Goal: Task Accomplishment & Management: Manage account settings

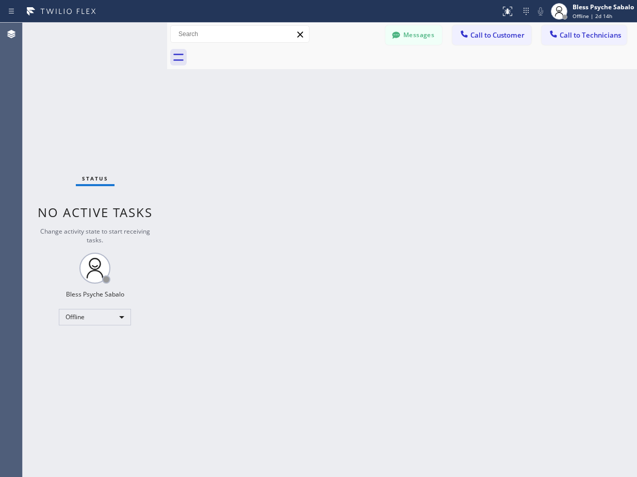
click at [299, 265] on div "Back to Dashboard Change Sender ID Customers Technicians MK [PERSON_NAME] [DATE…" at bounding box center [402, 250] width 470 height 455
click at [192, 51] on div at bounding box center [413, 57] width 447 height 23
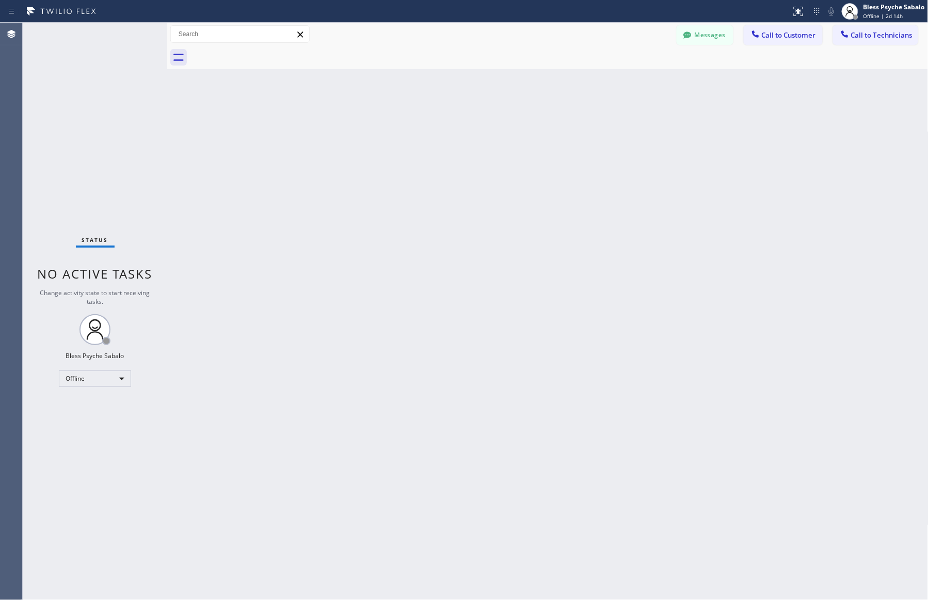
click at [307, 280] on div "Back to Dashboard Change Sender ID Customers Technicians MK [PERSON_NAME] [DATE…" at bounding box center [547, 311] width 761 height 577
click at [385, 45] on div "Messages Call to Customer Call to Technicians Outbound call Location Search loc…" at bounding box center [547, 34] width 761 height 23
click at [509, 88] on div "Back to Dashboard Change Sender ID Customers Technicians MK [PERSON_NAME] [DATE…" at bounding box center [547, 311] width 761 height 577
click at [465, 381] on div "Back to Dashboard Change Sender ID Customers Technicians MK [PERSON_NAME] [DATE…" at bounding box center [547, 311] width 761 height 577
click at [279, 381] on div "Back to Dashboard Change Sender ID Customers Technicians MK [PERSON_NAME] [DATE…" at bounding box center [547, 311] width 761 height 577
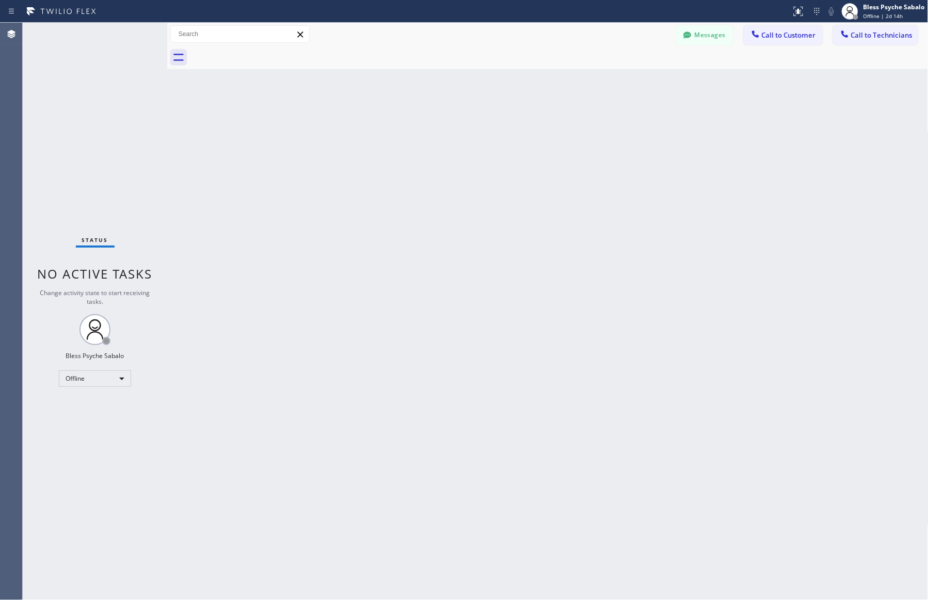
click at [509, 312] on div "Back to Dashboard Change Sender ID Customers Technicians MK [PERSON_NAME] [DATE…" at bounding box center [547, 311] width 761 height 577
drag, startPoint x: 252, startPoint y: 329, endPoint x: 100, endPoint y: 329, distance: 152.2
click at [251, 329] on div "Back to Dashboard Change Sender ID Customers Technicians MK [PERSON_NAME] [DATE…" at bounding box center [547, 311] width 761 height 577
drag, startPoint x: 520, startPoint y: 228, endPoint x: 520, endPoint y: 234, distance: 6.2
click at [509, 232] on div "Back to Dashboard Change Sender ID Customers Technicians MK [PERSON_NAME] [DATE…" at bounding box center [547, 311] width 761 height 577
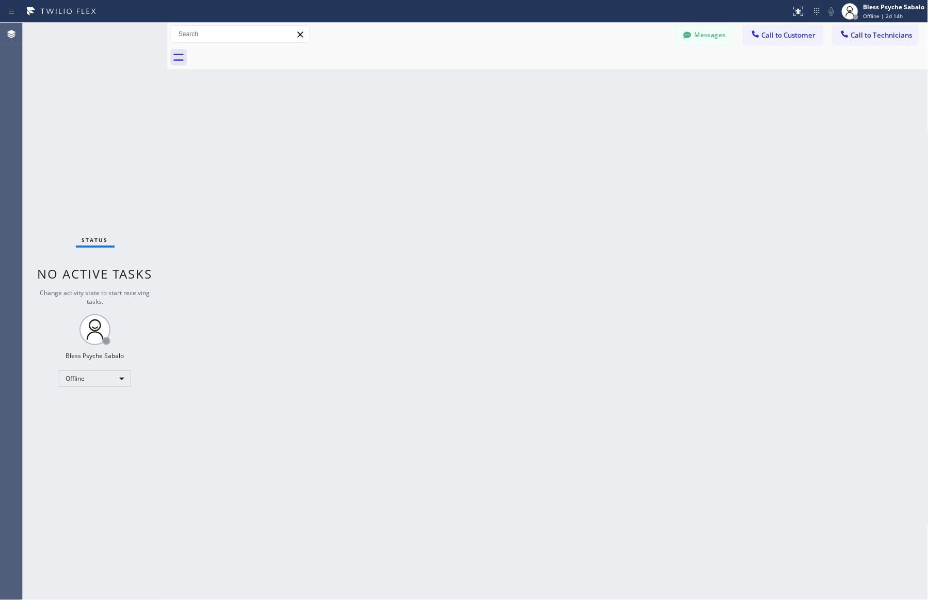
click at [509, 381] on div "Back to Dashboard Change Sender ID Customers Technicians MK [PERSON_NAME] [DATE…" at bounding box center [547, 311] width 761 height 577
drag, startPoint x: 392, startPoint y: 223, endPoint x: 414, endPoint y: 267, distance: 49.1
click at [392, 221] on div "Back to Dashboard Change Sender ID Customers Technicians MK [PERSON_NAME] [DATE…" at bounding box center [547, 311] width 761 height 577
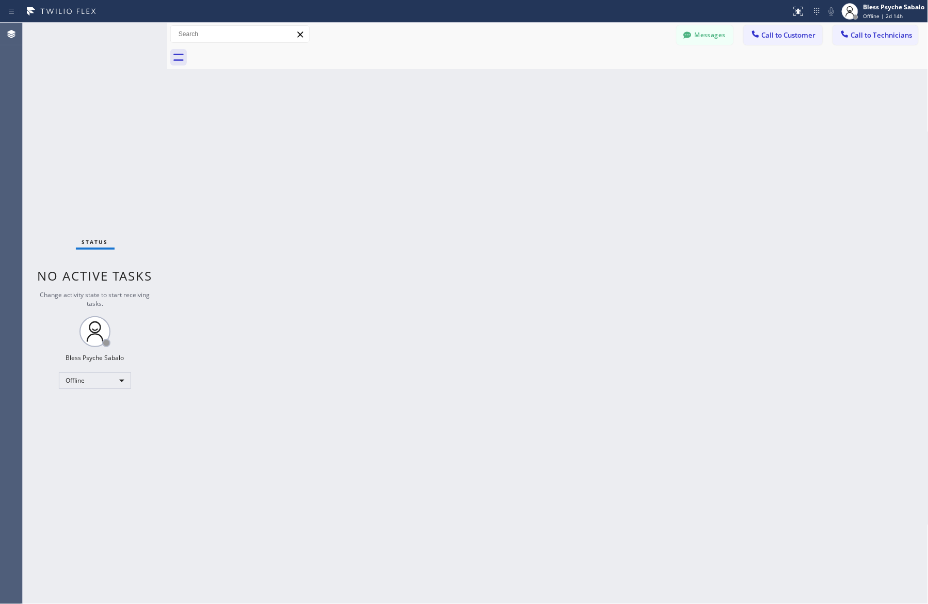
click at [424, 381] on div "Back to Dashboard Change Sender ID Customers Technicians MK [PERSON_NAME] [DATE…" at bounding box center [547, 313] width 761 height 581
click at [389, 381] on div "Back to Dashboard Change Sender ID Customers Technicians MK [PERSON_NAME] [DATE…" at bounding box center [547, 313] width 761 height 581
click at [428, 142] on div "Back to Dashboard Change Sender ID Customers Technicians MK [PERSON_NAME] [DATE…" at bounding box center [547, 313] width 760 height 581
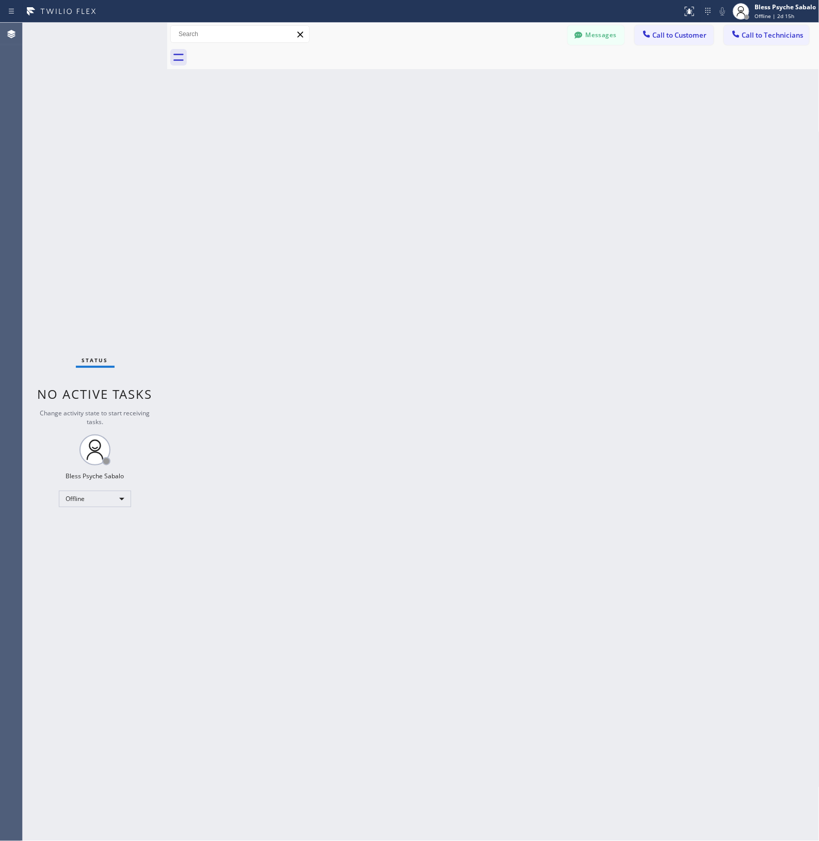
drag, startPoint x: 703, startPoint y: 520, endPoint x: 725, endPoint y: 496, distance: 32.5
click at [509, 381] on div "Back to Dashboard Change Sender ID Customers Technicians MK [PERSON_NAME] [DATE…" at bounding box center [493, 432] width 652 height 818
click at [433, 272] on div "Back to Dashboard Change Sender ID Customers Technicians MK [PERSON_NAME] [DATE…" at bounding box center [493, 432] width 652 height 818
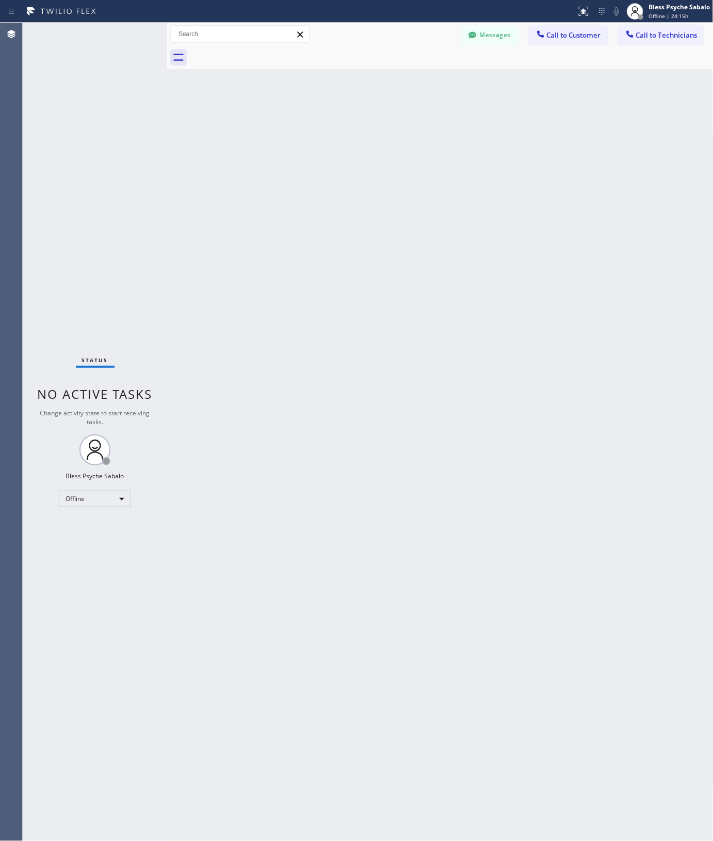
drag, startPoint x: 401, startPoint y: 280, endPoint x: 409, endPoint y: 279, distance: 8.3
click at [403, 280] on div "Back to Dashboard Change Sender ID Customers Technicians MK [PERSON_NAME] [DATE…" at bounding box center [440, 432] width 546 height 818
click at [400, 179] on div "Back to Dashboard Change Sender ID Customers Technicians MK [PERSON_NAME] [DATE…" at bounding box center [440, 432] width 546 height 818
click at [373, 192] on div "Back to Dashboard Change Sender ID Customers Technicians MK [PERSON_NAME] [DATE…" at bounding box center [440, 432] width 546 height 818
click at [83, 381] on div "Offline" at bounding box center [95, 499] width 72 height 17
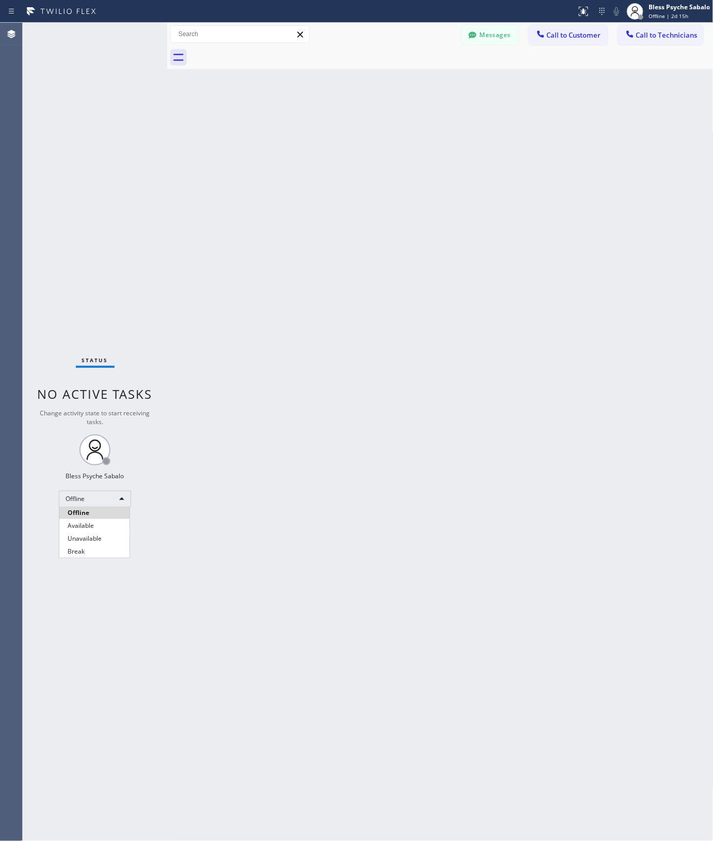
click at [231, 381] on div at bounding box center [356, 420] width 713 height 841
click at [497, 360] on div "Back to Dashboard Change Sender ID Customers Technicians MK [PERSON_NAME] [DATE…" at bounding box center [440, 432] width 546 height 818
click at [283, 381] on div "Back to Dashboard Change Sender ID Customers Technicians MK [PERSON_NAME] [DATE…" at bounding box center [440, 432] width 546 height 818
click at [96, 381] on div "Offline" at bounding box center [95, 499] width 72 height 17
click at [104, 381] on li "Unavailable" at bounding box center [94, 538] width 70 height 12
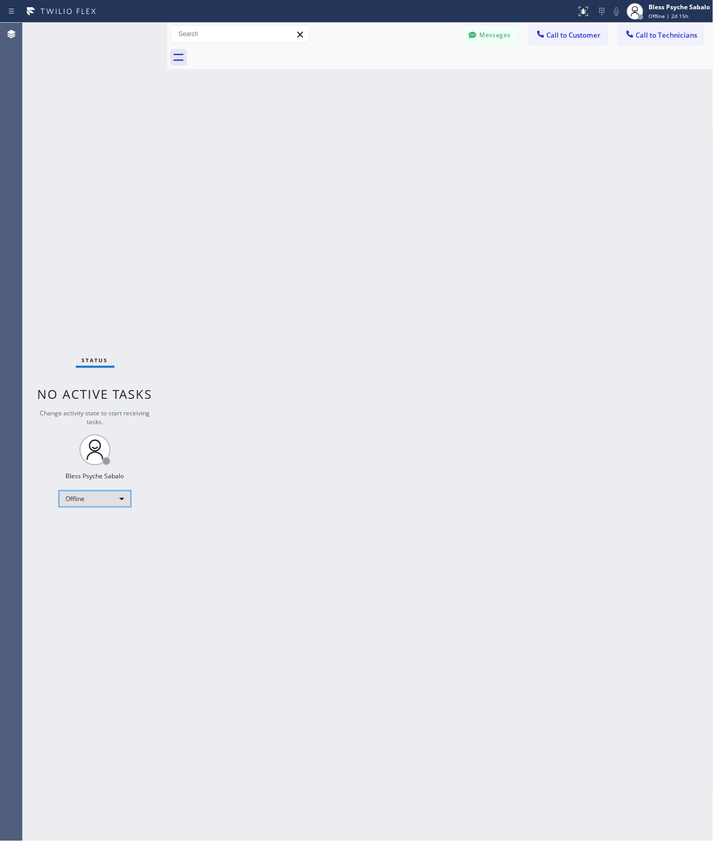
click at [102, 381] on div "Offline" at bounding box center [95, 499] width 72 height 17
click at [321, 381] on div at bounding box center [356, 420] width 713 height 841
click at [509, 40] on button "Call to Customer" at bounding box center [568, 35] width 79 height 20
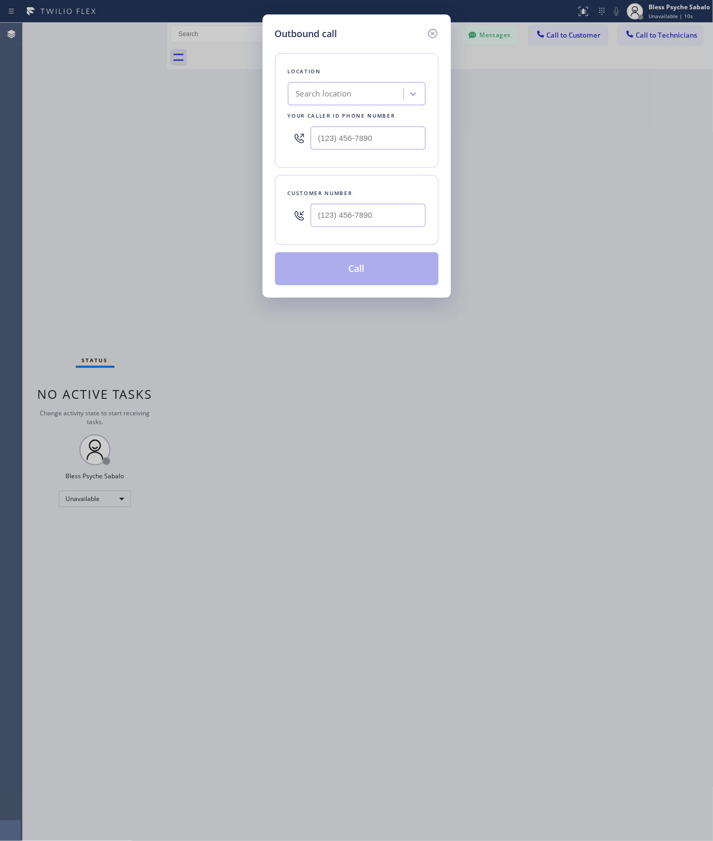
click at [433, 31] on icon at bounding box center [433, 33] width 12 height 12
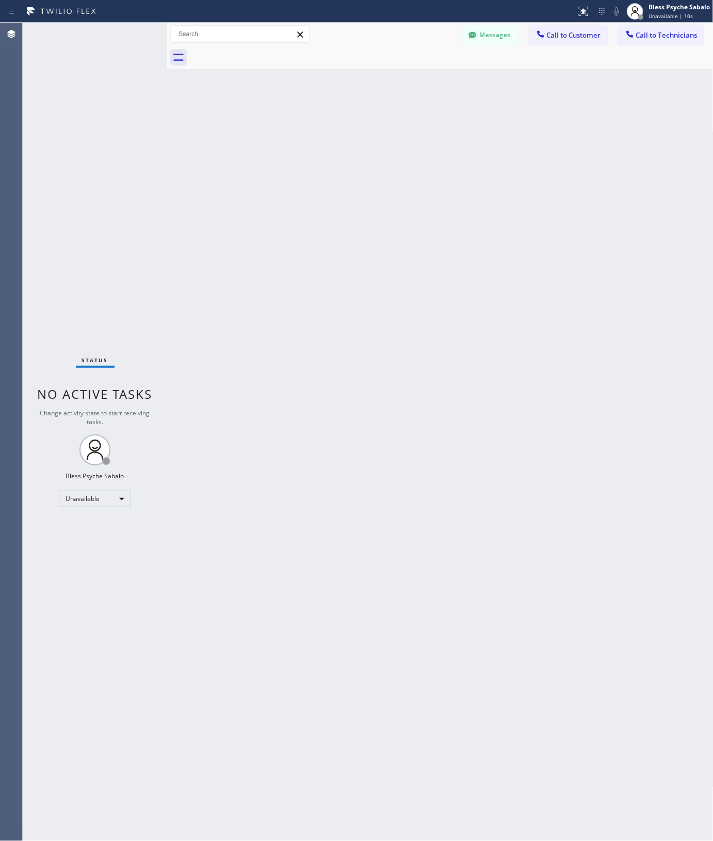
click at [455, 89] on div "Back to Dashboard Change Sender ID Customers Technicians MK [PERSON_NAME] [DATE…" at bounding box center [440, 432] width 546 height 818
click at [483, 36] on button "Messages" at bounding box center [490, 35] width 57 height 20
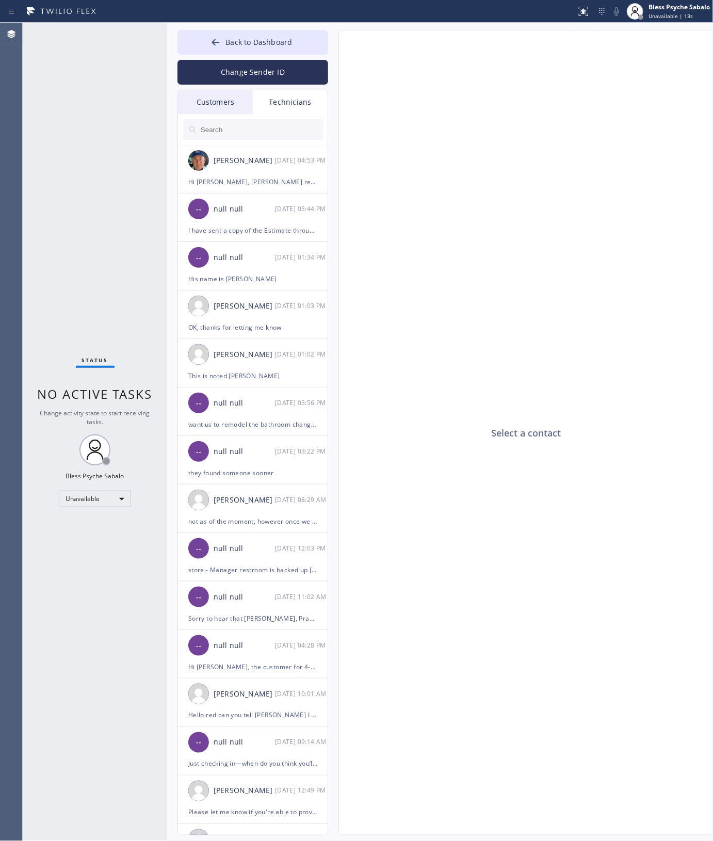
click at [509, 143] on div "Select a contact" at bounding box center [526, 432] width 375 height 805
click at [295, 166] on div "[DATE] 04:53 PM" at bounding box center [302, 160] width 54 height 12
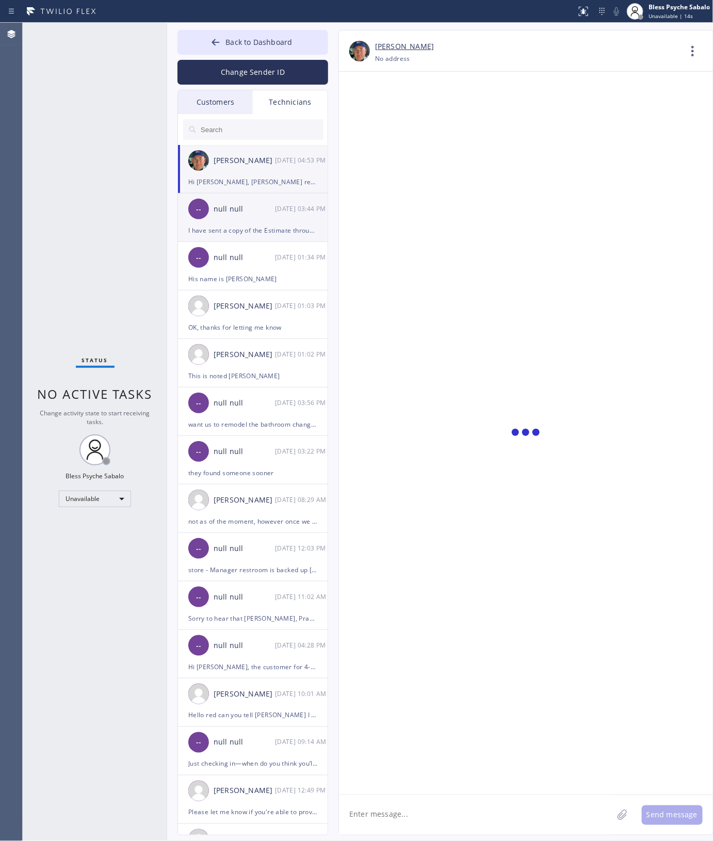
click at [285, 217] on div "-- null null [DATE] 03:44 PM" at bounding box center [253, 208] width 151 height 31
click at [280, 271] on div "-- null null [DATE] 01:34 PM" at bounding box center [253, 257] width 151 height 31
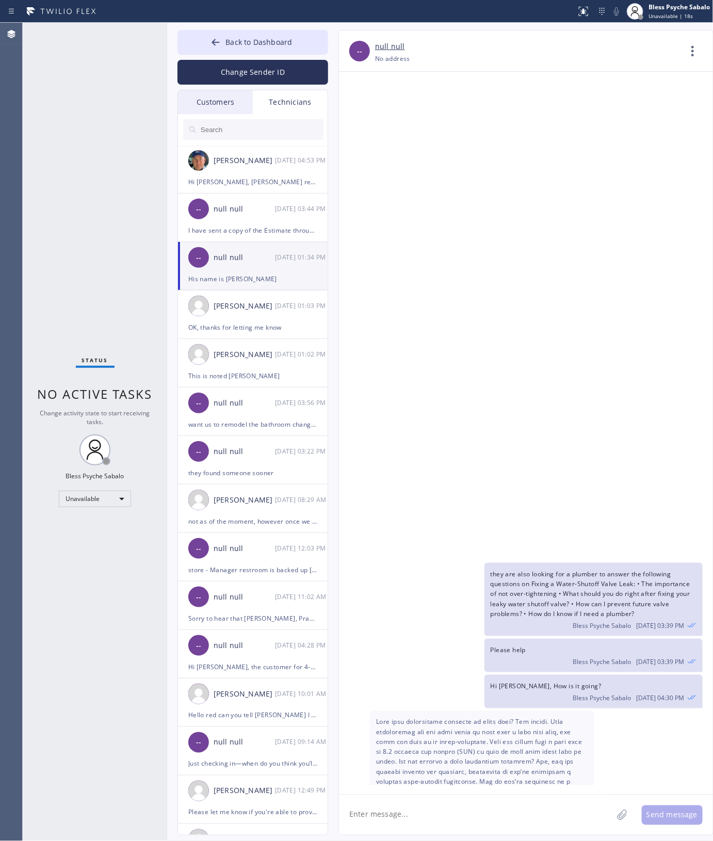
scroll to position [9852, 0]
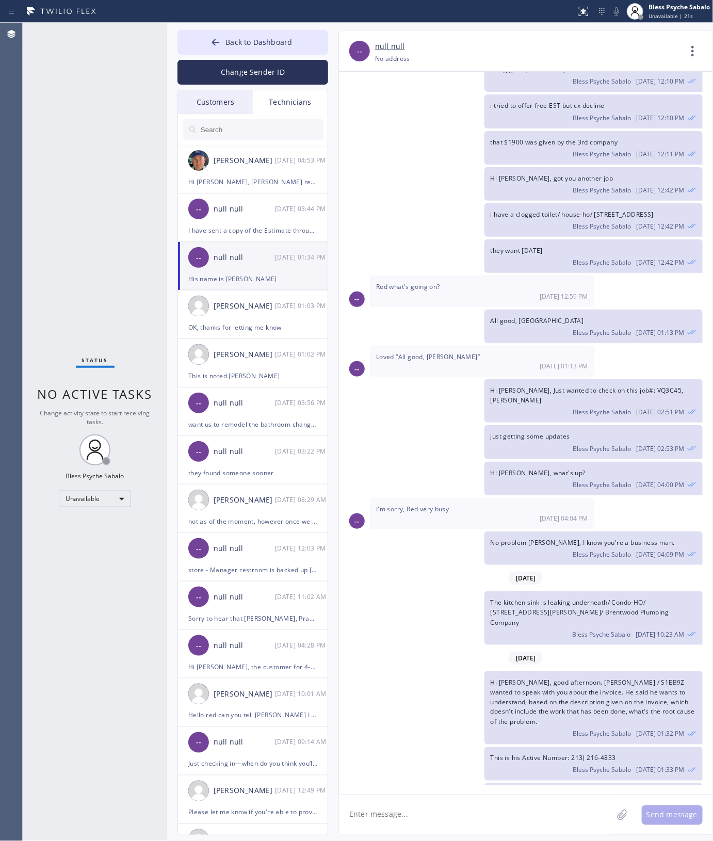
click at [292, 102] on div "Technicians" at bounding box center [290, 102] width 75 height 24
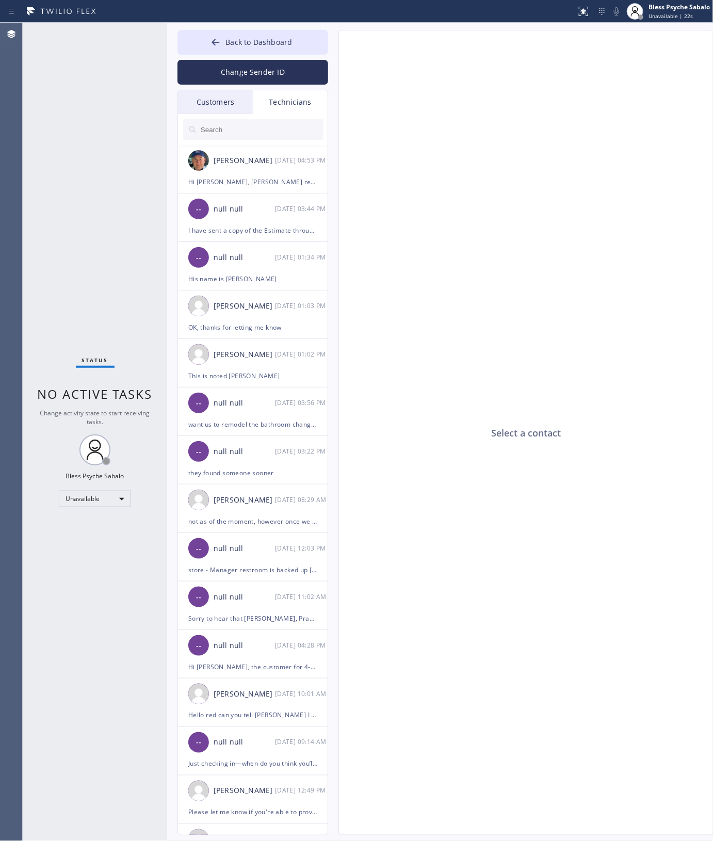
click at [218, 99] on div "Customers" at bounding box center [215, 102] width 75 height 24
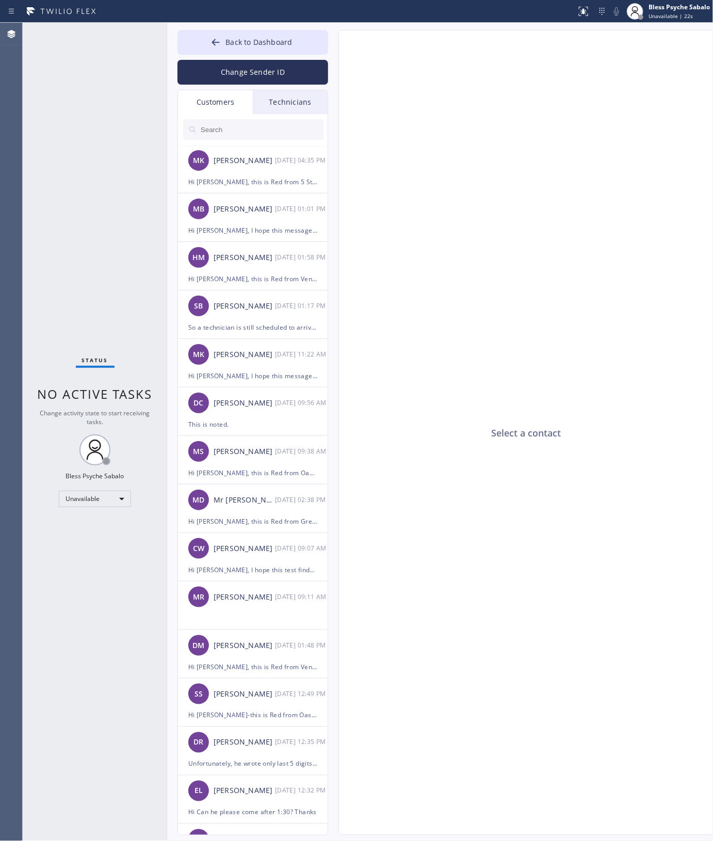
click at [221, 104] on div "Customers" at bounding box center [215, 102] width 75 height 24
click at [271, 347] on div "[PERSON_NAME] [DATE] 11:22 AM" at bounding box center [253, 354] width 151 height 31
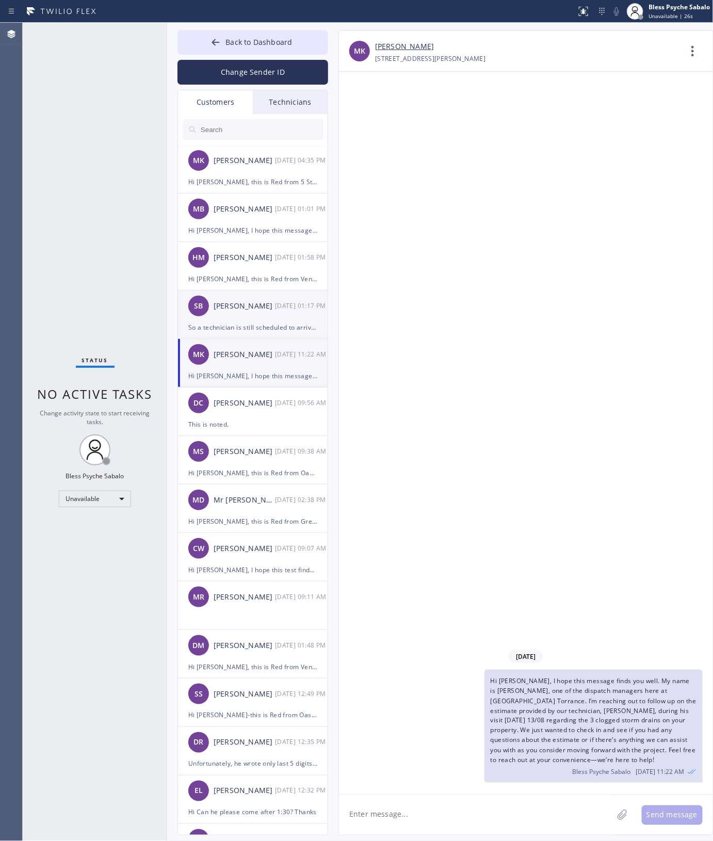
click at [280, 328] on div "So a technician is still scheduled to arrive [DATE] but between 3:00pm - 4:00pm" at bounding box center [252, 327] width 129 height 12
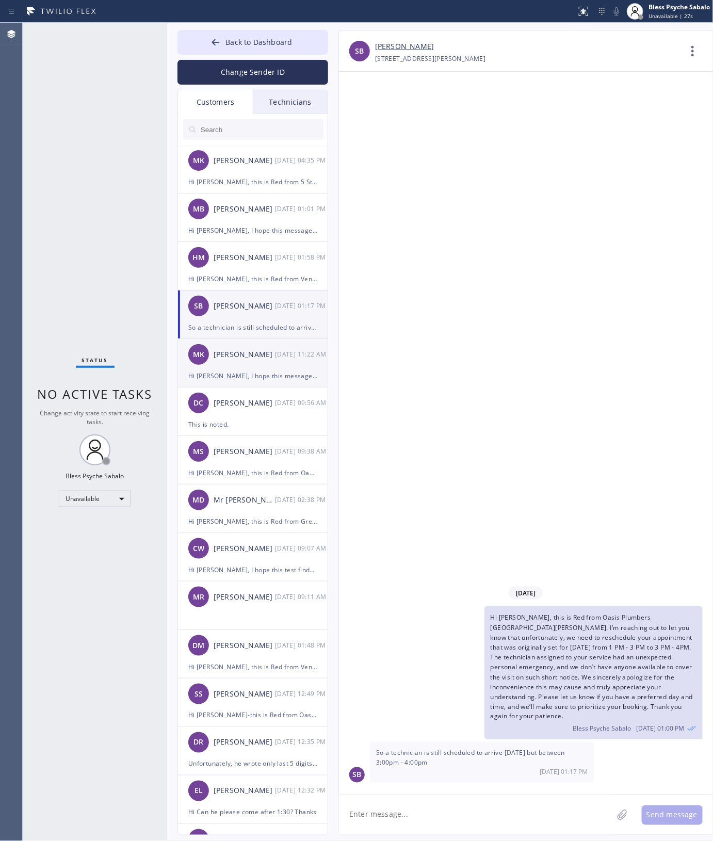
click at [267, 368] on div "[PERSON_NAME] [DATE] 11:22 AM" at bounding box center [253, 354] width 151 height 31
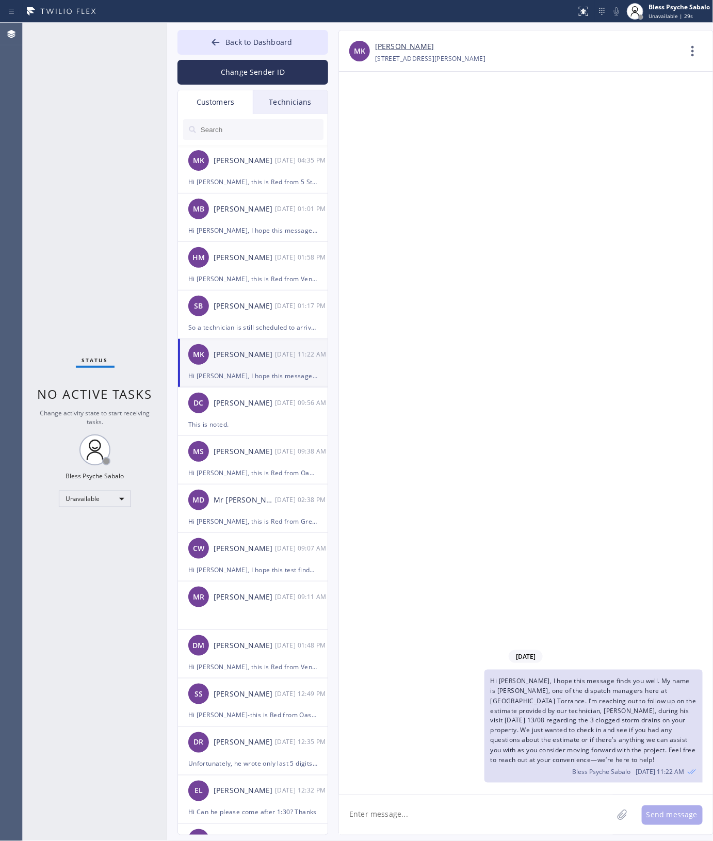
click at [285, 93] on div "Technicians" at bounding box center [290, 102] width 75 height 24
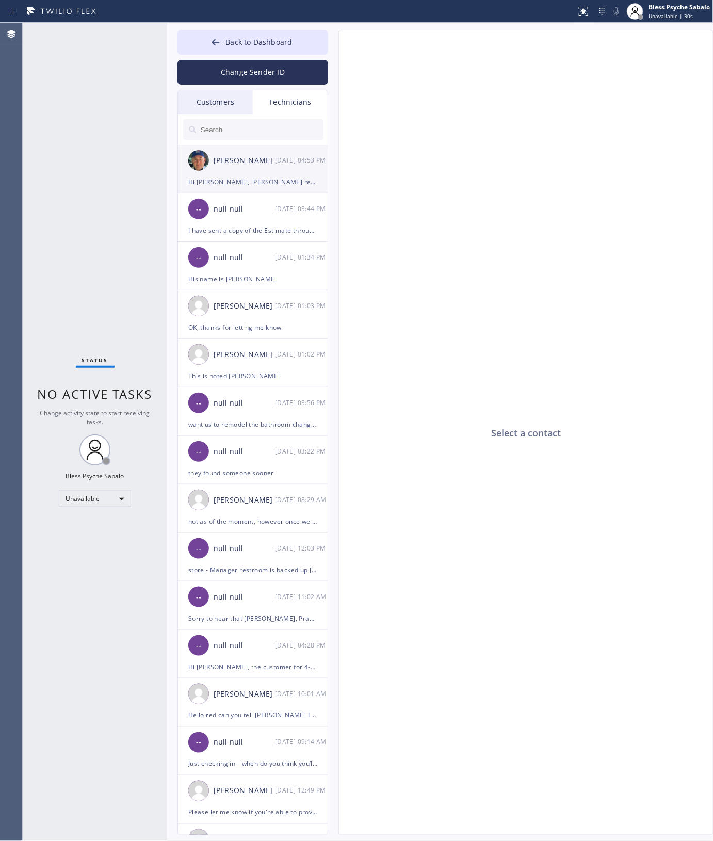
click at [262, 161] on div "[PERSON_NAME]" at bounding box center [244, 161] width 61 height 12
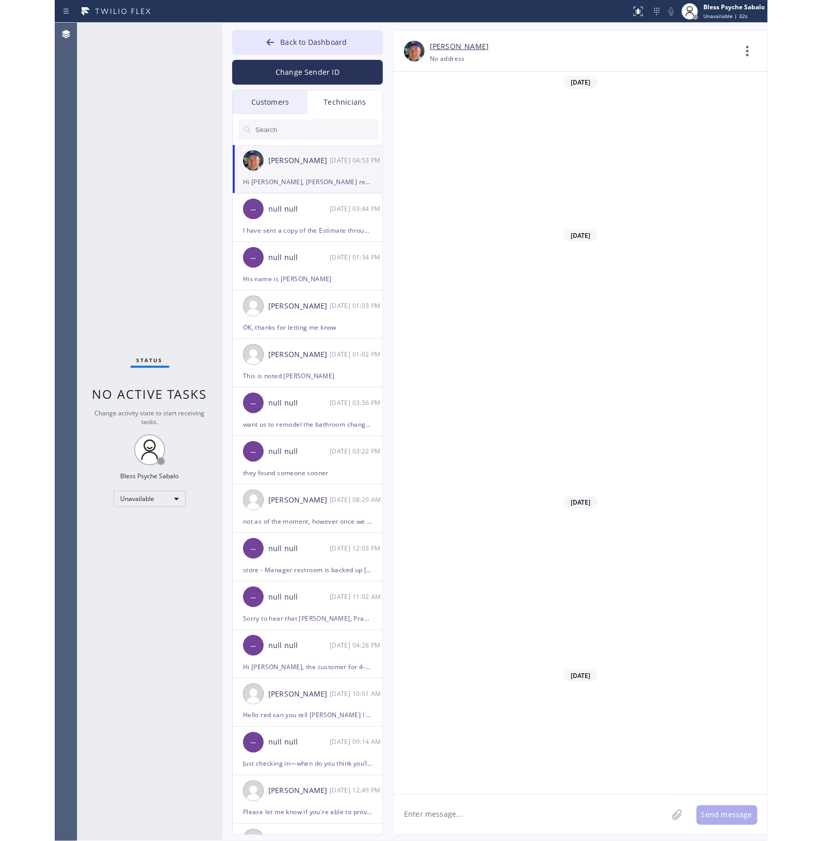
scroll to position [8036, 0]
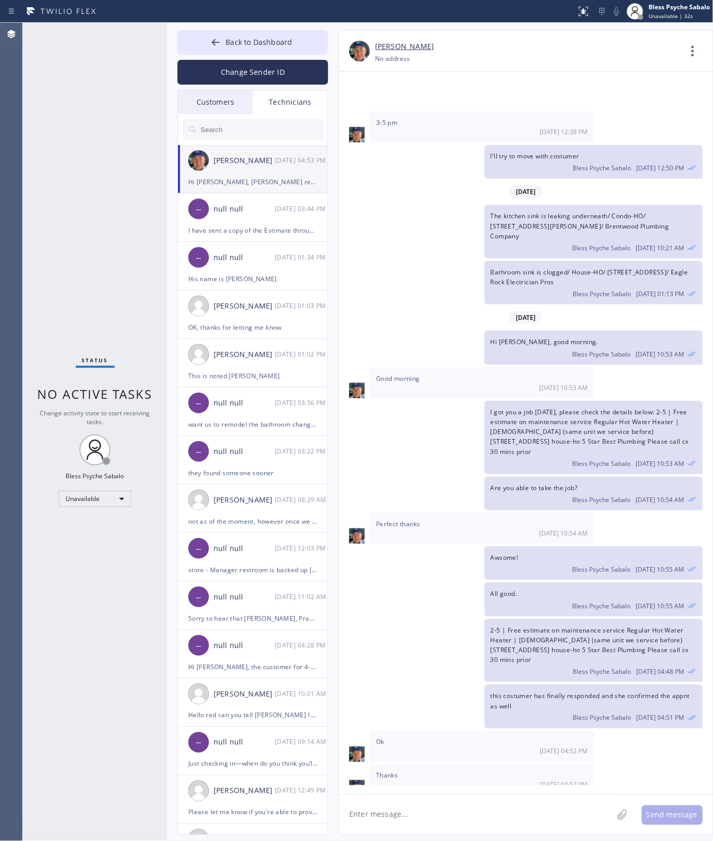
click at [509, 137] on div "[PERSON_NAME] [PHONE_NUMBER] Choose phone number [PHONE_NUMBER] No address Cont…" at bounding box center [525, 432] width 375 height 805
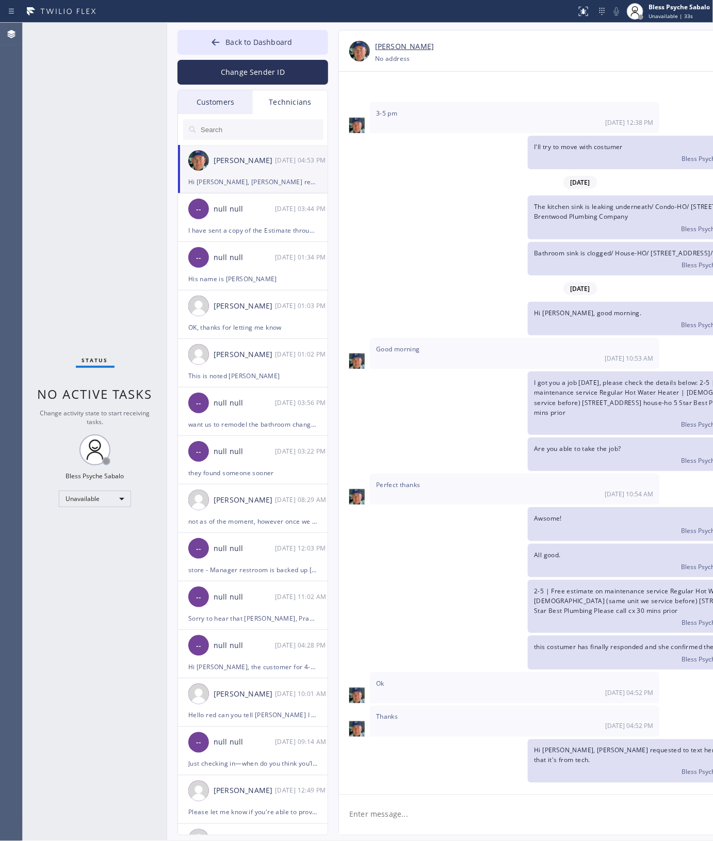
drag, startPoint x: 613, startPoint y: 164, endPoint x: 666, endPoint y: 1, distance: 172.0
click at [509, 166] on div "[DATE] Hi Nik, Just a quick reminder that our training sessions are held every …" at bounding box center [580, 429] width 483 height 714
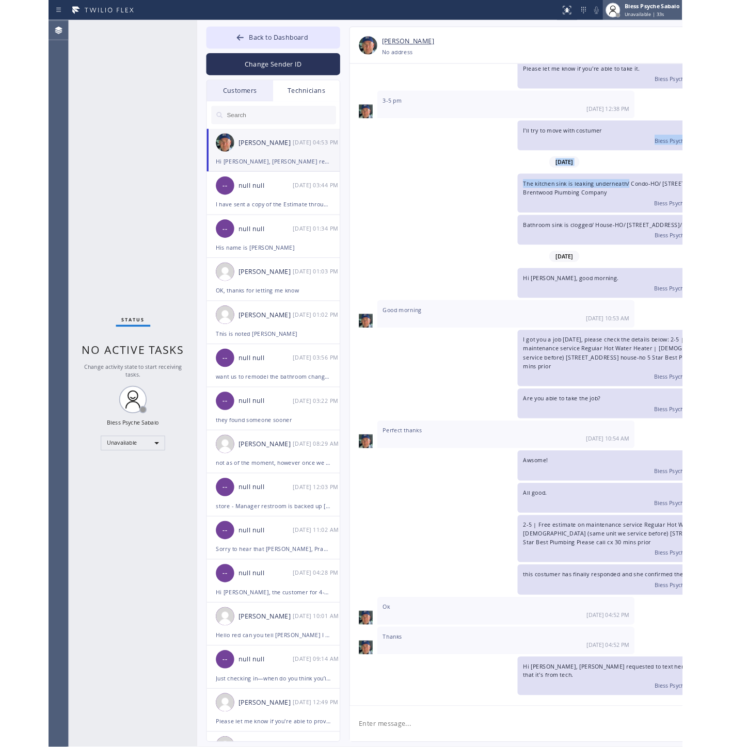
scroll to position [7688, 0]
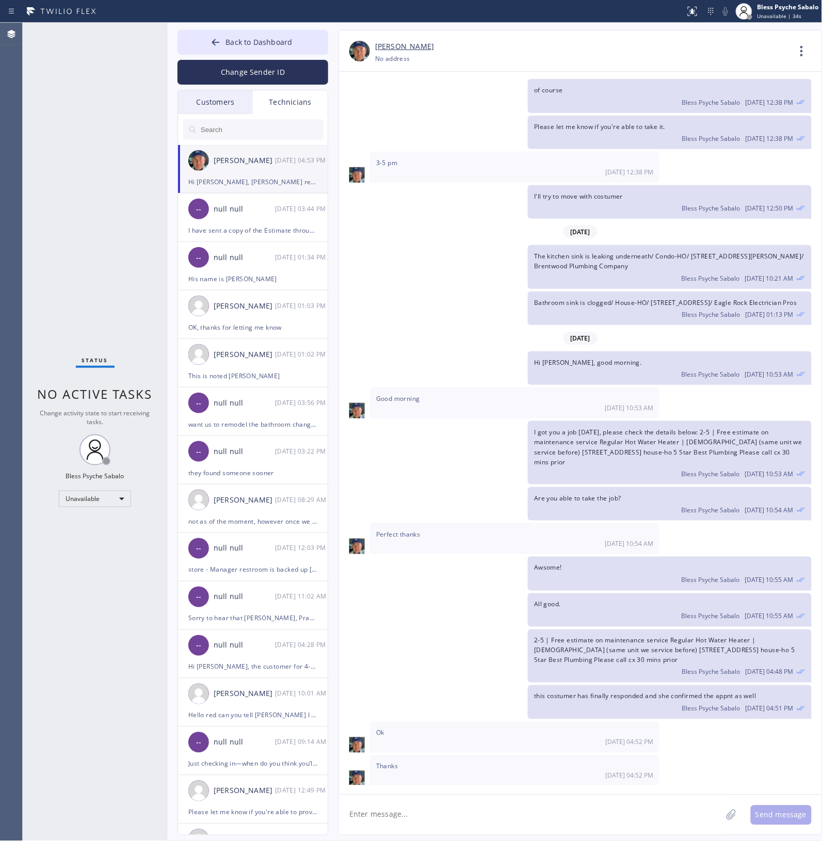
click at [476, 116] on div "Please let me know if you're able to take it. Bless Psyche Sabalo [DATE] 12:38 …" at bounding box center [575, 133] width 473 height 34
click at [482, 292] on div "Bathroom sink is clogged/ House-HO/ [STREET_ADDRESS]/ Eagle Rock Electrician Pr…" at bounding box center [575, 309] width 473 height 34
drag, startPoint x: 480, startPoint y: 360, endPoint x: 466, endPoint y: 359, distance: 14.5
click at [480, 381] on div "Good morning [DATE] 10:53 AM" at bounding box center [514, 402] width 289 height 31
click at [450, 381] on div "All good. Bless Psyche Sabalo [DATE] 10:55 AM" at bounding box center [575, 610] width 473 height 34
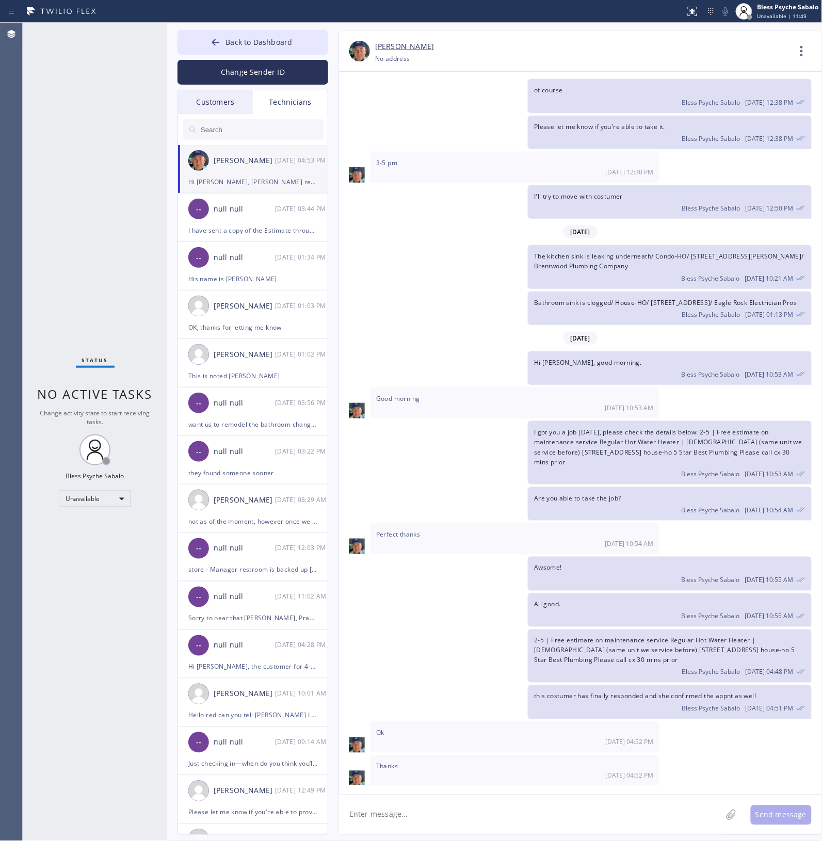
click at [403, 381] on div "I got you a job [DATE], please check the details below: 2-5 | Free estimate on …" at bounding box center [575, 452] width 473 height 63
click at [509, 381] on div "I got you a job [DATE], please check the details below: 2-5 | Free estimate on …" at bounding box center [575, 452] width 473 height 63
click at [474, 381] on div "I got you a job [DATE], please check the details below: 2-5 | Free estimate on …" at bounding box center [575, 452] width 473 height 63
click at [388, 292] on div "Bathroom sink is clogged/ House-HO/ [STREET_ADDRESS]/ Eagle Rock Electrician Pr…" at bounding box center [575, 309] width 473 height 34
click at [279, 43] on span "Back to Dashboard" at bounding box center [258, 42] width 67 height 10
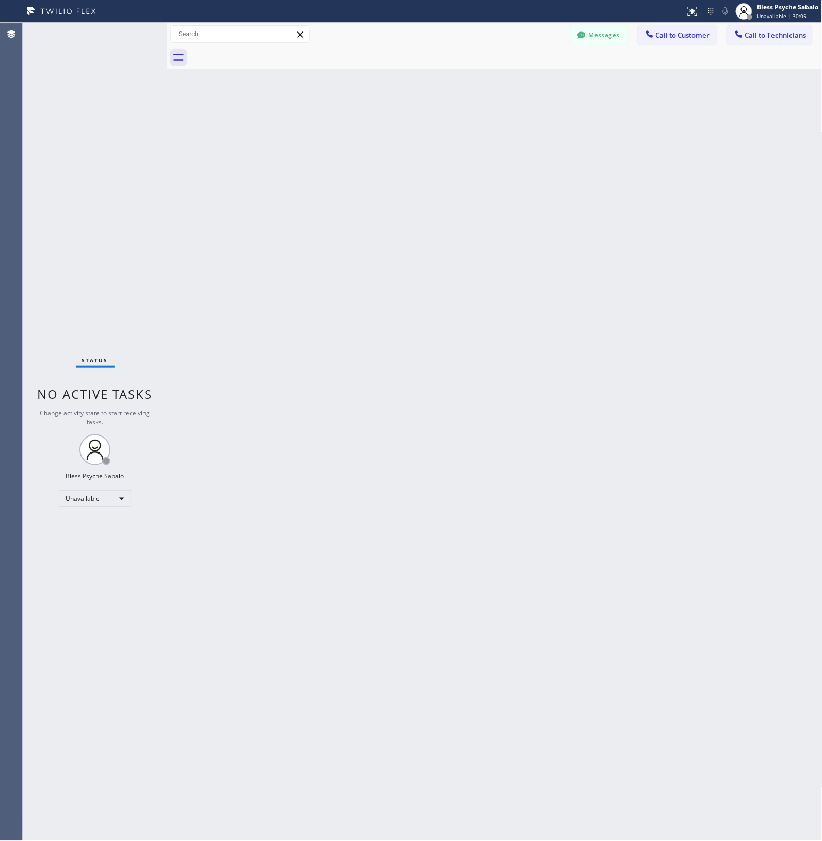
drag, startPoint x: 430, startPoint y: 175, endPoint x: 408, endPoint y: 174, distance: 21.7
click at [418, 174] on div "Back to Dashboard Change Sender ID Customers Technicians MK [PERSON_NAME] [DATE…" at bounding box center [494, 432] width 655 height 818
click at [95, 381] on div "Unavailable" at bounding box center [95, 499] width 72 height 17
drag, startPoint x: 369, startPoint y: 164, endPoint x: 231, endPoint y: 3, distance: 212.2
click at [350, 145] on div at bounding box center [411, 420] width 822 height 841
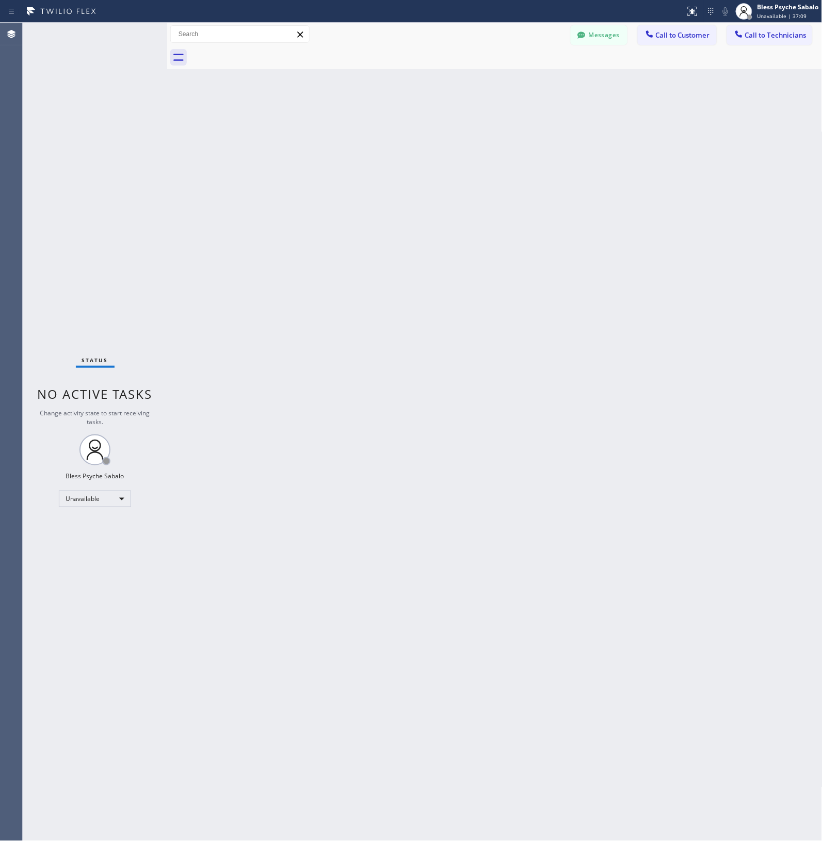
click at [280, 100] on div "Back to Dashboard Change Sender ID Customers Technicians MK [PERSON_NAME] [DATE…" at bounding box center [494, 432] width 655 height 818
click at [509, 381] on div "Back to Dashboard Change Sender ID Customers Technicians MK [PERSON_NAME] [DATE…" at bounding box center [494, 432] width 655 height 818
click at [509, 331] on div "Back to Dashboard Change Sender ID Customers Technicians MK [PERSON_NAME] [DATE…" at bounding box center [494, 432] width 655 height 818
click at [438, 183] on div "Back to Dashboard Change Sender ID Customers Technicians MK [PERSON_NAME] [DATE…" at bounding box center [494, 432] width 655 height 818
click at [509, 126] on div "Back to Dashboard Change Sender ID Customers Technicians MK [PERSON_NAME] [DATE…" at bounding box center [494, 432] width 655 height 818
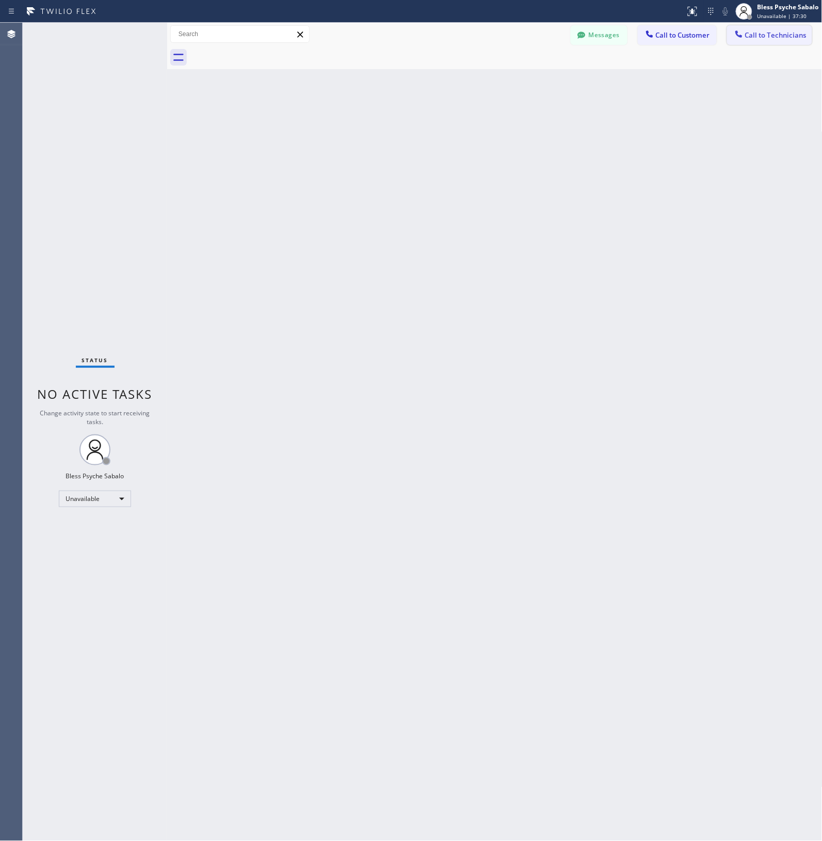
click at [509, 37] on span "Call to Technicians" at bounding box center [775, 34] width 61 height 9
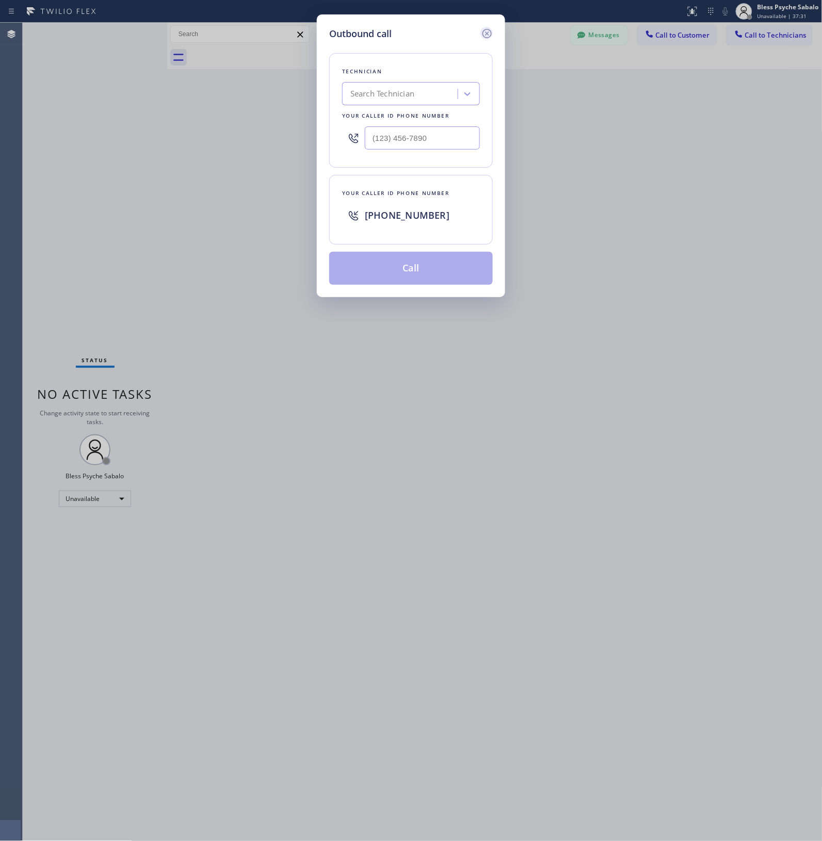
click at [483, 34] on icon at bounding box center [486, 33] width 9 height 9
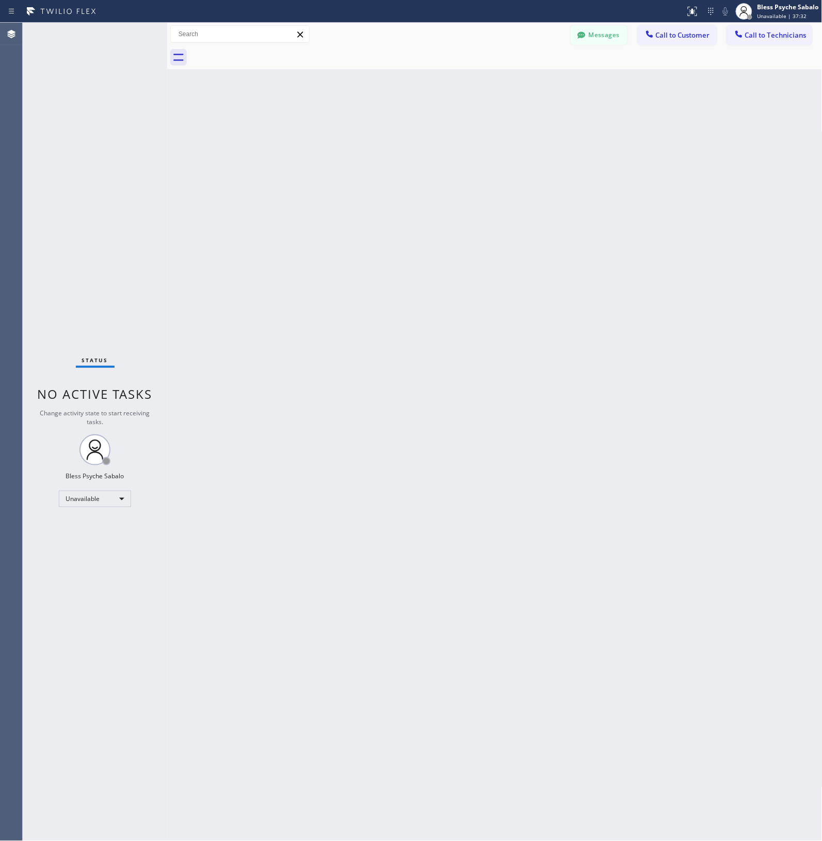
click at [509, 134] on div "Back to Dashboard Change Sender ID Customers Technicians MK [PERSON_NAME] [DATE…" at bounding box center [494, 432] width 655 height 818
click at [509, 26] on div "Messages Call to Customer Call to Technicians Outbound call Location Search loc…" at bounding box center [494, 34] width 655 height 23
click at [509, 38] on button "Messages" at bounding box center [599, 35] width 57 height 20
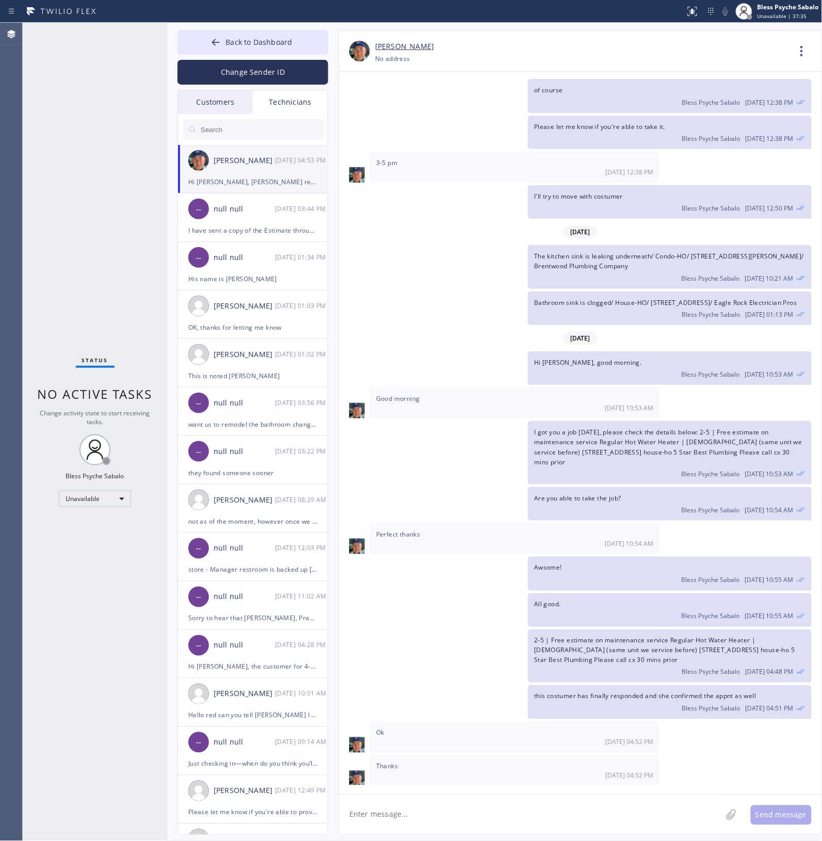
click at [410, 381] on textarea at bounding box center [530, 815] width 383 height 40
paste textarea "the bathroom sink is clogged // [STREET_ADDRESS]"
type textarea "the bathroom sink is clogged // [STREET_ADDRESS]"
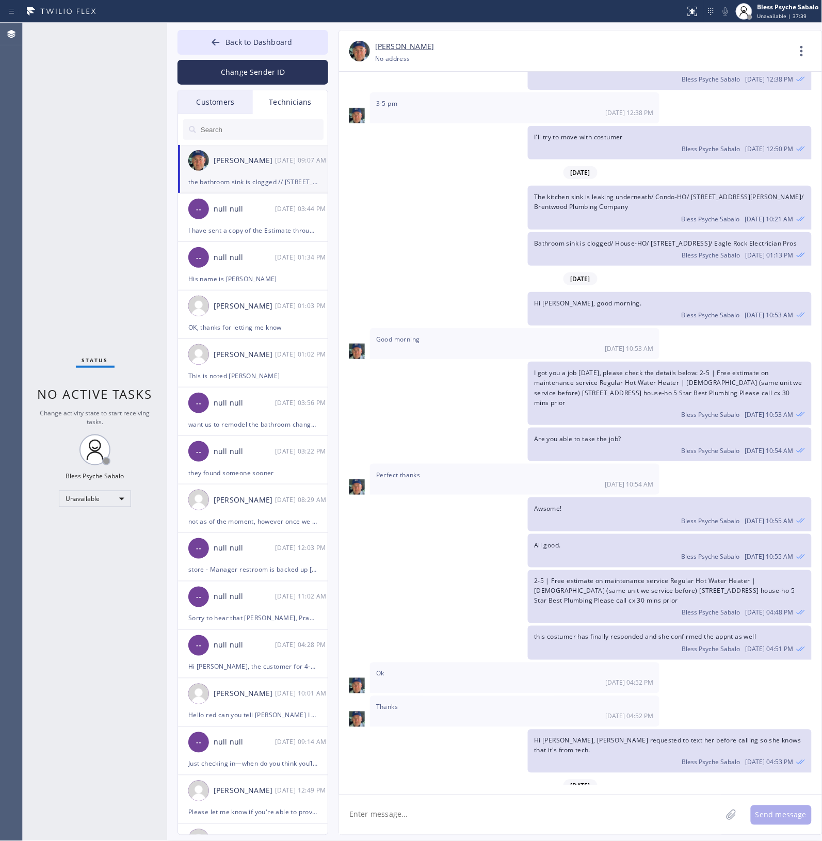
drag, startPoint x: 774, startPoint y: 137, endPoint x: 789, endPoint y: 74, distance: 64.7
click at [509, 162] on div "[DATE]" at bounding box center [580, 172] width 483 height 21
click at [509, 50] on icon at bounding box center [801, 51] width 3 height 10
click at [509, 109] on li "Call to Technician" at bounding box center [740, 105] width 150 height 27
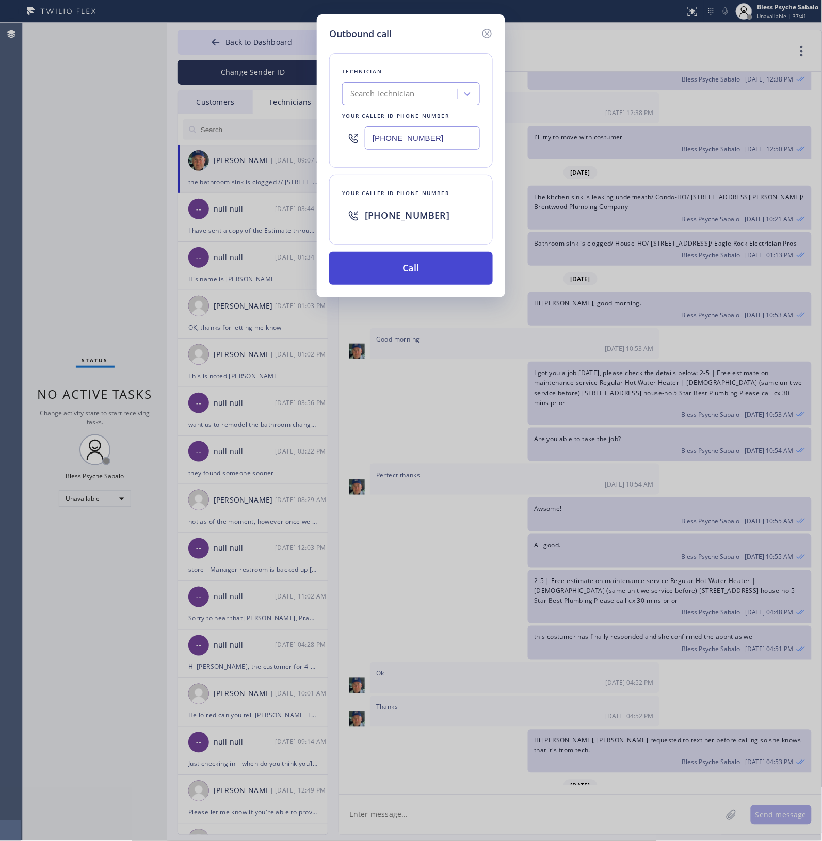
click at [467, 274] on button "Call" at bounding box center [411, 268] width 164 height 33
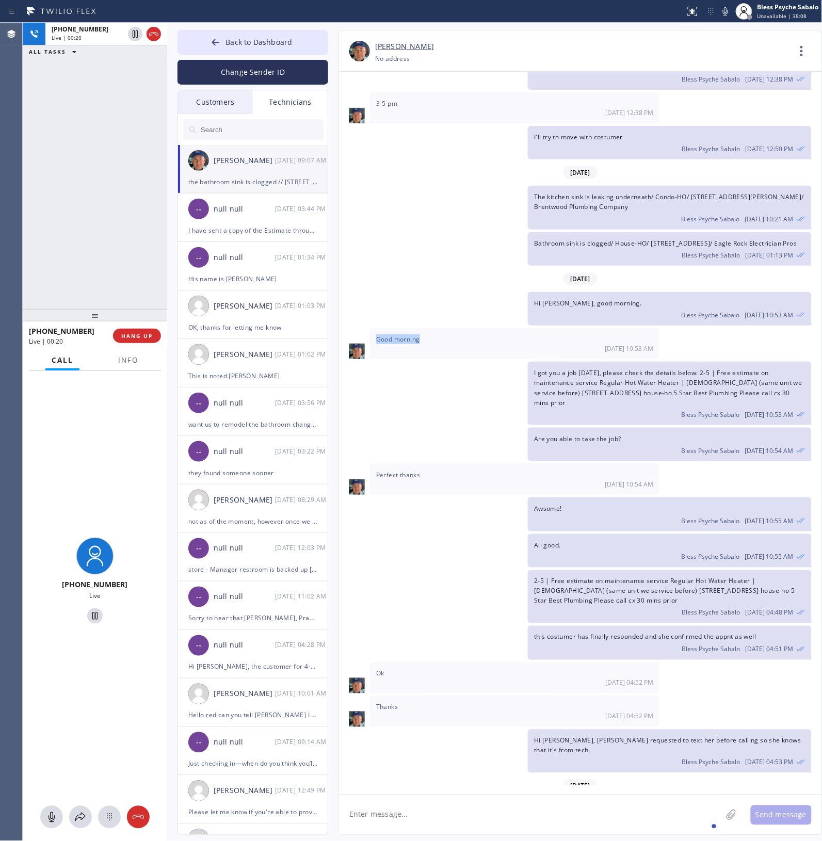
drag, startPoint x: 354, startPoint y: 303, endPoint x: 370, endPoint y: 300, distance: 16.7
click at [370, 328] on div "Good morning [DATE] 10:53 AM" at bounding box center [514, 343] width 289 height 31
drag, startPoint x: 409, startPoint y: 431, endPoint x: 429, endPoint y: 422, distance: 22.6
click at [409, 381] on div "Perfect thanks [DATE] 10:54 AM" at bounding box center [514, 479] width 289 height 31
click at [509, 381] on span "the bathroom sink is clogged // [STREET_ADDRESS]" at bounding box center [612, 810] width 156 height 9
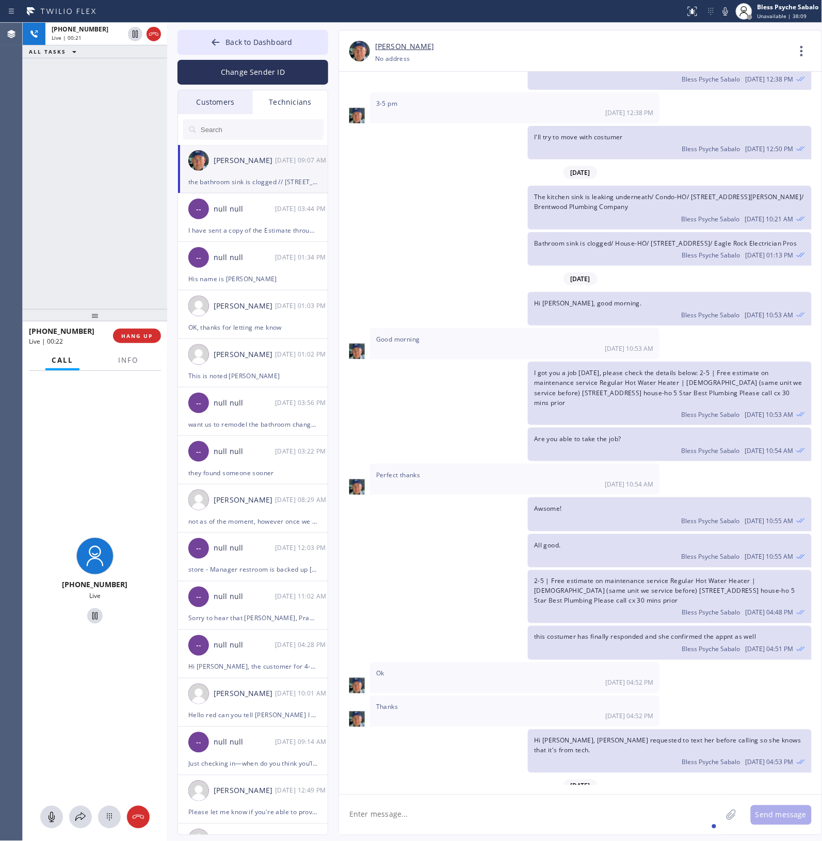
click at [509, 381] on span "the bathroom sink is clogged // [STREET_ADDRESS]" at bounding box center [612, 810] width 156 height 9
drag, startPoint x: 154, startPoint y: 37, endPoint x: 112, endPoint y: 88, distance: 65.7
click at [154, 37] on icon at bounding box center [154, 34] width 12 height 12
click at [112, 88] on div "[PHONE_NUMBER] Live | 01:09 ALL TASKS ALL TASKS ACTIVE TASKS TASKS IN WRAP UP" at bounding box center [95, 166] width 144 height 286
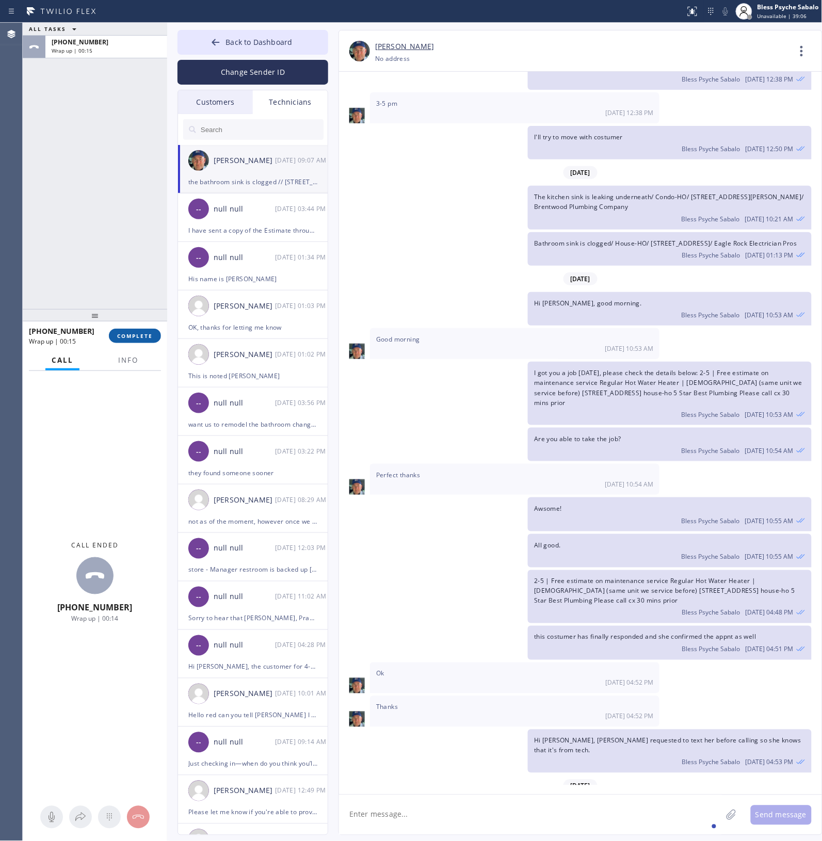
drag, startPoint x: 134, startPoint y: 336, endPoint x: 142, endPoint y: 331, distance: 9.7
click at [142, 331] on button "COMPLETE" at bounding box center [135, 336] width 52 height 14
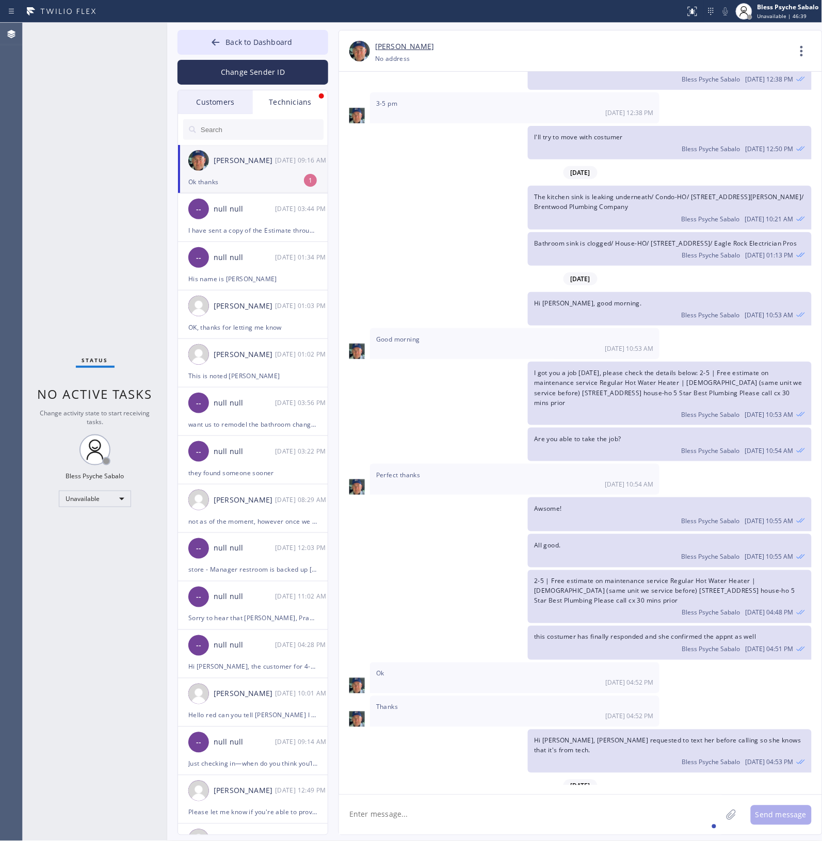
scroll to position [7781, 0]
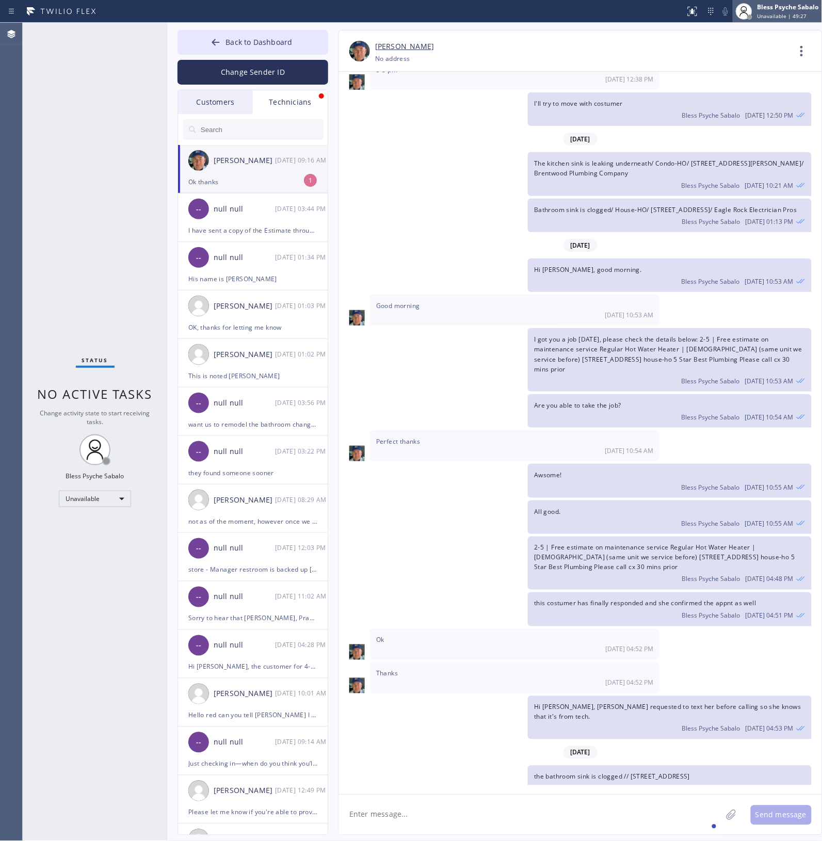
click at [271, 157] on div "[PERSON_NAME]" at bounding box center [244, 161] width 61 height 12
drag, startPoint x: 481, startPoint y: 153, endPoint x: 701, endPoint y: 55, distance: 240.4
click at [483, 150] on div "[DATE] Hi Nik, Just a quick reminder that our training sessions are held every …" at bounding box center [580, 429] width 483 height 714
click at [488, 258] on div "Hi [PERSON_NAME], good morning. Bless Psyche Sabalo [DATE] 10:53 AM" at bounding box center [575, 275] width 473 height 34
click at [271, 52] on button "Back to Dashboard" at bounding box center [252, 42] width 151 height 25
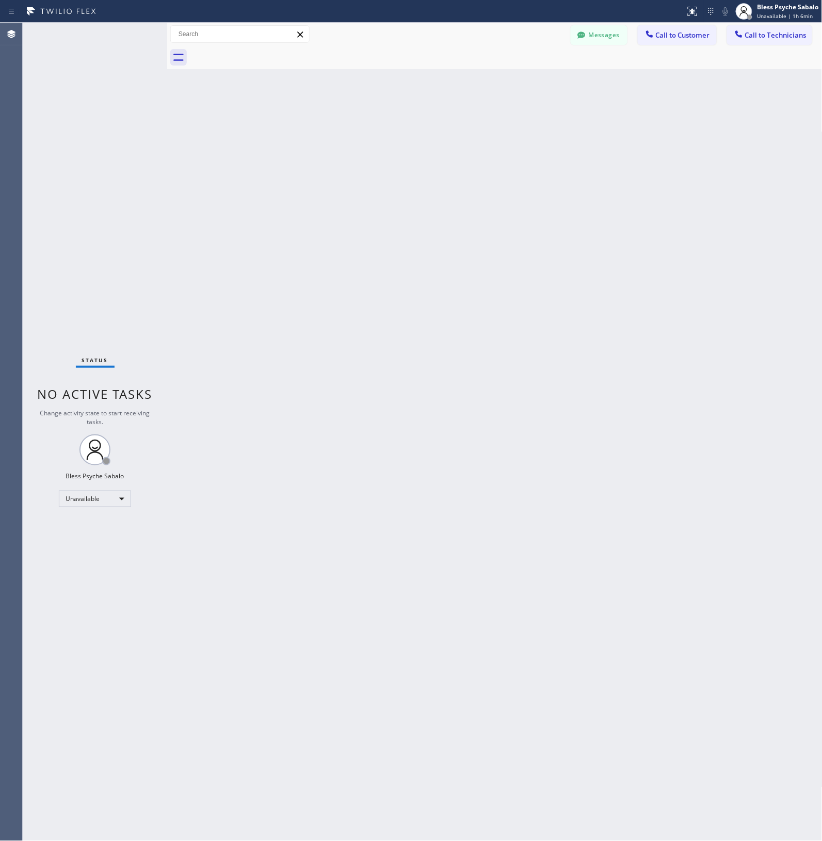
click at [274, 46] on div at bounding box center [506, 57] width 633 height 23
click at [509, 142] on div "Back to Dashboard Change Sender ID Customers Technicians MK [PERSON_NAME] [DATE…" at bounding box center [494, 432] width 655 height 818
drag, startPoint x: 591, startPoint y: 161, endPoint x: 608, endPoint y: 107, distance: 57.3
click at [509, 159] on div "Back to Dashboard Change Sender ID Customers Technicians MK [PERSON_NAME] [DATE…" at bounding box center [494, 432] width 655 height 818
click at [509, 31] on span "Call to Customer" at bounding box center [683, 34] width 54 height 9
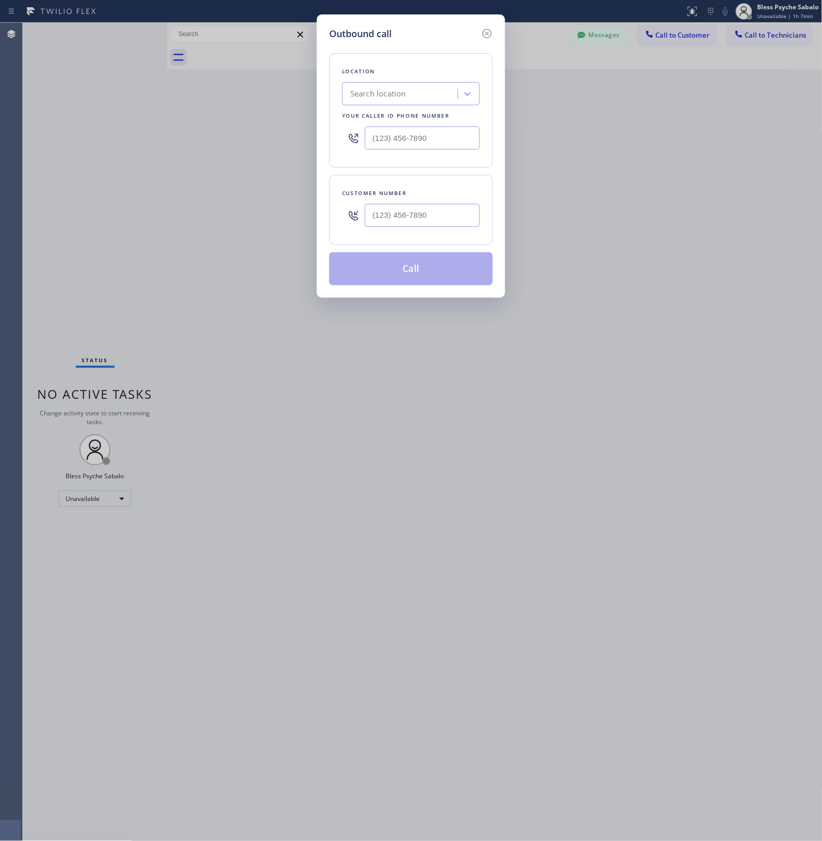
click at [405, 95] on div "Search location" at bounding box center [378, 94] width 56 height 12
paste input "5 Star Plumbing"
type input "5 Star Plumbing"
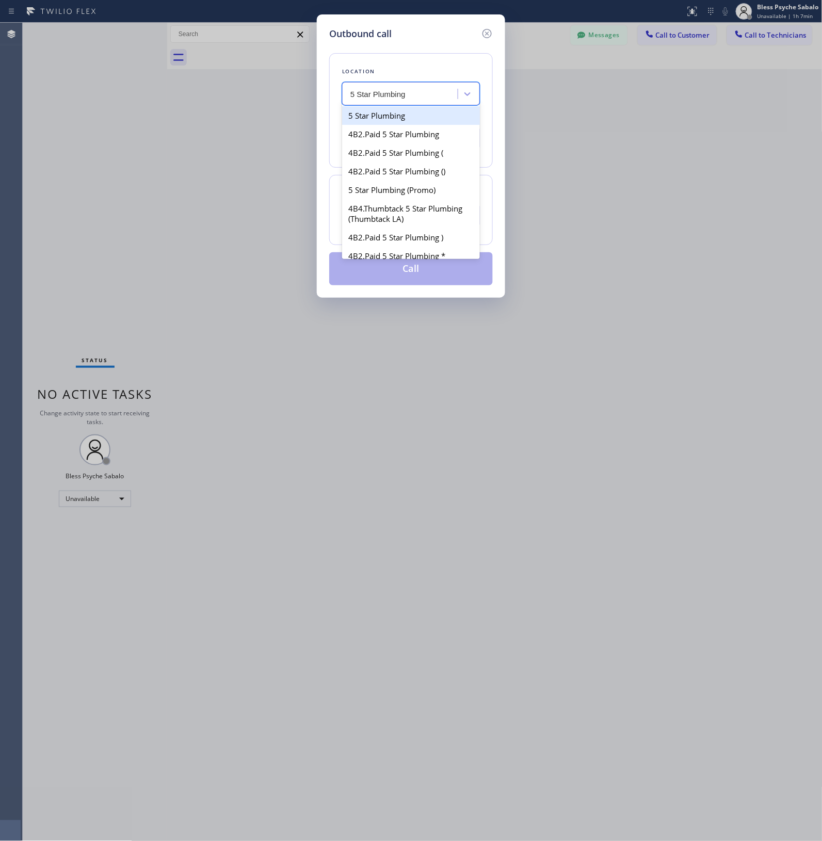
click at [432, 121] on div "5 Star Plumbing" at bounding box center [411, 115] width 138 height 19
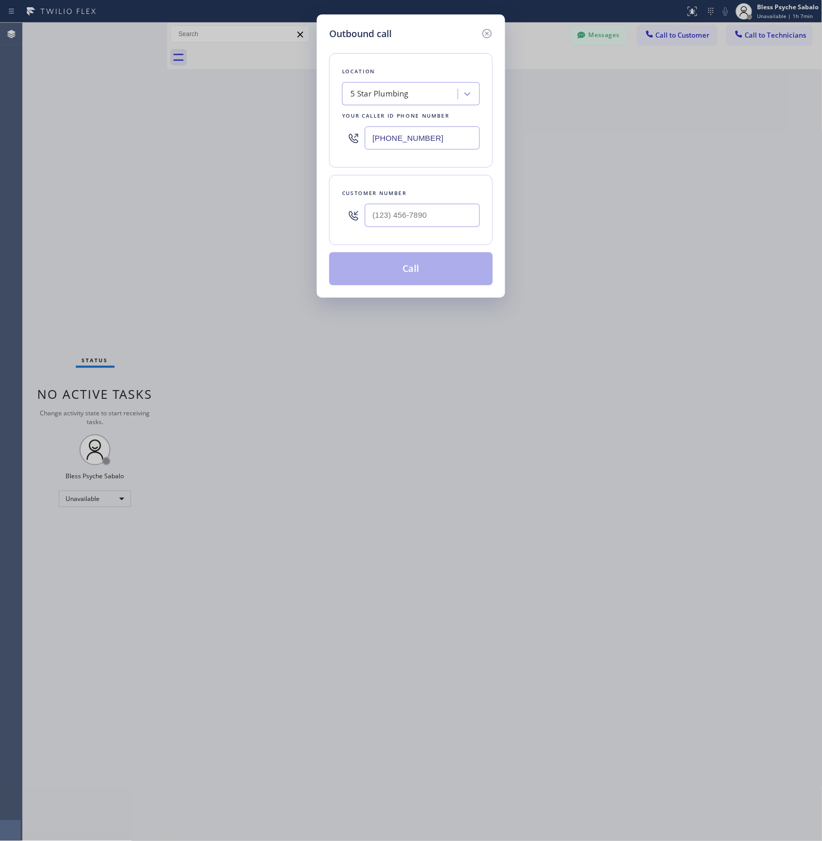
drag, startPoint x: 445, startPoint y: 144, endPoint x: 443, endPoint y: 152, distance: 8.2
click at [445, 147] on input "[PHONE_NUMBER]" at bounding box center [422, 137] width 115 height 23
drag, startPoint x: 440, startPoint y: 128, endPoint x: 393, endPoint y: 142, distance: 49.1
click at [341, 140] on div "Location 5 Star Plumbing Your caller id phone number [PHONE_NUMBER]" at bounding box center [411, 110] width 164 height 115
type input "(___) ___-____"
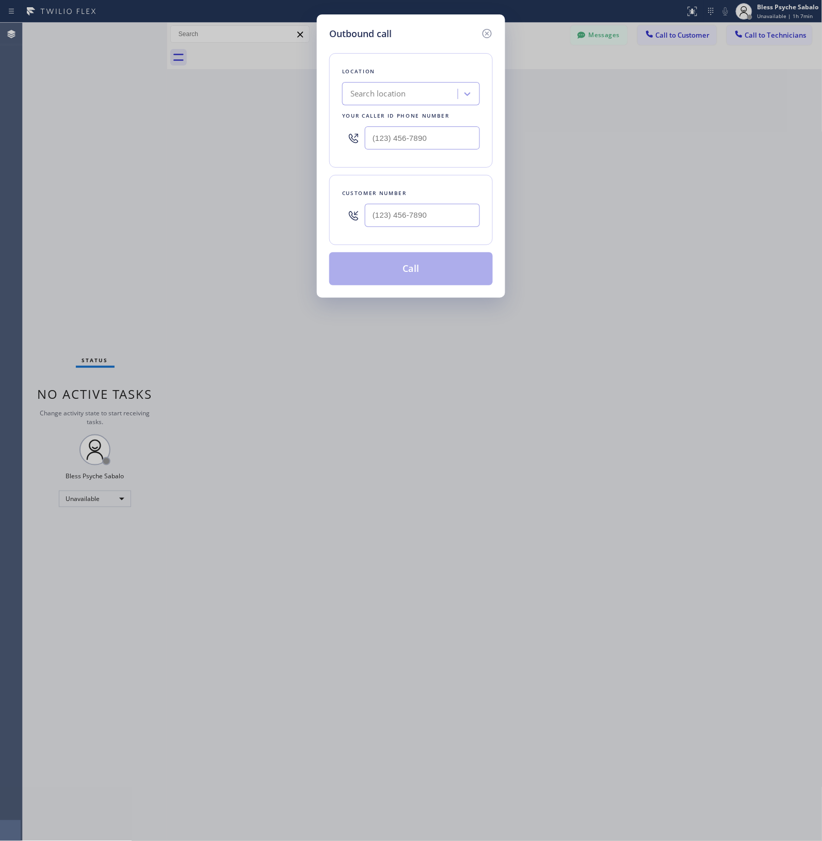
click at [438, 216] on input "text" at bounding box center [422, 215] width 115 height 23
paste input "424) 355-1803"
type input "[PHONE_NUMBER]"
click at [509, 214] on div "Outbound call Location Search location Your caller id phone number Customer num…" at bounding box center [411, 420] width 822 height 841
click at [482, 190] on div "Customer number [PHONE_NUMBER]" at bounding box center [411, 210] width 164 height 70
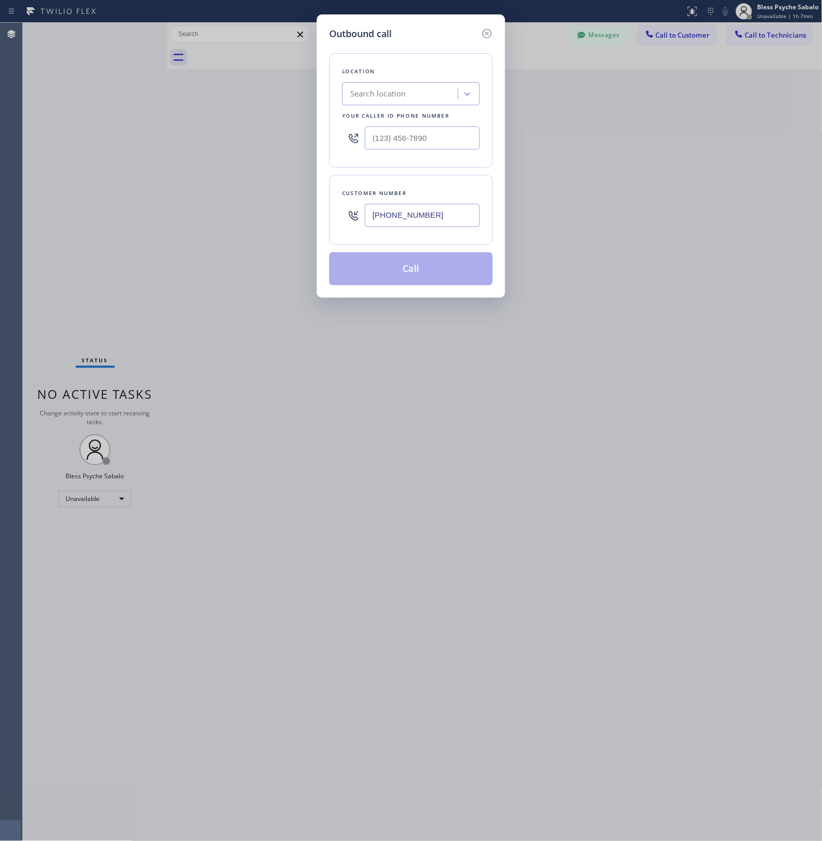
click at [409, 99] on div "Search location" at bounding box center [401, 94] width 112 height 18
click at [409, 88] on div "Search location" at bounding box center [401, 94] width 112 height 18
click at [389, 102] on div "Search location" at bounding box center [411, 93] width 138 height 23
paste input "5 Star Plumbing"
type input "5 Star Plumbing"
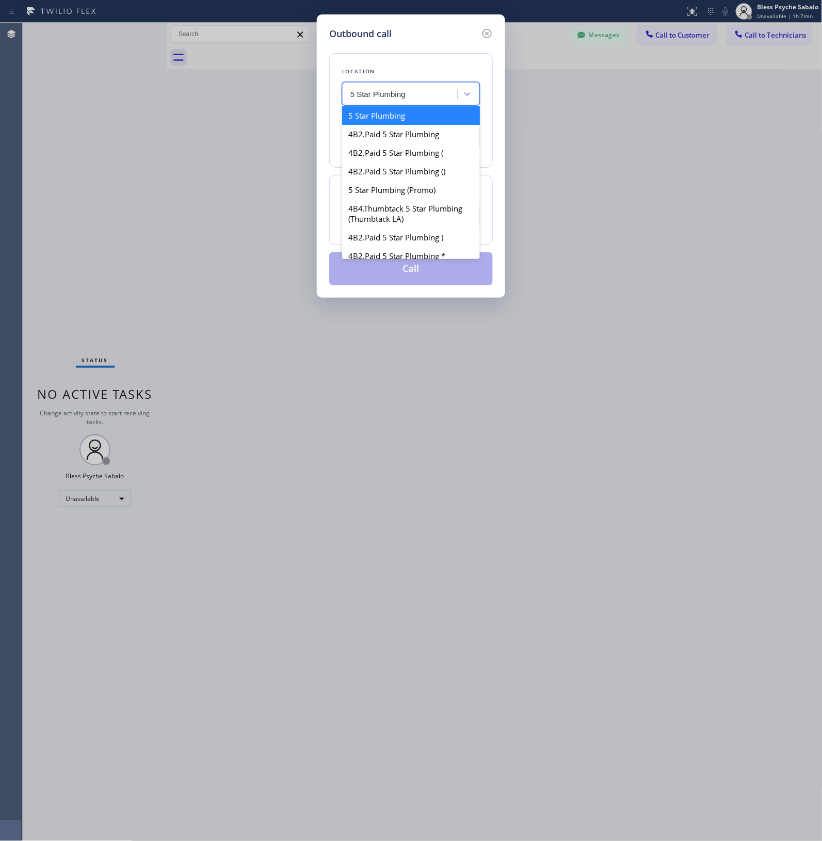
click at [411, 120] on div "5 Star Plumbing" at bounding box center [411, 115] width 138 height 19
type input "[PHONE_NUMBER]"
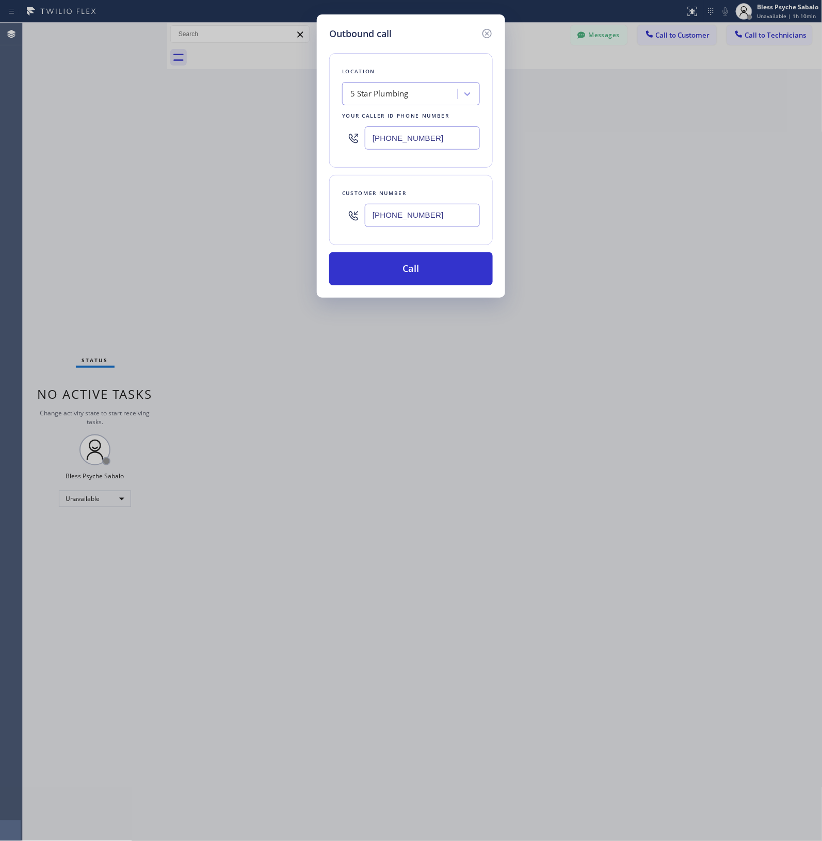
click at [245, 264] on div "Outbound call Location 5 Star Plumbing Your caller id phone number [PHONE_NUMBE…" at bounding box center [411, 420] width 822 height 841
click at [434, 265] on button "Call" at bounding box center [411, 268] width 164 height 33
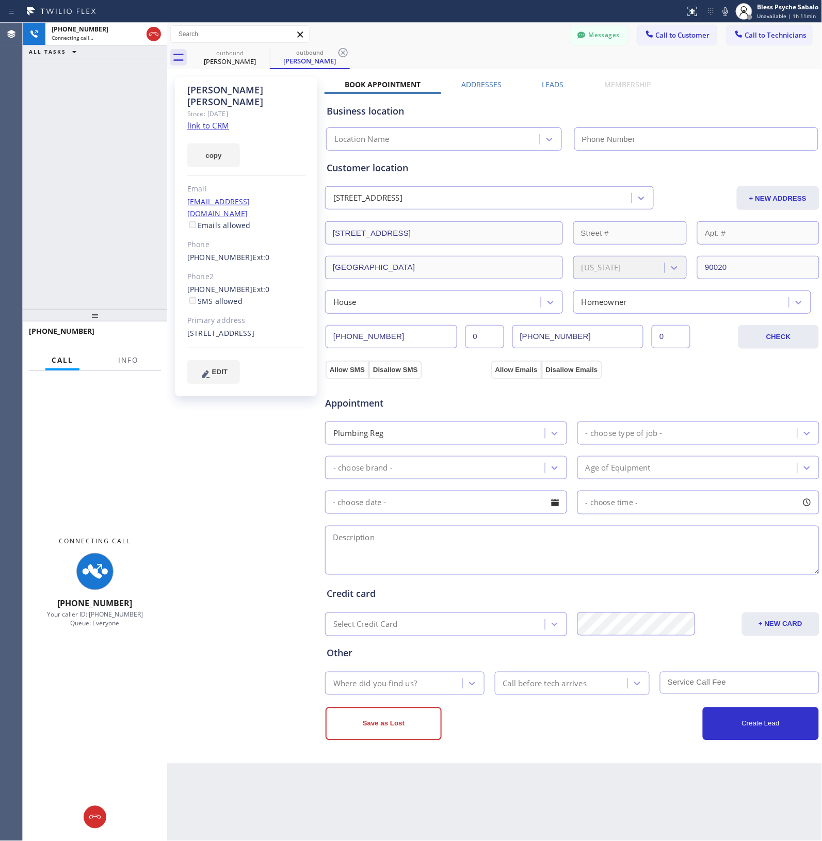
type input "[PHONE_NUMBER]"
click at [95, 381] on icon at bounding box center [94, 817] width 11 height 4
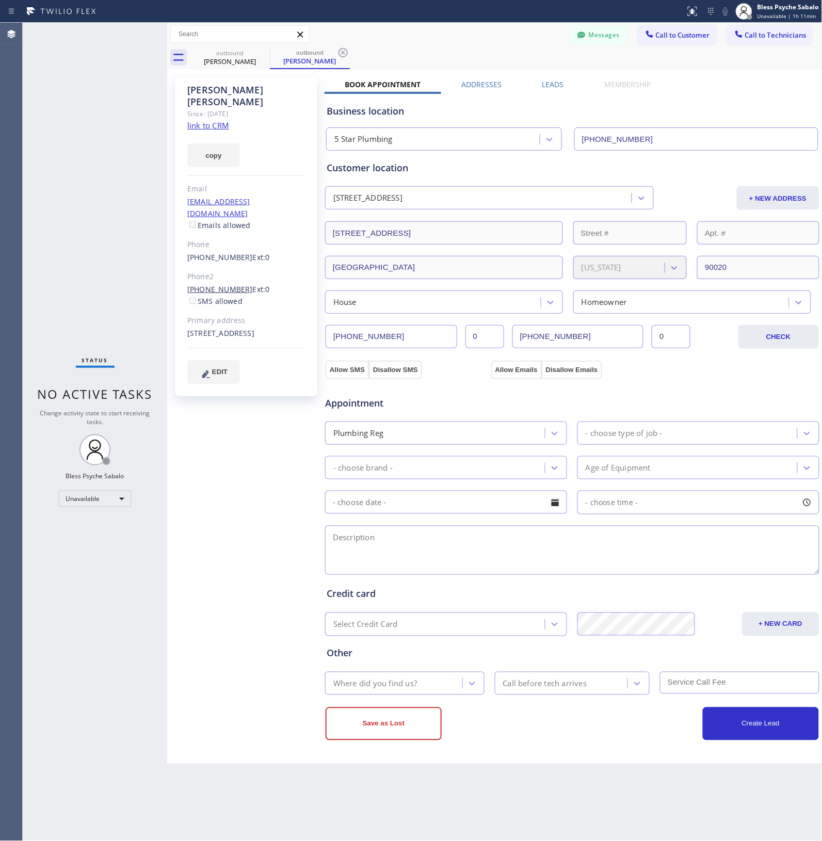
click at [226, 284] on link "[PHONE_NUMBER]" at bounding box center [220, 289] width 66 height 10
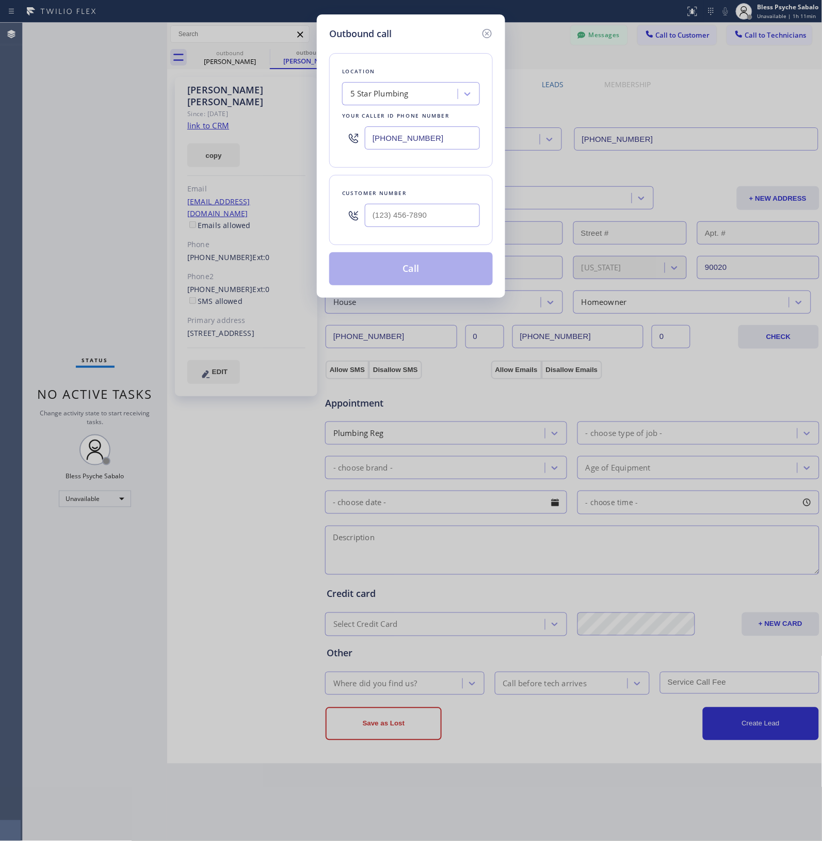
type input "[PHONE_NUMBER]"
click at [403, 276] on button "Call" at bounding box center [411, 268] width 164 height 33
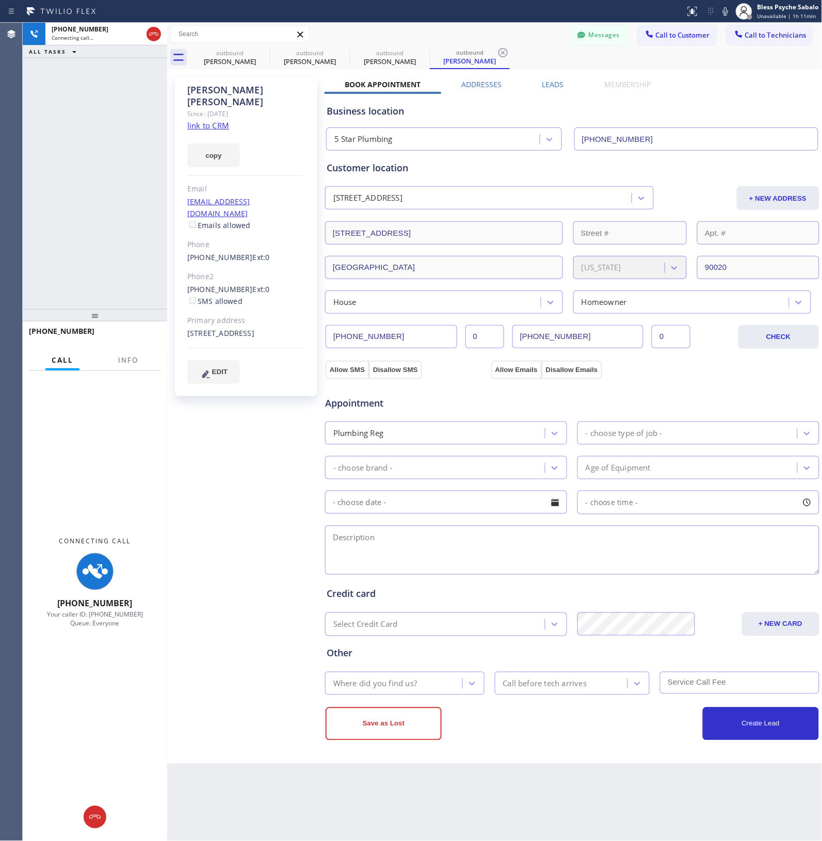
type input "[PHONE_NUMBER]"
click at [96, 381] on div "Connecting Call [PHONE_NUMBER] Your caller ID: [PHONE_NUMBER] Queue: Everyone" at bounding box center [95, 606] width 144 height 470
click at [205, 347] on div "[PERSON_NAME] Since: [DATE] link to CRM copy Email [EMAIL_ADDRESS][DOMAIN_NAME]…" at bounding box center [246, 236] width 142 height 319
click at [156, 39] on icon at bounding box center [154, 34] width 12 height 12
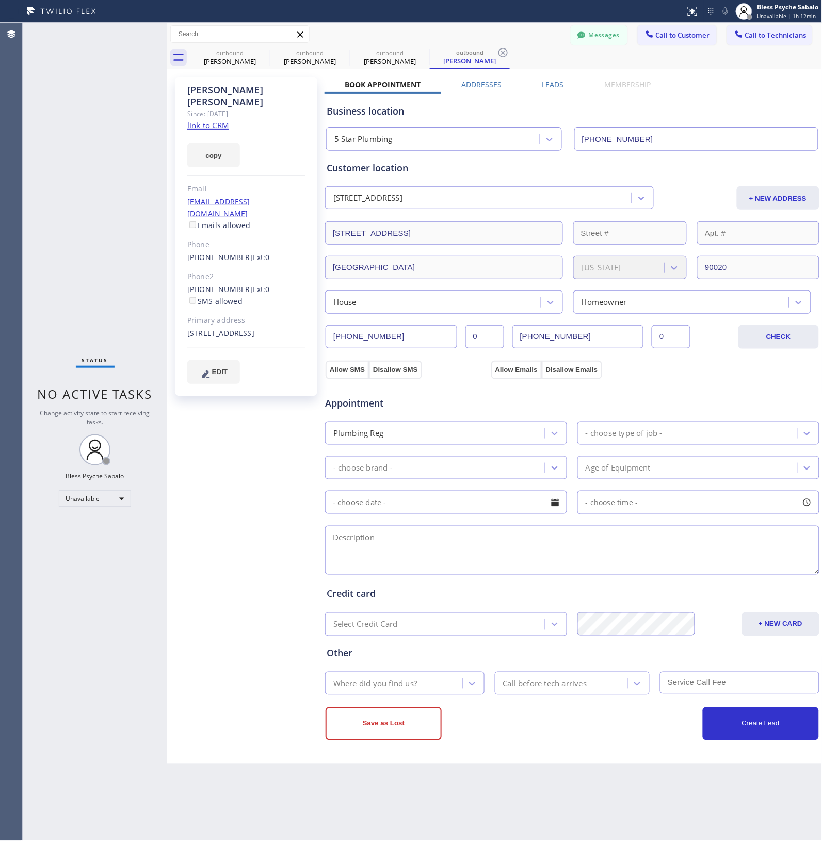
drag, startPoint x: 171, startPoint y: 414, endPoint x: 161, endPoint y: 403, distance: 14.6
click at [171, 381] on div "[PERSON_NAME] Since: [DATE] link to CRM copy Email [EMAIL_ADDRESS][DOMAIN_NAME]…" at bounding box center [247, 416] width 155 height 689
click at [80, 278] on div "Status No active tasks Change activity state to start receiving tasks. Bless Ps…" at bounding box center [95, 432] width 144 height 818
click at [225, 252] on link "[PHONE_NUMBER]" at bounding box center [220, 257] width 66 height 10
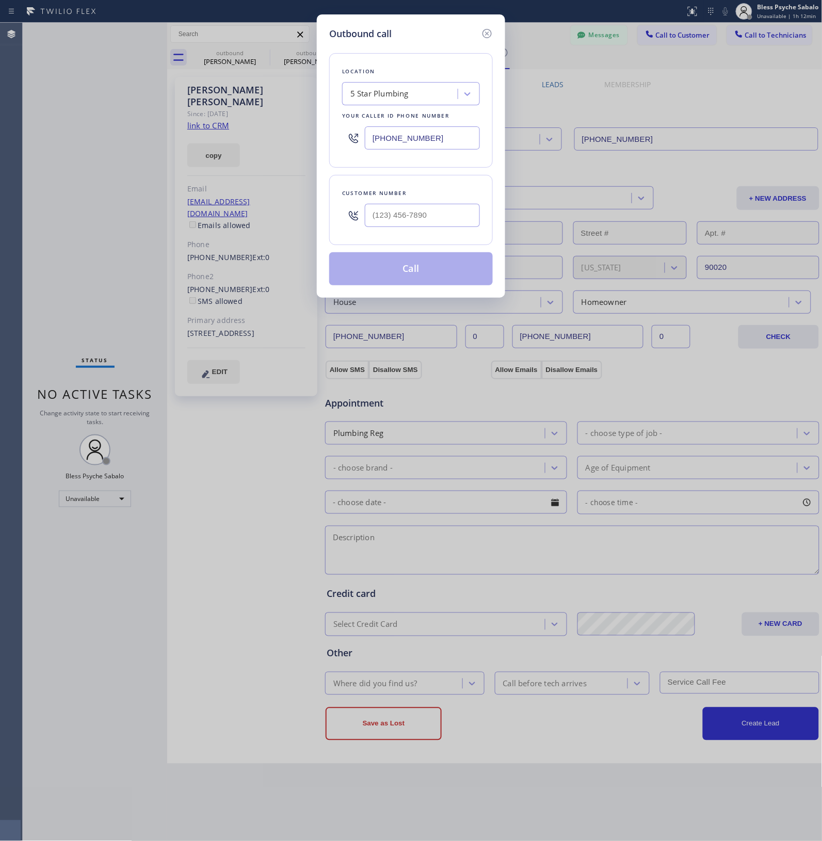
type input "[PHONE_NUMBER]"
click at [347, 280] on button "Call" at bounding box center [411, 268] width 164 height 33
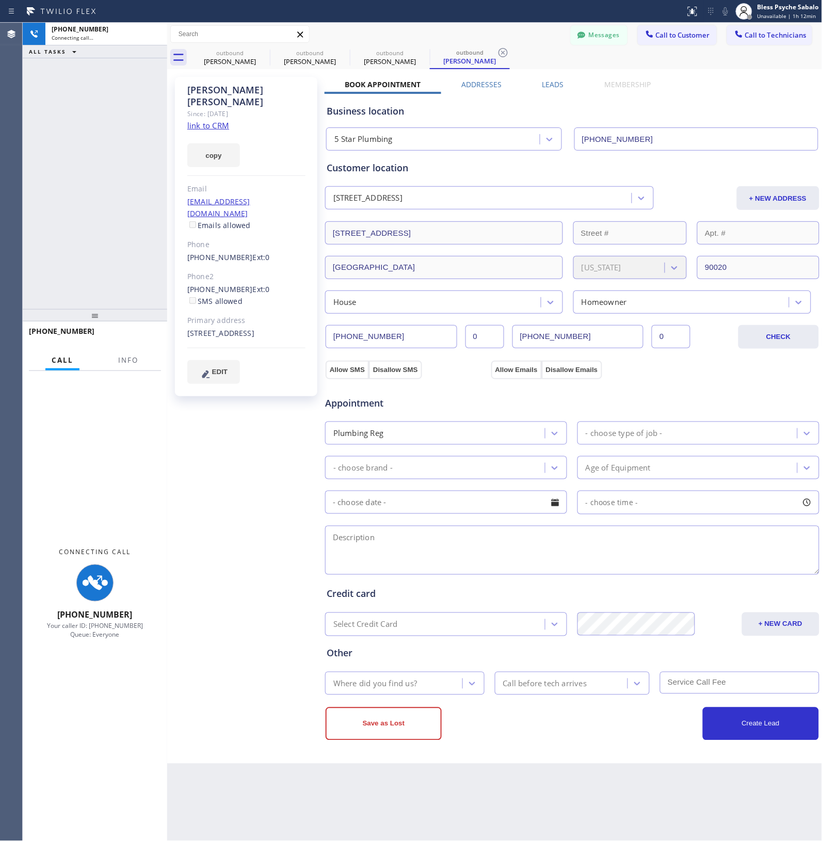
click at [164, 381] on div "Connecting Call [PHONE_NUMBER] Your caller ID: [PHONE_NUMBER] Queue: Everyone" at bounding box center [95, 593] width 144 height 445
click at [318, 54] on div "outbound" at bounding box center [310, 53] width 78 height 8
click at [342, 53] on icon at bounding box center [342, 52] width 9 height 9
click at [0, 0] on icon at bounding box center [0, 0] width 0 height 0
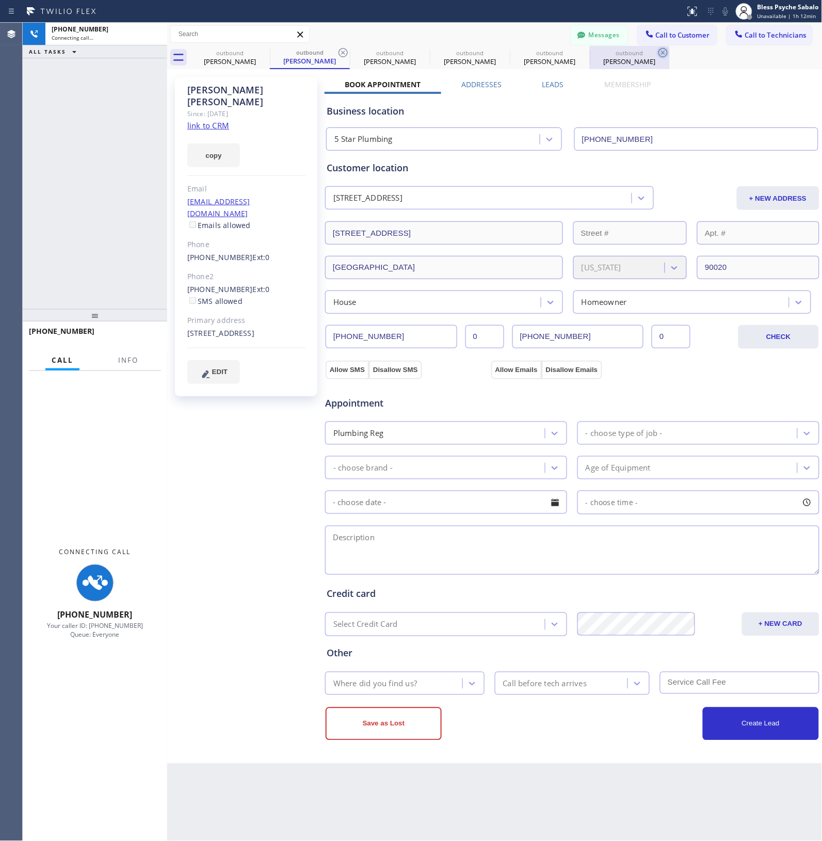
click at [0, 0] on icon at bounding box center [0, 0] width 0 height 0
click at [345, 50] on icon at bounding box center [343, 52] width 12 height 12
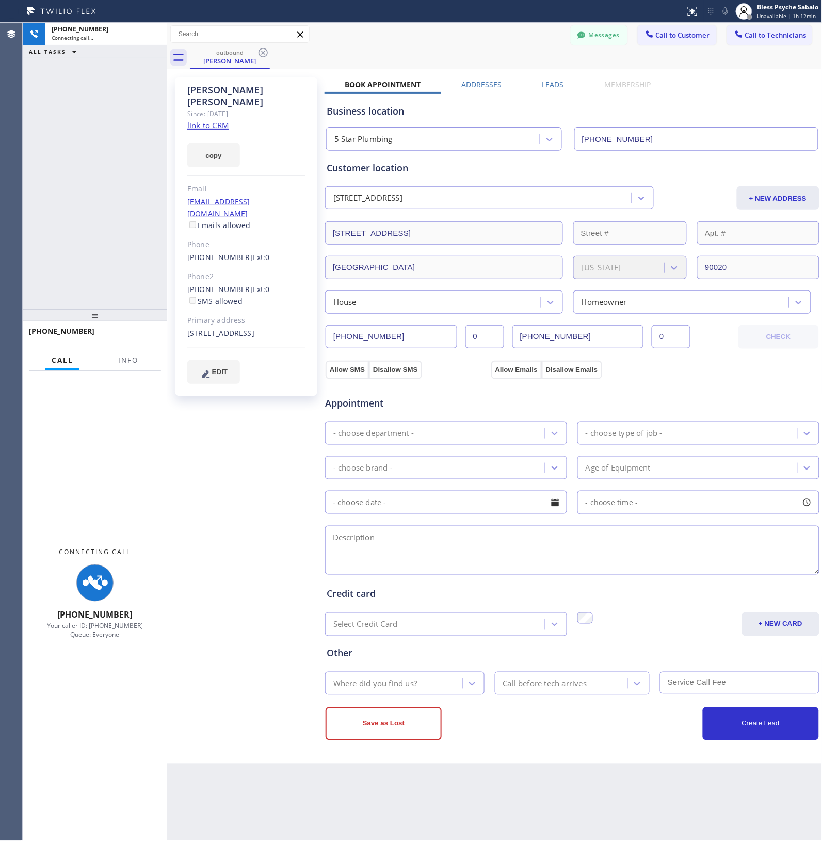
click at [345, 50] on div "outbound [PERSON_NAME]" at bounding box center [506, 57] width 633 height 23
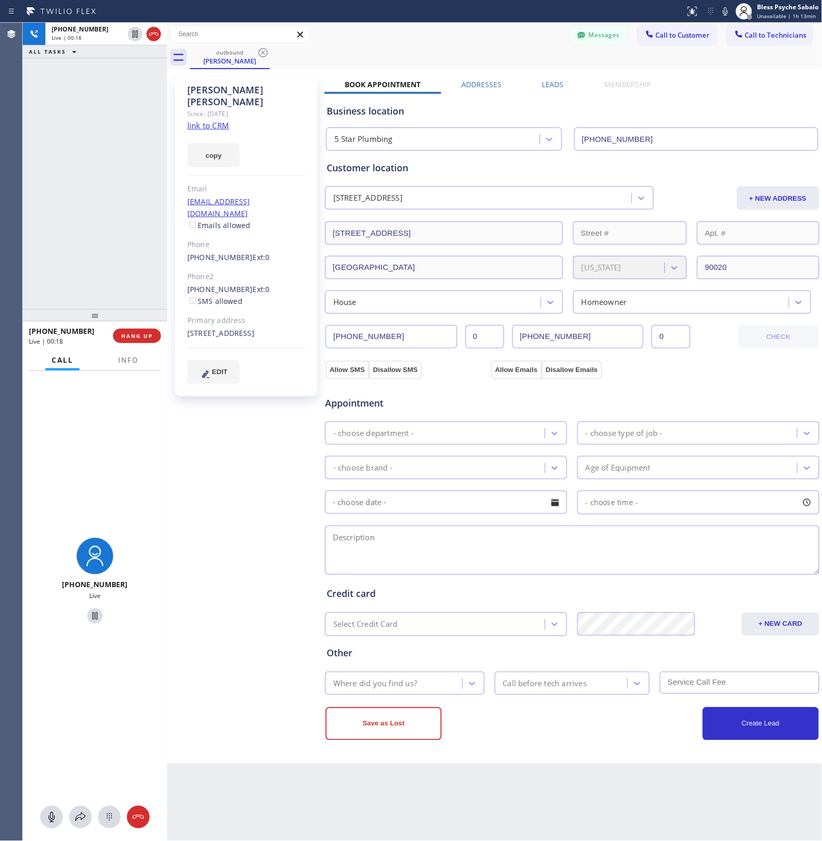
click at [191, 381] on div "[PERSON_NAME] Since: [DATE] link to CRM copy Email [EMAIL_ADDRESS][DOMAIN_NAME]…" at bounding box center [247, 416] width 155 height 689
click at [195, 381] on div "[PERSON_NAME] Since: [DATE] link to CRM copy Email [EMAIL_ADDRESS][DOMAIN_NAME]…" at bounding box center [247, 416] width 155 height 689
click at [137, 336] on span "HANG UP" at bounding box center [136, 335] width 31 height 7
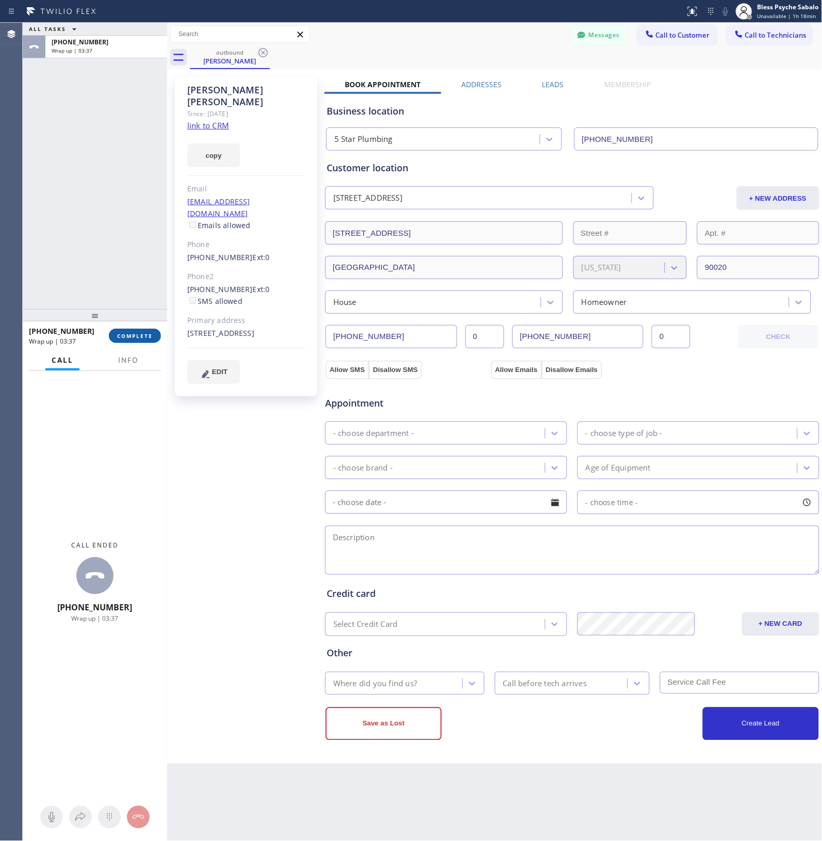
click at [133, 336] on span "COMPLETE" at bounding box center [135, 335] width 36 height 7
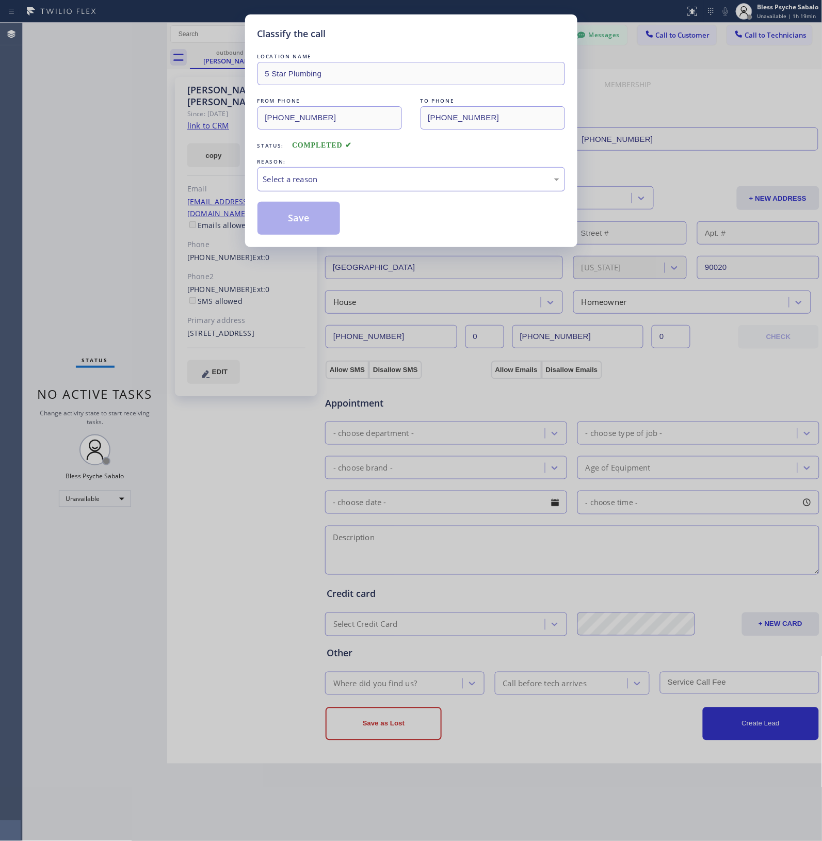
click at [429, 188] on div "Select a reason" at bounding box center [410, 179] width 307 height 24
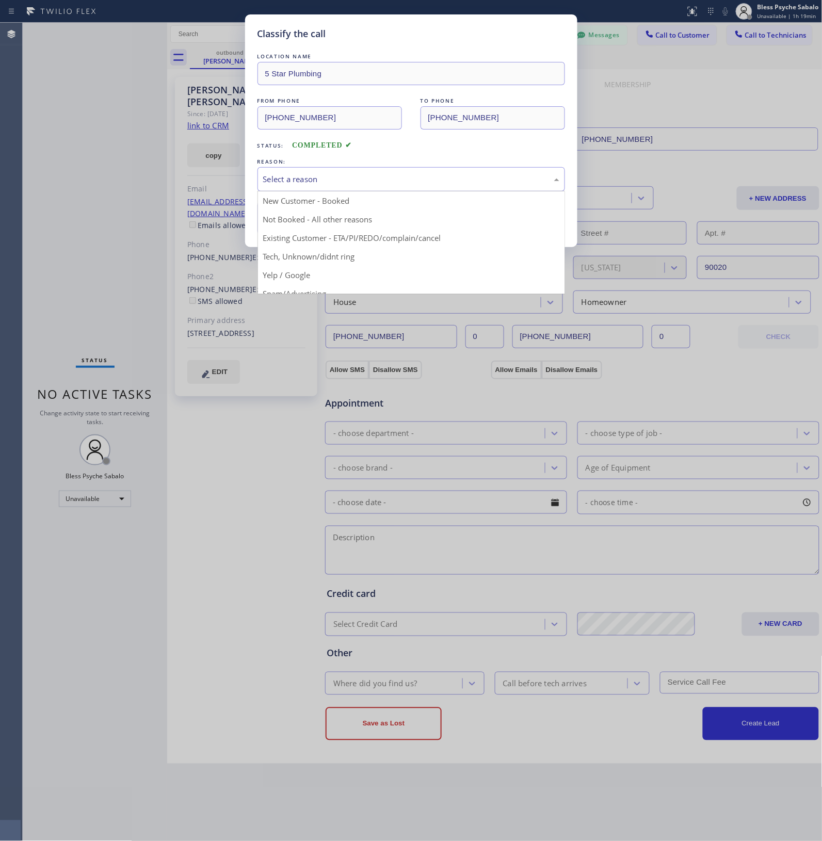
click at [439, 173] on div "Select a reason" at bounding box center [411, 179] width 296 height 12
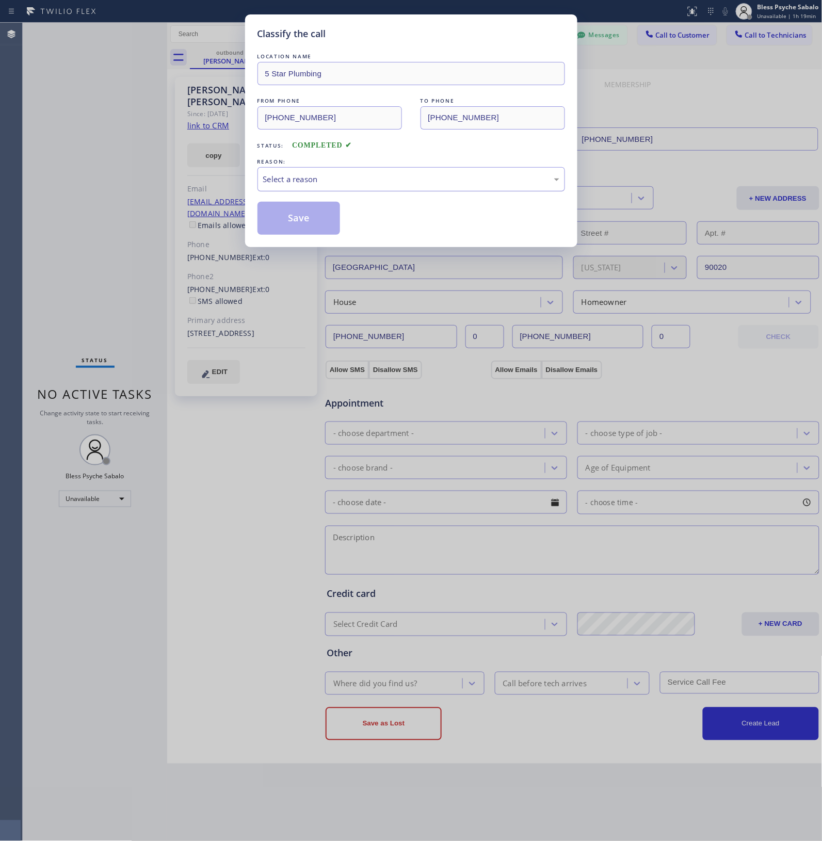
click at [433, 182] on div "Select a reason" at bounding box center [411, 179] width 296 height 12
click at [439, 177] on div "Select a reason" at bounding box center [411, 179] width 296 height 12
click at [441, 177] on div "Select a reason" at bounding box center [411, 179] width 296 height 12
click at [312, 227] on button "Save" at bounding box center [298, 218] width 83 height 33
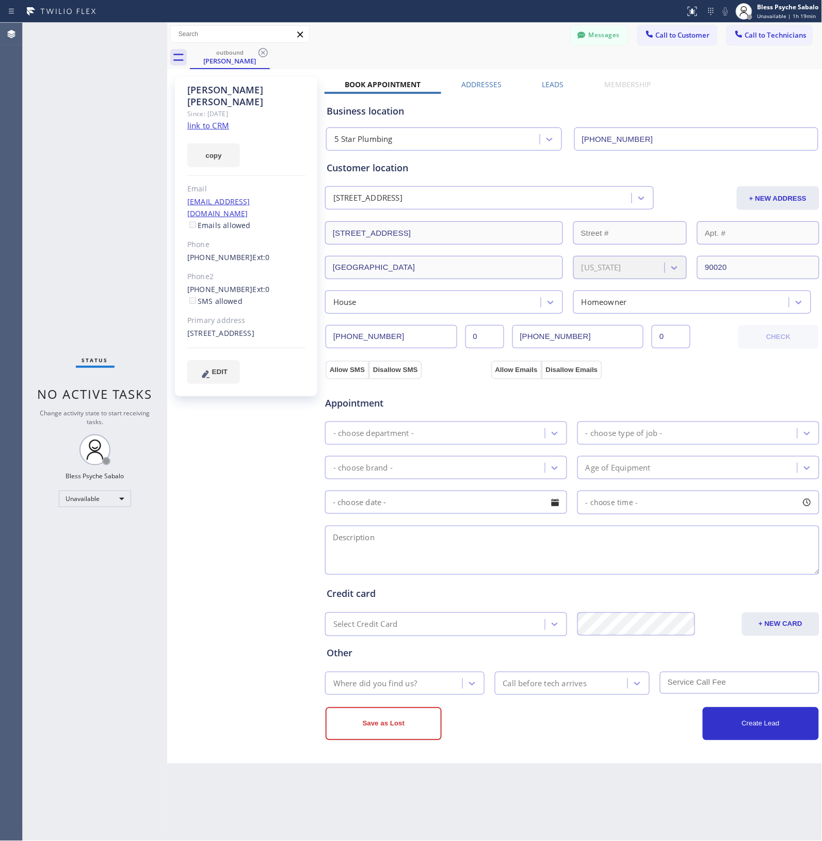
click at [299, 33] on icon at bounding box center [300, 34] width 12 height 12
click at [297, 37] on icon at bounding box center [300, 34] width 12 height 12
click at [298, 31] on icon at bounding box center [300, 34] width 12 height 12
click at [264, 53] on icon at bounding box center [263, 52] width 12 height 12
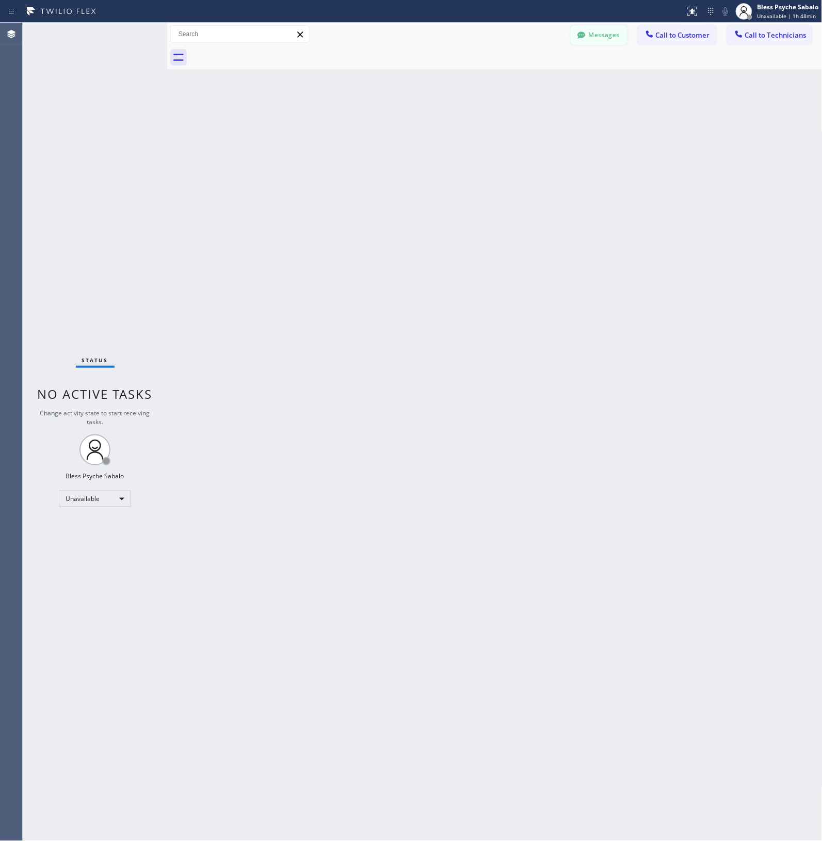
click at [509, 34] on div "Classify the call LOCATION NAME 5 Star Plumbing FROM PHONE [PHONE_NUMBER] TO PH…" at bounding box center [422, 432] width 799 height 818
click at [509, 39] on button "Messages" at bounding box center [599, 35] width 57 height 20
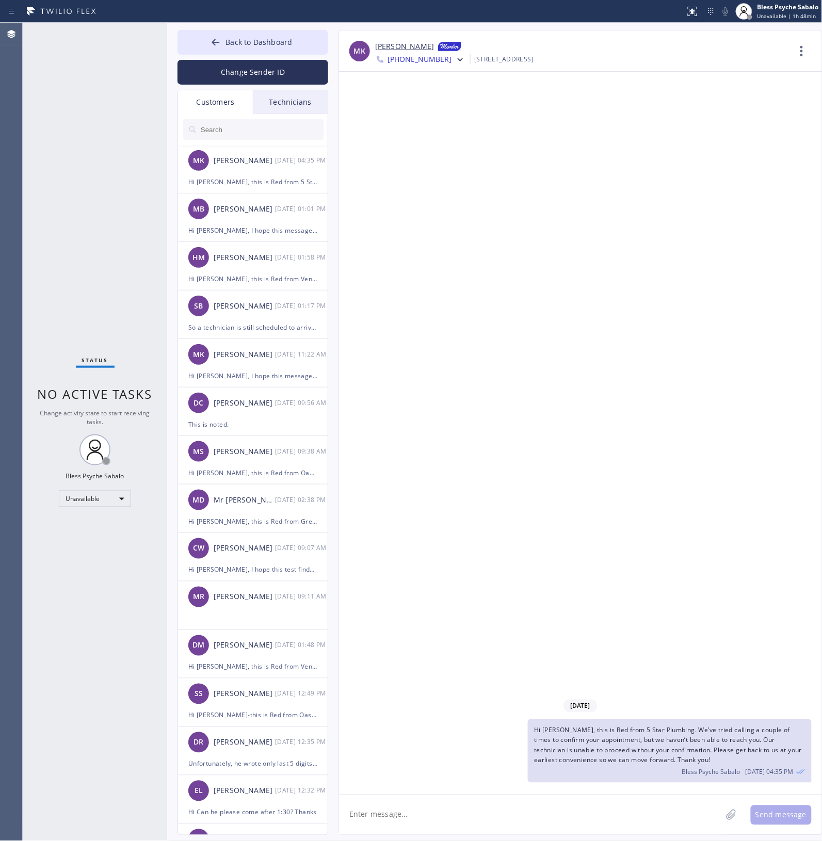
click at [260, 124] on input "text" at bounding box center [262, 129] width 124 height 21
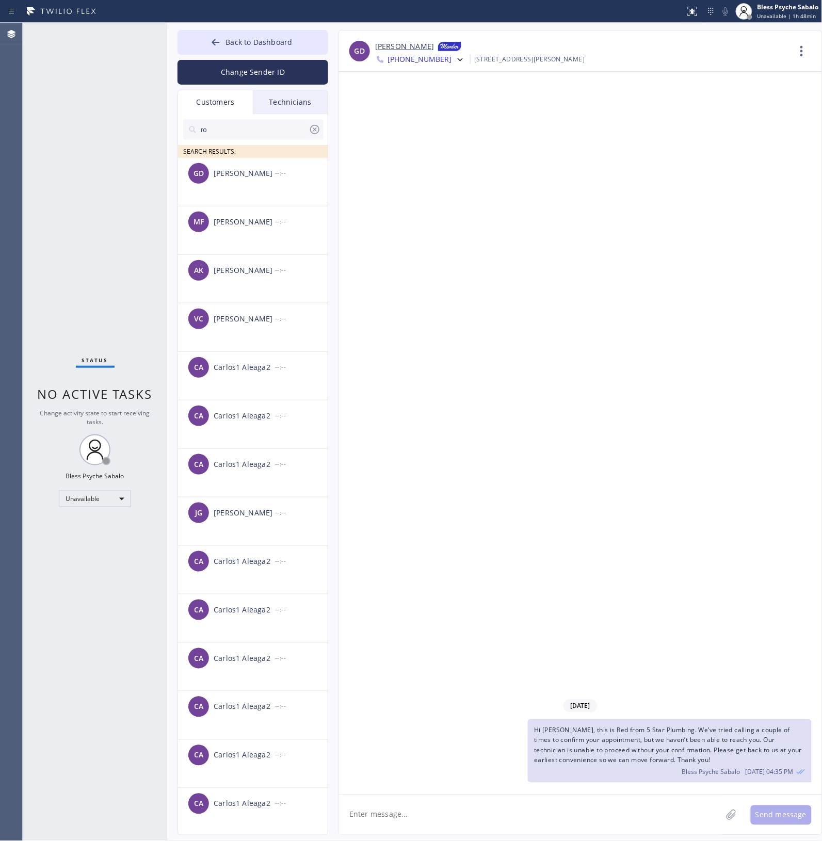
type input "ro"
click at [305, 111] on div "Technicians" at bounding box center [290, 102] width 75 height 24
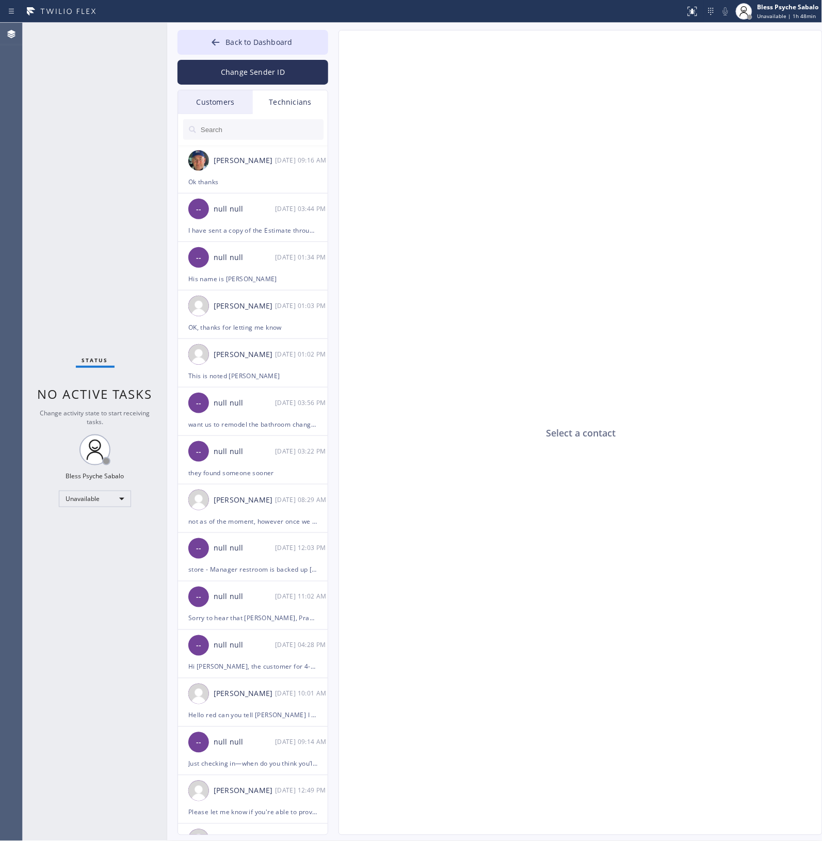
click at [295, 102] on div "Technicians" at bounding box center [290, 102] width 75 height 24
click at [248, 130] on input "text" at bounding box center [262, 129] width 124 height 21
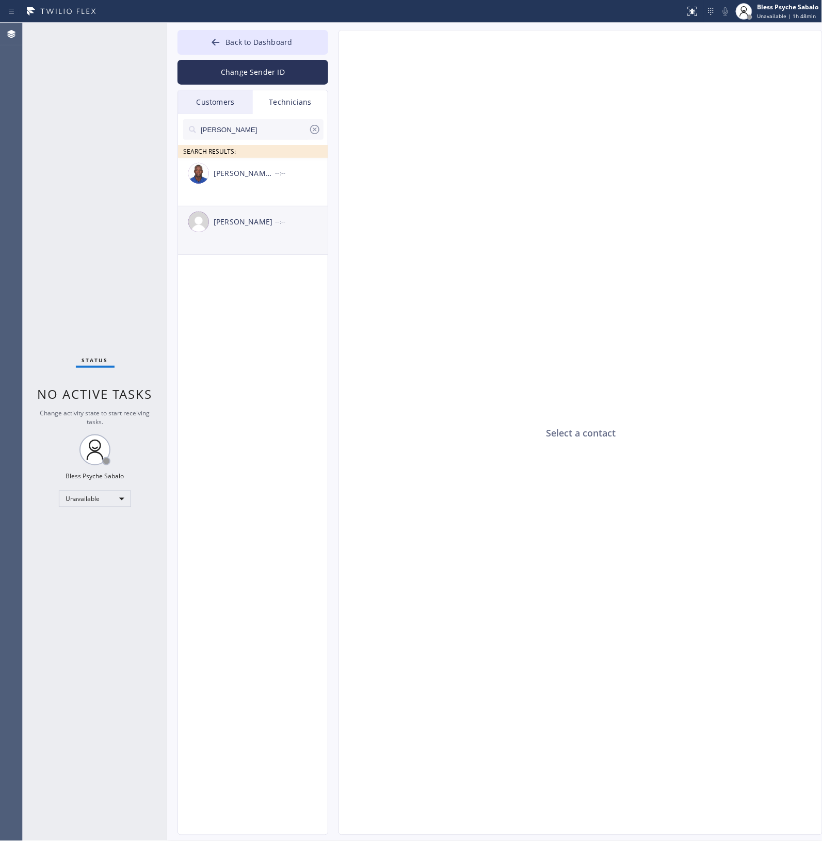
type input "[PERSON_NAME]"
click at [238, 233] on div "[PERSON_NAME] --:--" at bounding box center [253, 221] width 151 height 31
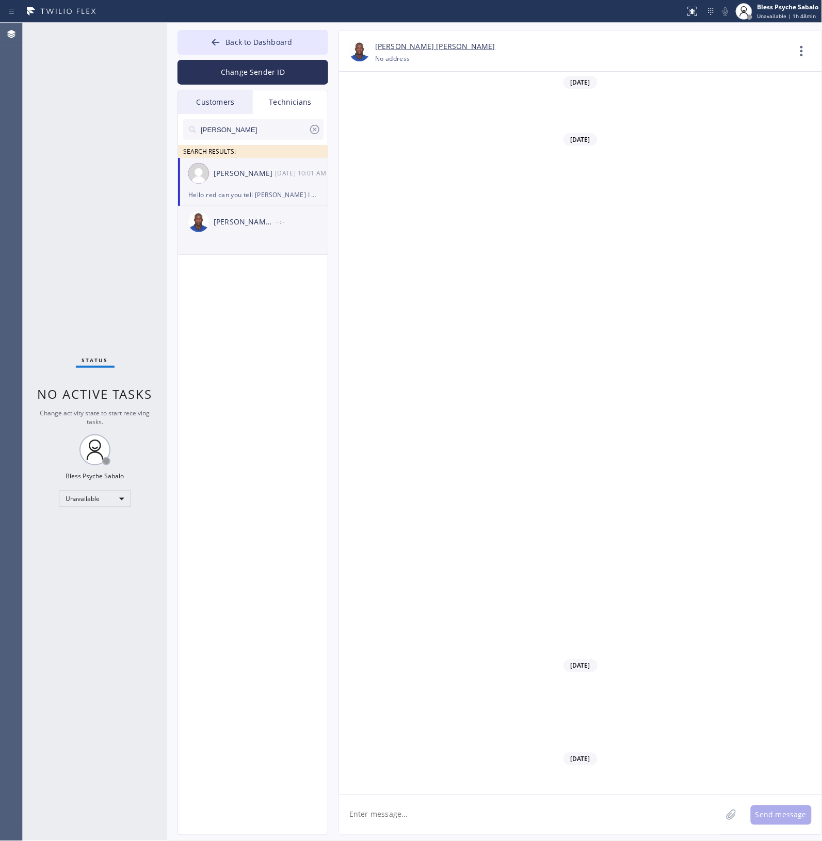
scroll to position [3488, 0]
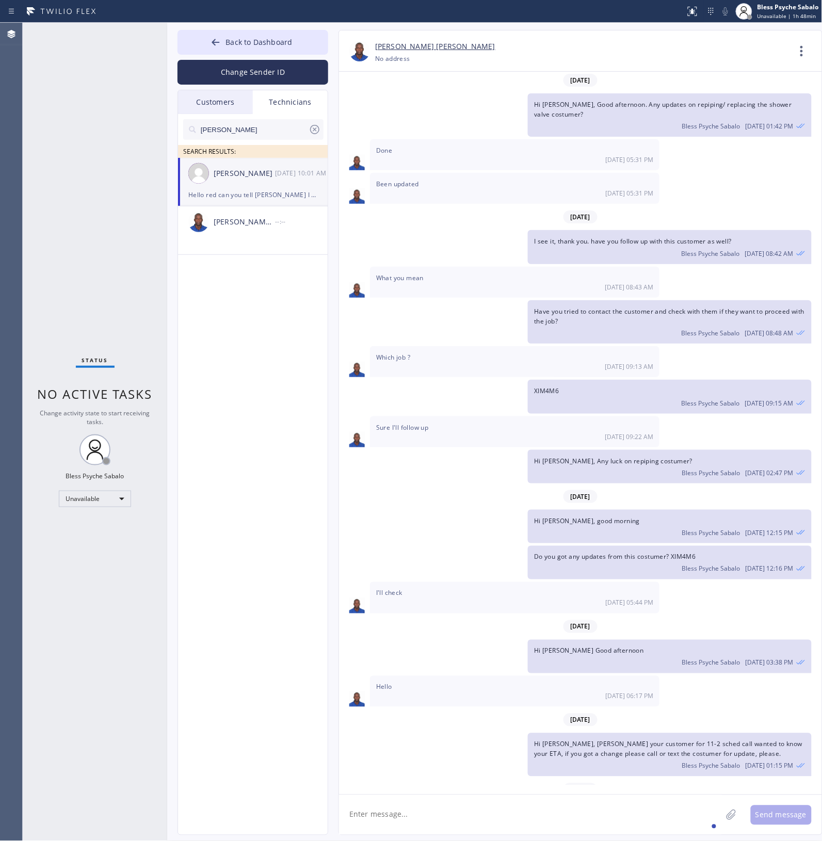
click at [418, 381] on textarea at bounding box center [530, 815] width 383 height 40
paste textarea "1-4 || FREE ESTIMATE || Need someone basically need to basically clean up the p…"
type textarea "1-4 || FREE ESTIMATE || Need someone basically need to basically clean up the p…"
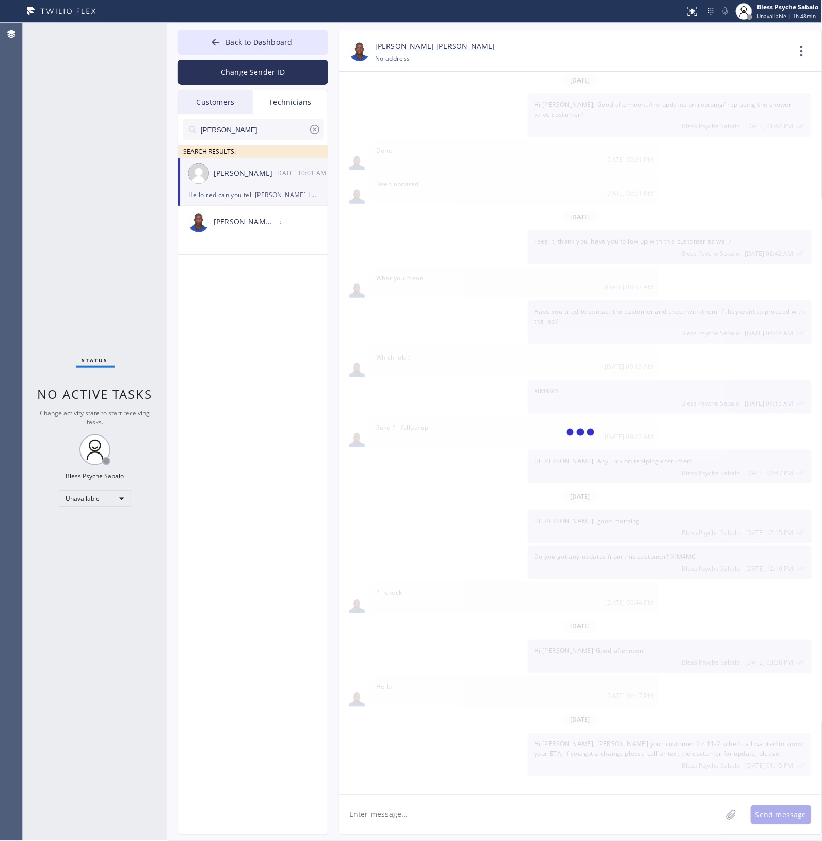
scroll to position [3607, 0]
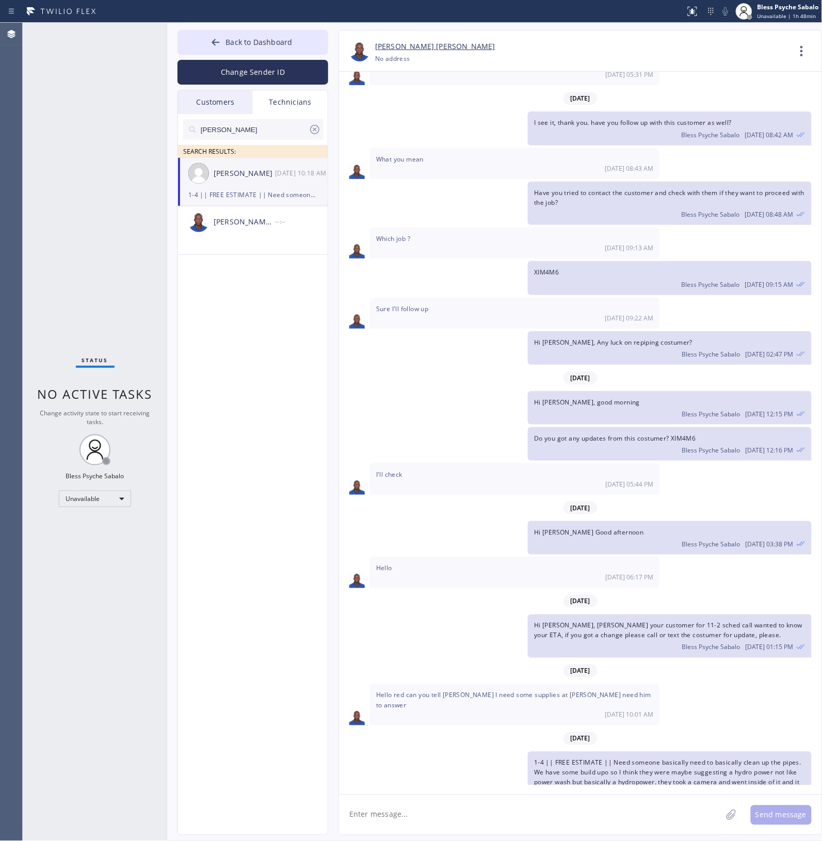
click at [392, 381] on textarea at bounding box center [530, 815] width 383 height 40
type textarea "h"
click at [509, 40] on icon at bounding box center [801, 51] width 25 height 25
click at [509, 104] on li "Call to Technician" at bounding box center [740, 105] width 150 height 27
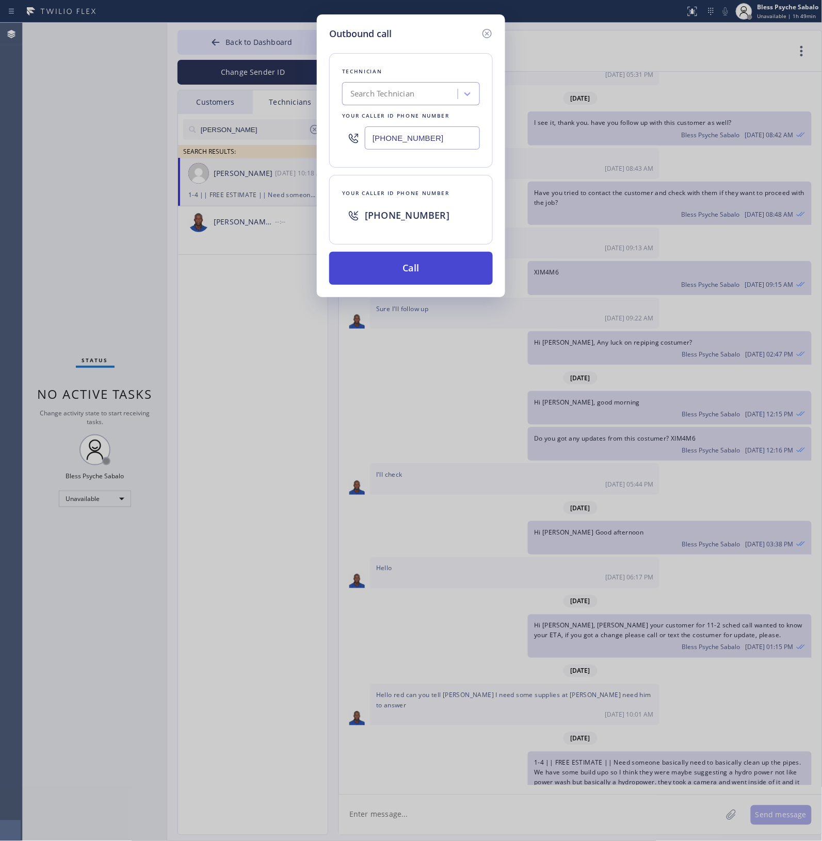
click at [425, 262] on button "Call" at bounding box center [411, 268] width 164 height 33
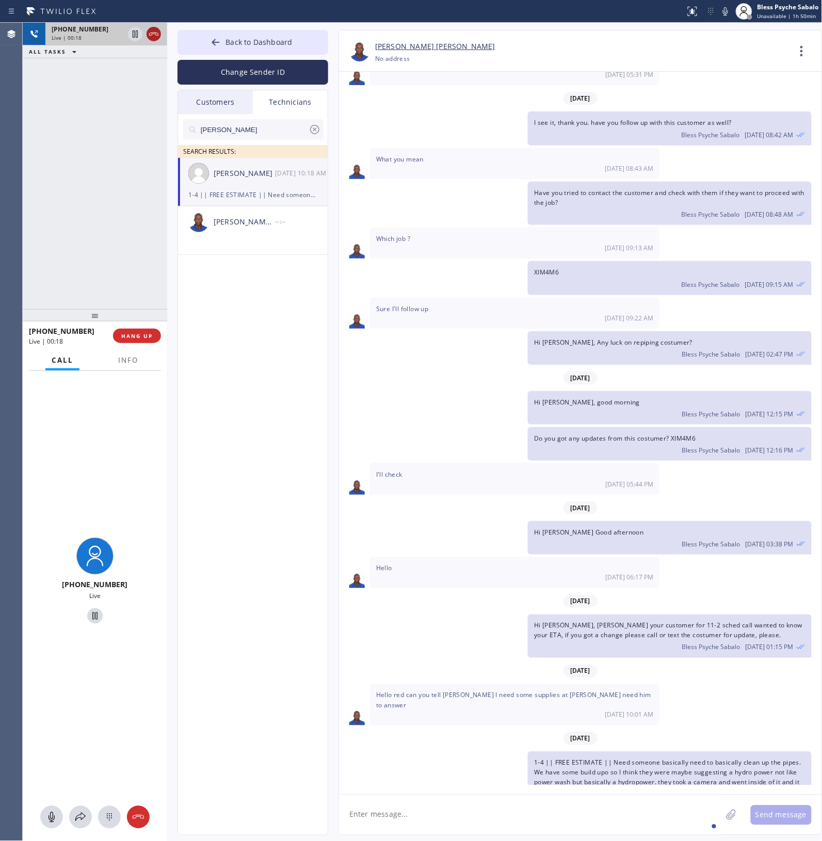
click at [150, 37] on icon at bounding box center [154, 34] width 12 height 12
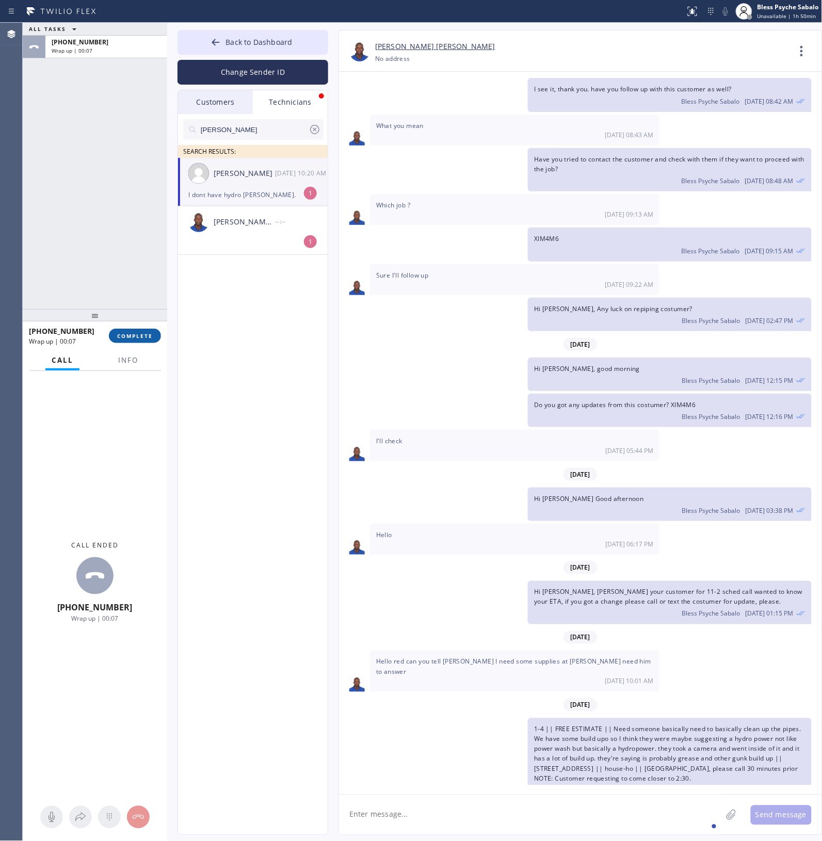
click at [131, 341] on button "COMPLETE" at bounding box center [135, 336] width 52 height 14
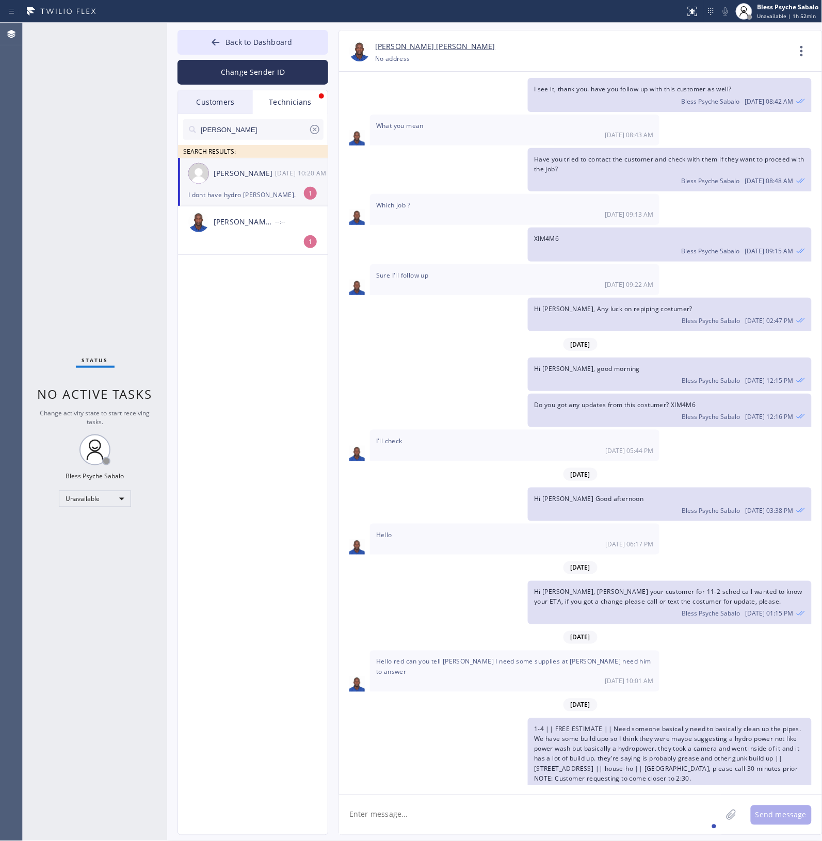
drag, startPoint x: 535, startPoint y: 661, endPoint x: 638, endPoint y: 710, distance: 114.5
click at [509, 381] on div "1-4 || FREE ESTIMATE || Need someone basically need to basically clean up the p…" at bounding box center [669, 759] width 283 height 83
drag, startPoint x: 638, startPoint y: 741, endPoint x: 634, endPoint y: 756, distance: 15.2
click at [509, 381] on div "[DATE] Please text me. 06/09 01:27 PM [DATE] Hi [PERSON_NAME], Just a quick rem…" at bounding box center [580, 429] width 483 height 714
drag, startPoint x: 578, startPoint y: 730, endPoint x: 527, endPoint y: 662, distance: 84.8
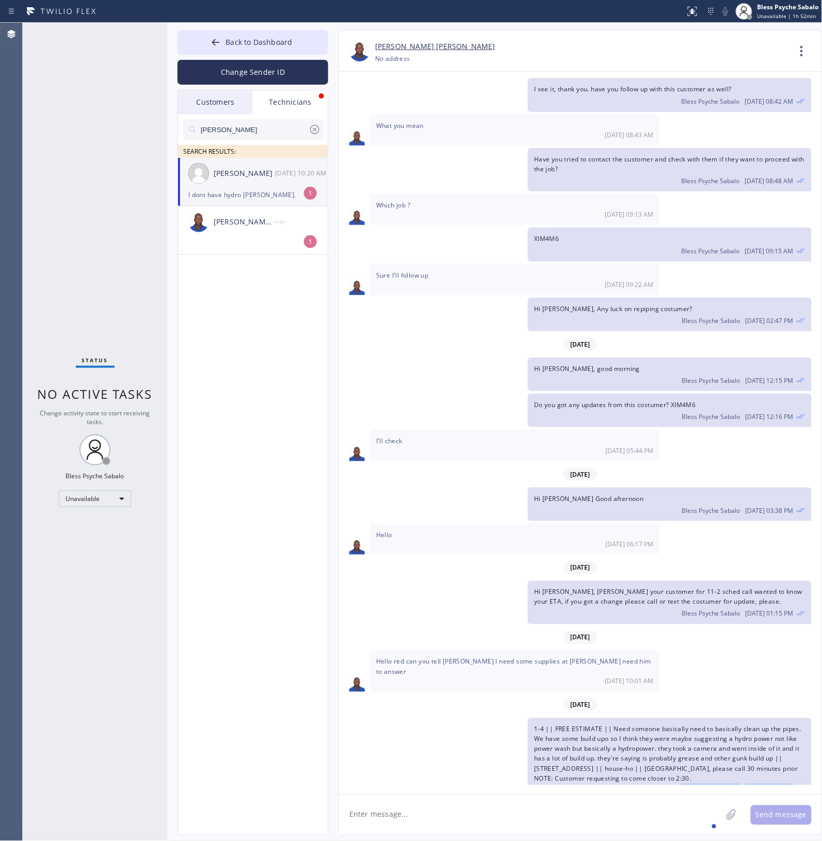
click at [509, 381] on div "1-4 || FREE ESTIMATE || Need someone basically need to basically clean up the p…" at bounding box center [669, 759] width 283 height 83
copy span "1-4 || FREE ESTIMATE || Need someone basically need to basically clean up the p…"
click at [315, 128] on icon at bounding box center [315, 129] width 12 height 12
click at [259, 133] on input "text" at bounding box center [262, 129] width 124 height 21
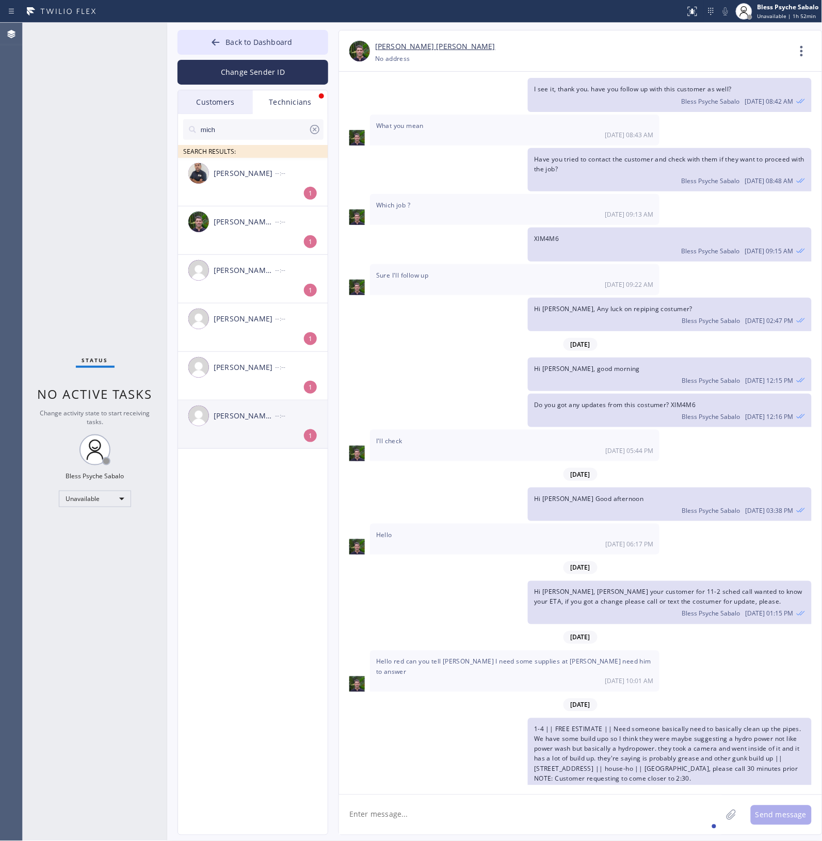
type input "mich"
click at [248, 381] on div "[PERSON_NAME] [PERSON_NAME] --:--" at bounding box center [253, 415] width 151 height 31
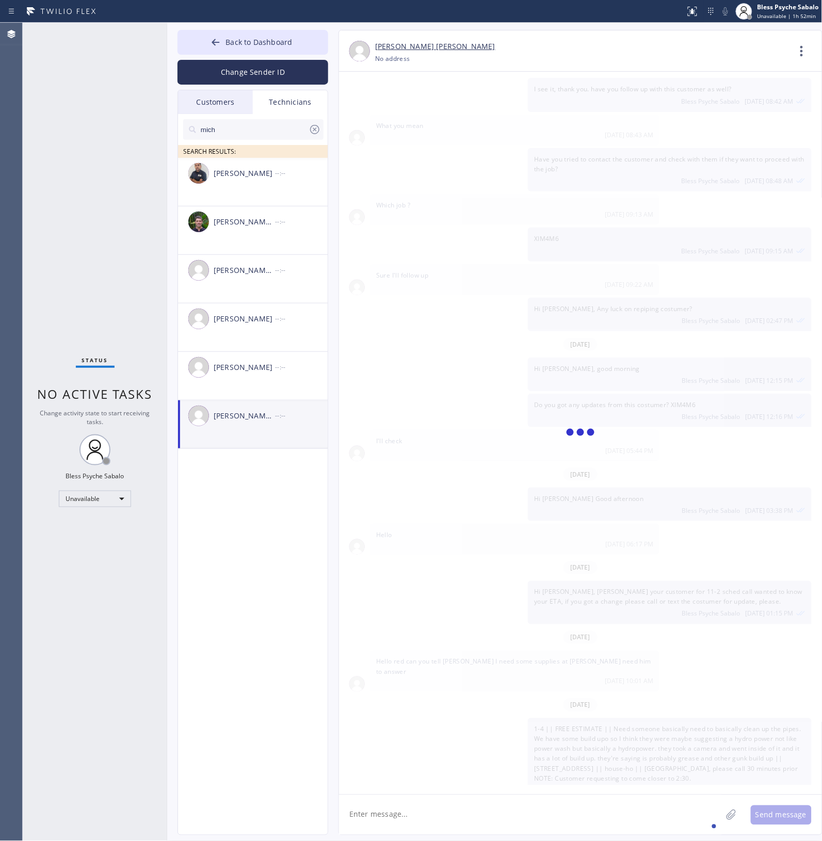
scroll to position [1236, 0]
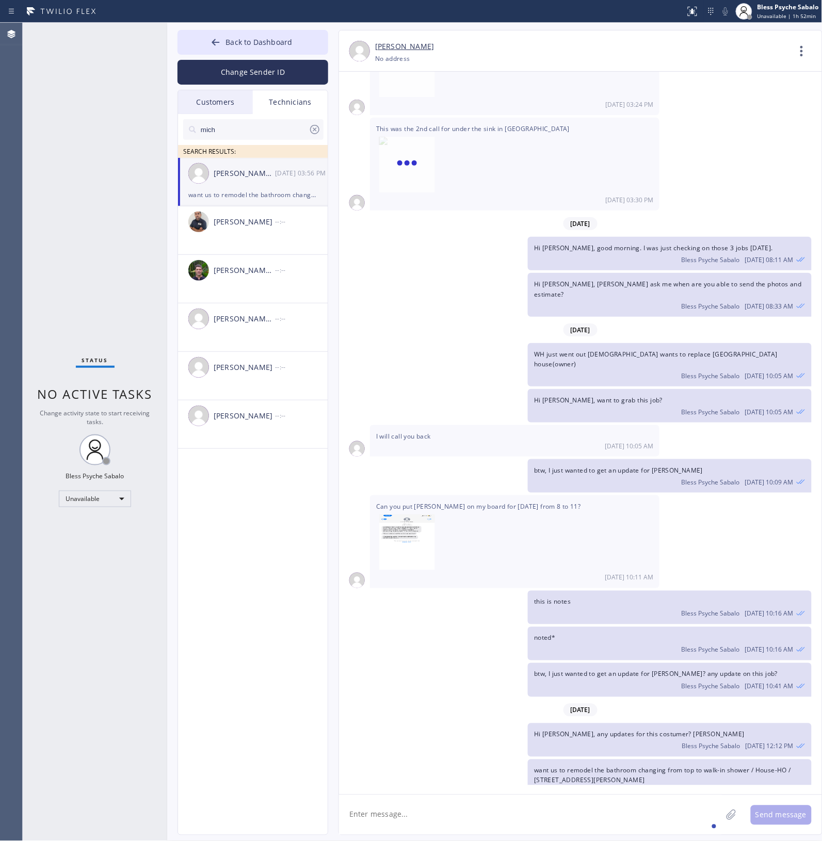
click at [390, 381] on textarea at bounding box center [530, 815] width 383 height 40
paste textarea "1-4 || FREE ESTIMATE || Need someone basically need to basically clean up the p…"
type textarea "hi [PERSON_NAME] , good morning i got you a job. Please check the job bellow: 1…"
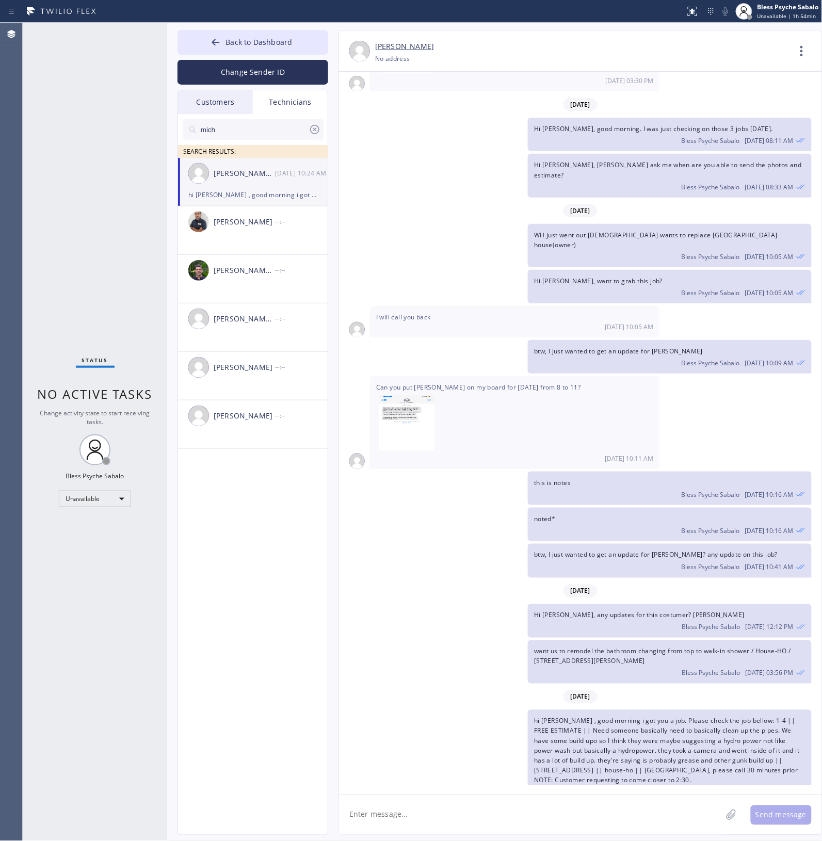
click at [271, 184] on div "[PERSON_NAME] [PERSON_NAME] [DATE] 10:24 AM" at bounding box center [253, 173] width 151 height 31
click at [274, 184] on div "[PERSON_NAME] [PERSON_NAME] [DATE] 10:24 AM" at bounding box center [253, 173] width 151 height 31
click at [509, 57] on icon at bounding box center [801, 51] width 25 height 25
click at [509, 105] on li "Call to Technician" at bounding box center [740, 105] width 150 height 27
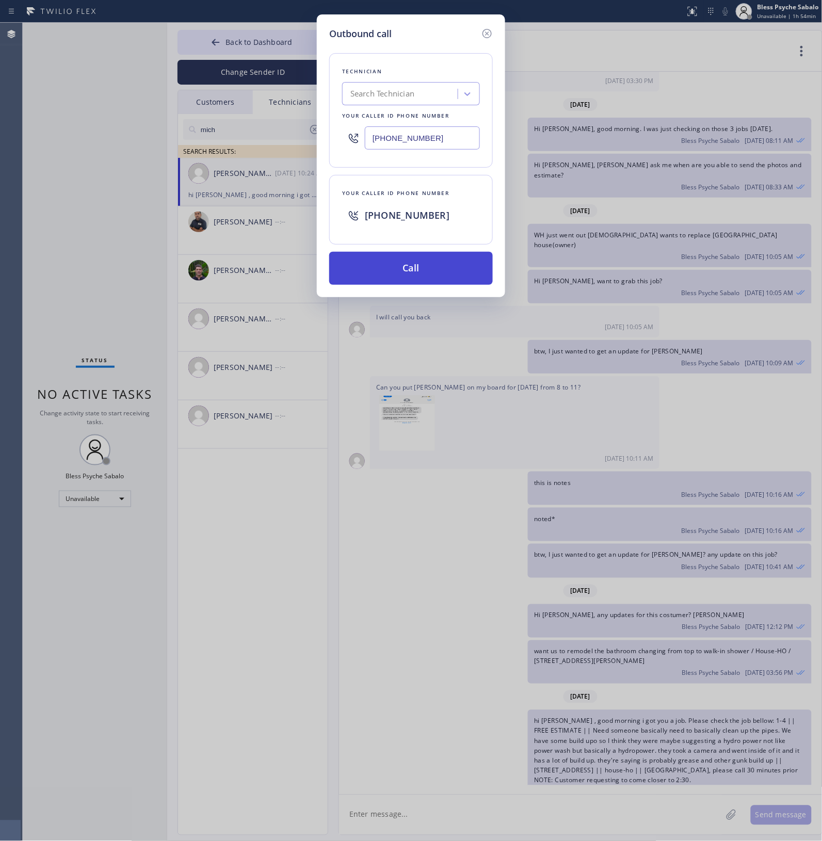
click at [410, 279] on button "Call" at bounding box center [411, 268] width 164 height 33
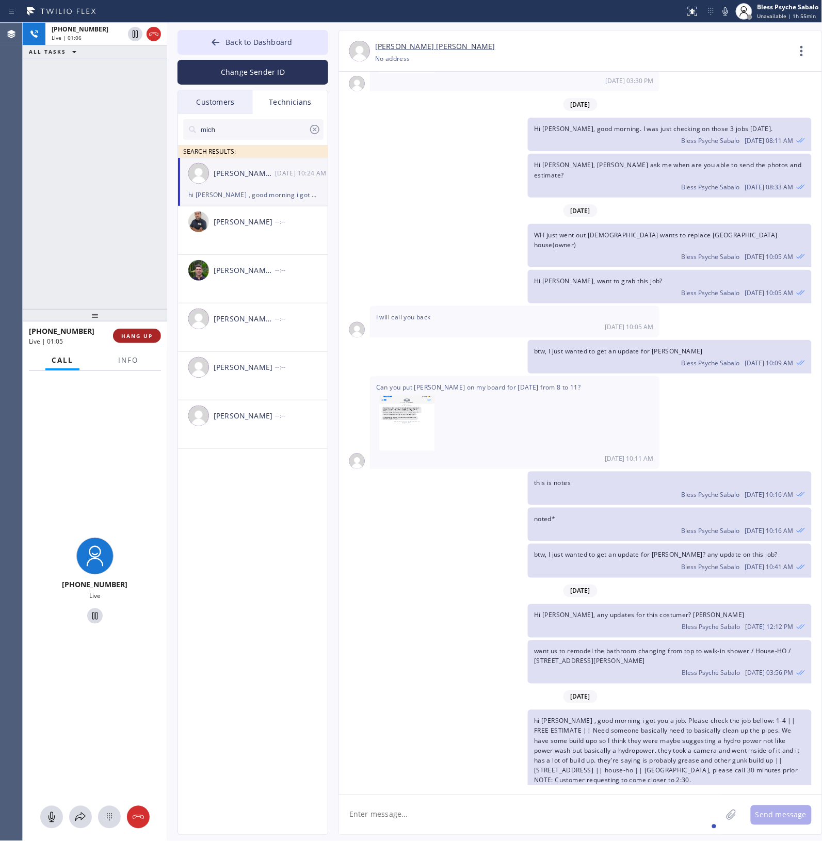
click at [143, 332] on span "HANG UP" at bounding box center [136, 335] width 31 height 7
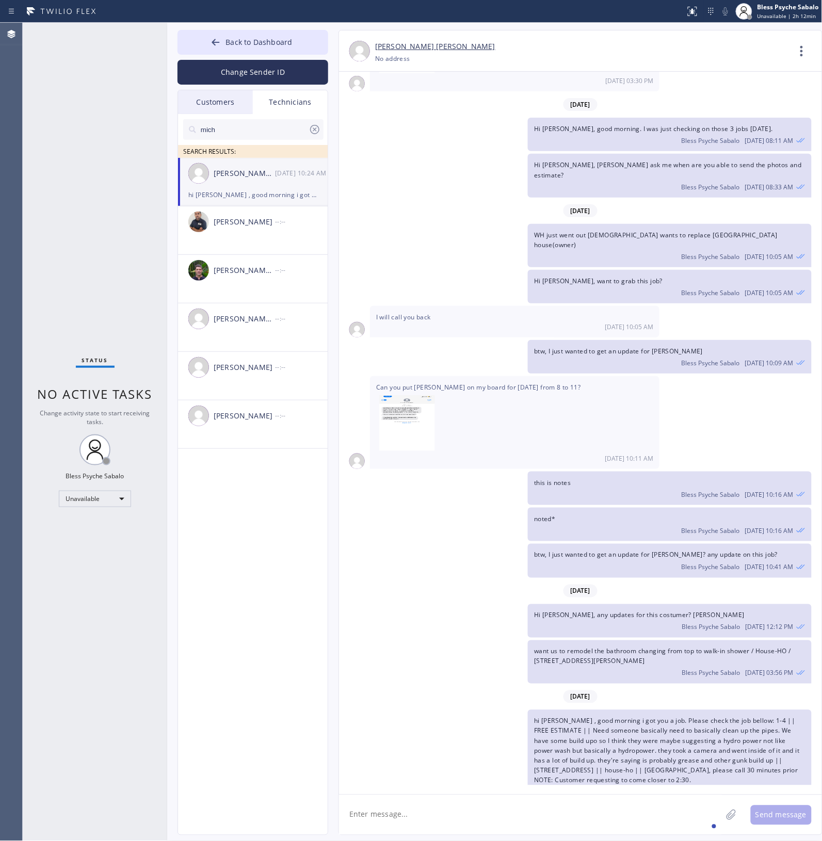
click at [333, 381] on div "[PERSON_NAME] [PERSON_NAME] [PHONE_NUMBER] Choose phone number No address Conta…" at bounding box center [570, 432] width 484 height 805
click at [434, 248] on div "WH just went out [DEMOGRAPHIC_DATA] wants to replace [GEOGRAPHIC_DATA] house(ow…" at bounding box center [575, 245] width 473 height 43
drag, startPoint x: 412, startPoint y: 354, endPoint x: 406, endPoint y: 326, distance: 28.9
click at [412, 351] on div "btw, I just wanted to get an update for [PERSON_NAME] Bless Psyche Sabalo [DATE…" at bounding box center [575, 357] width 473 height 34
click at [317, 132] on icon at bounding box center [315, 129] width 12 height 12
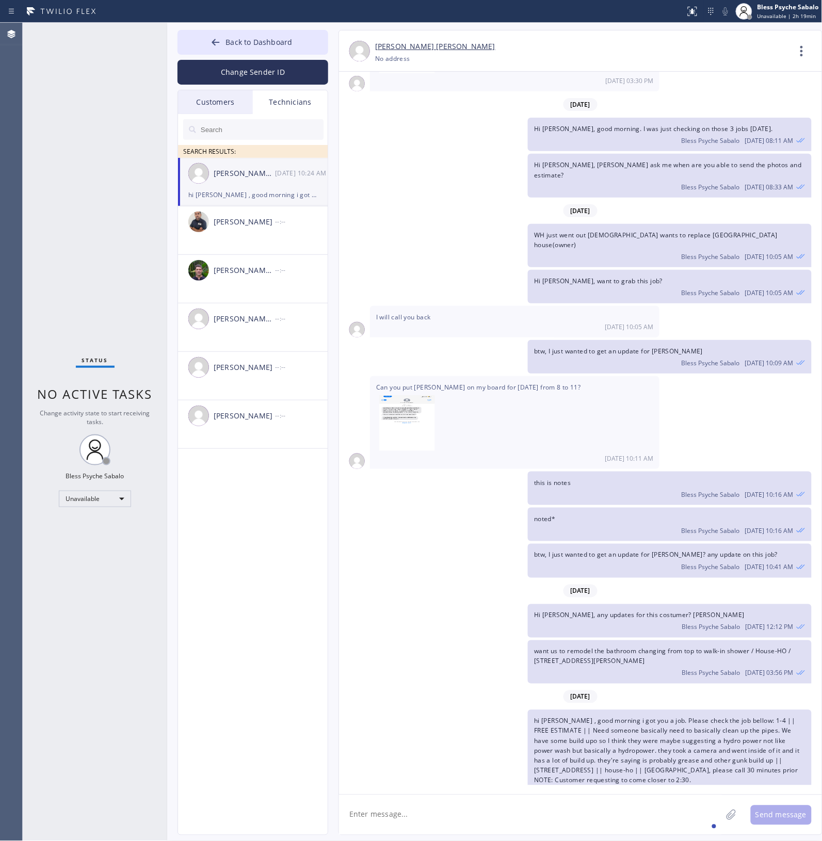
drag, startPoint x: 232, startPoint y: 106, endPoint x: 305, endPoint y: 115, distance: 73.8
click at [234, 106] on div "Customers" at bounding box center [215, 102] width 75 height 24
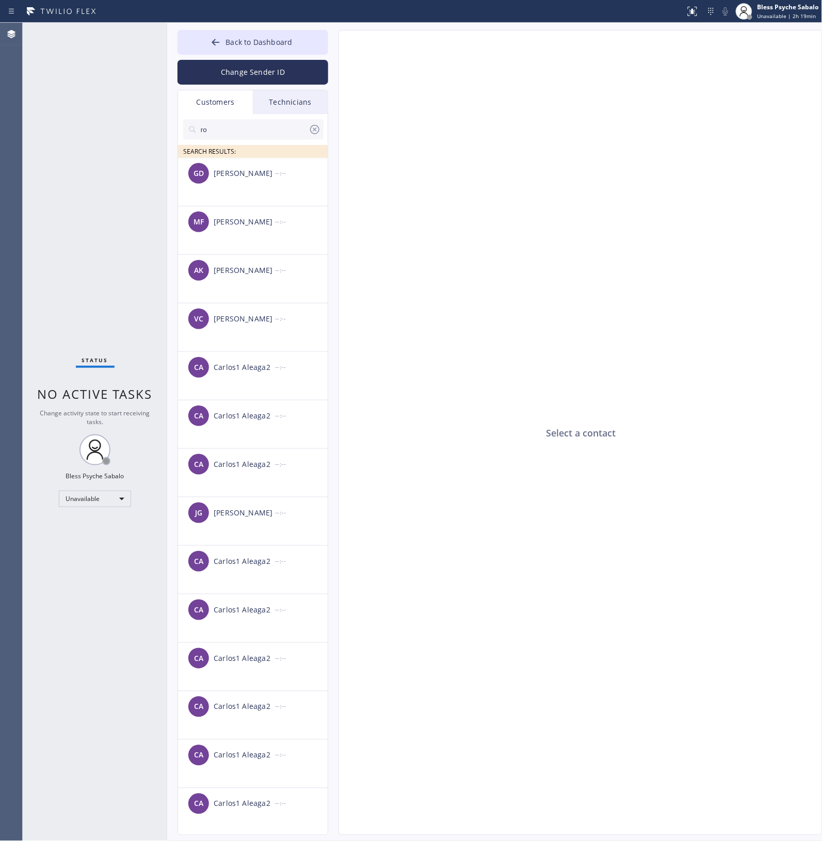
click at [306, 115] on div "ro SEARCH RESULTS:" at bounding box center [253, 136] width 151 height 44
click at [297, 107] on div "Technicians" at bounding box center [290, 102] width 75 height 24
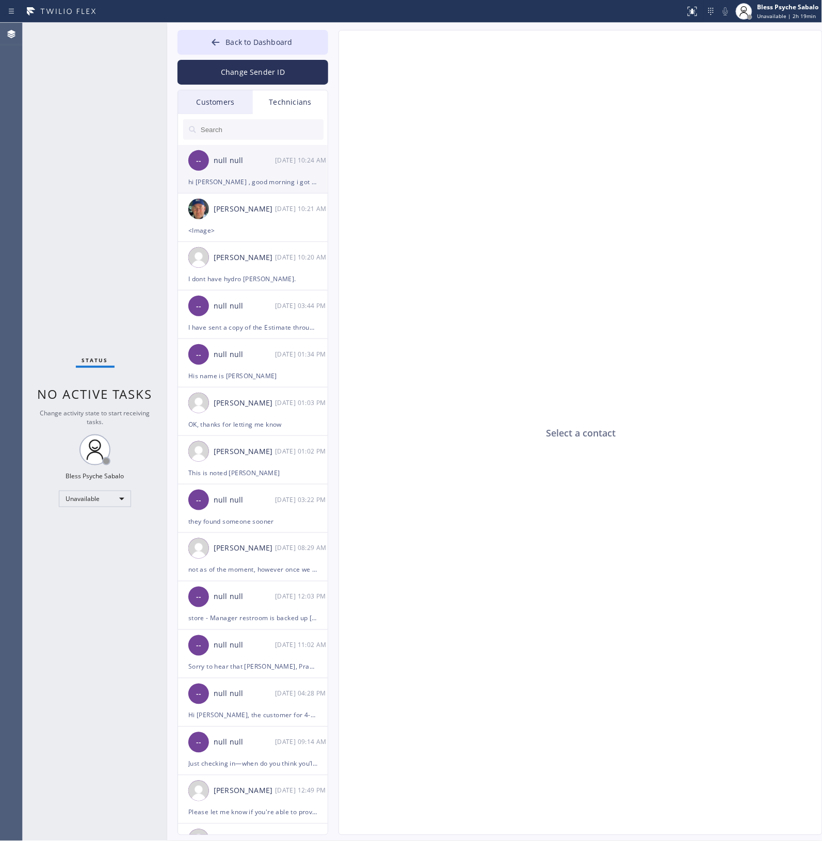
click at [285, 180] on div "hi [PERSON_NAME] , good morning i got you a job. Please check the job bellow: 1…" at bounding box center [252, 182] width 129 height 12
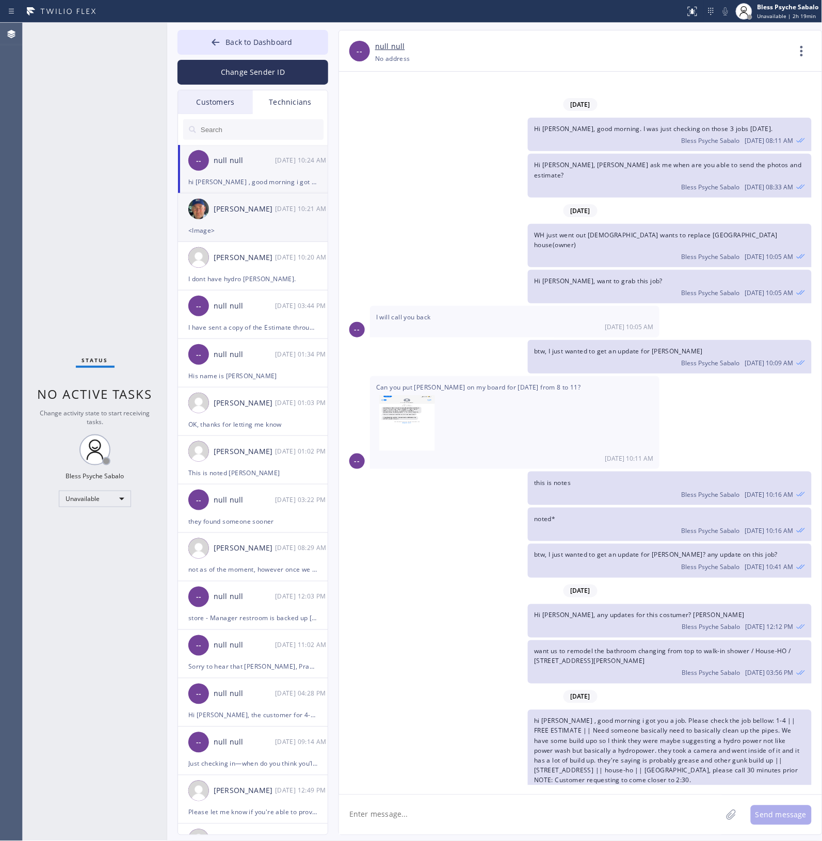
click at [248, 218] on div "[PERSON_NAME] [DATE] 10:21 AM" at bounding box center [253, 208] width 151 height 31
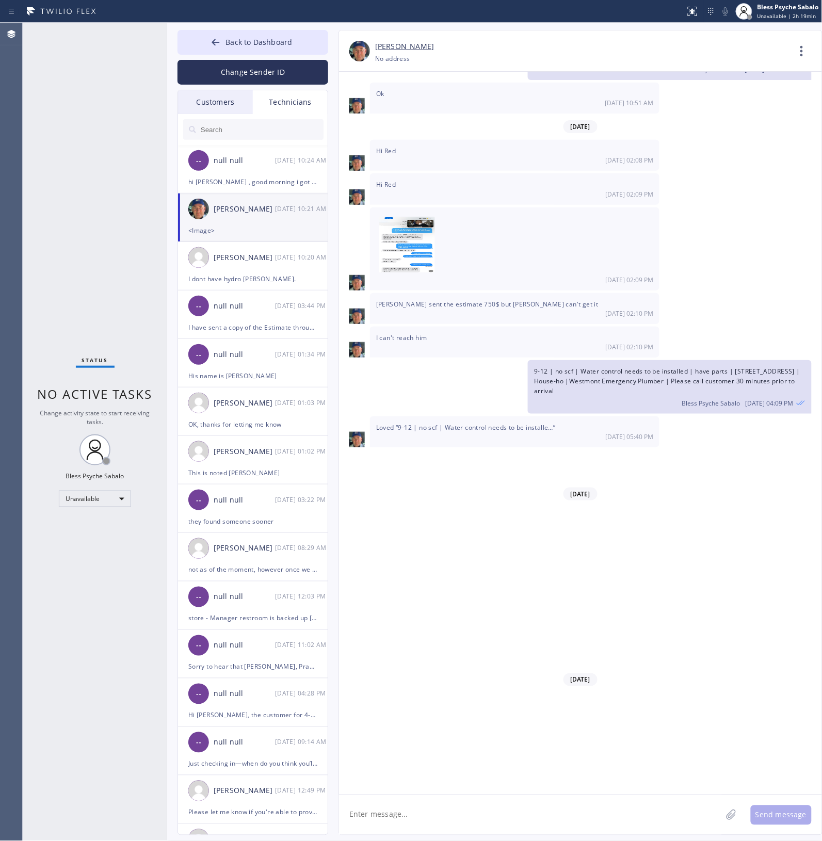
scroll to position [7876, 0]
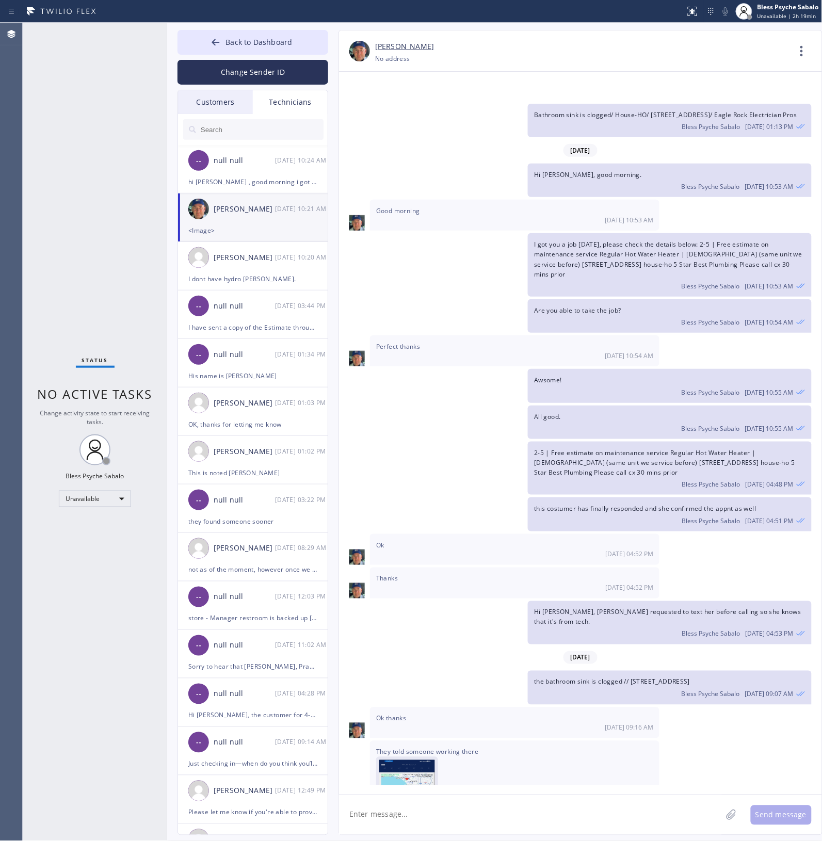
click at [412, 381] on img at bounding box center [407, 791] width 56 height 62
click at [452, 381] on textarea at bounding box center [530, 815] width 383 height 40
type textarea "I"
click at [509, 364] on div "[DATE] Hi Nik, Just a quick reminder that our training sessions are held every …" at bounding box center [580, 429] width 483 height 714
click at [509, 53] on icon at bounding box center [801, 51] width 25 height 25
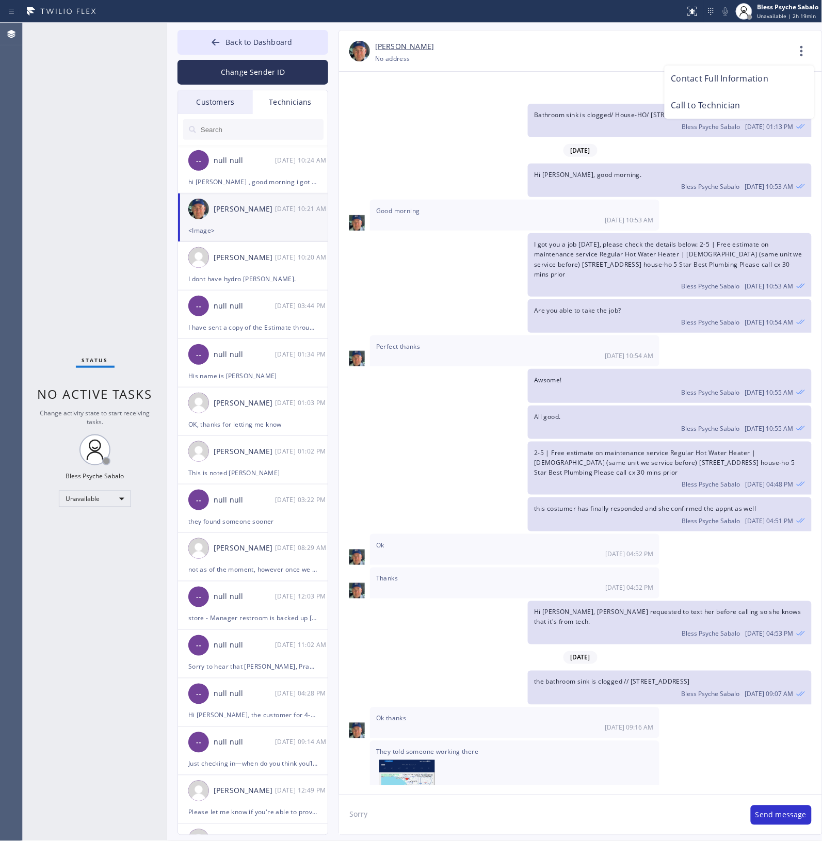
click at [509, 96] on li "Call to Technician" at bounding box center [740, 105] width 150 height 27
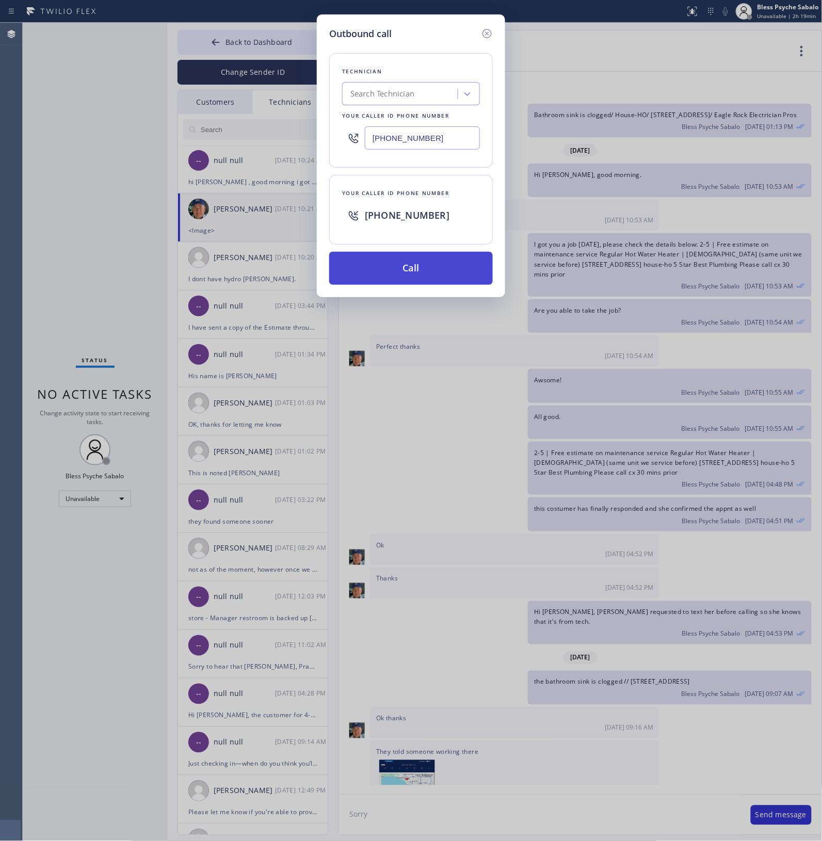
click at [483, 253] on button "Call" at bounding box center [411, 268] width 164 height 33
click at [455, 299] on div "Are you able to take the job? Bless Psyche Sabalo [DATE] 10:54 AM" at bounding box center [575, 316] width 473 height 34
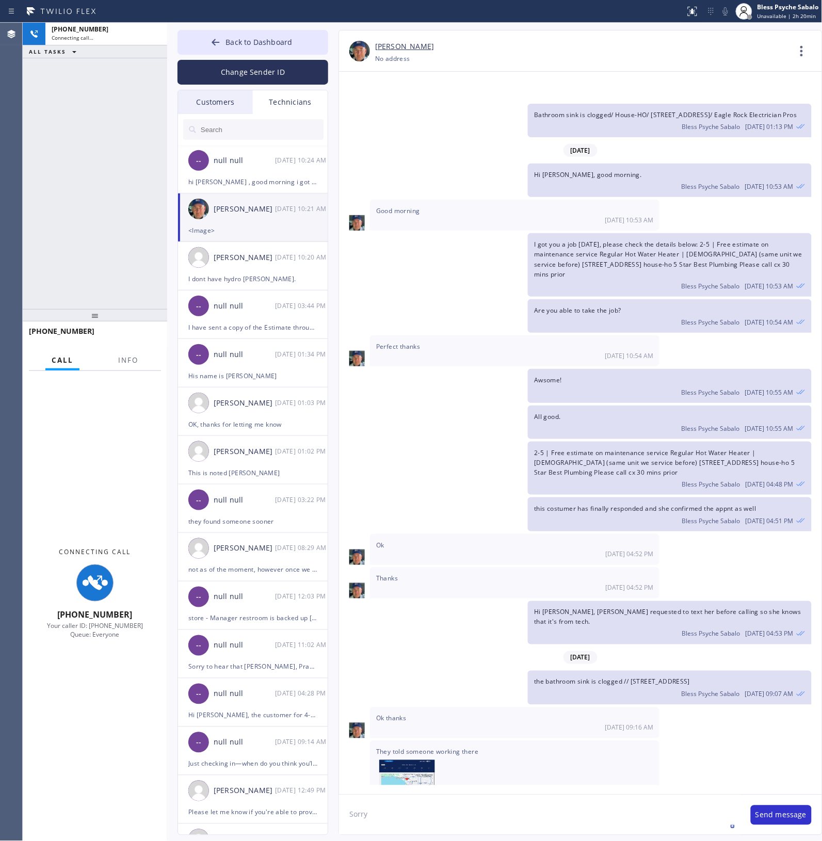
click at [476, 381] on div "All good. Bless Psyche Sabalo [DATE] 10:55 AM" at bounding box center [575, 423] width 473 height 34
drag, startPoint x: 399, startPoint y: 532, endPoint x: 399, endPoint y: 516, distance: 16.0
click at [399, 381] on div "Thanks [DATE] 04:52 PM" at bounding box center [514, 583] width 289 height 31
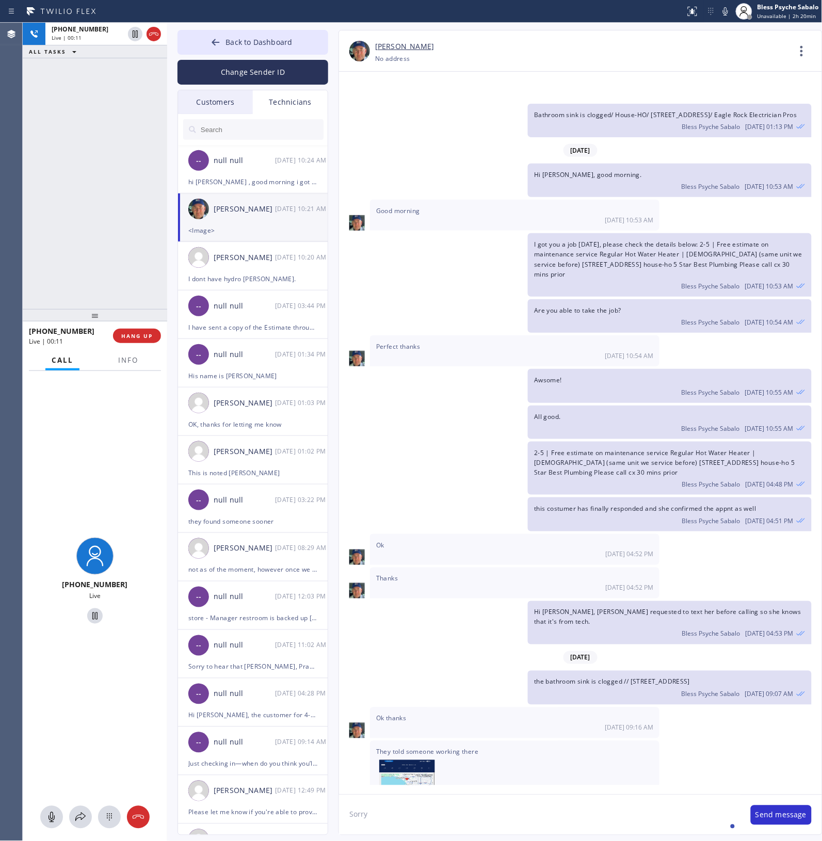
drag, startPoint x: 139, startPoint y: 818, endPoint x: 153, endPoint y: 752, distance: 67.4
click at [138, 381] on icon at bounding box center [138, 817] width 12 height 12
click at [124, 381] on div "[PHONE_NUMBER] Live" at bounding box center [95, 582] width 144 height 423
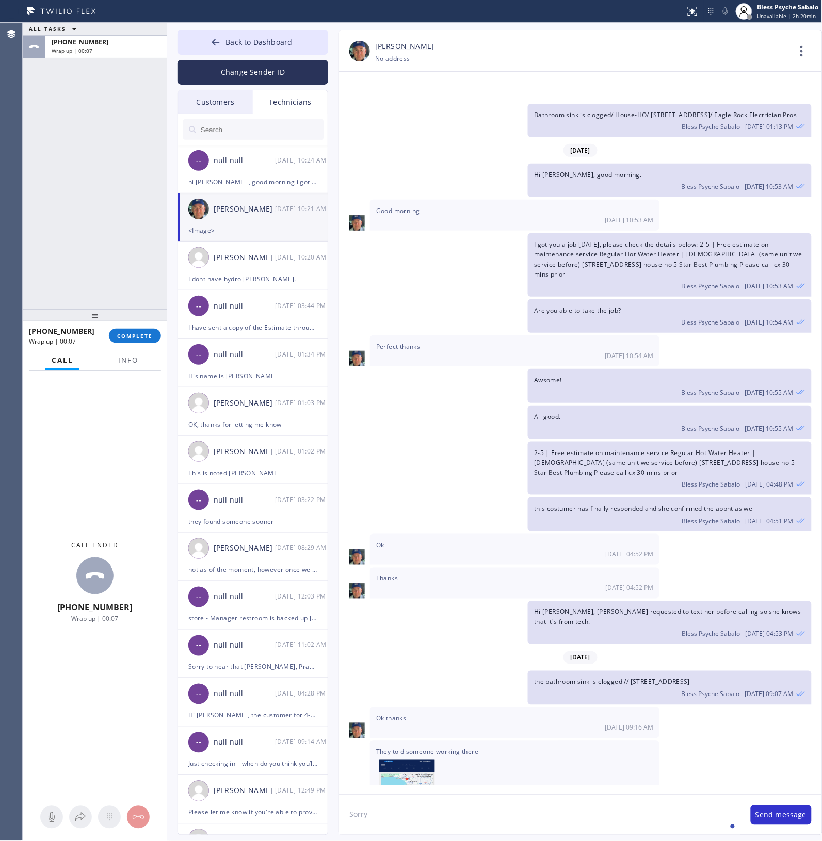
click at [423, 381] on textarea "Sorry" at bounding box center [539, 815] width 401 height 40
type textarea "Sorry, you mean costumer already found someone?"
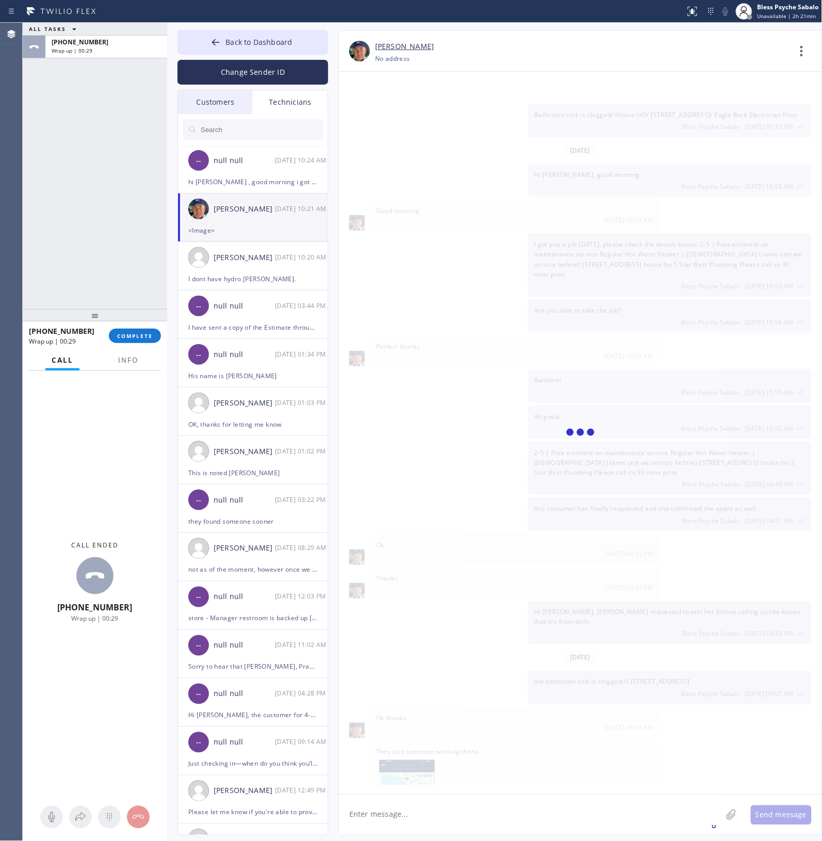
scroll to position [7912, 0]
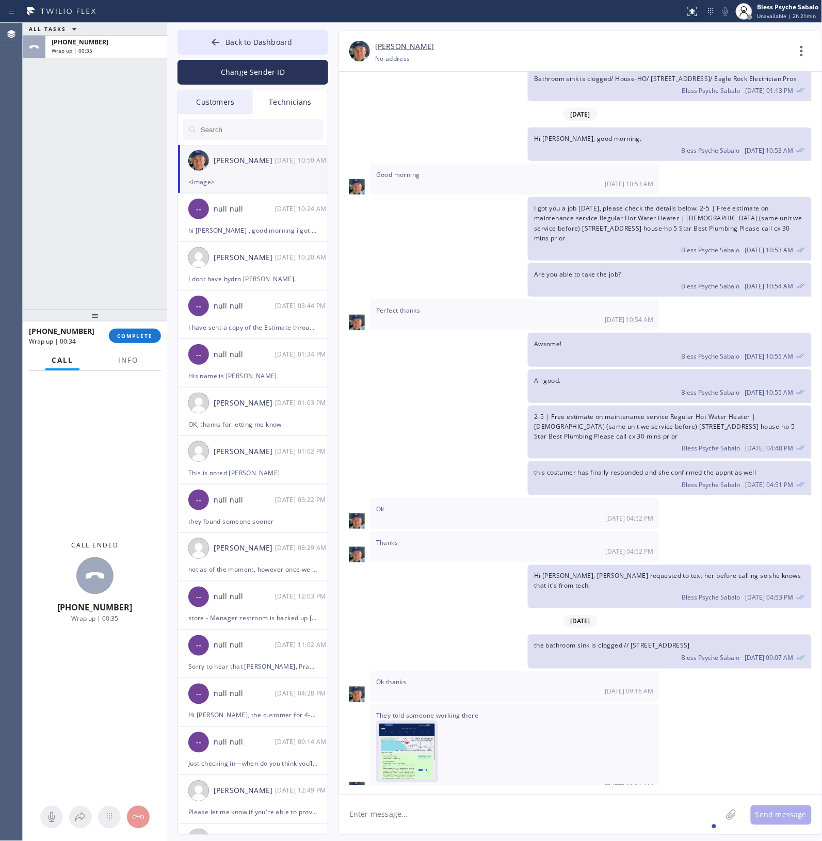
click at [382, 381] on img at bounding box center [407, 755] width 56 height 62
click at [417, 381] on textarea at bounding box center [530, 815] width 383 height 40
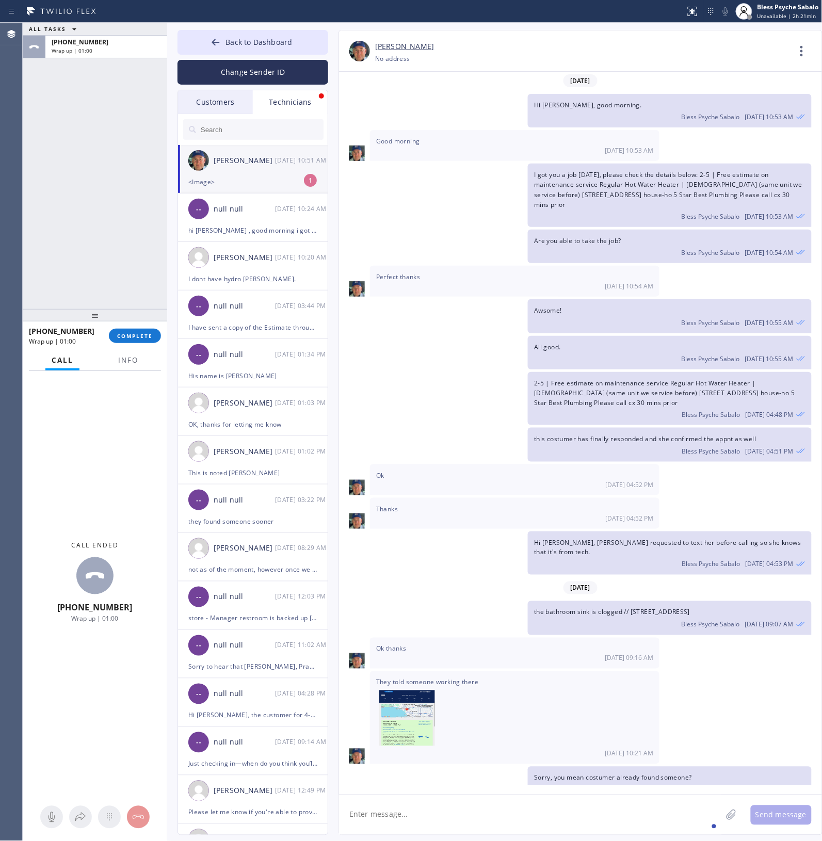
click at [419, 381] on textarea at bounding box center [530, 815] width 383 height 40
drag, startPoint x: 371, startPoint y: 811, endPoint x: 419, endPoint y: 809, distance: 48.0
click at [418, 381] on textarea "I see, Alright" at bounding box center [539, 815] width 401 height 40
type textarea "I see, let me try o call the cx"
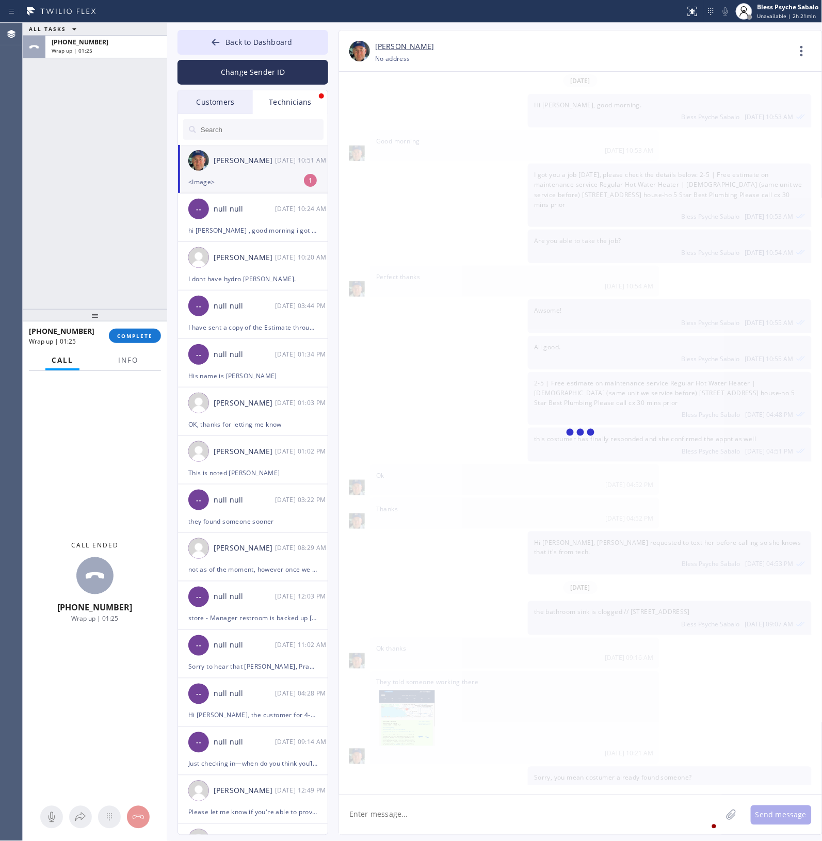
scroll to position [7982, 0]
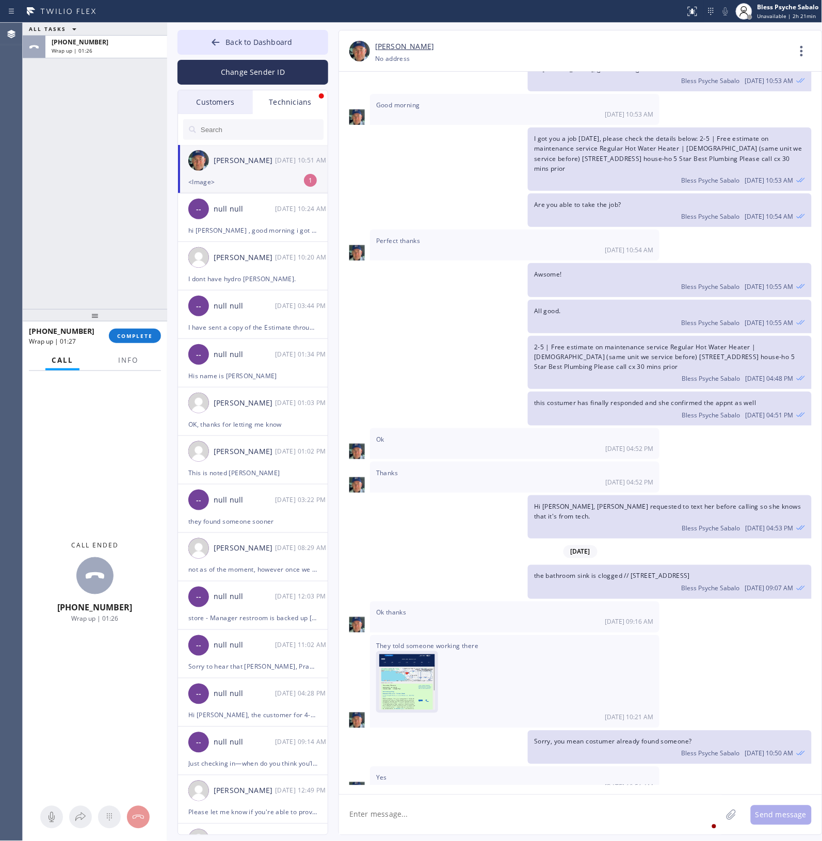
click at [398, 381] on img at bounding box center [407, 685] width 56 height 62
click at [145, 334] on span "COMPLETE" at bounding box center [135, 335] width 36 height 7
drag, startPoint x: 100, startPoint y: 275, endPoint x: 134, endPoint y: 264, distance: 36.2
click at [99, 271] on div "ALL TASKS ALL TASKS ACTIVE TASKS TASKS IN WRAP UP [PHONE_NUMBER] Wrap up | 01:42" at bounding box center [95, 166] width 144 height 286
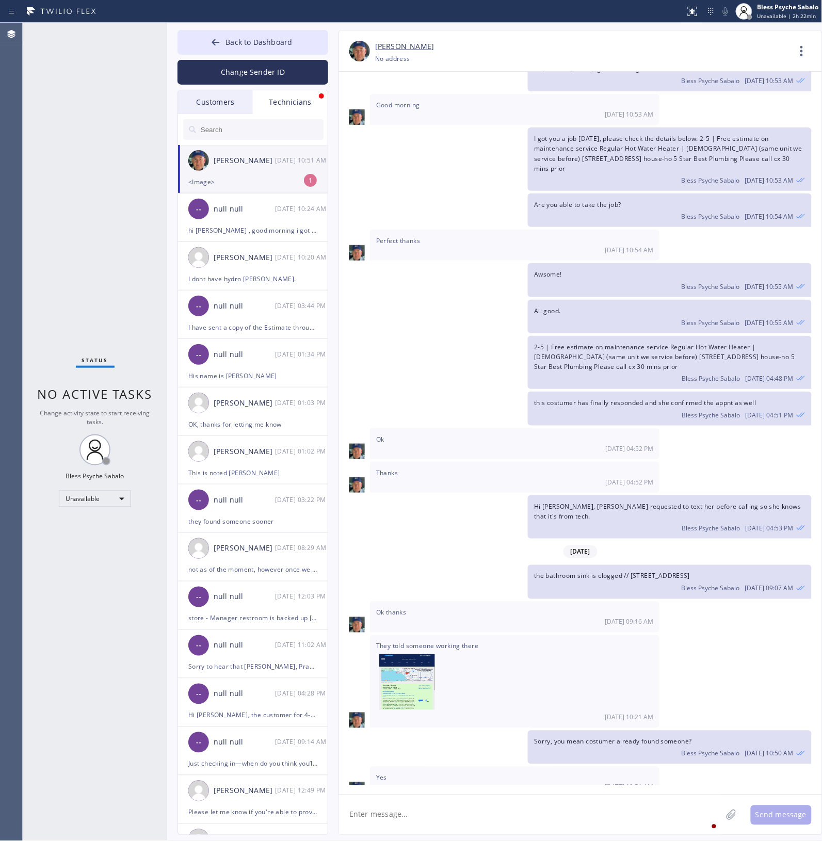
click at [119, 189] on div "Status No active tasks Change activity state to start receiving tasks. Bless Ps…" at bounding box center [95, 432] width 144 height 818
click at [262, 57] on div "Change Sender ID" at bounding box center [252, 70] width 151 height 30
click at [264, 53] on button "Back to Dashboard" at bounding box center [252, 42] width 151 height 25
click at [266, 42] on div "Back to Dashboard Change Sender ID Customers Technicians ro SEARCH RESULTS: GD …" at bounding box center [494, 432] width 655 height 818
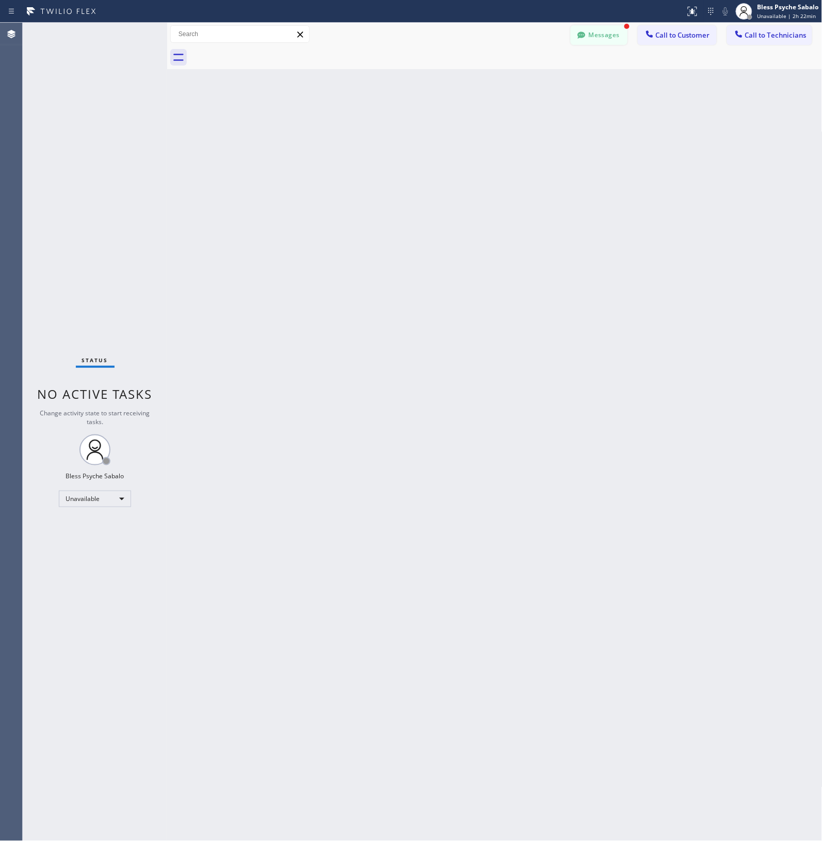
click at [144, 111] on div "Status No active tasks Change activity state to start receiving tasks. Bless Ps…" at bounding box center [95, 432] width 144 height 818
click at [509, 29] on button "Messages" at bounding box center [599, 35] width 57 height 20
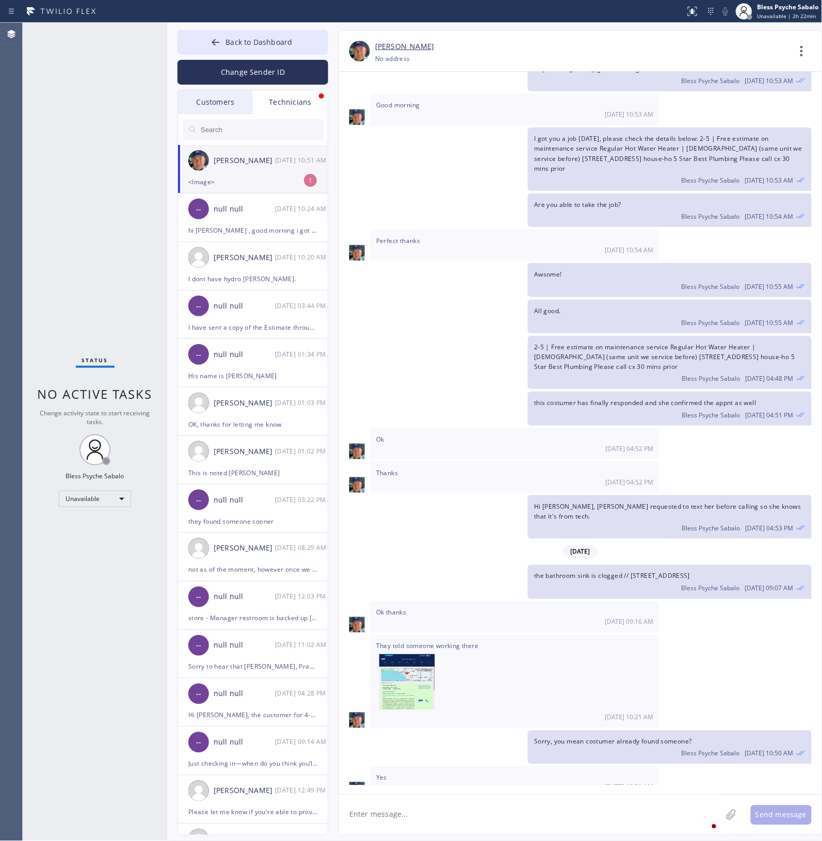
click at [284, 171] on div "[PERSON_NAME] [DATE] 10:51 AM" at bounding box center [253, 160] width 151 height 31
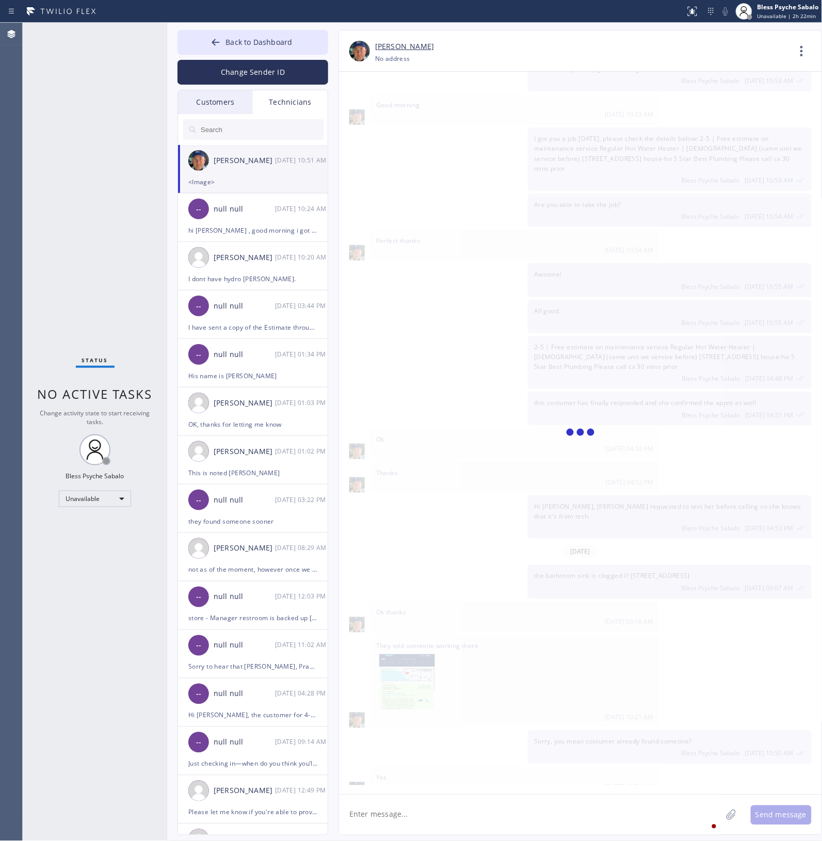
click at [284, 171] on div "[PERSON_NAME] [DATE] 10:51 AM" at bounding box center [253, 160] width 151 height 31
click at [284, 174] on div "[PERSON_NAME] [DATE] 10:51 AM" at bounding box center [253, 160] width 151 height 31
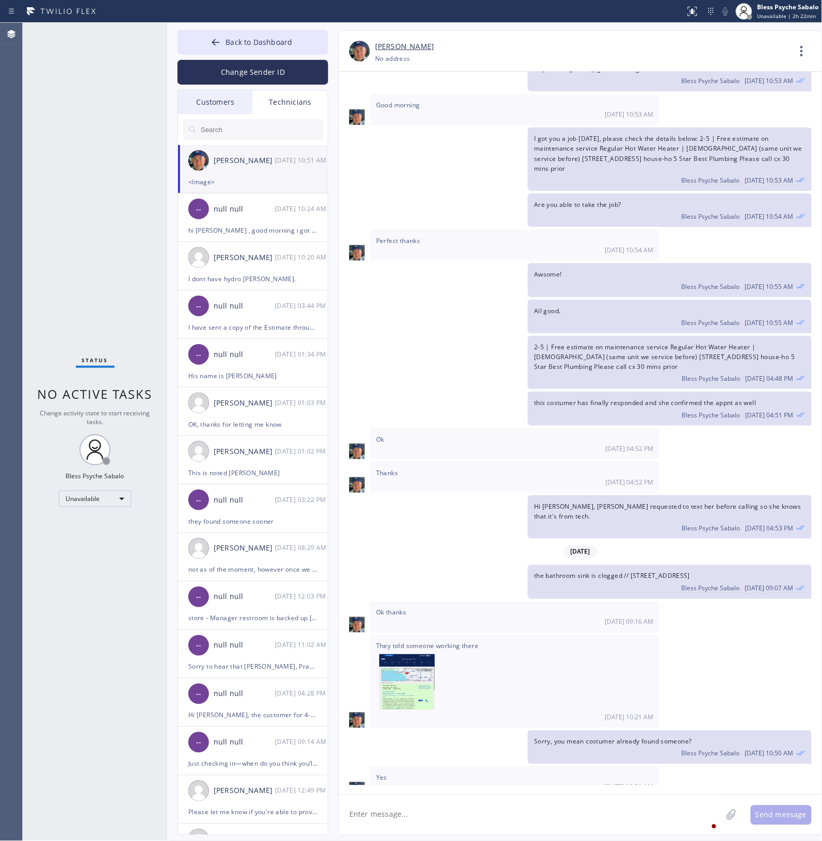
click at [285, 42] on span "Back to Dashboard" at bounding box center [258, 42] width 67 height 10
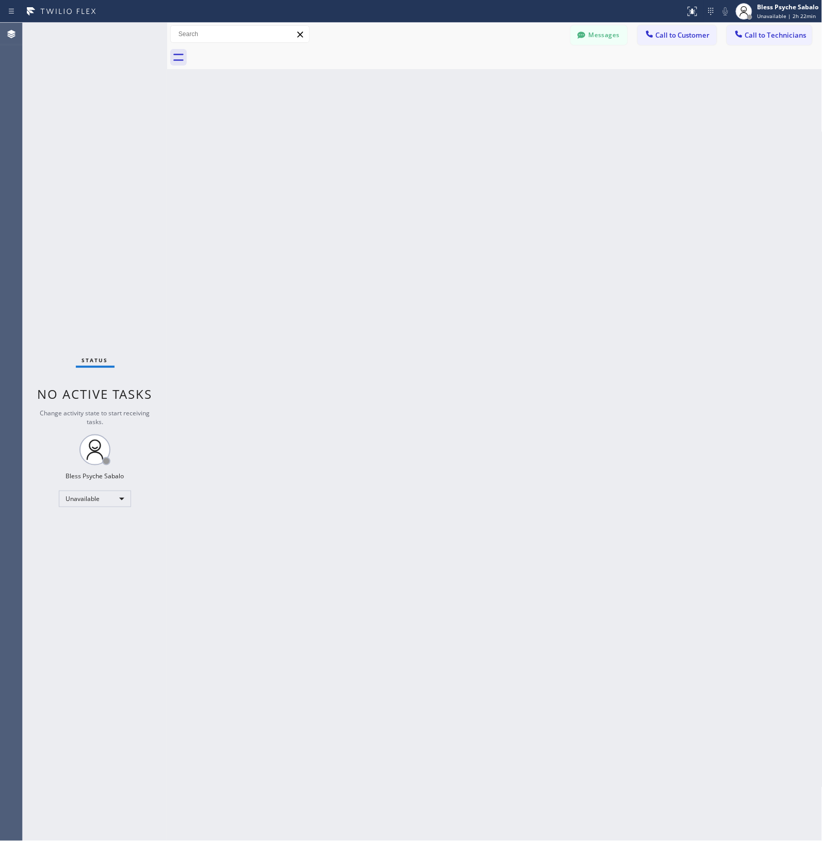
drag, startPoint x: 511, startPoint y: 120, endPoint x: 638, endPoint y: 66, distance: 138.0
click at [509, 119] on div "Back to Dashboard Change Sender ID Customers Technicians ro SEARCH RESULTS: GD …" at bounding box center [494, 432] width 655 height 818
click at [509, 31] on span "Call to Customer" at bounding box center [683, 34] width 54 height 9
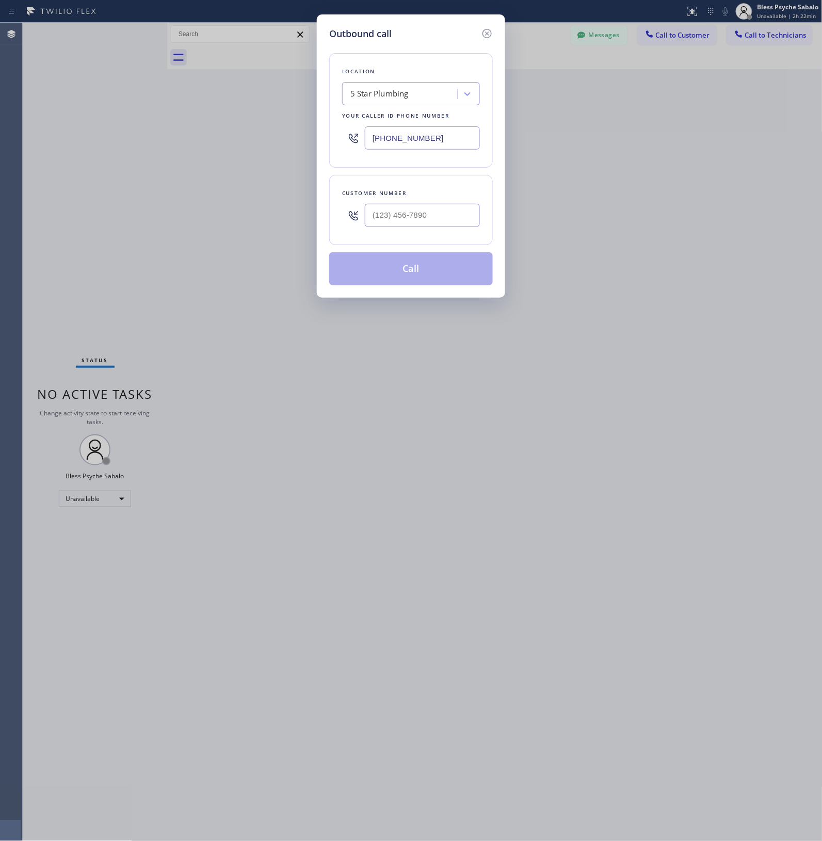
drag, startPoint x: 623, startPoint y: 148, endPoint x: 88, endPoint y: 166, distance: 534.8
click at [509, 140] on div "Outbound call Location 5 Star Plumbing Your caller id phone number [PHONE_NUMBE…" at bounding box center [411, 420] width 822 height 841
click at [379, 98] on div "5 Star Plumbing" at bounding box center [401, 94] width 112 height 18
click at [424, 215] on input "text" at bounding box center [422, 215] width 115 height 23
paste input "310) 462-6734"
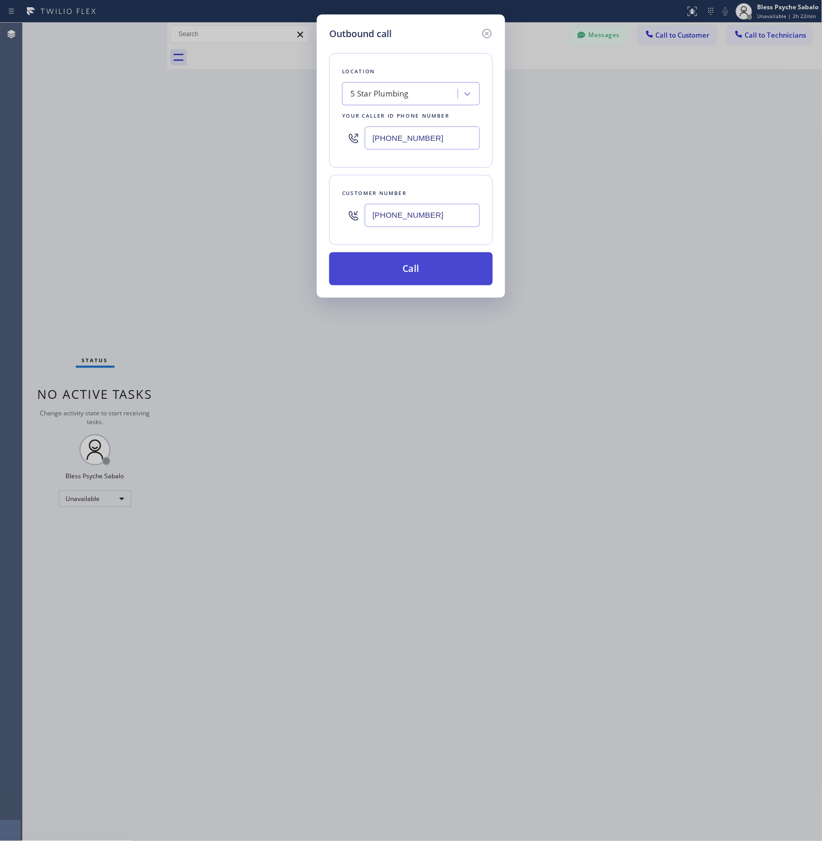
type input "[PHONE_NUMBER]"
click at [420, 274] on button "Call" at bounding box center [411, 268] width 164 height 33
click at [398, 360] on div "Outbound call Location 5 Star Plumbing Your caller id phone number [PHONE_NUMBE…" at bounding box center [411, 420] width 822 height 841
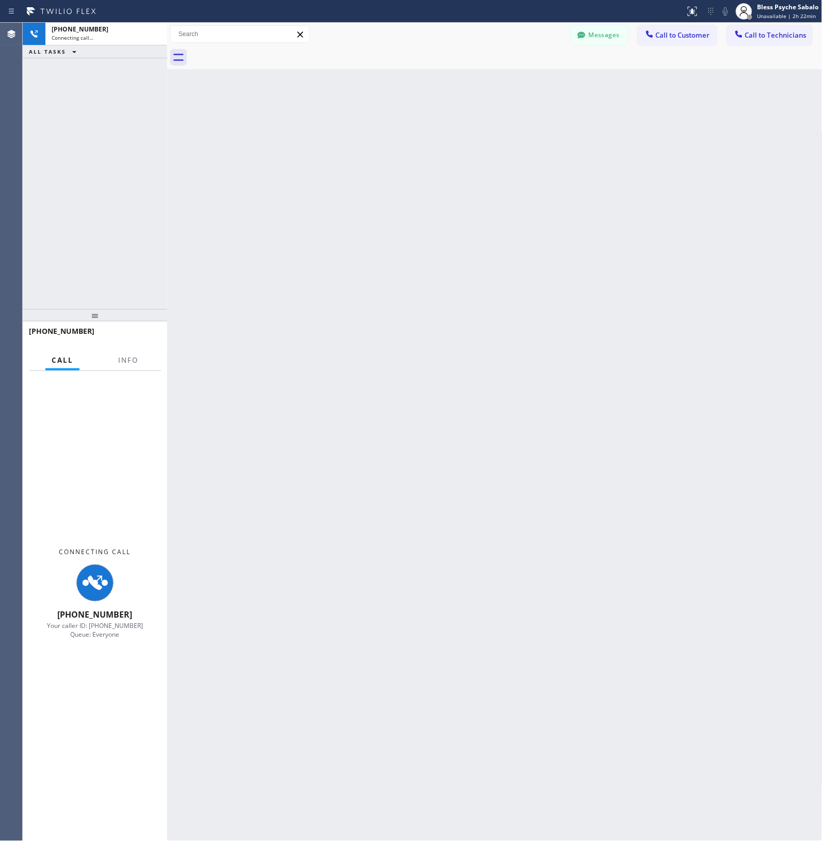
click at [406, 269] on div "Back to Dashboard Change Sender ID Customers Technicians ro SEARCH RESULTS: GD …" at bounding box center [494, 432] width 655 height 818
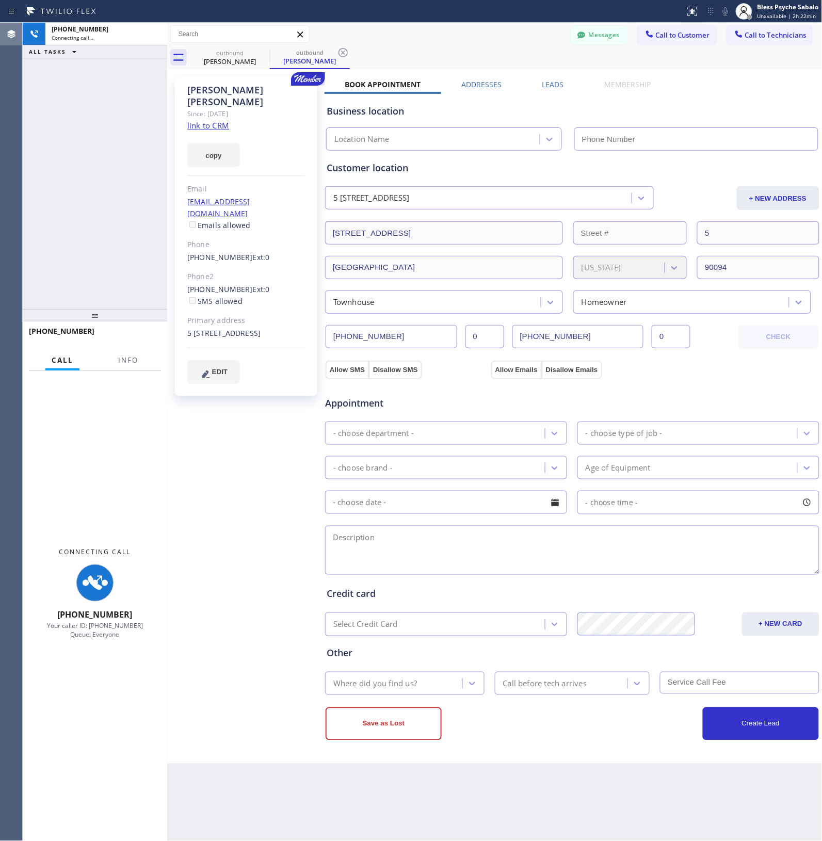
drag, startPoint x: 233, startPoint y: 404, endPoint x: 15, endPoint y: 44, distance: 420.6
click at [234, 381] on div "[PERSON_NAME] Since: [DATE] link to CRM copy Email [EMAIL_ADDRESS][DOMAIN_NAME]…" at bounding box center [247, 416] width 155 height 689
type input "[PHONE_NUMBER]"
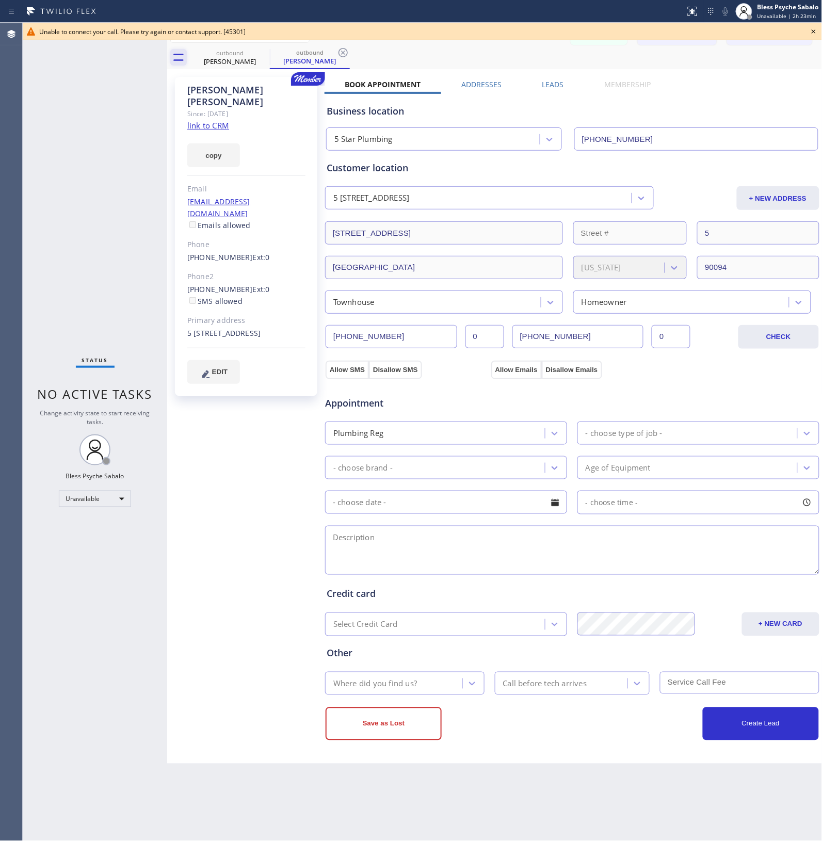
click at [114, 96] on div "Status No active tasks Change activity state to start receiving tasks. Bless Ps…" at bounding box center [95, 432] width 144 height 818
click at [509, 34] on icon at bounding box center [813, 31] width 12 height 12
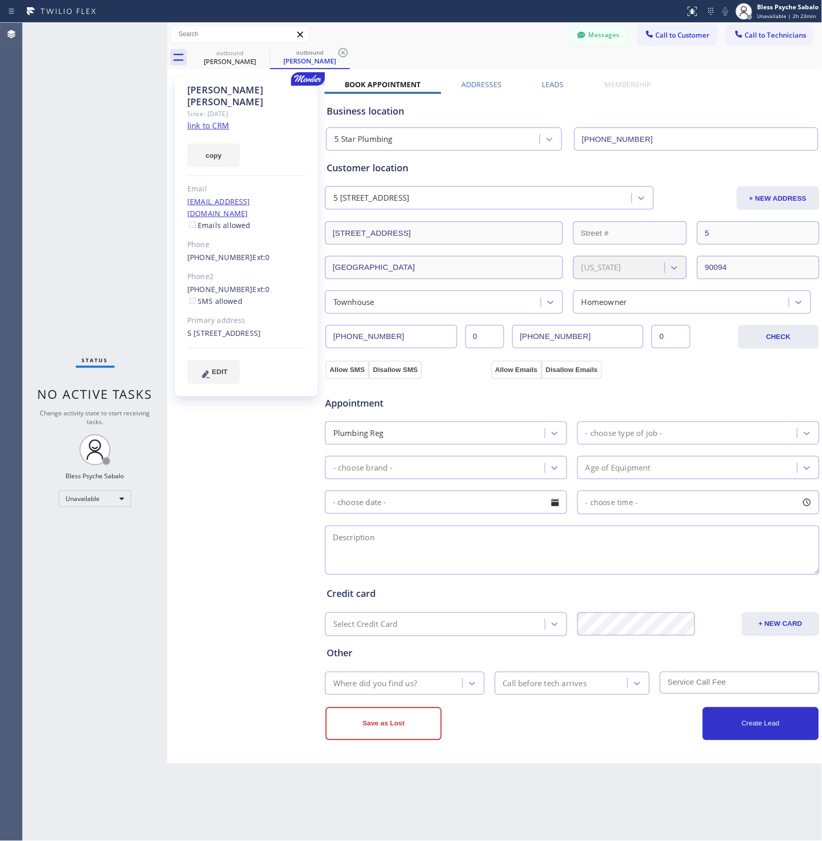
drag, startPoint x: 128, startPoint y: 269, endPoint x: 181, endPoint y: 293, distance: 57.5
click at [133, 267] on div "Status No active tasks Change activity state to start receiving tasks. Bless Ps…" at bounding box center [95, 432] width 144 height 818
click at [228, 252] on link "[PHONE_NUMBER]" at bounding box center [220, 257] width 66 height 10
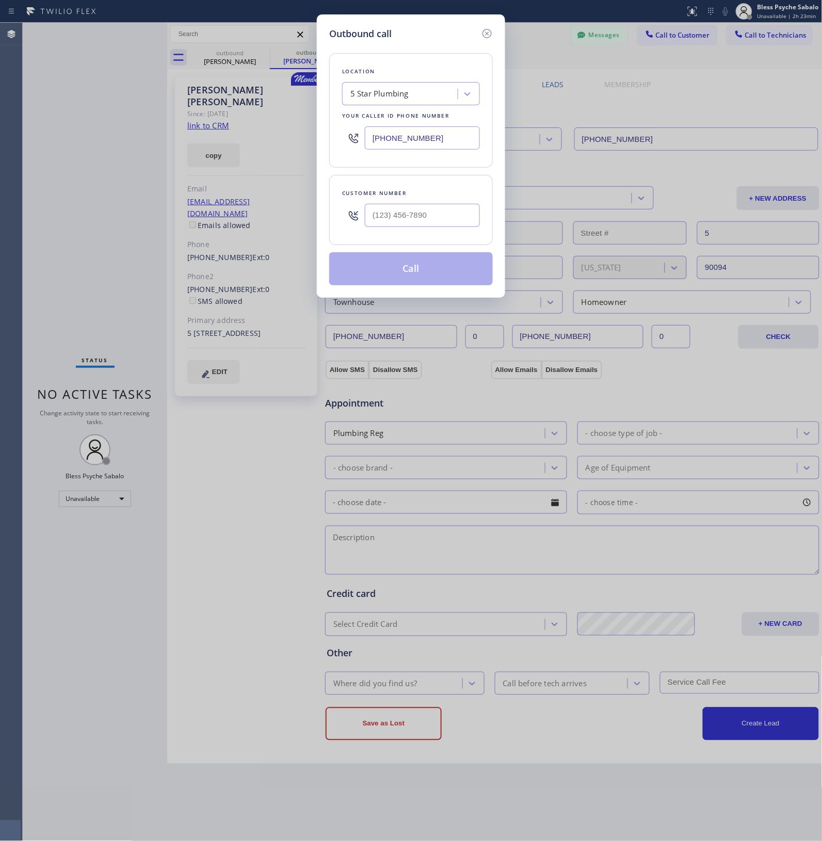
type input "[PHONE_NUMBER]"
click at [396, 276] on button "Call" at bounding box center [411, 268] width 164 height 33
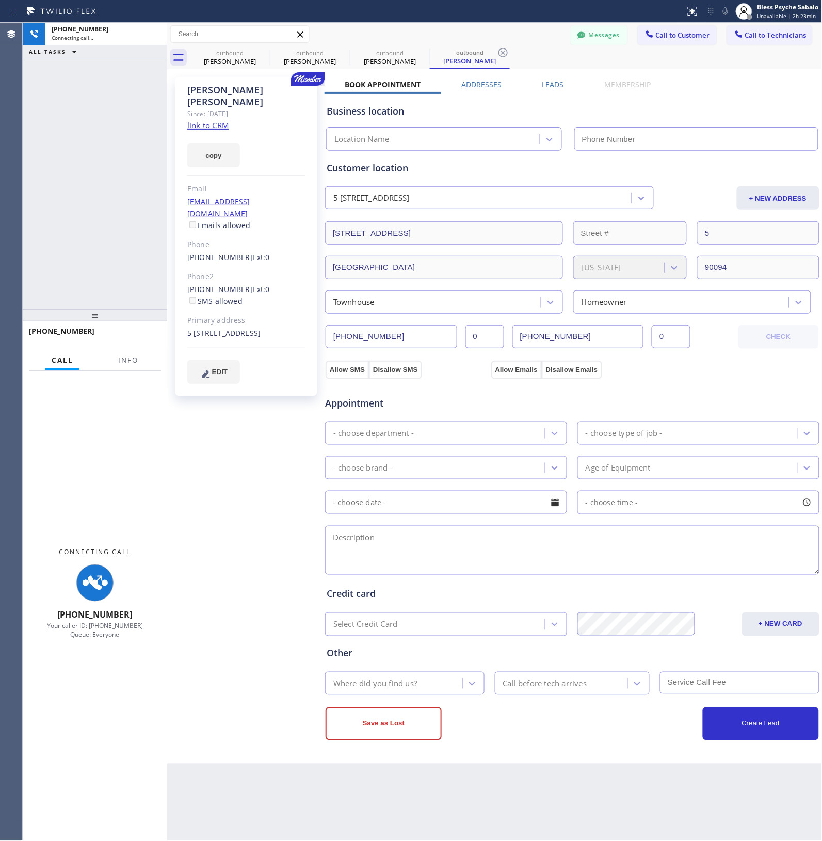
type input "[PHONE_NUMBER]"
click at [143, 381] on div "Connecting Call [PHONE_NUMBER] Your caller ID: [PHONE_NUMBER] Queue: Everyone" at bounding box center [95, 593] width 144 height 445
click at [242, 381] on div "[PERSON_NAME] Since: [DATE] link to CRM copy Email [EMAIL_ADDRESS][DOMAIN_NAME]…" at bounding box center [247, 416] width 155 height 689
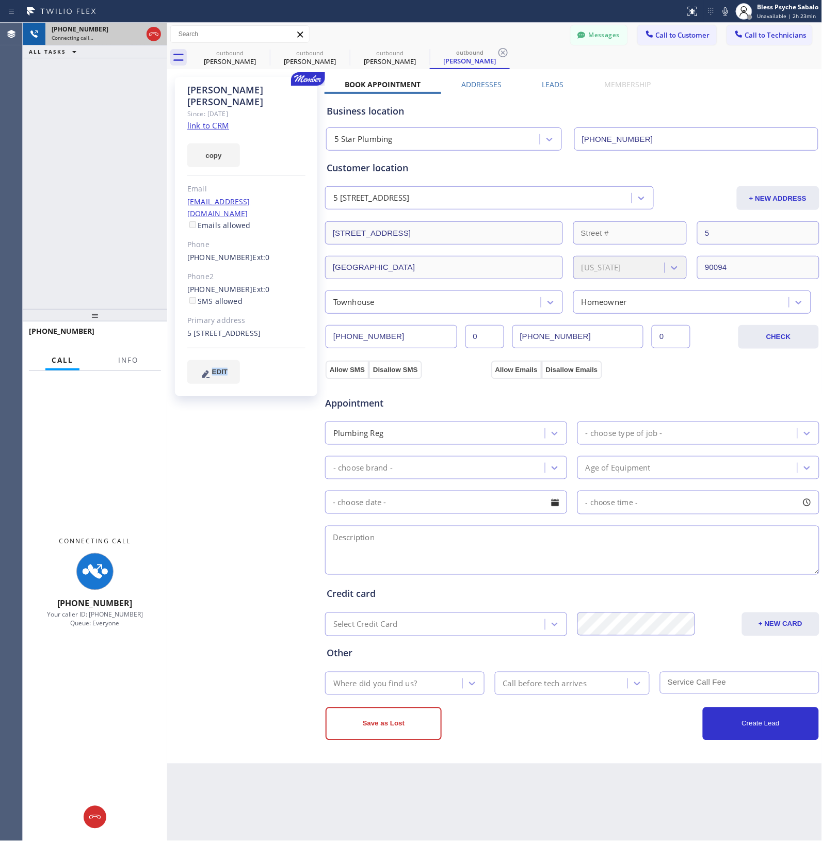
click at [132, 138] on div "[PHONE_NUMBER] Connecting call… ALL TASKS ALL TASKS ACTIVE TASKS TASKS IN WRAP …" at bounding box center [95, 166] width 144 height 286
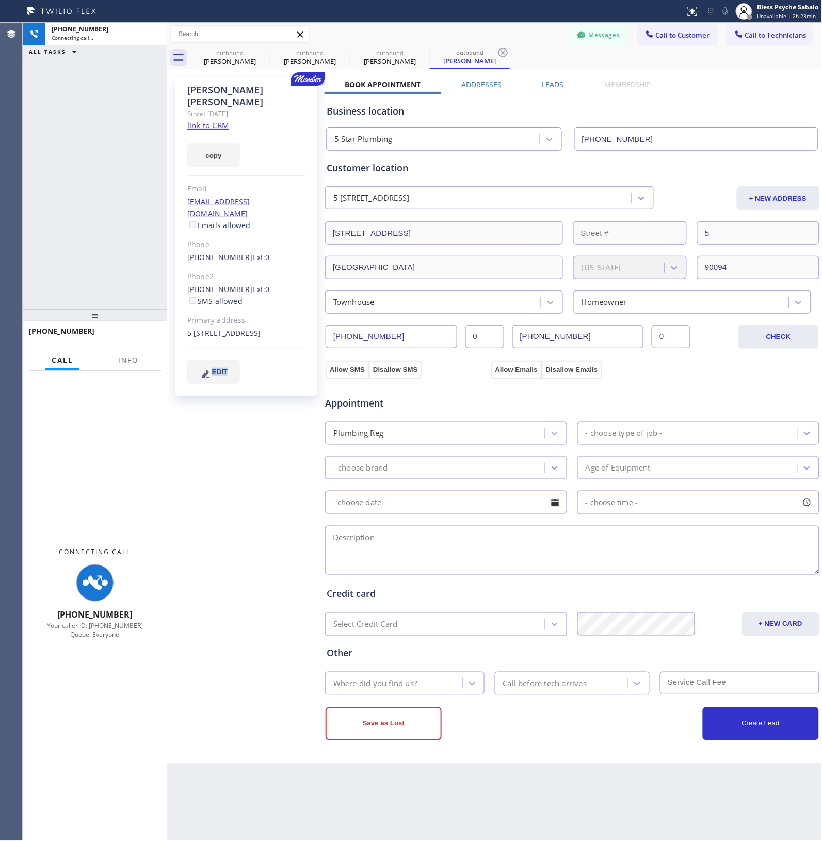
click at [155, 31] on div "[PHONE_NUMBER]" at bounding box center [106, 29] width 109 height 9
click at [140, 66] on div "[PHONE_NUMBER] Connecting call… ALL TASKS ALL TASKS ACTIVE TASKS TASKS IN WRAP …" at bounding box center [95, 166] width 144 height 286
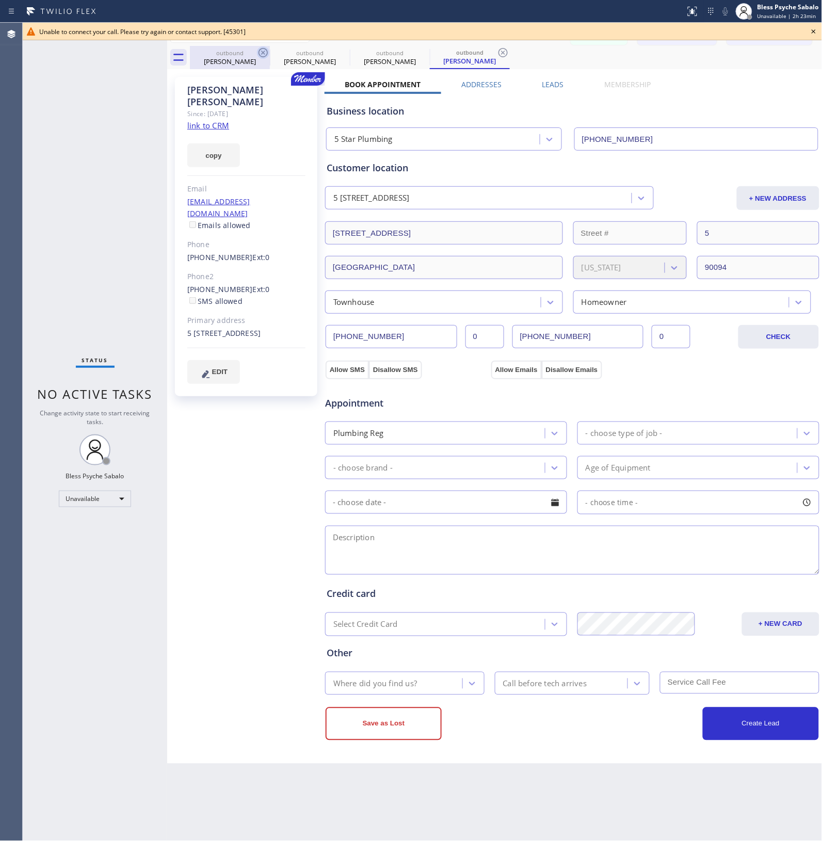
click at [262, 54] on icon at bounding box center [262, 52] width 9 height 9
click at [0, 0] on icon at bounding box center [0, 0] width 0 height 0
click at [265, 34] on div "Unable to connect your call. Please try again or contact support. [45301]" at bounding box center [422, 31] width 766 height 9
click at [509, 30] on icon at bounding box center [814, 31] width 4 height 4
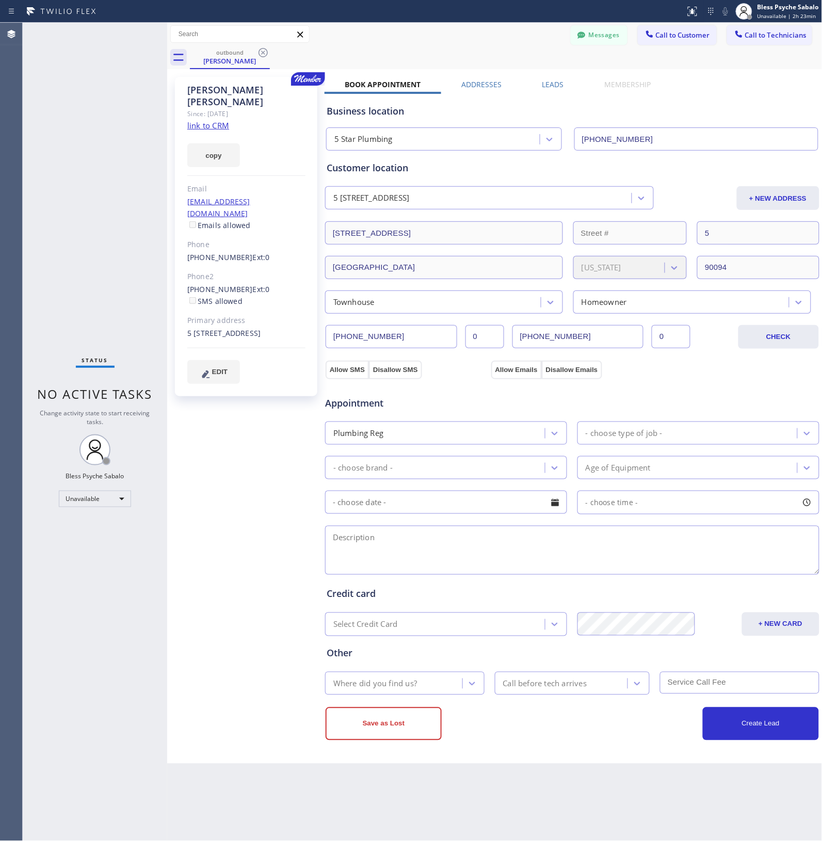
click at [509, 52] on div "outbound [PERSON_NAME]" at bounding box center [506, 57] width 633 height 23
drag, startPoint x: 676, startPoint y: 34, endPoint x: 654, endPoint y: 48, distance: 26.2
click at [509, 34] on span "Call to Customer" at bounding box center [683, 34] width 54 height 9
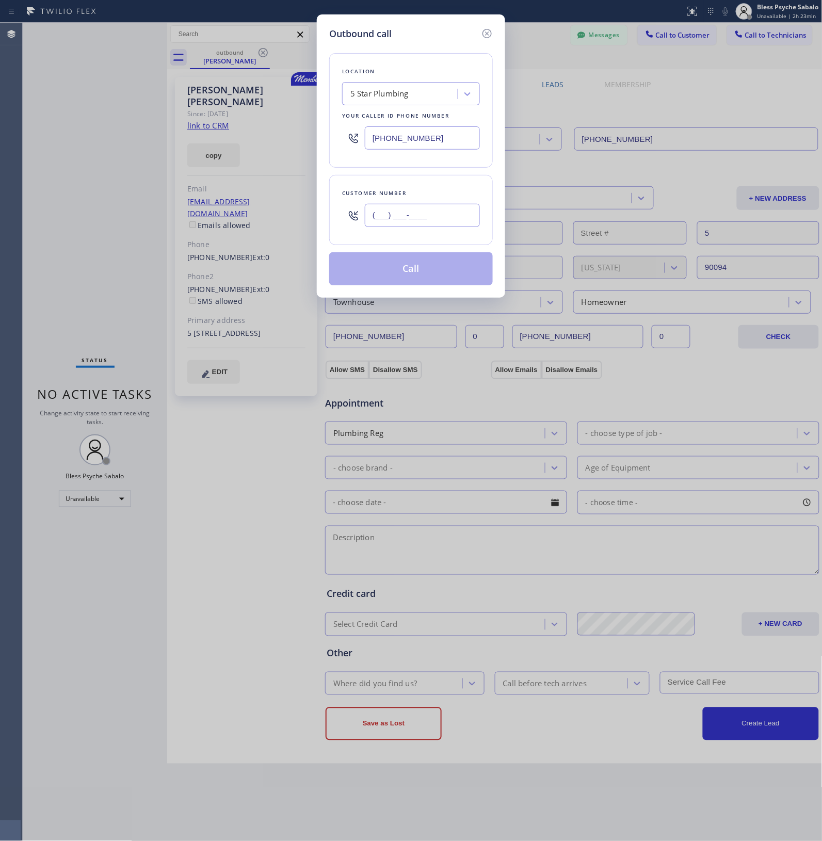
click at [419, 215] on input "(___) ___-____" at bounding box center [422, 215] width 115 height 23
paste input "310) 946-1121"
type input "[PHONE_NUMBER]"
click at [406, 267] on button "Call" at bounding box center [411, 268] width 164 height 33
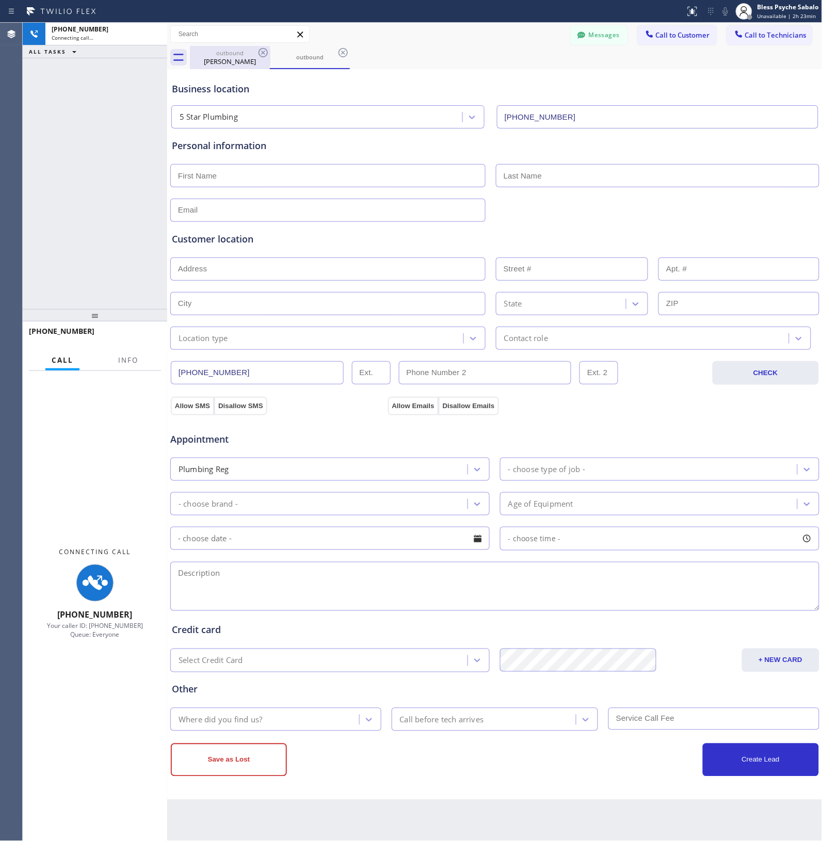
type input "[PHONE_NUMBER]"
click at [337, 53] on icon at bounding box center [343, 52] width 12 height 12
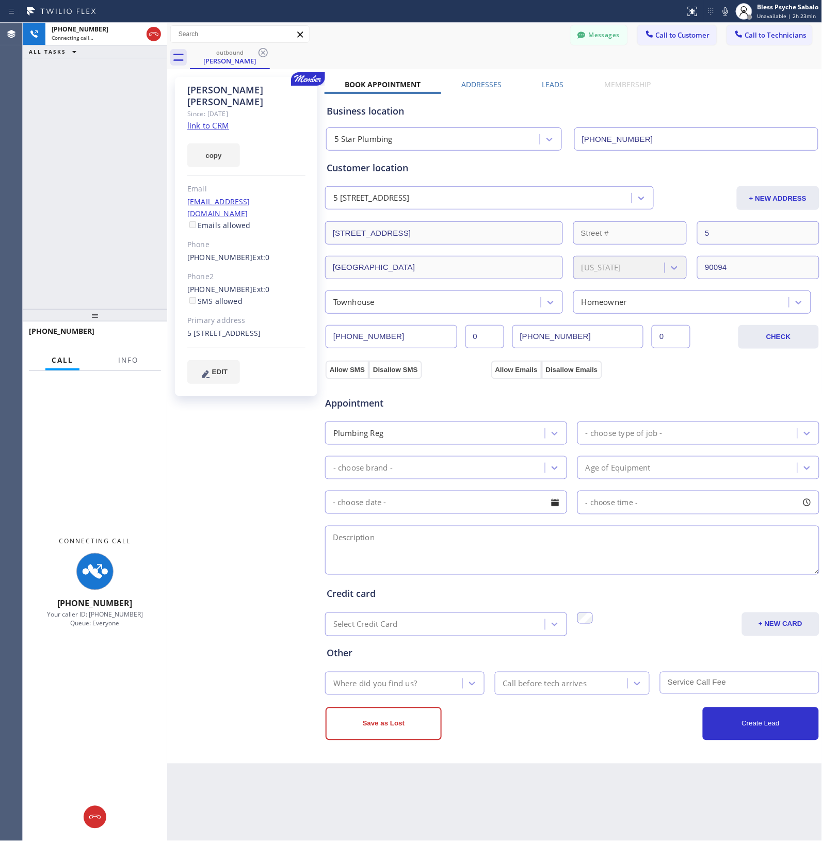
click at [387, 73] on div "[PERSON_NAME] Since: [DATE] link to CRM copy Email [EMAIL_ADDRESS][DOMAIN_NAME]…" at bounding box center [495, 416] width 650 height 689
click at [204, 381] on div "[PERSON_NAME] Since: [DATE] link to CRM copy Email [EMAIL_ADDRESS][DOMAIN_NAME]…" at bounding box center [247, 416] width 155 height 689
click at [254, 381] on div "[PERSON_NAME] Since: [DATE] link to CRM copy Email [EMAIL_ADDRESS][DOMAIN_NAME]…" at bounding box center [247, 416] width 155 height 689
click at [236, 381] on div "[PERSON_NAME] Since: [DATE] link to CRM copy Email [EMAIL_ADDRESS][DOMAIN_NAME]…" at bounding box center [247, 416] width 155 height 689
click at [292, 381] on div "[PERSON_NAME] Since: [DATE] link to CRM copy Email [EMAIL_ADDRESS][DOMAIN_NAME]…" at bounding box center [247, 416] width 155 height 689
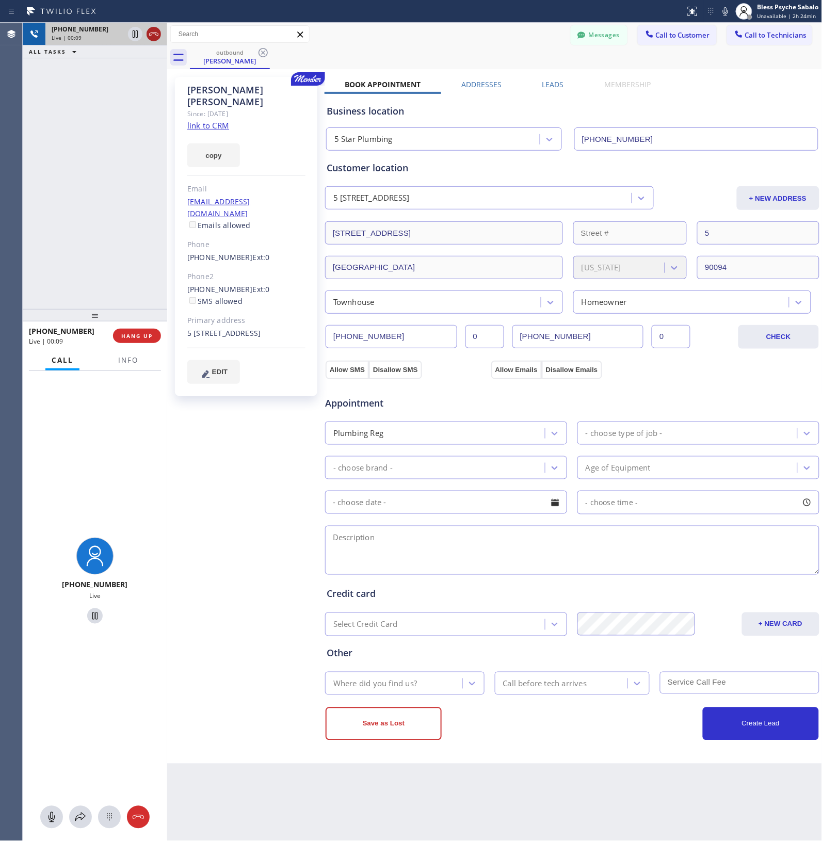
click at [158, 35] on icon at bounding box center [153, 34] width 9 height 3
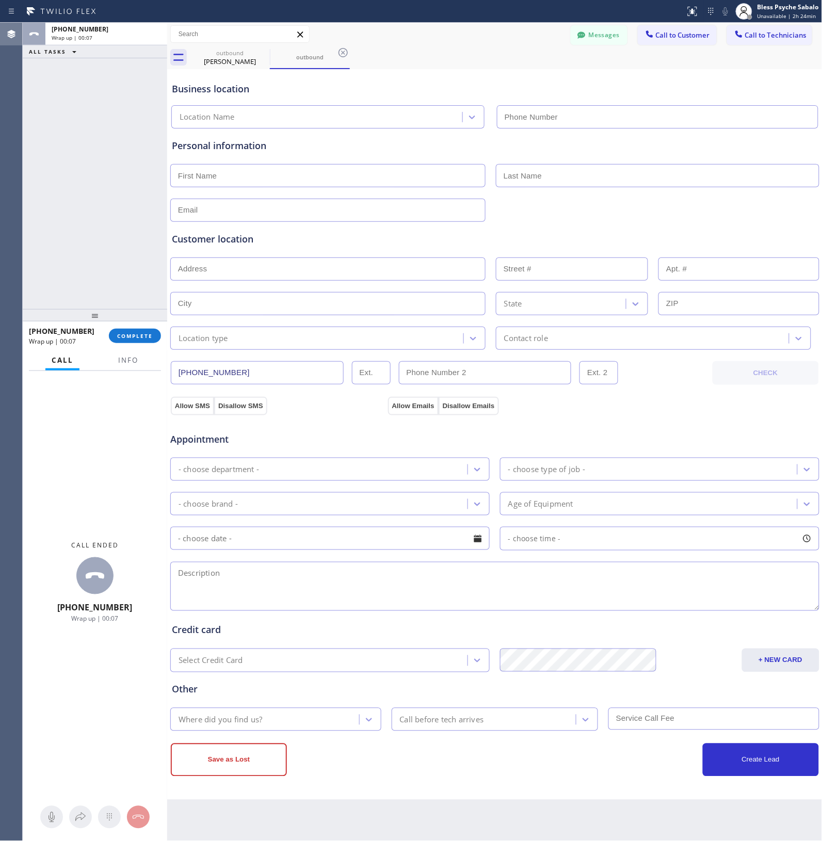
type input "[PHONE_NUMBER]"
click at [509, 69] on div "Business location 5 Star Plumbing [PHONE_NUMBER]" at bounding box center [495, 98] width 650 height 61
click at [509, 32] on icon at bounding box center [739, 34] width 10 height 10
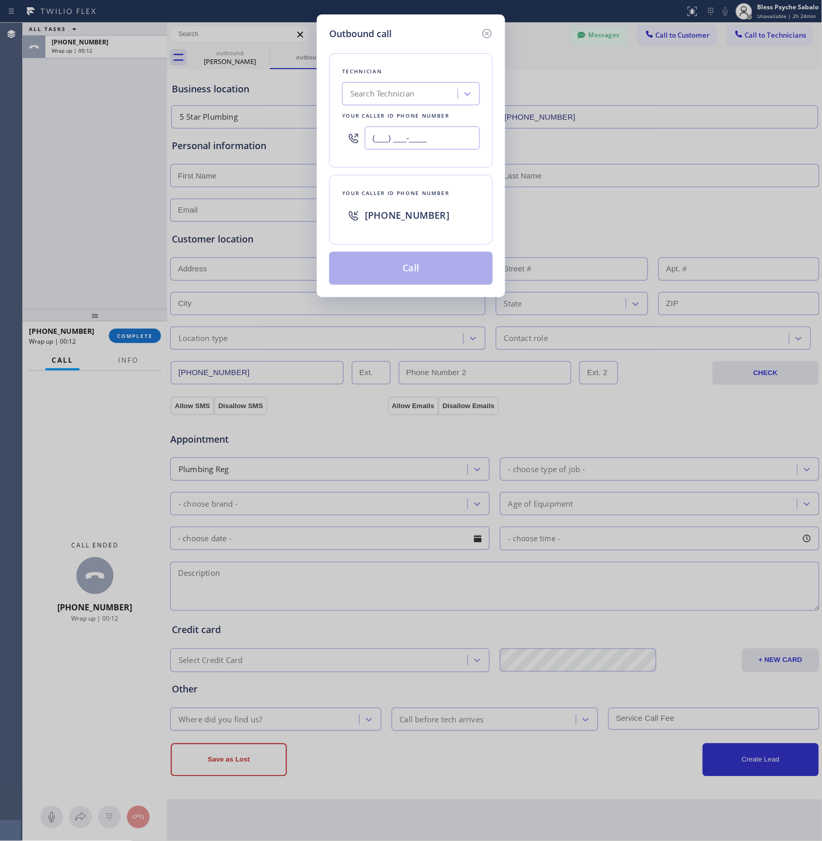
click at [443, 133] on input "(___) ___-____" at bounding box center [422, 137] width 115 height 23
paste input "310) 946-1121"
type input "[PHONE_NUMBER]"
click at [422, 254] on button "Call" at bounding box center [411, 268] width 164 height 33
click at [428, 269] on button "Call" at bounding box center [411, 268] width 164 height 33
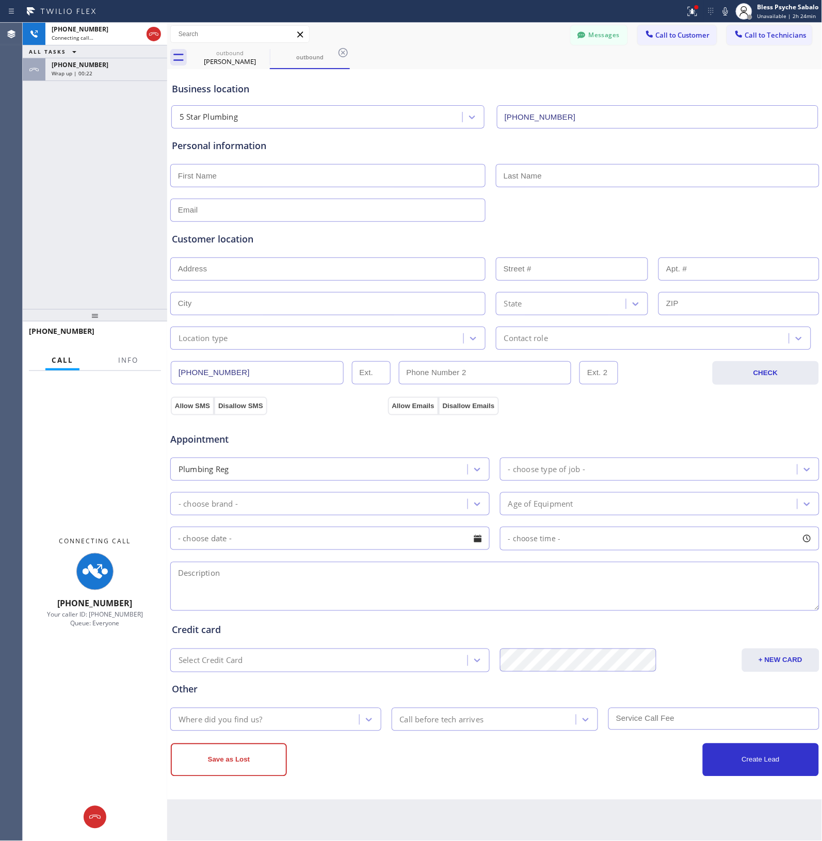
click at [104, 84] on div "[PHONE_NUMBER] Connecting call… ALL TASKS ALL TASKS ACTIVE TASKS TASKS IN WRAP …" at bounding box center [95, 166] width 144 height 286
click at [230, 61] on div "[PERSON_NAME]" at bounding box center [230, 61] width 78 height 9
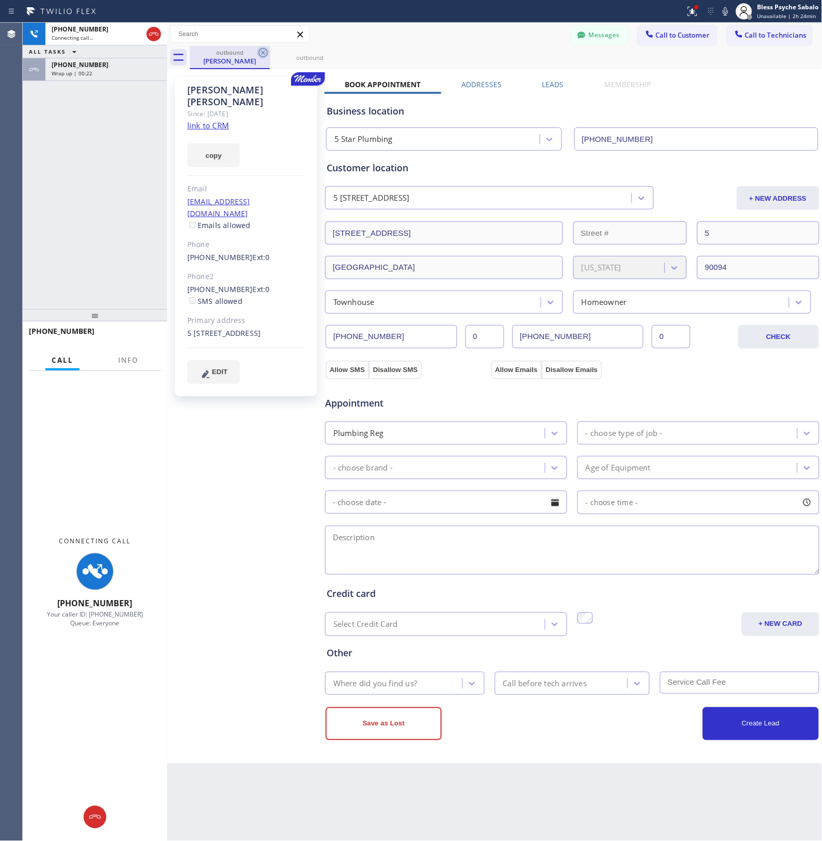
click at [261, 53] on icon at bounding box center [263, 52] width 12 height 12
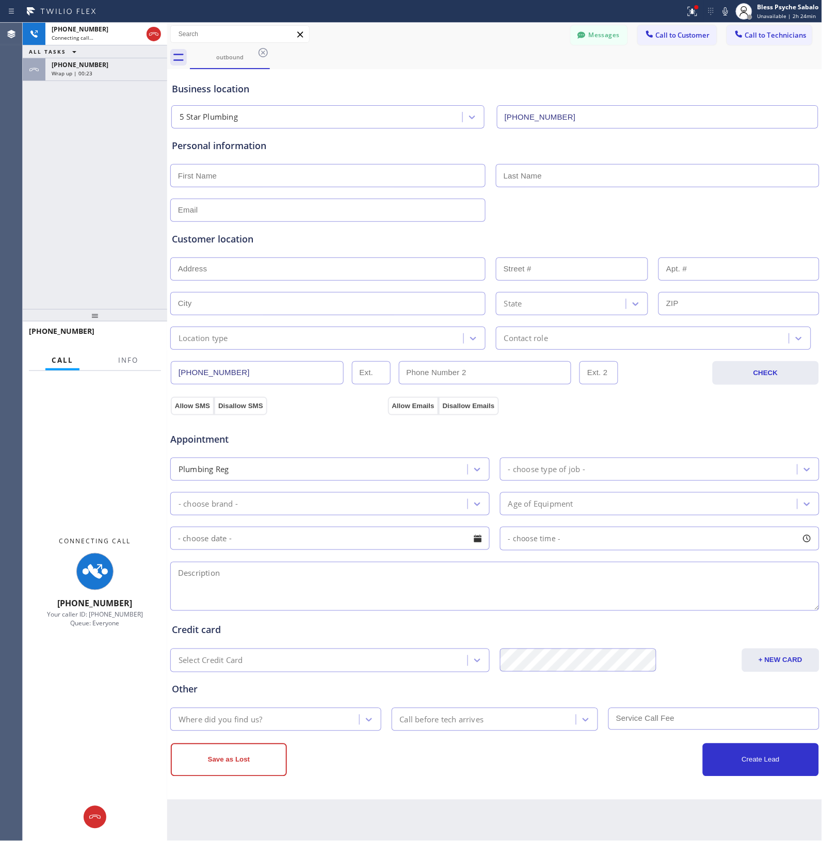
click at [277, 58] on div "outbound" at bounding box center [506, 57] width 633 height 23
click at [76, 61] on span "[PHONE_NUMBER]" at bounding box center [80, 64] width 57 height 9
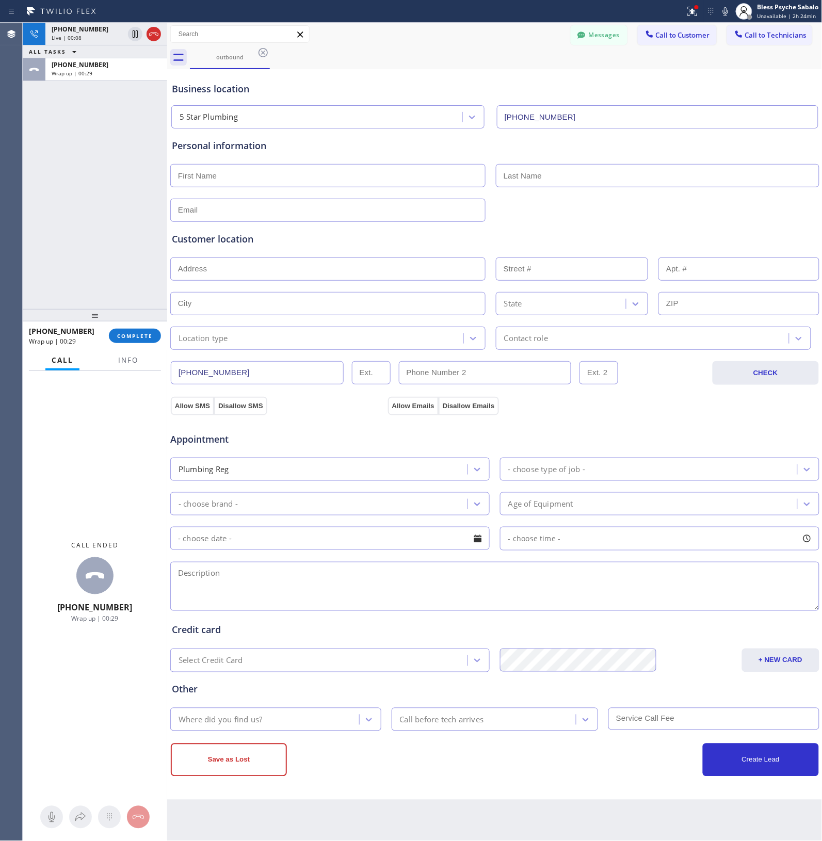
click at [409, 88] on div "Business location" at bounding box center [495, 89] width 646 height 14
click at [396, 65] on div "outbound" at bounding box center [506, 57] width 633 height 23
click at [102, 184] on div "[PHONE_NUMBER] Live | 01:03 ALL TASKS ALL TASKS ACTIVE TASKS TASKS IN WRAP UP […" at bounding box center [95, 166] width 144 height 286
click at [133, 336] on span "COMPLETE" at bounding box center [135, 335] width 36 height 7
drag, startPoint x: 123, startPoint y: 209, endPoint x: 156, endPoint y: 111, distance: 104.1
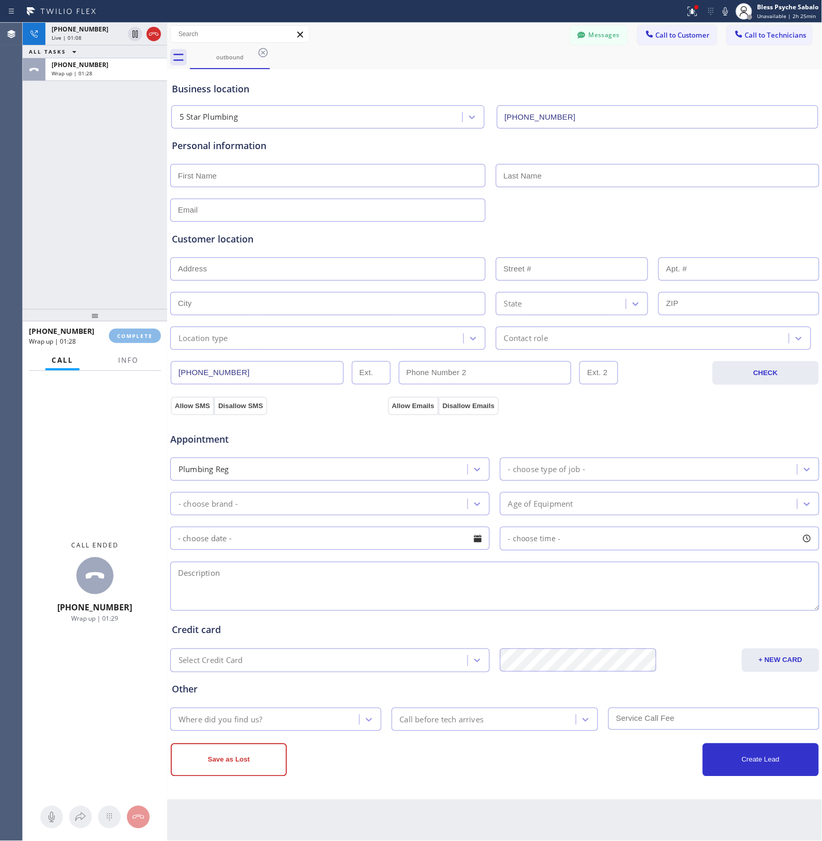
click at [124, 209] on div "[PHONE_NUMBER] Live | 01:08 ALL TASKS ALL TASKS ACTIVE TASKS TASKS IN WRAP UP […" at bounding box center [95, 166] width 144 height 286
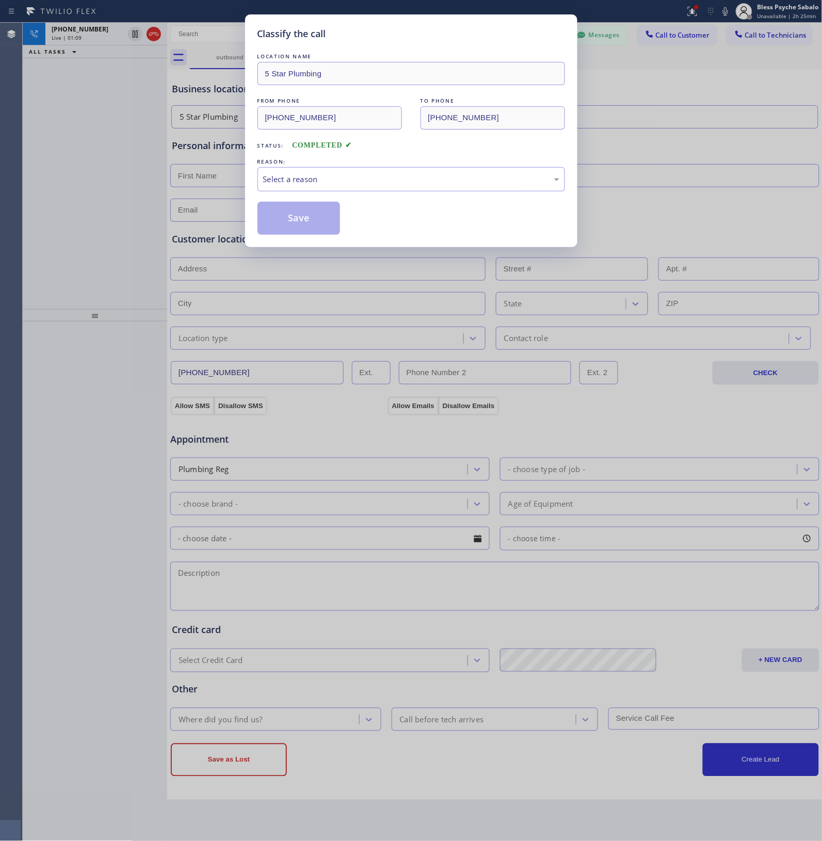
click at [160, 28] on div "Classify the call LOCATION NAME 5 Star Plumbing FROM PHONE [PHONE_NUMBER] TO PH…" at bounding box center [411, 420] width 822 height 841
click at [300, 181] on div "Select a reason" at bounding box center [411, 179] width 296 height 12
click at [179, 219] on div "Classify the call LOCATION NAME 5 Star Plumbing FROM PHONE [PHONE_NUMBER] TO PH…" at bounding box center [411, 420] width 822 height 841
click at [298, 212] on button "Save" at bounding box center [298, 218] width 83 height 33
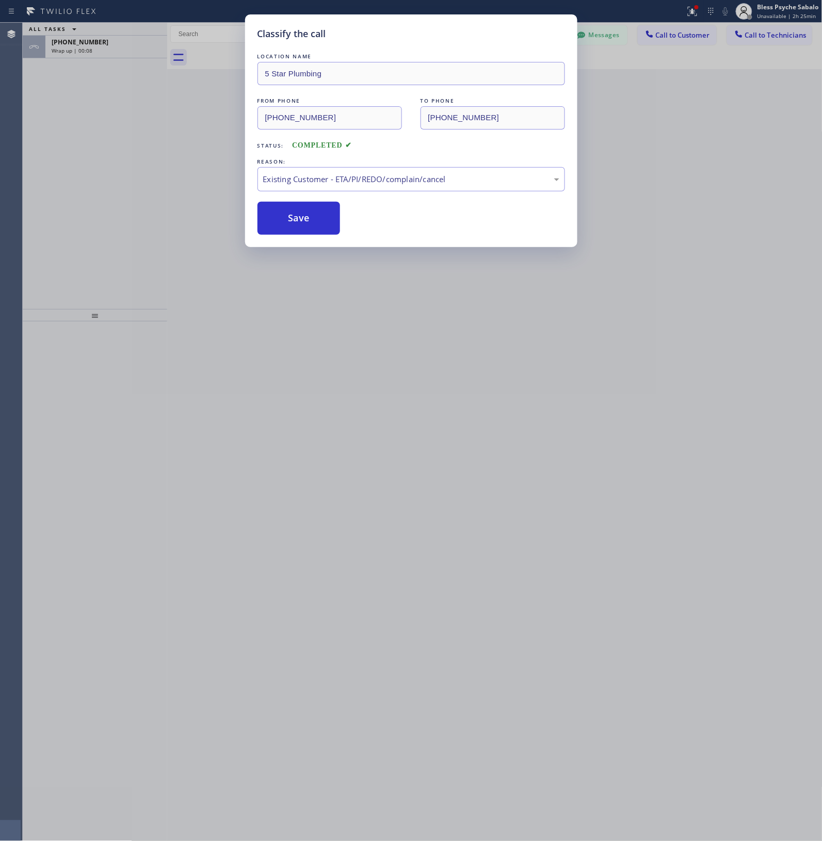
click at [178, 145] on div "Classify the call LOCATION NAME 5 Star Plumbing FROM PHONE [PHONE_NUMBER] TO PH…" at bounding box center [411, 420] width 822 height 841
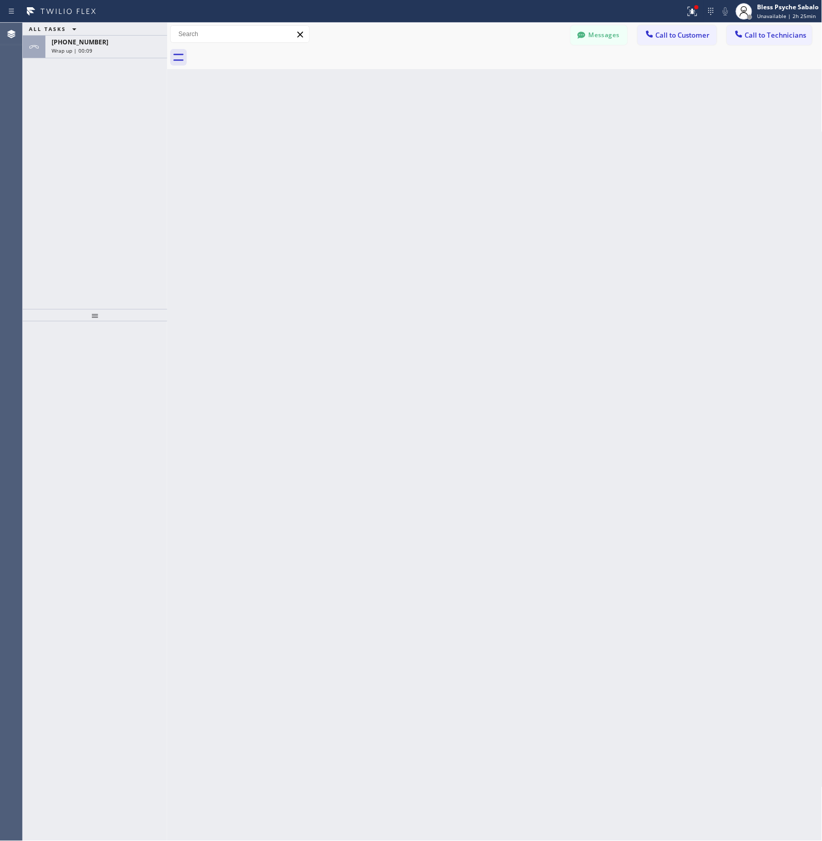
drag, startPoint x: 445, startPoint y: 126, endPoint x: 573, endPoint y: 74, distance: 138.8
click at [452, 125] on div "Back to Dashboard Change Sender ID Customers Technicians ro SEARCH RESULTS: MK …" at bounding box center [494, 432] width 655 height 818
click at [509, 29] on button "Messages" at bounding box center [599, 35] width 57 height 20
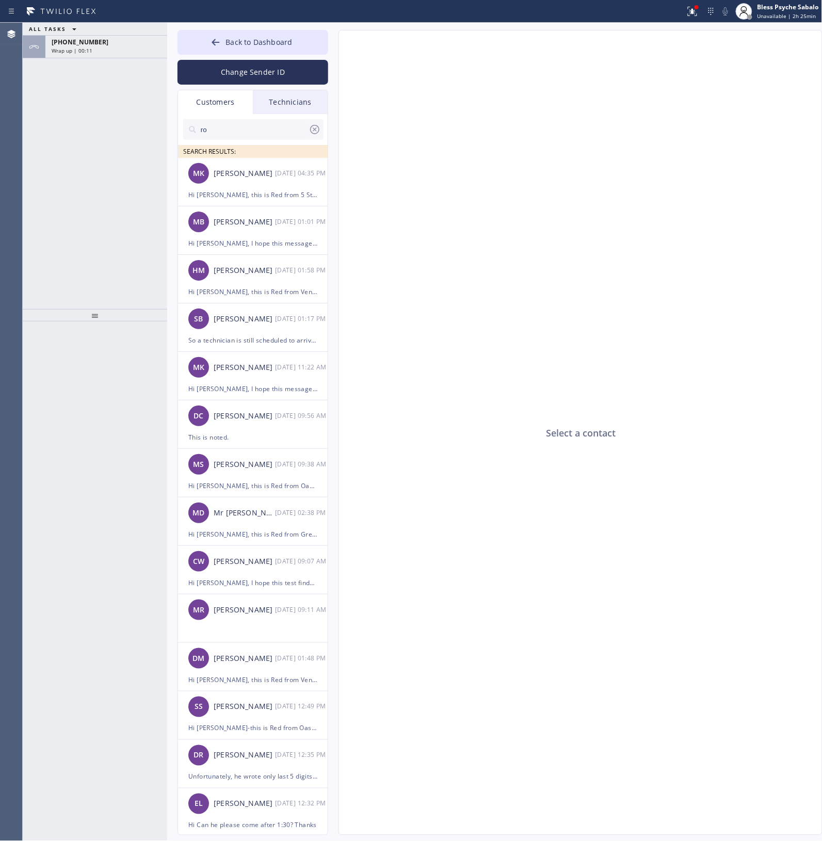
click at [295, 105] on div "Technicians" at bounding box center [290, 102] width 75 height 24
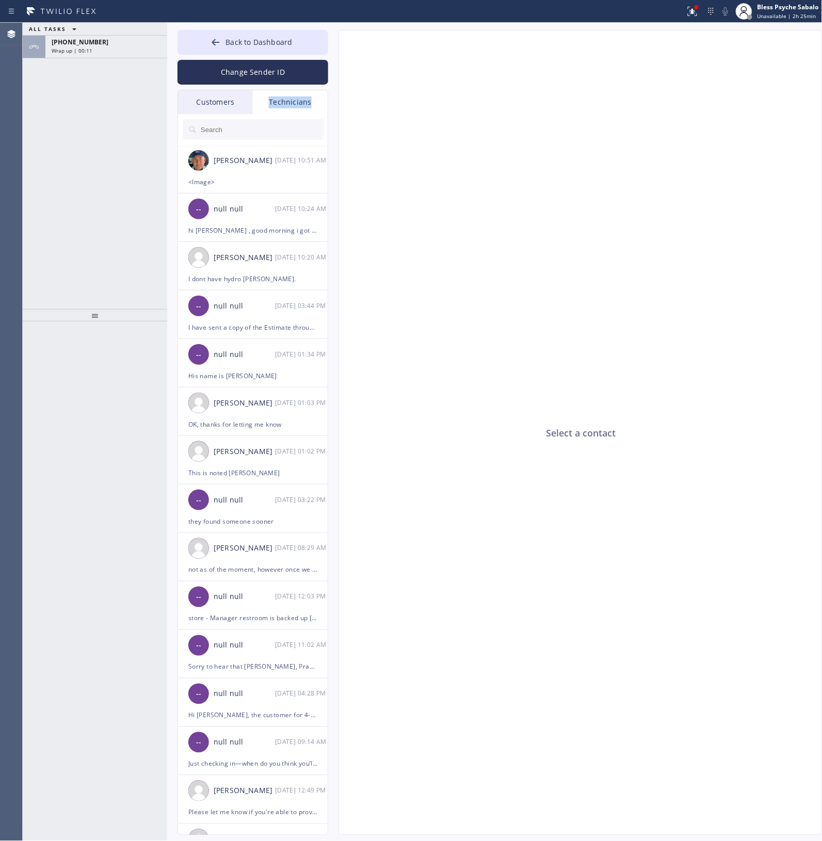
click at [295, 105] on div "Technicians" at bounding box center [290, 102] width 75 height 24
click at [247, 180] on div "<Image>" at bounding box center [252, 182] width 129 height 12
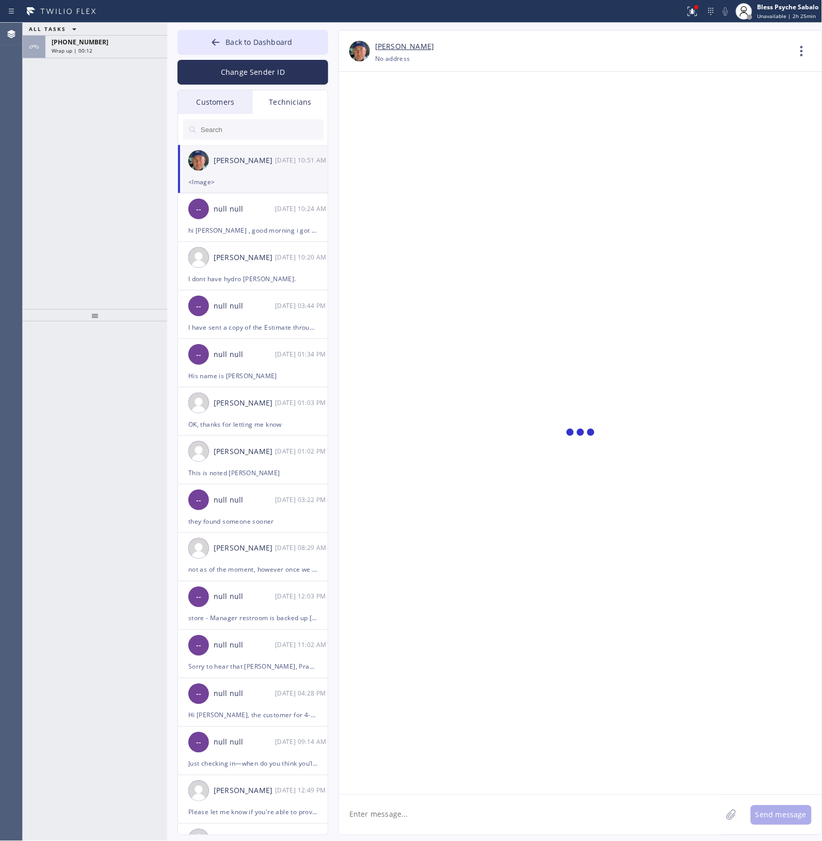
click at [436, 381] on textarea at bounding box center [530, 815] width 383 height 40
click at [425, 381] on textarea at bounding box center [530, 815] width 383 height 40
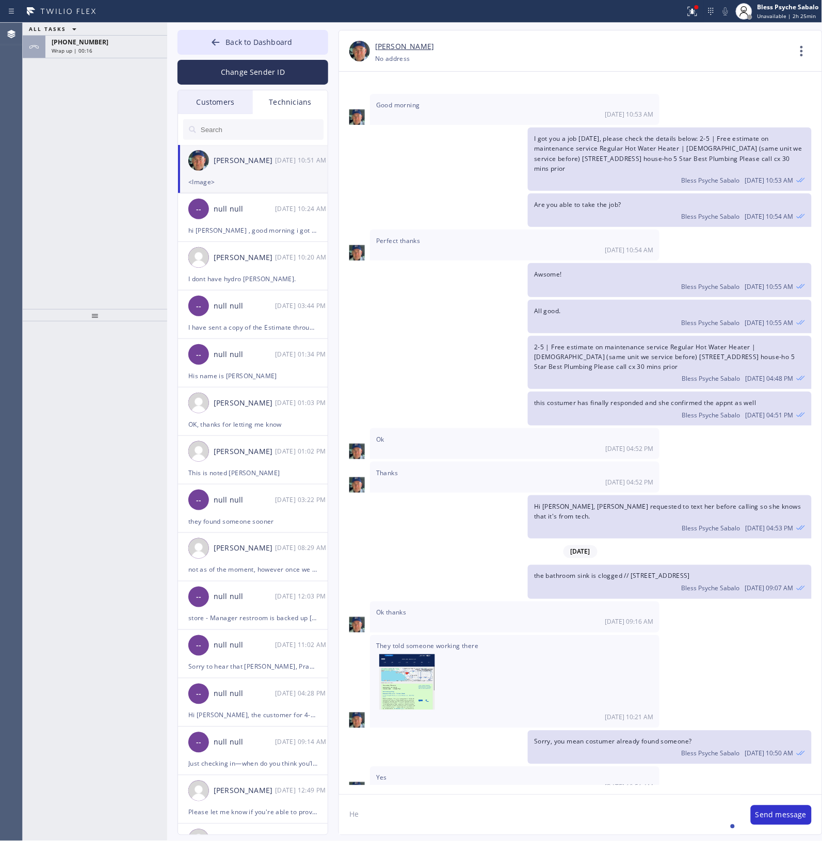
type textarea "H"
type textarea "I was able to speak with costumer, he's unsure, he wanted to double check and w…"
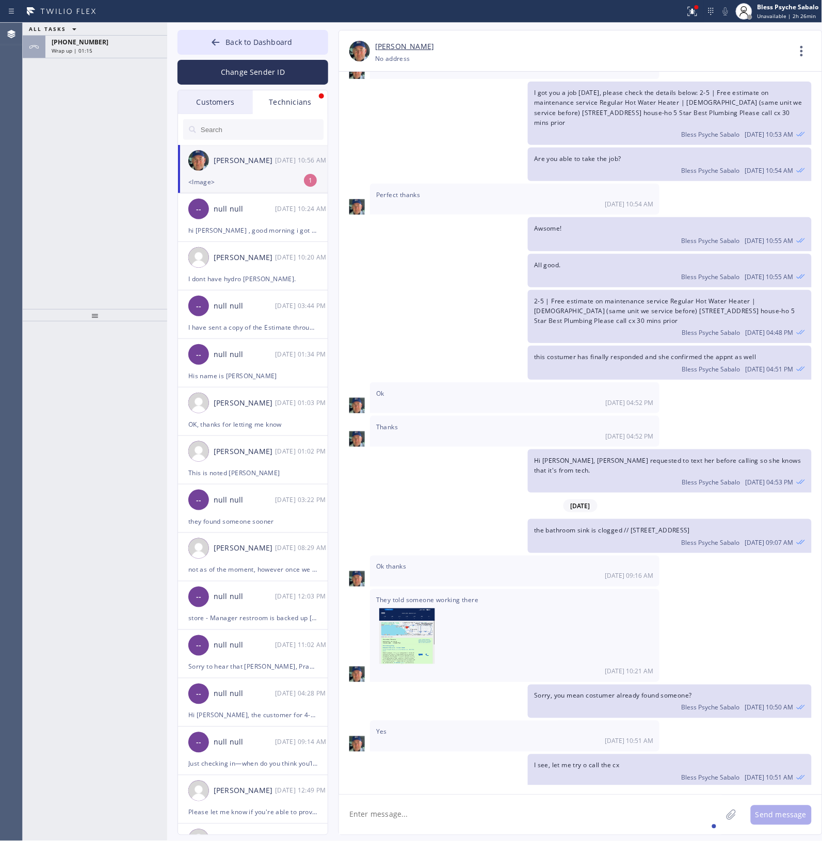
scroll to position [8060, 0]
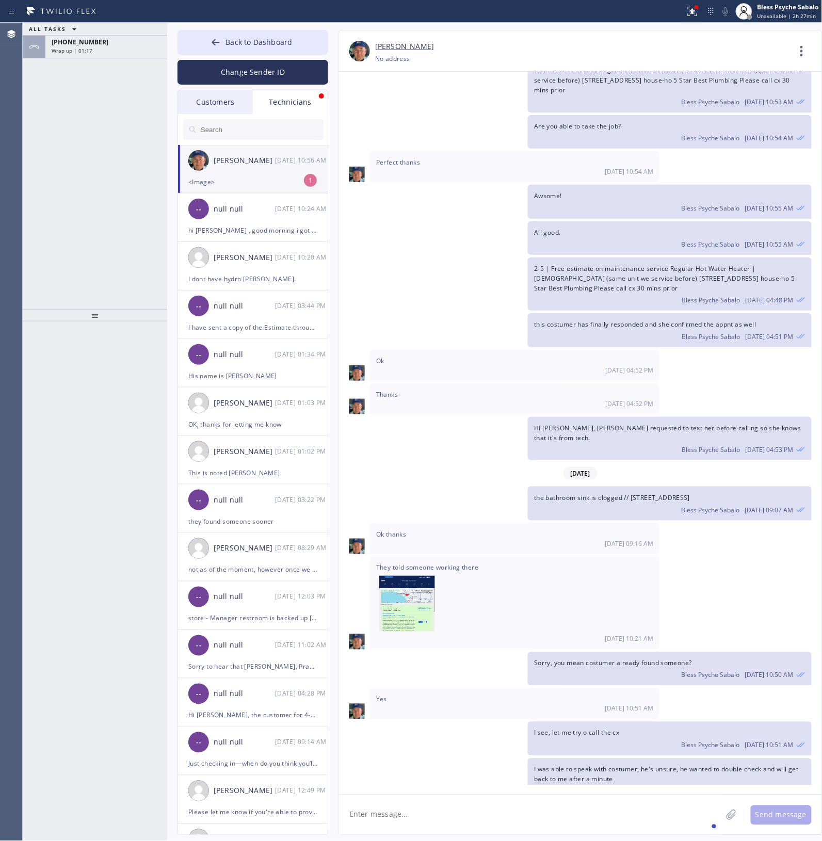
click at [509, 381] on textarea at bounding box center [530, 815] width 383 height 40
click at [509, 381] on span "They told someone working there" at bounding box center [514, 598] width 277 height 71
click at [474, 381] on span "They told someone working there" at bounding box center [514, 598] width 277 height 71
click at [269, 159] on div "[PERSON_NAME]" at bounding box center [244, 161] width 61 height 12
click at [269, 160] on div "[PERSON_NAME]" at bounding box center [244, 161] width 61 height 12
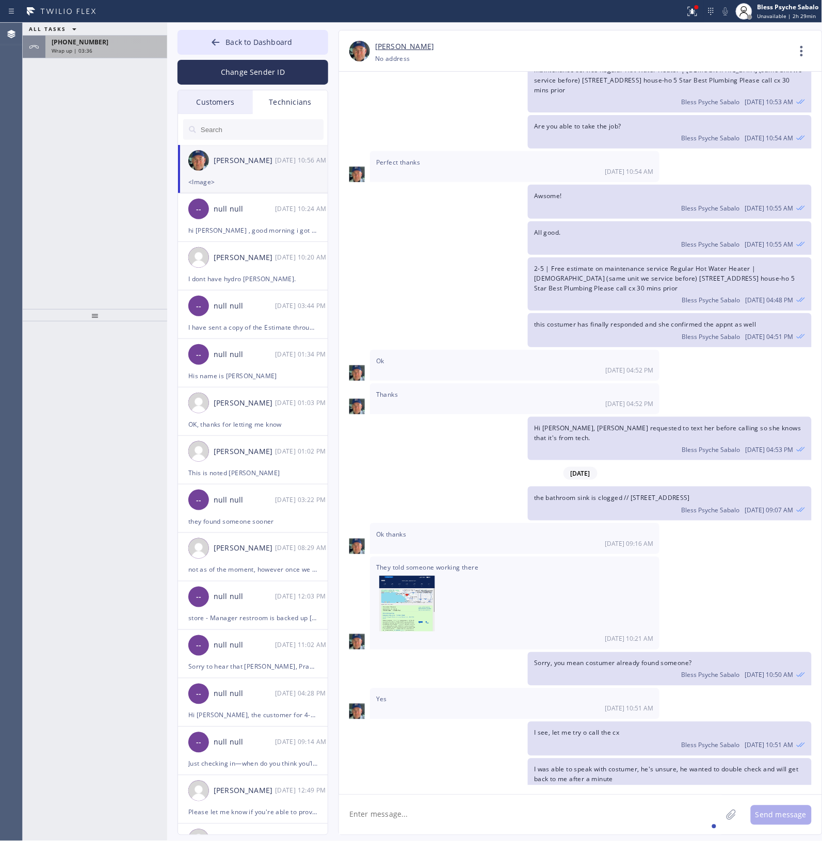
click at [99, 36] on div "[PHONE_NUMBER] Wrap up | 03:36" at bounding box center [104, 47] width 118 height 23
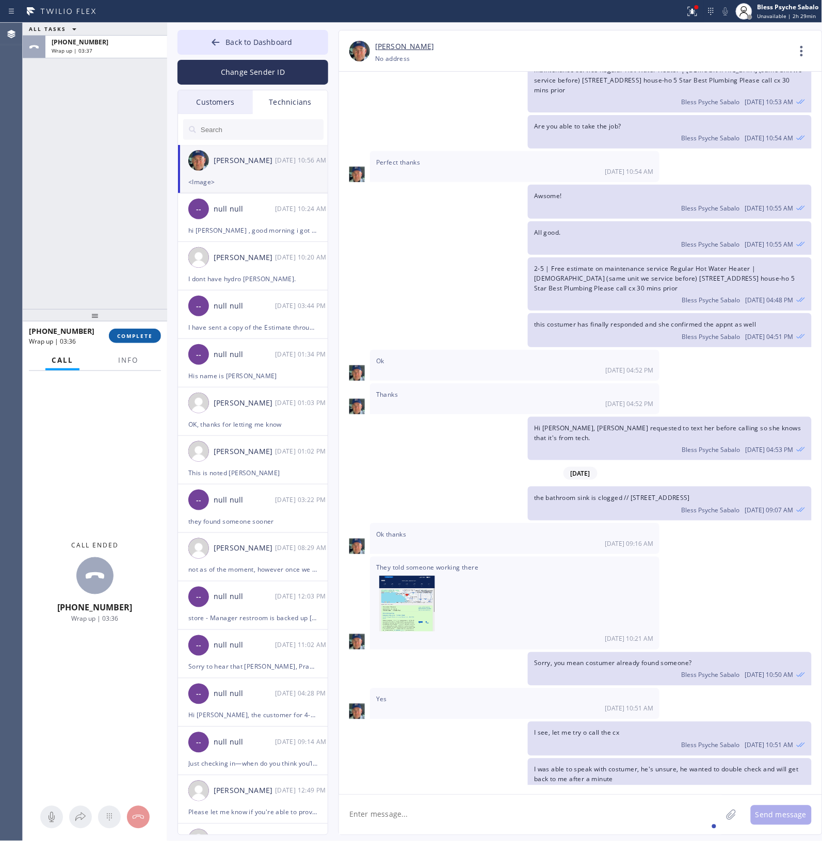
click at [115, 334] on button "COMPLETE" at bounding box center [135, 336] width 52 height 14
click at [132, 241] on div "ALL TASKS ALL TASKS ACTIVE TASKS TASKS IN WRAP UP [PHONE_NUMBER] Wrap up | 03:37" at bounding box center [95, 166] width 144 height 286
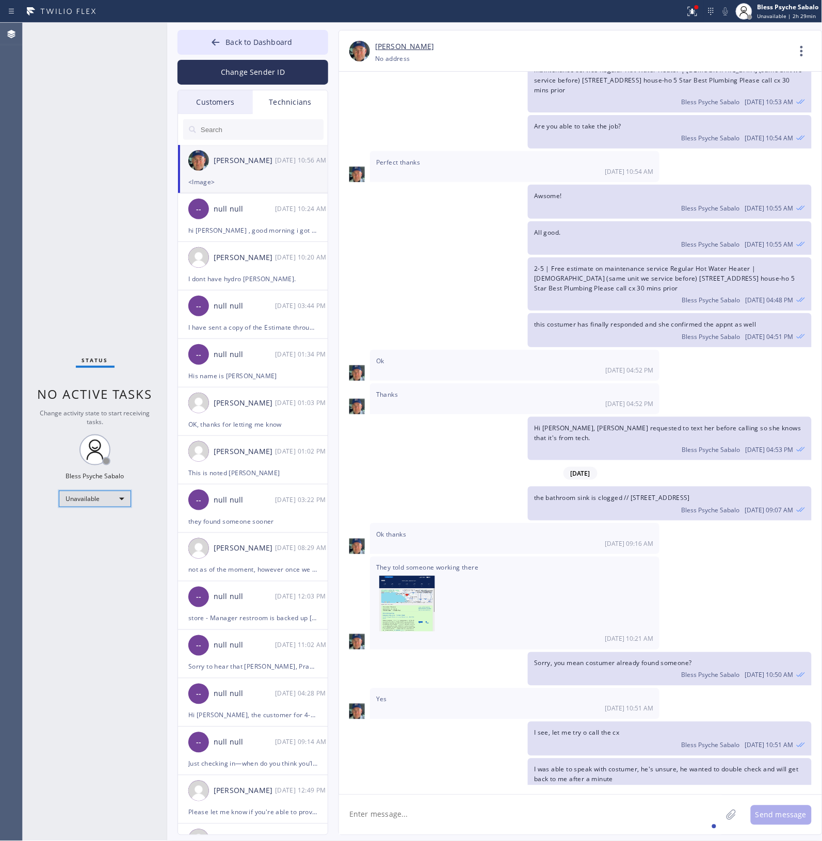
click at [91, 381] on div "Unavailable" at bounding box center [95, 499] width 72 height 17
click at [101, 381] on li "Available" at bounding box center [94, 526] width 70 height 12
click at [127, 381] on div "Status No active tasks Change activity state to start receiving tasks. Bless Ps…" at bounding box center [95, 432] width 144 height 818
drag, startPoint x: 369, startPoint y: 406, endPoint x: 372, endPoint y: 367, distance: 39.3
click at [369, 381] on div "Hi [PERSON_NAME], [PERSON_NAME] requested to text her before calling so she kno…" at bounding box center [575, 438] width 473 height 43
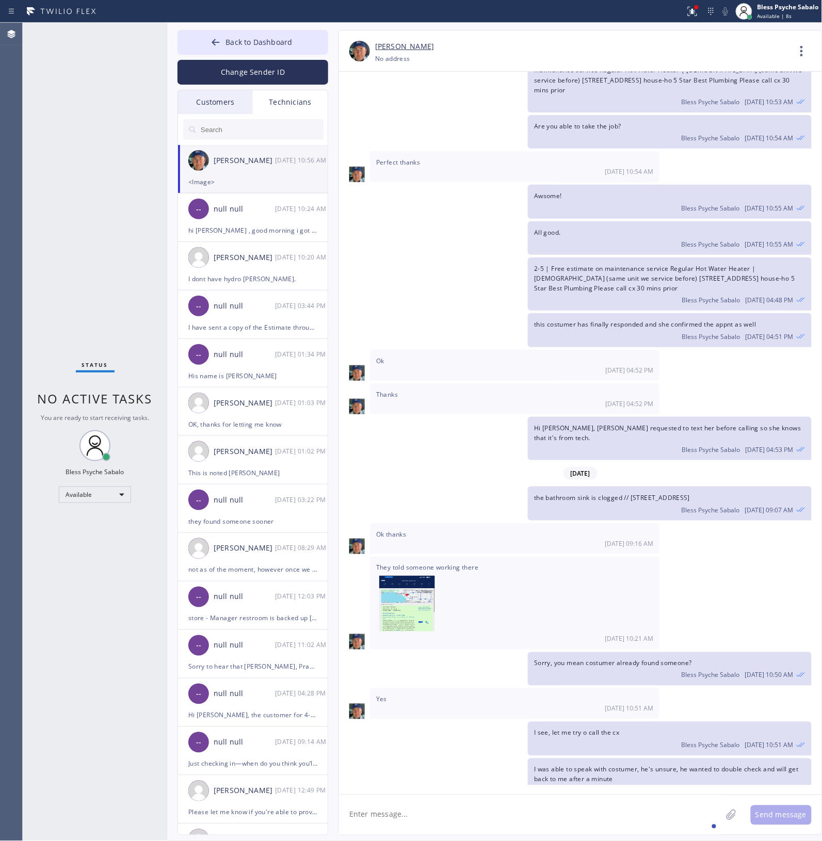
click at [300, 106] on div "Technicians" at bounding box center [290, 102] width 75 height 24
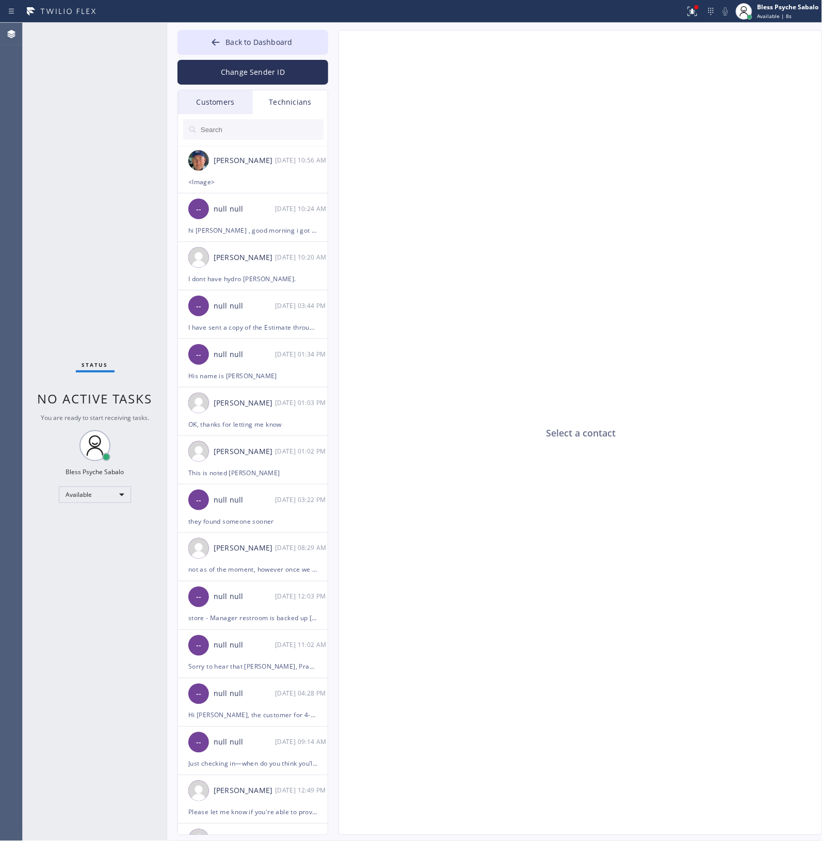
click at [207, 102] on div "Customers" at bounding box center [215, 102] width 75 height 24
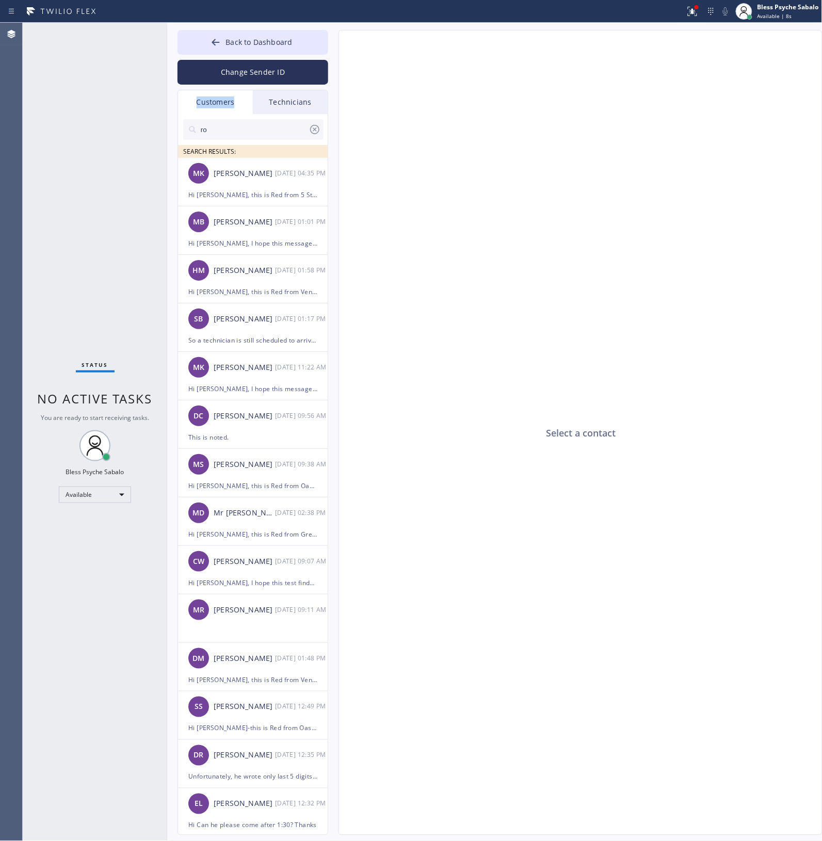
click at [207, 102] on div "Customers" at bounding box center [215, 102] width 75 height 24
click at [207, 101] on div "Customers" at bounding box center [215, 102] width 75 height 24
click at [212, 101] on div "Customers" at bounding box center [215, 102] width 75 height 24
drag, startPoint x: 470, startPoint y: 274, endPoint x: 467, endPoint y: 266, distance: 8.2
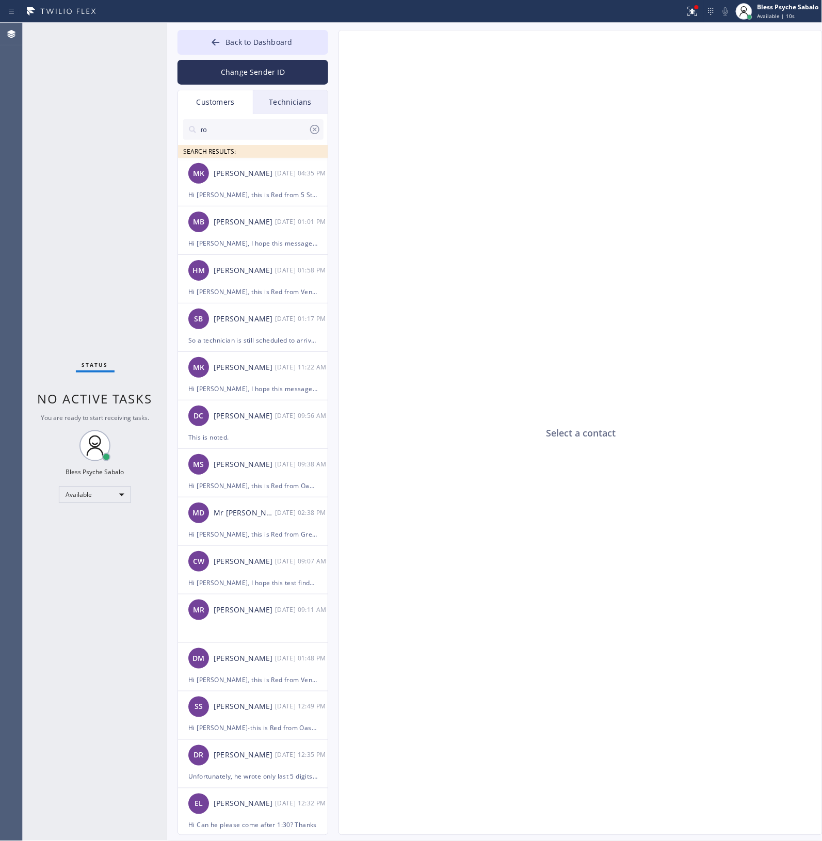
click at [470, 272] on div "Select a contact" at bounding box center [581, 432] width 484 height 805
click at [509, 180] on div "Select a contact" at bounding box center [581, 432] width 484 height 805
click at [292, 95] on div "Technicians" at bounding box center [290, 102] width 75 height 24
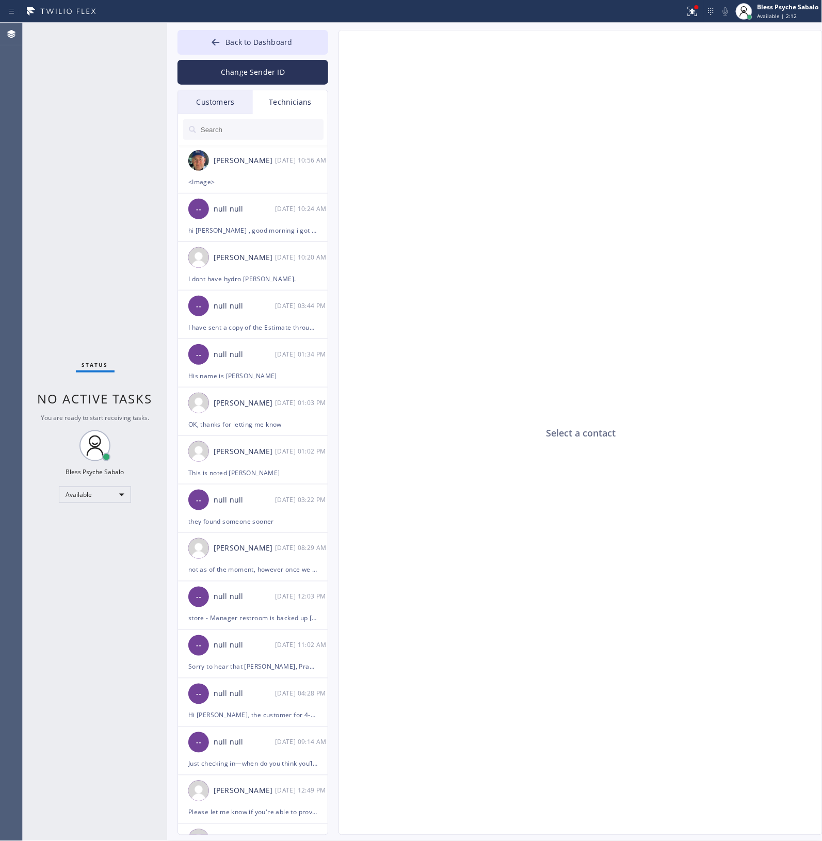
drag, startPoint x: 290, startPoint y: 103, endPoint x: 244, endPoint y: 111, distance: 47.2
click at [289, 102] on div "Technicians" at bounding box center [290, 102] width 75 height 24
click at [192, 107] on div "Customers" at bounding box center [215, 102] width 75 height 24
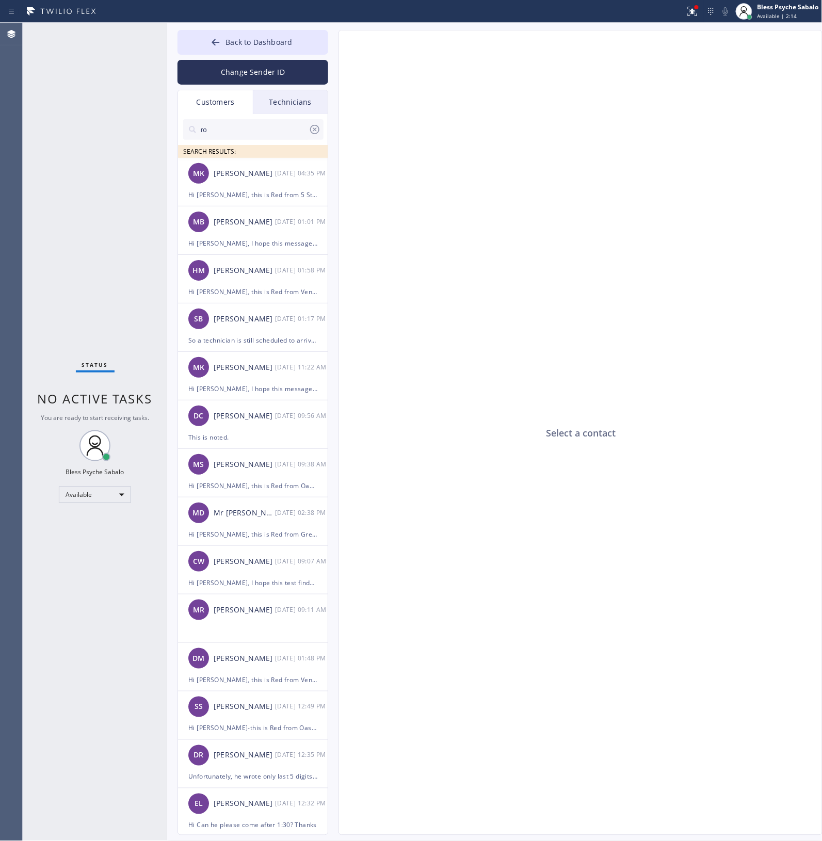
click at [274, 128] on input "ro" at bounding box center [254, 129] width 109 height 21
click at [154, 130] on div "Status No active tasks You are ready to start receiving tasks. Bless Psyche Sab…" at bounding box center [422, 432] width 799 height 818
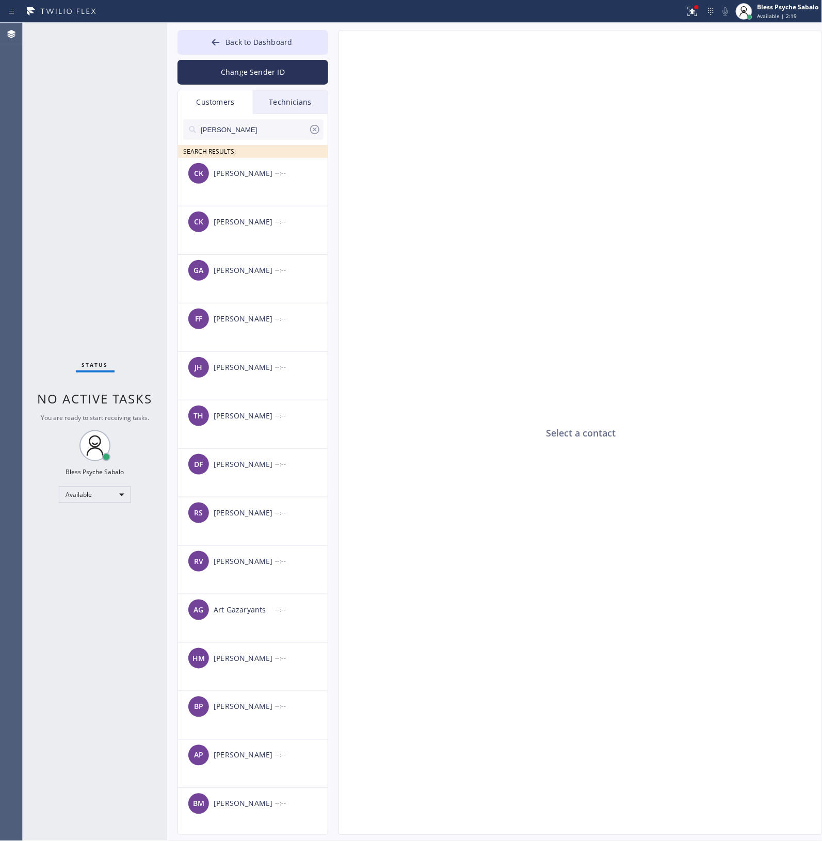
scroll to position [193, 0]
type input "[PERSON_NAME]"
click at [304, 102] on div "Technicians" at bounding box center [290, 102] width 75 height 24
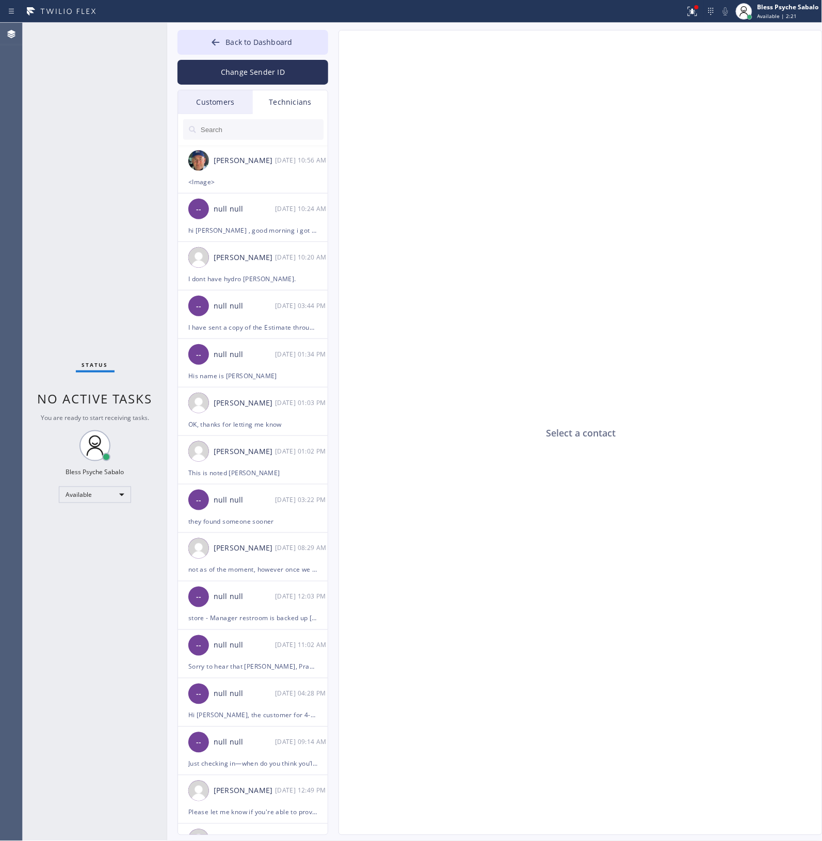
click at [276, 120] on input "text" at bounding box center [262, 129] width 124 height 21
click at [276, 280] on div "I dont have hydro [PERSON_NAME]." at bounding box center [252, 279] width 129 height 12
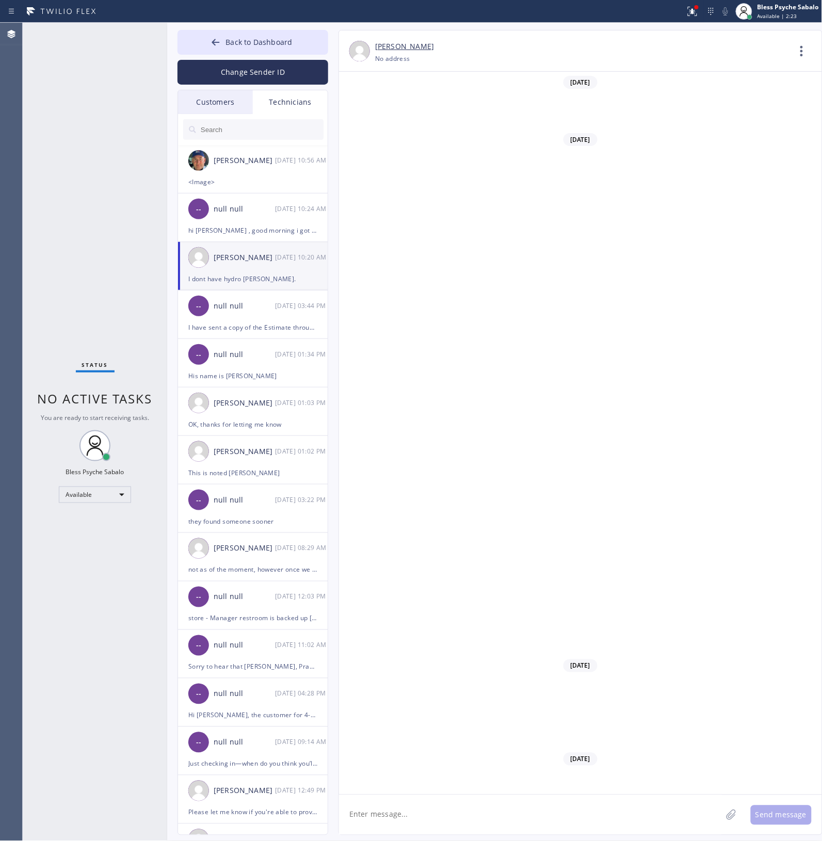
scroll to position [3640, 0]
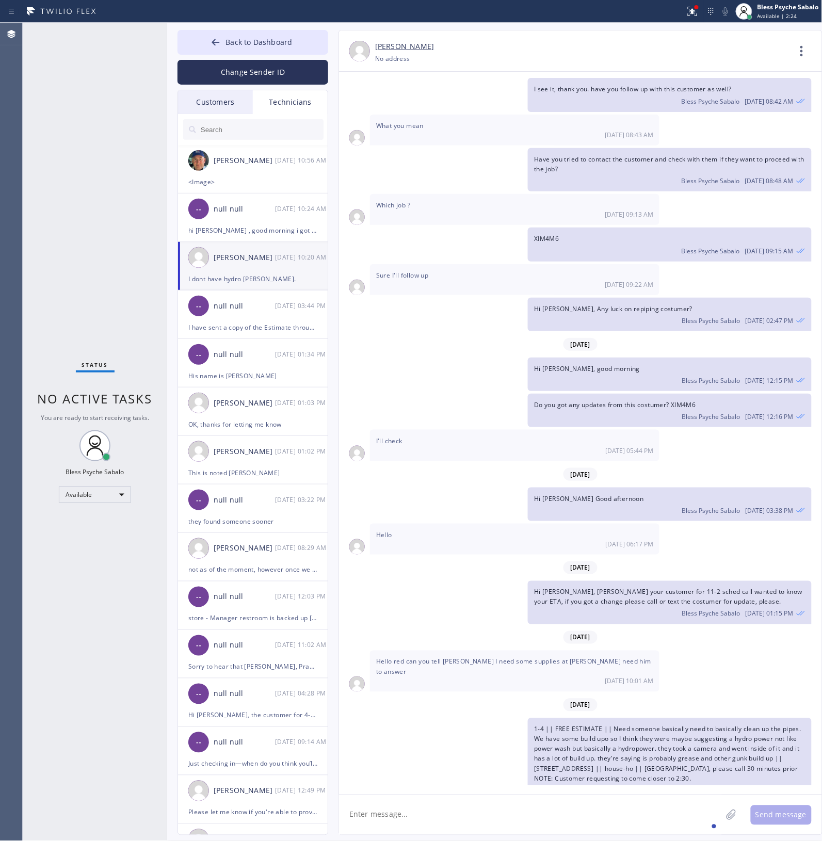
click at [444, 381] on textarea at bounding box center [530, 815] width 383 height 40
type textarea "got it."
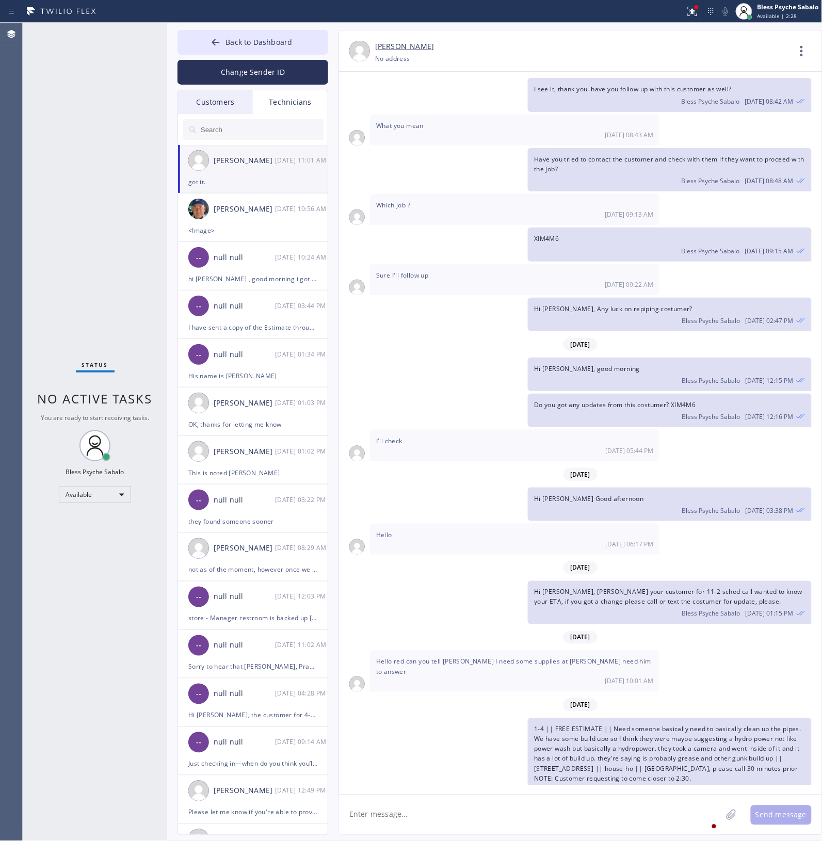
scroll to position [3677, 0]
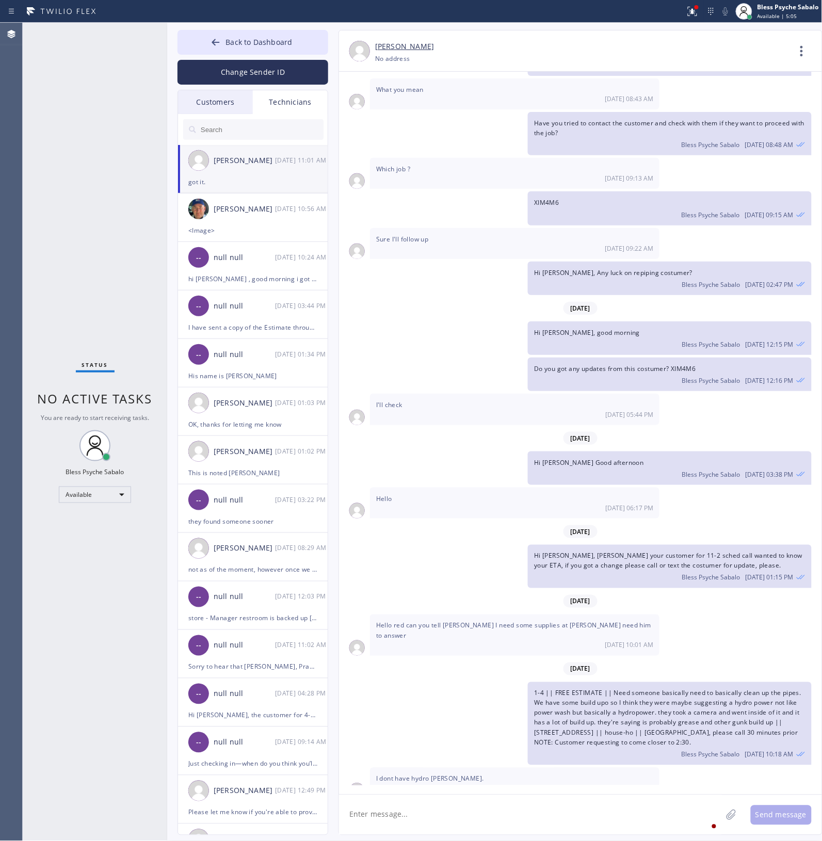
drag, startPoint x: 480, startPoint y: 272, endPoint x: 339, endPoint y: 144, distance: 189.9
click at [475, 268] on div "[DATE] Please text me. 06/09 01:27 PM [DATE] Hi [PERSON_NAME], Just a quick rem…" at bounding box center [580, 429] width 483 height 714
click at [289, 107] on div "Technicians" at bounding box center [290, 102] width 75 height 24
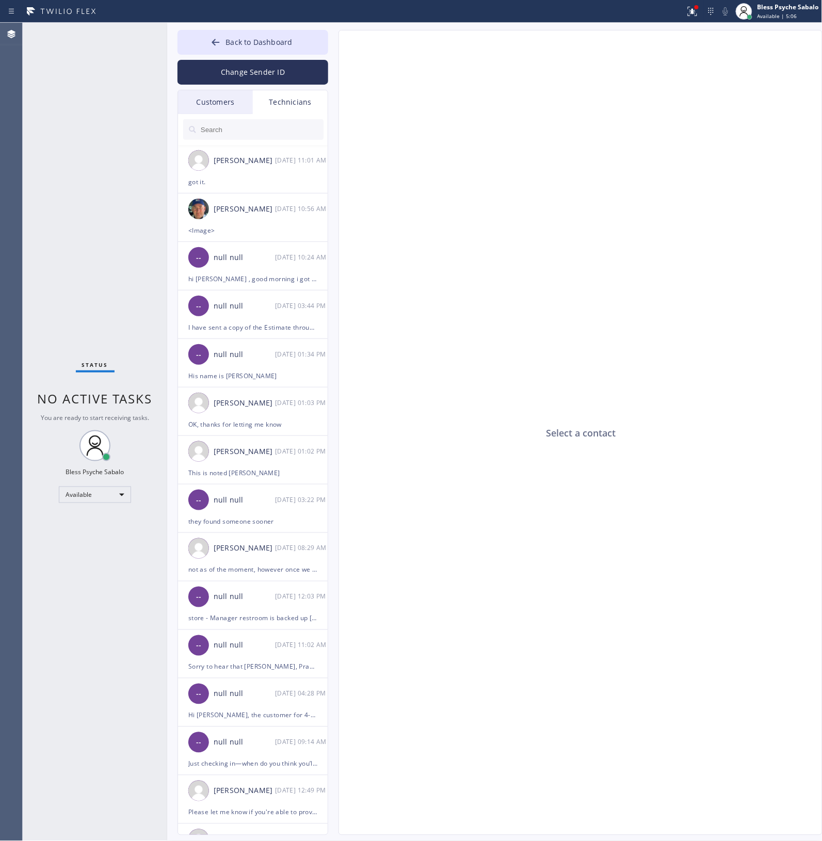
click at [209, 101] on div "Customers" at bounding box center [215, 102] width 75 height 24
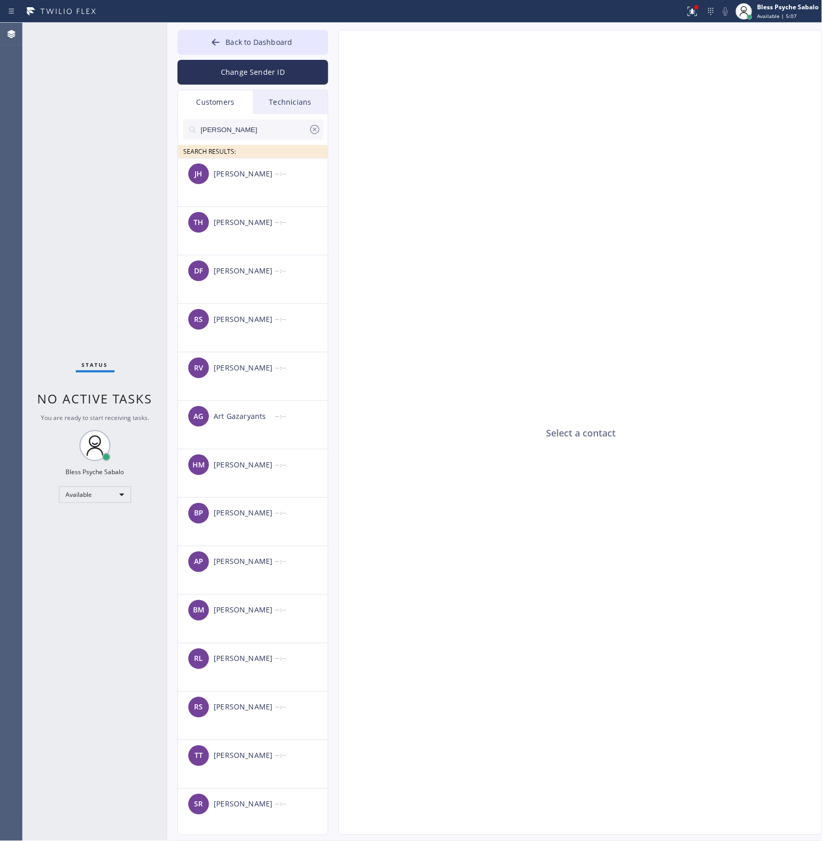
click at [287, 97] on div "Technicians" at bounding box center [290, 102] width 75 height 24
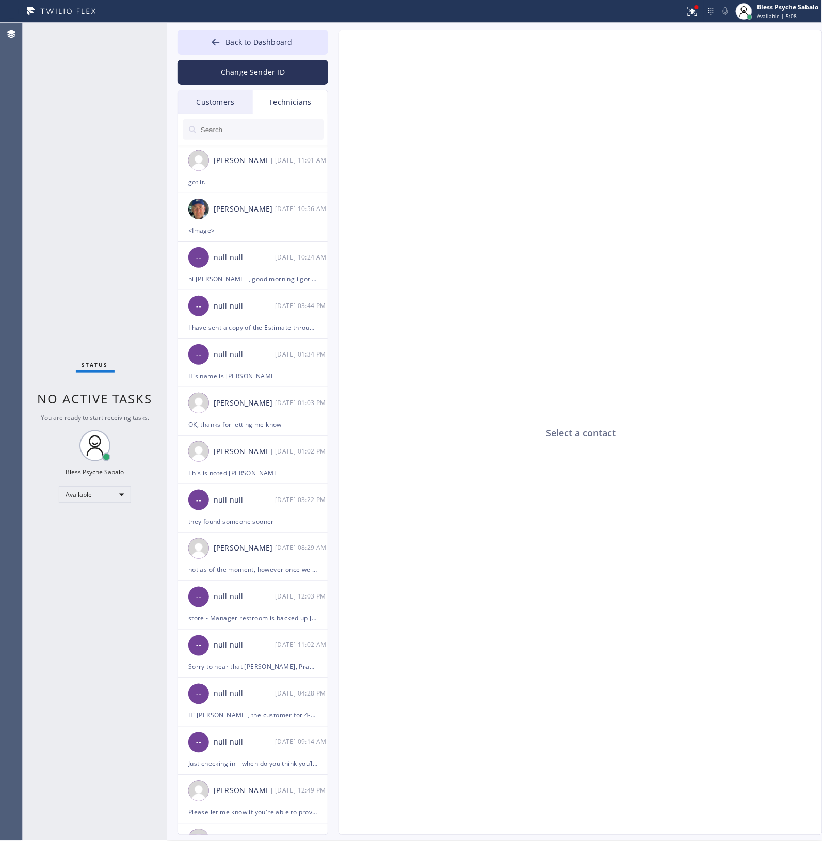
click at [293, 122] on input "text" at bounding box center [262, 129] width 124 height 21
drag, startPoint x: 277, startPoint y: 124, endPoint x: 179, endPoint y: 135, distance: 99.1
click at [179, 135] on div at bounding box center [253, 129] width 151 height 31
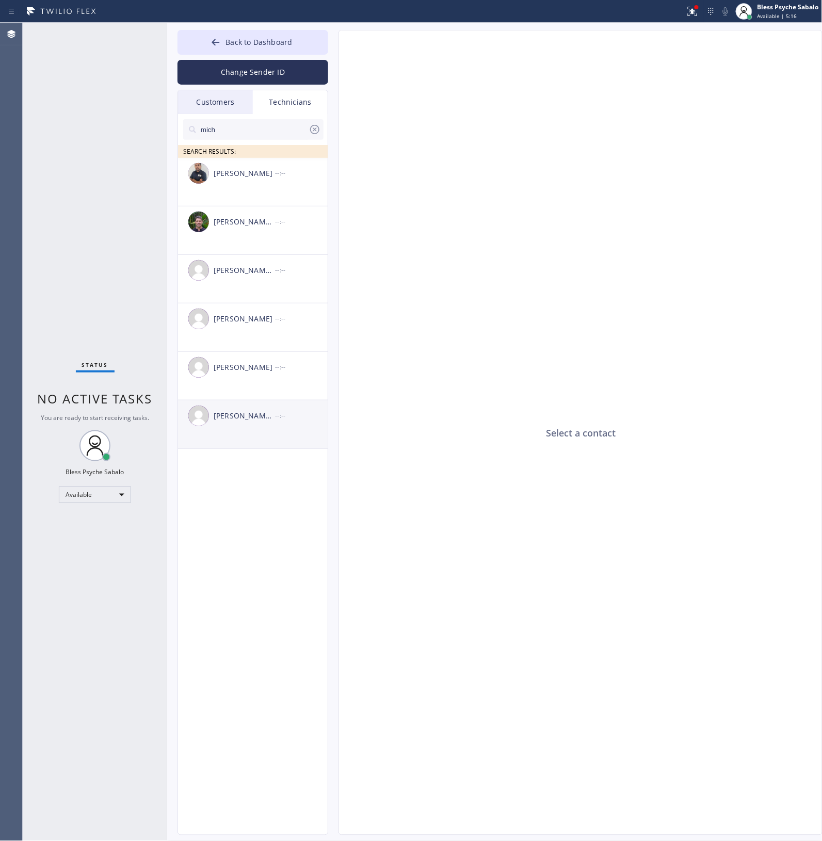
type input "mich"
click at [266, 381] on div "[PERSON_NAME] [PERSON_NAME]" at bounding box center [244, 416] width 61 height 12
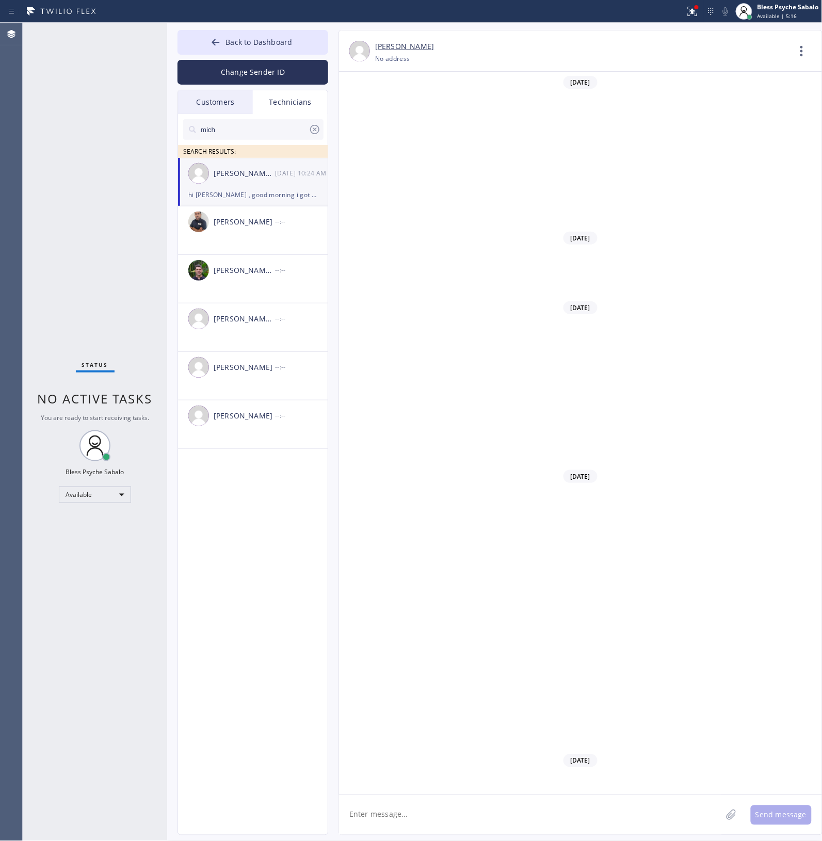
scroll to position [1355, 0]
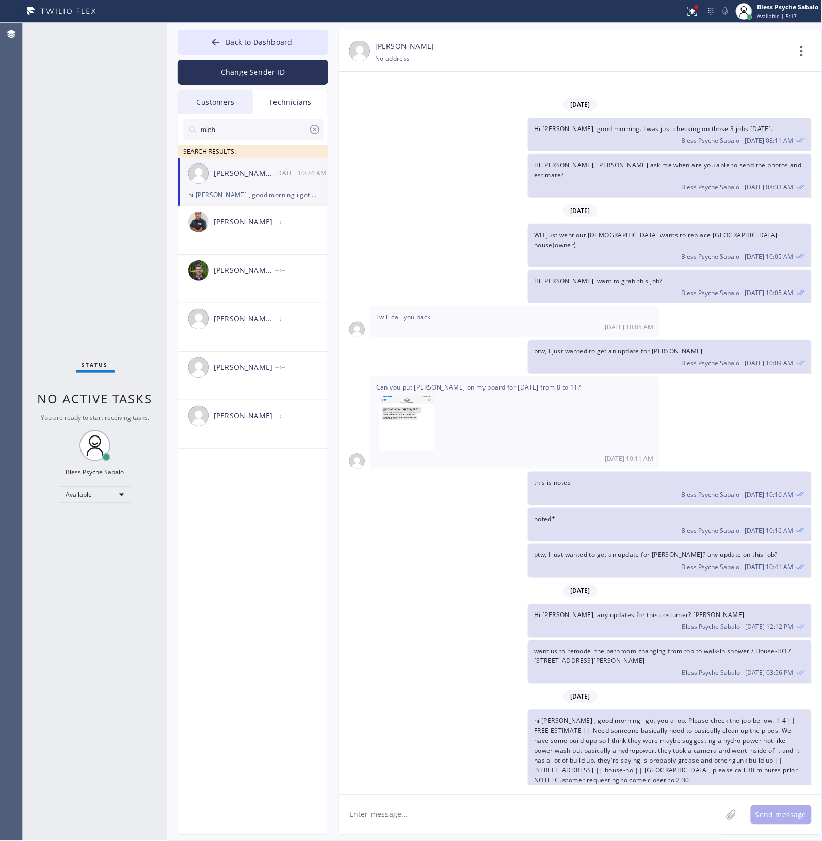
click at [429, 381] on textarea at bounding box center [530, 815] width 383 height 40
type textarea "H"
click at [499, 381] on textarea "Hi [PERSON_NAME], I just wanted to check on this cosgtumer i" at bounding box center [539, 815] width 401 height 40
click at [509, 381] on textarea "Hi [PERSON_NAME], I just wanted to check on this costumer i" at bounding box center [539, 815] width 401 height 40
click at [509, 381] on div "customer" at bounding box center [511, 784] width 38 height 17
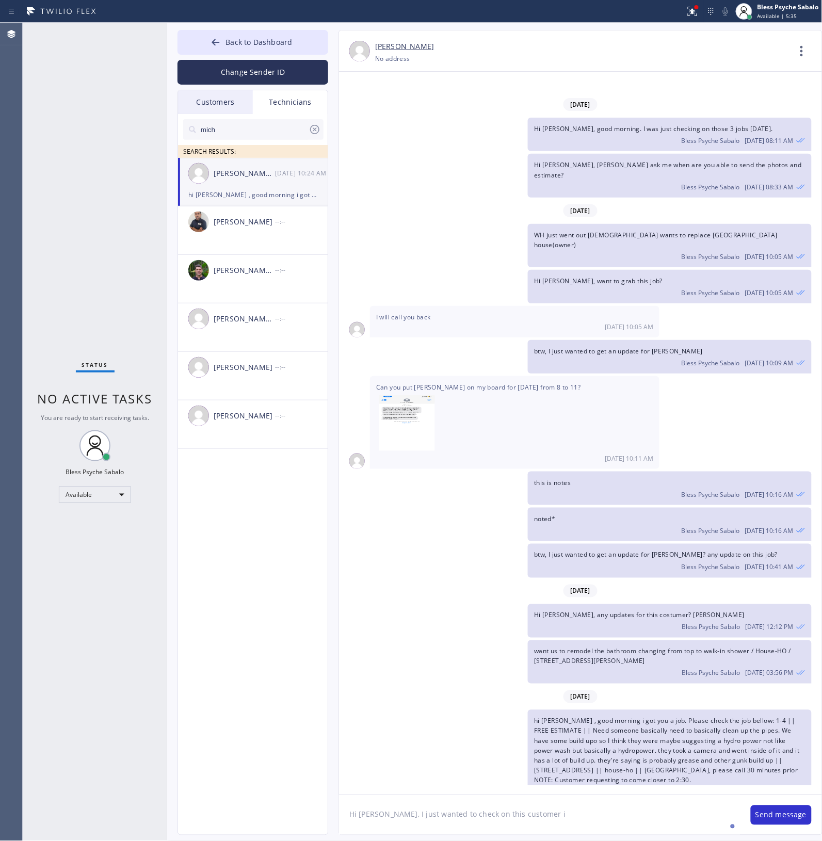
click at [509, 381] on textarea "Hi [PERSON_NAME], I just wanted to check on this customer i" at bounding box center [539, 815] width 401 height 40
click at [509, 381] on textarea "Hi [PERSON_NAME], I just wanted to check on this customer, i" at bounding box center [539, 815] width 401 height 40
click at [473, 381] on div "in on" at bounding box center [477, 775] width 22 height 17
click at [509, 381] on div "updates" at bounding box center [602, 775] width 34 height 17
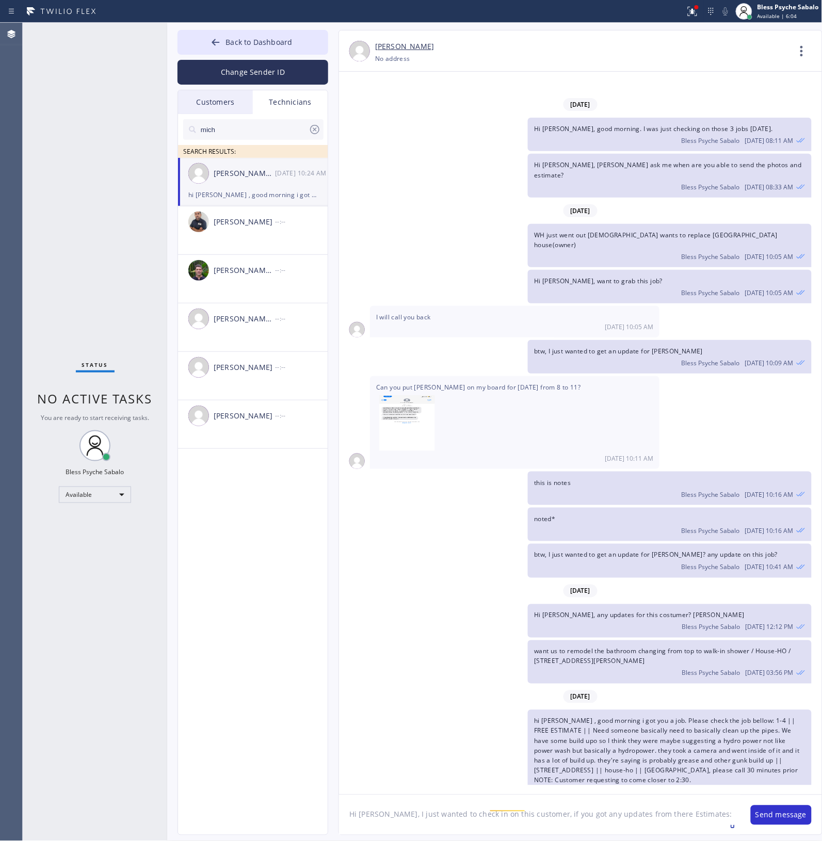
click at [509, 381] on textarea "Hi [PERSON_NAME], I just wanted to check in on this customer, if you got any up…" at bounding box center [539, 815] width 401 height 40
click at [394, 381] on textarea "Hi [PERSON_NAME], I just wanted to check in on this customer, if you got any up…" at bounding box center [539, 815] width 401 height 40
paste textarea "[PERSON_NAME]-WJ72XC-1250"
click at [432, 381] on textarea "Hi [PERSON_NAME], I just wanted to check in on this customer, if you got any up…" at bounding box center [539, 815] width 401 height 40
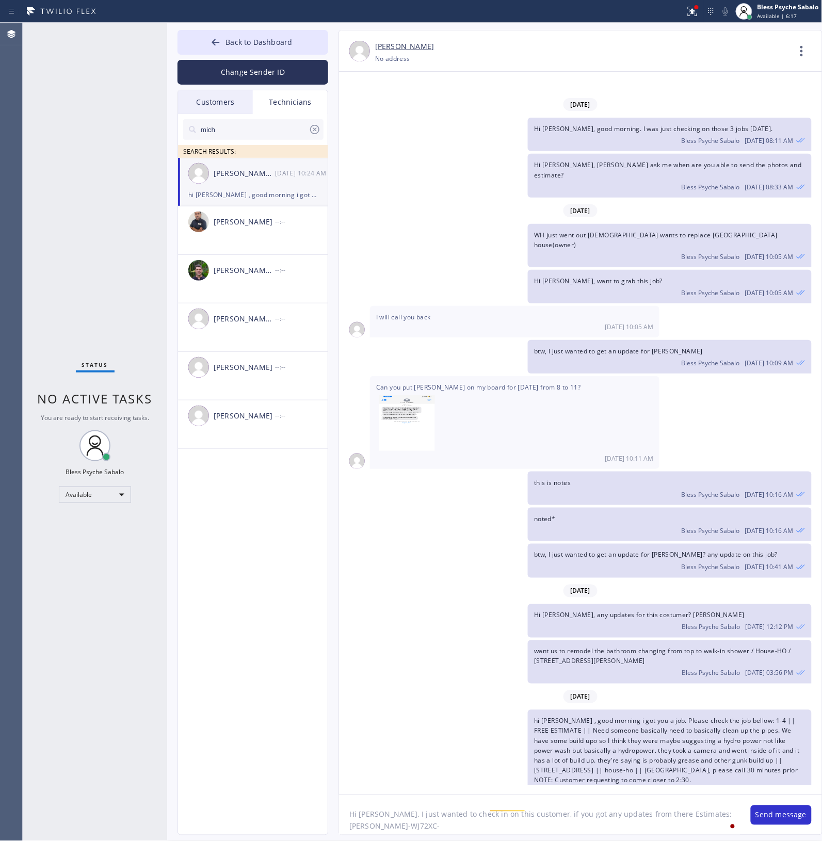
click at [413, 381] on textarea "Hi [PERSON_NAME], I just wanted to check in on this customer, if you got any up…" at bounding box center [539, 815] width 401 height 40
click at [429, 381] on textarea "Hi [PERSON_NAME], I just wanted to check in on this customer, if you got any up…" at bounding box center [539, 815] width 401 height 40
paste textarea "[PERSON_NAME]-VUH2B7"
type textarea "Hi [PERSON_NAME], I just wanted to check in on this customer, if you got any up…"
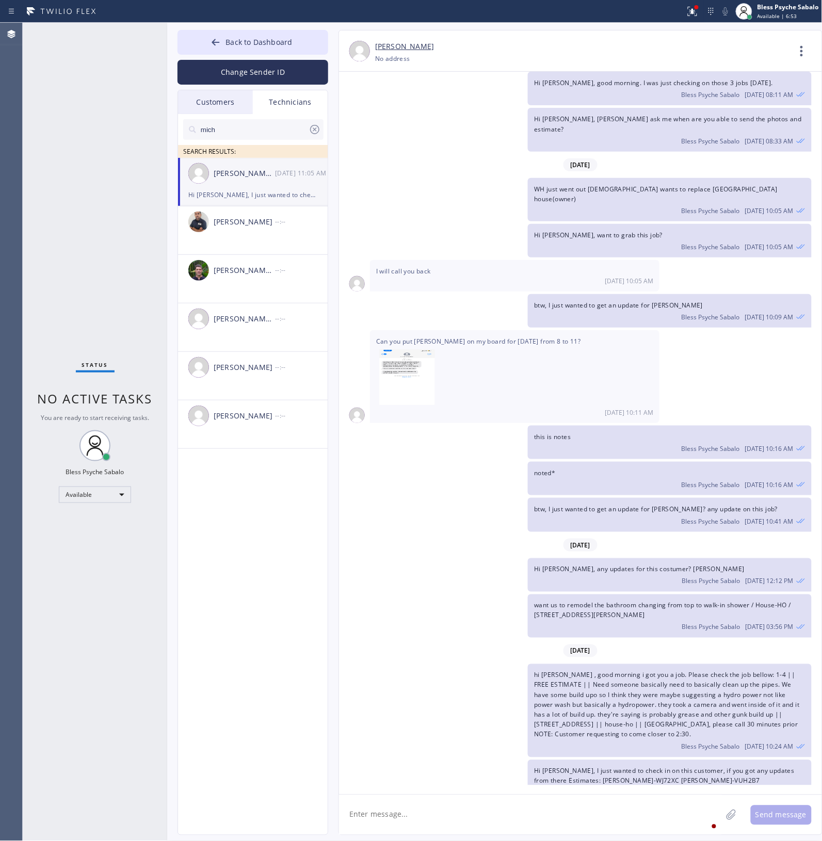
click at [432, 381] on div "Hi [PERSON_NAME], any updates for this costumer? [PERSON_NAME] Bless Psyche Sab…" at bounding box center [575, 575] width 473 height 34
drag, startPoint x: 478, startPoint y: 615, endPoint x: 505, endPoint y: 552, distance: 68.4
click at [480, 381] on div "want us to remodel the bathroom changing from top to walk-in shower / House-HO …" at bounding box center [575, 615] width 473 height 43
click at [316, 124] on icon at bounding box center [315, 129] width 12 height 12
click at [279, 136] on input "text" at bounding box center [262, 129] width 124 height 21
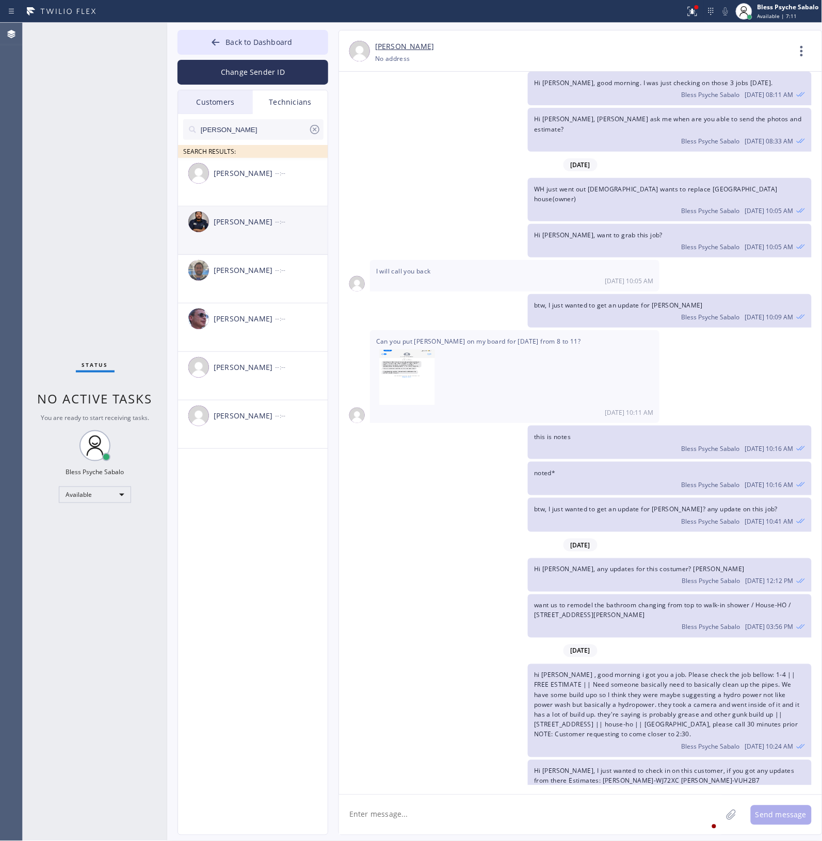
type input "[PERSON_NAME]"
click at [282, 233] on div "[PERSON_NAME] --:--" at bounding box center [253, 221] width 151 height 31
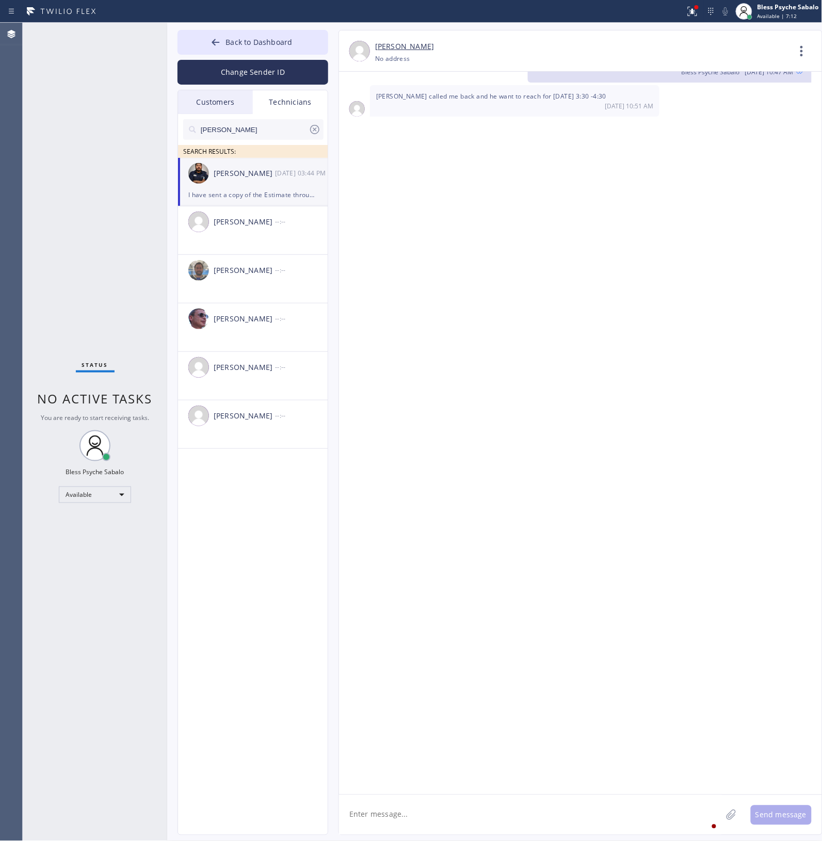
click at [470, 381] on textarea at bounding box center [530, 815] width 383 height 40
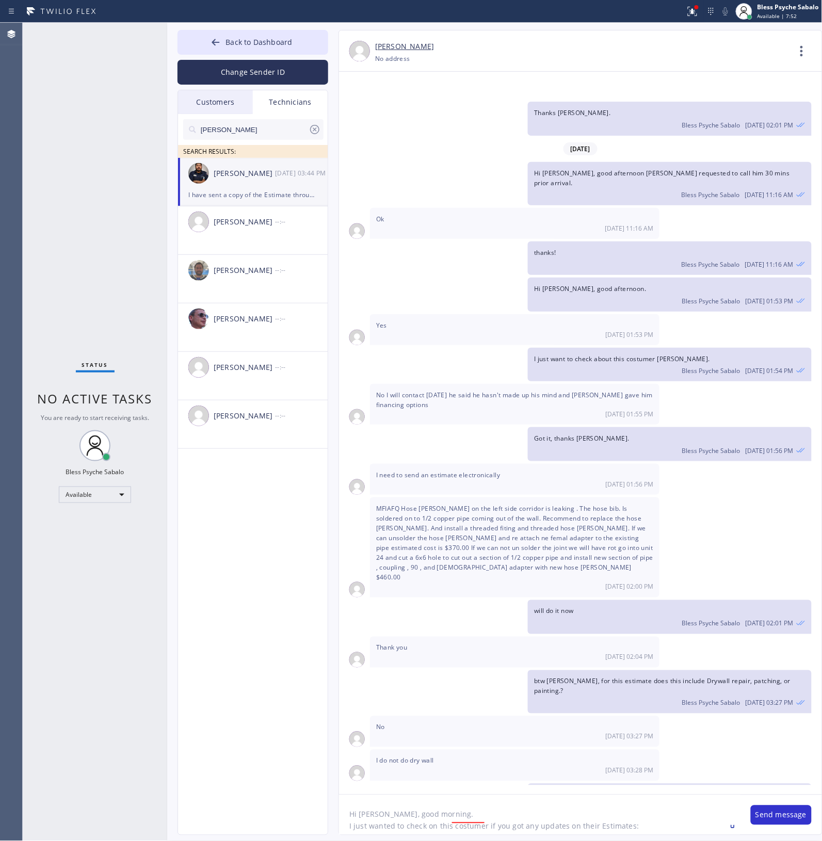
scroll to position [9, 0]
click at [464, 381] on textarea "Hi [PERSON_NAME], good morning. I just wanted to check on this costumer if you …" at bounding box center [539, 815] width 401 height 40
click at [354, 381] on textarea "Hi [PERSON_NAME], good morning. I just wanted to check on this costumer if you …" at bounding box center [539, 815] width 401 height 40
paste textarea "[PERSON_NAME]-MFIAFQ]"
type textarea "Hi [PERSON_NAME], good morning. I just wanted to check on this costumer if you …"
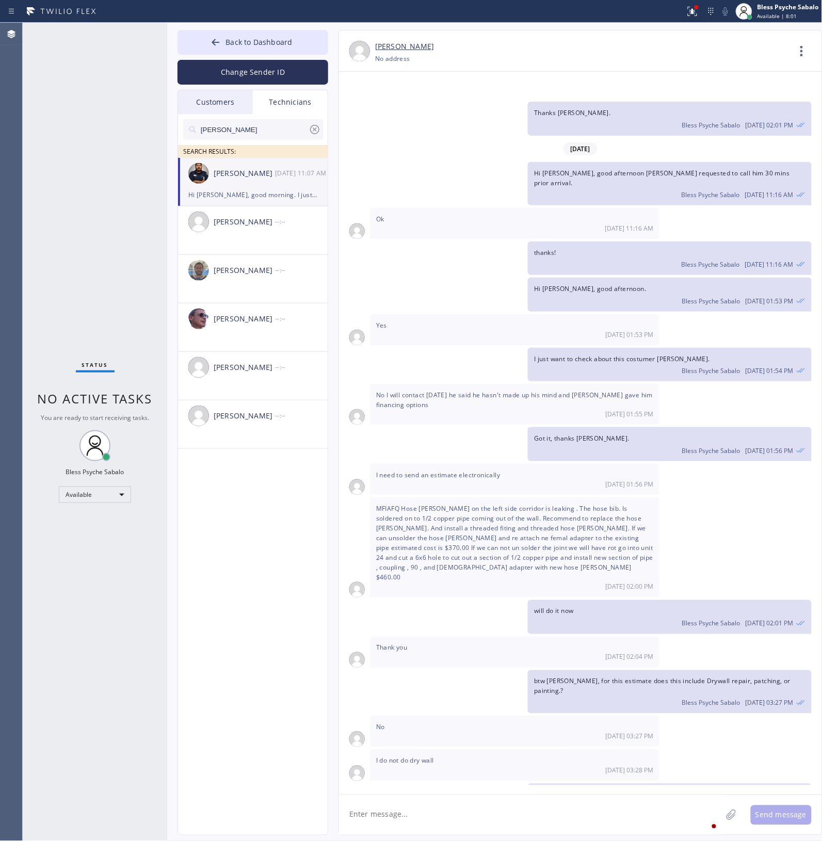
scroll to position [5280, 0]
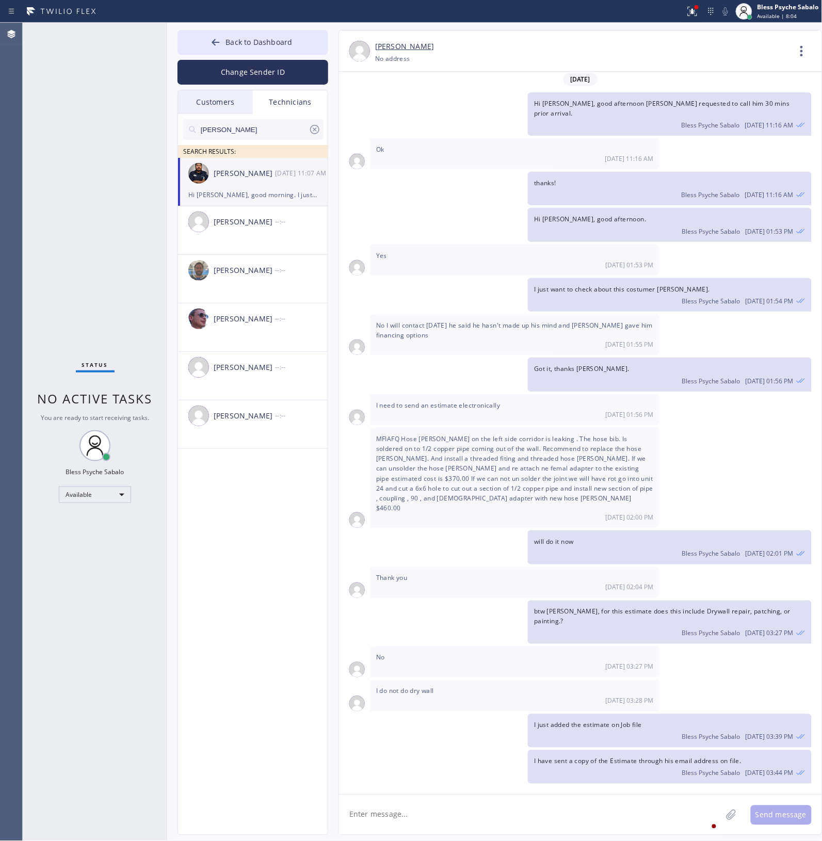
click at [390, 381] on textarea at bounding box center [530, 815] width 383 height 40
paste textarea "[PERSON_NAME]-AGTX5L"
drag, startPoint x: 427, startPoint y: 803, endPoint x: 427, endPoint y: 811, distance: 7.8
click at [427, 381] on textarea "[PERSON_NAME]-AGTX5L" at bounding box center [539, 815] width 401 height 40
paste textarea "[PERSON_NAME]-EX1G83"
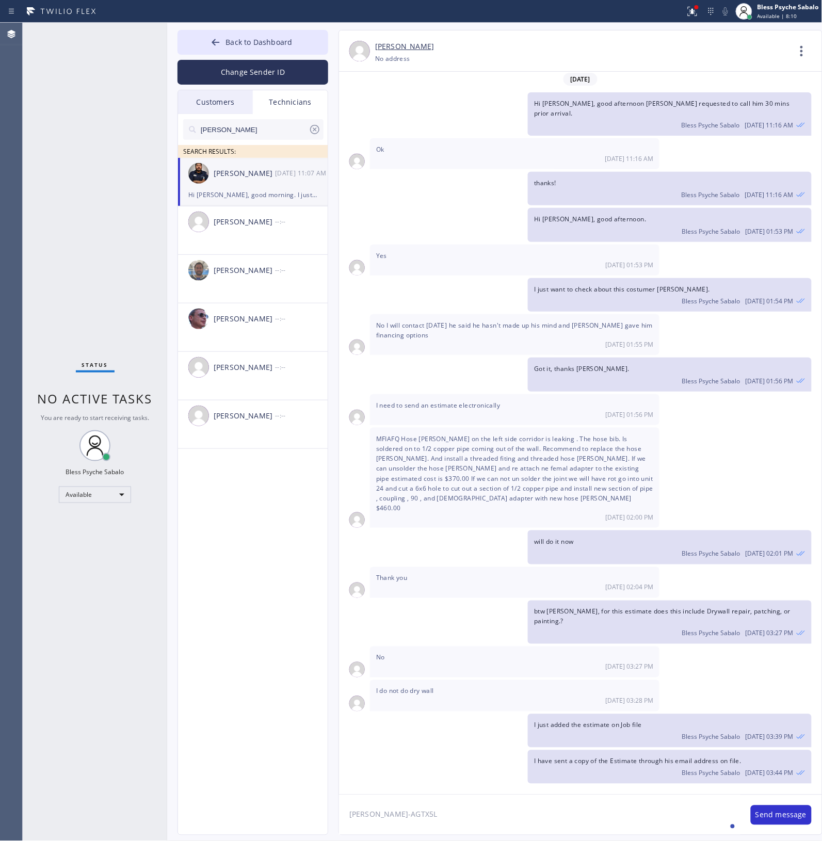
type textarea "[PERSON_NAME]-AGTX5L [PERSON_NAME]-EX1G83"
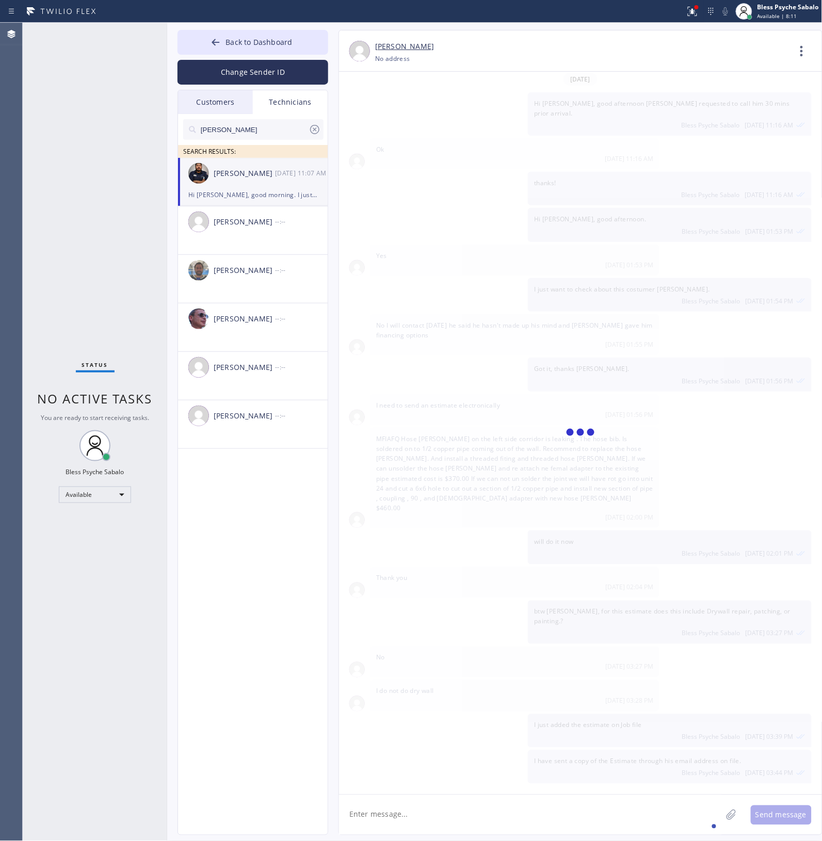
scroll to position [5316, 0]
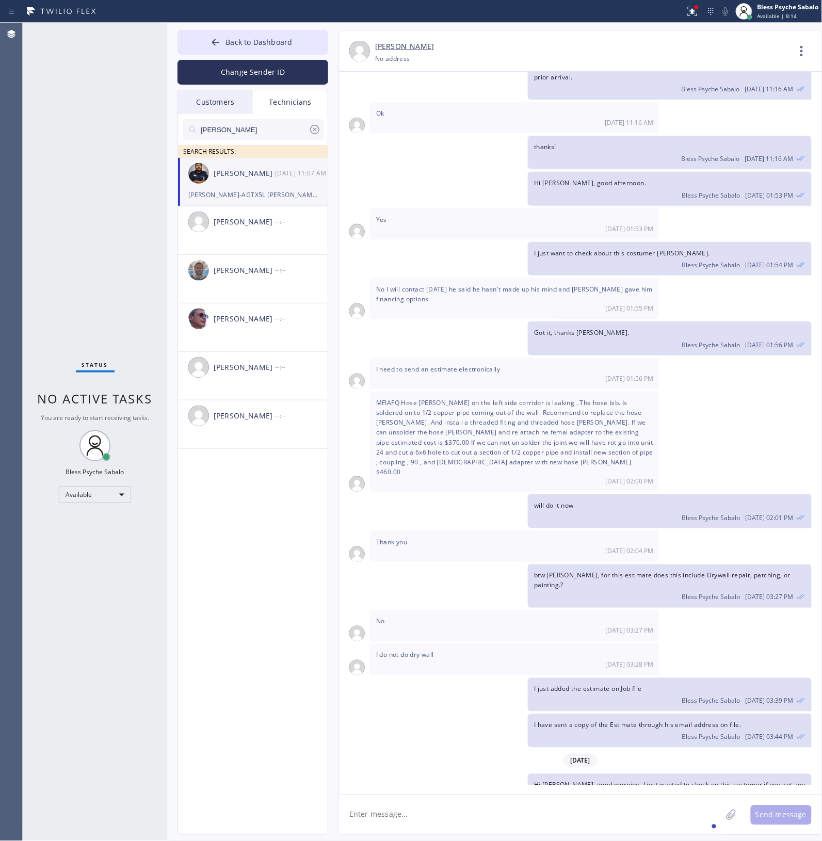
click at [313, 131] on icon at bounding box center [315, 129] width 12 height 12
click at [313, 130] on input "text" at bounding box center [262, 129] width 124 height 21
click at [217, 107] on div "Customers" at bounding box center [215, 102] width 75 height 24
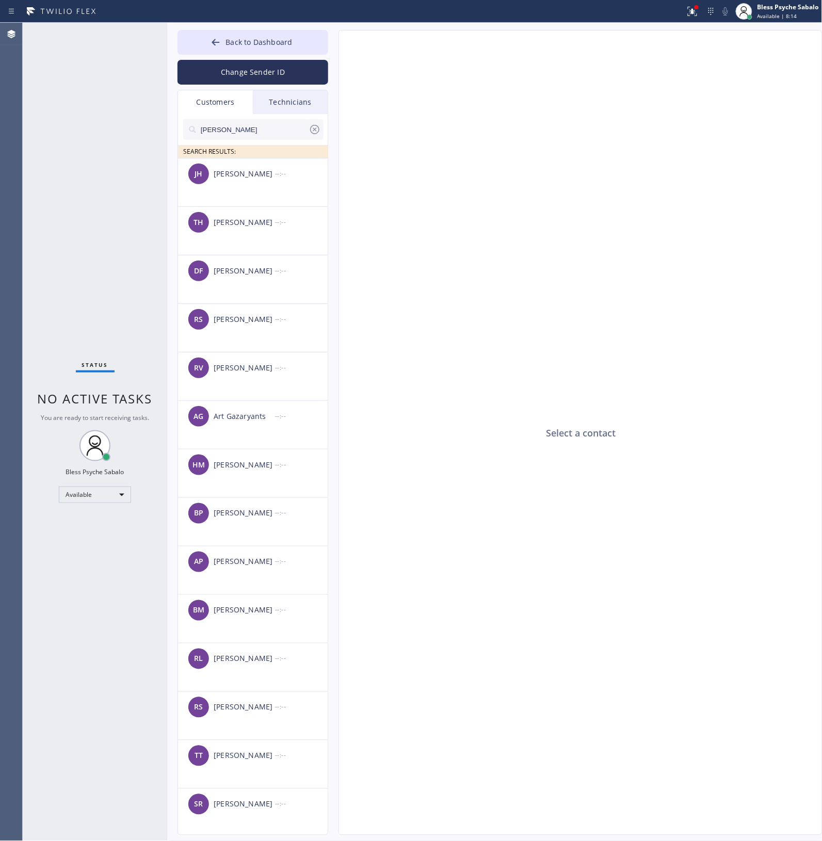
click at [217, 106] on div "Customers" at bounding box center [215, 102] width 75 height 24
click at [269, 105] on div "Technicians" at bounding box center [290, 102] width 75 height 24
click at [271, 104] on div "Technicians" at bounding box center [290, 102] width 75 height 24
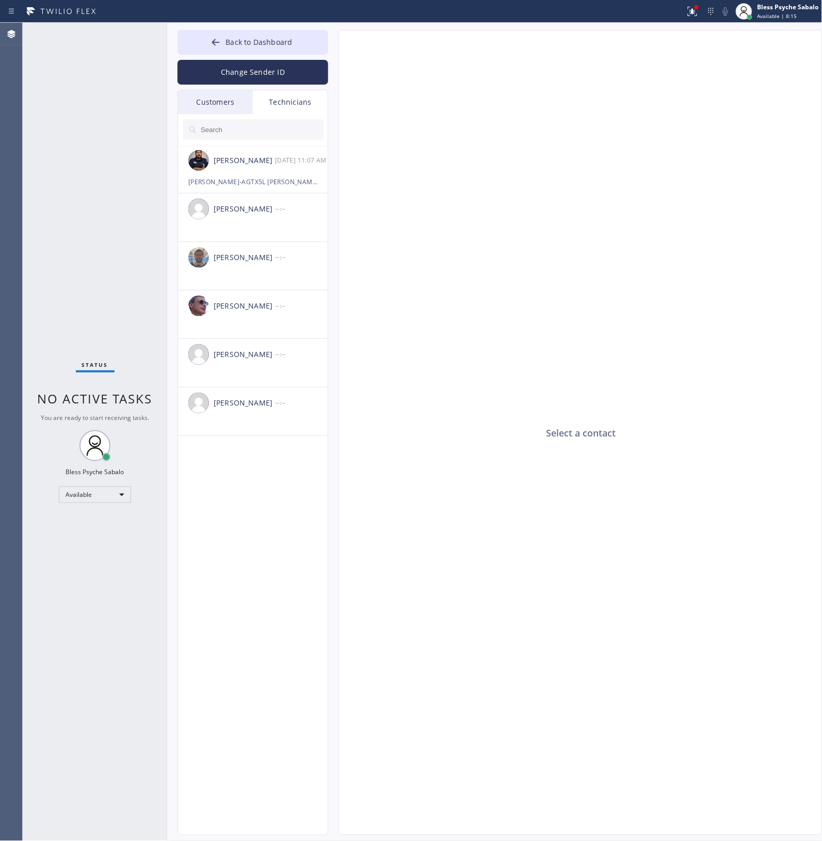
click at [256, 122] on input "text" at bounding box center [262, 129] width 124 height 21
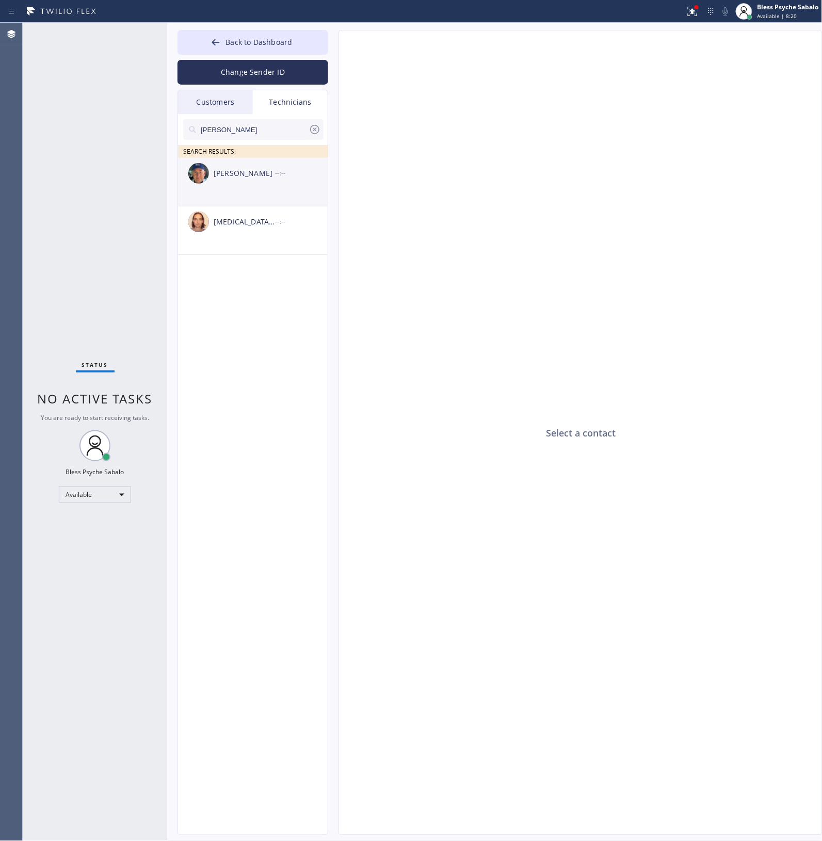
type input "[PERSON_NAME]"
click at [271, 206] on li "[PERSON_NAME] --:--" at bounding box center [253, 230] width 151 height 48
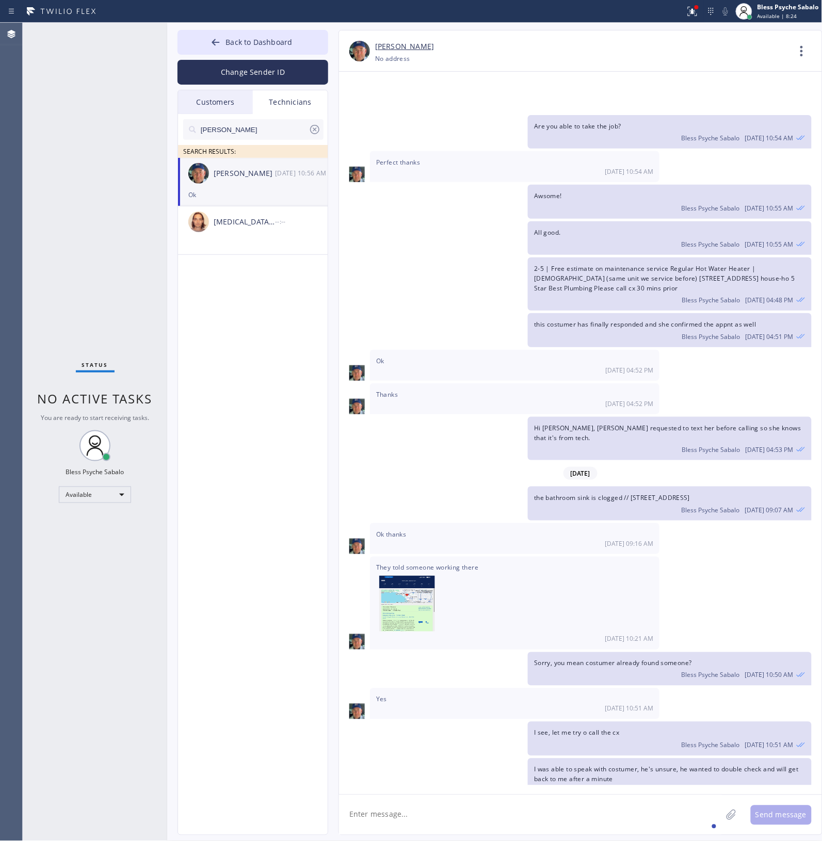
drag, startPoint x: 434, startPoint y: 813, endPoint x: 433, endPoint y: 805, distance: 7.2
click at [433, 381] on textarea at bounding box center [530, 815] width 383 height 40
click at [133, 287] on div "Status No active tasks You are ready to start receiving tasks. Bless Psyche Sab…" at bounding box center [95, 432] width 144 height 818
click at [289, 30] on button "Back to Dashboard" at bounding box center [252, 42] width 151 height 25
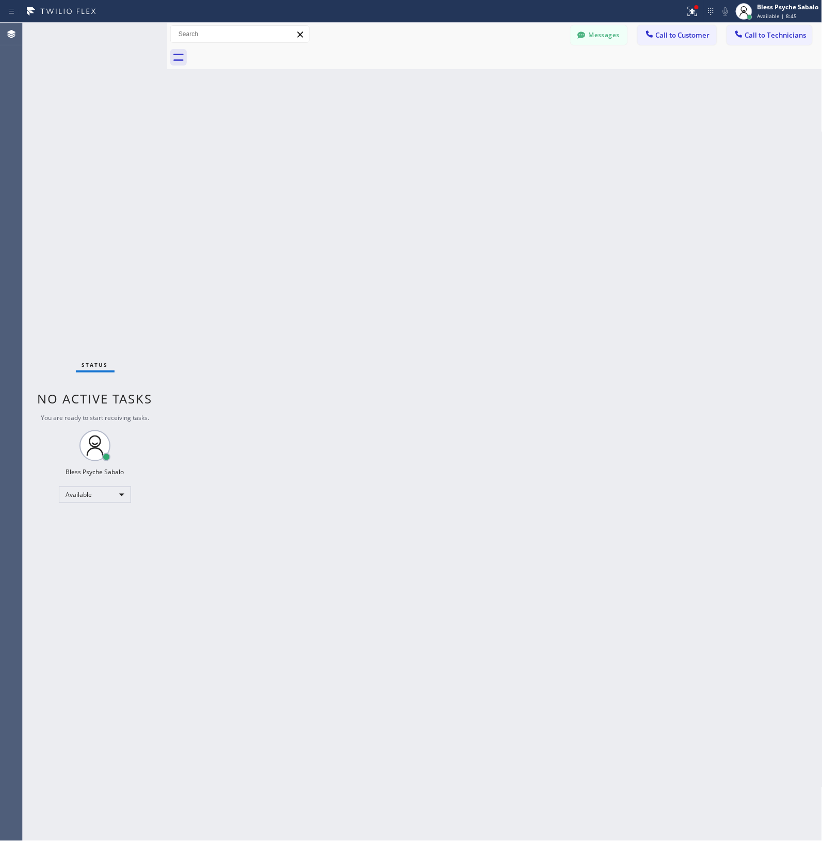
click at [383, 124] on div "Back to Dashboard Change Sender ID Customers Technicians [PERSON_NAME] SEARCH R…" at bounding box center [494, 432] width 655 height 818
click at [509, 40] on button "Messages" at bounding box center [599, 35] width 57 height 20
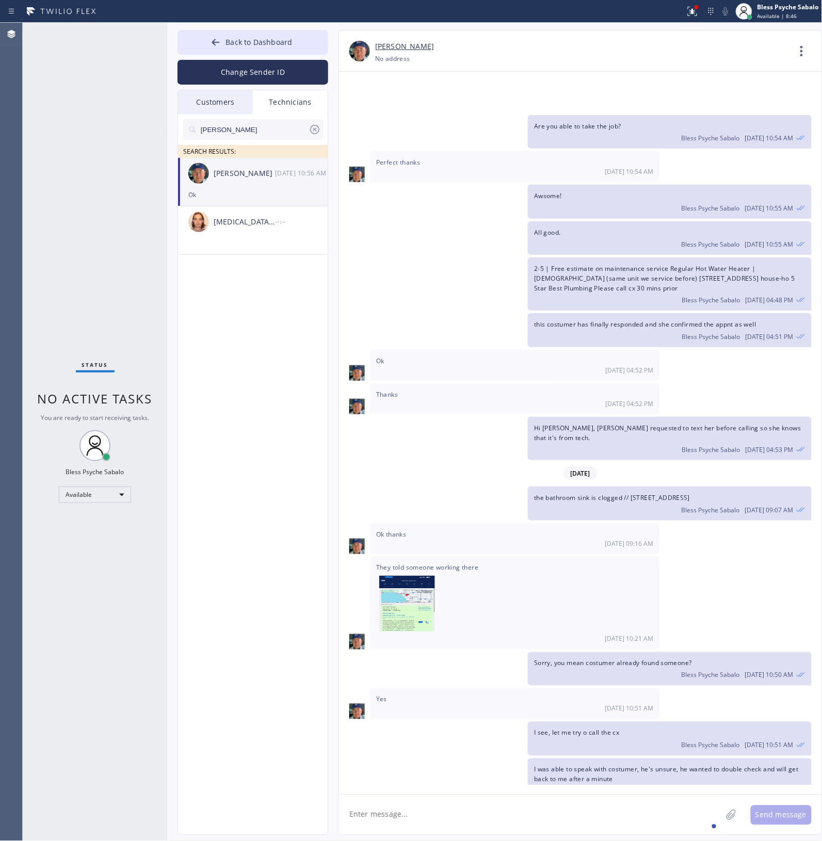
click at [509, 34] on div "[PERSON_NAME] [PHONE_NUMBER] Choose phone number No address Contact Full Inform…" at bounding box center [580, 50] width 483 height 41
click at [290, 47] on button "Back to Dashboard" at bounding box center [252, 42] width 151 height 25
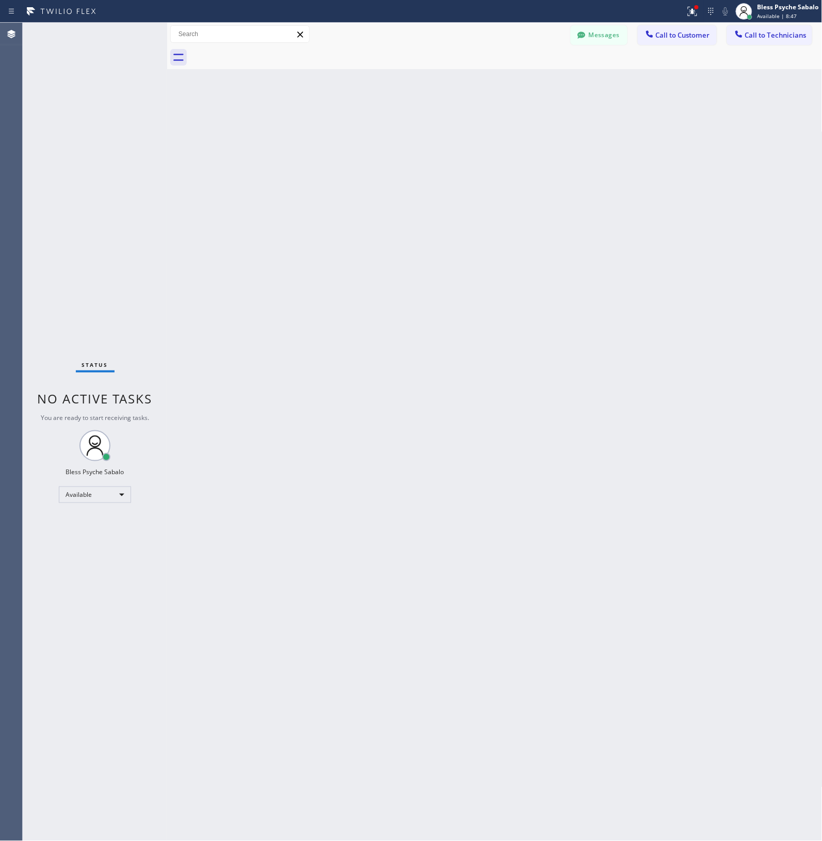
click at [509, 132] on div "Back to Dashboard Change Sender ID Customers Technicians [PERSON_NAME] SEARCH R…" at bounding box center [494, 432] width 655 height 818
click at [509, 38] on span "Call to Customer" at bounding box center [683, 34] width 54 height 9
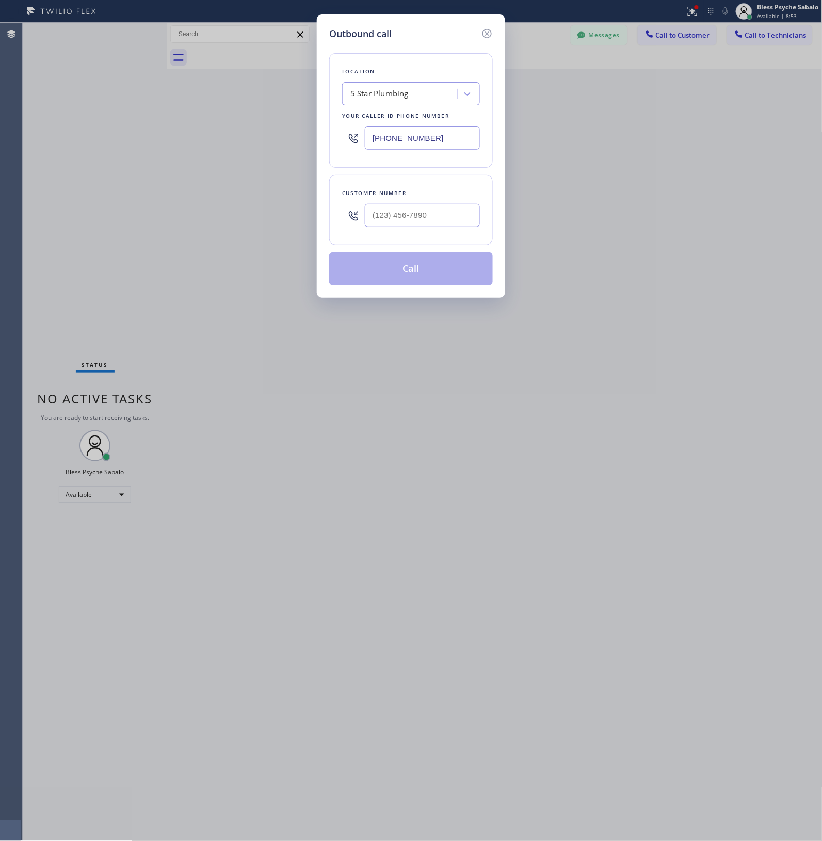
click at [406, 208] on input "text" at bounding box center [422, 215] width 115 height 23
paste input "310) 462-6734"
type input "[PHONE_NUMBER]"
click at [405, 277] on button "Call" at bounding box center [411, 268] width 164 height 33
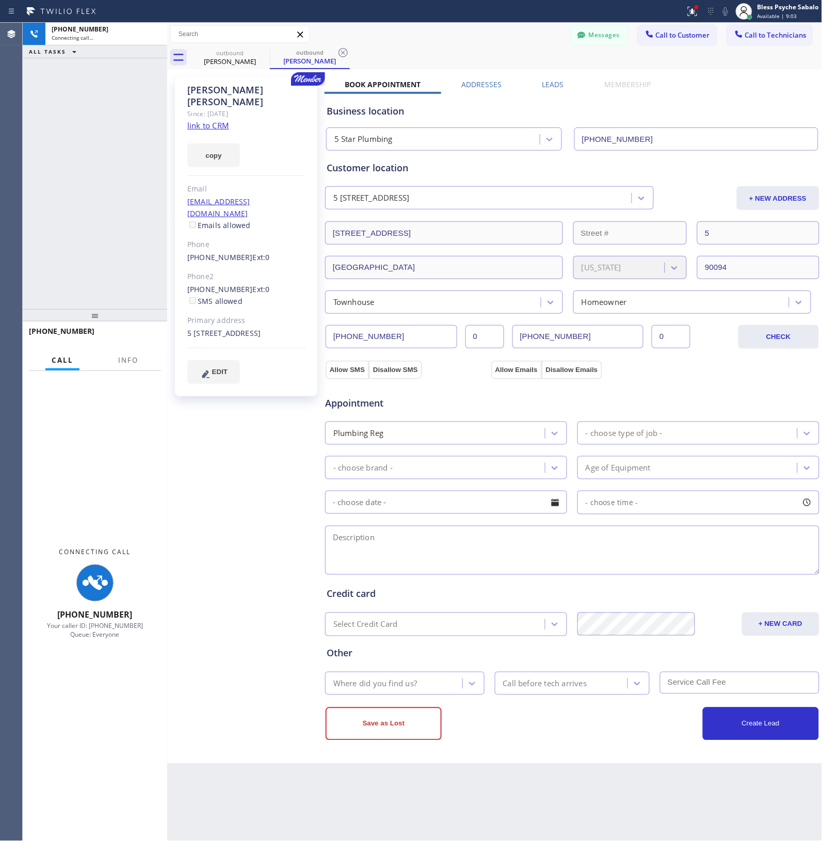
type input "[PHONE_NUMBER]"
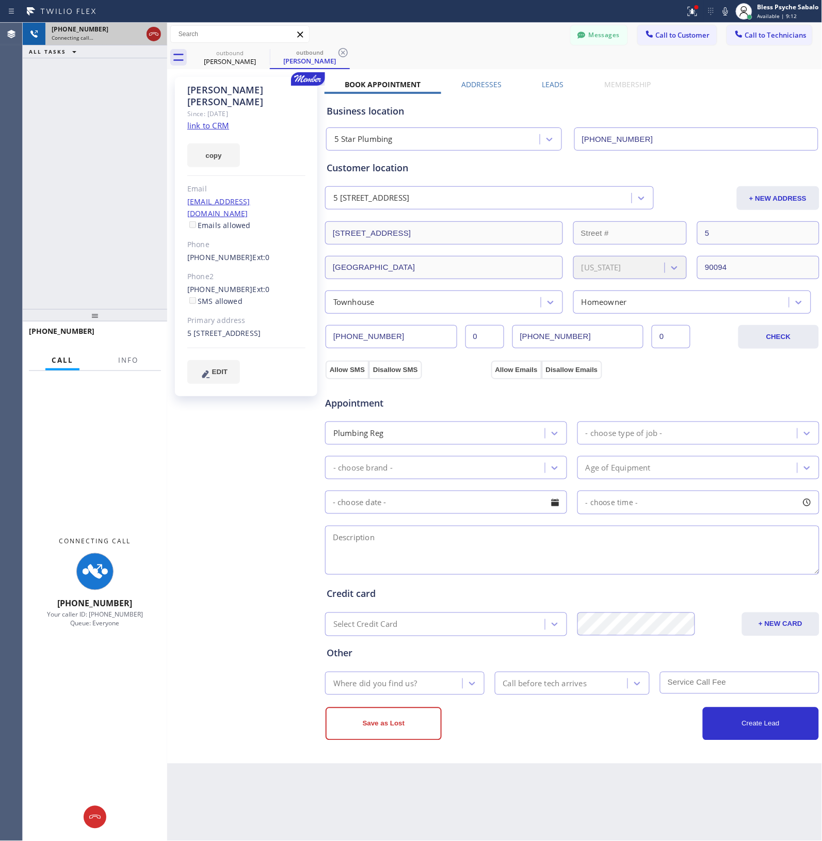
click at [156, 29] on icon at bounding box center [154, 34] width 12 height 12
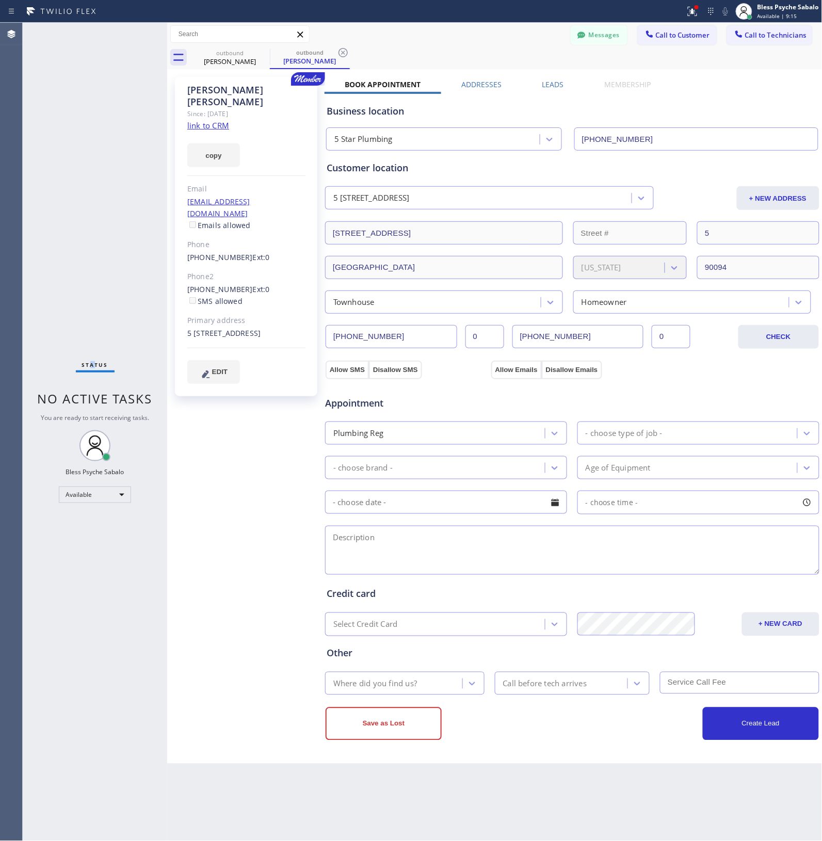
drag, startPoint x: 92, startPoint y: 200, endPoint x: 114, endPoint y: 196, distance: 22.1
click at [96, 197] on div "Status No active tasks You are ready to start receiving tasks. Bless Psyche Sab…" at bounding box center [95, 432] width 144 height 818
click at [509, 40] on button "Call to Customer" at bounding box center [677, 35] width 79 height 20
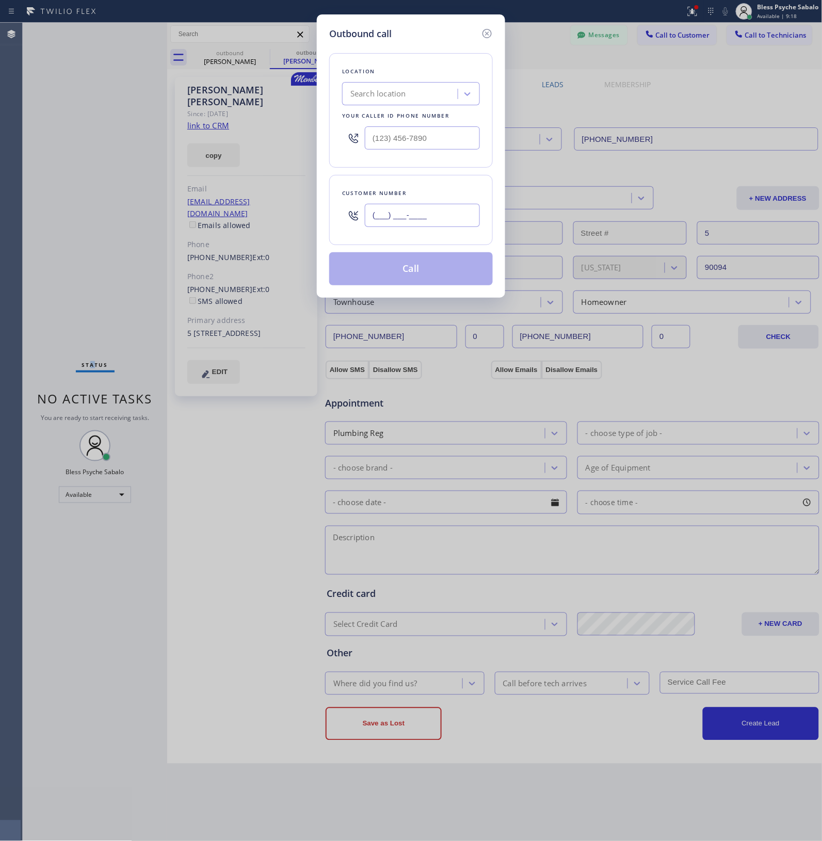
click at [418, 226] on input "(___) ___-____" at bounding box center [422, 215] width 115 height 23
paste input "310) 946-1121"
type input "[PHONE_NUMBER]"
click at [428, 180] on div "Customer number [PHONE_NUMBER]" at bounding box center [411, 210] width 164 height 70
click at [429, 217] on input "[PHONE_NUMBER]" at bounding box center [422, 215] width 115 height 23
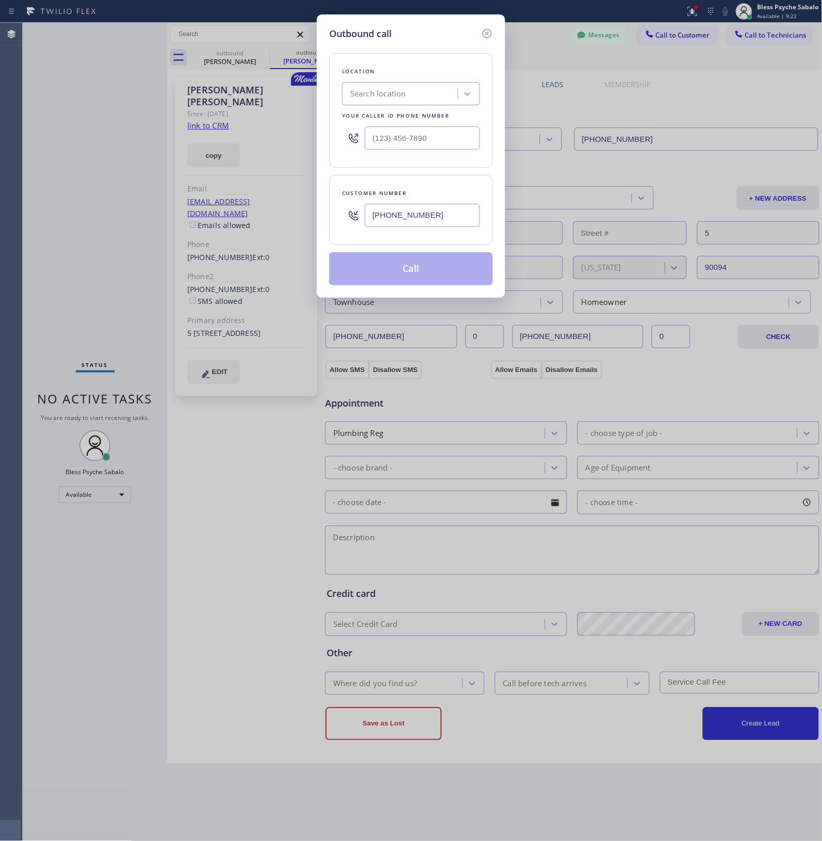
click at [424, 102] on div "Search location" at bounding box center [401, 94] width 112 height 18
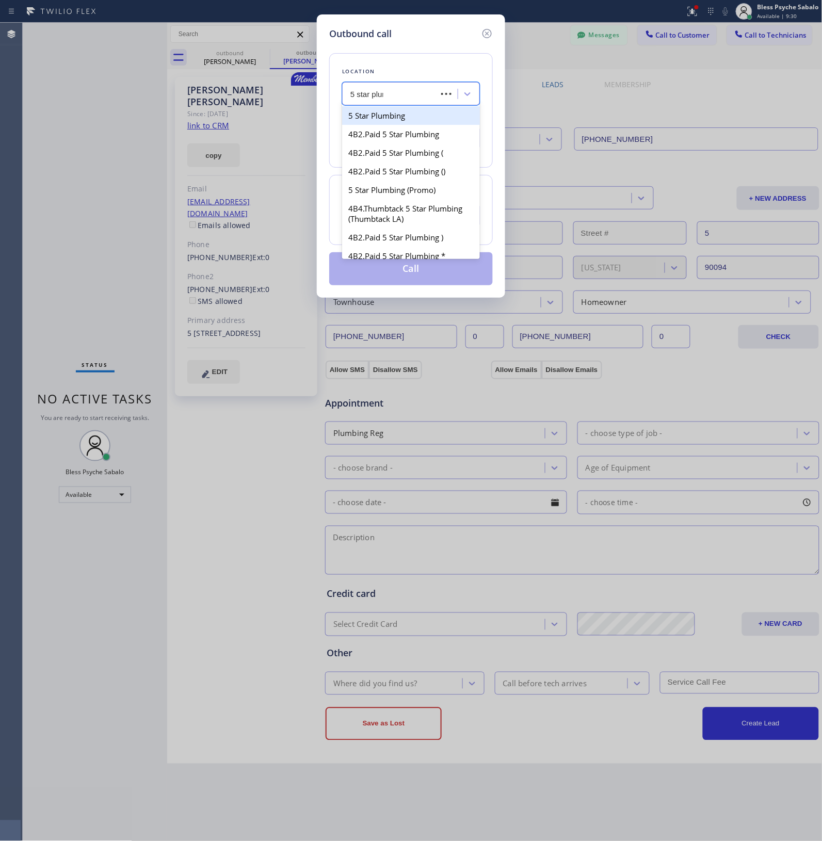
type input "5 star plumb"
click at [398, 117] on div "5 Star Plumbing" at bounding box center [411, 115] width 138 height 19
type input "[PHONE_NUMBER]"
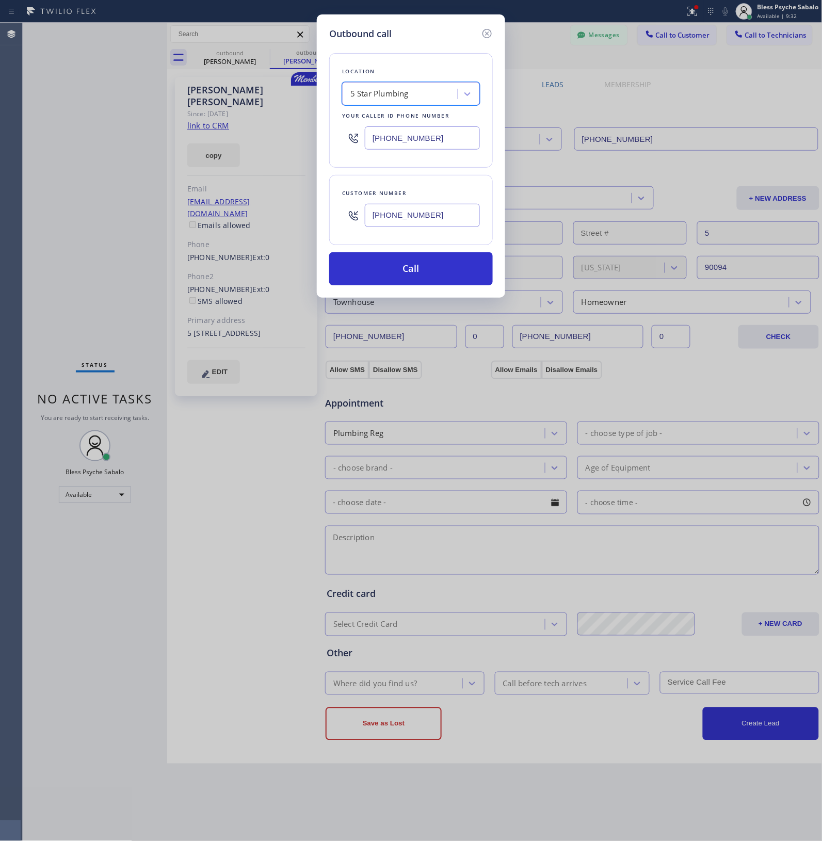
click at [386, 289] on div "Outbound call Location option 5 Star Plumbing, selected. 41 results available. …" at bounding box center [411, 155] width 188 height 283
click at [383, 279] on button "Call" at bounding box center [411, 268] width 164 height 33
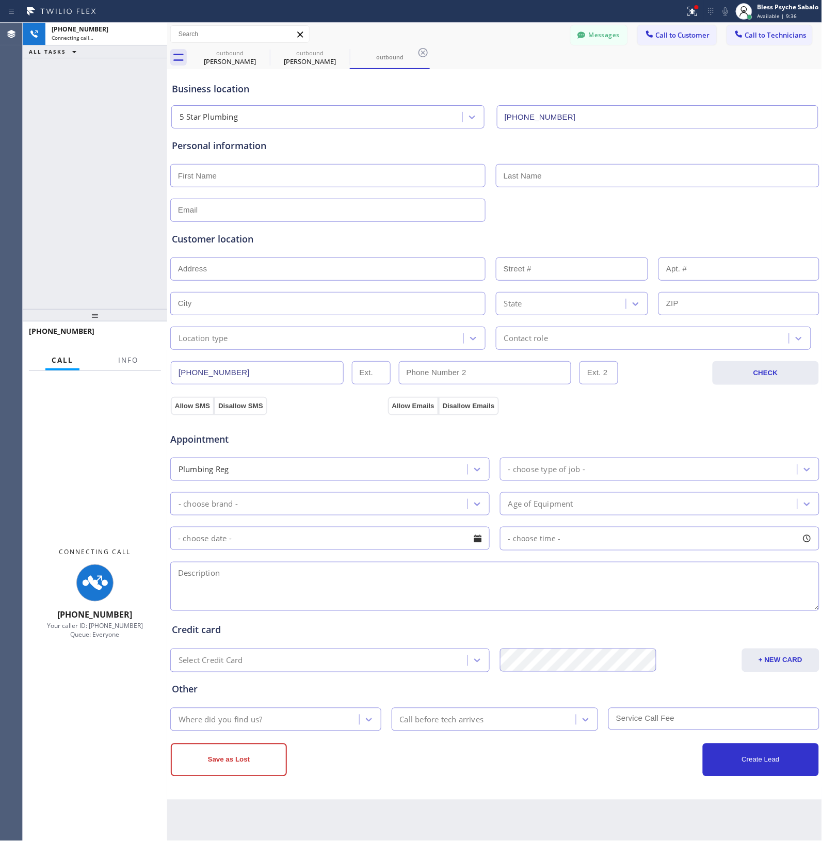
type input "[PHONE_NUMBER]"
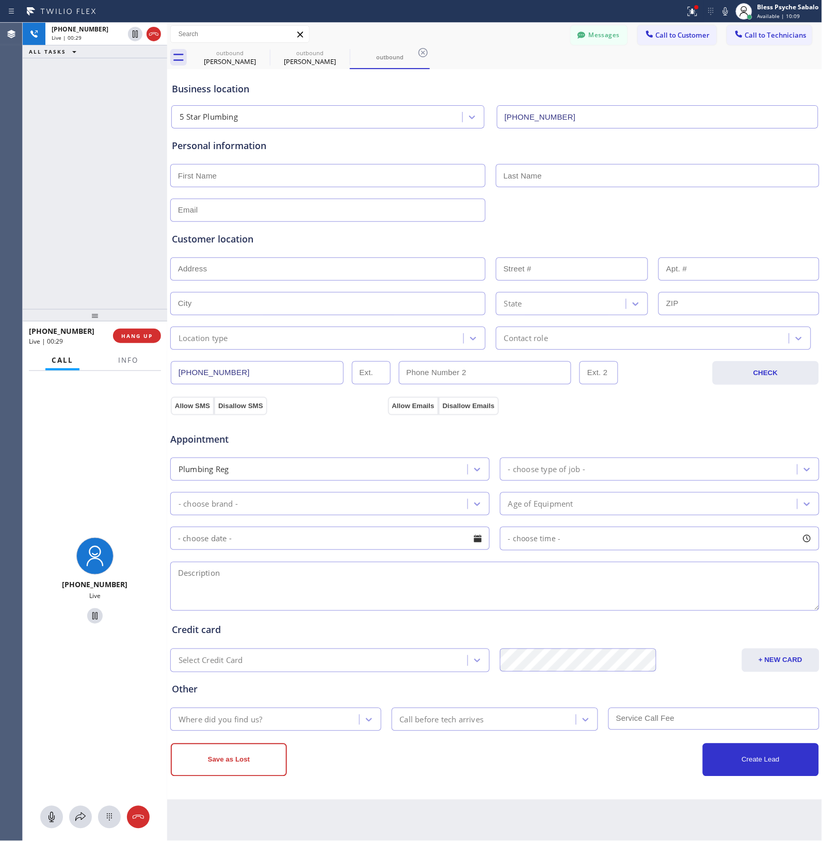
click at [152, 329] on button "HANG UP" at bounding box center [137, 336] width 48 height 14
drag, startPoint x: 136, startPoint y: 267, endPoint x: 125, endPoint y: 265, distance: 11.1
click at [136, 267] on div "[PHONE_NUMBER] Live | 00:30 ALL TASKS ALL TASKS ACTIVE TASKS TASKS IN WRAP UP" at bounding box center [95, 166] width 144 height 286
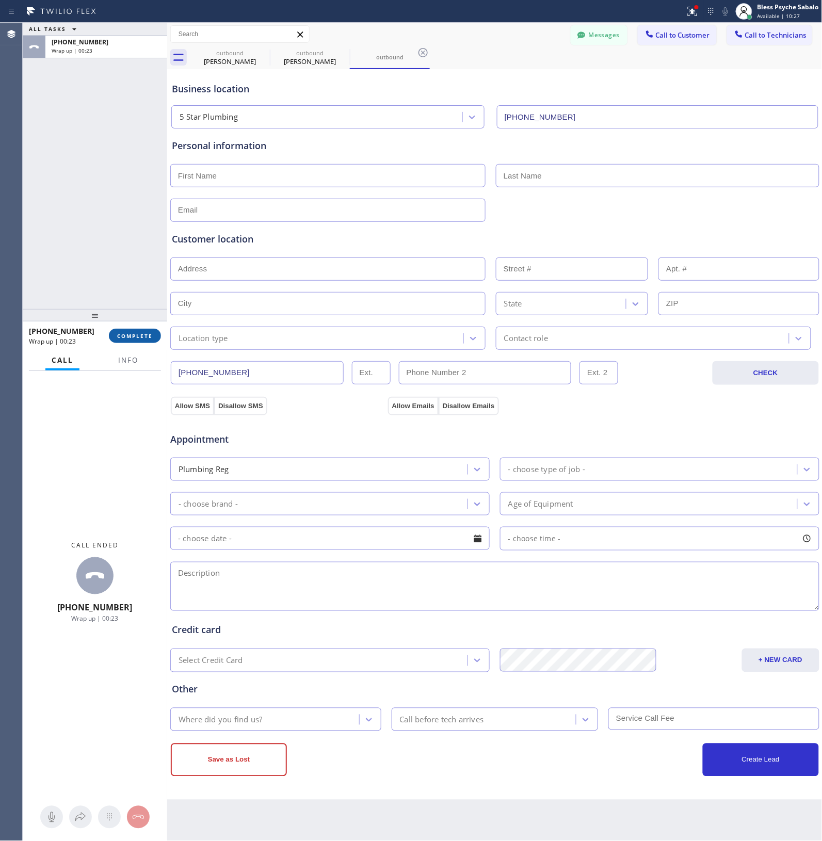
click at [135, 331] on button "COMPLETE" at bounding box center [135, 336] width 52 height 14
drag, startPoint x: 91, startPoint y: 279, endPoint x: 220, endPoint y: 141, distance: 189.1
click at [92, 277] on div "ALL TASKS ALL TASKS ACTIVE TASKS TASKS IN WRAP UP [PHONE_NUMBER] Wrap up | 00:25" at bounding box center [95, 166] width 144 height 286
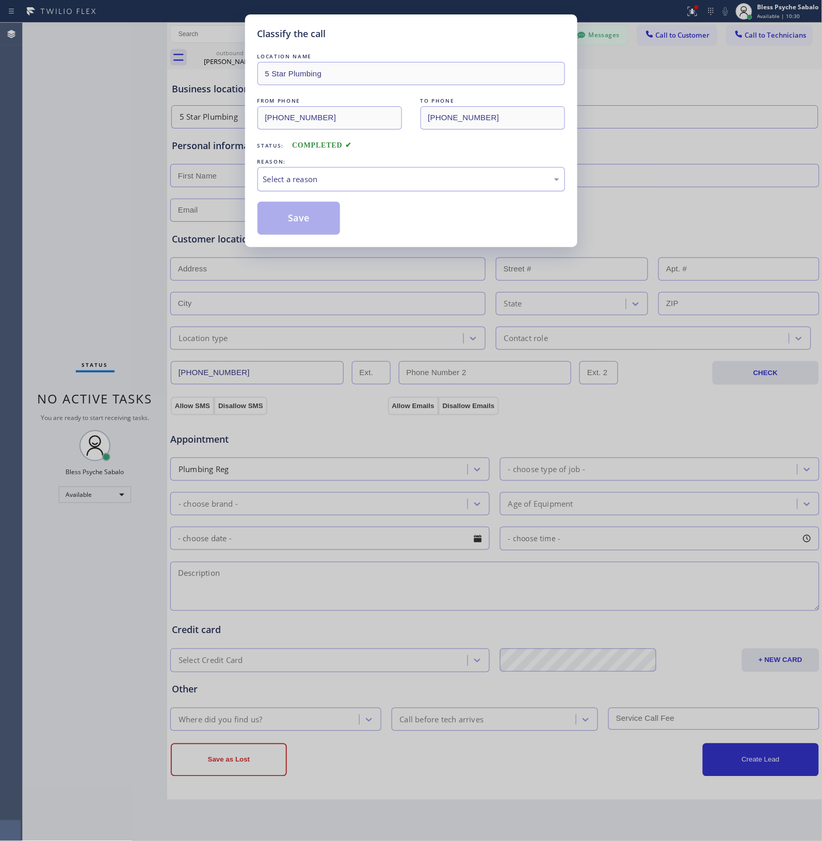
drag, startPoint x: 284, startPoint y: 197, endPoint x: 285, endPoint y: 186, distance: 10.8
click at [284, 196] on div "LOCATION NAME 5 Star Plumbing FROM PHONE [PHONE_NUMBER] TO PHONE [PHONE_NUMBER]…" at bounding box center [410, 143] width 307 height 184
click at [285, 177] on div "Select a reason" at bounding box center [411, 179] width 296 height 12
click at [274, 223] on button "Save" at bounding box center [298, 218] width 83 height 33
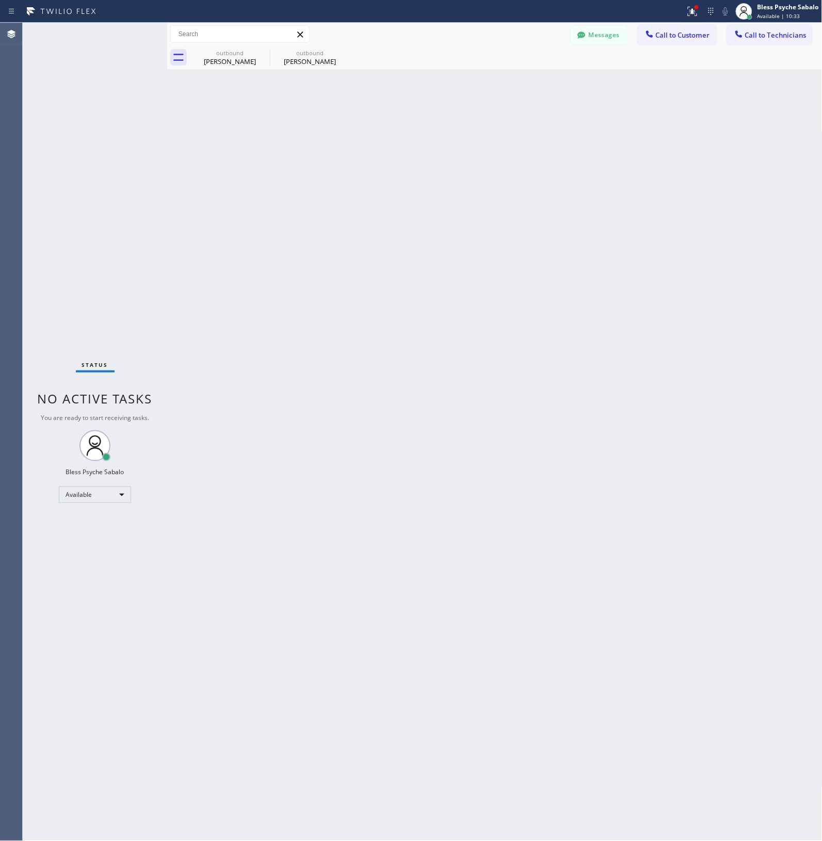
click at [255, 170] on div "Back to Dashboard Change Sender ID Customers Technicians [PERSON_NAME] SEARCH R…" at bounding box center [494, 432] width 655 height 818
drag, startPoint x: 404, startPoint y: 168, endPoint x: 466, endPoint y: 137, distance: 69.2
click at [408, 168] on div "Back to Dashboard Change Sender ID Customers Technicians [PERSON_NAME] SEARCH R…" at bounding box center [494, 432] width 655 height 818
click at [509, 31] on button "Messages" at bounding box center [599, 35] width 57 height 20
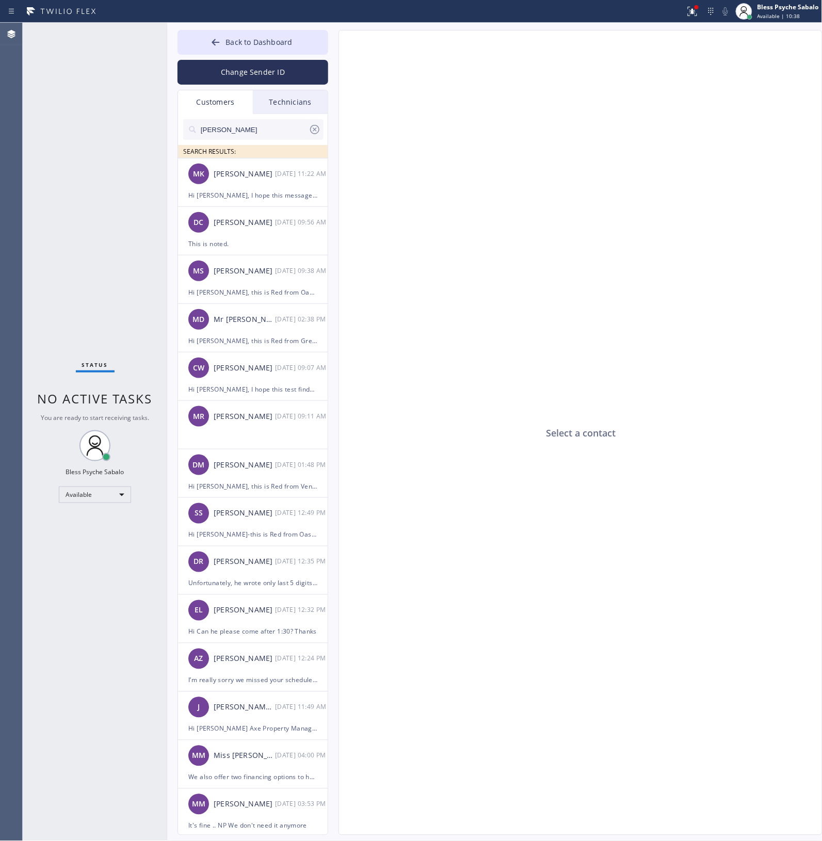
drag, startPoint x: 295, startPoint y: 104, endPoint x: 285, endPoint y: 131, distance: 28.4
click at [294, 104] on div "Technicians" at bounding box center [290, 102] width 75 height 24
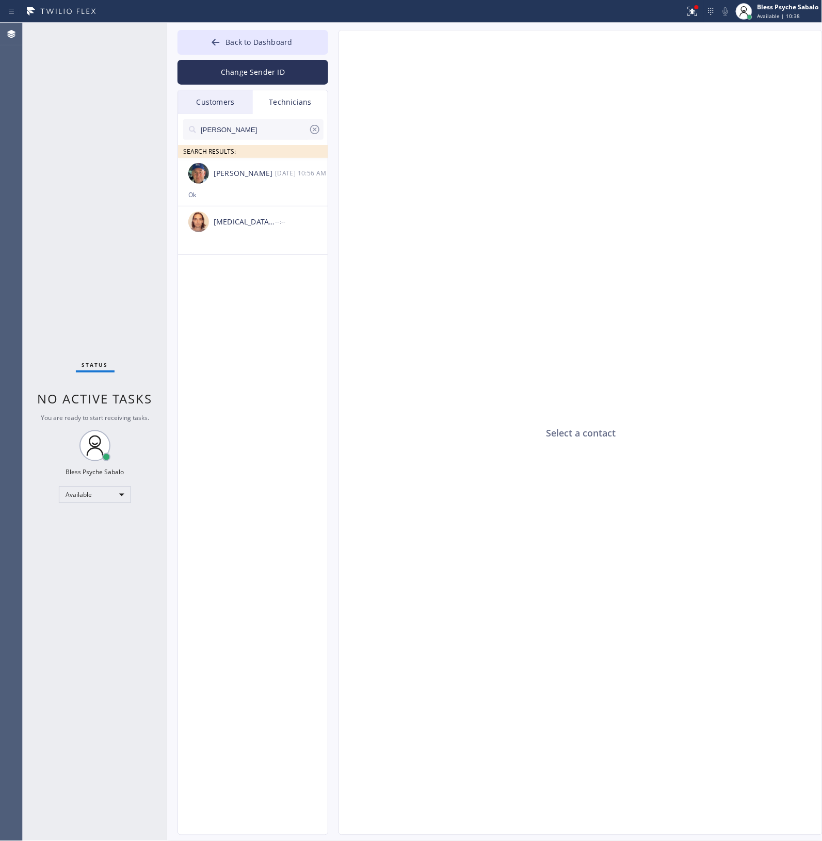
click at [284, 132] on input "[PERSON_NAME]" at bounding box center [254, 129] width 109 height 21
click at [262, 195] on div "Ok" at bounding box center [252, 195] width 129 height 12
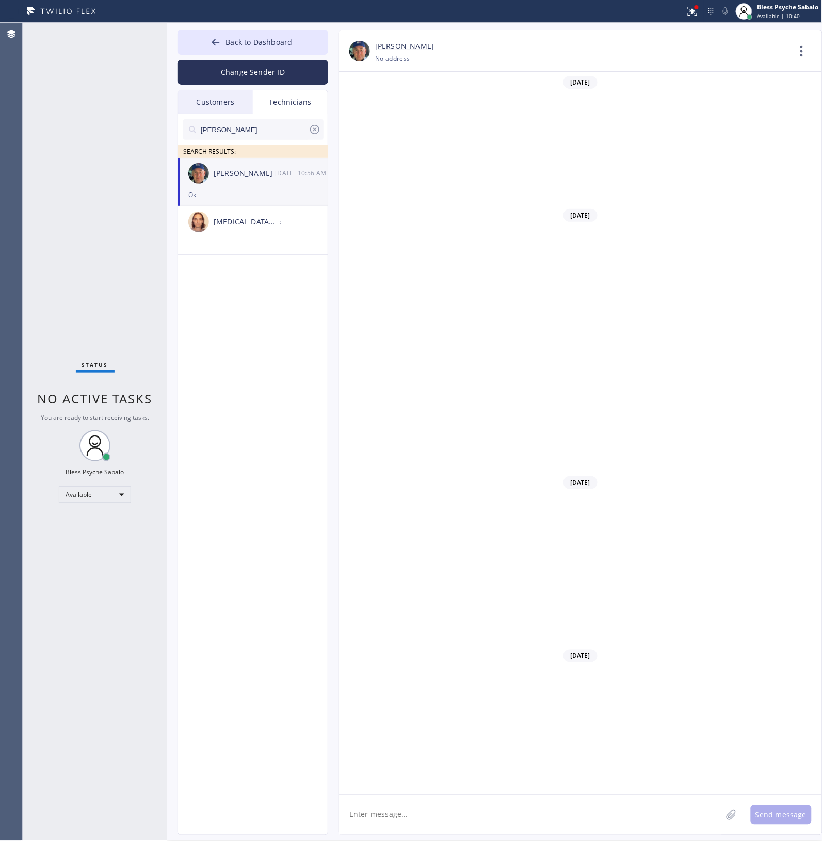
scroll to position [8060, 0]
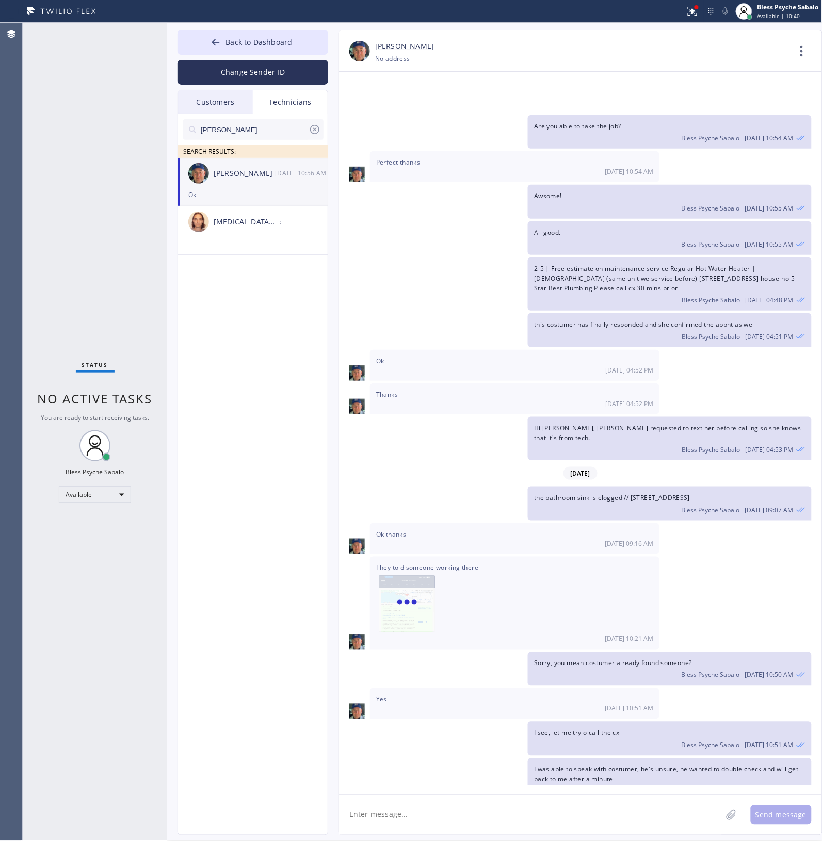
click at [465, 381] on textarea at bounding box center [530, 815] width 383 height 40
click at [481, 381] on div "job" at bounding box center [466, 796] width 46 height 17
drag, startPoint x: 463, startPoint y: 829, endPoint x: 491, endPoint y: 829, distance: 27.9
click at [463, 381] on textarea "Hi [PERSON_NAME], good morning. I just wanted to check on this job," at bounding box center [539, 815] width 401 height 40
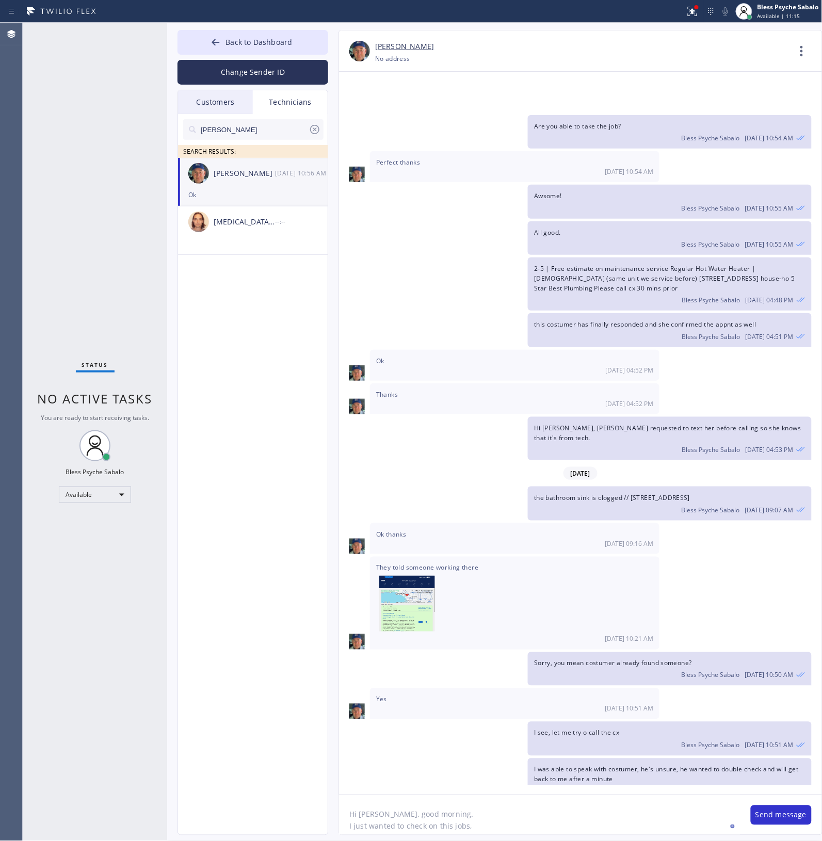
click at [502, 381] on textarea "Hi [PERSON_NAME], good morning. I just wanted to check on this jobs," at bounding box center [539, 815] width 401 height 40
click at [462, 381] on div "these" at bounding box center [459, 796] width 24 height 17
click at [493, 381] on textarea "Hi [PERSON_NAME], good morning. I just wanted to check on these jobs," at bounding box center [539, 815] width 401 height 40
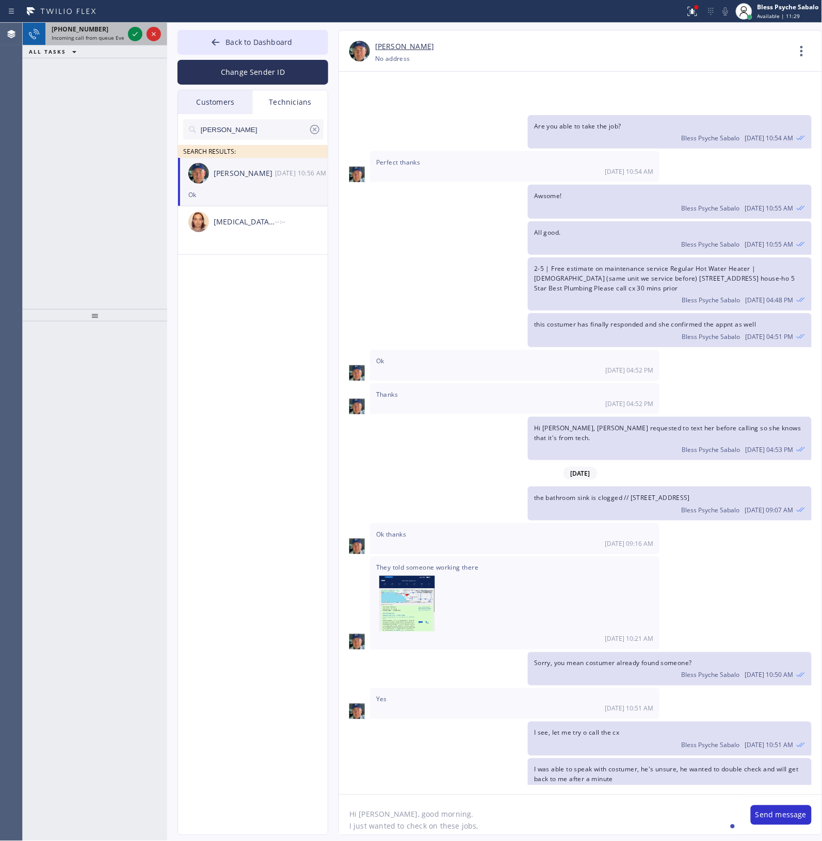
click at [109, 31] on div "[PHONE_NUMBER]" at bounding box center [88, 29] width 72 height 9
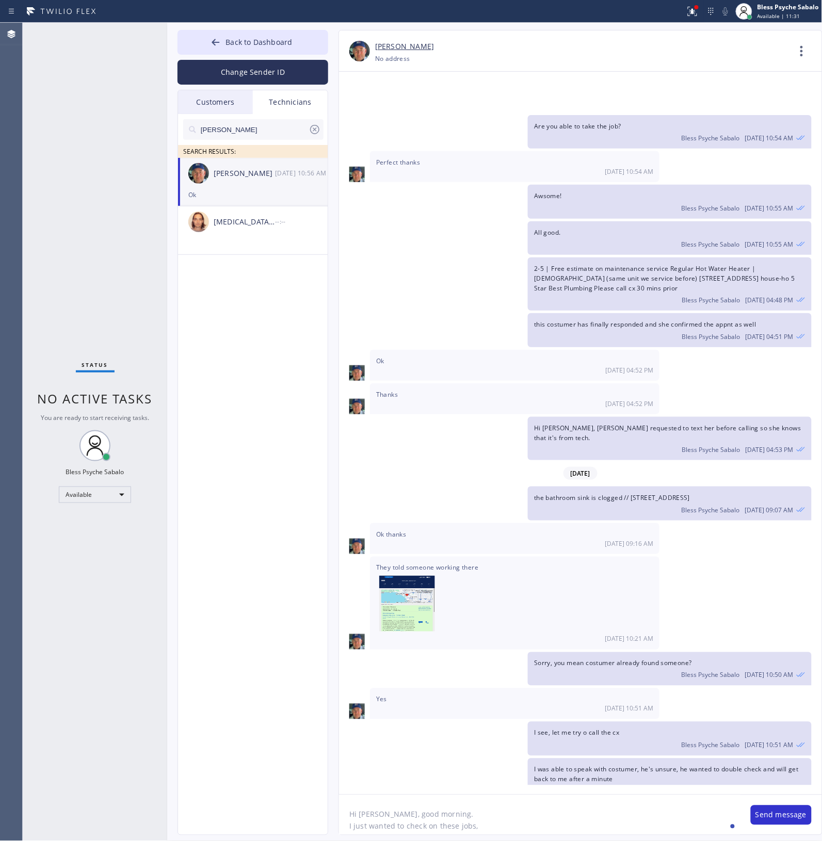
drag, startPoint x: 481, startPoint y: 832, endPoint x: 489, endPoint y: 834, distance: 7.4
click at [483, 381] on textarea "Hi [PERSON_NAME], good morning. I just wanted to check on these jobs," at bounding box center [539, 815] width 401 height 40
click at [509, 381] on textarea "Hi [PERSON_NAME], good morning. I just wanted to check on these jobs, if you go…" at bounding box center [539, 815] width 401 height 40
click at [440, 381] on textarea "Hi [PERSON_NAME], good morning. I just wanted to check on these jobs, if you go…" at bounding box center [539, 815] width 401 height 40
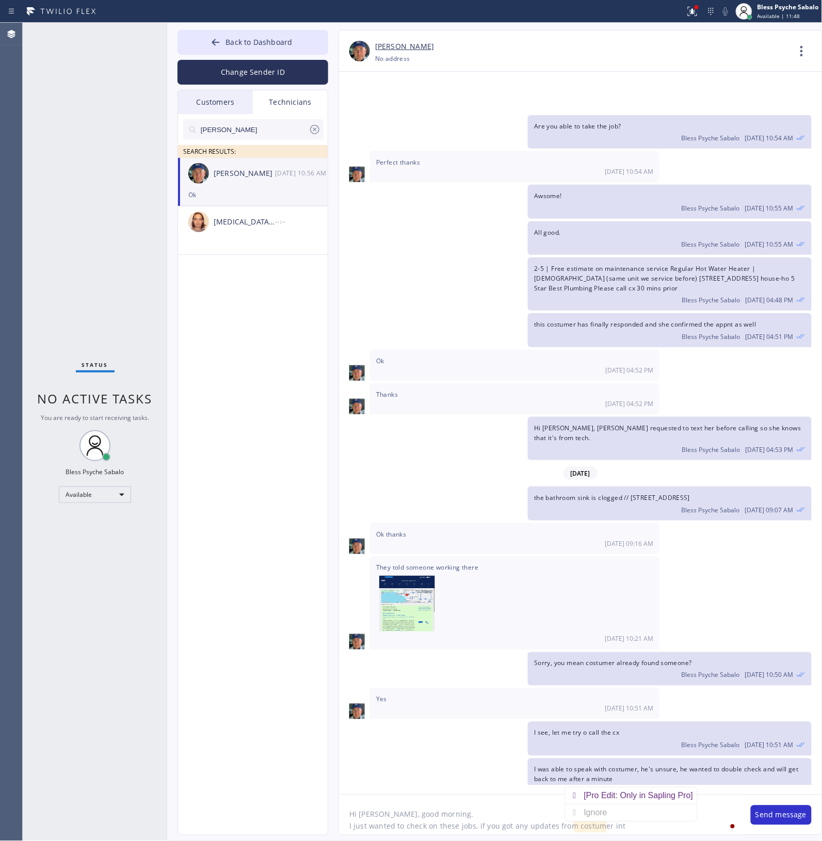
click at [509, 381] on textarea "Hi [PERSON_NAME], good morning. I just wanted to check on these jobs, if you go…" at bounding box center [539, 815] width 401 height 40
paste textarea "[PERSON_NAME]-H9F5KN-"
click at [467, 381] on div "[PERSON_NAME] [PHONE_NUMBER] Choose phone number No address Contact Full Inform…" at bounding box center [580, 432] width 484 height 805
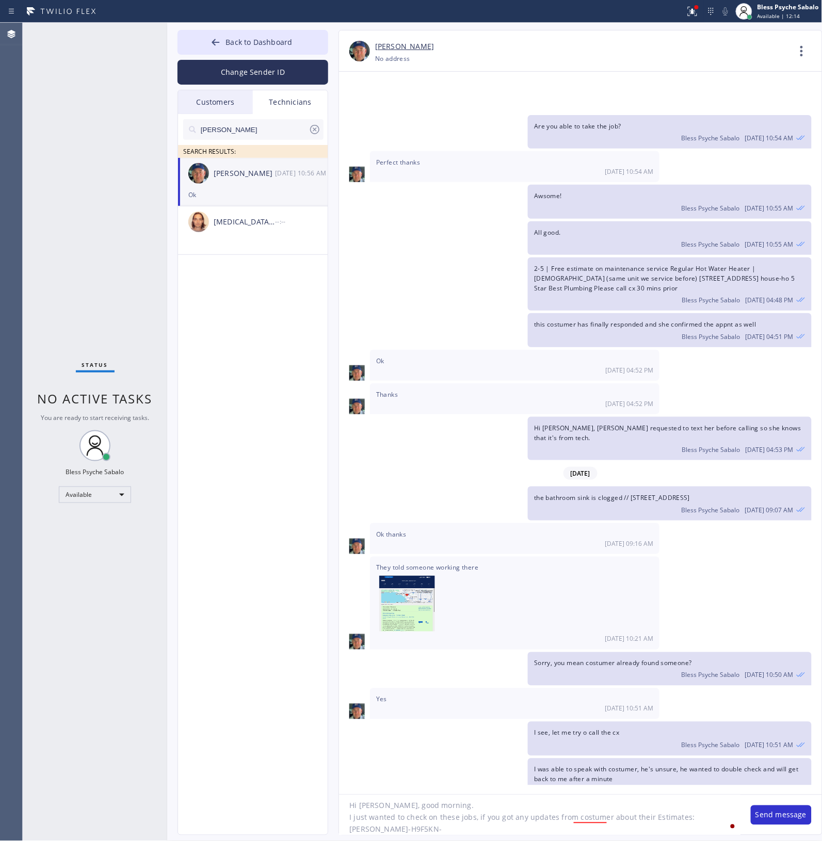
click at [470, 381] on textarea "Hi [PERSON_NAME], good morning. I just wanted to check on these jobs, if you go…" at bounding box center [539, 815] width 401 height 40
paste textarea "[PERSON_NAME]-RERCA3-"
type textarea "Hi [PERSON_NAME], good morning. I just wanted to check on these jobs, if you go…"
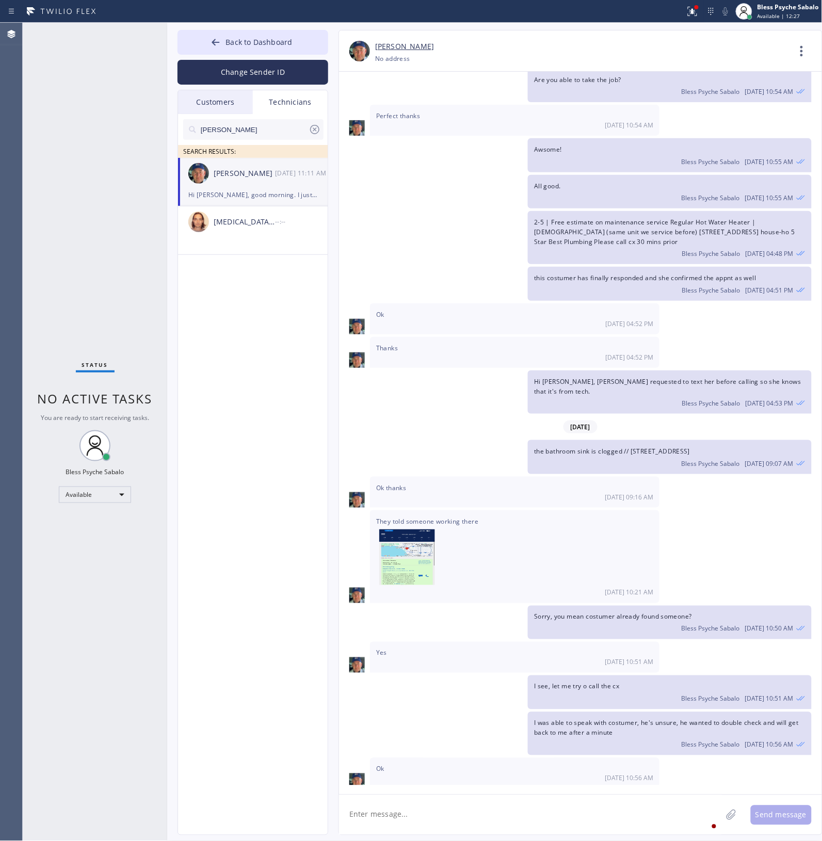
click at [485, 381] on div "Sorry, you mean costumer already found someone? Bless Psyche Sabalo [DATE] 10:5…" at bounding box center [575, 623] width 473 height 34
click at [251, 50] on button "Back to Dashboard" at bounding box center [252, 42] width 151 height 25
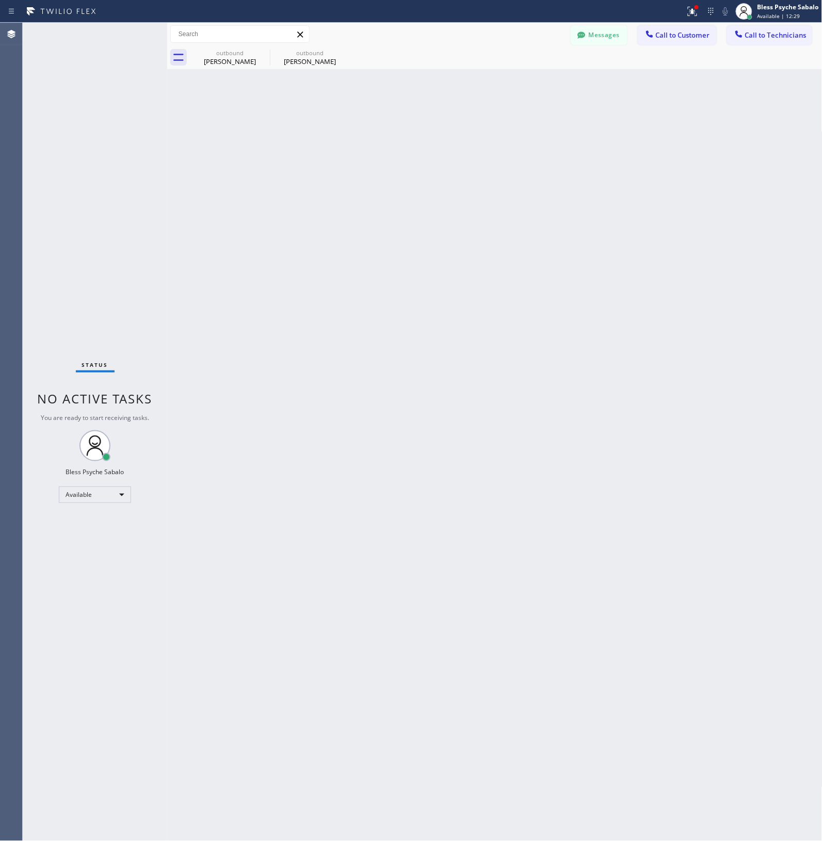
click at [399, 137] on div "Back to Dashboard Change Sender ID Customers Technicians [PERSON_NAME] SEARCH R…" at bounding box center [494, 432] width 655 height 818
click at [339, 57] on icon at bounding box center [343, 52] width 12 height 12
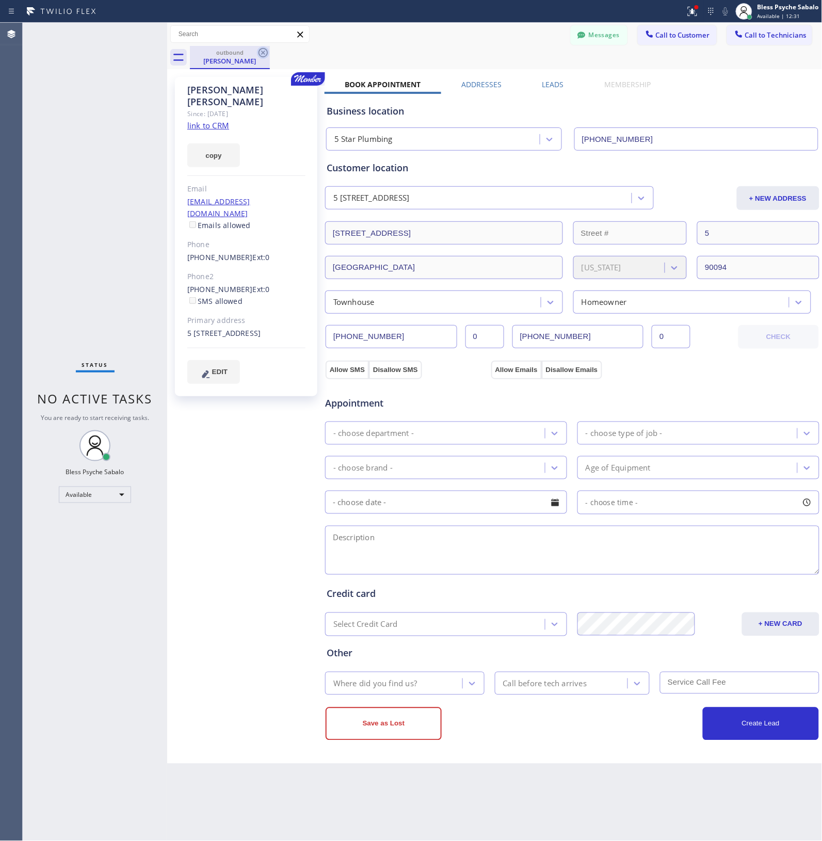
click at [259, 55] on icon at bounding box center [262, 52] width 9 height 9
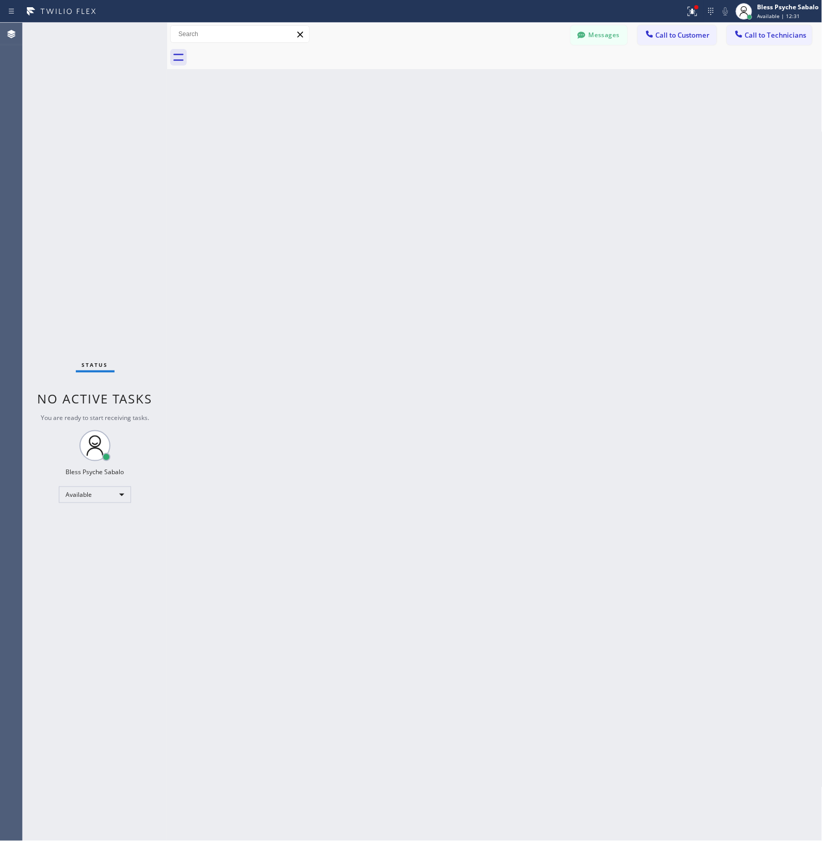
click at [400, 71] on div "Back to Dashboard Change Sender ID Customers Technicians [PERSON_NAME] SEARCH R…" at bounding box center [494, 432] width 655 height 818
drag, startPoint x: 440, startPoint y: 336, endPoint x: 442, endPoint y: 329, distance: 7.5
click at [442, 333] on div "Back to Dashboard Change Sender ID Customers Technicians [PERSON_NAME] SEARCH R…" at bounding box center [494, 432] width 655 height 818
click at [509, 31] on button "Messages" at bounding box center [599, 35] width 57 height 20
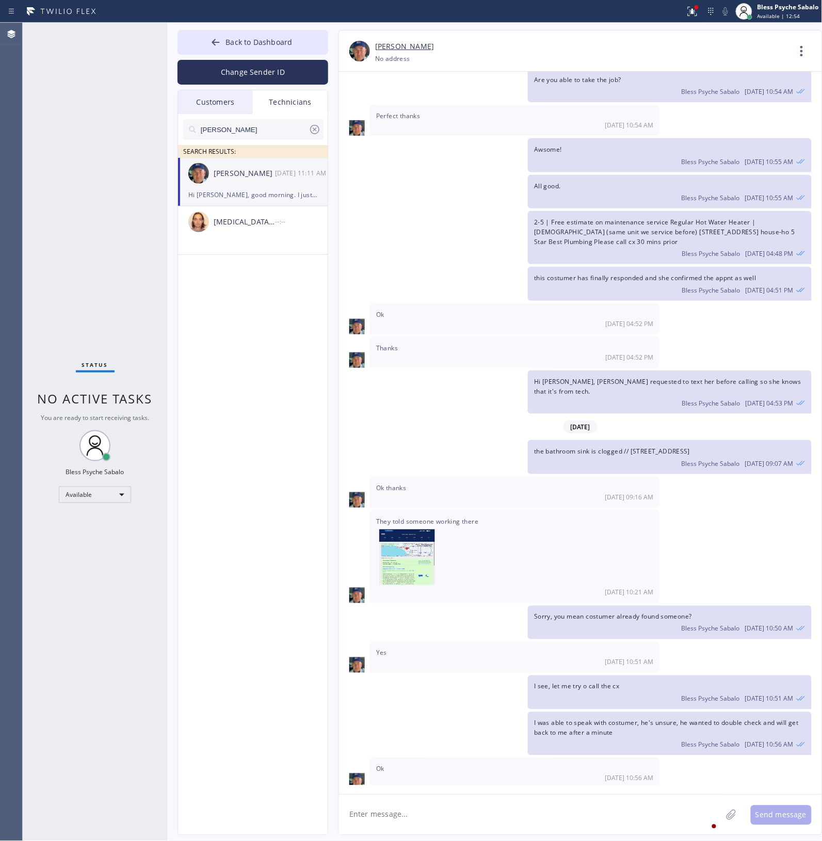
click at [313, 134] on icon at bounding box center [315, 129] width 12 height 12
click at [303, 114] on div "SEARCH RESULTS:" at bounding box center [253, 136] width 151 height 44
click at [301, 109] on div "Technicians" at bounding box center [290, 102] width 75 height 24
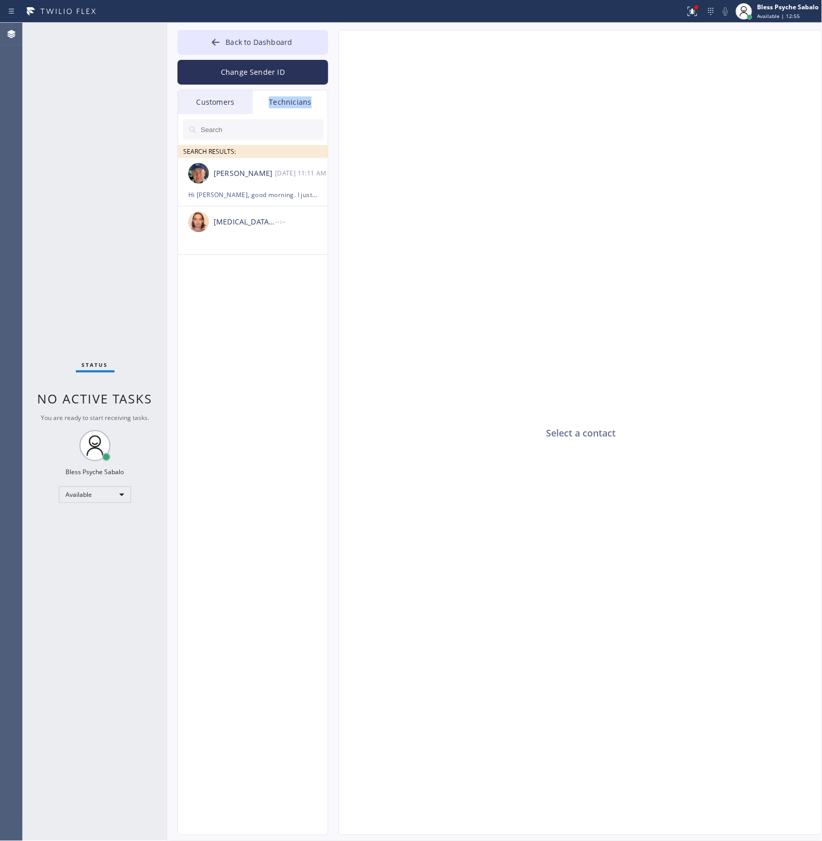
click at [301, 107] on div "Technicians" at bounding box center [290, 102] width 75 height 24
click at [300, 106] on div "Technicians" at bounding box center [290, 102] width 75 height 24
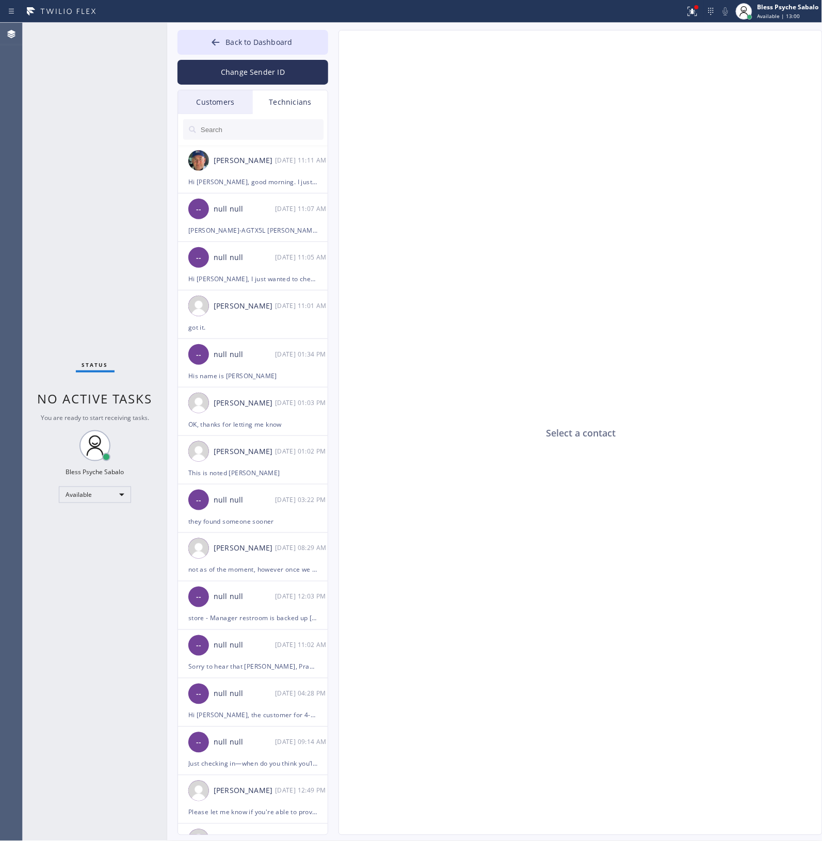
click at [303, 106] on div "Technicians" at bounding box center [290, 102] width 75 height 24
click at [276, 40] on span "Back to Dashboard" at bounding box center [258, 42] width 67 height 10
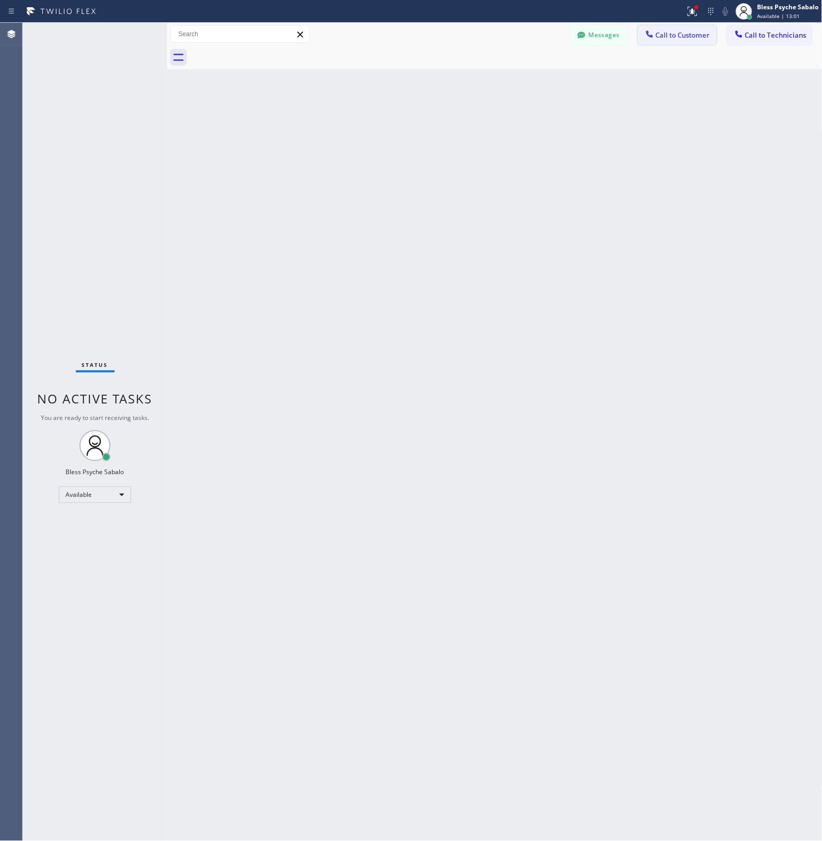
click at [509, 42] on button "Call to Customer" at bounding box center [677, 35] width 79 height 20
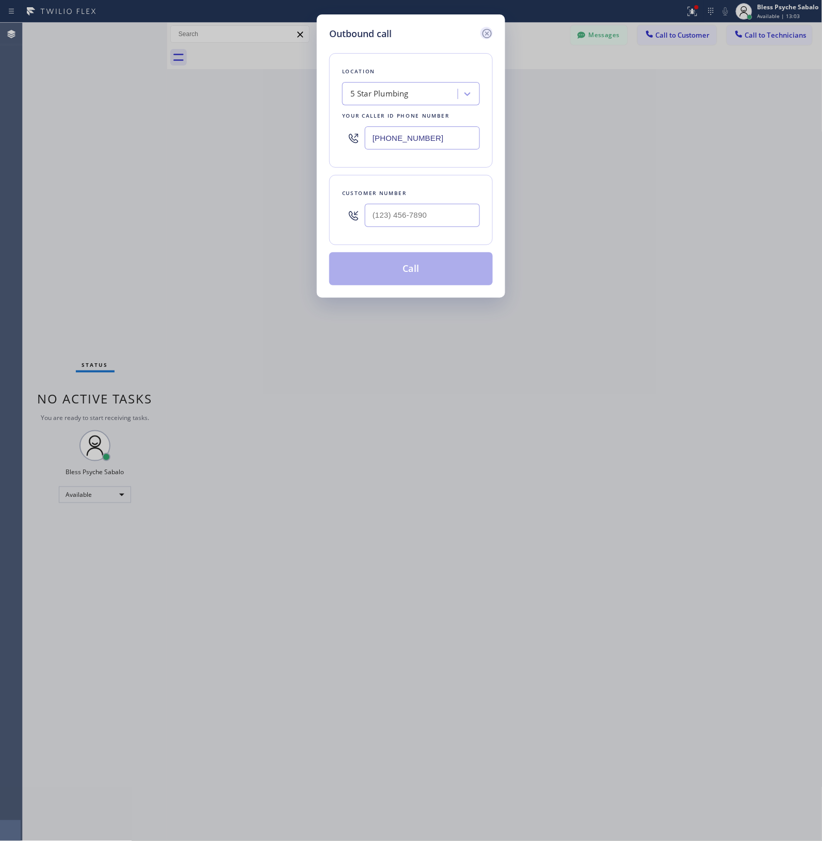
click at [489, 35] on icon at bounding box center [487, 33] width 12 height 12
drag, startPoint x: 529, startPoint y: 84, endPoint x: 543, endPoint y: 77, distance: 15.2
click at [509, 82] on div "Back to Dashboard Change Sender ID Customers Technicians [PERSON_NAME] SEARCH R…" at bounding box center [494, 432] width 655 height 818
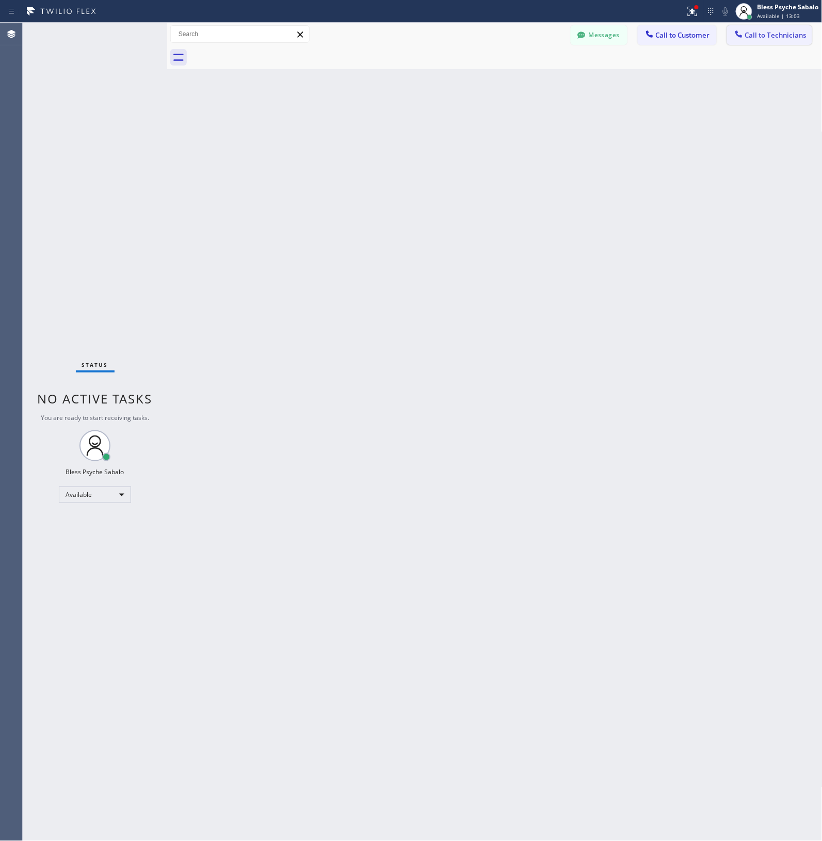
click at [509, 34] on span "Call to Technicians" at bounding box center [775, 34] width 61 height 9
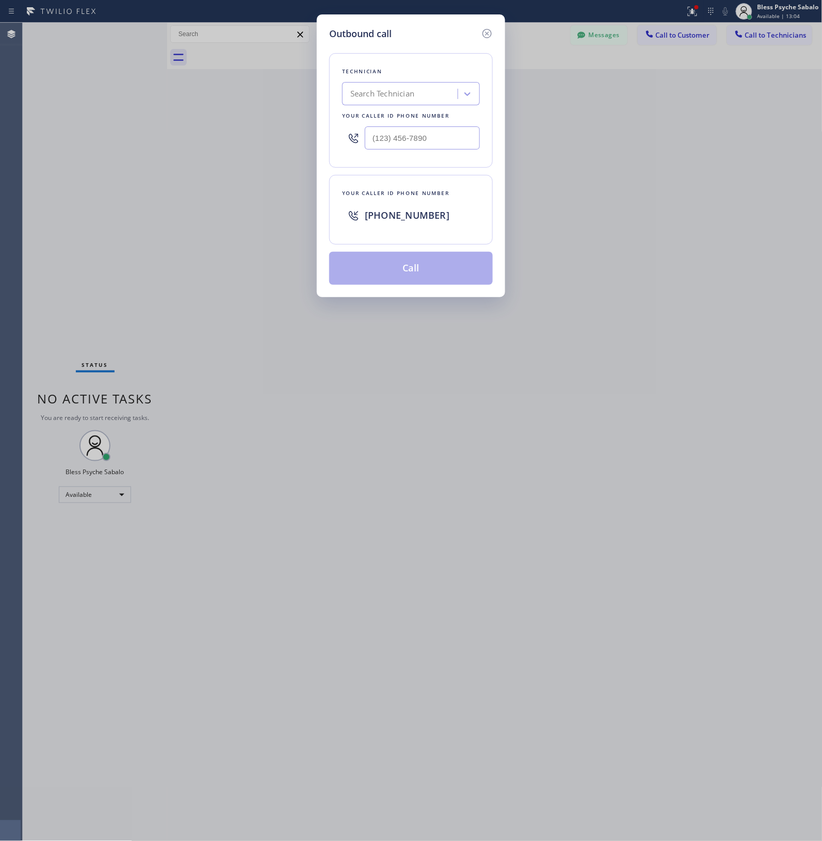
click at [409, 96] on div "Search Technician" at bounding box center [382, 94] width 64 height 12
type input "Micha"
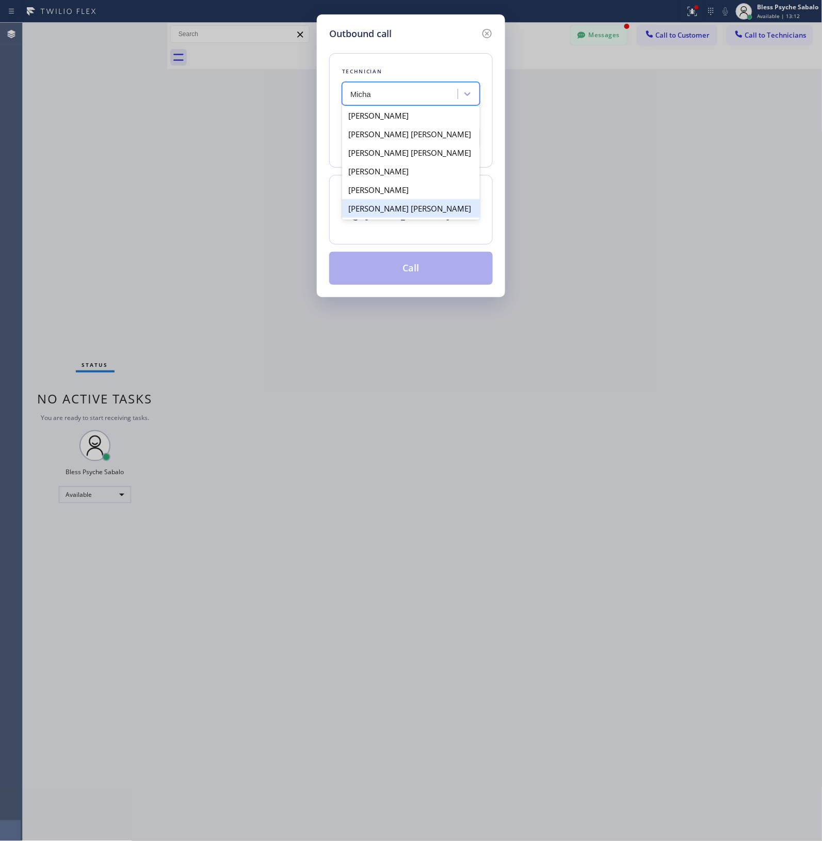
click at [416, 210] on div "[PERSON_NAME] [PERSON_NAME]" at bounding box center [411, 208] width 138 height 19
type input "[PHONE_NUMBER]"
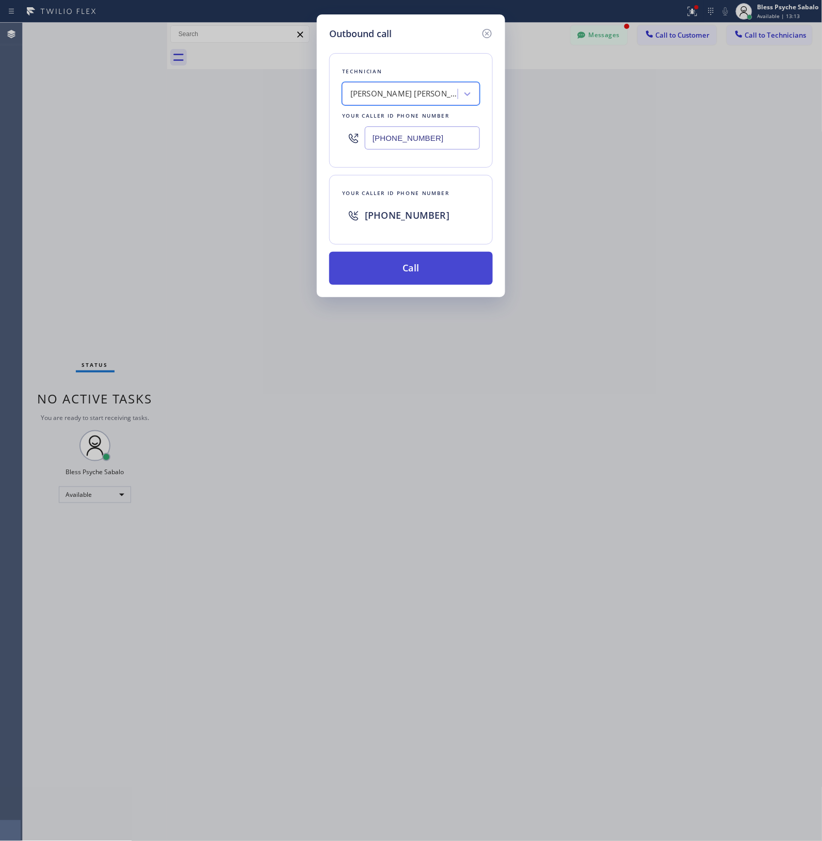
click at [424, 267] on button "Call" at bounding box center [411, 268] width 164 height 33
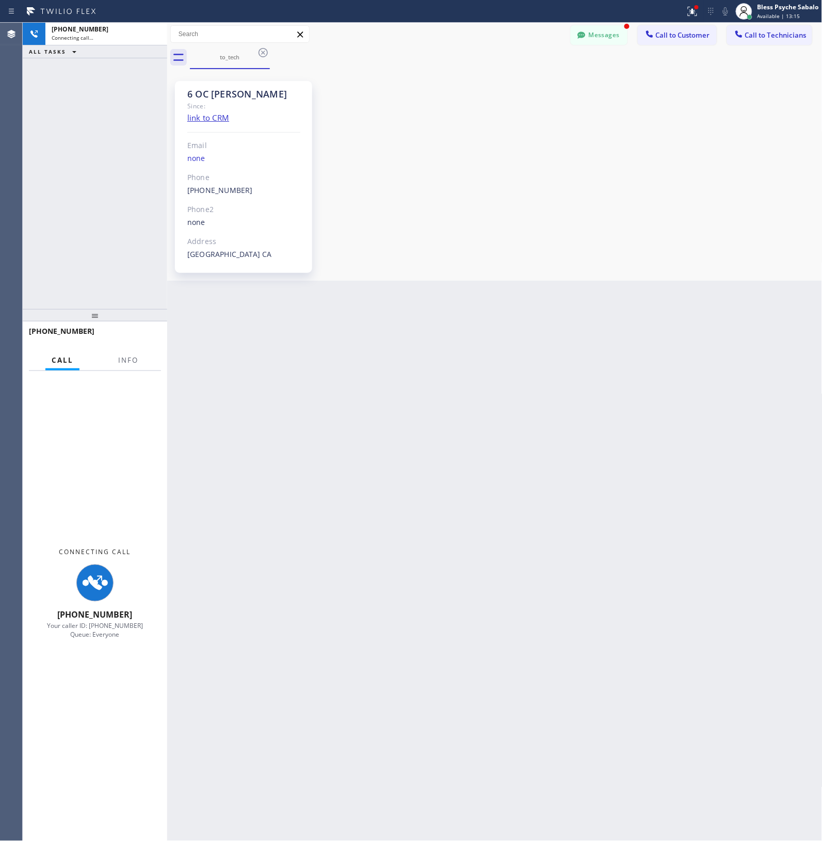
click at [400, 371] on div "Back to Dashboard Change Sender ID Customers Technicians [PERSON_NAME] SEARCH R…" at bounding box center [494, 432] width 655 height 818
click at [509, 39] on button "Messages" at bounding box center [599, 35] width 57 height 20
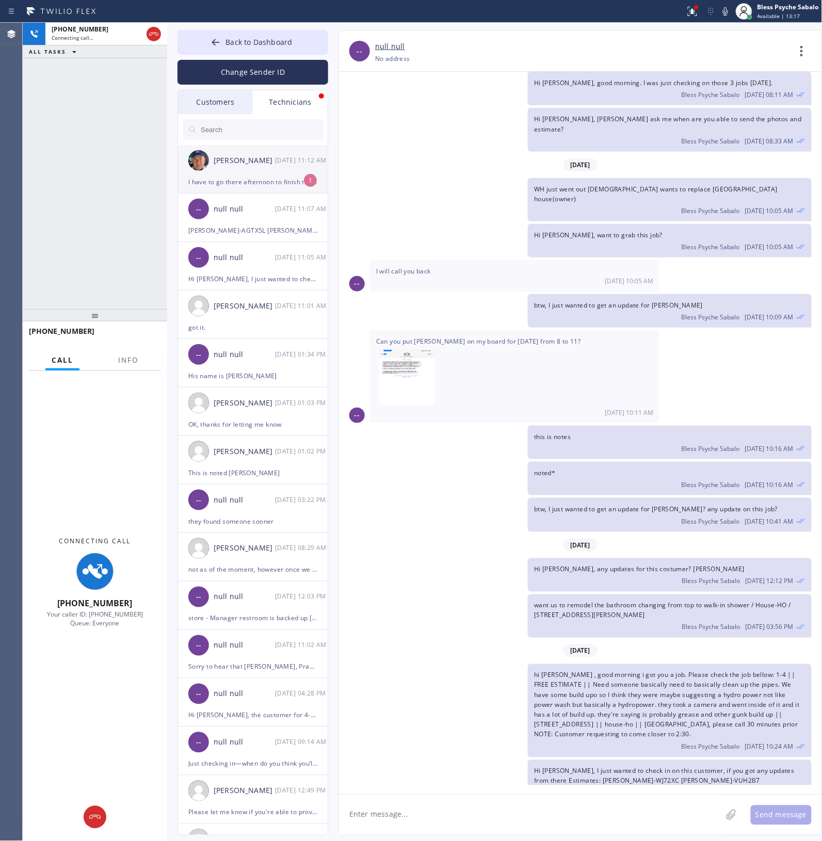
click at [280, 154] on div "[PERSON_NAME] [DATE] 11:12 AM" at bounding box center [253, 160] width 151 height 31
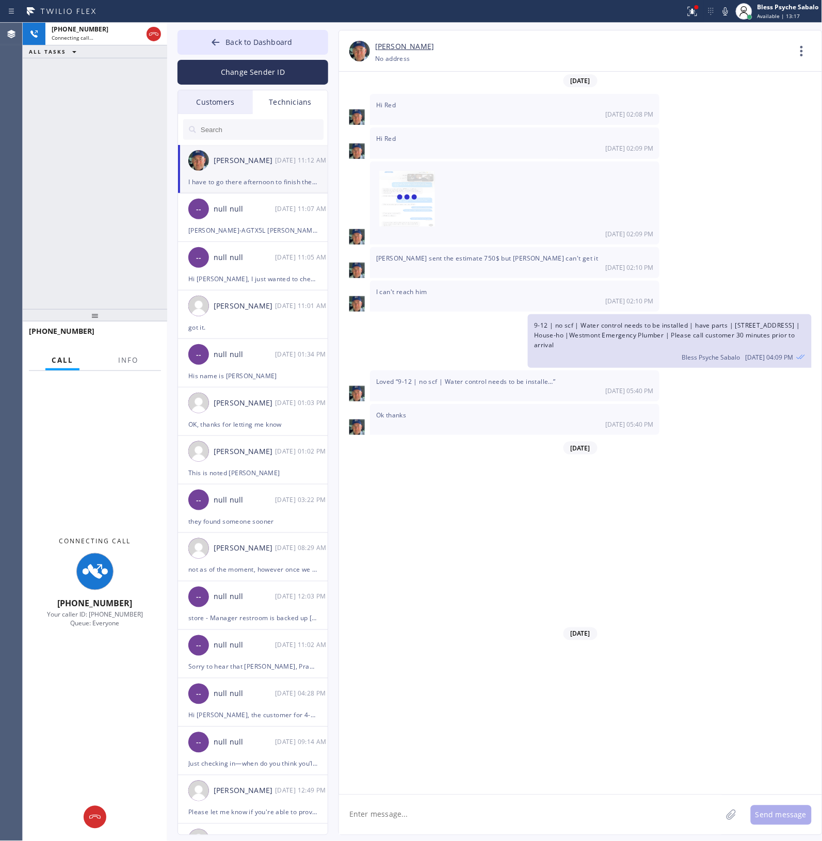
click at [509, 381] on textarea at bounding box center [530, 815] width 383 height 40
drag, startPoint x: 529, startPoint y: 769, endPoint x: 534, endPoint y: 840, distance: 71.4
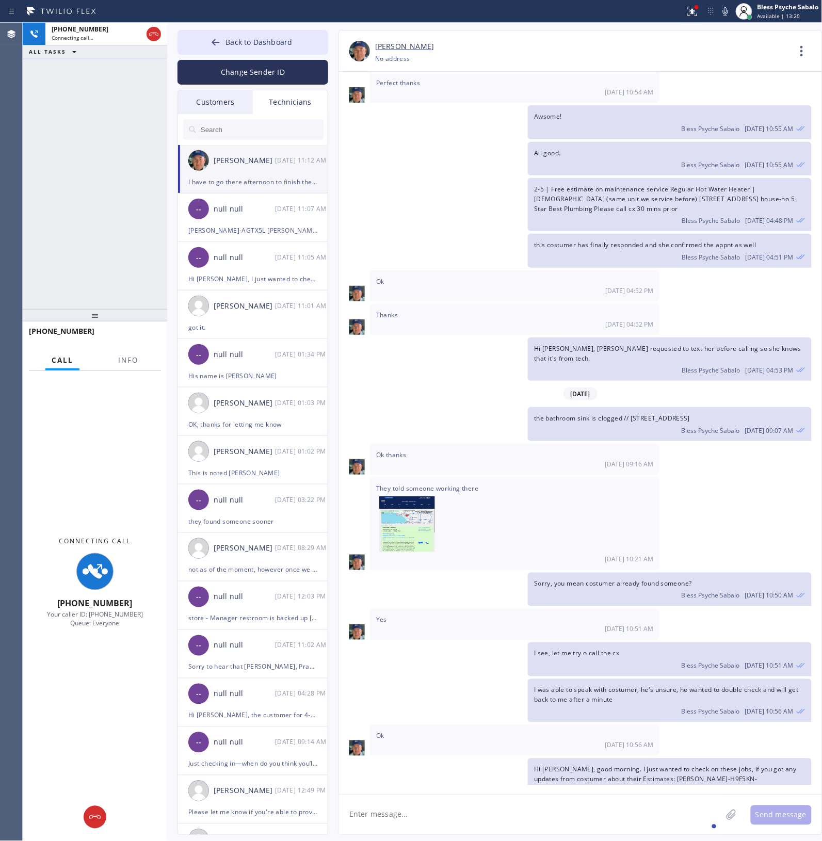
click at [509, 381] on textarea at bounding box center [530, 815] width 383 height 40
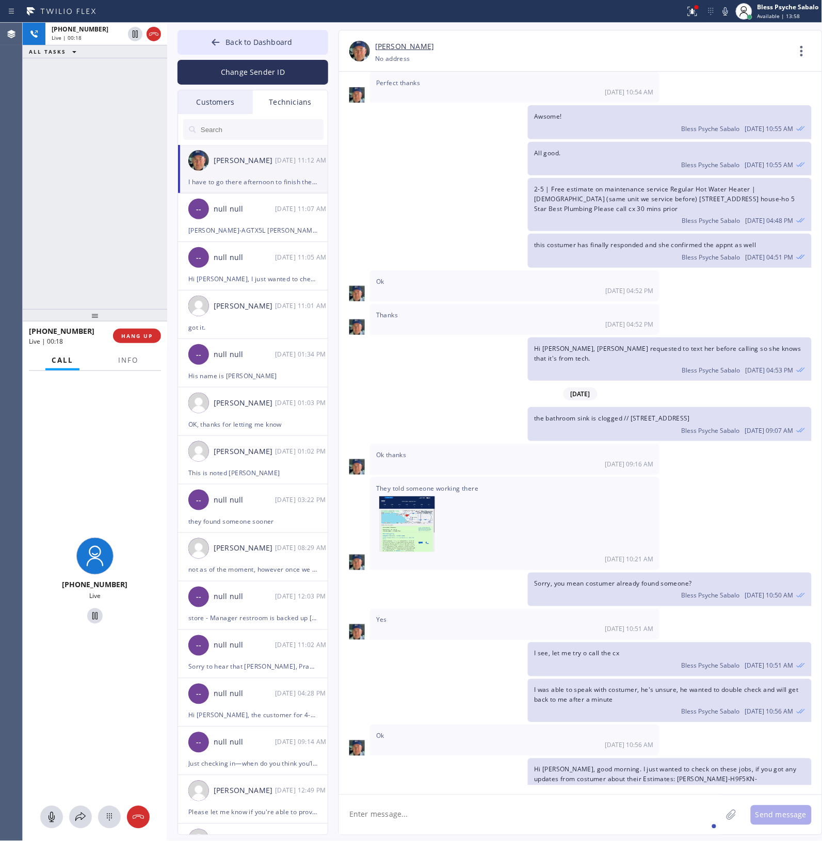
click at [135, 331] on button "HANG UP" at bounding box center [137, 336] width 48 height 14
click at [135, 284] on div "[PHONE_NUMBER] Live | 00:18 ALL TASKS ALL TASKS ACTIVE TASKS TASKS IN WRAP UP" at bounding box center [95, 166] width 144 height 286
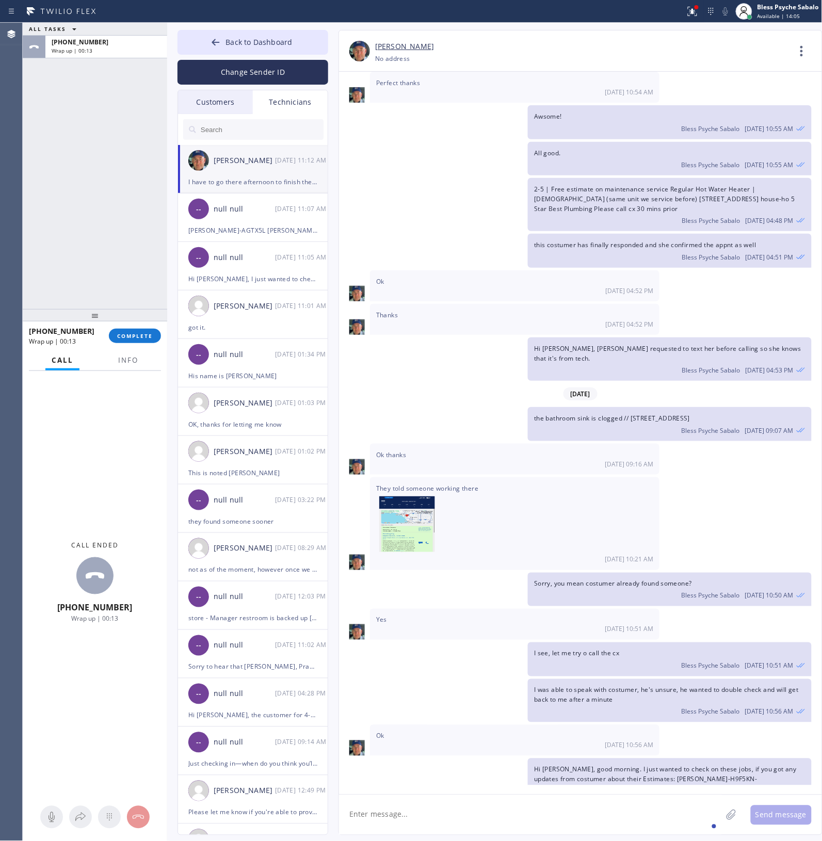
drag, startPoint x: 127, startPoint y: 339, endPoint x: 121, endPoint y: 316, distance: 24.4
click at [127, 335] on span "COMPLETE" at bounding box center [135, 335] width 36 height 7
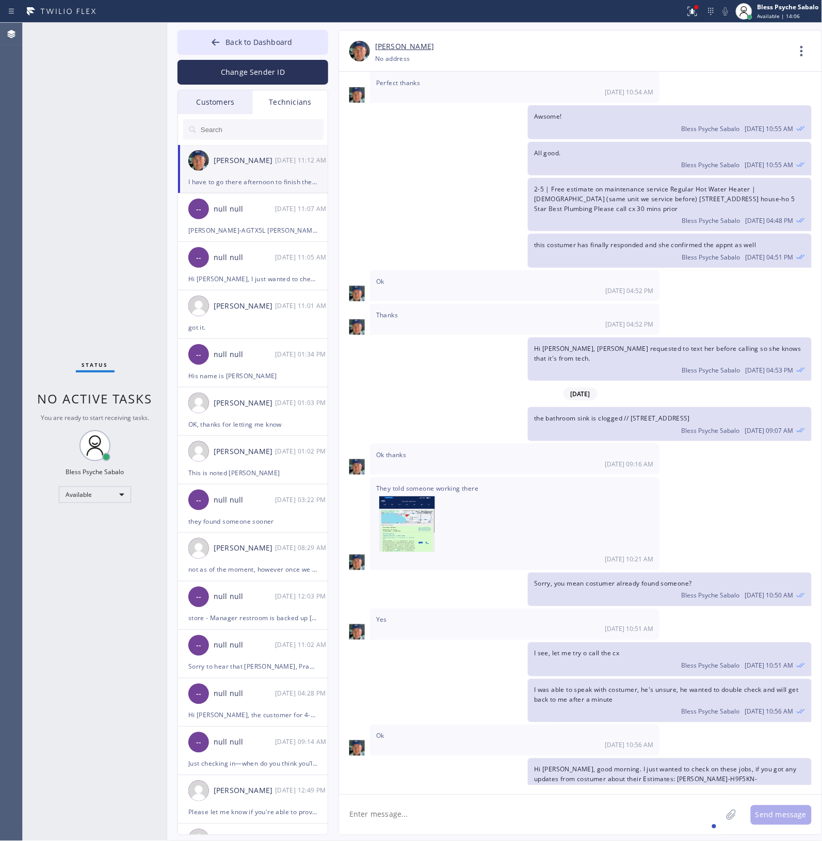
drag, startPoint x: 62, startPoint y: 254, endPoint x: 109, endPoint y: 223, distance: 56.1
click at [62, 253] on div "Status No active tasks You are ready to start receiving tasks. Bless Psyche Sab…" at bounding box center [95, 432] width 144 height 818
click at [445, 181] on div "2-5 | Free estimate on maintenance service Regular Hot Water Heater | [DEMOGRAP…" at bounding box center [575, 205] width 473 height 54
click at [284, 32] on button "Back to Dashboard" at bounding box center [252, 42] width 151 height 25
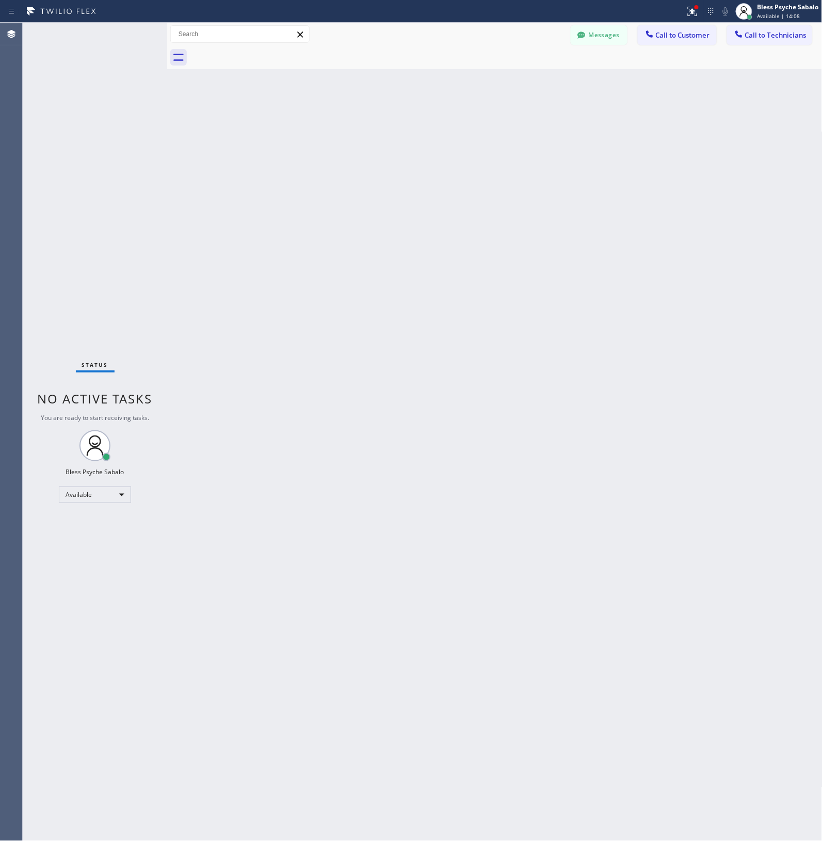
click at [509, 102] on div "Back to Dashboard Change Sender ID Customers Technicians [PERSON_NAME] SEARCH R…" at bounding box center [494, 432] width 655 height 818
click at [509, 39] on button "Messages" at bounding box center [599, 35] width 57 height 20
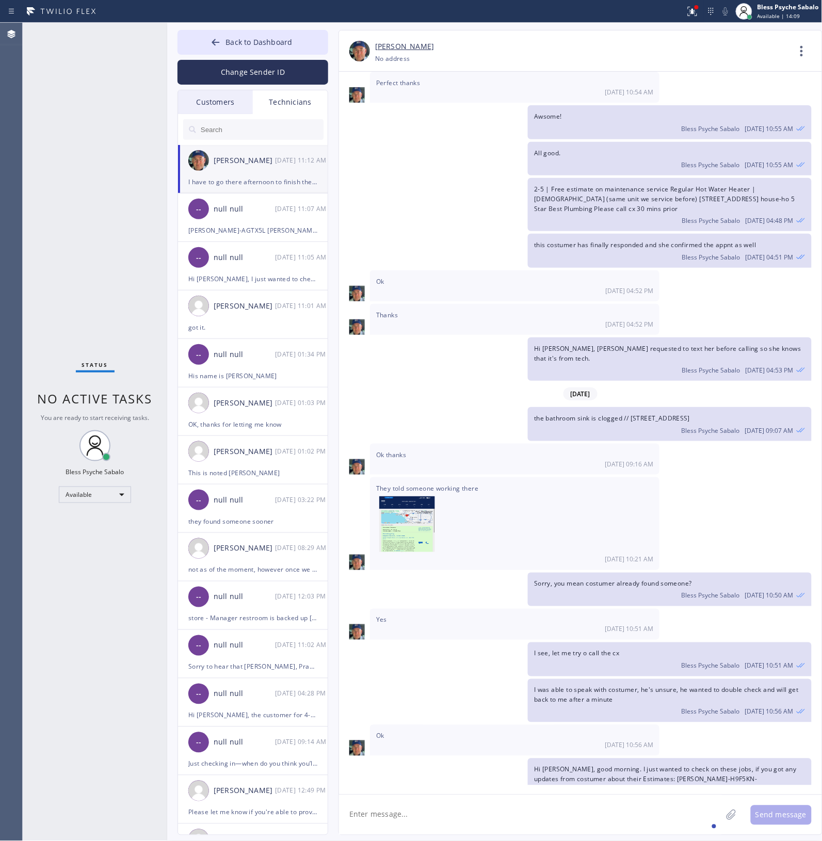
click at [509, 38] on div "[PERSON_NAME] [PHONE_NUMBER] Choose phone number [PHONE_NUMBER] No address Cont…" at bounding box center [580, 50] width 483 height 41
click at [451, 381] on textarea at bounding box center [530, 815] width 383 height 40
type textarea "got it, probably what time?"
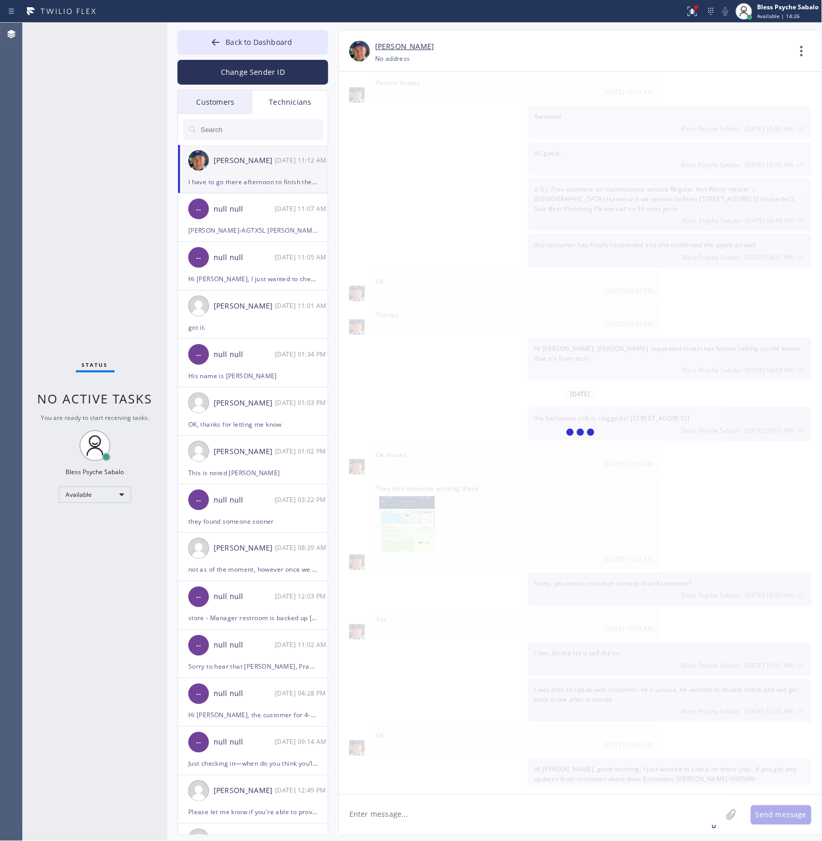
scroll to position [8176, 0]
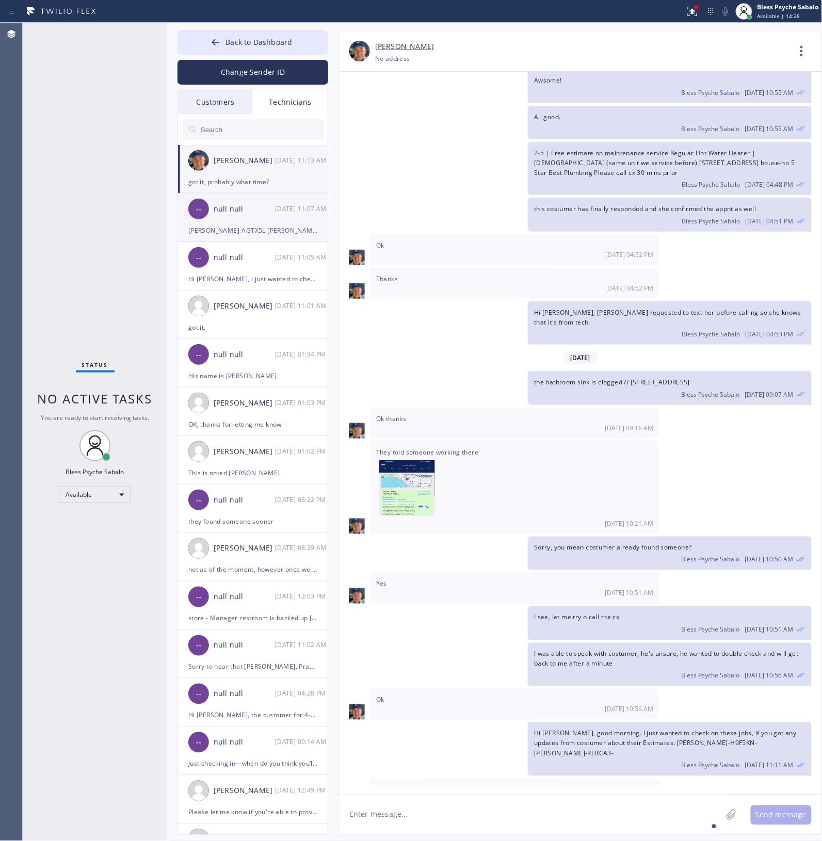
click at [261, 223] on div "-- null null [DATE] 11:07 AM" at bounding box center [253, 208] width 151 height 31
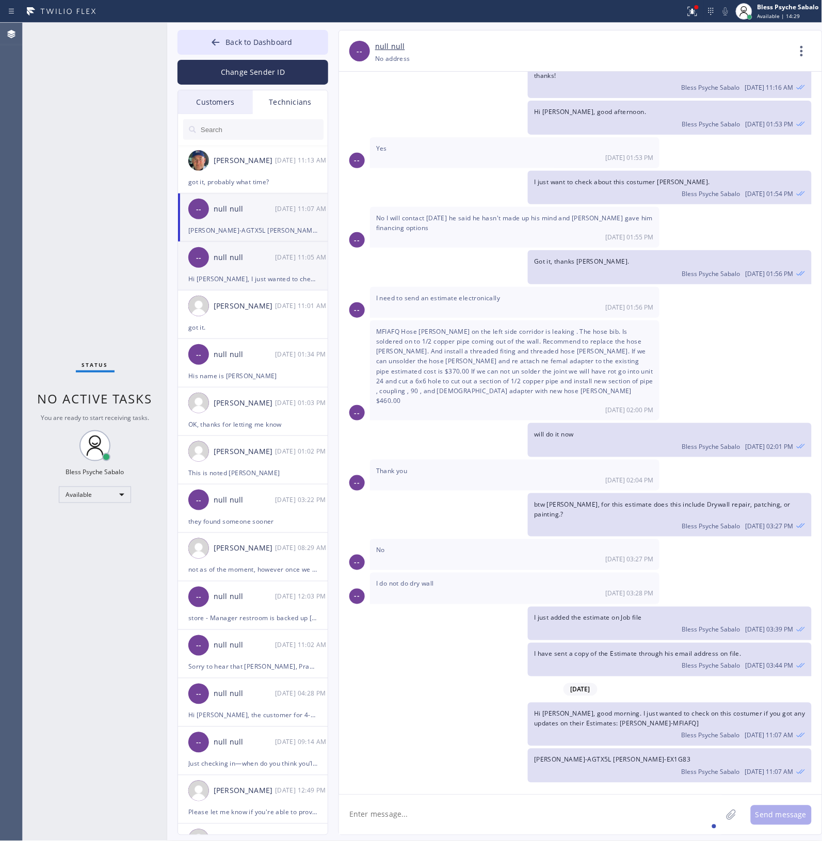
scroll to position [5316, 0]
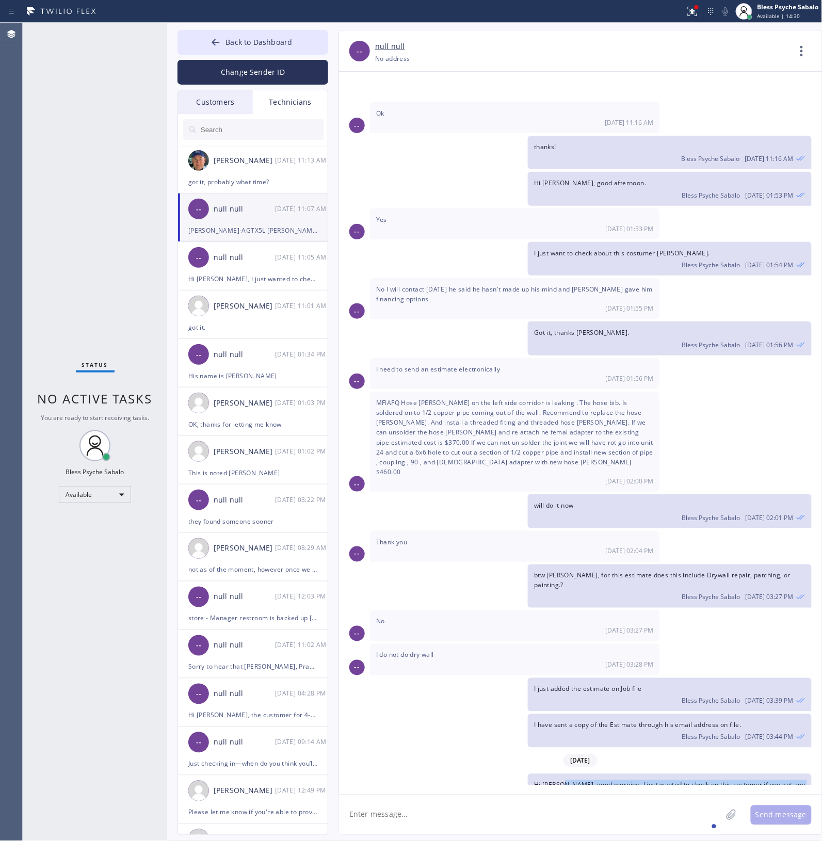
drag, startPoint x: 609, startPoint y: 726, endPoint x: 604, endPoint y: 729, distance: 6.2
click at [509, 381] on div "Hi [PERSON_NAME], good morning. I just wanted to check on this costumer if you …" at bounding box center [669, 795] width 283 height 43
drag, startPoint x: 578, startPoint y: 741, endPoint x: 535, endPoint y: 702, distance: 59.2
click at [509, 381] on div "Hi [PERSON_NAME], good morning. I just wanted to check on this costumer if you …" at bounding box center [669, 795] width 283 height 43
click at [275, 339] on li "[PERSON_NAME] [DATE] 11:01 AM got it." at bounding box center [253, 363] width 151 height 48
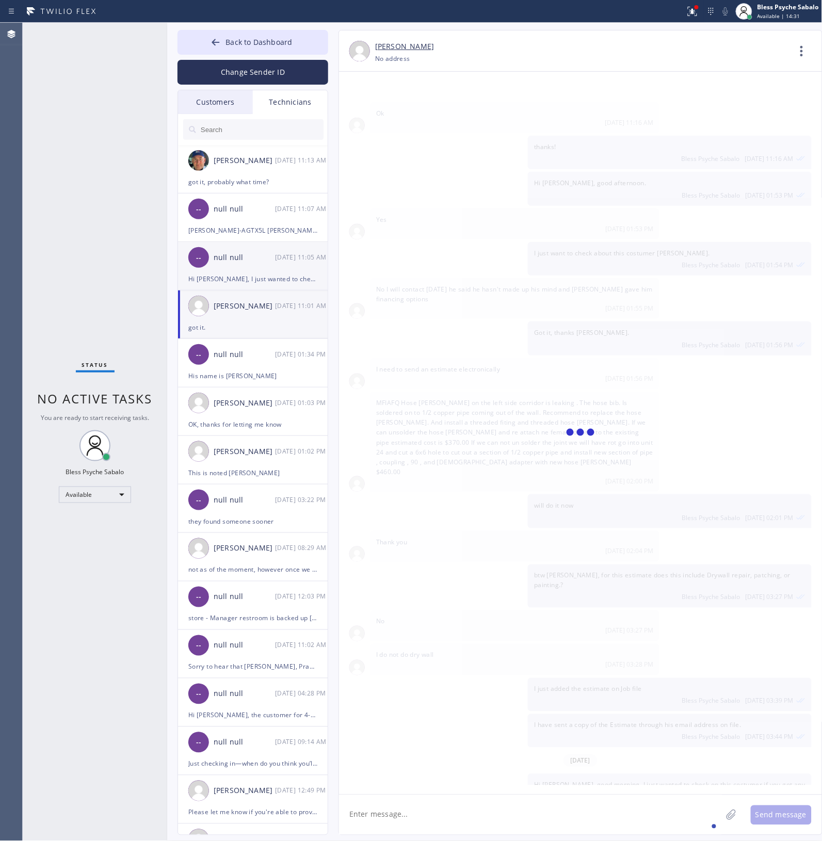
click at [269, 290] on li "-- null null [DATE] 11:05 AM Hi [PERSON_NAME], I just wanted to check in on thi…" at bounding box center [253, 314] width 151 height 48
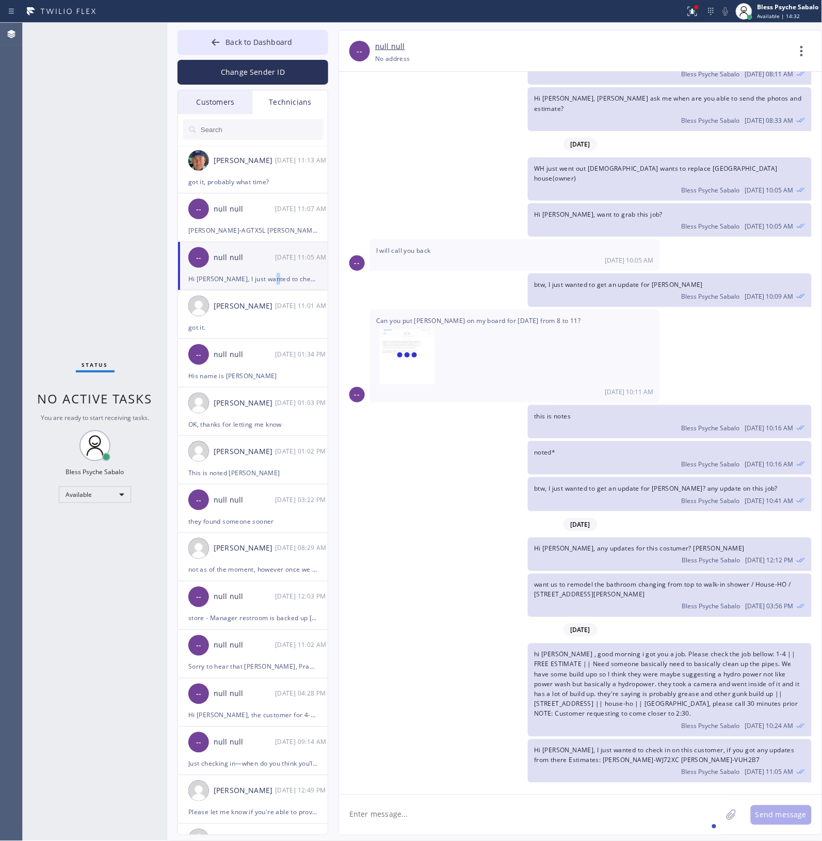
drag, startPoint x: 521, startPoint y: 522, endPoint x: 517, endPoint y: 514, distance: 8.8
click at [509, 381] on div "[DATE]" at bounding box center [580, 524] width 483 height 21
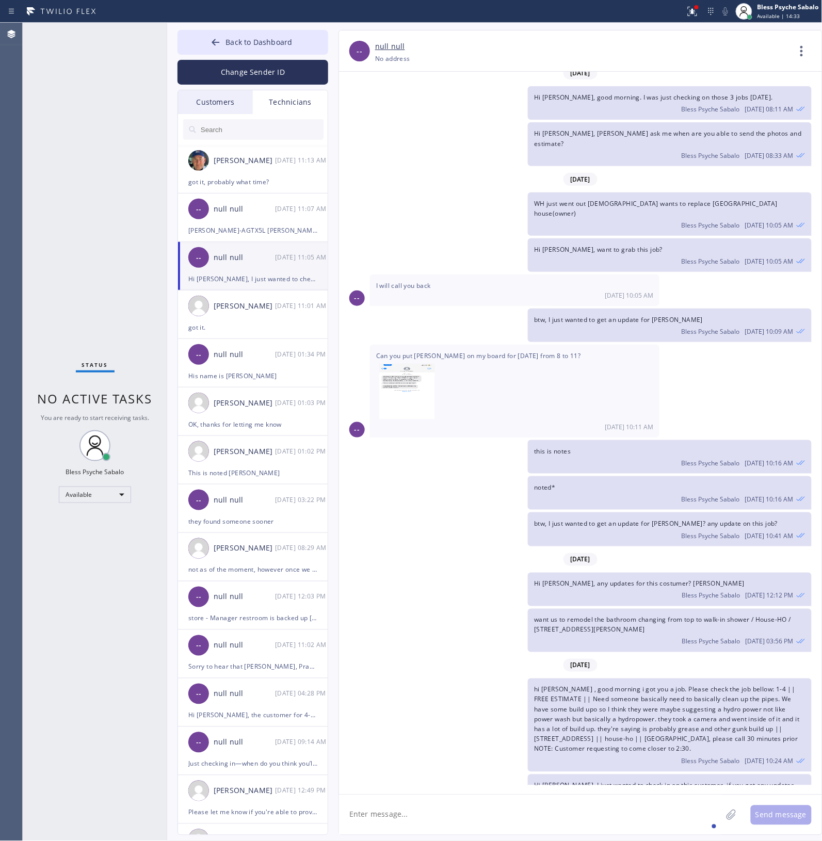
scroll to position [1401, 0]
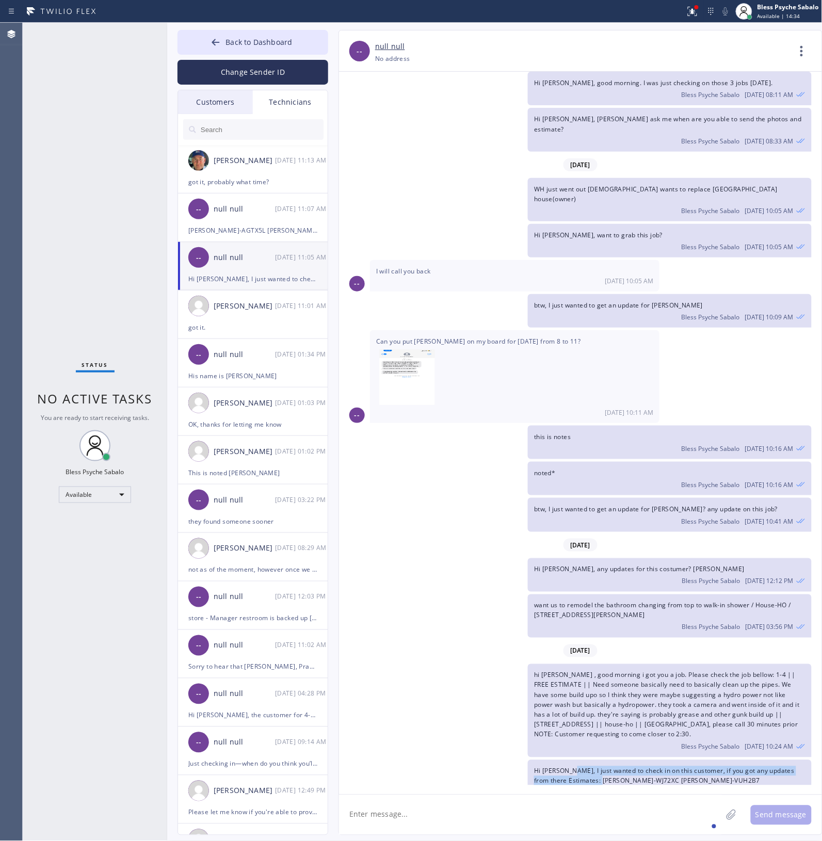
click at [509, 381] on span "Hi [PERSON_NAME], I just wanted to check in on this customer, if you got any up…" at bounding box center [664, 776] width 261 height 19
drag, startPoint x: 622, startPoint y: 776, endPoint x: 635, endPoint y: 718, distance: 59.6
click at [509, 381] on div "Bless Psyche Sabalo [DATE] 11:05 AM" at bounding box center [669, 791] width 271 height 11
click at [509, 44] on icon at bounding box center [801, 51] width 25 height 25
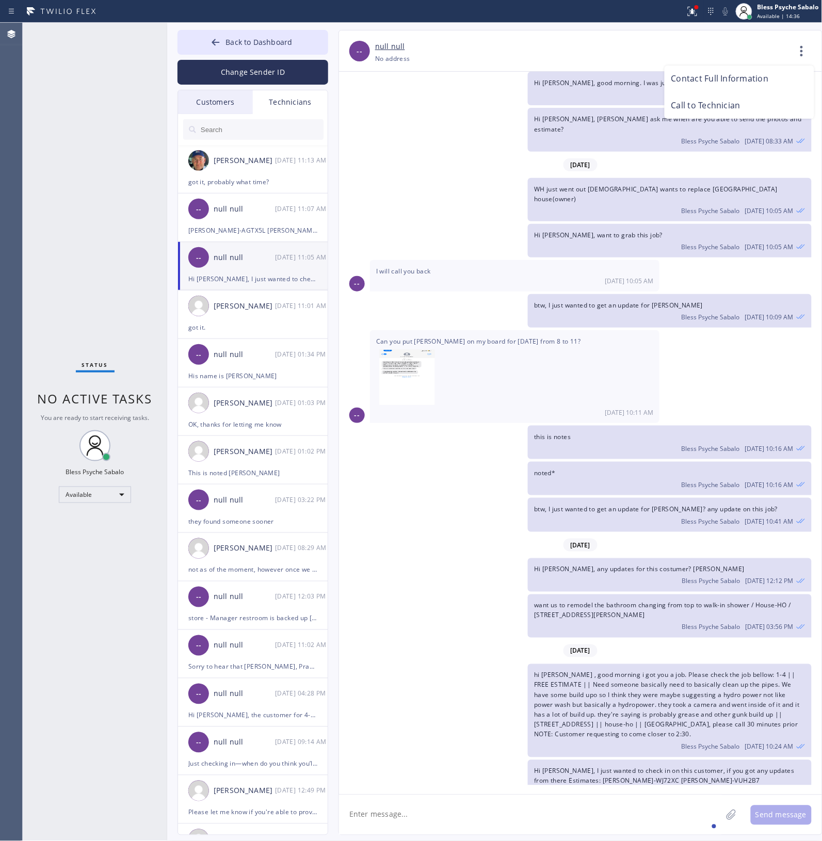
click at [509, 102] on li "Call to Technician" at bounding box center [740, 105] width 150 height 27
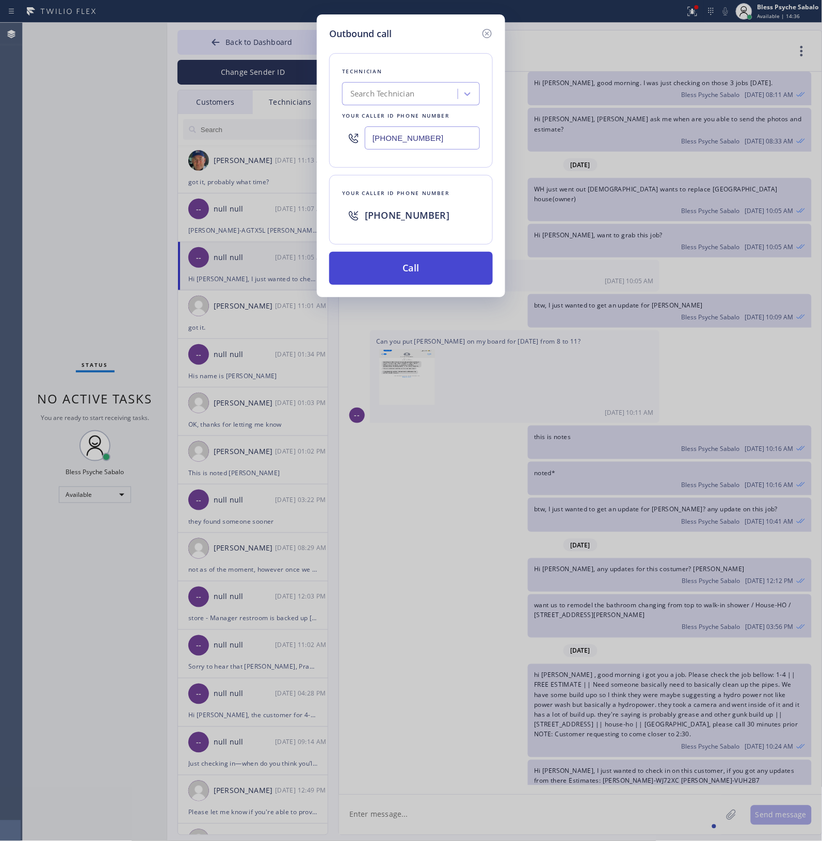
click at [419, 275] on button "Call" at bounding box center [411, 268] width 164 height 33
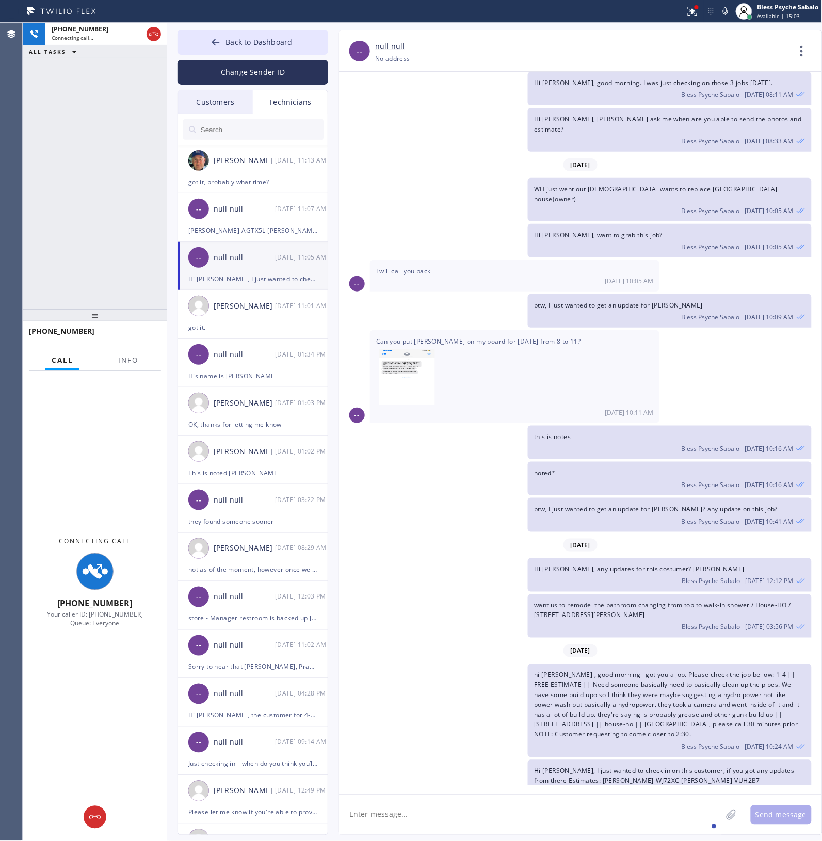
click at [509, 381] on div "noted* Bless Psyche Sabalo [DATE] 10:16 AM" at bounding box center [669, 479] width 283 height 34
drag, startPoint x: 91, startPoint y: 820, endPoint x: 132, endPoint y: 770, distance: 64.9
click at [91, 381] on icon at bounding box center [95, 817] width 12 height 12
click at [132, 381] on div "Connecting Call [PHONE_NUMBER] Your caller ID: [PHONE_NUMBER] Queue: Everyone" at bounding box center [95, 593] width 144 height 445
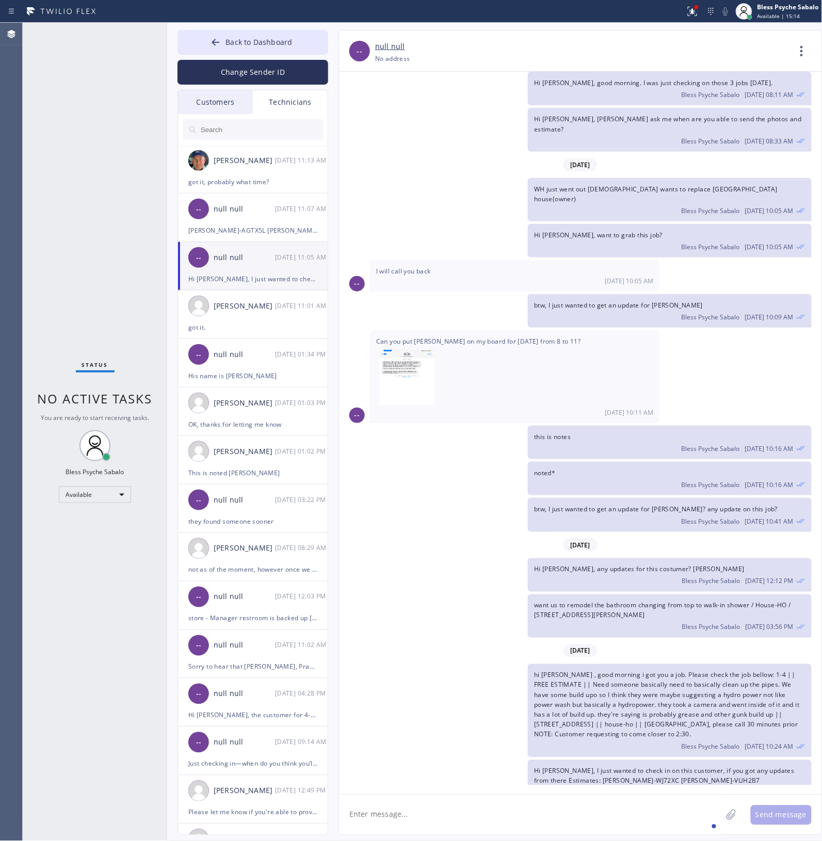
click at [95, 248] on div "Status No active tasks You are ready to start receiving tasks. Bless Psyche Sab…" at bounding box center [95, 432] width 144 height 818
click at [398, 381] on div "btw, I just wanted to get an update for [PERSON_NAME]? any update on this job? …" at bounding box center [575, 515] width 473 height 34
click at [305, 45] on button "Back to Dashboard" at bounding box center [252, 42] width 151 height 25
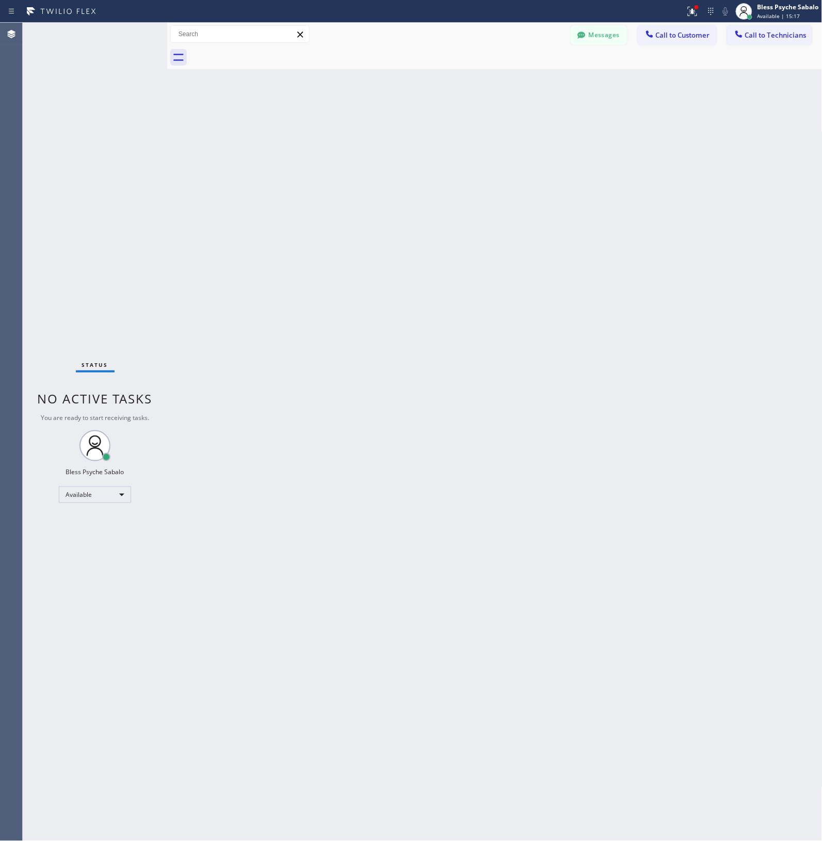
click at [398, 159] on div "Back to Dashboard Change Sender ID Customers Technicians [PERSON_NAME] SEARCH R…" at bounding box center [494, 432] width 655 height 818
click at [509, 39] on span "Call to Customer" at bounding box center [683, 34] width 54 height 9
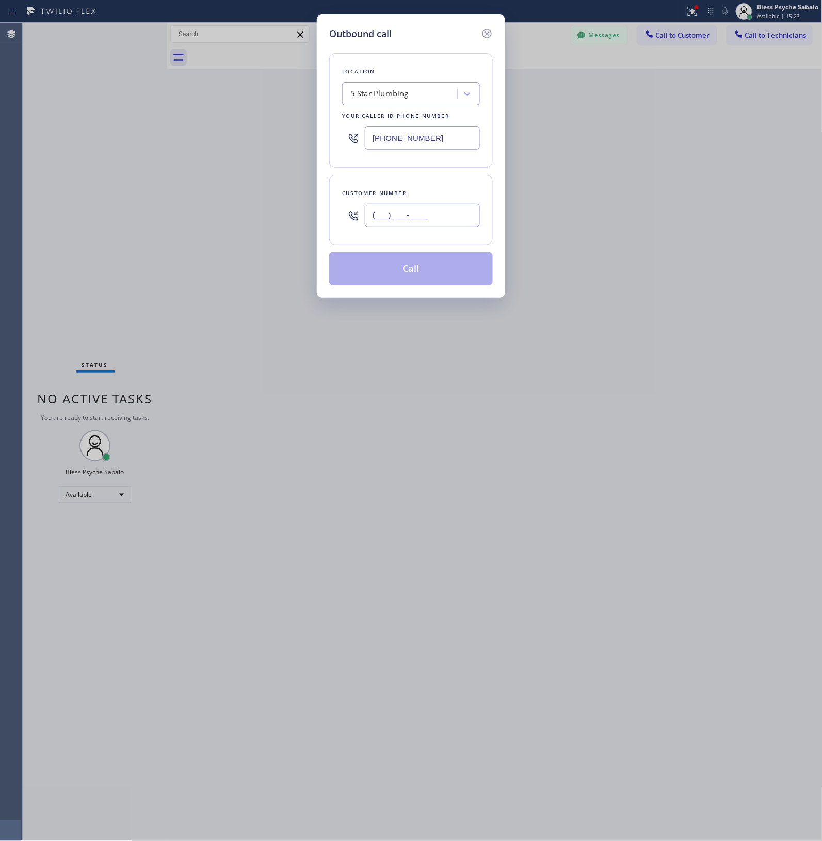
click at [410, 225] on input "(___) ___-____" at bounding box center [422, 215] width 115 height 23
paste input "310) 946-1121"
type input "[PHONE_NUMBER]"
click at [422, 271] on button "Call" at bounding box center [411, 268] width 164 height 33
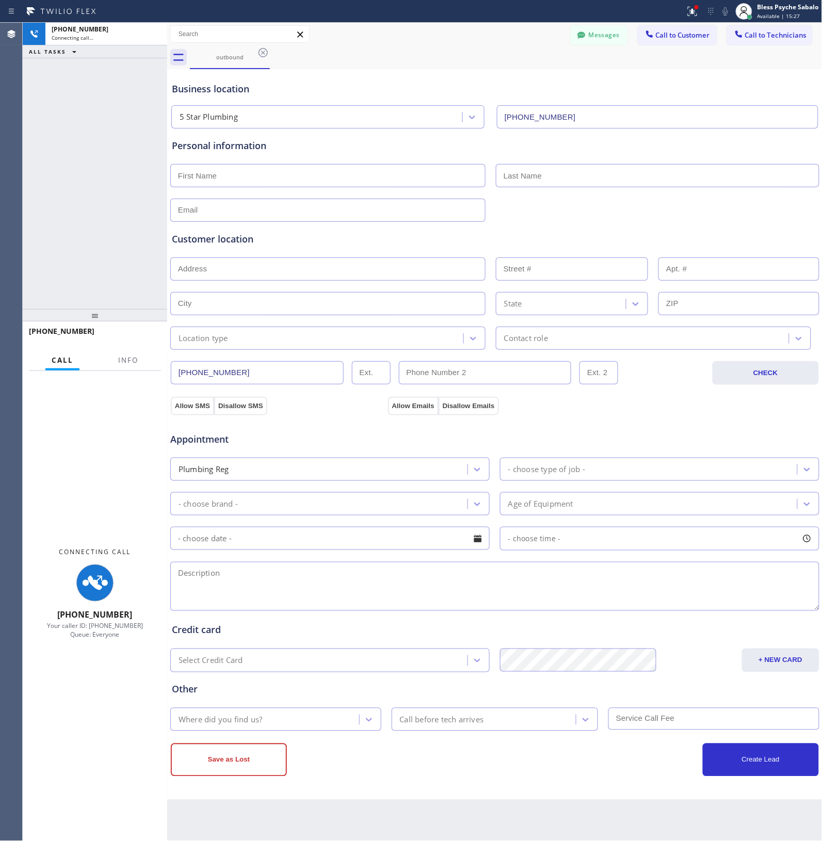
type input "[PHONE_NUMBER]"
click at [148, 231] on div "[PHONE_NUMBER] Connecting call… ALL TASKS ALL TASKS ACTIVE TASKS TASKS IN WRAP …" at bounding box center [95, 166] width 144 height 286
click at [509, 46] on div "outbound" at bounding box center [506, 57] width 633 height 23
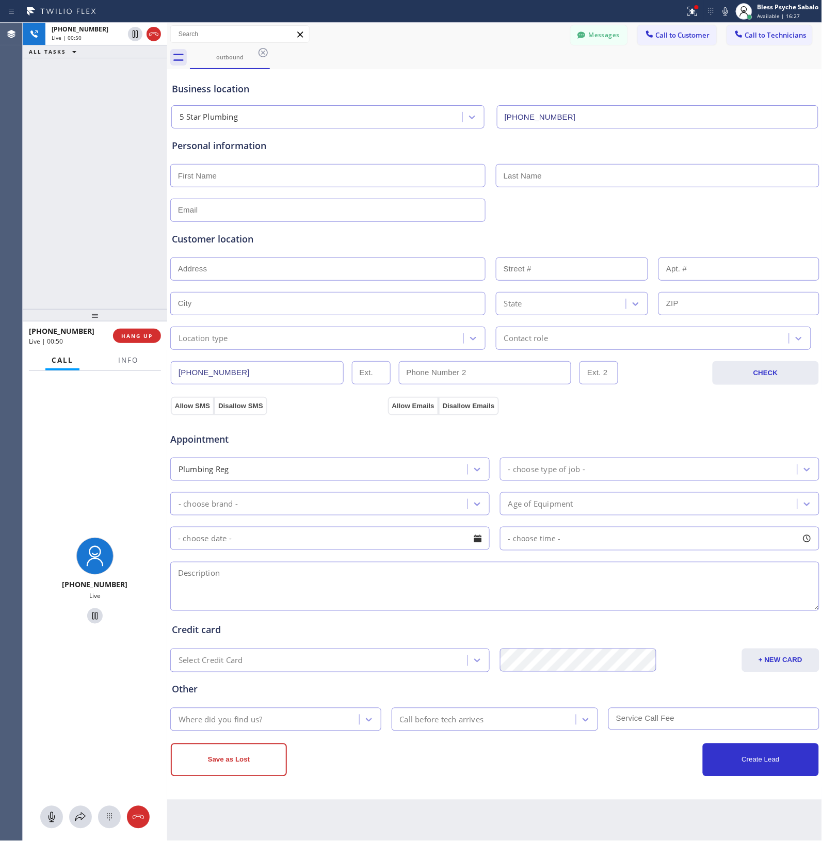
scroll to position [193, 0]
click at [140, 336] on span "HANG UP" at bounding box center [136, 335] width 31 height 7
click at [117, 247] on div "+13109461121 Live | 01:07 ALL TASKS ALL TASKS ACTIVE TASKS TASKS IN WRAP UP" at bounding box center [95, 166] width 144 height 286
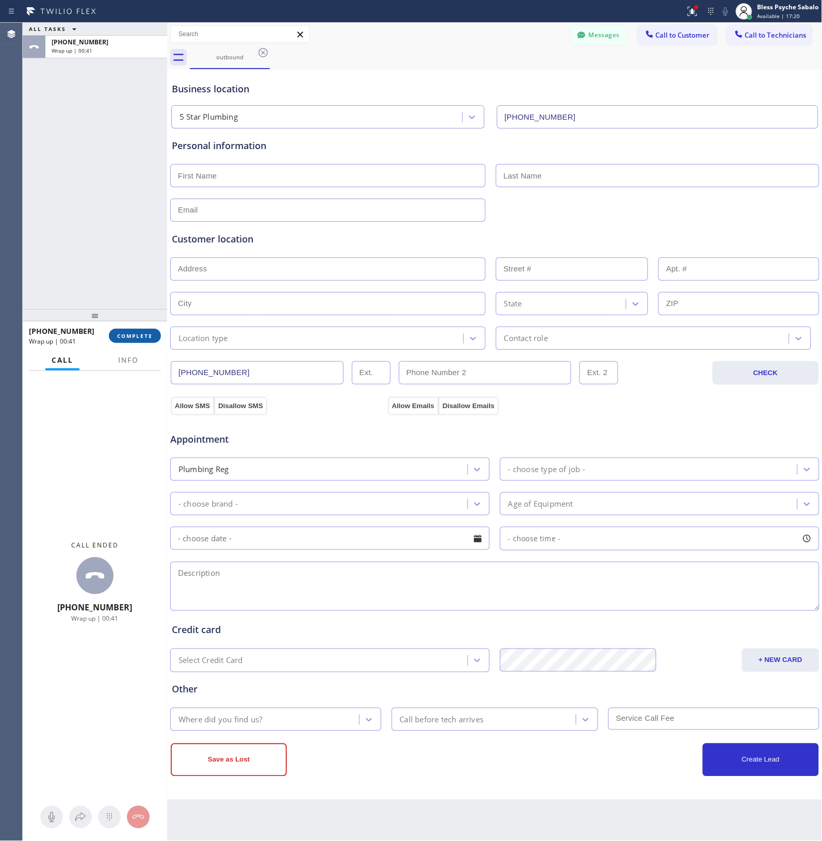
click at [130, 330] on button "COMPLETE" at bounding box center [135, 336] width 52 height 14
click at [109, 258] on div "ALL TASKS ALL TASKS ACTIVE TASKS TASKS IN WRAP UP +13109461121 Wrap up | 00:42" at bounding box center [95, 166] width 144 height 286
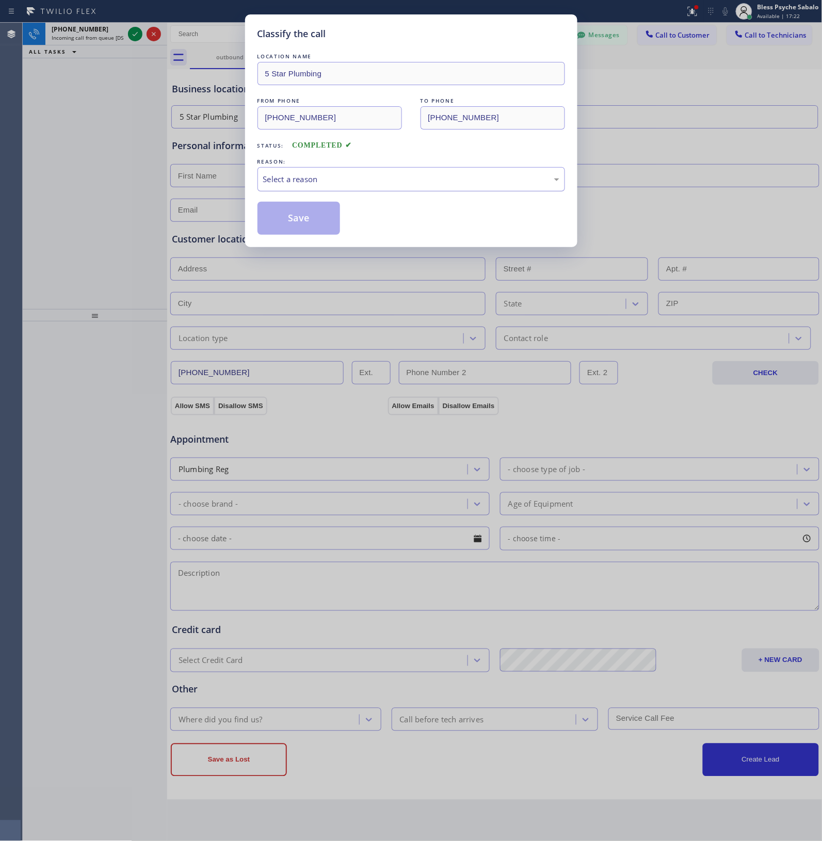
click at [418, 164] on div "REASON:" at bounding box center [410, 161] width 307 height 11
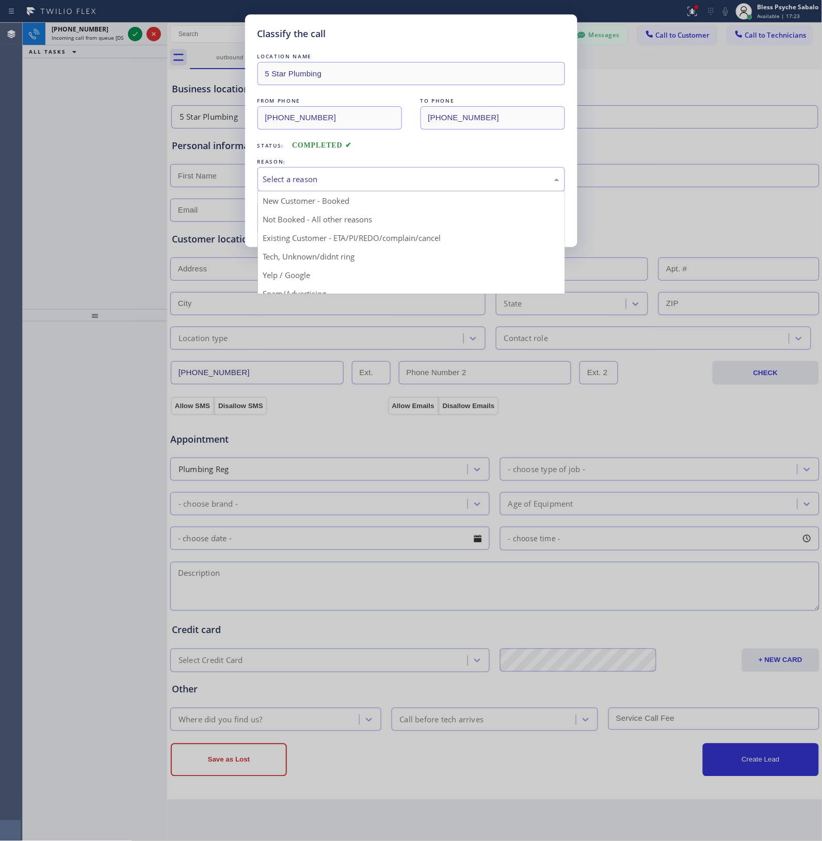
click at [422, 181] on div "Select a reason" at bounding box center [411, 179] width 296 height 12
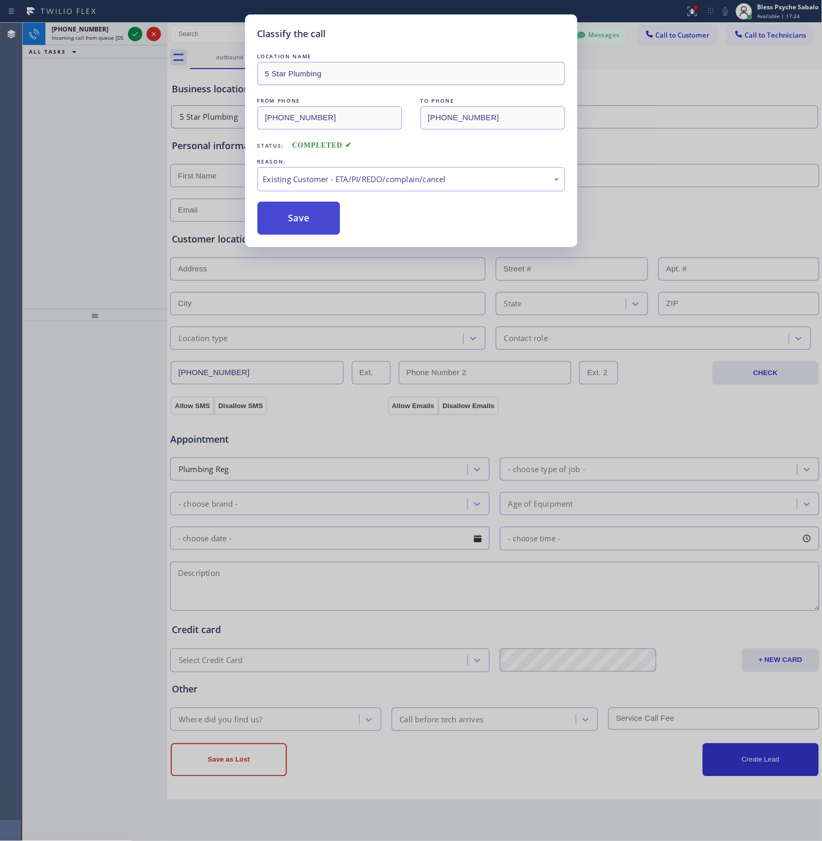
click at [316, 218] on button "Save" at bounding box center [298, 218] width 83 height 33
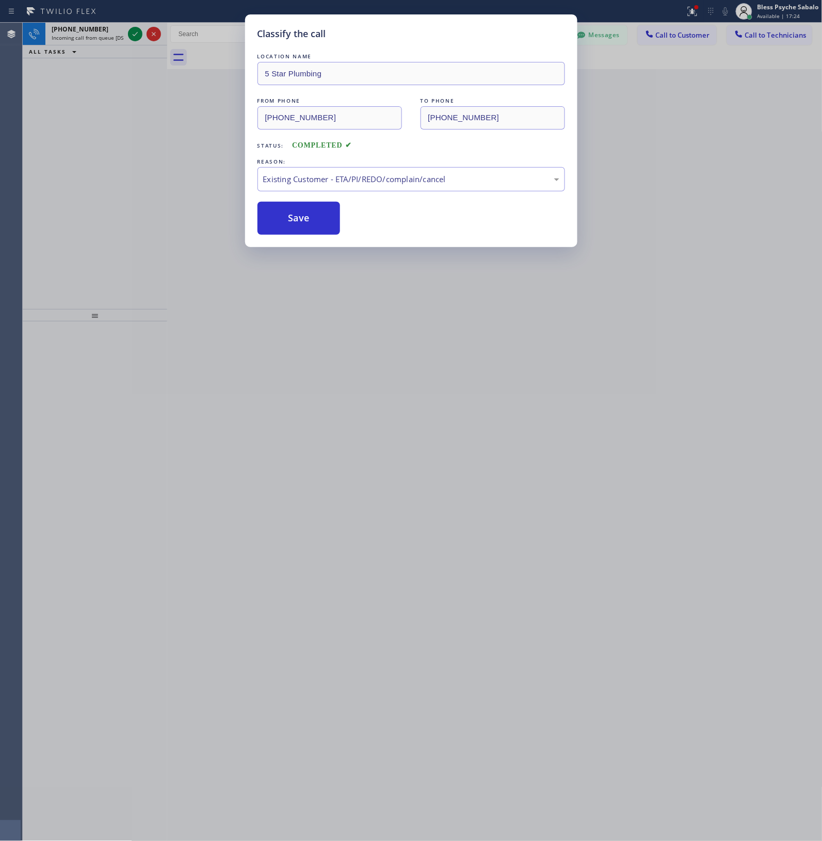
drag, startPoint x: 135, startPoint y: 125, endPoint x: 120, endPoint y: 62, distance: 65.3
click at [136, 122] on div "Classify the call LOCATION NAME 5 Star Plumbing FROM PHONE (888) 909-0120 TO PH…" at bounding box center [411, 420] width 822 height 841
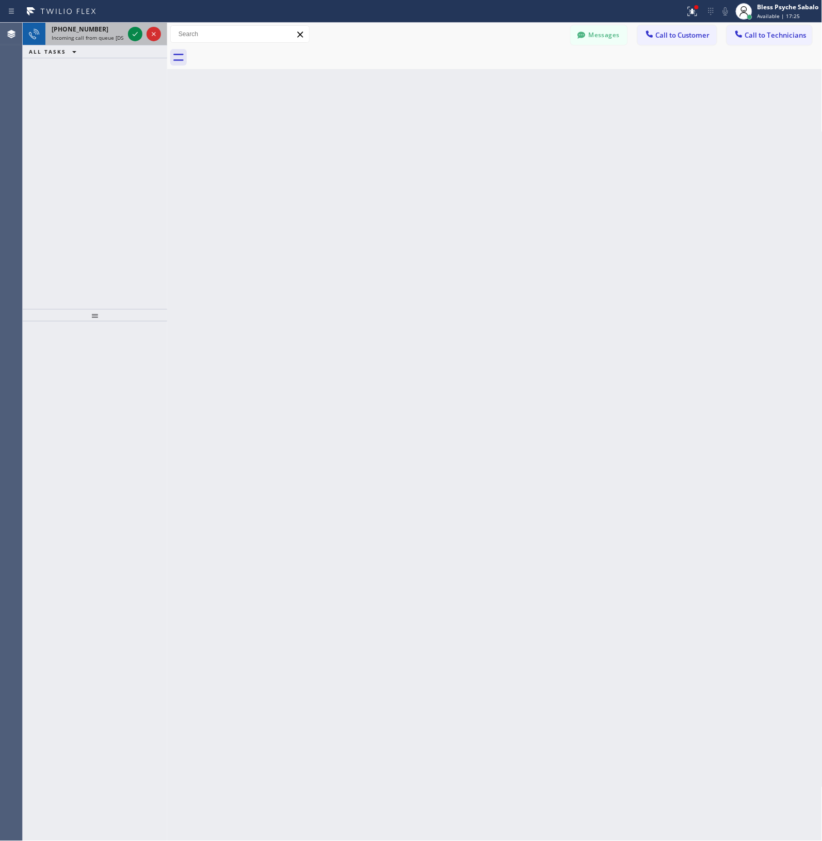
click at [89, 36] on span "Incoming call from queue [DSRs]" at bounding box center [91, 37] width 79 height 7
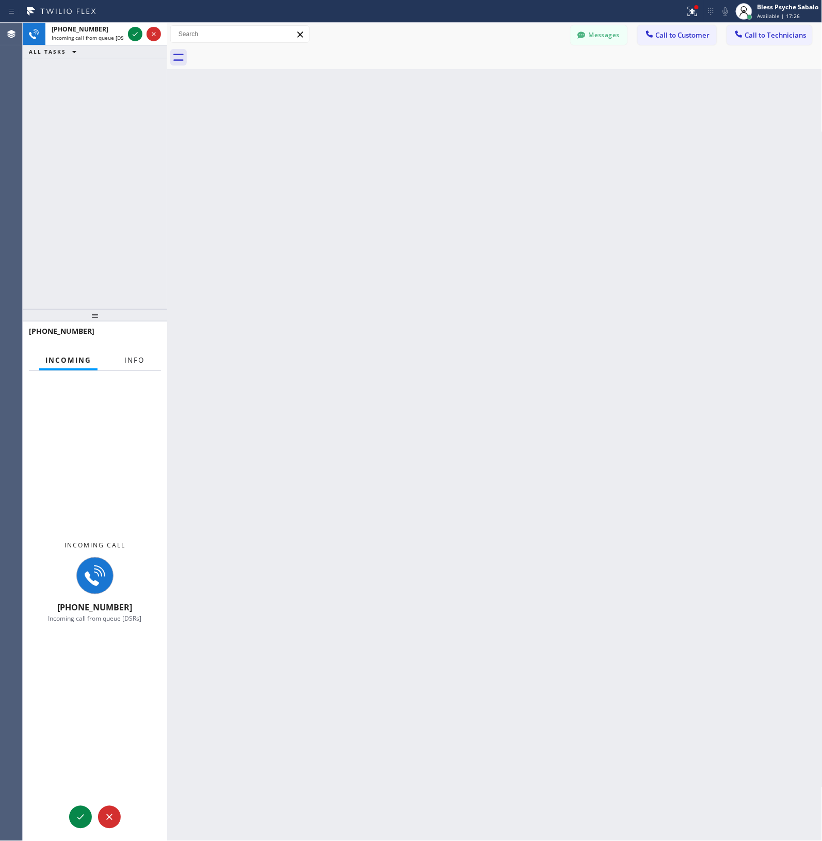
click at [138, 357] on span "Info" at bounding box center [134, 359] width 20 height 9
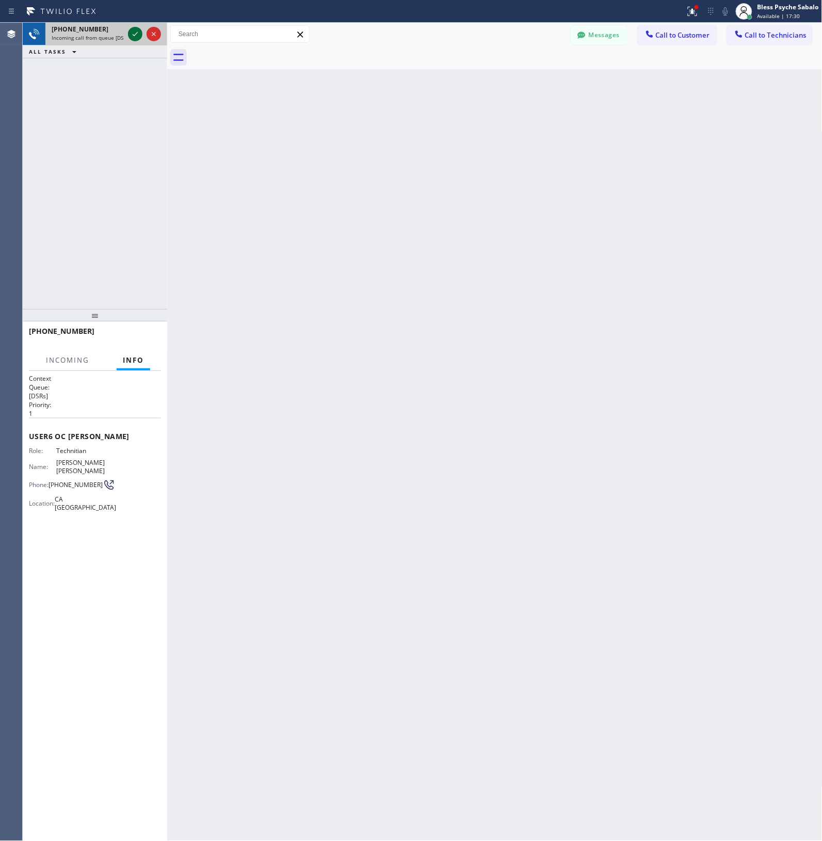
click at [130, 38] on icon at bounding box center [135, 34] width 12 height 12
click at [253, 187] on div "Back to Dashboard Change Sender ID Customers Technicians roy SEARCH RESULTS: MK…" at bounding box center [494, 432] width 655 height 818
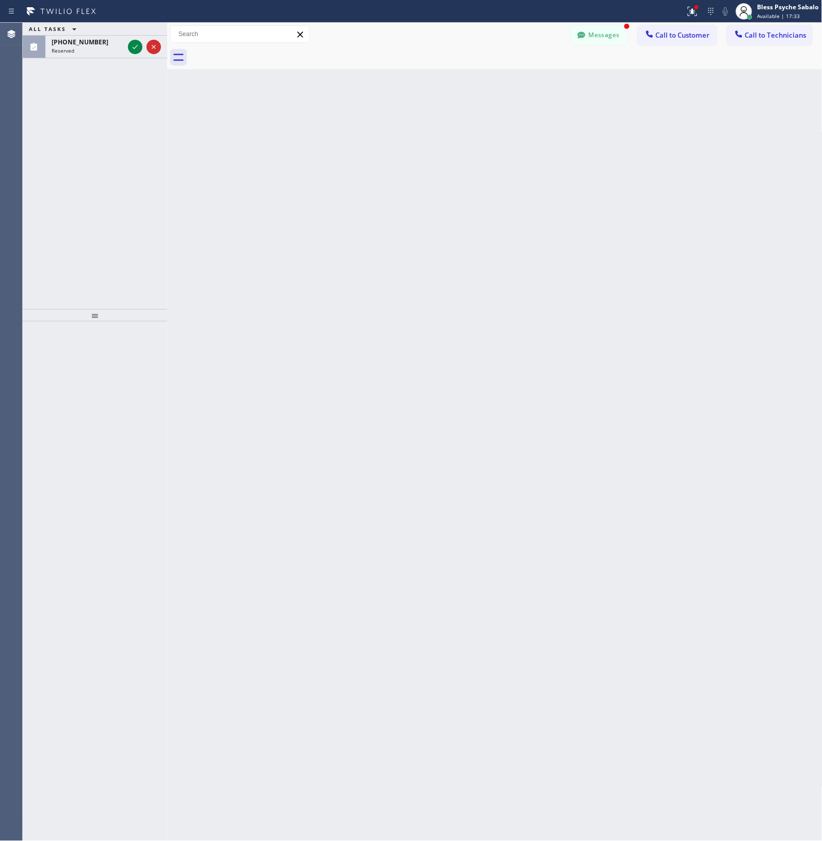
click at [192, 209] on div "Back to Dashboard Change Sender ID Customers Technicians roy SEARCH RESULTS: MK…" at bounding box center [494, 432] width 655 height 818
click at [133, 42] on icon at bounding box center [135, 47] width 12 height 12
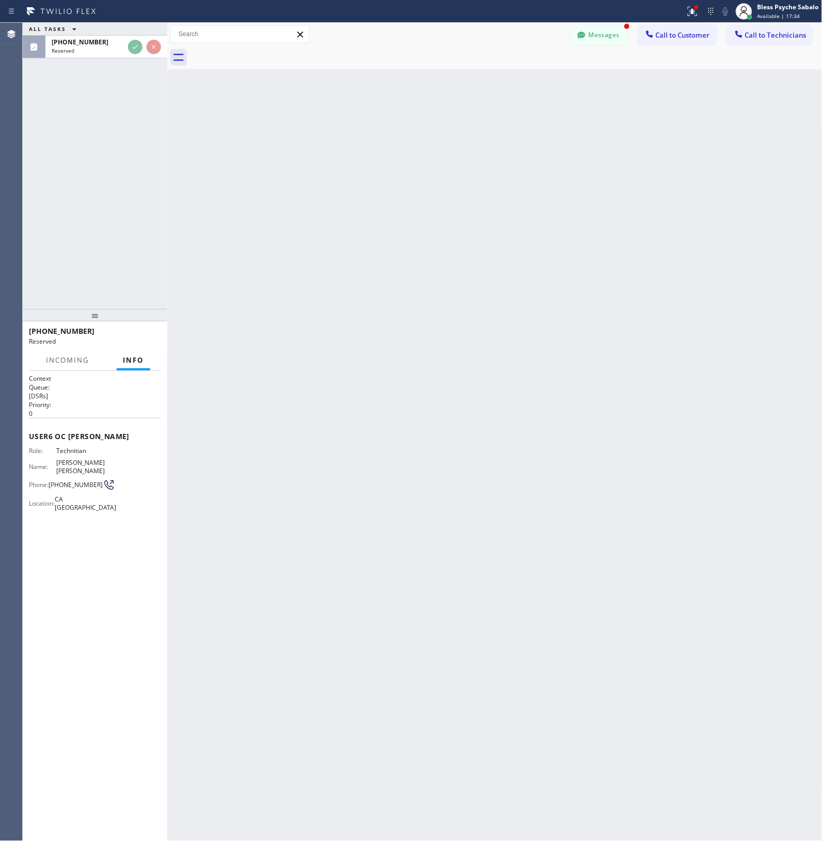
click at [112, 76] on div "ALL TASKS ALL TASKS ACTIVE TASKS TASKS IN WRAP UP (909) 534-7004 Reserved" at bounding box center [95, 166] width 144 height 286
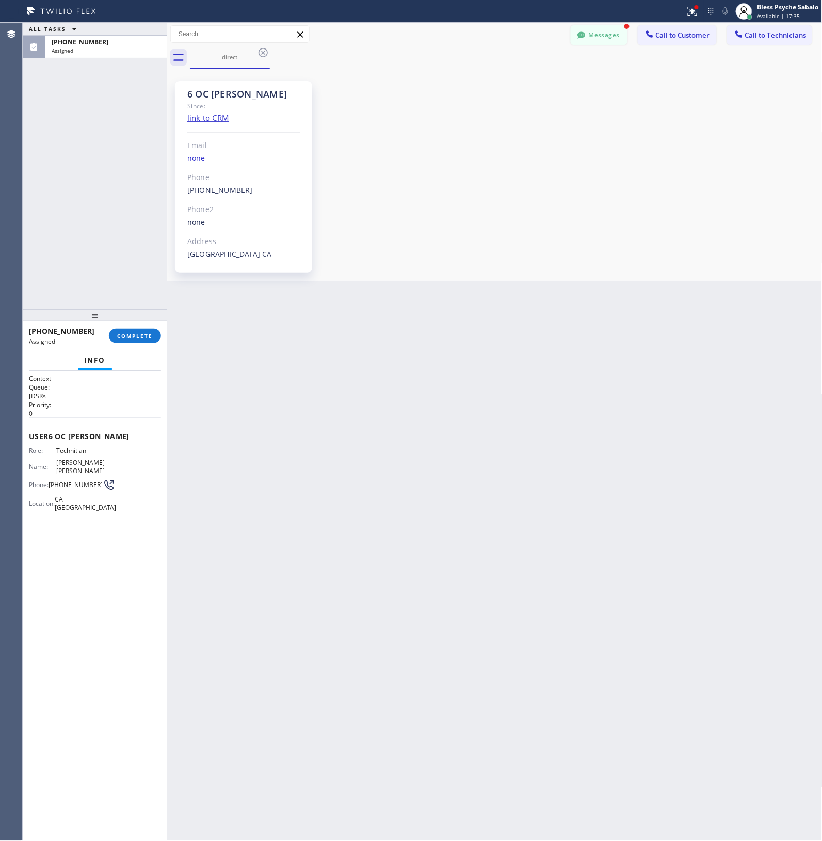
click at [601, 35] on button "Messages" at bounding box center [599, 35] width 57 height 20
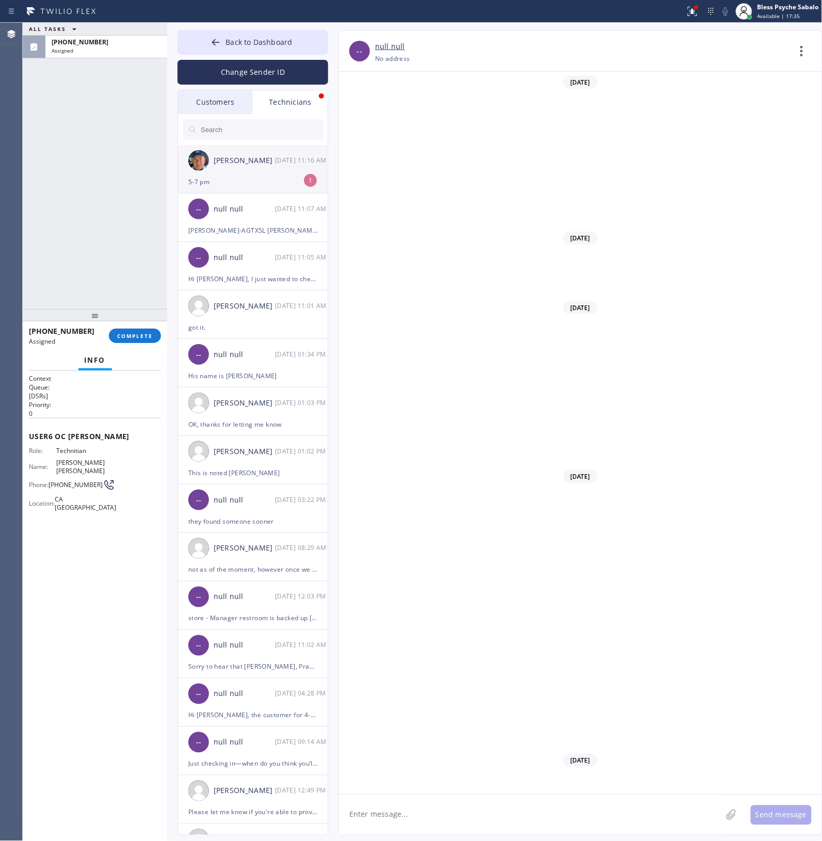
click at [270, 171] on div "Nikolai Suvorov 08/18 11:16 AM" at bounding box center [253, 160] width 151 height 31
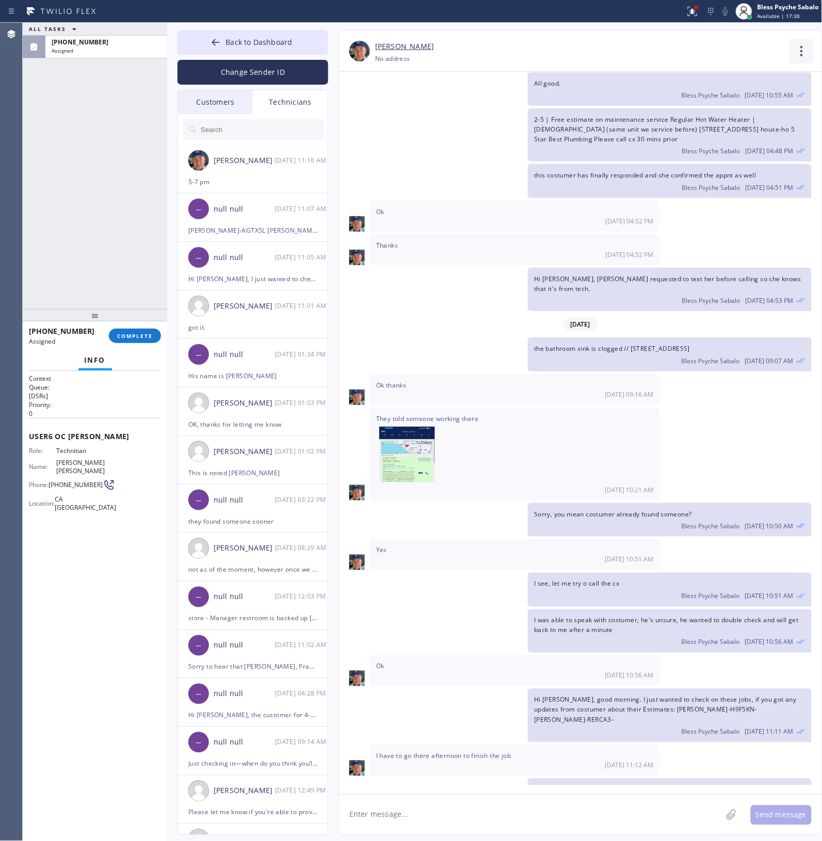
click at [806, 49] on icon at bounding box center [801, 51] width 25 height 25
click at [747, 106] on li "Call to Technician" at bounding box center [740, 105] width 150 height 27
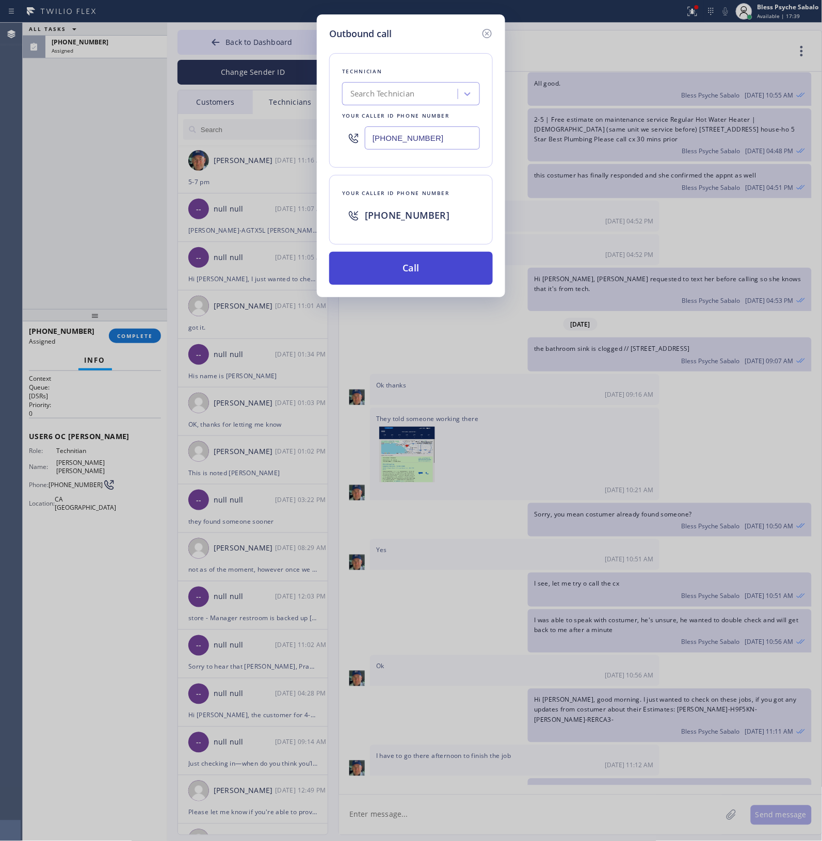
click at [427, 282] on button "Call" at bounding box center [411, 268] width 164 height 33
click at [436, 314] on div "[DATE]" at bounding box center [580, 324] width 483 height 21
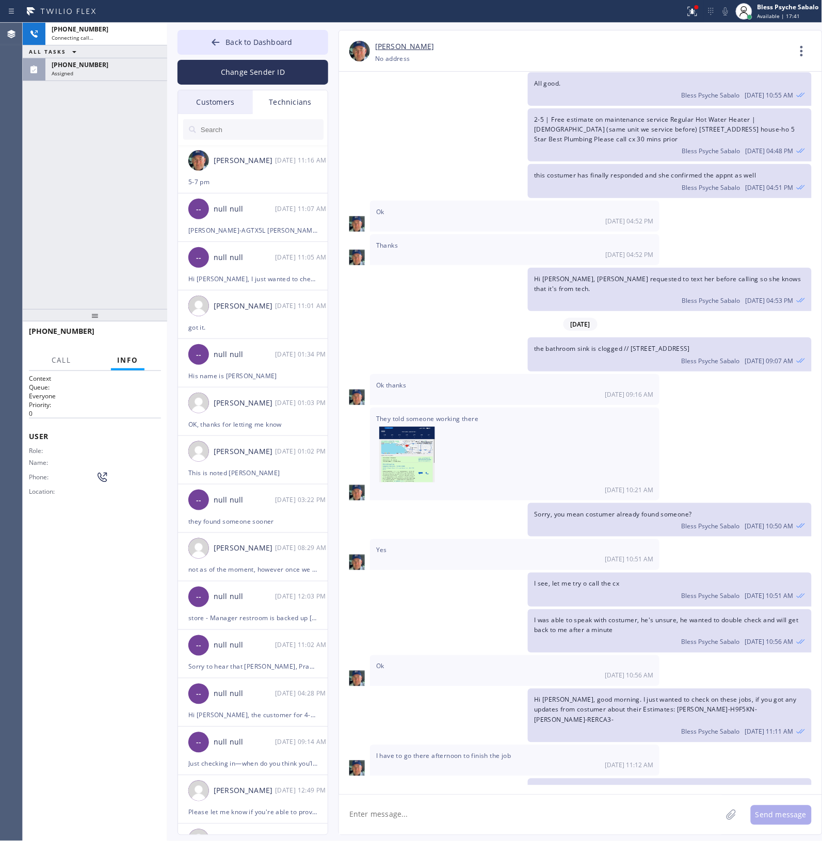
click at [436, 314] on div "[DATE]" at bounding box center [580, 324] width 483 height 21
click at [135, 79] on div "(909) 534-7004 Assigned" at bounding box center [95, 69] width 144 height 23
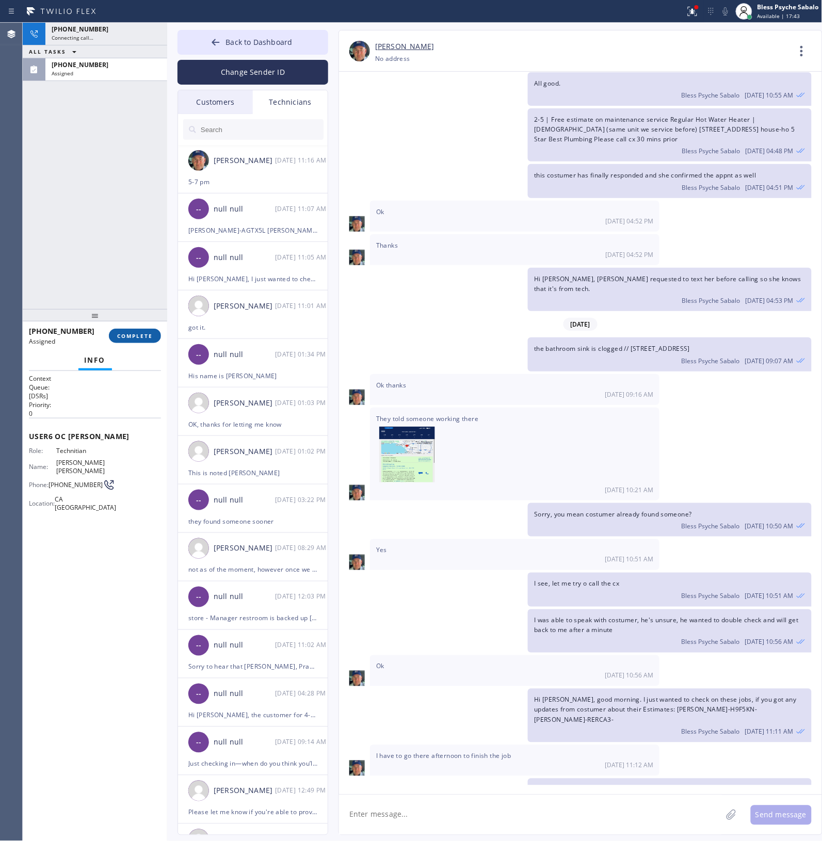
click at [145, 334] on span "COMPLETE" at bounding box center [135, 335] width 36 height 7
click at [121, 252] on div "+13474173881 Connecting call… ALL TASKS ALL TASKS ACTIVE TASKS TASKS IN WRAP UP…" at bounding box center [95, 166] width 144 height 286
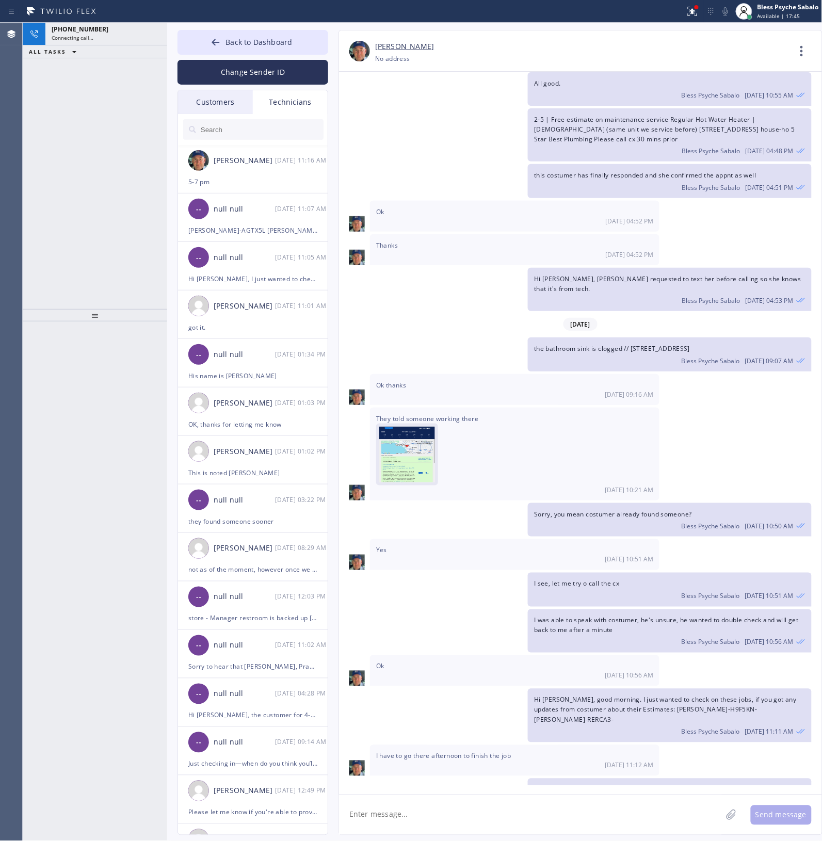
drag, startPoint x: 540, startPoint y: 417, endPoint x: 396, endPoint y: 392, distance: 145.6
click at [540, 416] on span "They told someone working there" at bounding box center [514, 449] width 277 height 71
click at [525, 503] on div "Sorry, you mean costumer already found someone? Bless Psyche Sabalo [DATE] 10:5…" at bounding box center [575, 520] width 473 height 34
click at [624, 695] on span "Hi [PERSON_NAME], good morning. I just wanted to check on these jobs, if you go…" at bounding box center [665, 709] width 263 height 28
click at [627, 503] on div "Sorry, you mean costumer already found someone? Bless Psyche Sabalo [DATE] 10:5…" at bounding box center [669, 520] width 283 height 34
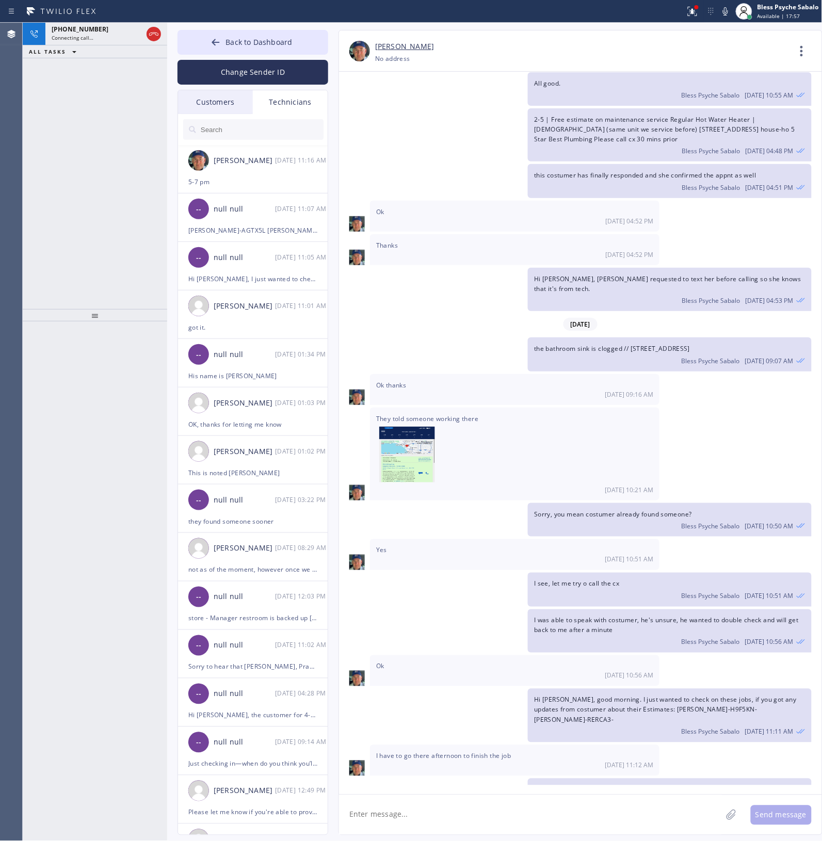
click at [532, 805] on textarea at bounding box center [530, 815] width 383 height 40
type textarea "H"
type textarea "g"
type textarea "N"
type textarea "I"
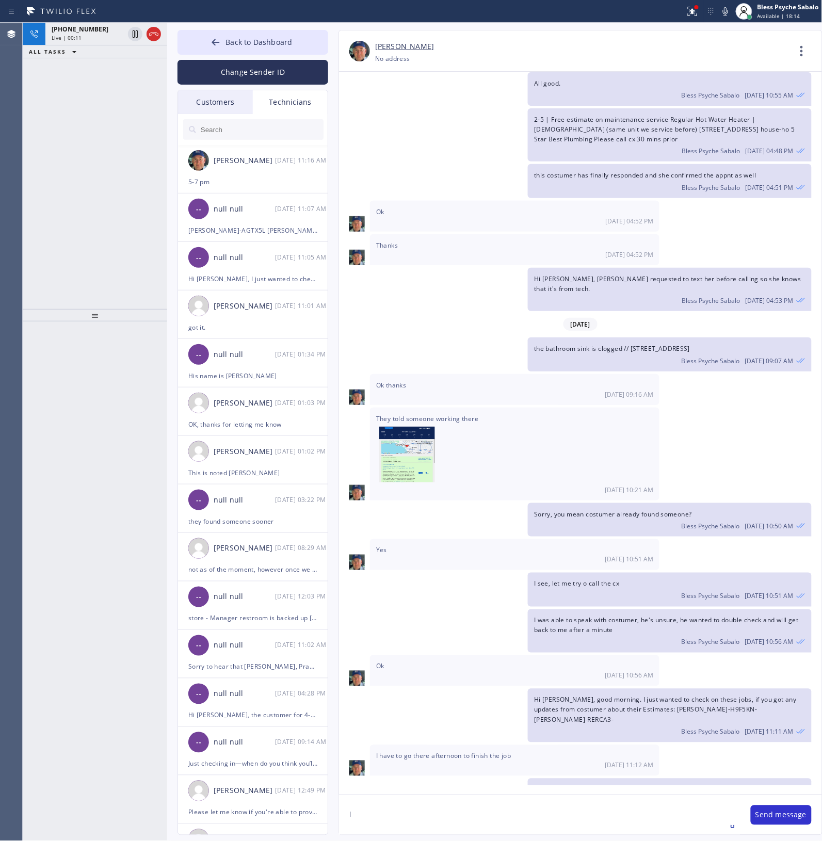
drag, startPoint x: 386, startPoint y: 762, endPoint x: 376, endPoint y: 765, distance: 10.8
click at [376, 815] on div "5-7 pm 08/18 11:16 AM" at bounding box center [514, 830] width 289 height 31
drag, startPoint x: 358, startPoint y: 810, endPoint x: 328, endPoint y: 804, distance: 30.1
click at [327, 803] on div "Back to Dashboard Change Sender ID Customers Technicians [PERSON_NAME] SEARCH R…" at bounding box center [494, 432] width 655 height 818
click at [120, 118] on div "+13474173881 Live | 00:42 ALL TASKS ALL TASKS ACTIVE TASKS TASKS IN WRAP UP" at bounding box center [95, 166] width 144 height 286
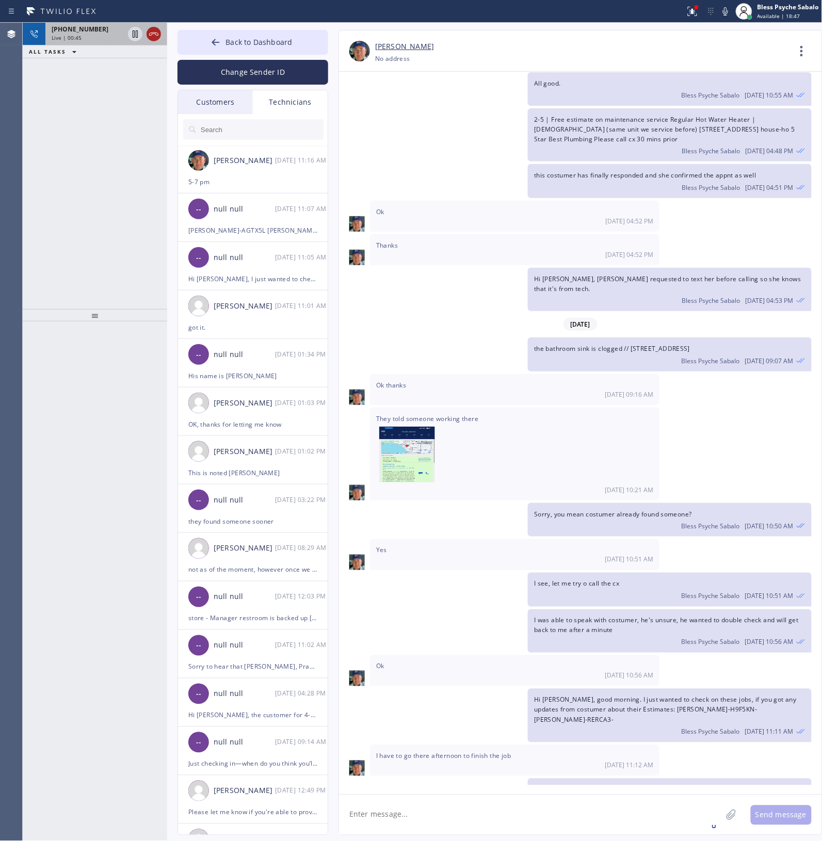
click at [152, 34] on icon at bounding box center [154, 34] width 12 height 12
click at [72, 136] on div "+13474173881 Live | 00:45 ALL TASKS ALL TASKS ACTIVE TASKS TASKS IN WRAP UP" at bounding box center [95, 166] width 144 height 286
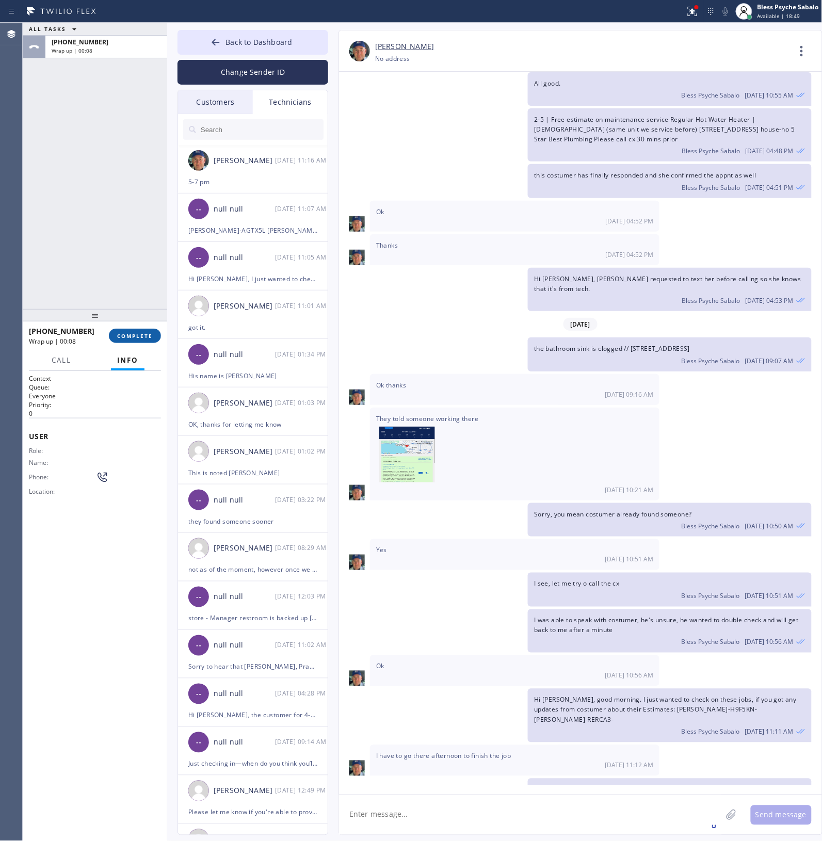
click at [123, 341] on button "COMPLETE" at bounding box center [135, 336] width 52 height 14
drag, startPoint x: 130, startPoint y: 266, endPoint x: 122, endPoint y: 236, distance: 31.0
click at [130, 261] on div "ALL TASKS ALL TASKS ACTIVE TASKS TASKS IN WRAP UP +13474173881 Wrap up | 00:08" at bounding box center [95, 166] width 144 height 286
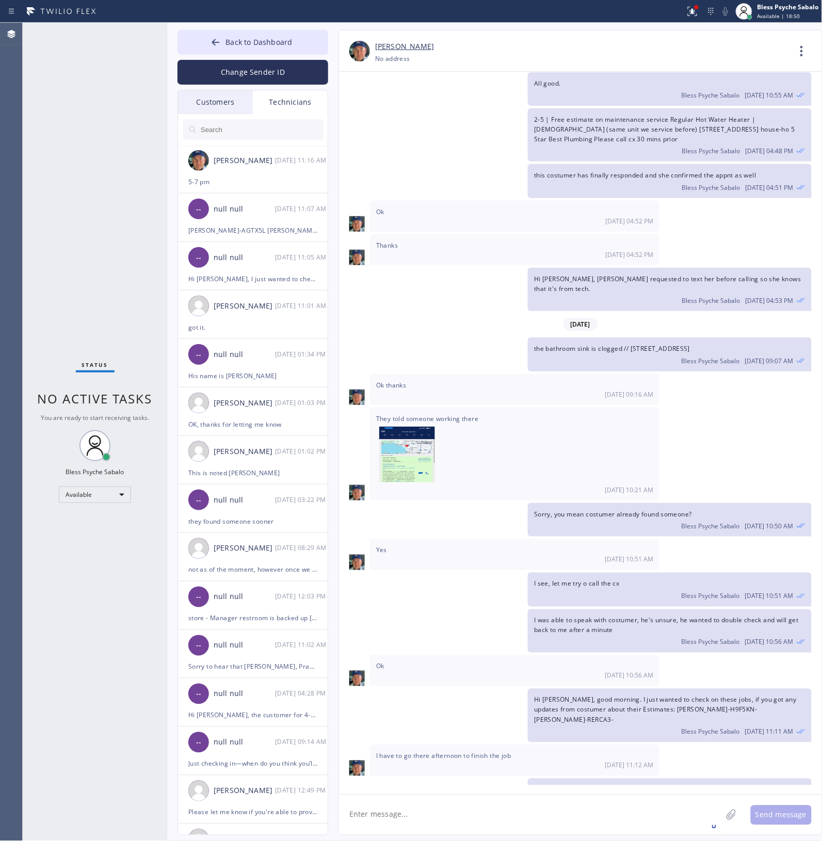
click at [103, 507] on div "Status No active tasks You are ready to start receiving tasks. Bless Psyche Sab…" at bounding box center [95, 432] width 144 height 818
click at [102, 498] on div "Available" at bounding box center [95, 495] width 72 height 17
click at [95, 529] on li "Unavailable" at bounding box center [94, 534] width 70 height 12
click at [124, 385] on div "Status No active tasks You are ready to start receiving tasks. Bless Psyche Sab…" at bounding box center [95, 432] width 144 height 818
click at [501, 686] on div "[DATE] Hi Nik, Just a quick reminder that our training sessions are held every …" at bounding box center [580, 429] width 483 height 714
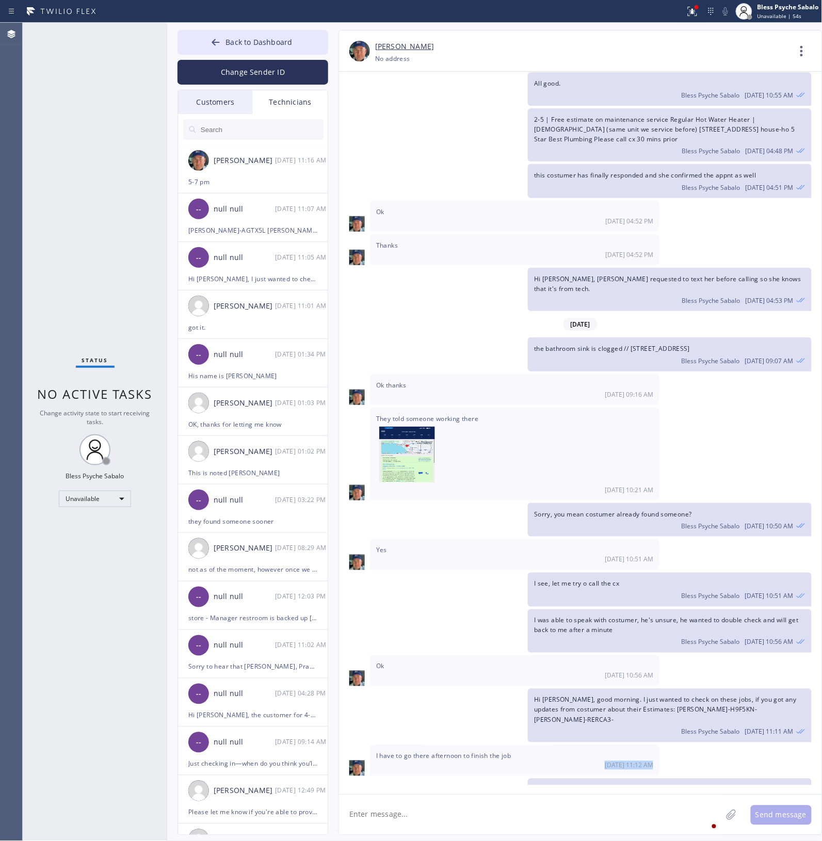
click at [481, 713] on div "[DATE] Hi Nik, Just a quick reminder that our training sessions are held every …" at bounding box center [580, 429] width 483 height 714
drag, startPoint x: 137, startPoint y: 148, endPoint x: 217, endPoint y: 124, distance: 82.8
click at [138, 148] on div "Status No active tasks Change activity state to start receiving tasks. Bless Ps…" at bounding box center [95, 432] width 144 height 818
click at [251, 51] on button "Back to Dashboard" at bounding box center [252, 42] width 151 height 25
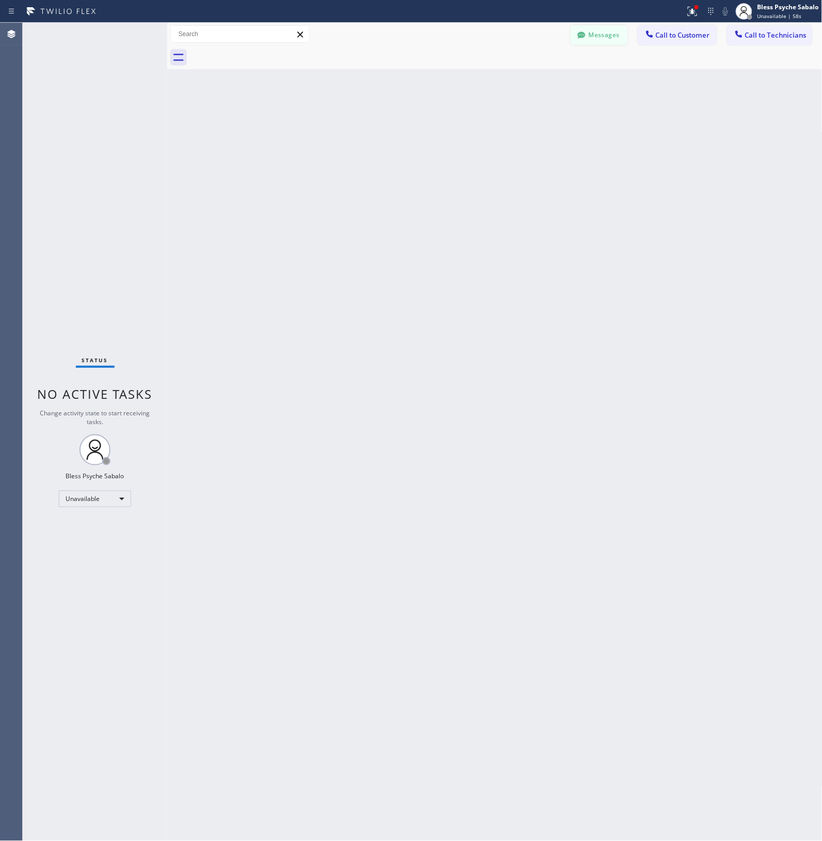
click at [576, 31] on icon at bounding box center [581, 35] width 10 height 10
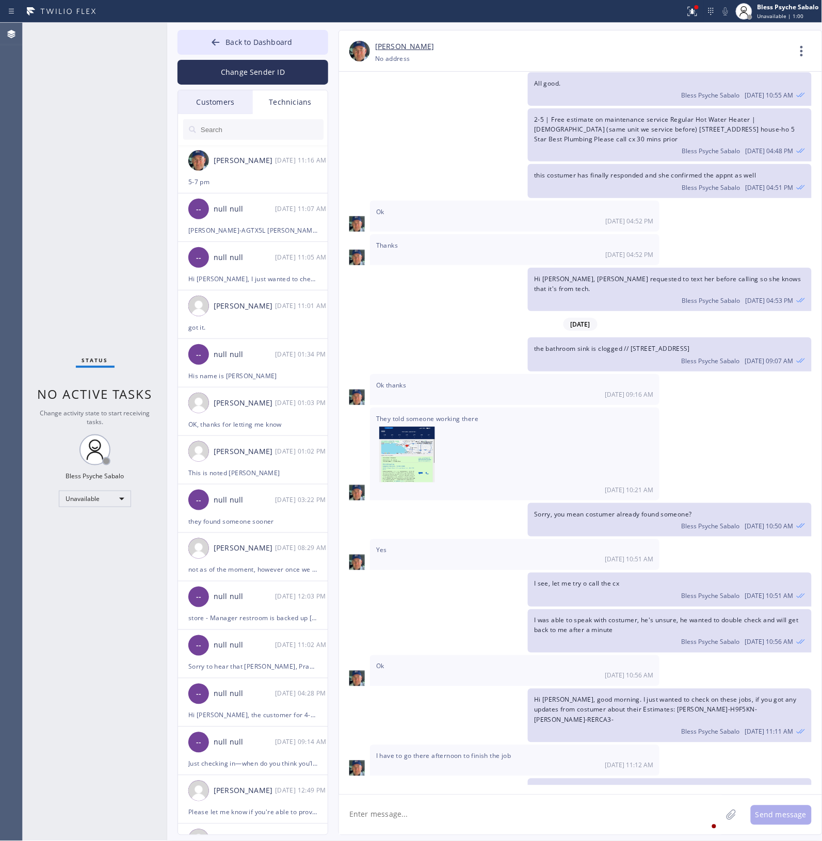
click at [308, 102] on div "Technicians" at bounding box center [290, 102] width 75 height 24
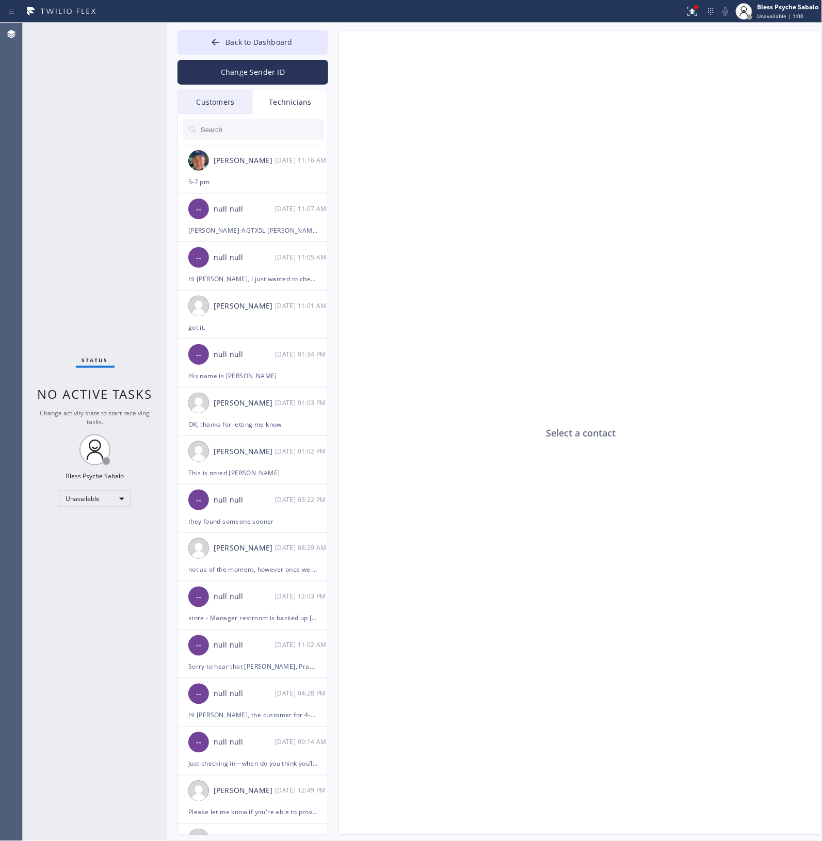
click at [226, 100] on div "Customers" at bounding box center [215, 102] width 75 height 24
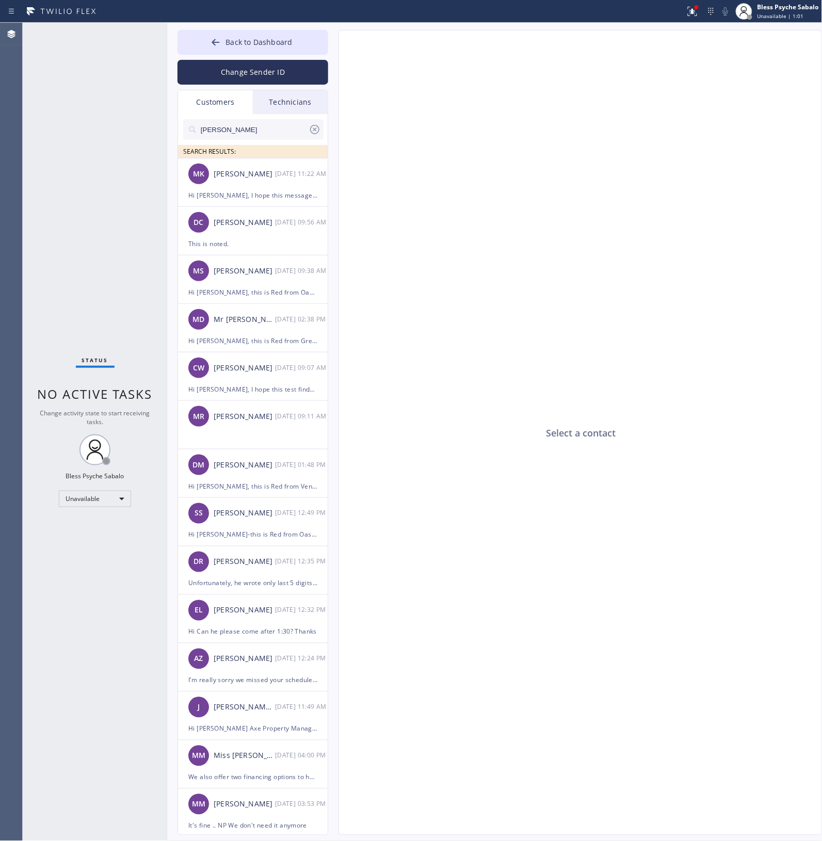
click at [313, 109] on div "Technicians" at bounding box center [290, 102] width 75 height 24
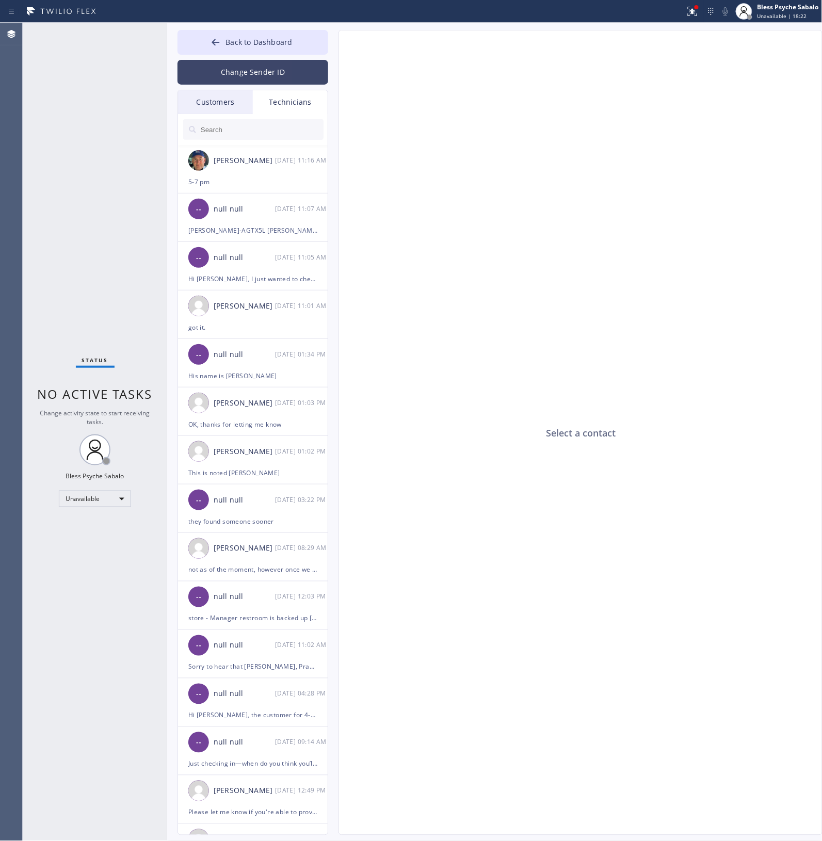
drag, startPoint x: 403, startPoint y: 171, endPoint x: 303, endPoint y: 80, distance: 135.1
click at [403, 171] on div "Select a contact" at bounding box center [581, 432] width 484 height 805
drag, startPoint x: 455, startPoint y: 273, endPoint x: 445, endPoint y: 266, distance: 12.2
click at [448, 273] on div "Select a contact" at bounding box center [581, 432] width 484 height 805
click at [285, 114] on div at bounding box center [253, 129] width 151 height 31
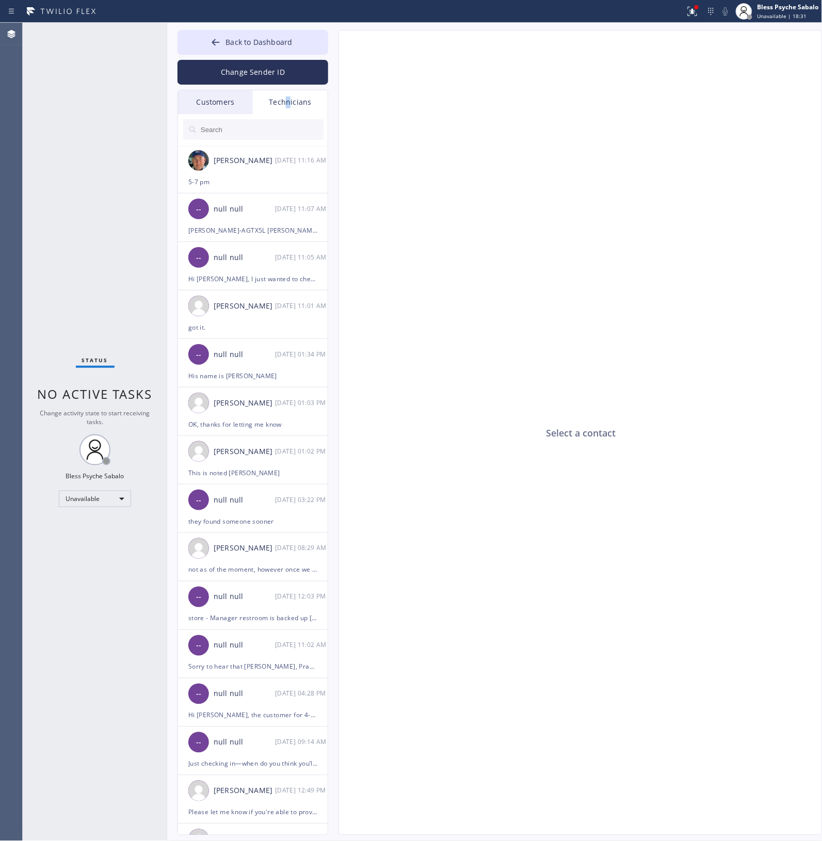
drag, startPoint x: 289, startPoint y: 110, endPoint x: 285, endPoint y: 102, distance: 8.5
click at [285, 106] on div "Technicians" at bounding box center [290, 102] width 75 height 24
click at [270, 126] on input "text" at bounding box center [262, 129] width 124 height 21
type input "z"
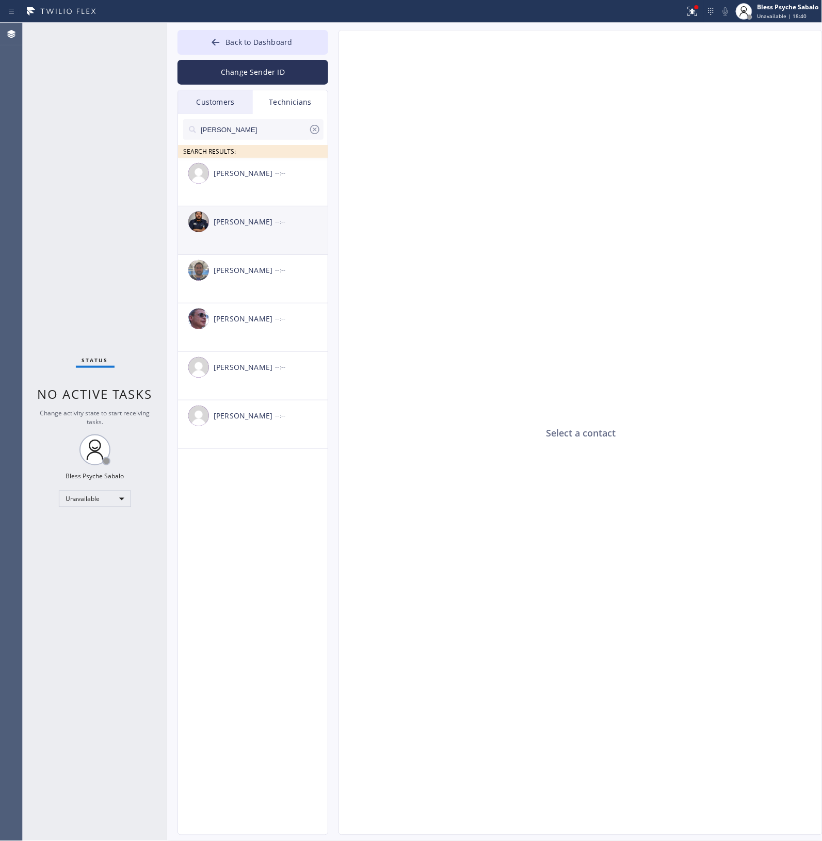
type input "sam"
click at [244, 233] on div "[PERSON_NAME] --:--" at bounding box center [253, 221] width 151 height 31
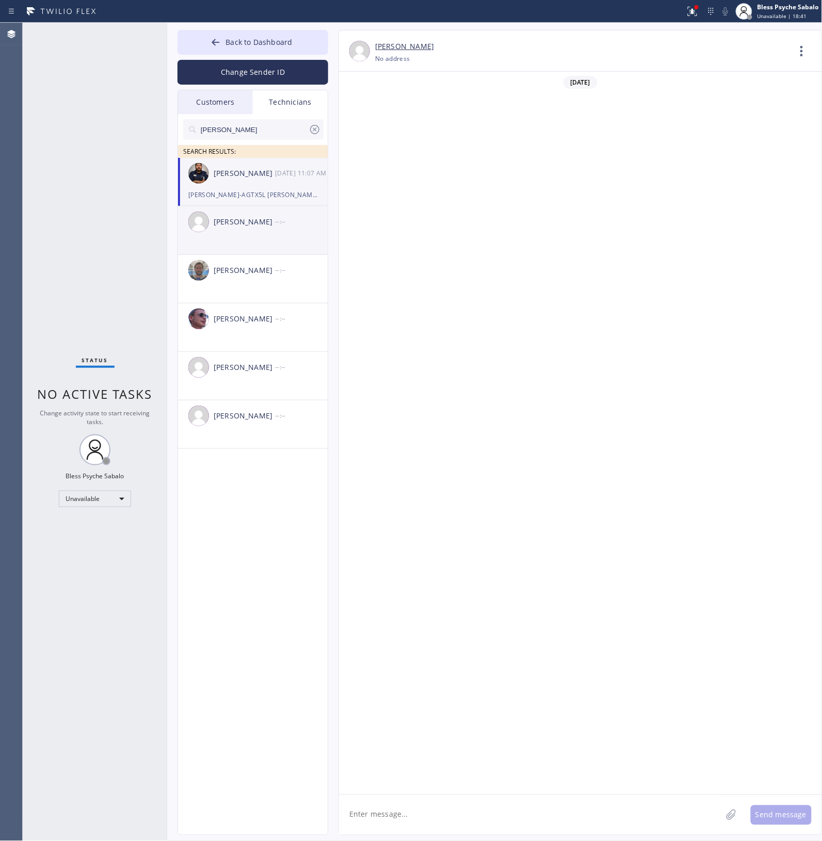
scroll to position [5316, 0]
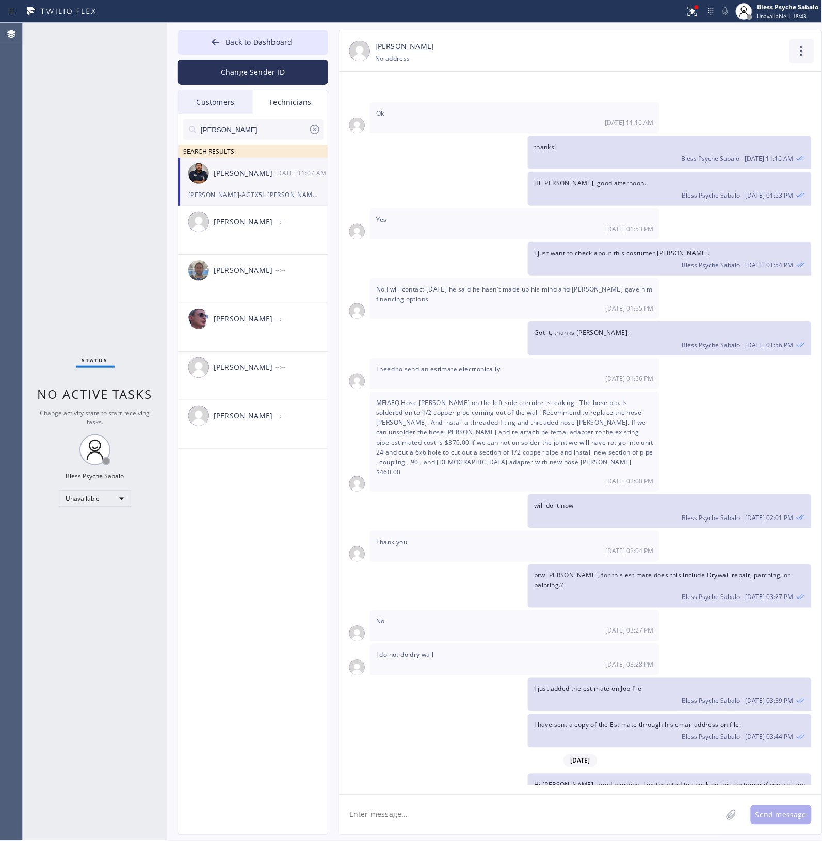
click at [797, 56] on icon at bounding box center [801, 51] width 25 height 25
click at [767, 115] on li "Call to Technician" at bounding box center [740, 105] width 150 height 27
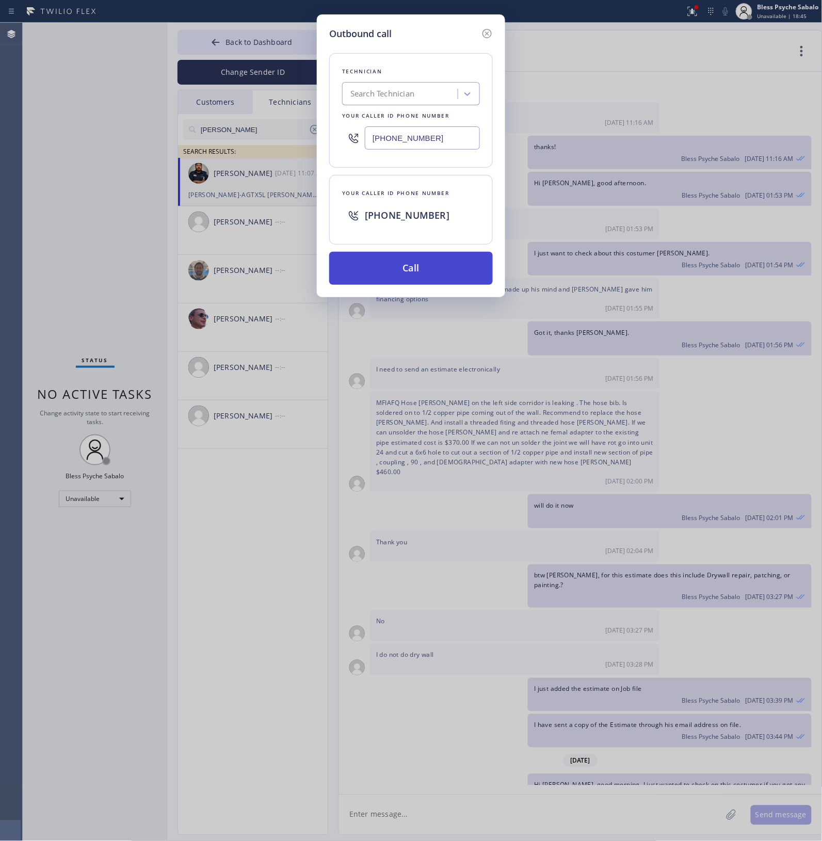
click at [463, 269] on button "Call" at bounding box center [411, 268] width 164 height 33
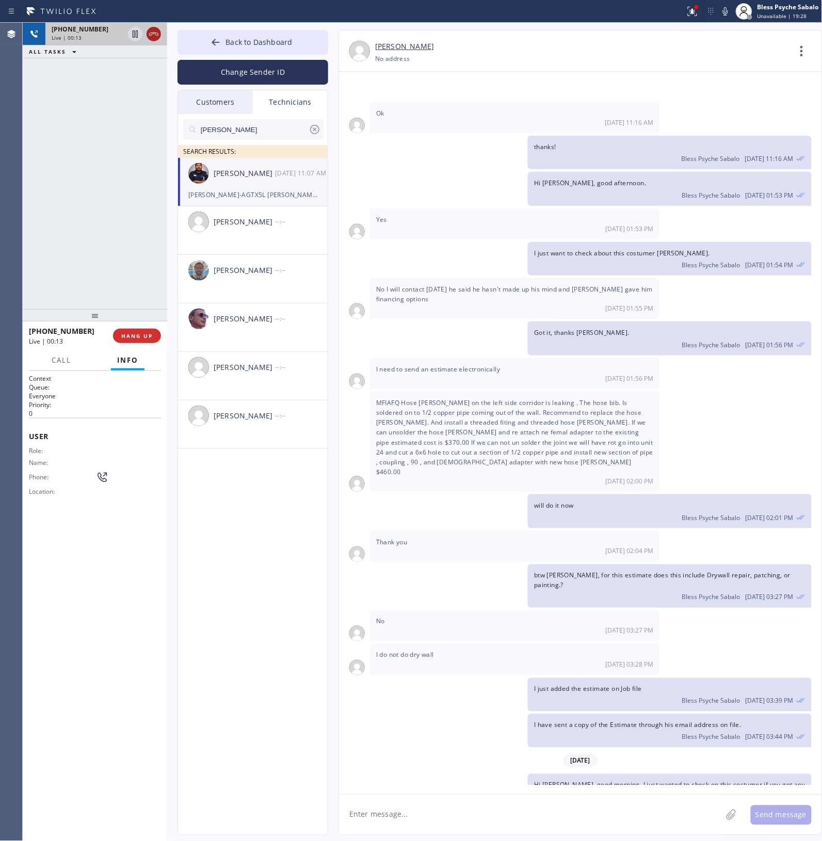
click at [151, 40] on icon at bounding box center [154, 34] width 12 height 12
click at [804, 39] on icon at bounding box center [801, 51] width 25 height 25
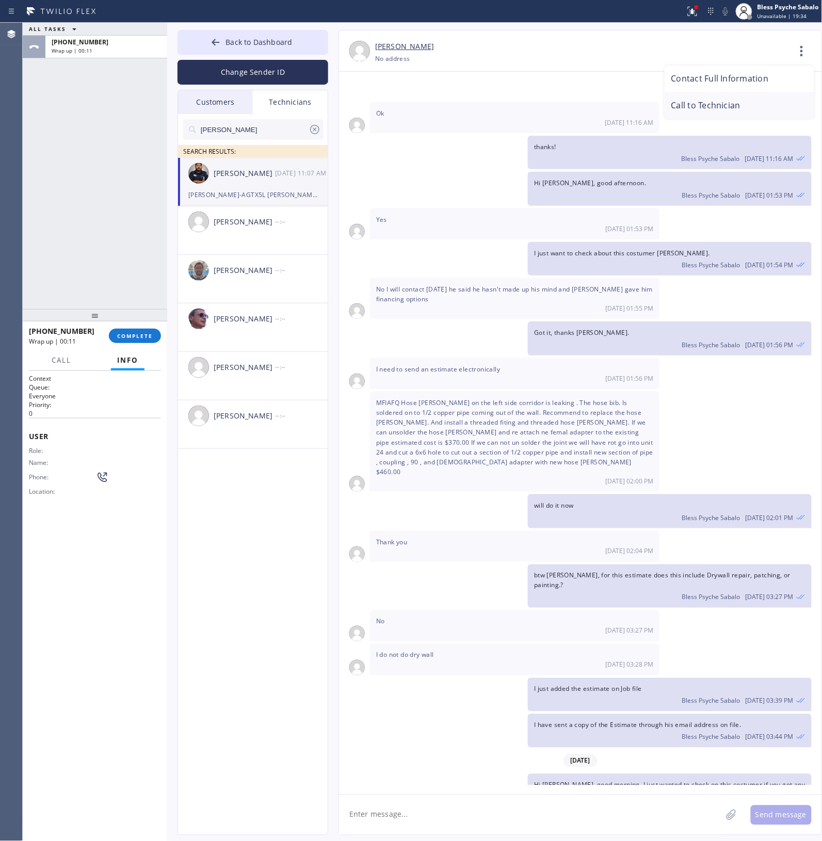
click at [750, 99] on li "Call to Technician" at bounding box center [740, 105] width 150 height 27
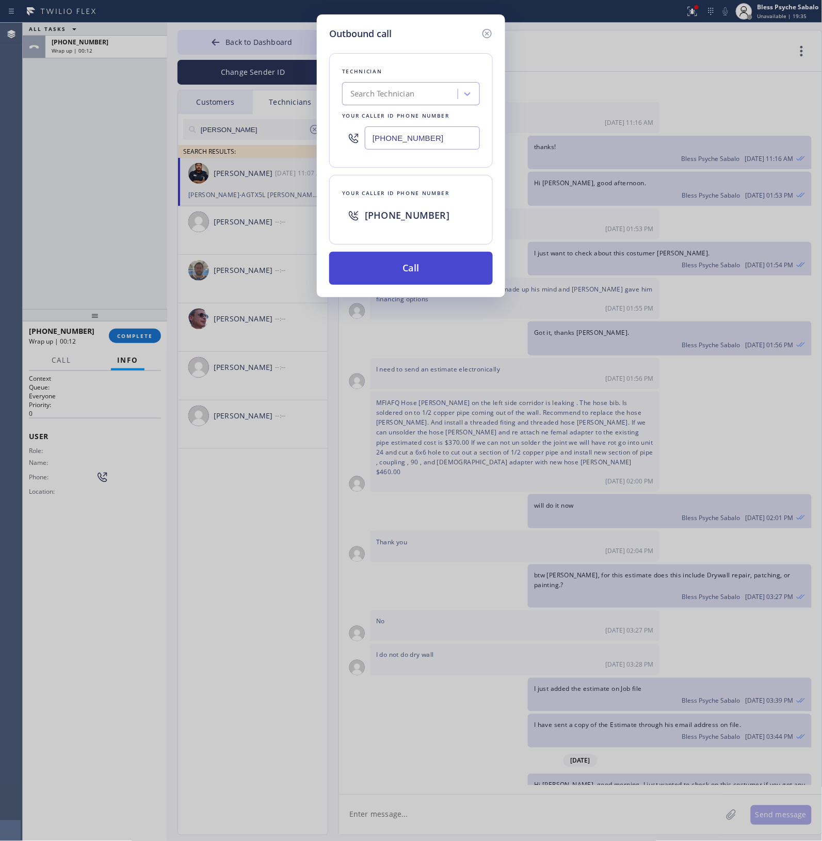
click at [448, 269] on button "Call" at bounding box center [411, 268] width 164 height 33
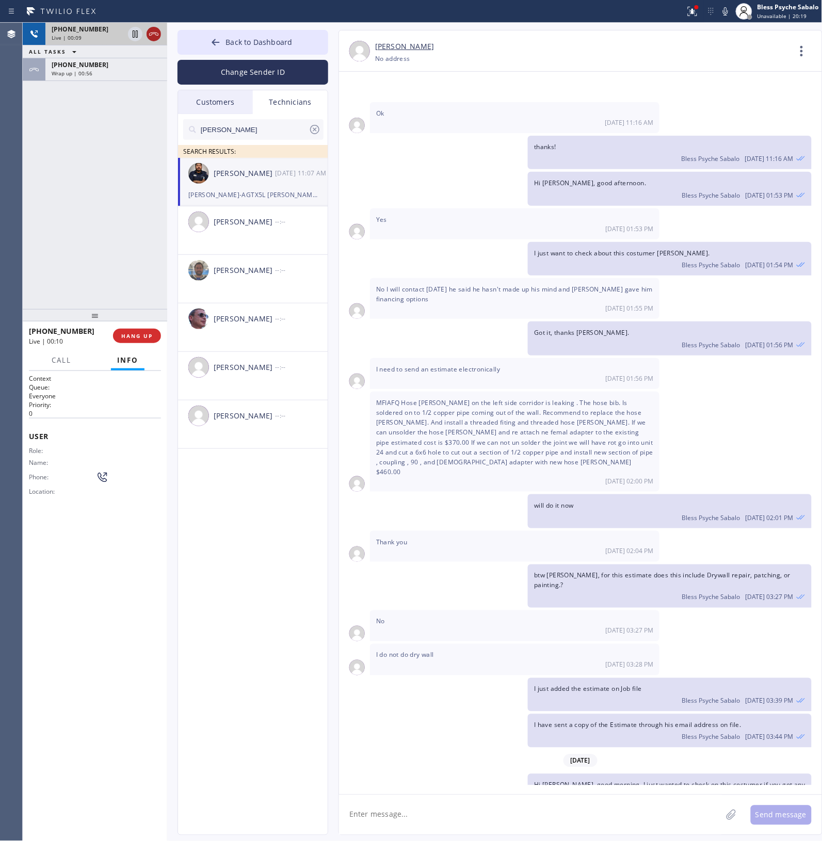
click at [155, 32] on icon at bounding box center [154, 34] width 12 height 12
drag, startPoint x: 153, startPoint y: 336, endPoint x: 161, endPoint y: 339, distance: 9.1
click at [154, 338] on button "COMPLETE" at bounding box center [135, 336] width 52 height 14
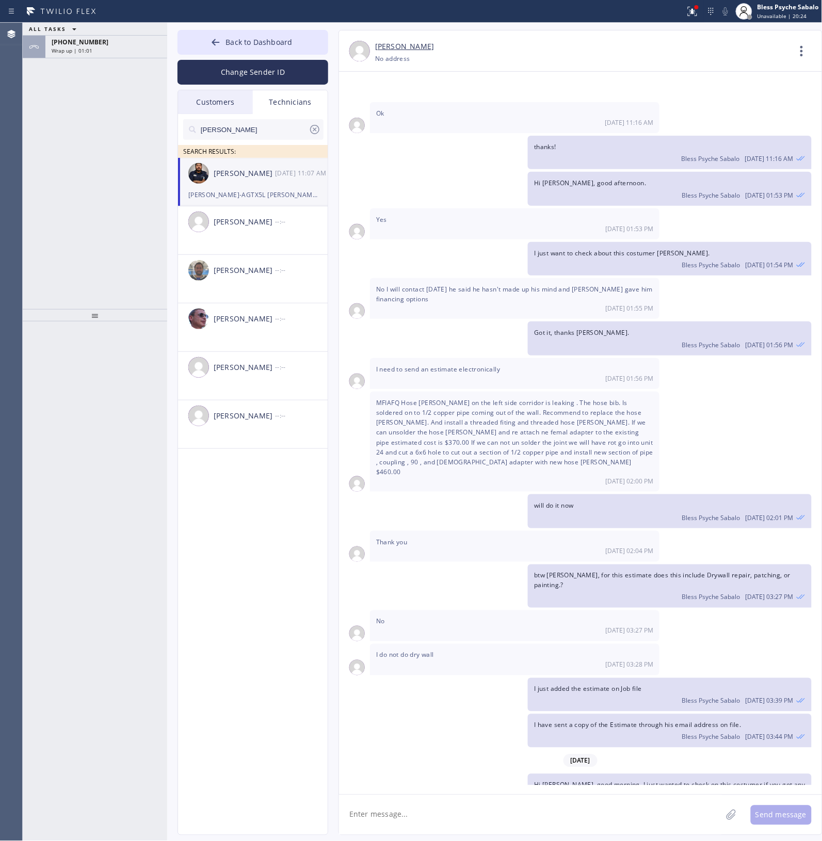
click at [292, 105] on div "Technicians" at bounding box center [290, 102] width 75 height 24
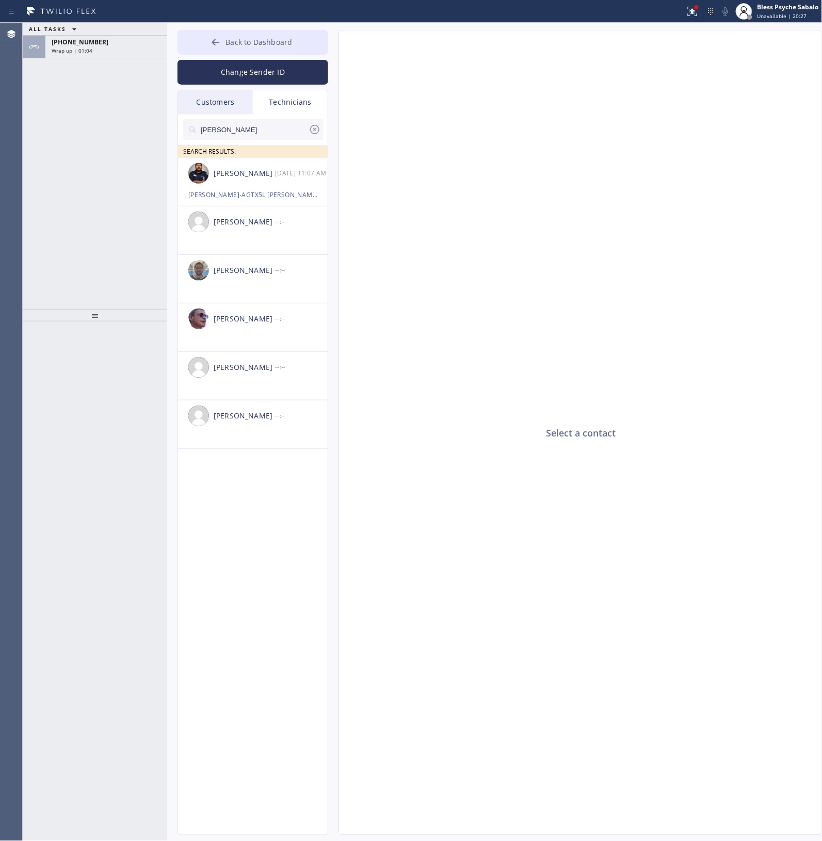
click at [215, 92] on div "Customers" at bounding box center [215, 102] width 75 height 24
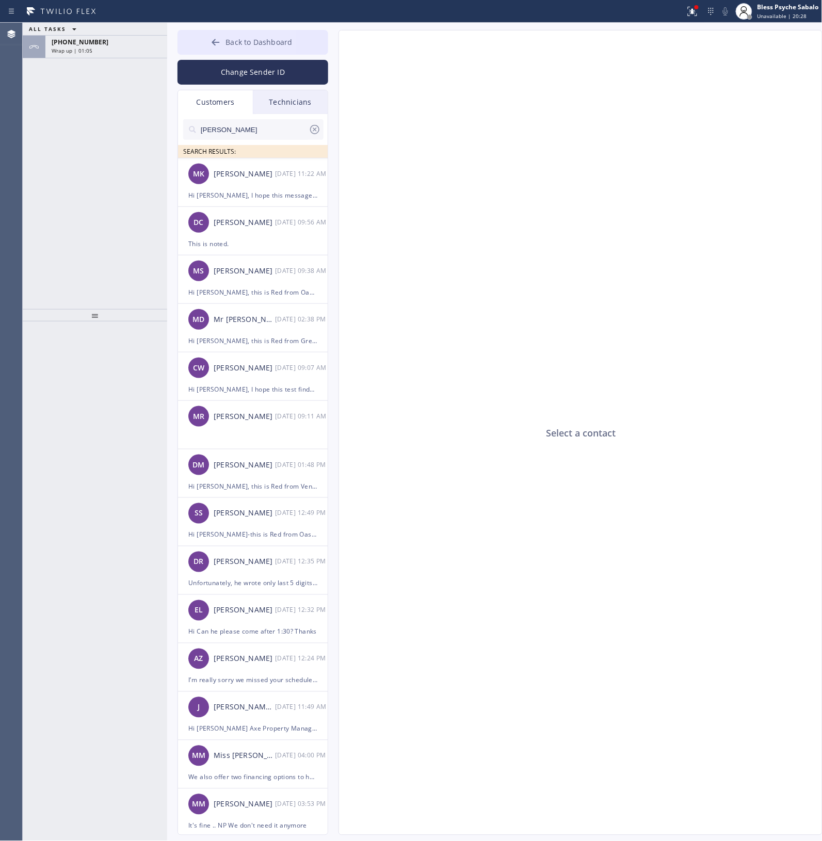
click at [218, 43] on icon at bounding box center [216, 42] width 10 height 10
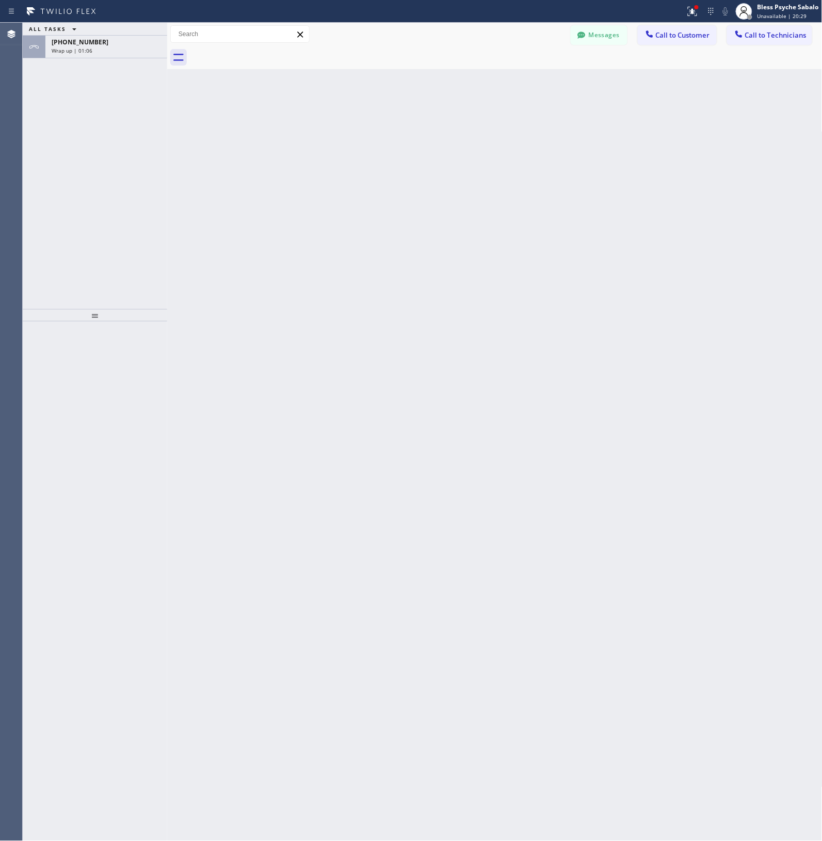
click at [90, 314] on div at bounding box center [95, 315] width 144 height 12
click at [171, 62] on icon at bounding box center [178, 57] width 17 height 17
click at [107, 42] on div "[PHONE_NUMBER]" at bounding box center [106, 42] width 109 height 9
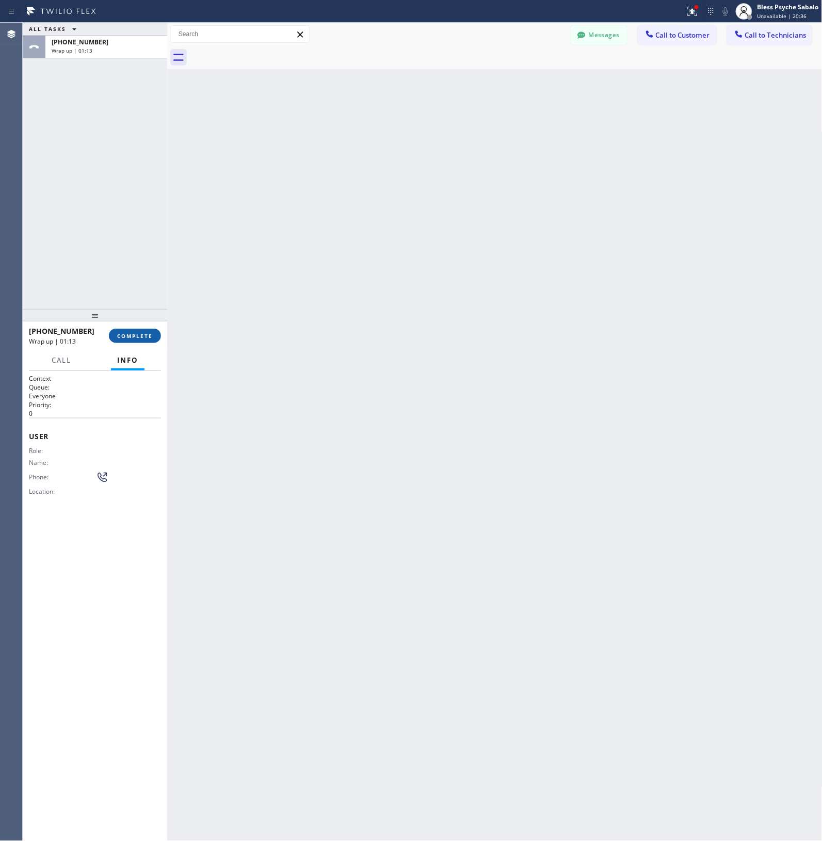
click at [140, 339] on button "COMPLETE" at bounding box center [135, 336] width 52 height 14
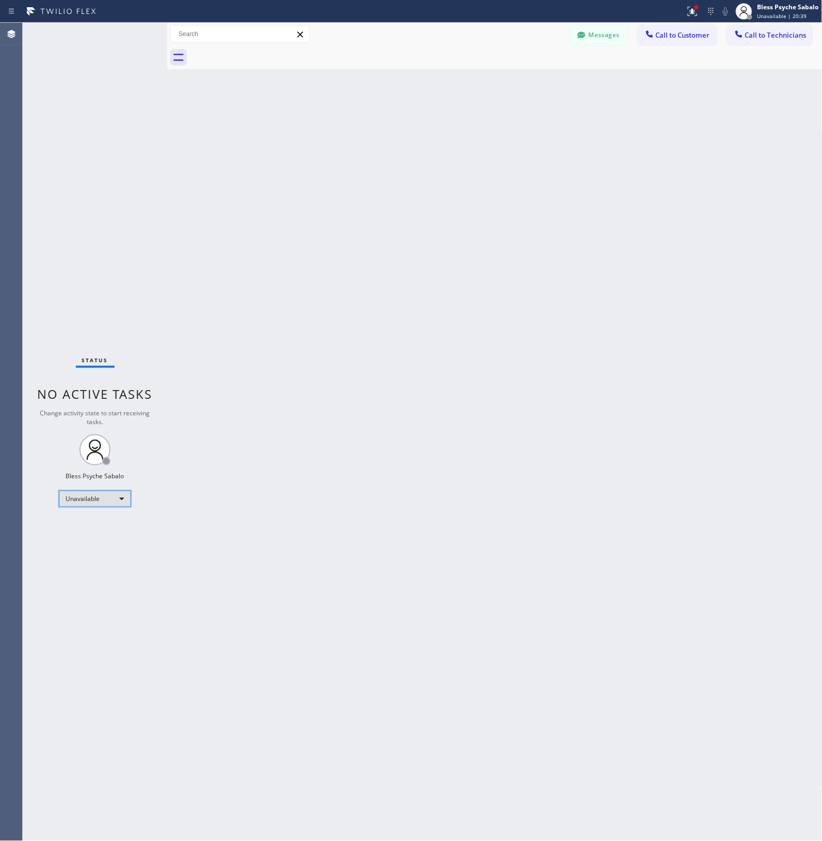
click at [94, 491] on div "Unavailable" at bounding box center [95, 499] width 72 height 17
click at [108, 526] on li "Available" at bounding box center [94, 526] width 70 height 12
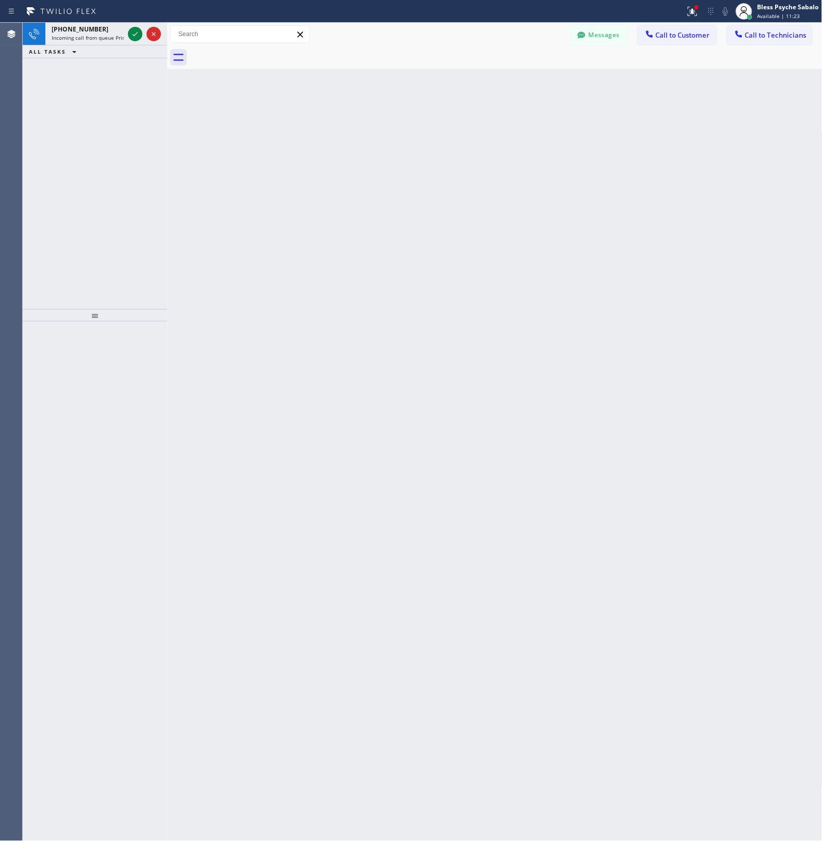
click at [160, 46] on div "+17148483054 Incoming call from queue Primary PL ALL TASKS ALL TASKS ACTIVE TAS…" at bounding box center [95, 41] width 144 height 36
click at [159, 37] on div at bounding box center [154, 34] width 14 height 12
click at [134, 40] on icon at bounding box center [135, 34] width 12 height 12
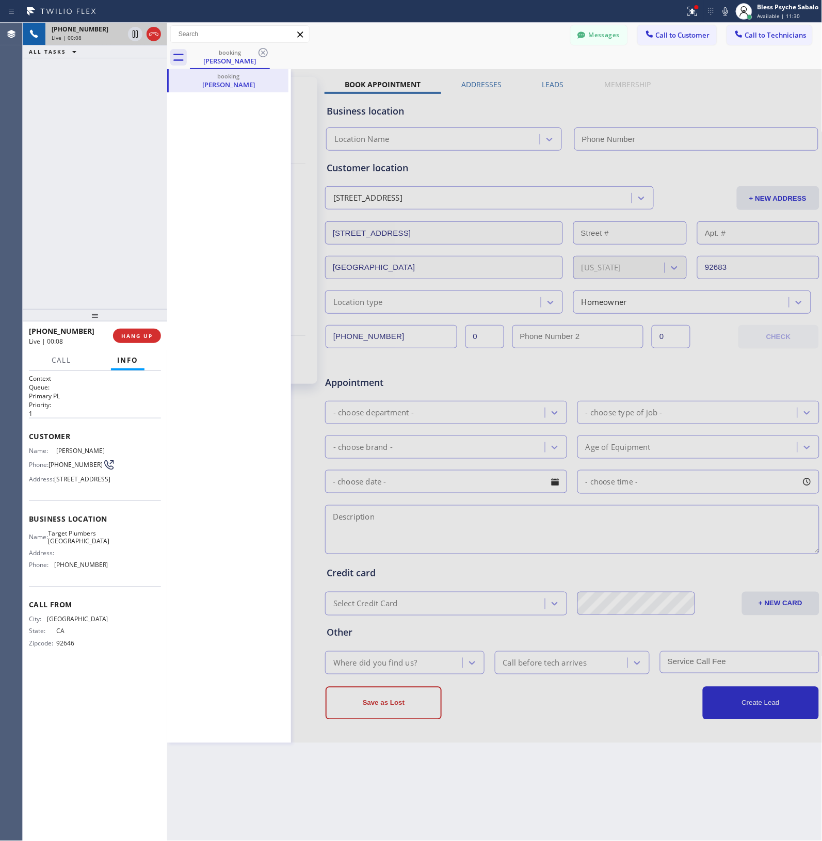
type input "(714) 930-2196"
click at [230, 237] on div "booking Danji Ebisu" at bounding box center [229, 406] width 124 height 674
drag, startPoint x: 803, startPoint y: 27, endPoint x: 805, endPoint y: 33, distance: 5.9
click at [803, 28] on div "Status report Issues detected These issues could affect your workflow. Please c…" at bounding box center [411, 420] width 822 height 841
click at [805, 34] on span "Call to Technicians" at bounding box center [775, 34] width 61 height 9
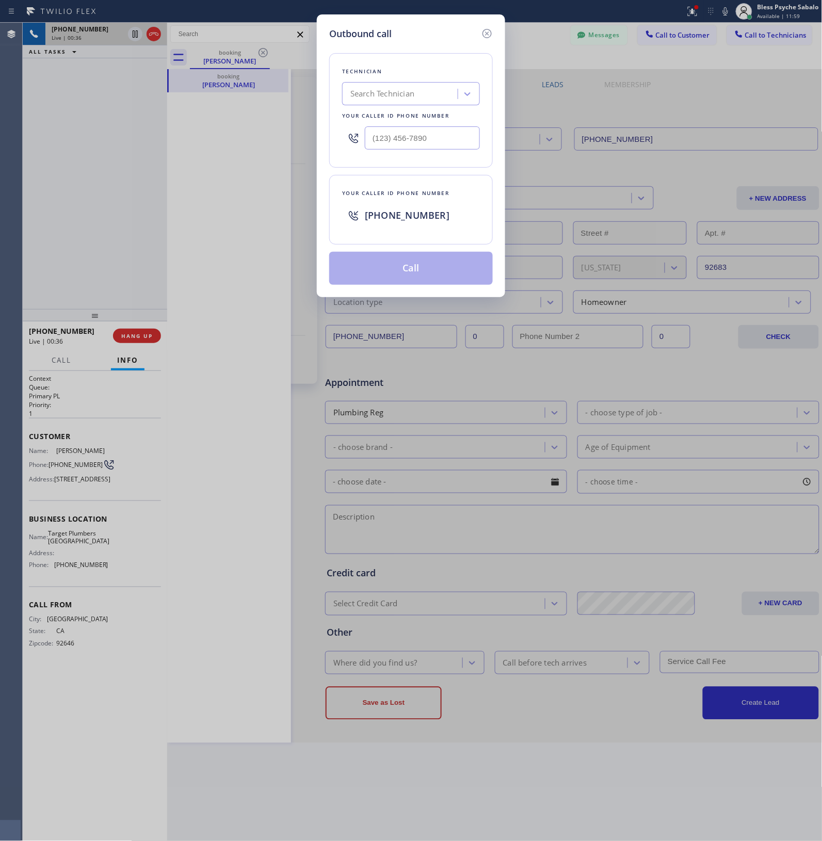
drag, startPoint x: 801, startPoint y: 30, endPoint x: 776, endPoint y: 0, distance: 38.8
click at [798, 26] on div "Outbound call Technician Search Technician Your caller id phone number Your cal…" at bounding box center [411, 420] width 822 height 841
click at [488, 36] on icon at bounding box center [487, 33] width 12 height 12
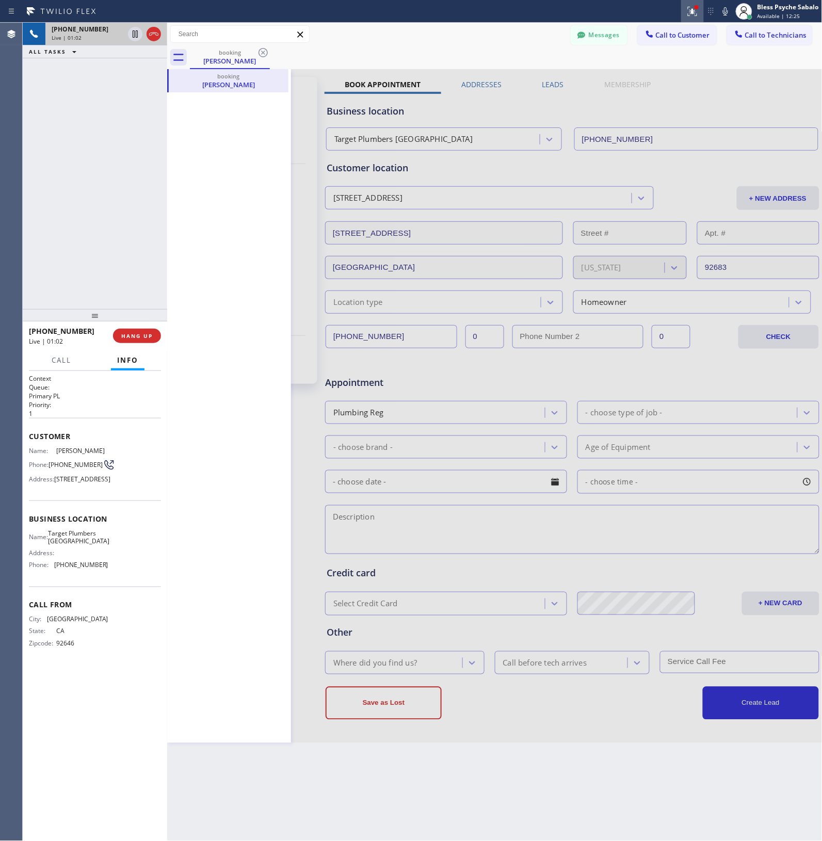
click at [695, 11] on icon at bounding box center [692, 11] width 12 height 12
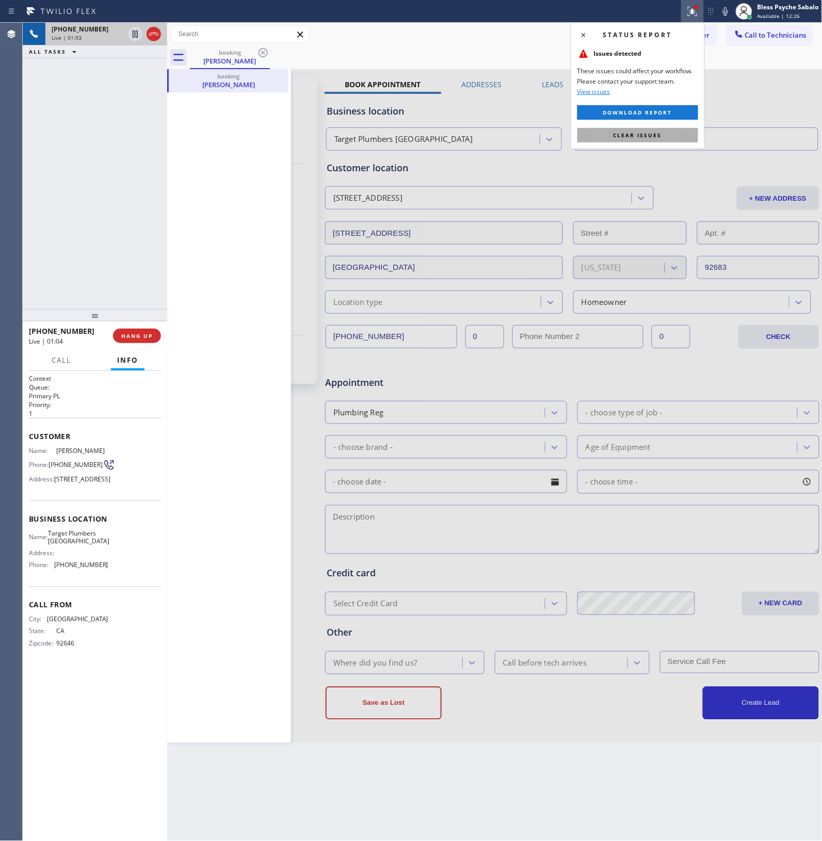
click at [642, 132] on span "Clear issues" at bounding box center [637, 135] width 48 height 7
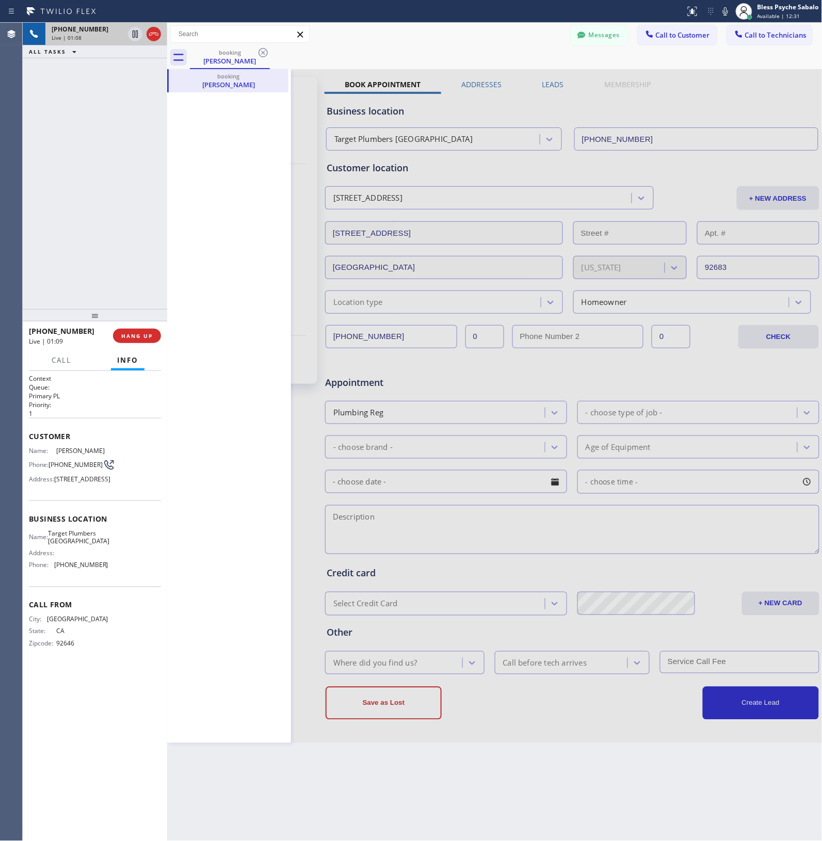
click at [246, 257] on div "booking Danji Ebisu" at bounding box center [229, 406] width 124 height 674
drag, startPoint x: 251, startPoint y: 205, endPoint x: 252, endPoint y: 195, distance: 10.8
click at [251, 205] on div "booking Danji Ebisu" at bounding box center [229, 406] width 124 height 674
click at [191, 302] on div "booking Danji Ebisu" at bounding box center [229, 406] width 124 height 674
click at [182, 171] on div "booking Danji Ebisu" at bounding box center [229, 406] width 124 height 674
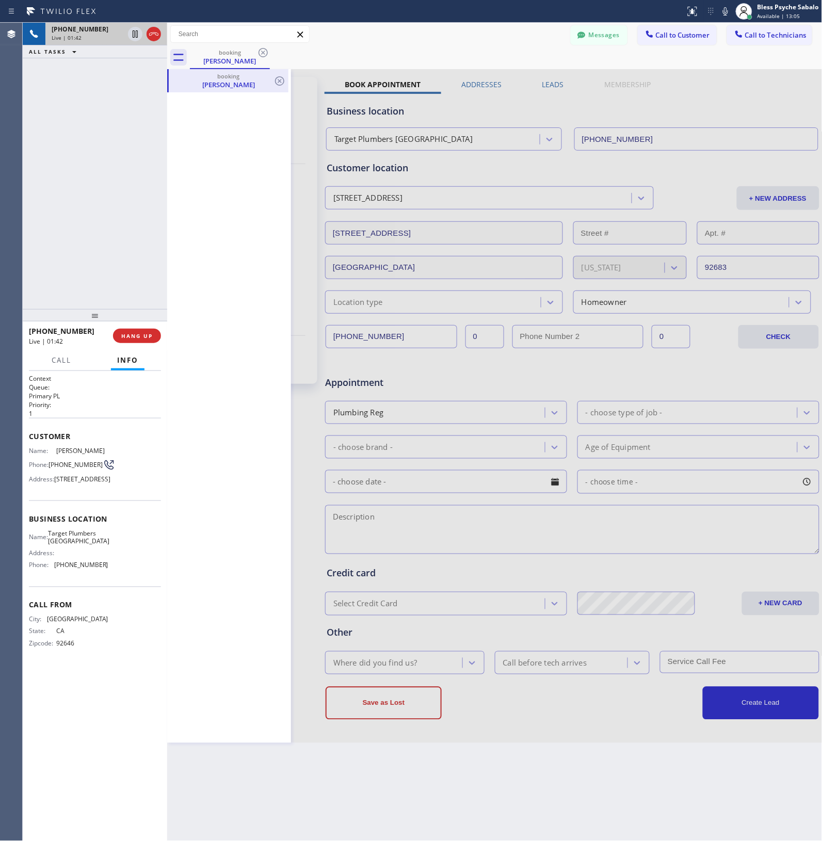
click at [230, 87] on div "Danji Ebisu" at bounding box center [229, 84] width 118 height 9
click at [248, 293] on div "booking Danji Ebisu" at bounding box center [229, 406] width 124 height 674
click at [228, 60] on div "Danji Ebisu" at bounding box center [230, 60] width 78 height 9
click at [87, 528] on div "Business location Name: Target Plumbers Huntington Beach Address: Phone: (714) …" at bounding box center [95, 543] width 132 height 86
click at [64, 359] on span "Call" at bounding box center [62, 359] width 20 height 9
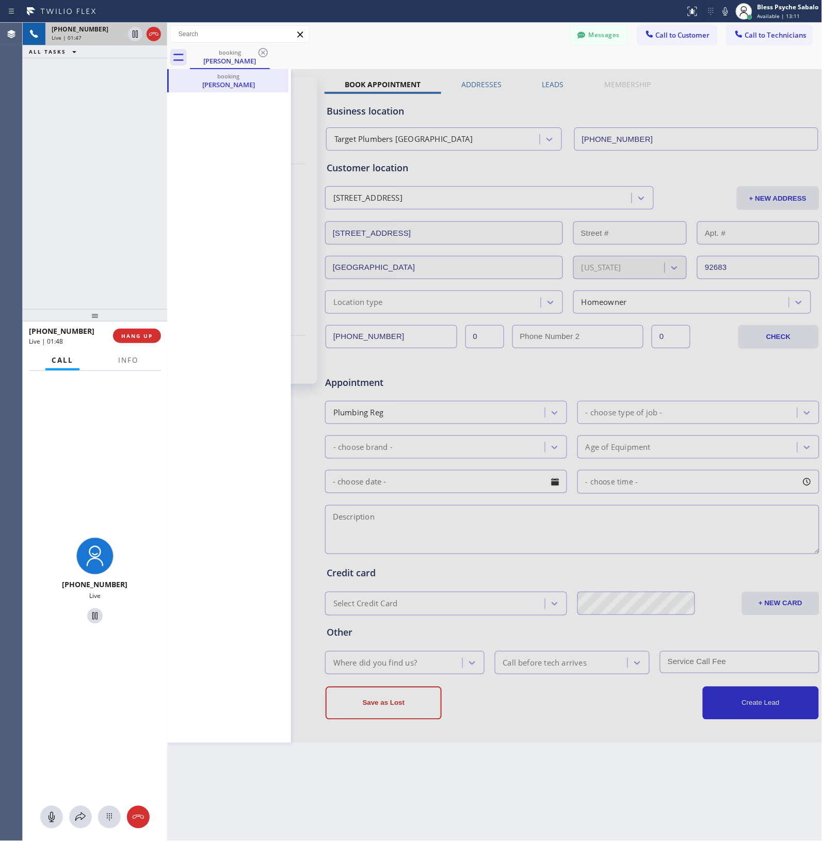
click at [126, 371] on div "+17148483054 Live" at bounding box center [95, 582] width 144 height 423
drag, startPoint x: 131, startPoint y: 359, endPoint x: 125, endPoint y: 363, distance: 7.0
click at [129, 357] on span "Info" at bounding box center [128, 359] width 20 height 9
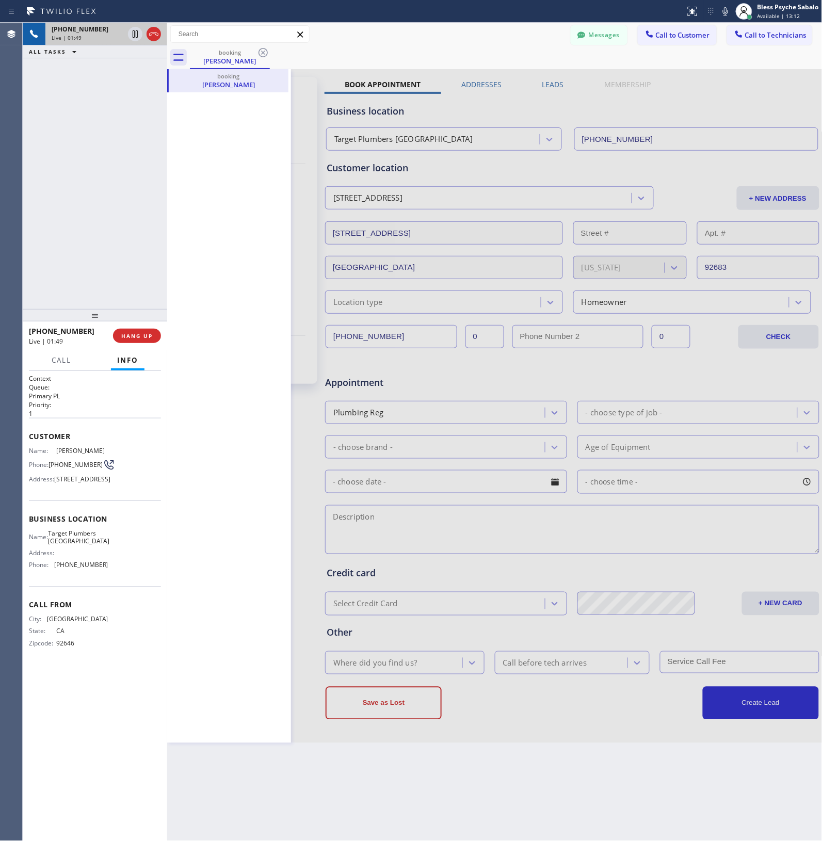
click at [103, 545] on span "Target Plumbers Huntington Beach" at bounding box center [78, 537] width 61 height 16
drag, startPoint x: 259, startPoint y: 545, endPoint x: 221, endPoint y: 465, distance: 89.1
click at [255, 541] on div "booking Danji Ebisu" at bounding box center [229, 406] width 124 height 674
click at [262, 55] on icon at bounding box center [263, 52] width 12 height 12
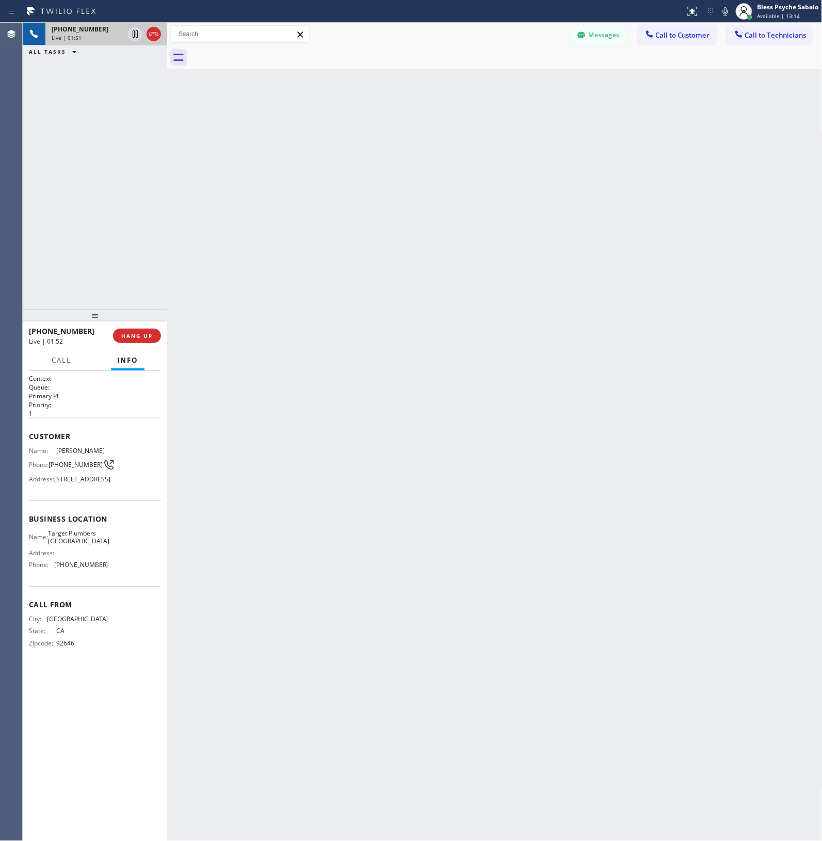
click at [398, 105] on div "Back to Dashboard Change Sender ID Customers Technicians [PERSON_NAME] SEARCH R…" at bounding box center [494, 432] width 655 height 818
click at [69, 355] on span "Call" at bounding box center [62, 359] width 20 height 9
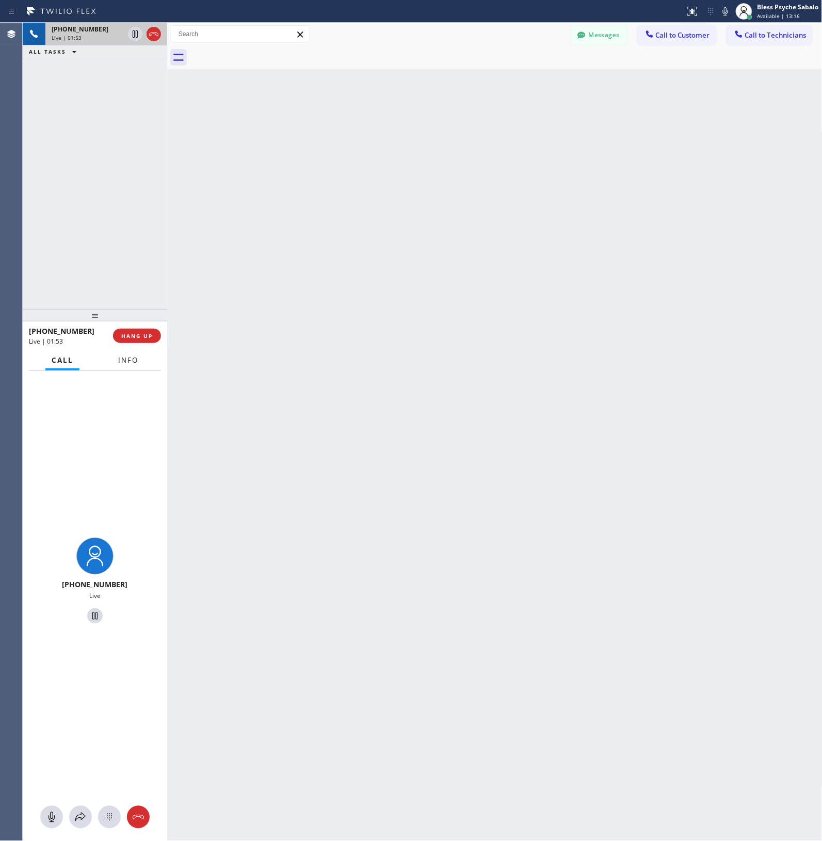
click at [122, 366] on button "Info" at bounding box center [128, 360] width 33 height 20
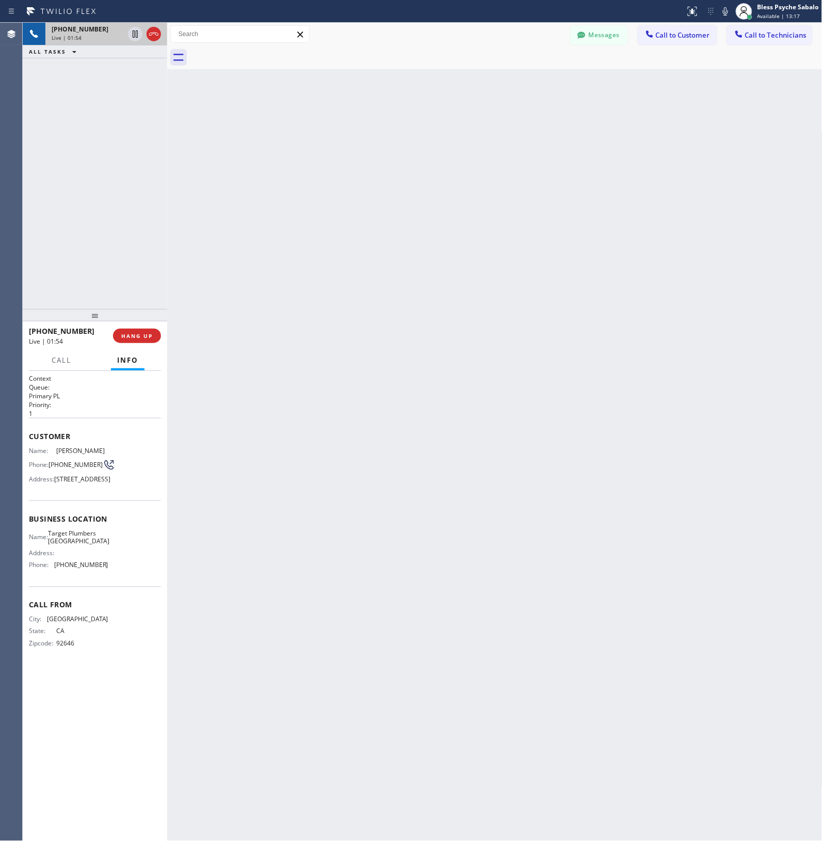
click at [92, 500] on div "Customer Name: Danji Ebisu Phone: (714) 848-3054 Address: 8667 Brooke Ave, West…" at bounding box center [95, 459] width 132 height 83
click at [72, 462] on span "(714) 848-3054" at bounding box center [75, 465] width 54 height 8
click at [72, 468] on div "Phone: (714) 848-3054" at bounding box center [68, 465] width 79 height 12
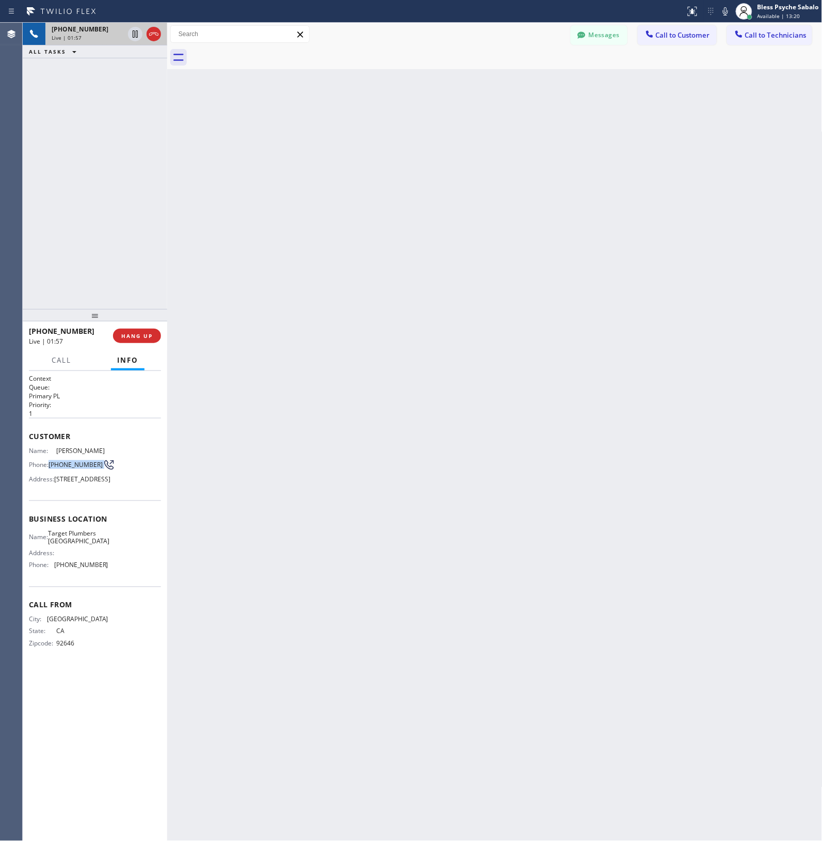
copy div "(714) 848-3054"
drag, startPoint x: 318, startPoint y: 104, endPoint x: 398, endPoint y: 0, distance: 131.4
click at [319, 104] on div "Back to Dashboard Change Sender ID Customers Technicians [PERSON_NAME] SEARCH R…" at bounding box center [494, 432] width 655 height 818
click at [589, 38] on button "Messages" at bounding box center [599, 35] width 57 height 20
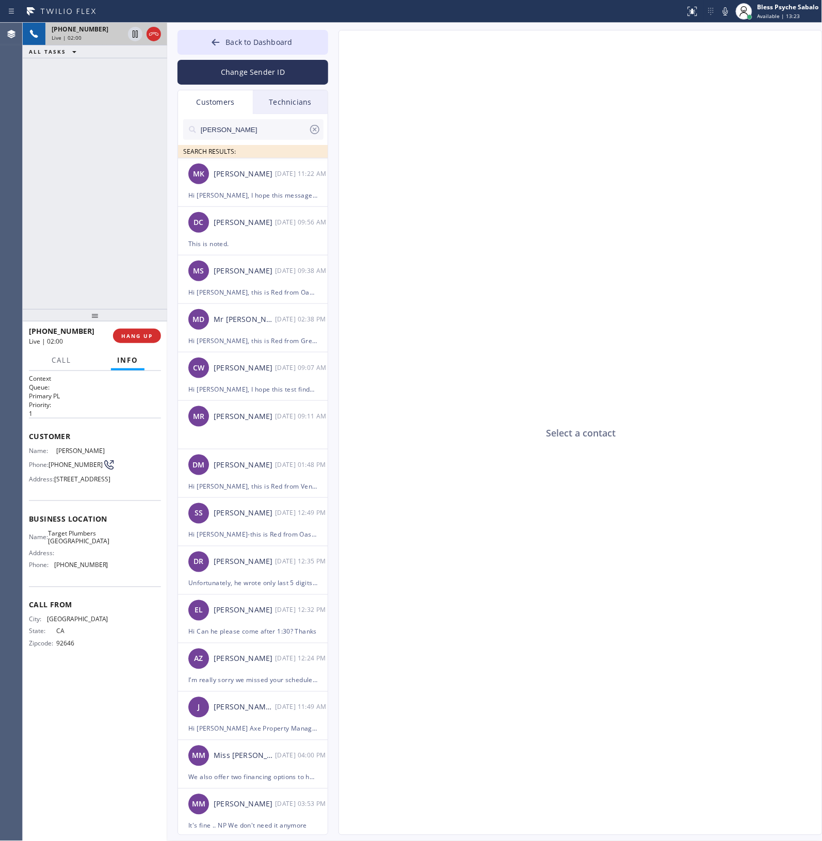
click at [234, 106] on div "Customers" at bounding box center [215, 102] width 75 height 24
drag, startPoint x: 251, startPoint y: 130, endPoint x: 133, endPoint y: 126, distance: 118.2
click at [133, 126] on div "+17148483054 Live | 02:01 ALL TASKS ALL TASKS ACTIVE TASKS TASKS IN WRAP UP +17…" at bounding box center [422, 432] width 799 height 818
click at [289, 101] on div "Technicians" at bounding box center [290, 102] width 75 height 24
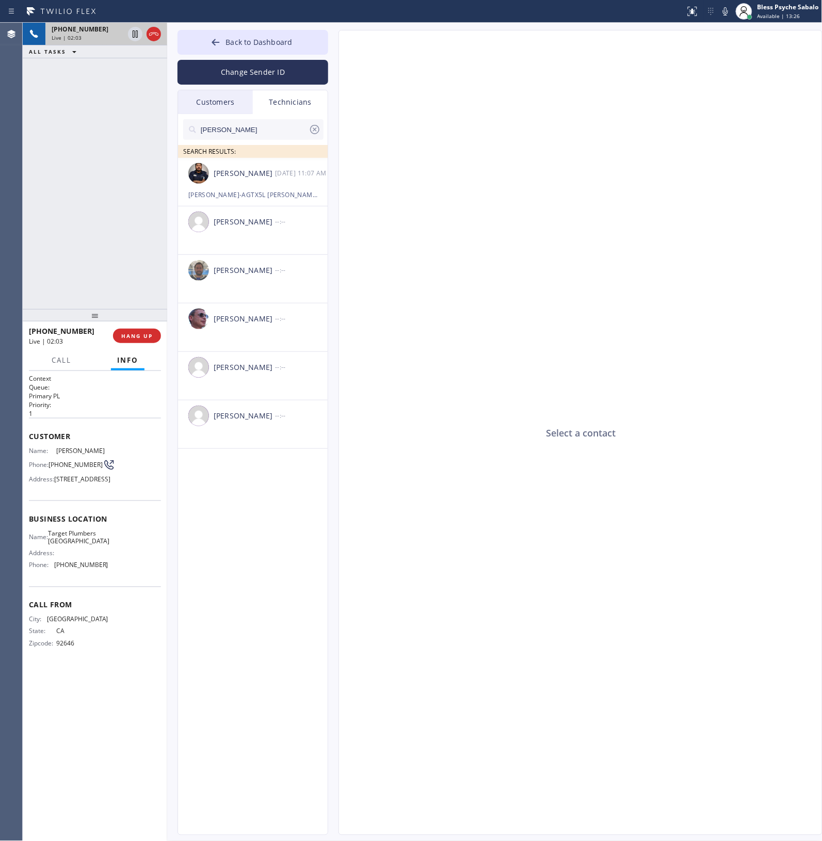
click at [238, 106] on div "Customers" at bounding box center [215, 102] width 75 height 24
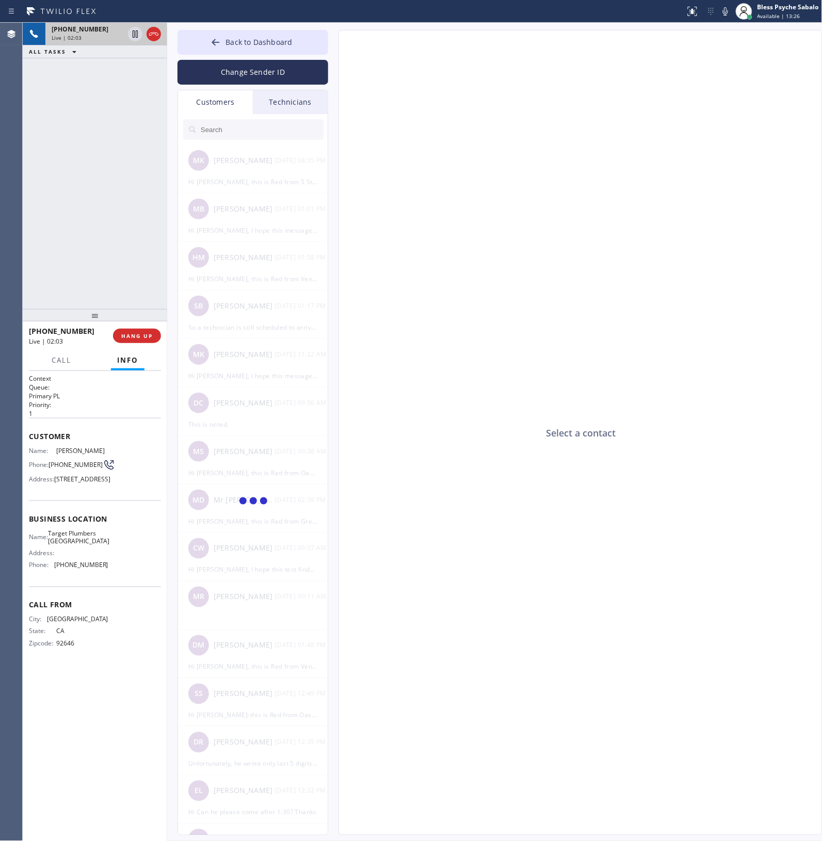
click at [238, 106] on div "Customers" at bounding box center [215, 102] width 75 height 24
click at [243, 137] on input "text" at bounding box center [262, 129] width 124 height 21
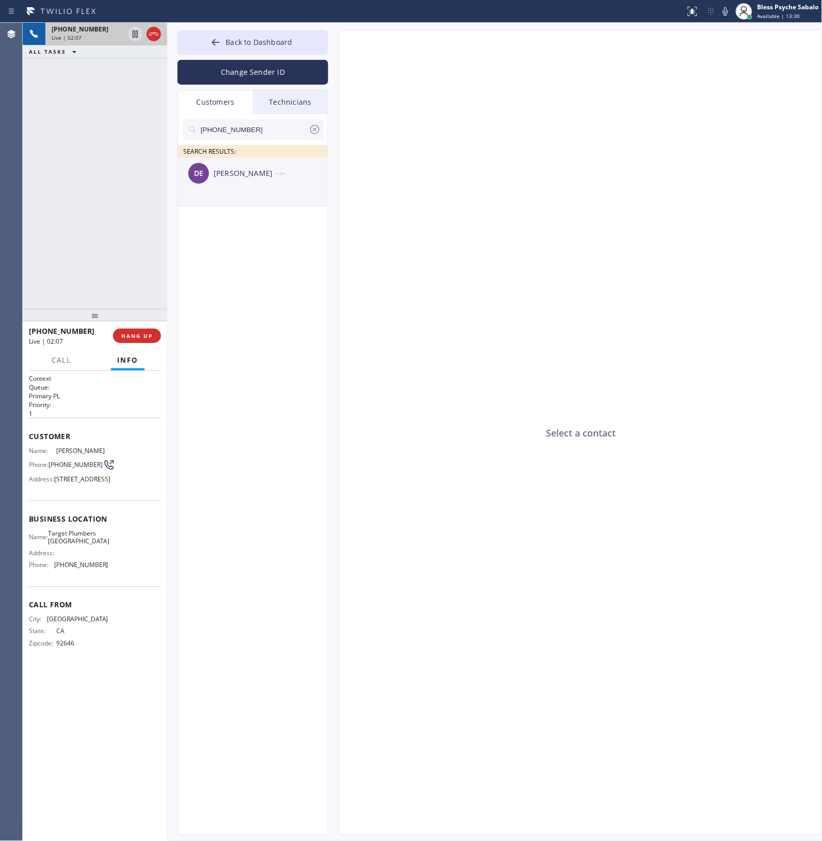
click at [253, 184] on div "DE Danji Ebisu --:--" at bounding box center [253, 173] width 151 height 31
click at [428, 171] on div at bounding box center [580, 433] width 483 height 723
click at [396, 46] on link "Danji Ebisu" at bounding box center [404, 47] width 59 height 12
click at [136, 82] on div "+17148483054 Live | 03:24 ALL TASKS ALL TASKS ACTIVE TASKS TASKS IN WRAP UP" at bounding box center [95, 166] width 144 height 286
click at [133, 37] on icon at bounding box center [135, 33] width 5 height 7
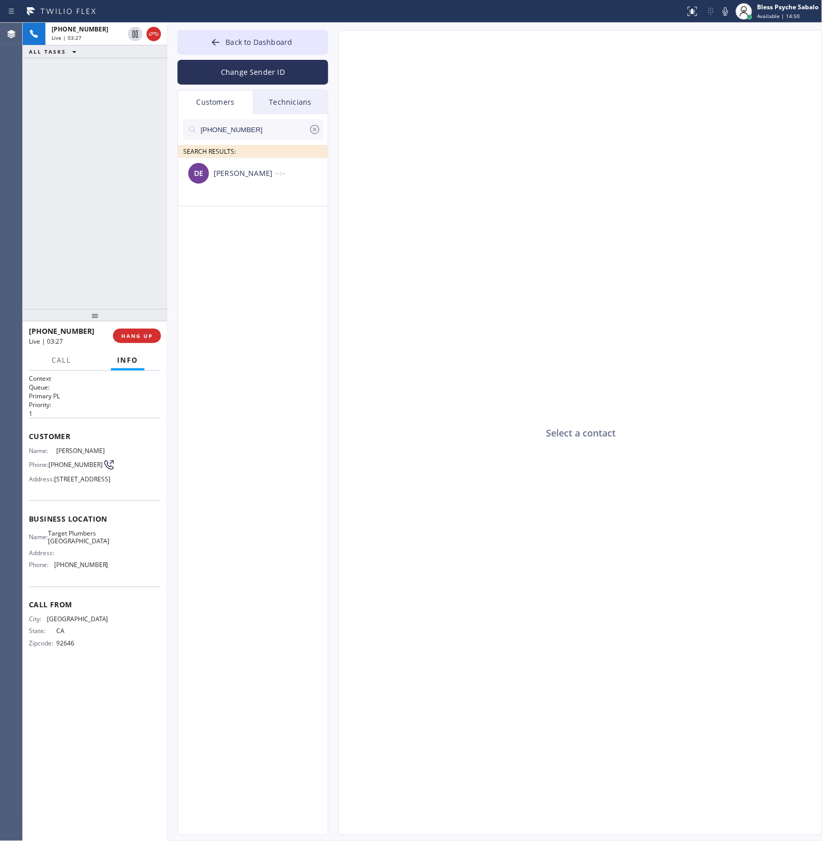
click at [129, 93] on div "+17148483054 Live | 03:27 ALL TASKS ALL TASKS ACTIVE TASKS TASKS IN WRAP UP" at bounding box center [95, 166] width 144 height 286
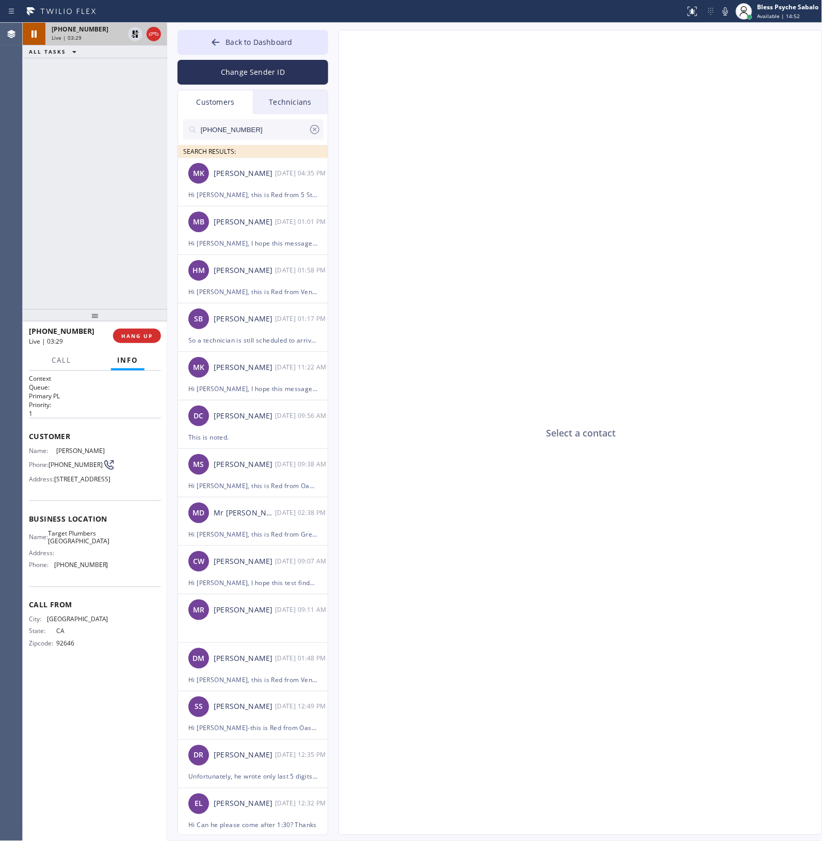
type input "(714) 930-2196"
click at [122, 168] on div "+17148483054 Live | 03:29 ALL TASKS ALL TASKS ACTIVE TASKS TASKS IN WRAP UP" at bounding box center [95, 166] width 144 height 286
click at [431, 198] on div "Select a contact" at bounding box center [581, 432] width 484 height 805
click at [68, 359] on span "Call" at bounding box center [62, 359] width 20 height 9
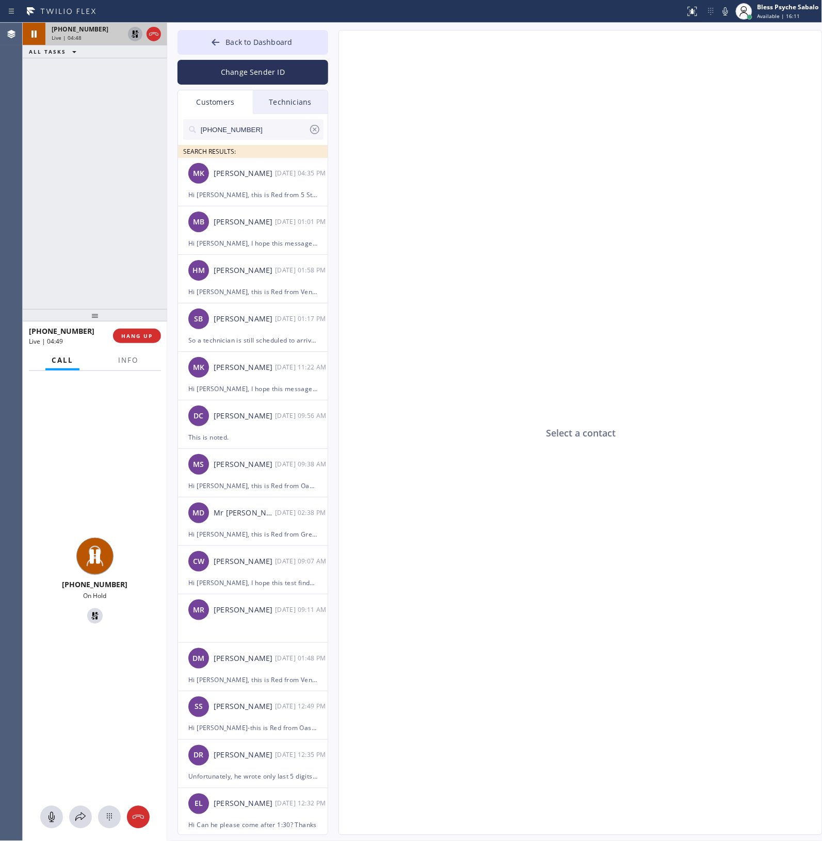
click at [132, 35] on icon at bounding box center [135, 34] width 12 height 12
click at [100, 179] on div "+17148483054 Live | 04:51 ALL TASKS ALL TASKS ACTIVE TASKS TASKS IN WRAP UP" at bounding box center [95, 166] width 144 height 286
click at [117, 364] on button "Info" at bounding box center [128, 360] width 33 height 20
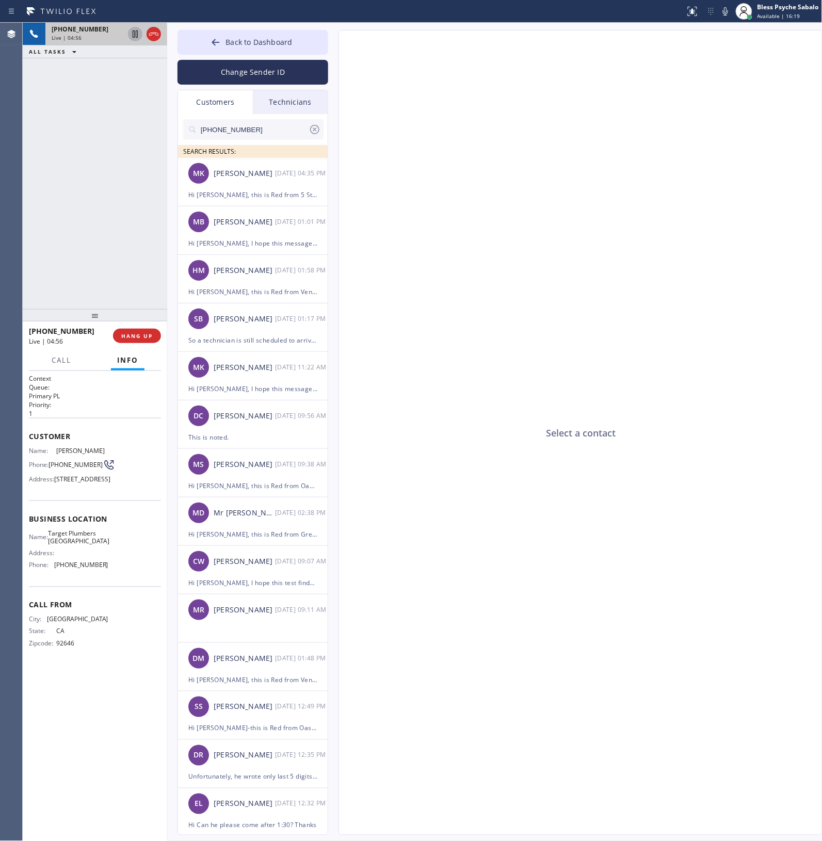
click at [423, 442] on div "Select a contact" at bounding box center [581, 432] width 484 height 805
click at [295, 99] on div "Technicians" at bounding box center [290, 102] width 75 height 24
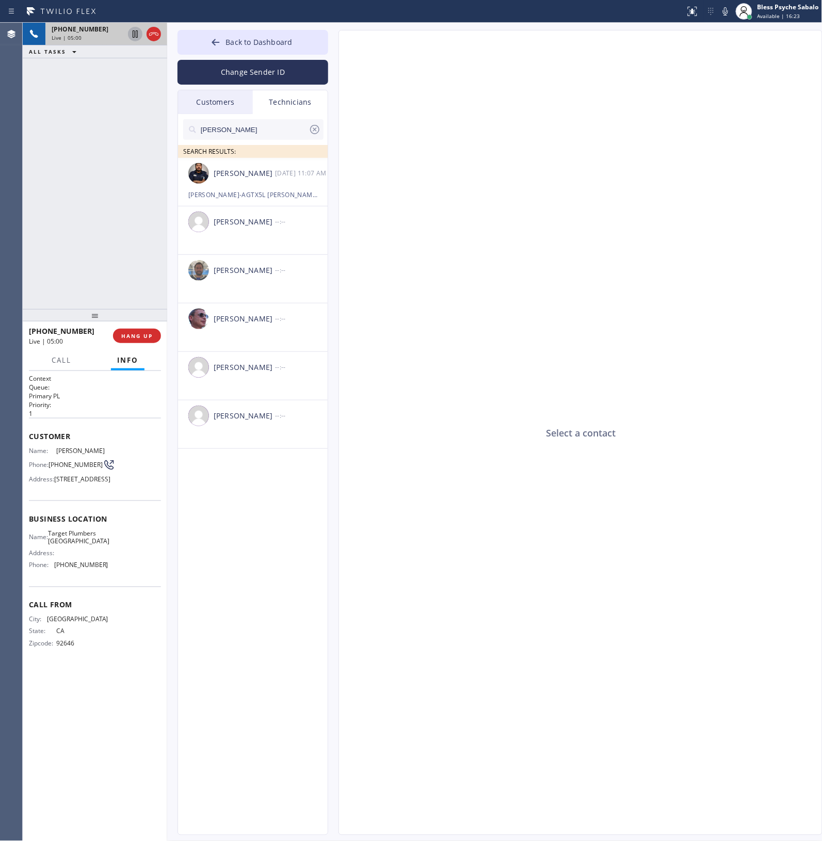
click at [230, 104] on div "Customers" at bounding box center [215, 102] width 75 height 24
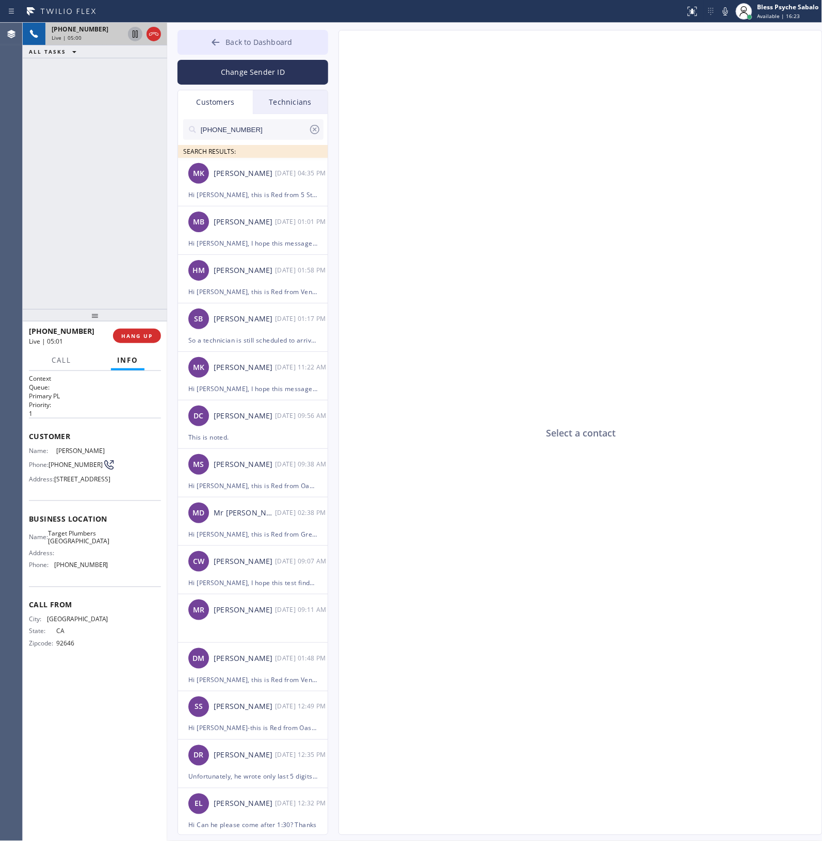
click at [227, 40] on span "Back to Dashboard" at bounding box center [258, 42] width 67 height 10
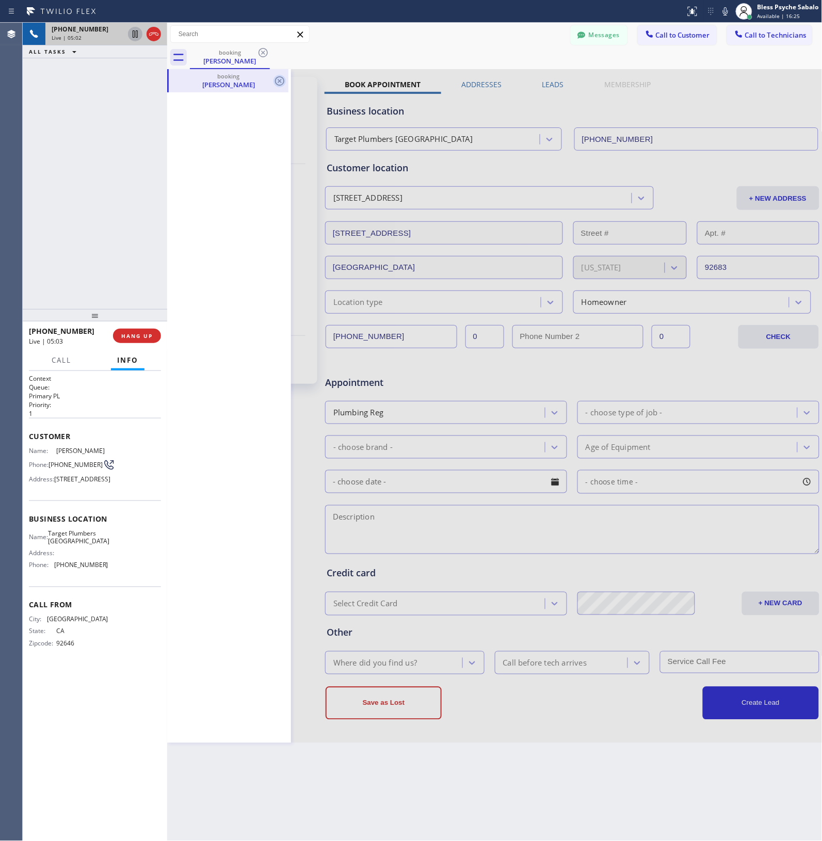
click at [279, 85] on icon at bounding box center [279, 80] width 9 height 9
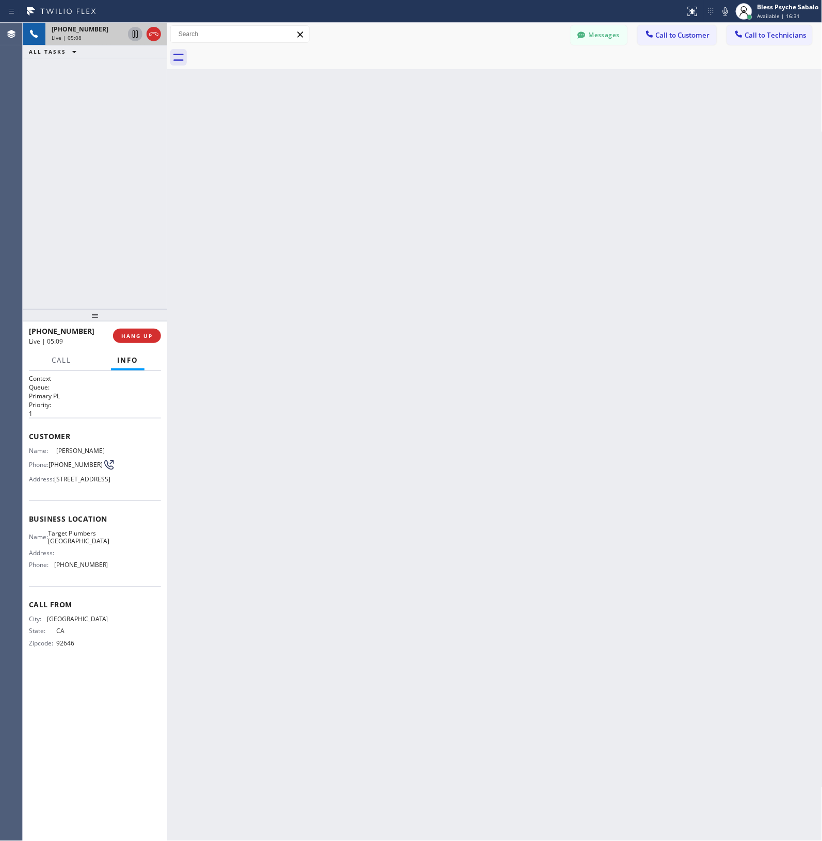
drag, startPoint x: 461, startPoint y: 131, endPoint x: 617, endPoint y: 65, distance: 169.0
click at [463, 129] on div "Back to Dashboard Change Sender ID Customers Technicians (714) 848-3054 SEARCH …" at bounding box center [494, 432] width 655 height 818
click at [677, 34] on span "Call to Customer" at bounding box center [683, 34] width 54 height 9
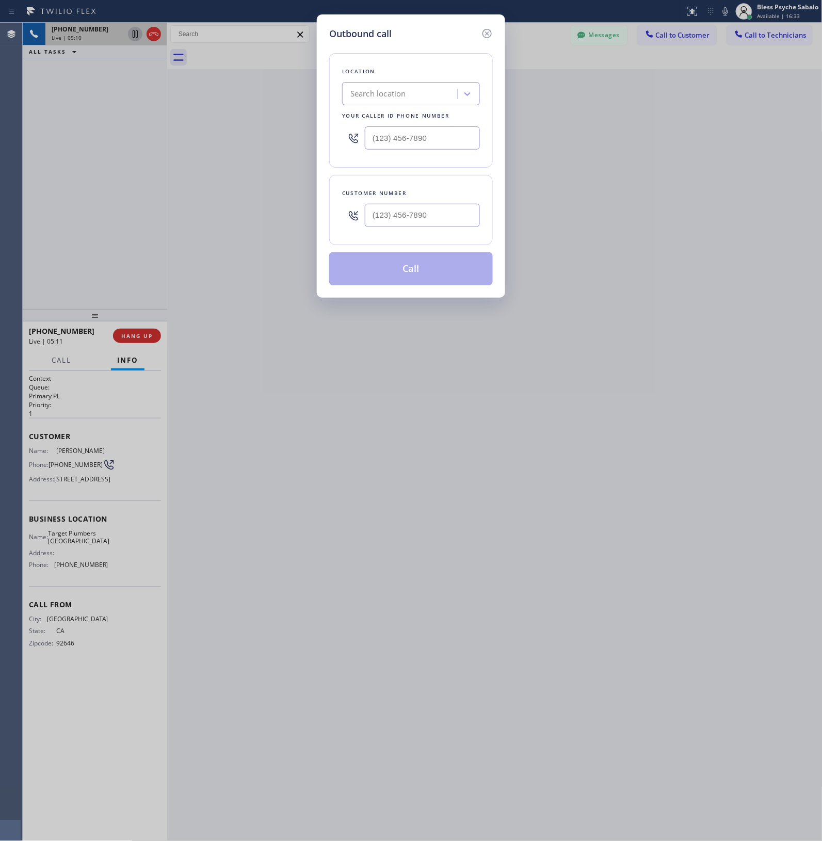
drag, startPoint x: 490, startPoint y: 30, endPoint x: 511, endPoint y: 133, distance: 104.8
click at [490, 31] on icon at bounding box center [487, 33] width 12 height 12
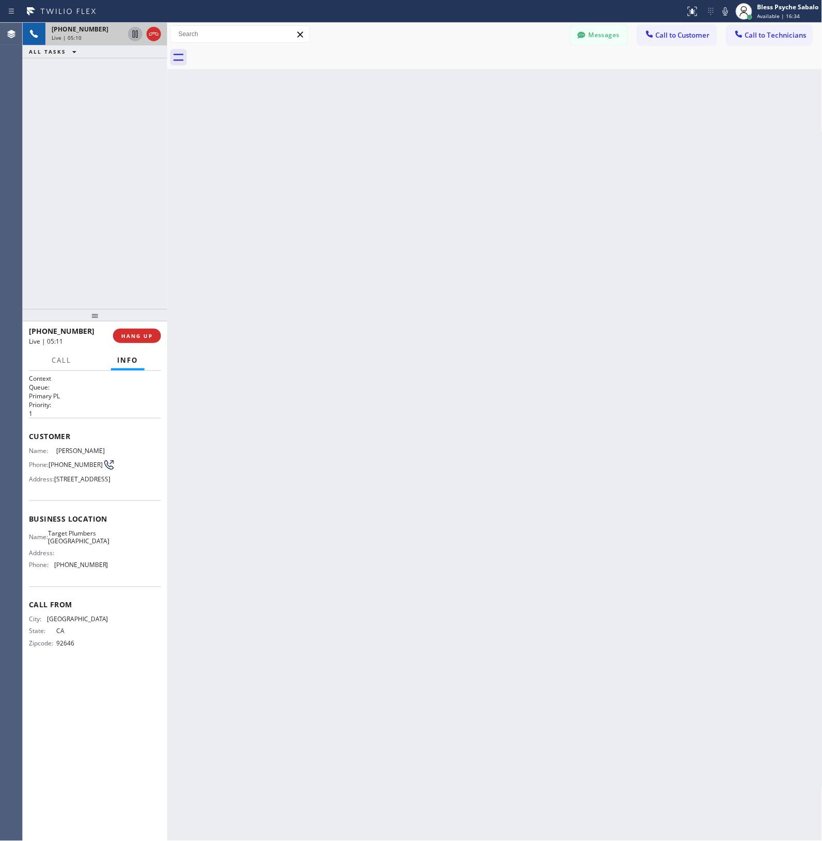
click at [517, 209] on div "Back to Dashboard Change Sender ID Customers Technicians (714) 848-3054 SEARCH …" at bounding box center [494, 432] width 655 height 818
click at [63, 361] on span "Call" at bounding box center [62, 359] width 20 height 9
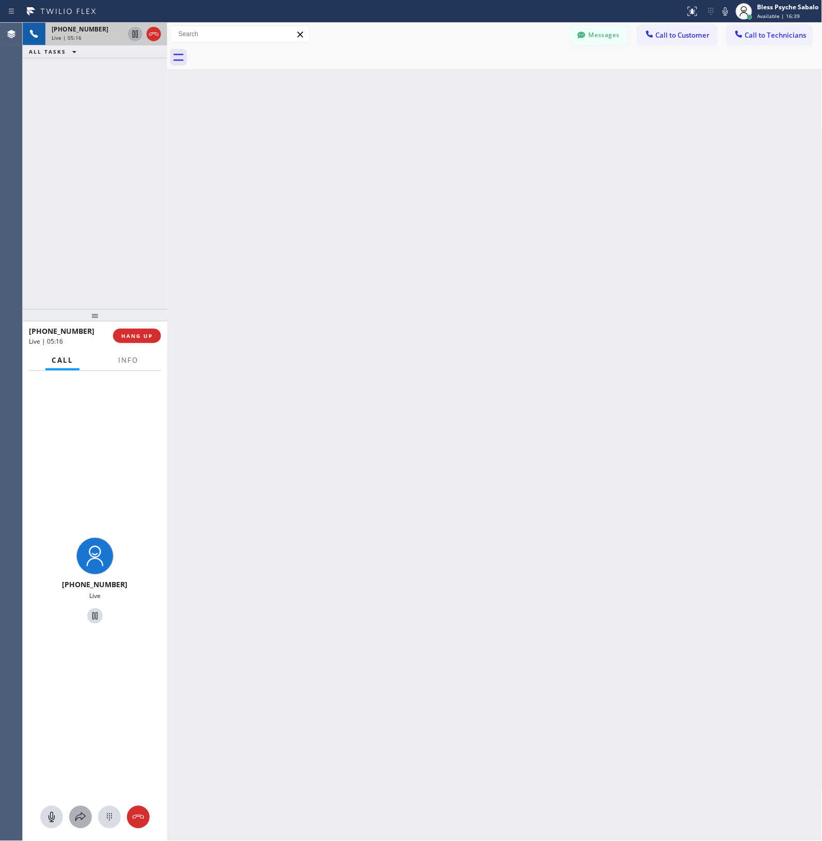
click at [78, 821] on icon at bounding box center [80, 817] width 12 height 12
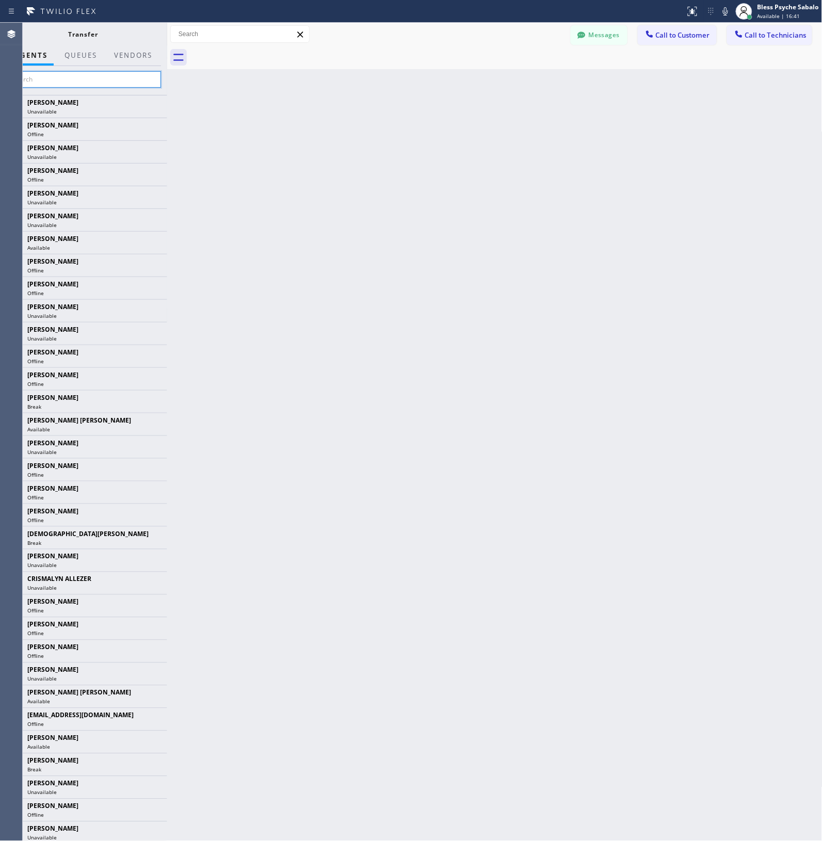
click at [112, 82] on input "text" at bounding box center [83, 79] width 155 height 17
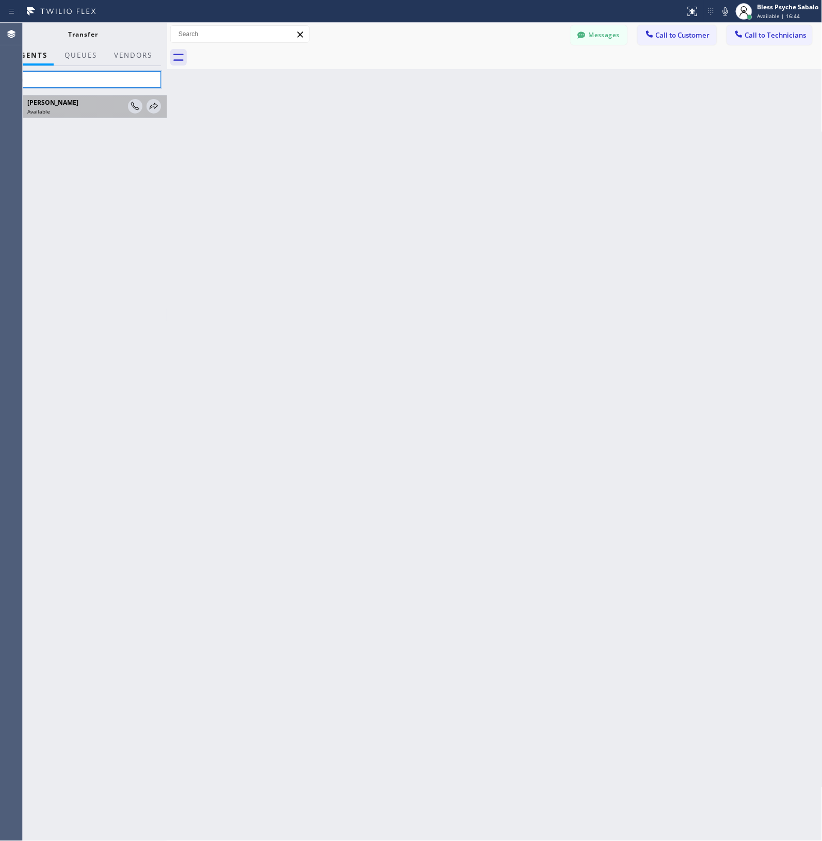
type input "lyka"
click at [77, 115] on div "Available" at bounding box center [76, 111] width 98 height 7
click at [153, 106] on icon at bounding box center [154, 106] width 12 height 12
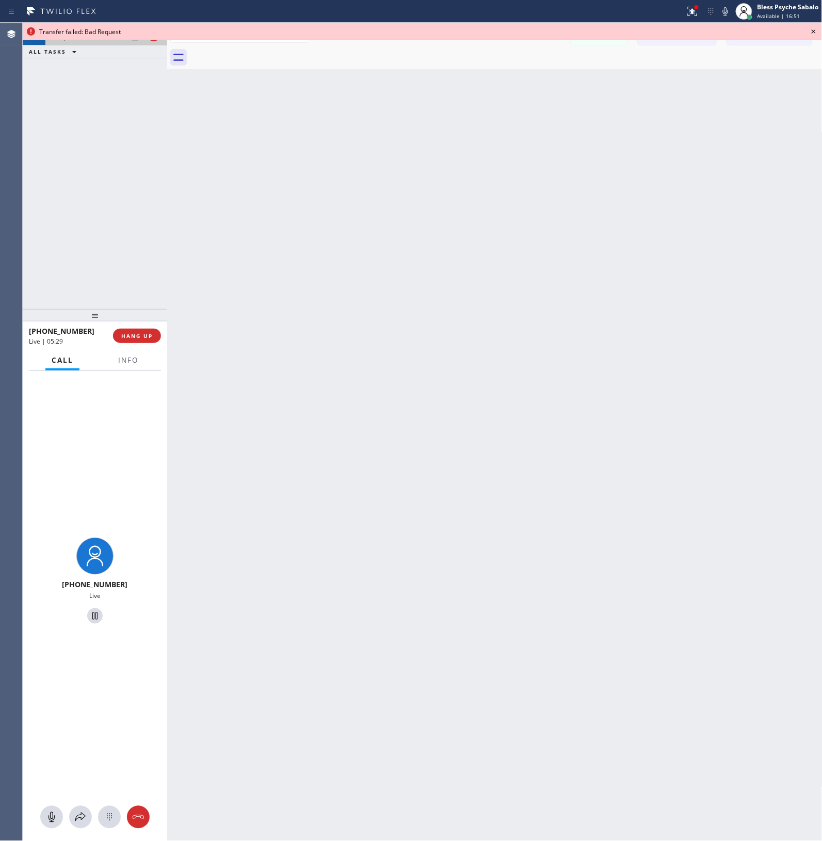
click at [816, 29] on icon at bounding box center [813, 31] width 12 height 12
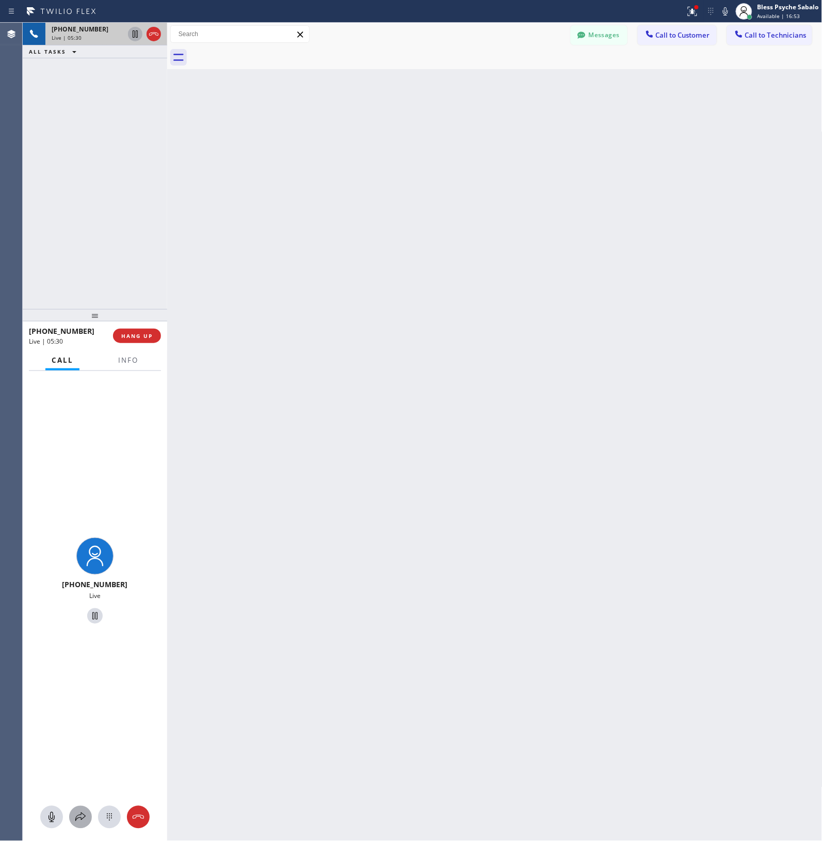
click at [76, 819] on icon at bounding box center [80, 817] width 12 height 12
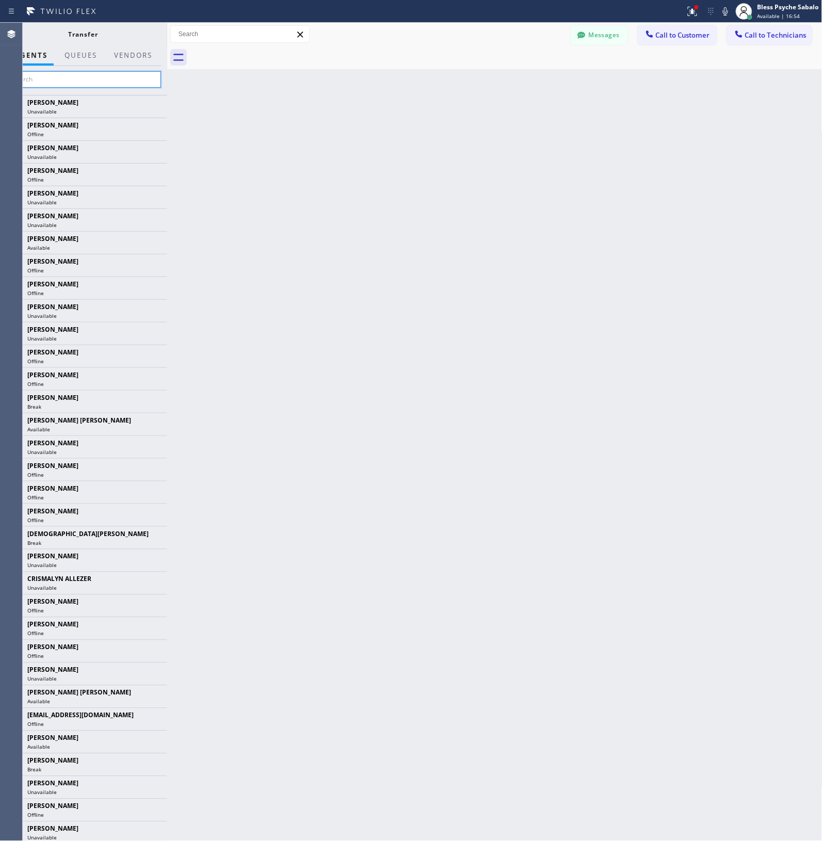
click at [99, 78] on input "text" at bounding box center [83, 79] width 155 height 17
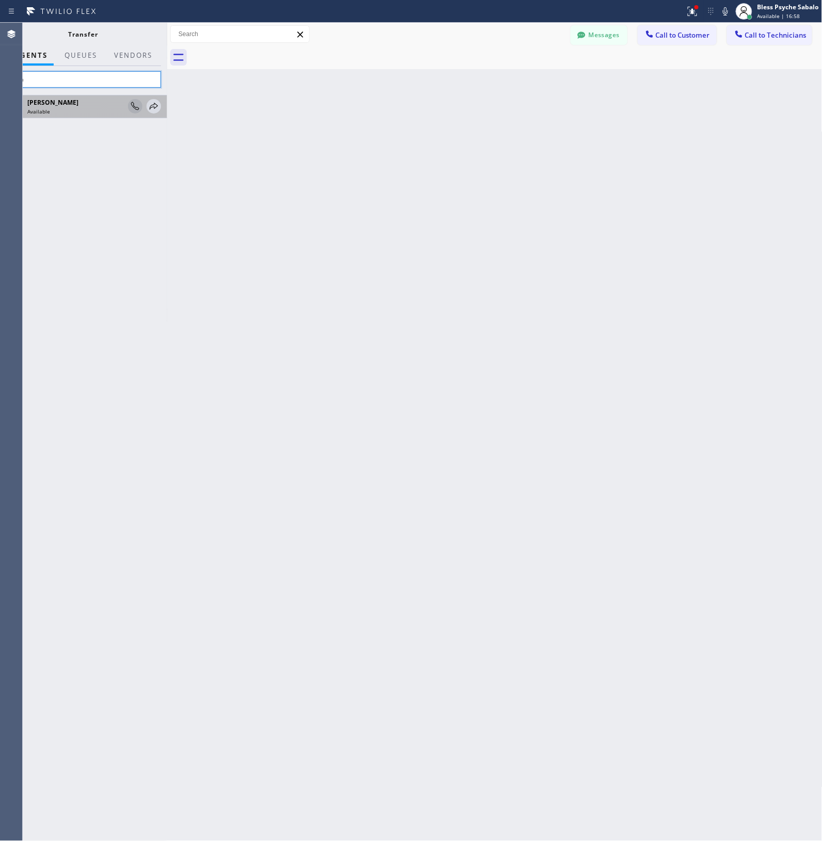
type input "lyka"
click at [138, 108] on icon at bounding box center [135, 106] width 8 height 8
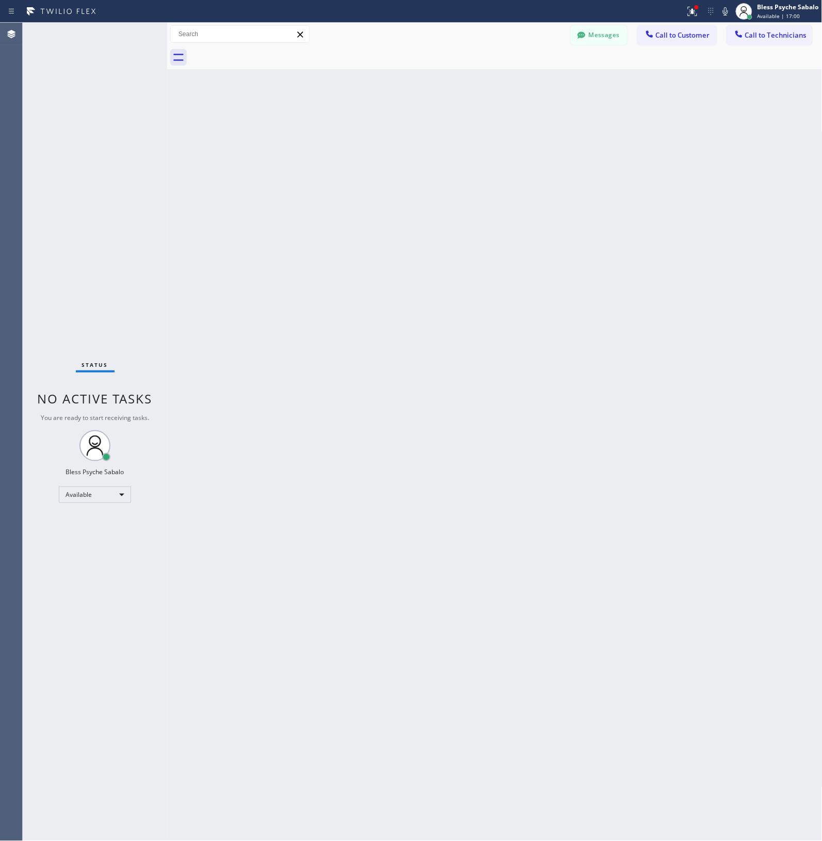
drag, startPoint x: 241, startPoint y: 328, endPoint x: 101, endPoint y: 215, distance: 179.8
click at [241, 319] on div "Back to Dashboard Change Sender ID Customers Technicians (714) 848-3054 SEARCH …" at bounding box center [494, 432] width 655 height 818
click at [575, 183] on div "Back to Dashboard Change Sender ID Customers Technicians (714) 848-3054 SEARCH …" at bounding box center [494, 432] width 655 height 818
click at [261, 150] on div "Back to Dashboard Change Sender ID Customers Technicians MK [PERSON_NAME] [DATE…" at bounding box center [494, 432] width 655 height 818
click at [69, 490] on div "Available" at bounding box center [95, 495] width 72 height 17
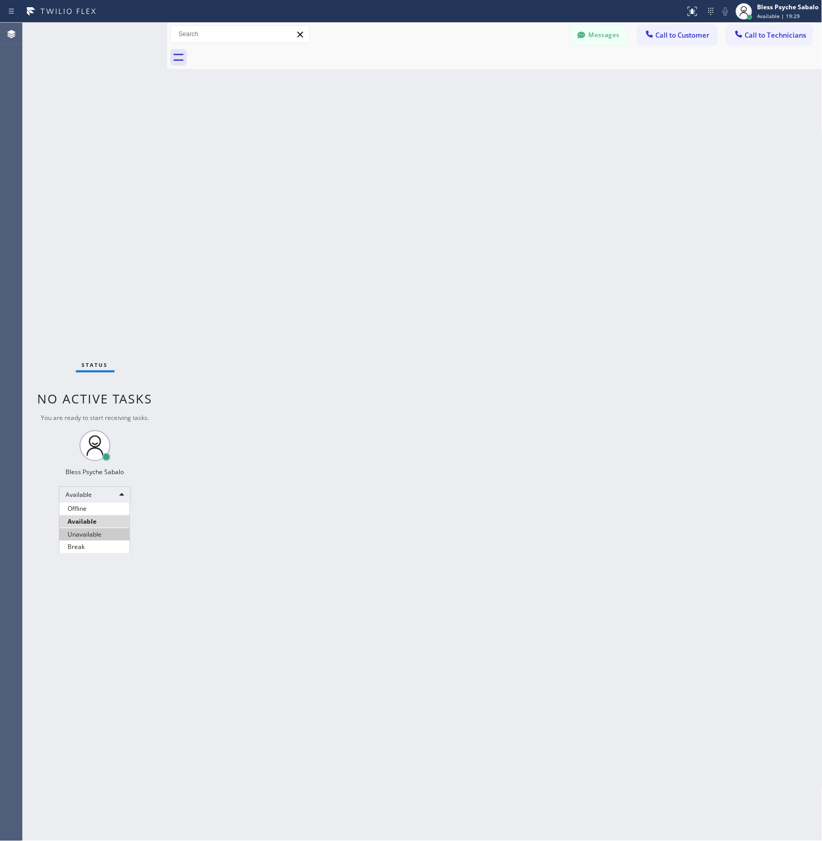
click at [87, 529] on li "Unavailable" at bounding box center [94, 534] width 70 height 12
click at [602, 24] on div "Messages Call to Customer Call to Technicians Outbound call Location Search loc…" at bounding box center [494, 34] width 655 height 23
click at [603, 32] on button "Messages" at bounding box center [599, 35] width 57 height 20
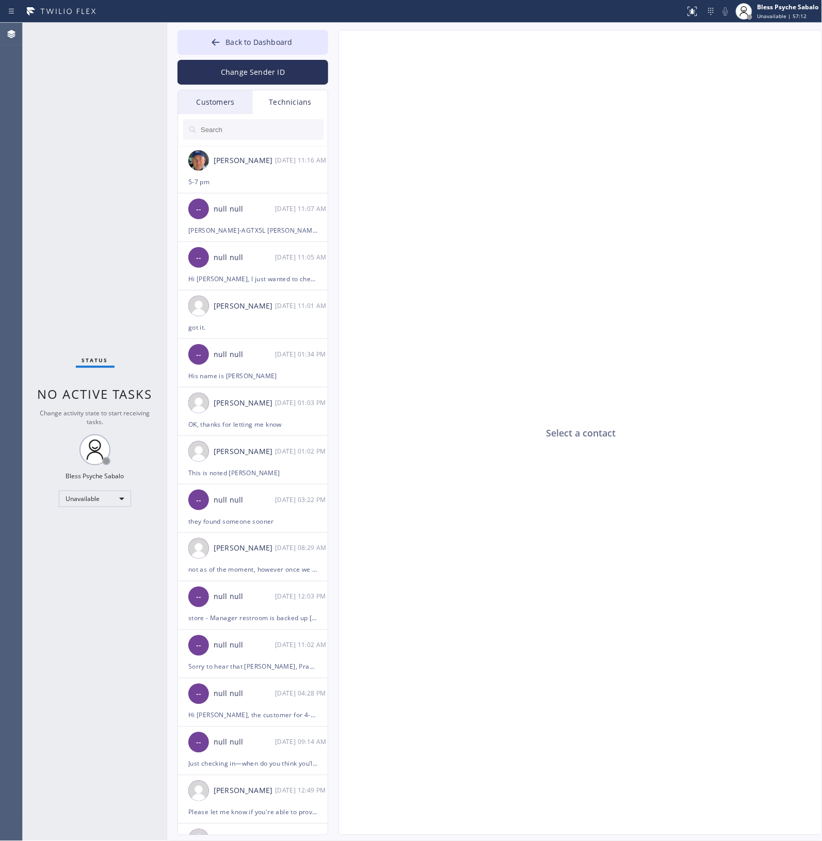
drag, startPoint x: 421, startPoint y: 255, endPoint x: 394, endPoint y: 239, distance: 31.9
click at [400, 243] on div "Select a contact" at bounding box center [581, 432] width 484 height 805
click at [246, 45] on button "Back to Dashboard" at bounding box center [252, 42] width 151 height 25
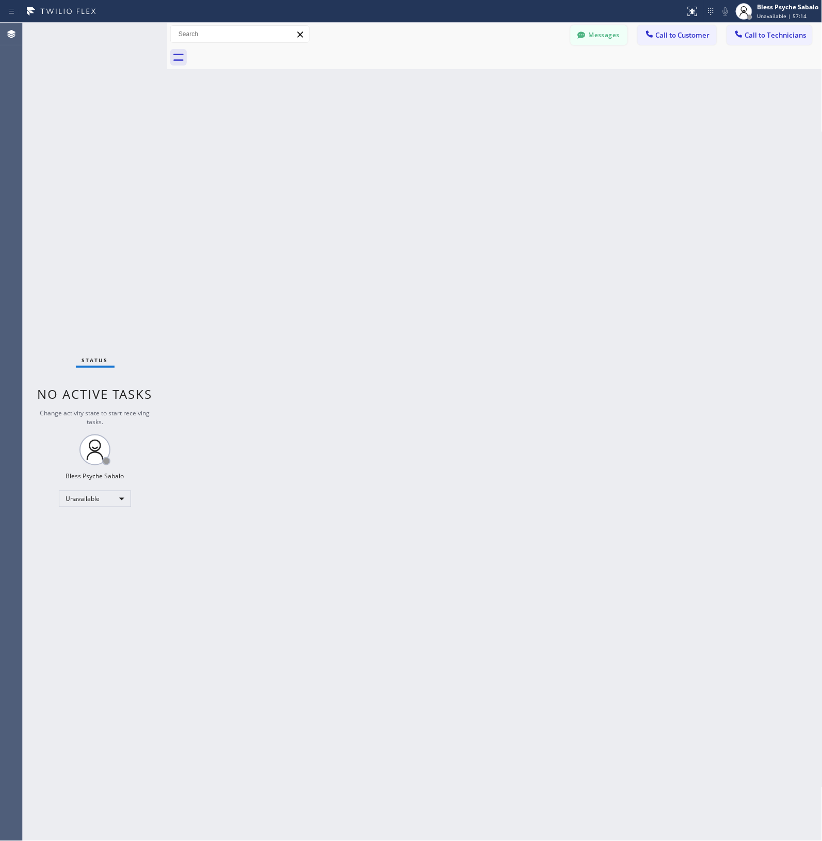
click at [571, 26] on div "Messages" at bounding box center [599, 35] width 57 height 20
click at [579, 37] on icon at bounding box center [581, 34] width 8 height 7
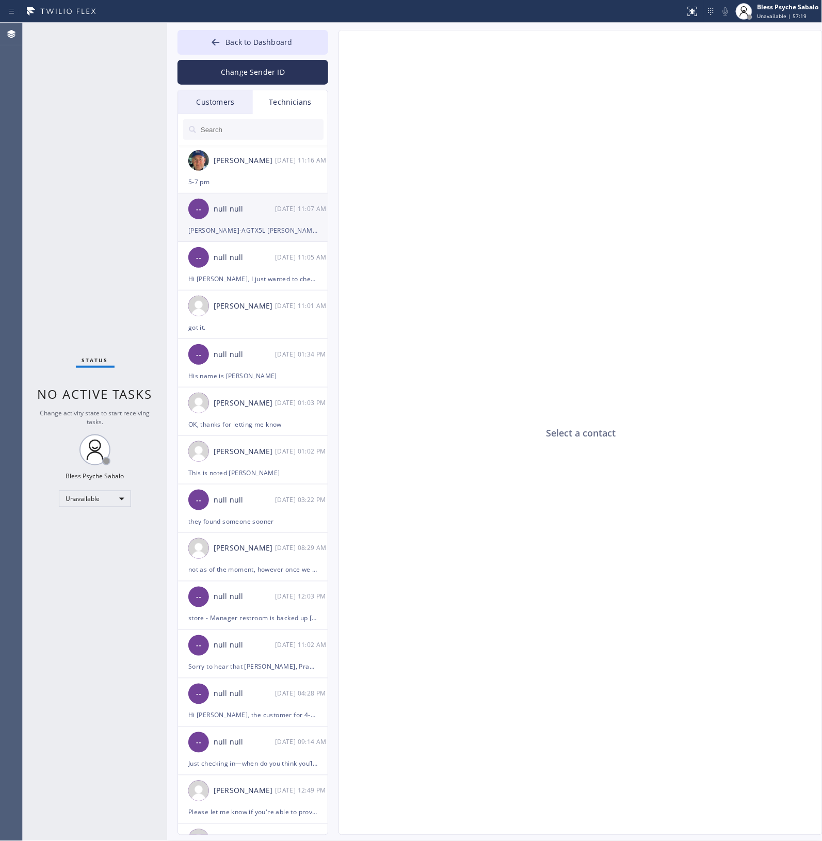
click at [271, 235] on div "[PERSON_NAME]-AGTX5L [PERSON_NAME]-EX1G83" at bounding box center [252, 230] width 129 height 12
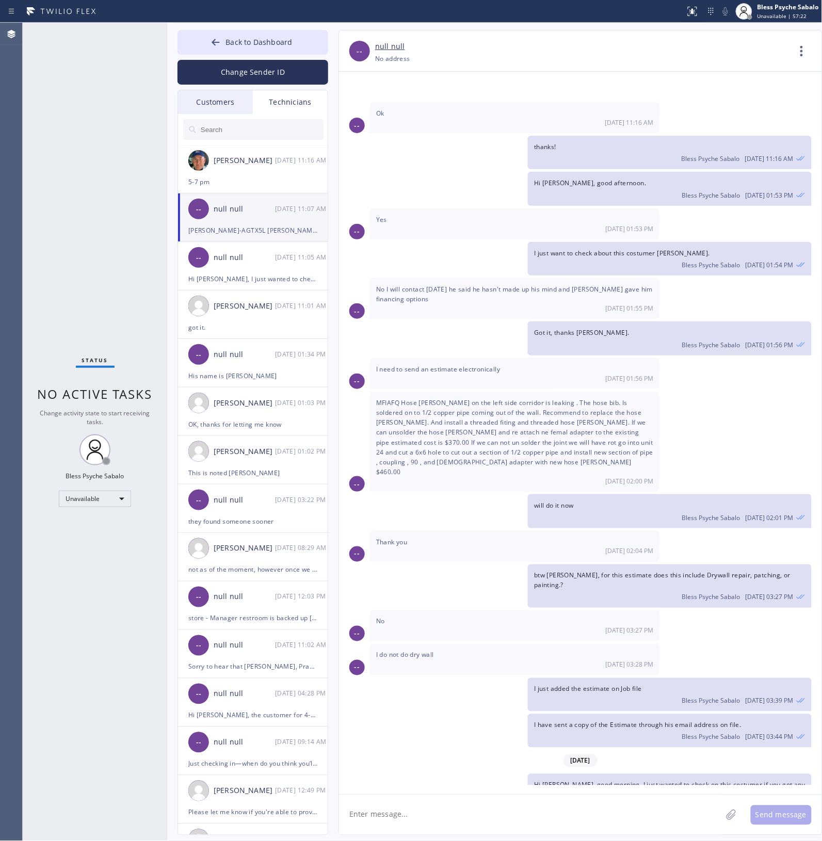
click at [563, 328] on span "Got it, thanks [PERSON_NAME]." at bounding box center [581, 332] width 95 height 9
click at [119, 495] on div "Unavailable" at bounding box center [95, 499] width 72 height 17
click at [94, 526] on li "Available" at bounding box center [94, 526] width 70 height 12
click at [86, 350] on div "Status No active tasks Change activity state to start receiving tasks. Bless Ps…" at bounding box center [95, 432] width 144 height 818
click at [800, 42] on icon at bounding box center [801, 51] width 25 height 25
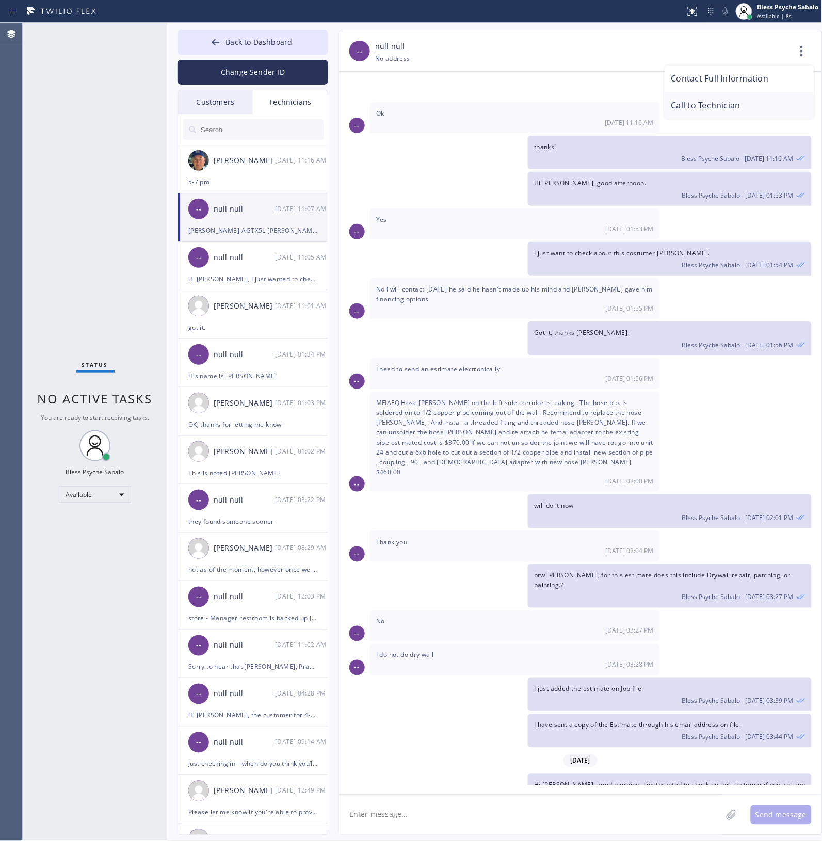
click at [739, 107] on li "Call to Technician" at bounding box center [740, 105] width 150 height 27
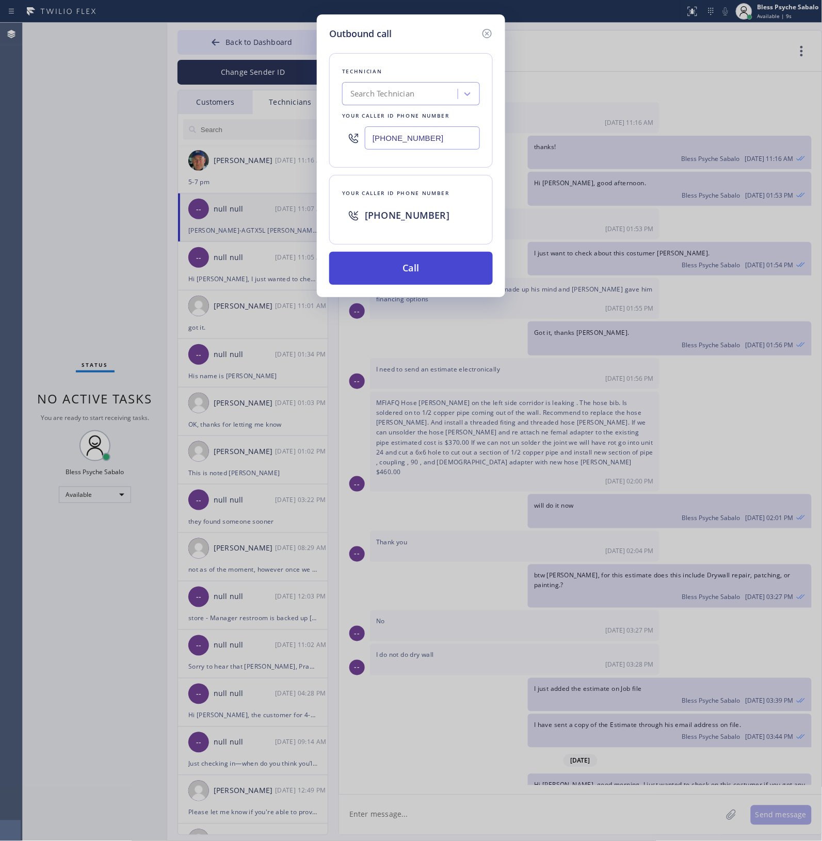
click at [447, 263] on button "Call" at bounding box center [411, 268] width 164 height 33
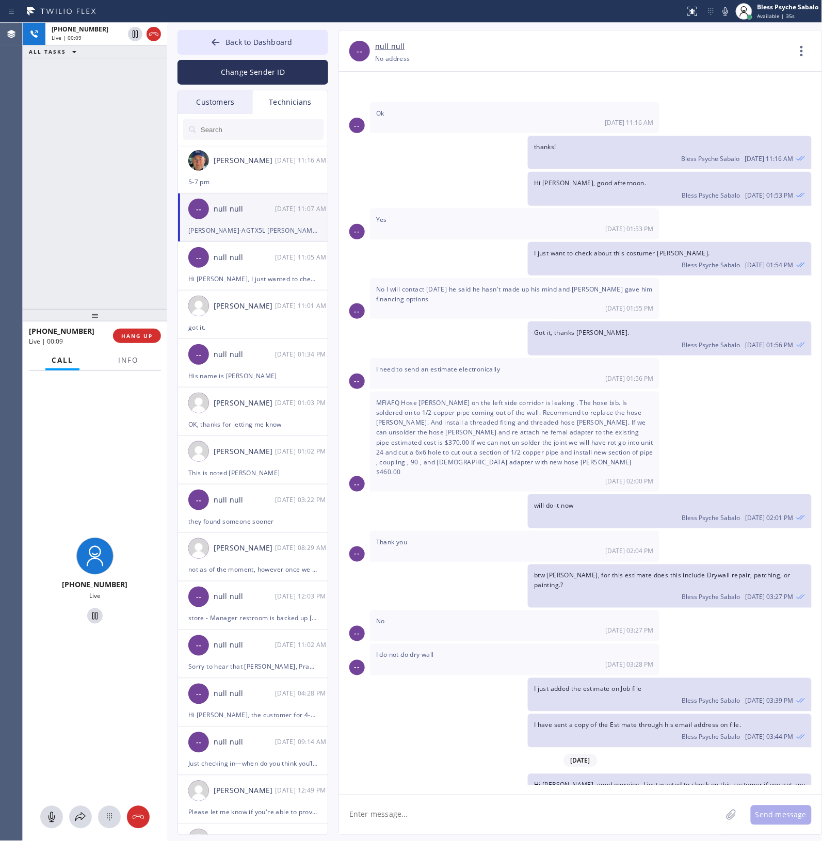
click at [116, 228] on div "+13103676750 Live | 00:09 ALL TASKS ALL TASKS ACTIVE TASKS TASKS IN WRAP UP" at bounding box center [95, 166] width 144 height 286
click at [159, 207] on div "+13103676750 Live | 00:16 ALL TASKS ALL TASKS ACTIVE TASKS TASKS IN WRAP UP" at bounding box center [95, 166] width 144 height 286
drag, startPoint x: 614, startPoint y: 763, endPoint x: 691, endPoint y: 751, distance: 78.3
click at [695, 820] on div "Tony Heim-AGTX5L Ernest Moore-EX1G83 Bless Psyche Sabalo 08/18 11:07 AM" at bounding box center [669, 837] width 283 height 34
click at [669, 781] on span "Hi [PERSON_NAME], good morning. I just wanted to check on this costumer if you …" at bounding box center [669, 790] width 271 height 19
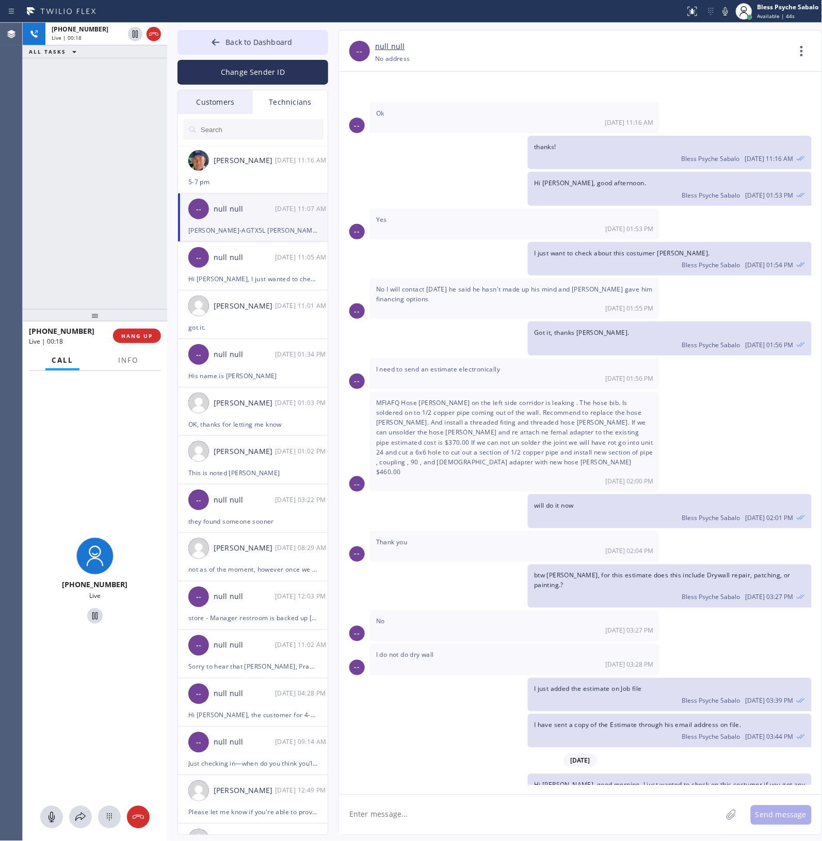
click at [669, 781] on span "Hi [PERSON_NAME], good morning. I just wanted to check on this costumer if you …" at bounding box center [669, 790] width 271 height 19
click at [668, 774] on div "Hi [PERSON_NAME], good morning. I just wanted to check on this costumer if you …" at bounding box center [669, 795] width 283 height 43
click at [689, 781] on span "Hi [PERSON_NAME], good morning. I just wanted to check on this costumer if you …" at bounding box center [669, 790] width 271 height 19
drag, startPoint x: 642, startPoint y: 736, endPoint x: 522, endPoint y: 709, distance: 123.7
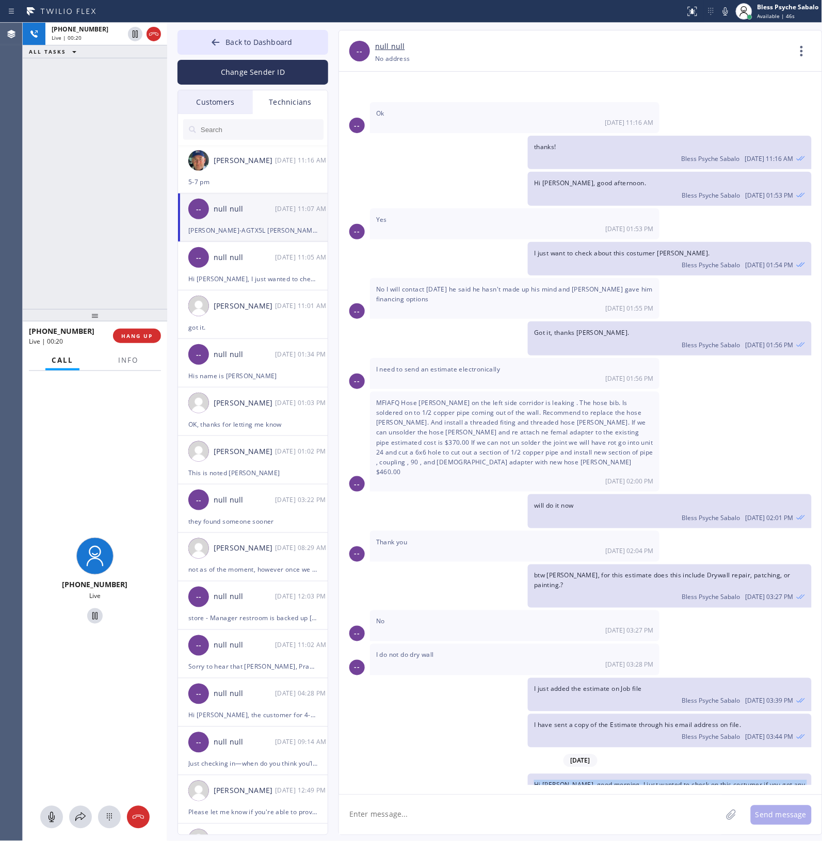
click at [522, 774] on div "Hi [PERSON_NAME], good morning. I just wanted to check on this costumer if you …" at bounding box center [575, 795] width 473 height 43
click at [425, 750] on div "[DATE]" at bounding box center [580, 760] width 483 height 21
click at [592, 781] on span "Hi [PERSON_NAME], good morning. I just wanted to check on this costumer if you …" at bounding box center [669, 790] width 271 height 19
click at [593, 781] on span "Hi [PERSON_NAME], good morning. I just wanted to check on this costumer if you …" at bounding box center [669, 790] width 271 height 19
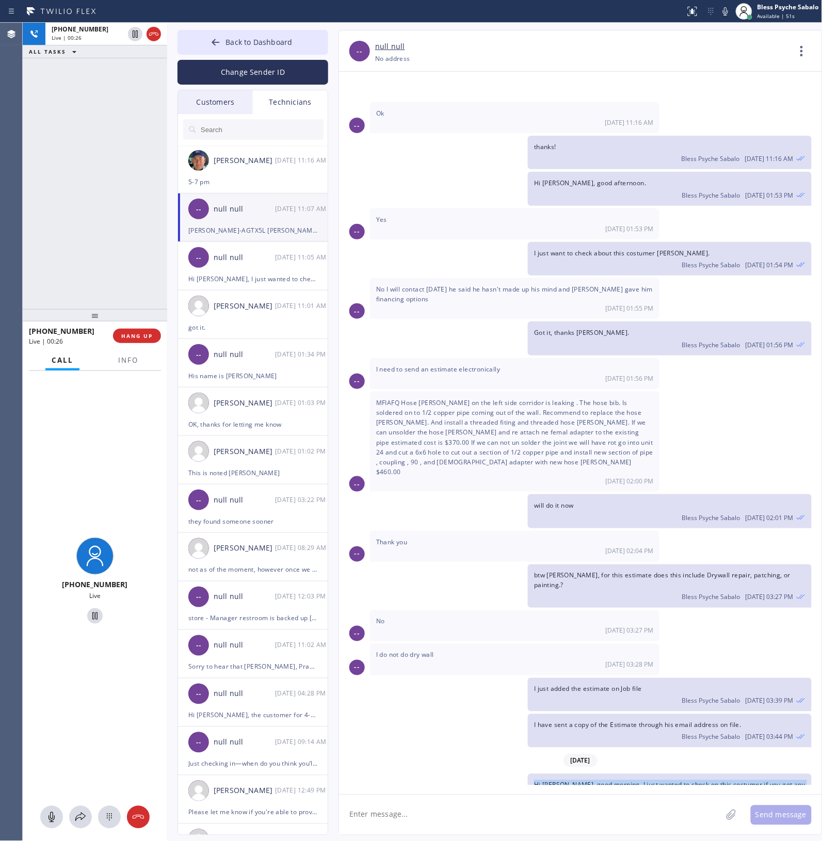
click at [605, 800] on div "Bless Psyche Sabalo 08/18 11:07 AM" at bounding box center [669, 805] width 271 height 11
click at [602, 774] on div "Hi [PERSON_NAME], good morning. I just wanted to check on this costumer if you …" at bounding box center [669, 795] width 283 height 43
click at [682, 781] on span "Hi [PERSON_NAME], good morning. I just wanted to check on this costumer if you …" at bounding box center [669, 790] width 271 height 19
drag, startPoint x: 135, startPoint y: 341, endPoint x: 110, endPoint y: 280, distance: 66.2
click at [133, 341] on button "HANG UP" at bounding box center [137, 336] width 48 height 14
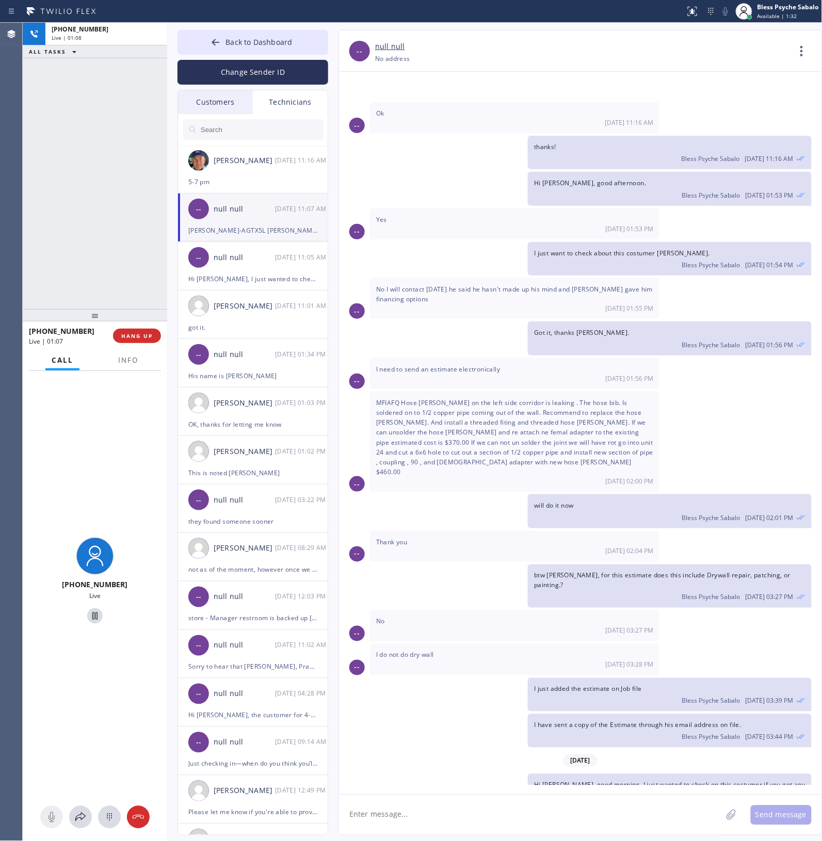
drag, startPoint x: 110, startPoint y: 280, endPoint x: 2, endPoint y: 310, distance: 112.4
click at [110, 280] on div "+13103676750 Live | 01:08 ALL TASKS ALL TASKS ACTIVE TASKS TASKS IN WRAP UP" at bounding box center [95, 166] width 144 height 286
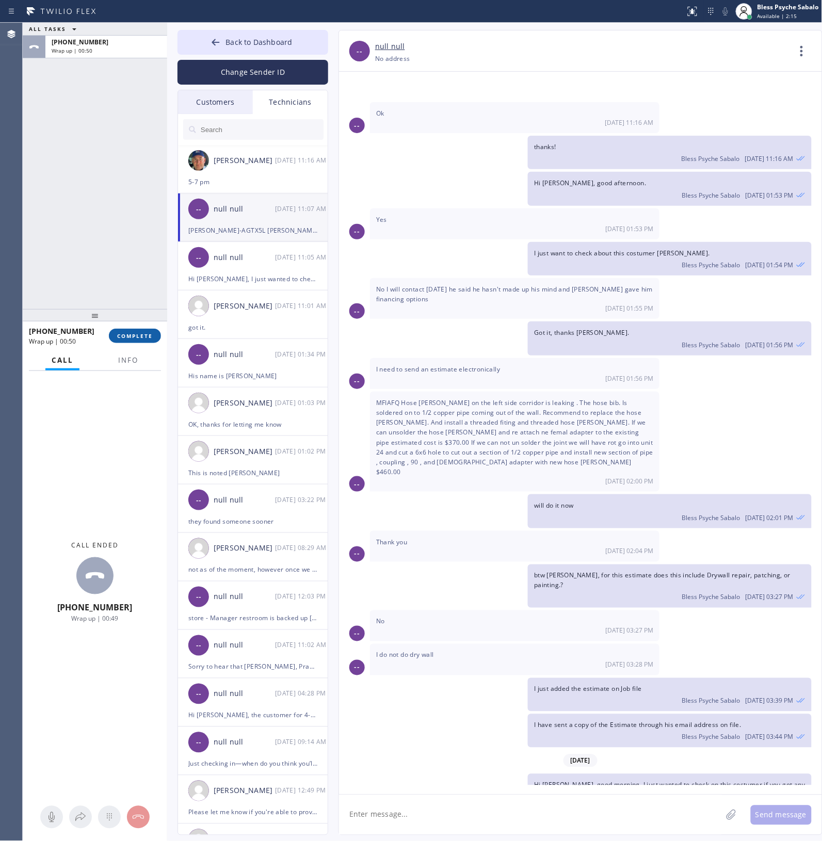
click at [129, 333] on span "COMPLETE" at bounding box center [135, 335] width 36 height 7
drag, startPoint x: 122, startPoint y: 294, endPoint x: 256, endPoint y: 254, distance: 139.9
click at [122, 293] on div "ALL TASKS ALL TASKS ACTIVE TASKS TASKS IN WRAP UP +13103676750 Wrap up | 00:50" at bounding box center [95, 166] width 144 height 286
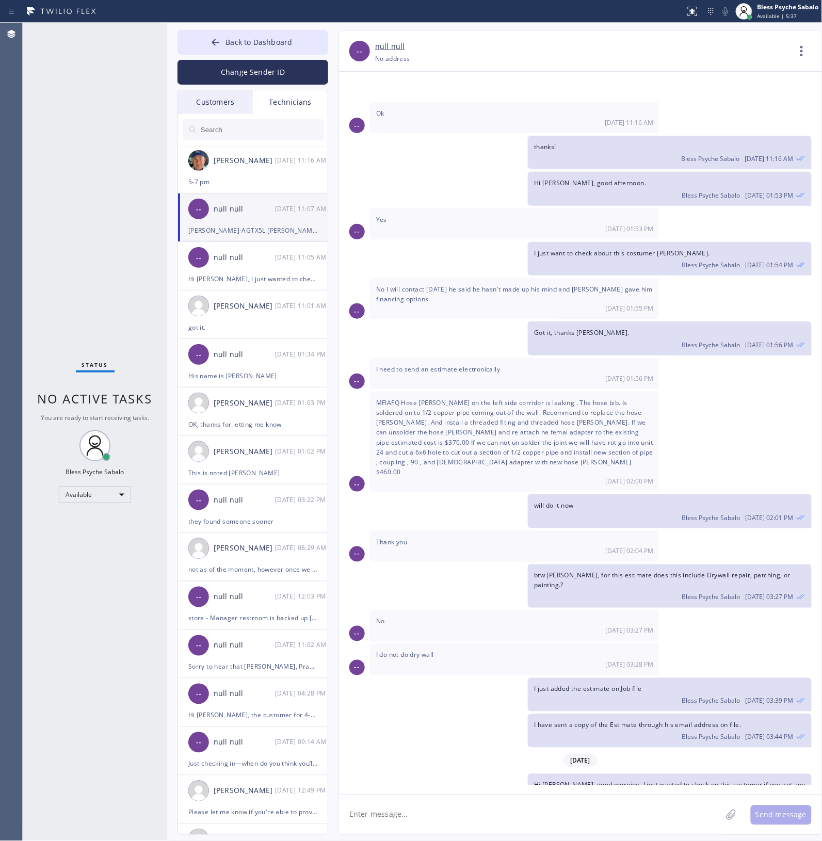
click at [436, 242] on div "I just want to check about this costumer Ernest Moore. Bless Psyche Sabalo 08/1…" at bounding box center [575, 259] width 473 height 34
click at [247, 43] on span "Back to Dashboard" at bounding box center [258, 42] width 67 height 10
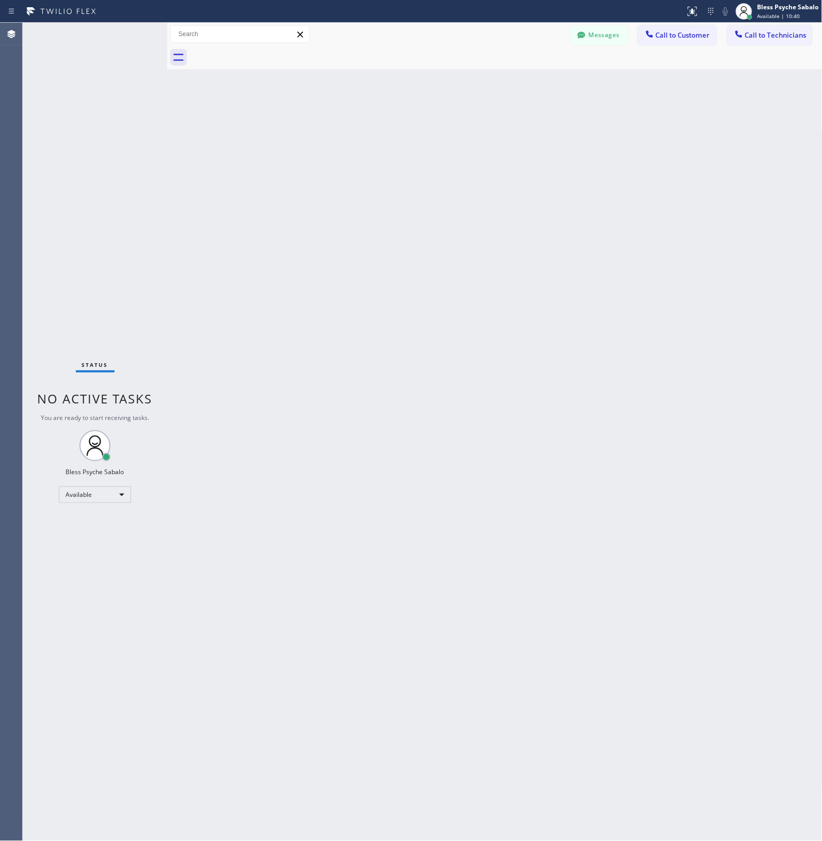
click at [295, 287] on div "Back to Dashboard Change Sender ID Customers Technicians MK [PERSON_NAME] [DATE…" at bounding box center [494, 432] width 655 height 818
click at [583, 44] on button "Messages" at bounding box center [599, 35] width 57 height 20
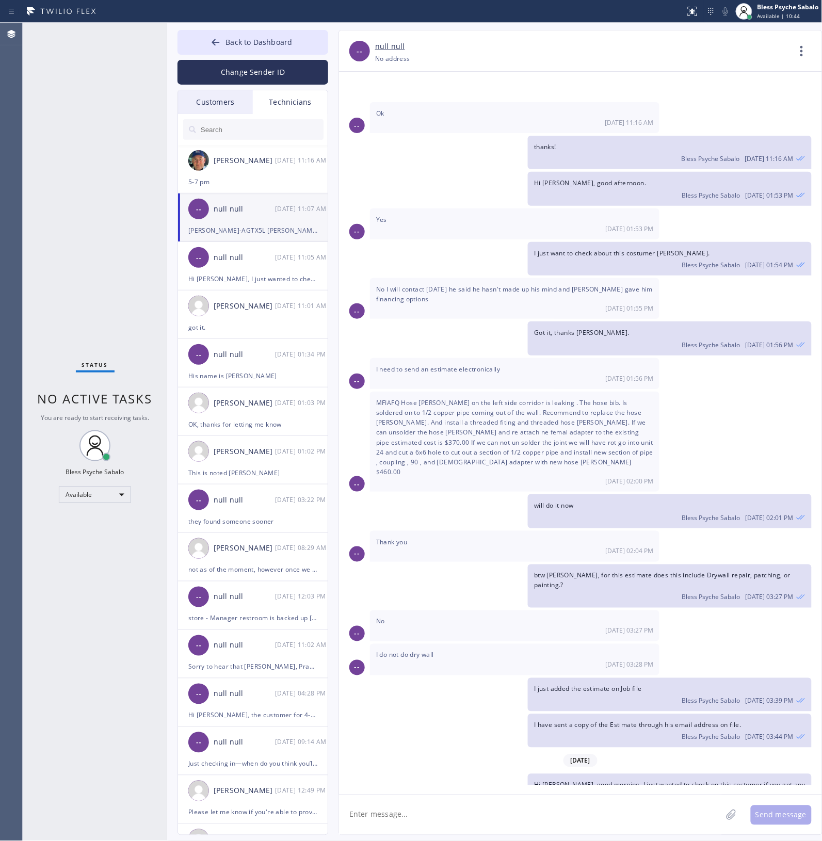
click at [240, 137] on input "text" at bounding box center [262, 129] width 124 height 21
click at [239, 132] on input "text" at bounding box center [262, 129] width 124 height 21
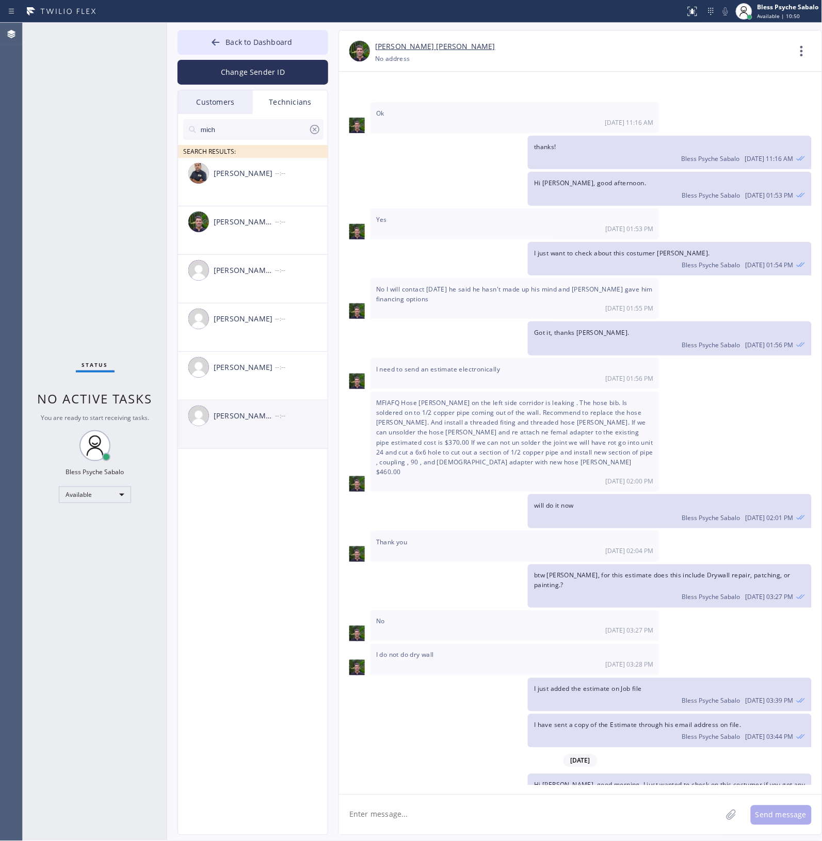
type input "mich"
click at [244, 427] on div "[PERSON_NAME] [PERSON_NAME] --:--" at bounding box center [253, 415] width 151 height 31
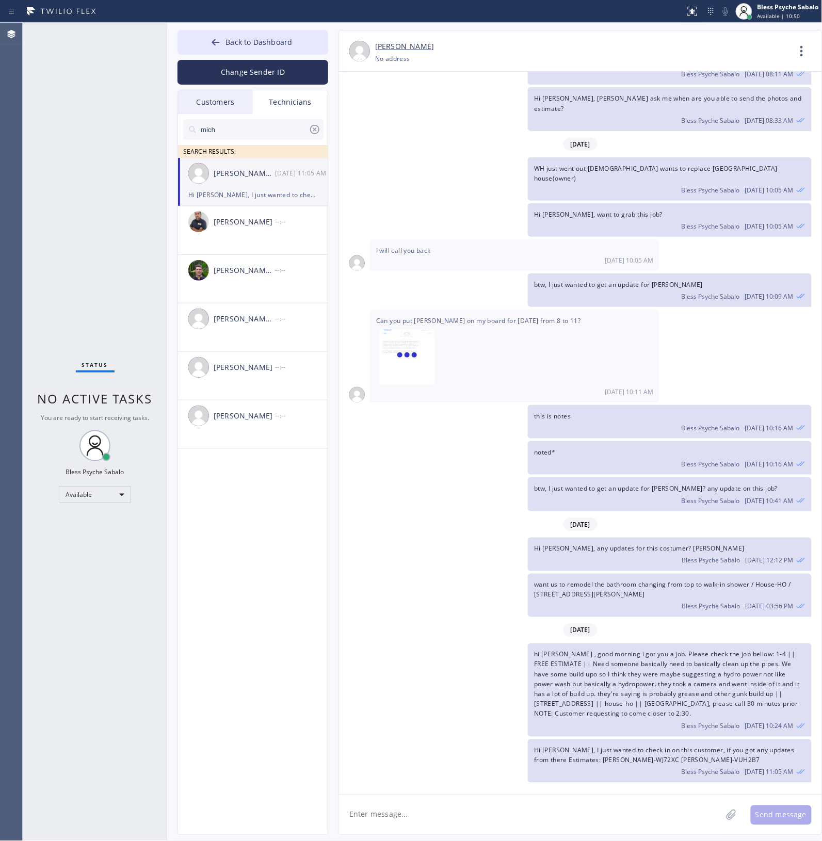
scroll to position [1401, 0]
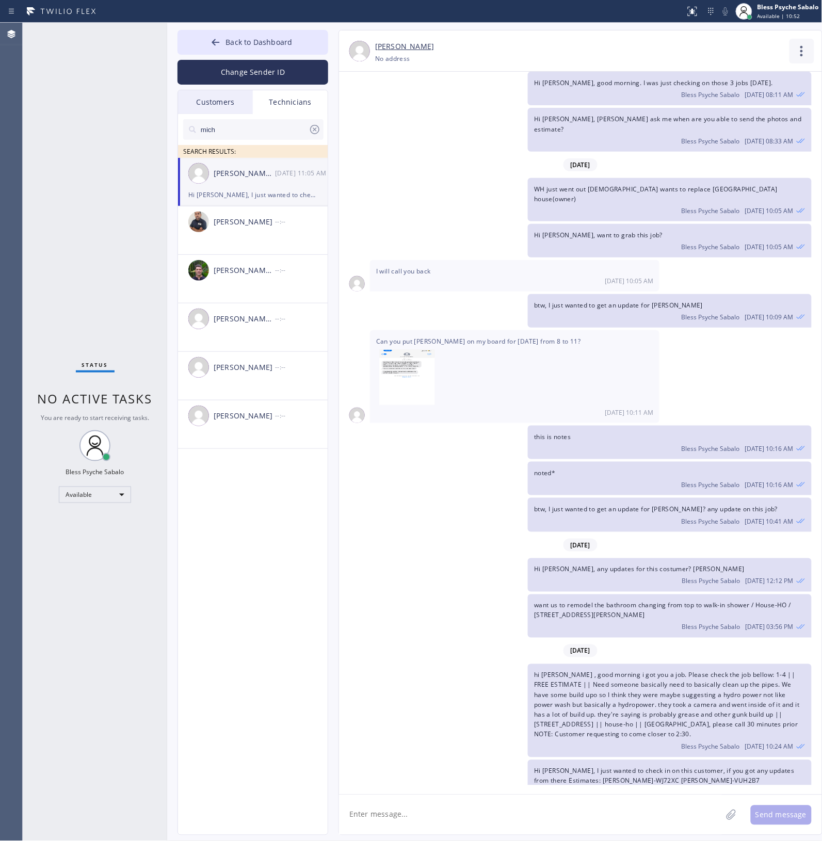
click at [801, 44] on icon at bounding box center [801, 51] width 25 height 25
click at [753, 100] on li "Call to Technician" at bounding box center [740, 105] width 150 height 27
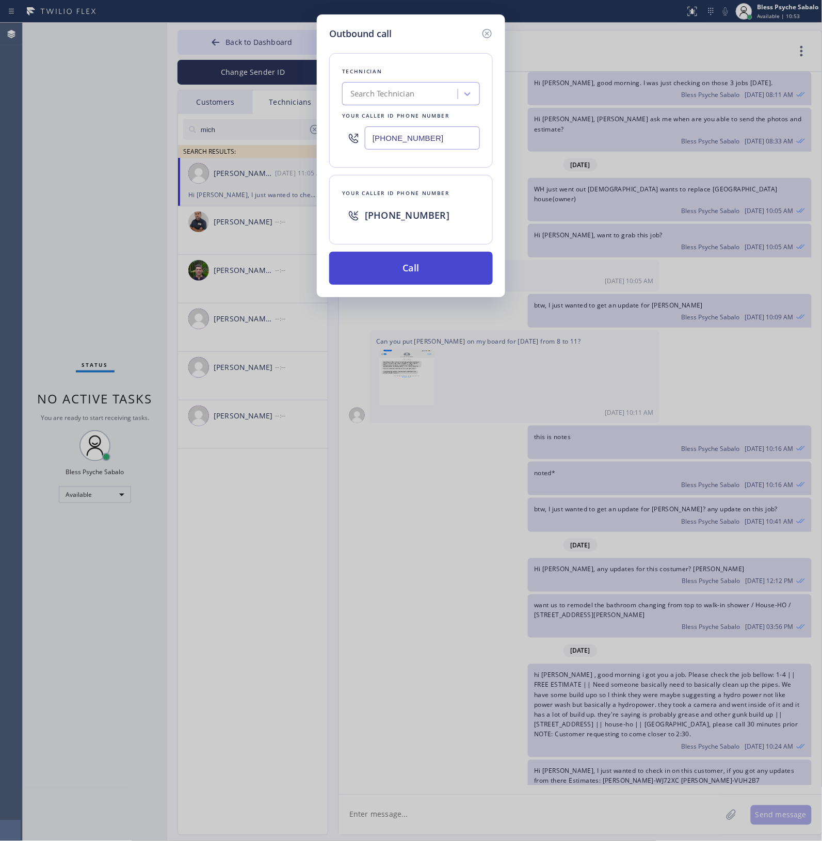
click at [450, 274] on button "Call" at bounding box center [411, 268] width 164 height 33
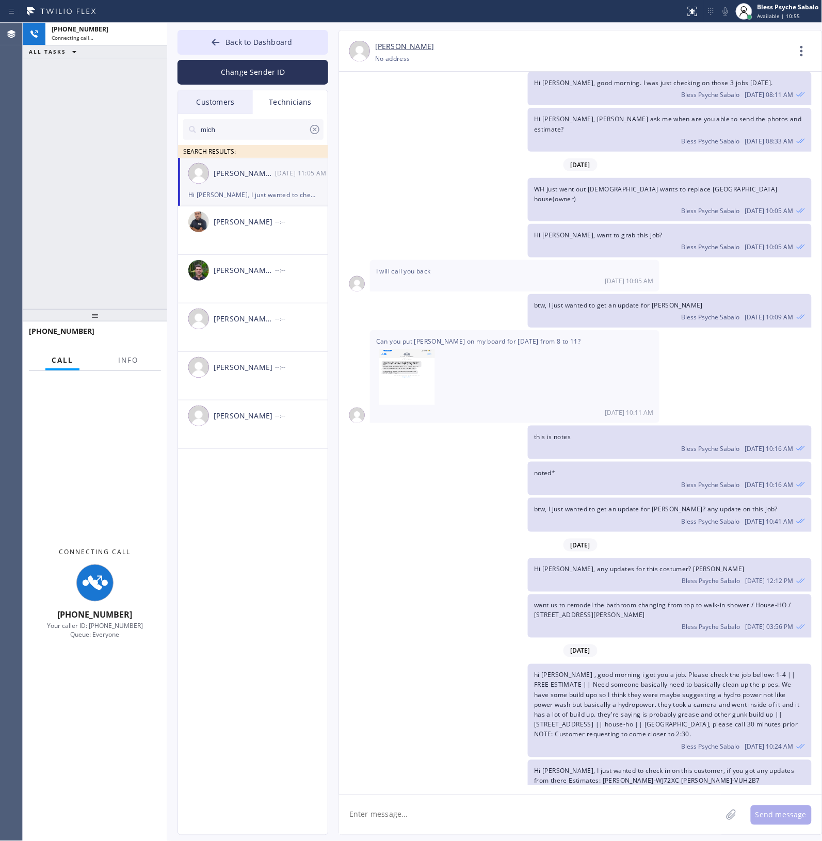
click at [446, 561] on div "Hi [PERSON_NAME], any updates for this costumer? [PERSON_NAME] Bless Psyche Sab…" at bounding box center [575, 575] width 473 height 34
click at [236, 474] on div "mich SEARCH RESULTS: Michael Jr Garcia 08/18 11:05 AM Hi Mike, I just wanted to…" at bounding box center [253, 486] width 151 height 744
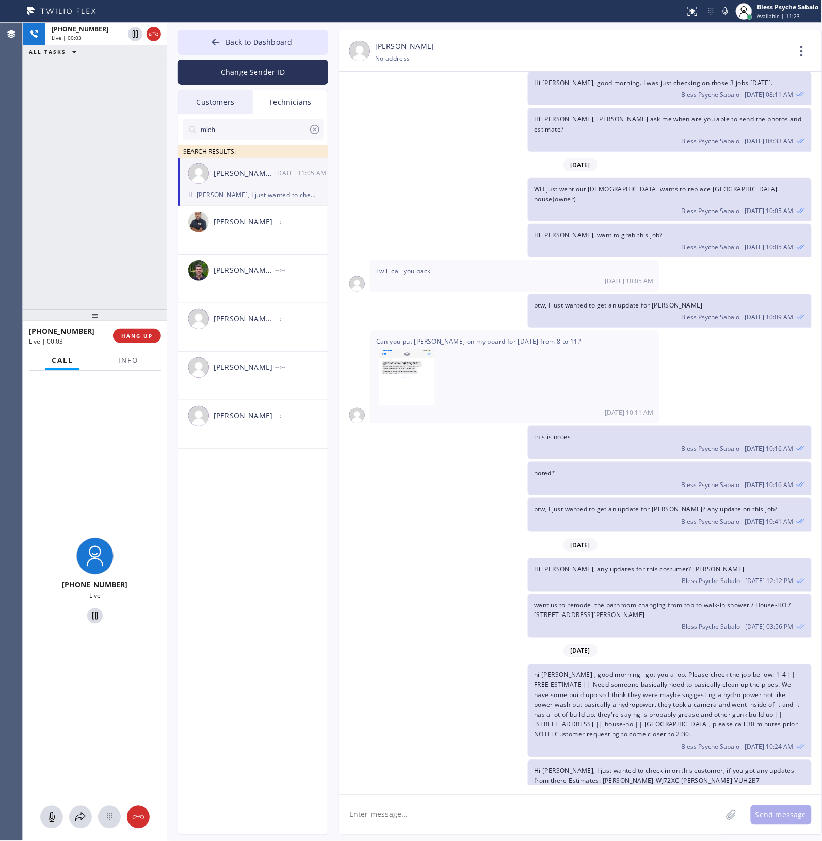
drag, startPoint x: 156, startPoint y: 40, endPoint x: 106, endPoint y: 104, distance: 81.6
click at [156, 40] on icon at bounding box center [154, 34] width 12 height 12
click at [106, 104] on div "+19515428390 Live | 00:05 ALL TASKS ALL TASKS ACTIVE TASKS TASKS IN WRAP UP" at bounding box center [95, 166] width 144 height 286
drag, startPoint x: 121, startPoint y: 217, endPoint x: 145, endPoint y: 331, distance: 117.0
click at [122, 217] on div "+19515428390 Live | 00:06 ALL TASKS ALL TASKS ACTIVE TASKS TASKS IN WRAP UP" at bounding box center [95, 166] width 144 height 286
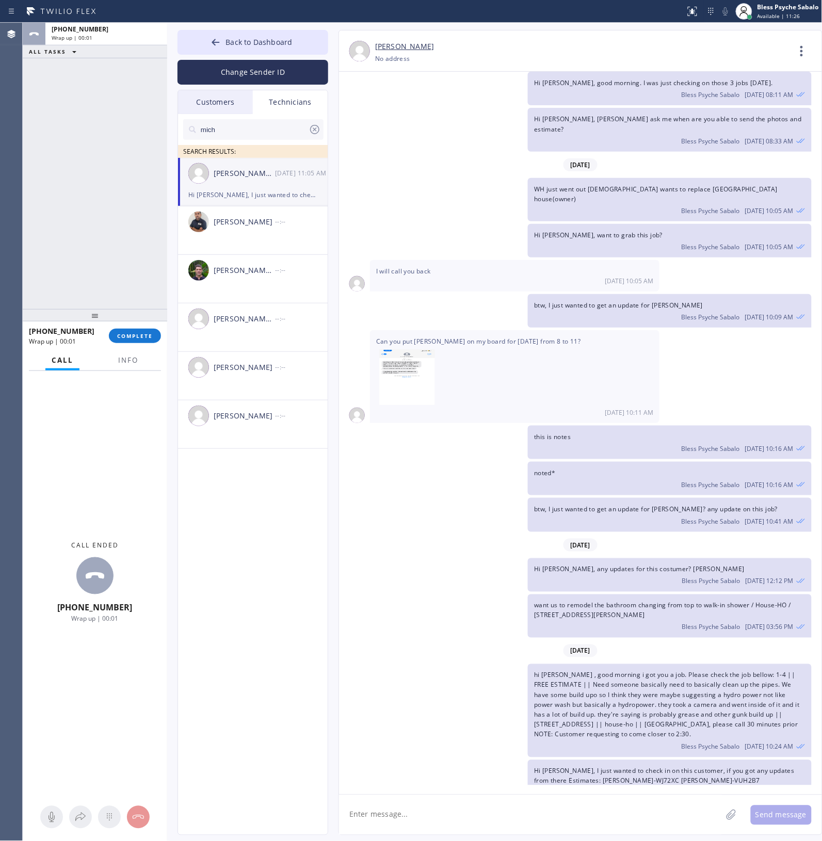
drag, startPoint x: 148, startPoint y: 337, endPoint x: 133, endPoint y: 257, distance: 81.3
click at [146, 335] on span "COMPLETE" at bounding box center [135, 335] width 36 height 7
click at [133, 257] on div "ALL TASKS ALL TASKS ACTIVE TASKS TASKS IN WRAP UP +19515428390 Wrap up | 00:02" at bounding box center [95, 166] width 144 height 286
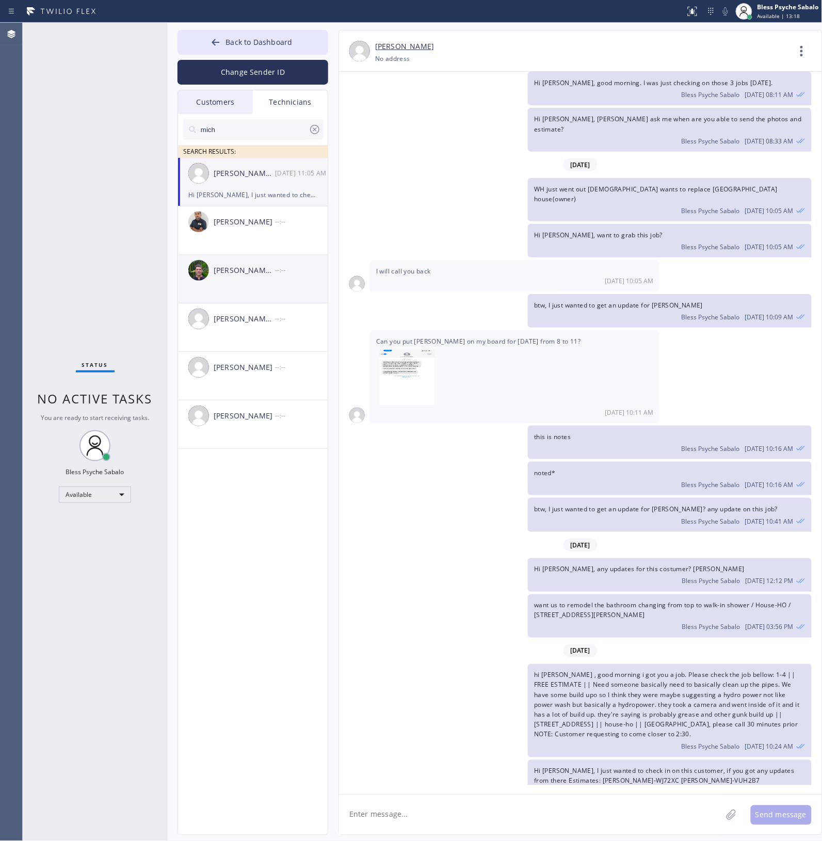
drag, startPoint x: 258, startPoint y: 461, endPoint x: 295, endPoint y: 254, distance: 209.6
click at [262, 461] on ul "Michael Jr Garcia 08/18 11:05 AM Hi Mike, I just wanted to check in on this cus…" at bounding box center [253, 315] width 151 height 314
click at [286, 98] on div "Technicians" at bounding box center [290, 102] width 75 height 24
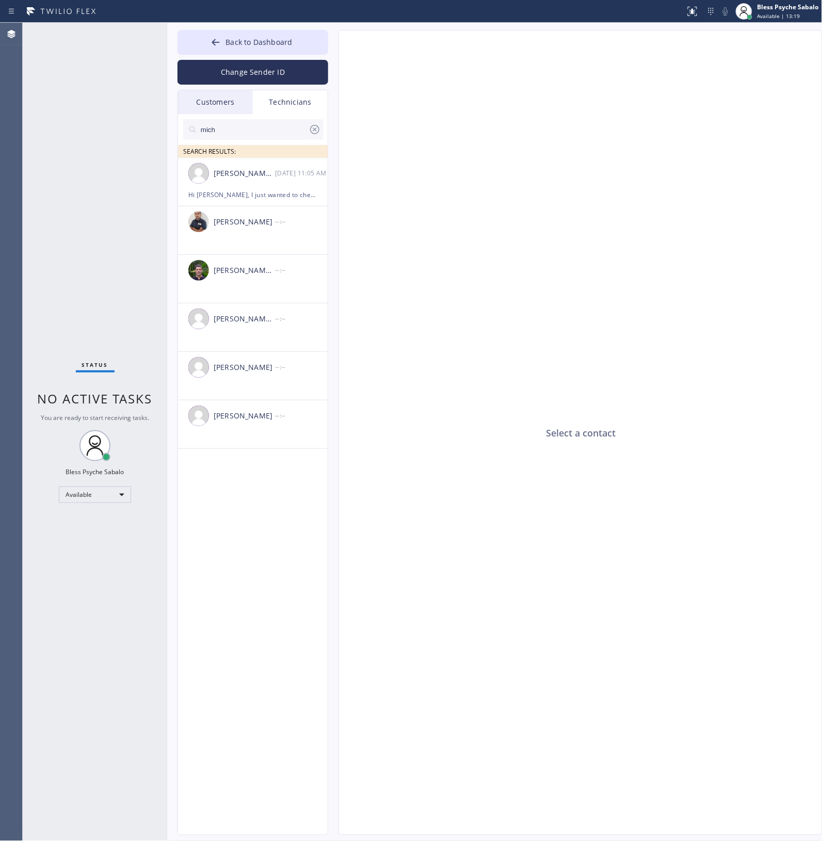
click at [218, 100] on div "Customers" at bounding box center [215, 102] width 75 height 24
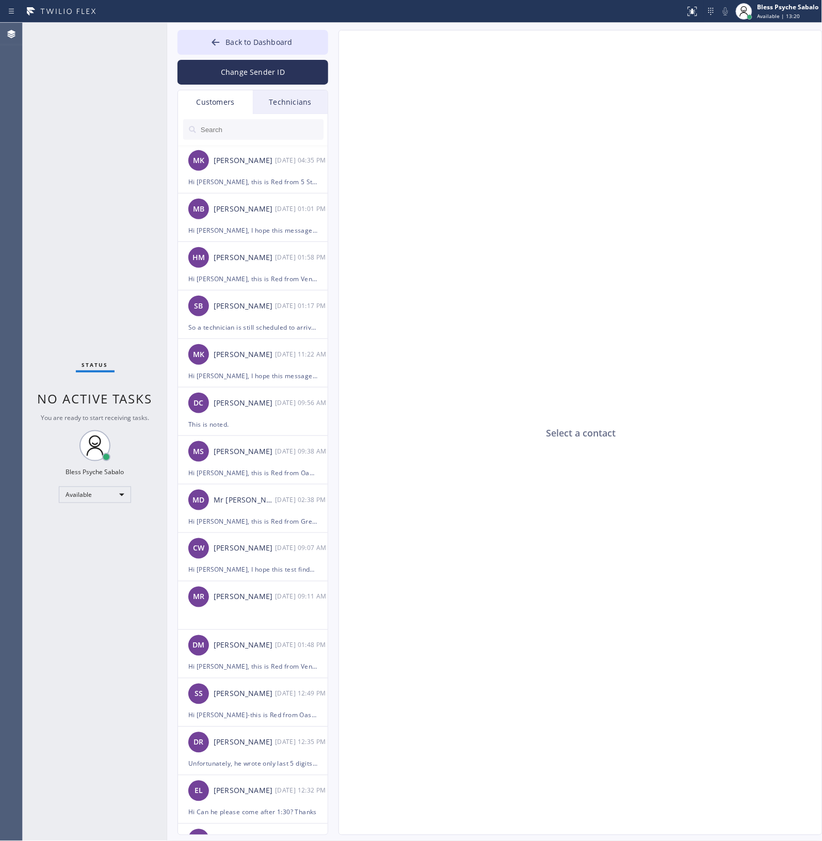
click at [282, 110] on div "Technicians" at bounding box center [290, 102] width 75 height 24
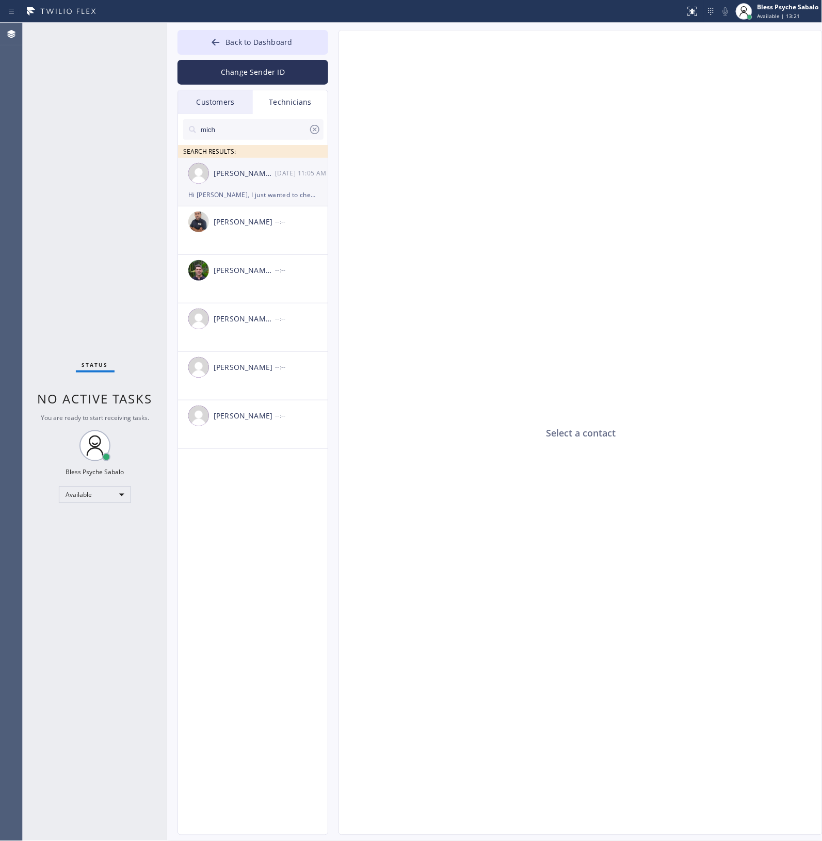
click at [295, 175] on div "[DATE] 11:05 AM" at bounding box center [302, 173] width 54 height 12
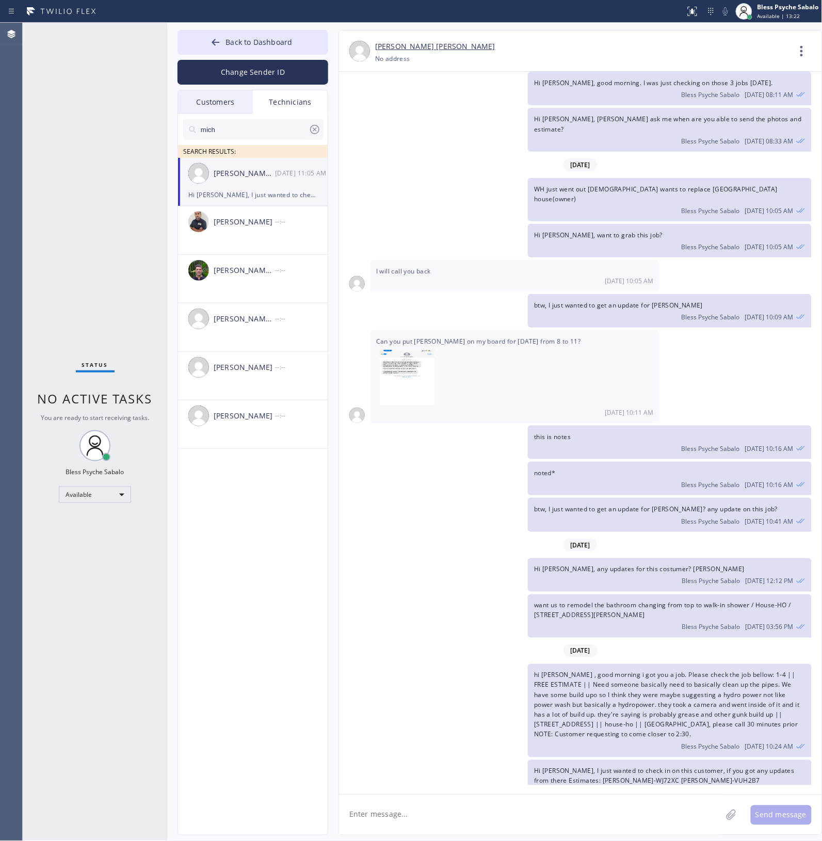
scroll to position [1207, 0]
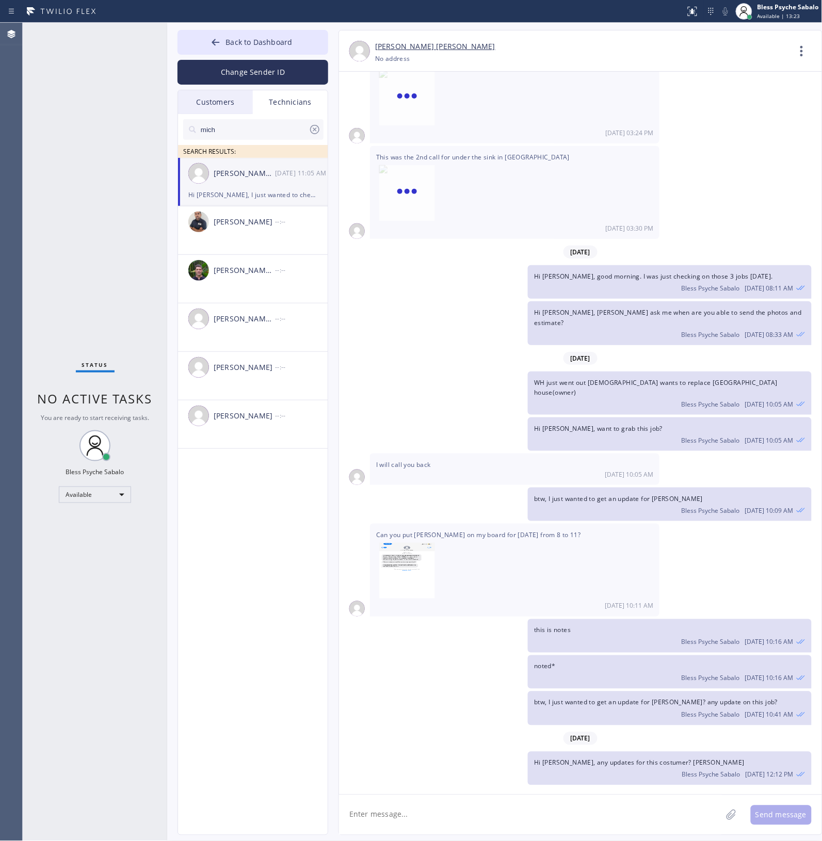
click at [318, 138] on div at bounding box center [315, 131] width 12 height 17
click at [228, 105] on div "Customers" at bounding box center [215, 102] width 75 height 24
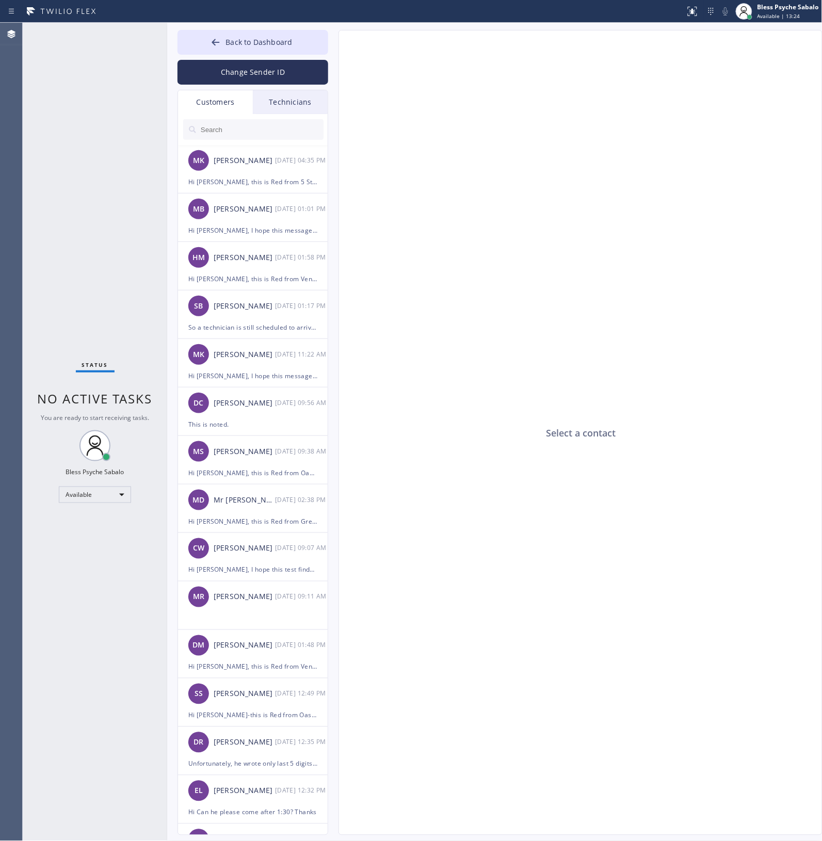
click at [262, 104] on div "Technicians" at bounding box center [290, 102] width 75 height 24
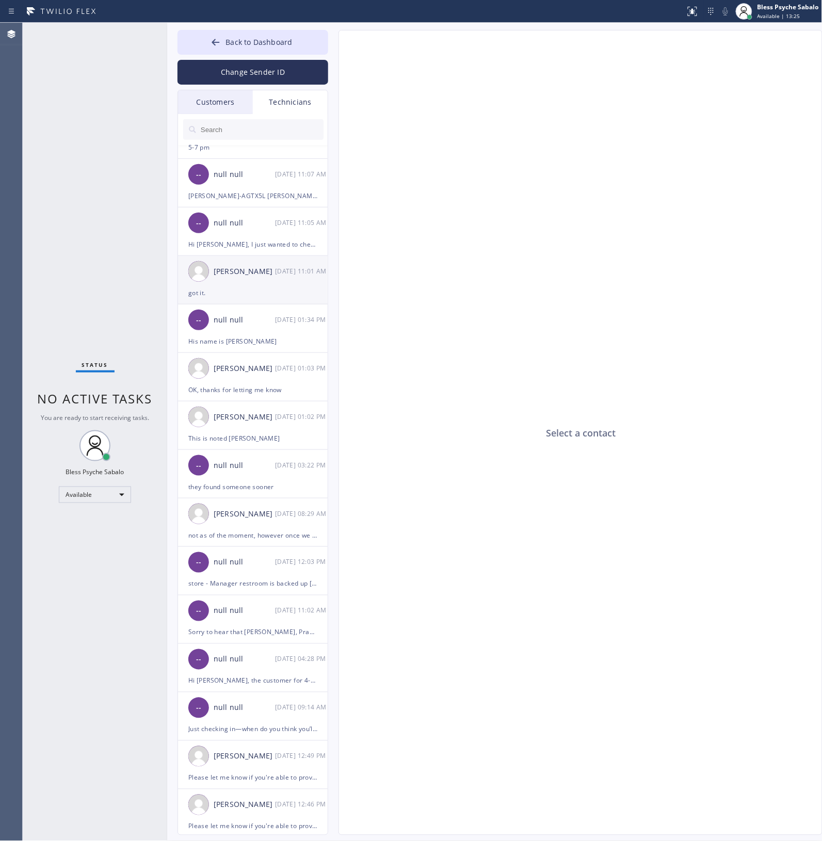
scroll to position [64, 0]
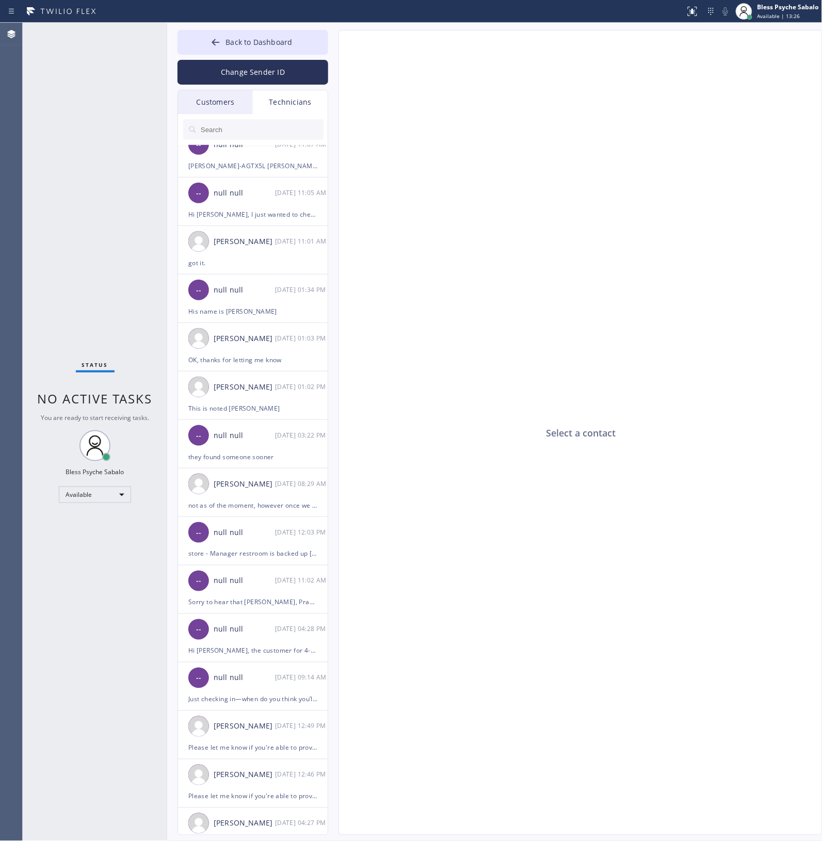
click at [387, 292] on div "Select a contact" at bounding box center [581, 432] width 484 height 805
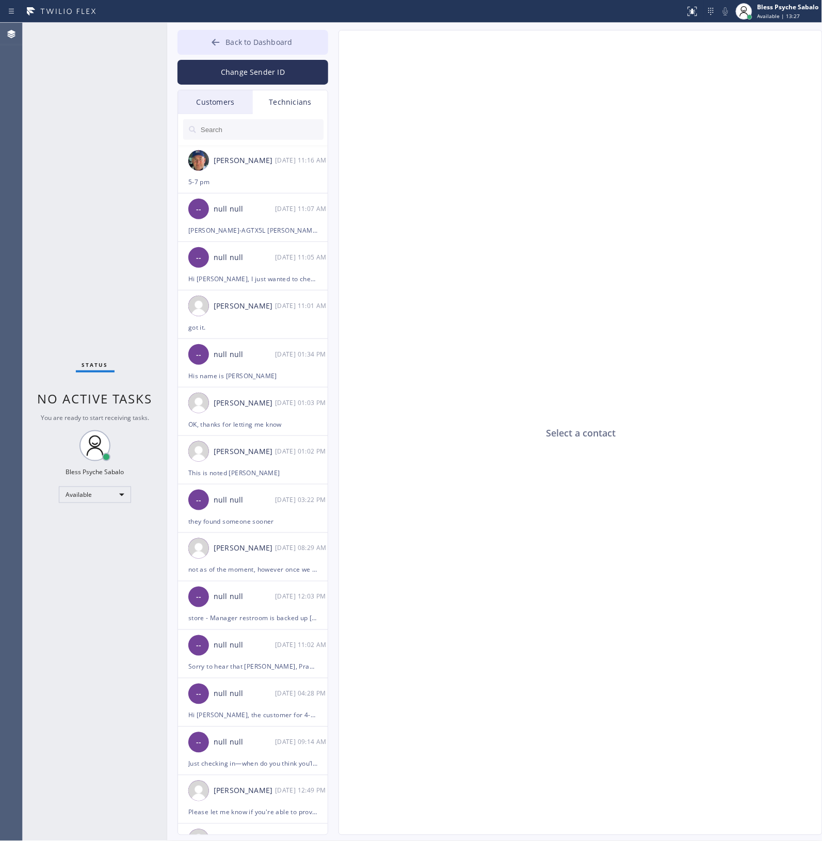
click at [279, 46] on span "Back to Dashboard" at bounding box center [258, 42] width 67 height 10
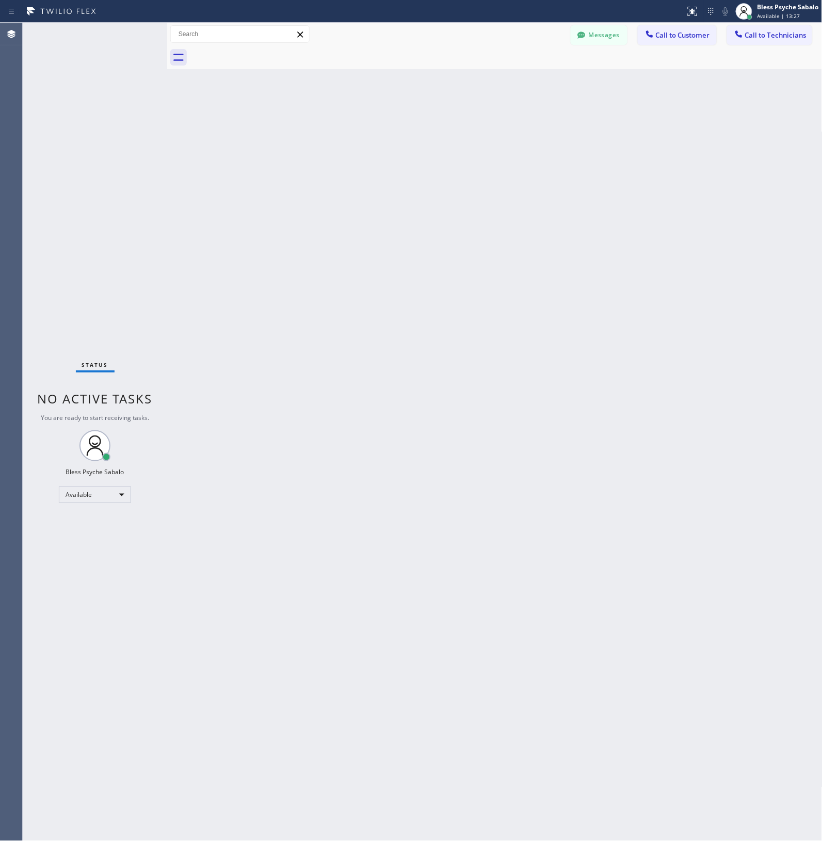
click at [390, 176] on div "Back to Dashboard Change Sender ID Customers Technicians MK [PERSON_NAME] [DATE…" at bounding box center [494, 432] width 655 height 818
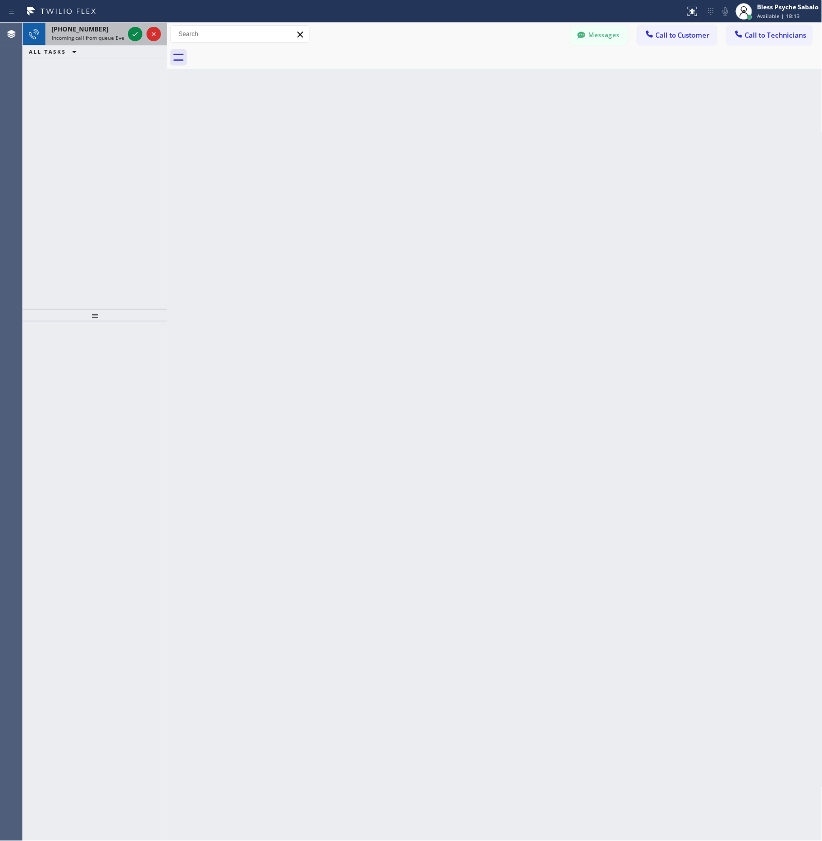
click at [101, 38] on span "Incoming call from queue Everybody" at bounding box center [96, 37] width 89 height 7
click at [94, 34] on span "Incoming call from queue Everybody" at bounding box center [96, 37] width 89 height 7
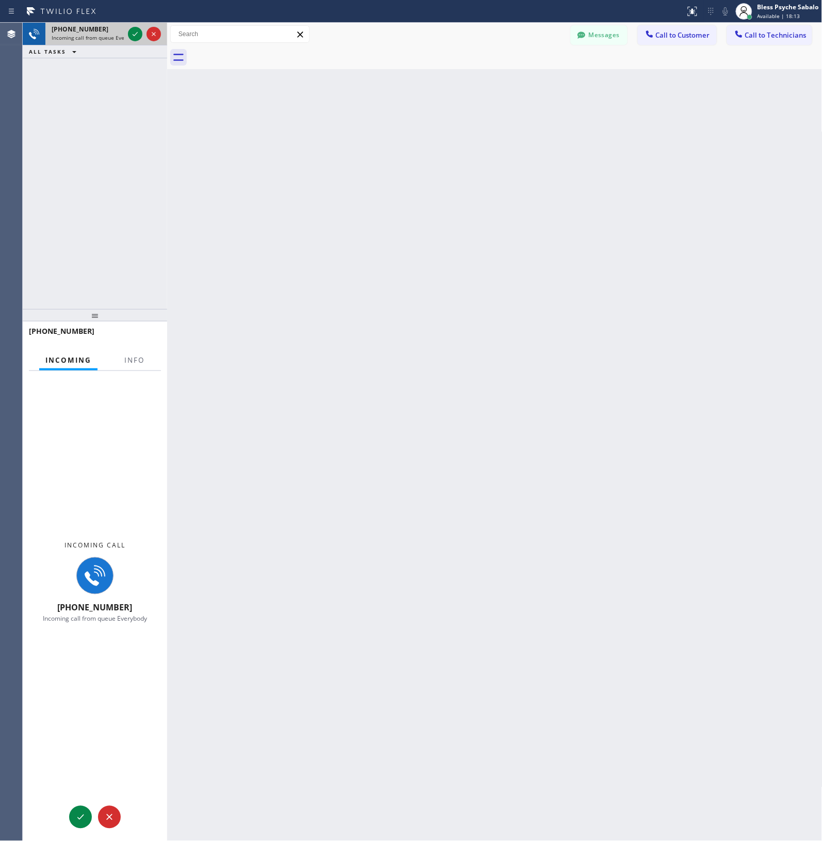
click at [94, 34] on span "Incoming call from queue Everybody" at bounding box center [96, 37] width 89 height 7
click at [131, 363] on span "Info" at bounding box center [134, 359] width 20 height 9
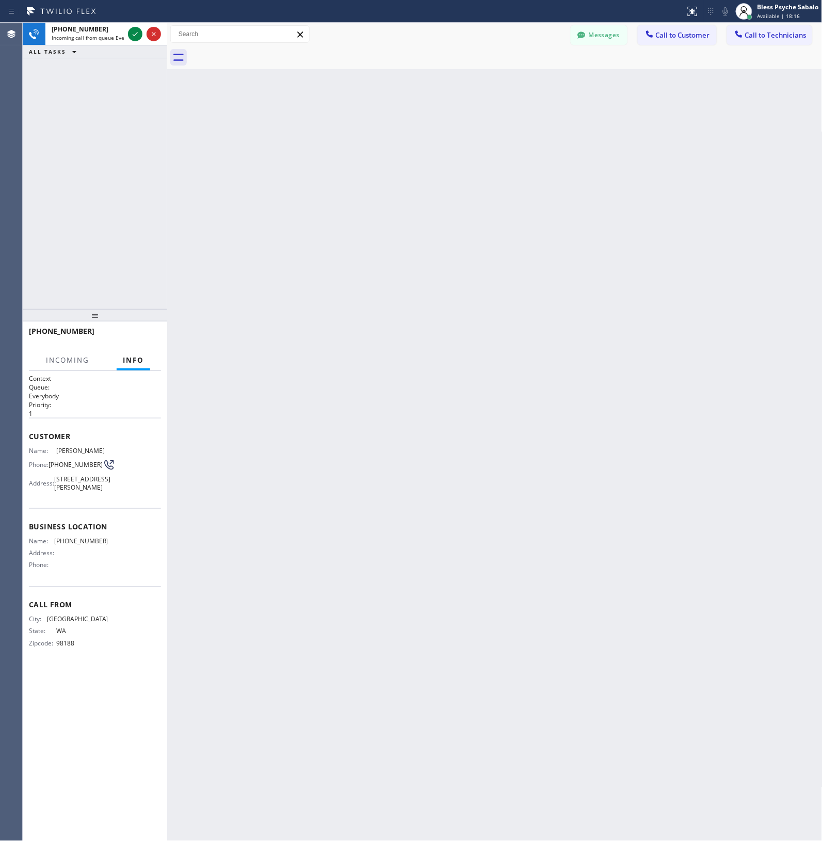
click at [133, 357] on span "Info" at bounding box center [133, 359] width 21 height 9
click at [318, 276] on div "Back to Dashboard Change Sender ID Customers Technicians MK [PERSON_NAME] [DATE…" at bounding box center [494, 432] width 655 height 818
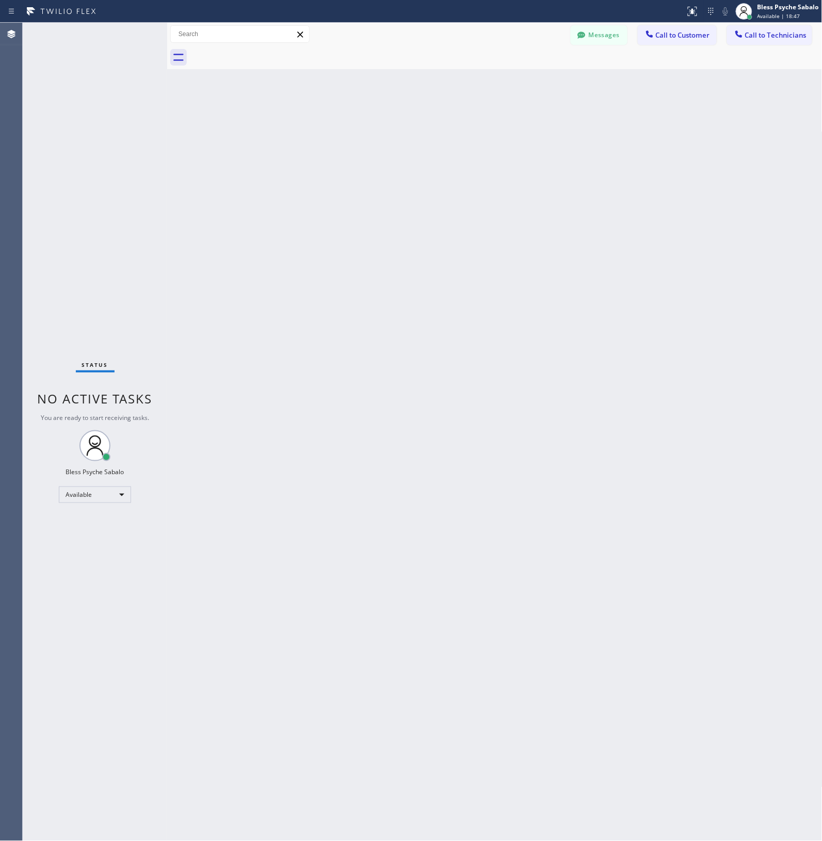
click at [302, 204] on div "Back to Dashboard Change Sender ID Customers Technicians MK [PERSON_NAME] [DATE…" at bounding box center [494, 432] width 655 height 818
click at [84, 476] on div "Status No active tasks You are ready to start receiving tasks. Bless Psyche Sab…" at bounding box center [95, 432] width 144 height 818
click at [88, 493] on div "Available" at bounding box center [95, 495] width 72 height 17
click at [94, 531] on li "Unavailable" at bounding box center [94, 534] width 70 height 12
drag, startPoint x: 225, startPoint y: 524, endPoint x: 225, endPoint y: 517, distance: 7.2
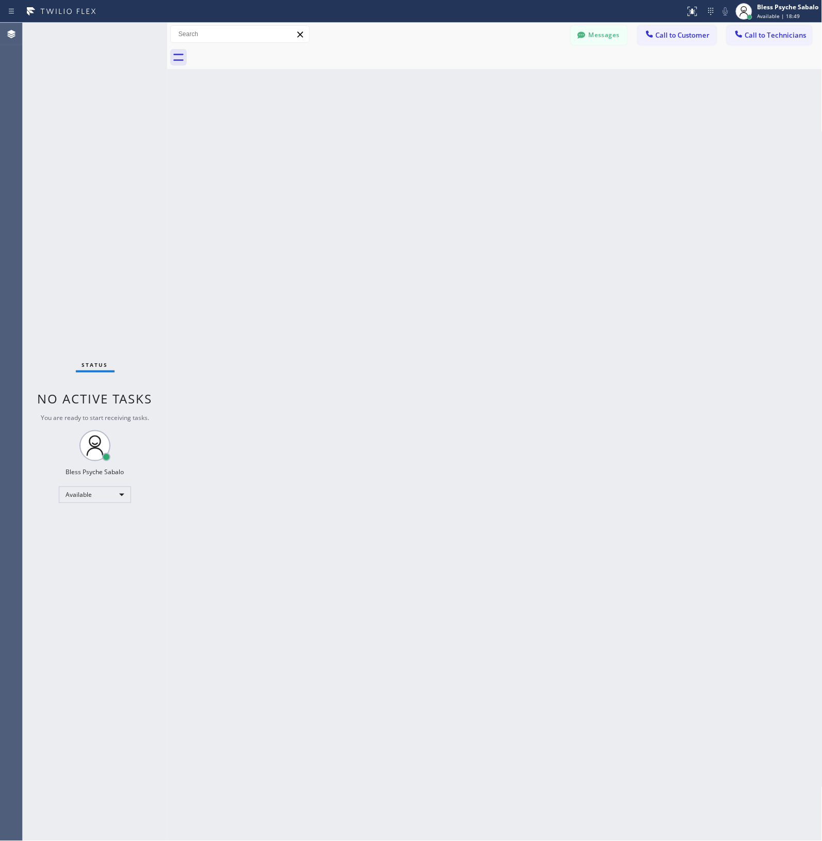
click at [225, 524] on div "Back to Dashboard Change Sender ID Customers Technicians MK [PERSON_NAME] [DATE…" at bounding box center [494, 432] width 655 height 818
click at [456, 203] on div "Back to Dashboard Change Sender ID Customers Technicians MK [PERSON_NAME] [DATE…" at bounding box center [494, 432] width 655 height 818
click at [662, 39] on span "Call to Customer" at bounding box center [683, 34] width 54 height 9
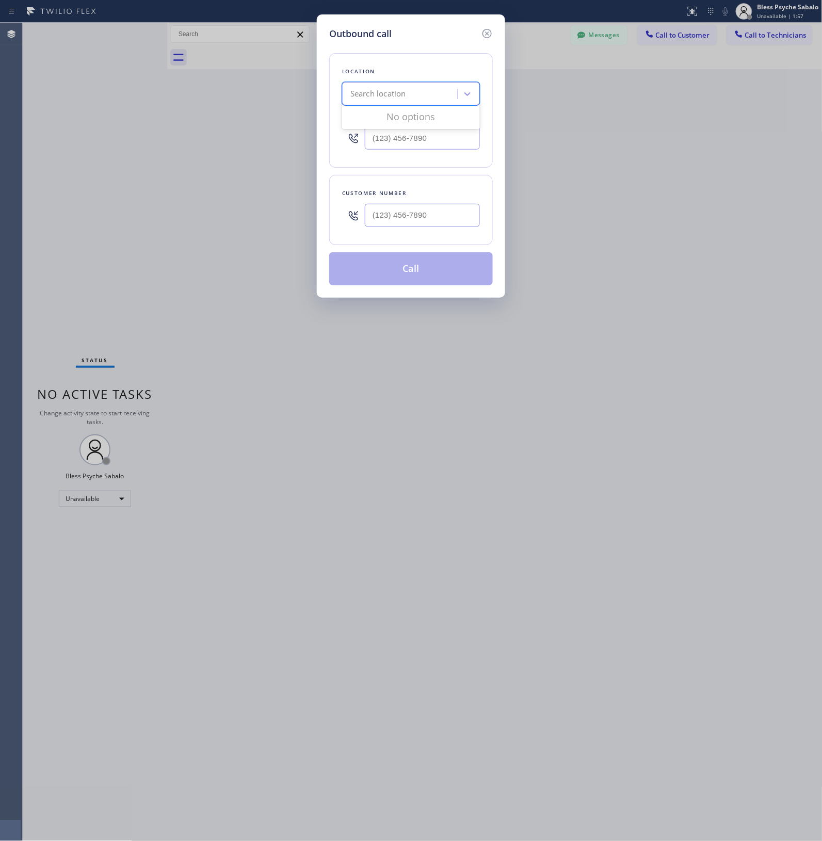
drag, startPoint x: 411, startPoint y: 102, endPoint x: 411, endPoint y: 94, distance: 7.7
click at [411, 98] on div "Search location" at bounding box center [401, 94] width 112 height 18
paste input "Target Plumbers Long Beach"
type input "Target Plumbers Long Beach"
type input "(___) ___-____"
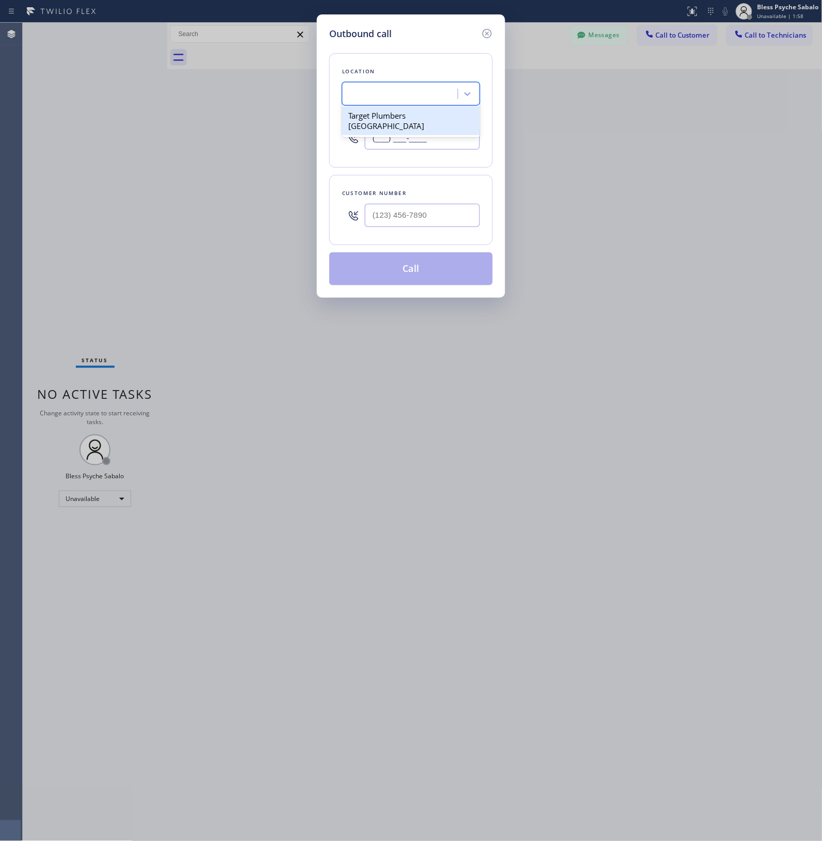
click at [435, 131] on input "(___) ___-____" at bounding box center [422, 137] width 115 height 23
click at [438, 116] on div "Your caller id phone number" at bounding box center [411, 115] width 138 height 11
click at [426, 90] on div "Search location" at bounding box center [401, 94] width 112 height 18
paste input "Target Plumbers Long Beach"
type input "Target Plumbers Long Beach"
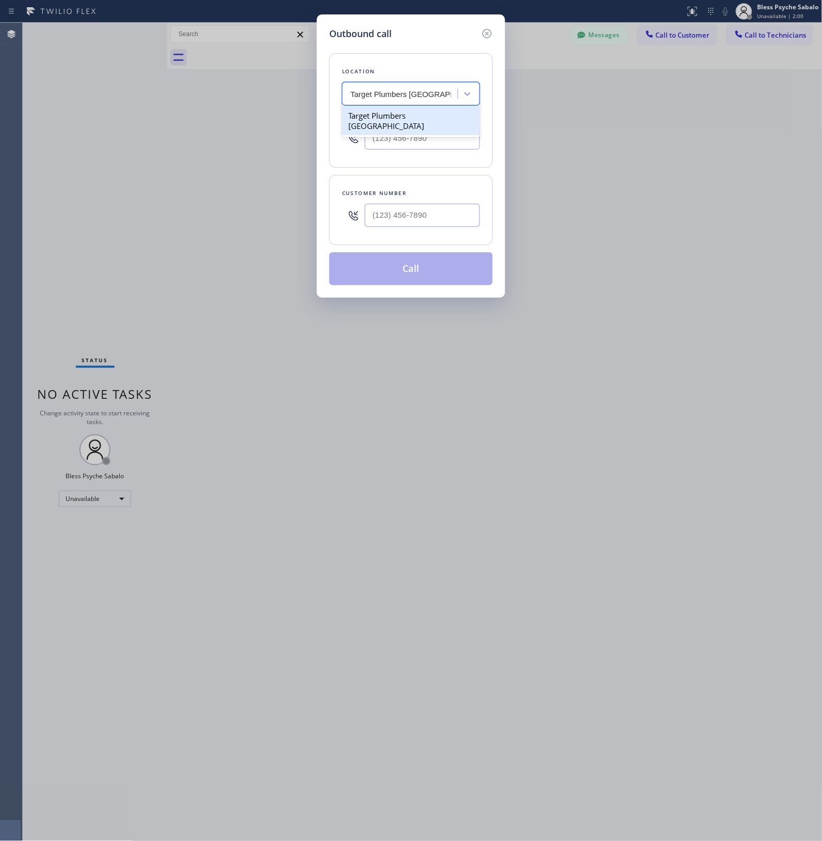
click at [423, 118] on div "Target Plumbers Long Beach" at bounding box center [411, 120] width 138 height 29
type input "(562) 242-3929"
click at [594, 135] on div "Outbound call Location option Target Plumbers Long Beach, selected. 1 result av…" at bounding box center [411, 420] width 822 height 841
click at [418, 220] on input "(___) ___-____" at bounding box center [422, 215] width 115 height 23
paste input "310) 404-1888"
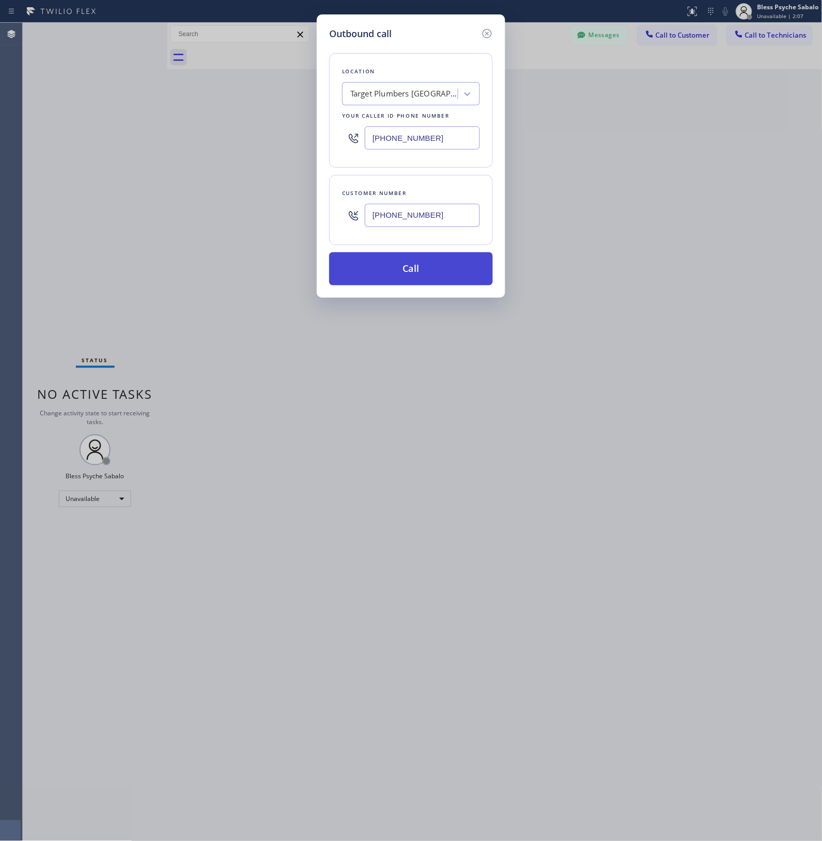
type input "(310) 404-1888"
click at [444, 266] on button "Call" at bounding box center [411, 268] width 164 height 33
drag, startPoint x: 470, startPoint y: 344, endPoint x: 471, endPoint y: 331, distance: 12.9
click at [471, 343] on div "Outbound call Location Target Plumbers Long Beach Your caller id phone number (…" at bounding box center [411, 420] width 822 height 841
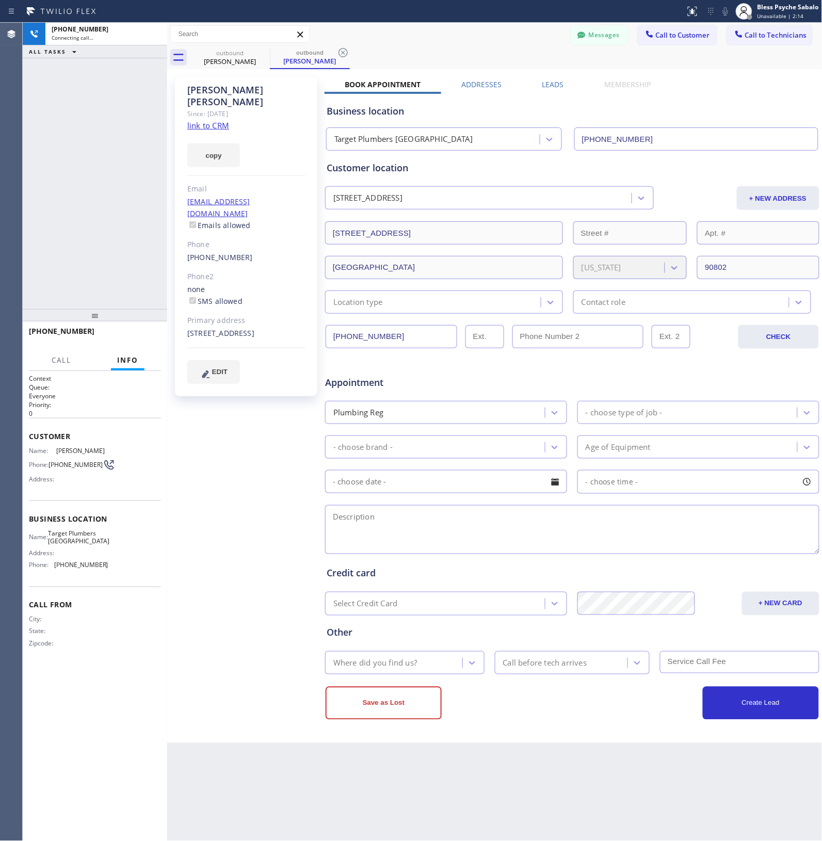
type input "(562) 242-3929"
click at [156, 33] on icon at bounding box center [153, 34] width 9 height 3
click at [225, 252] on link "(310) 404-1888" at bounding box center [220, 257] width 66 height 10
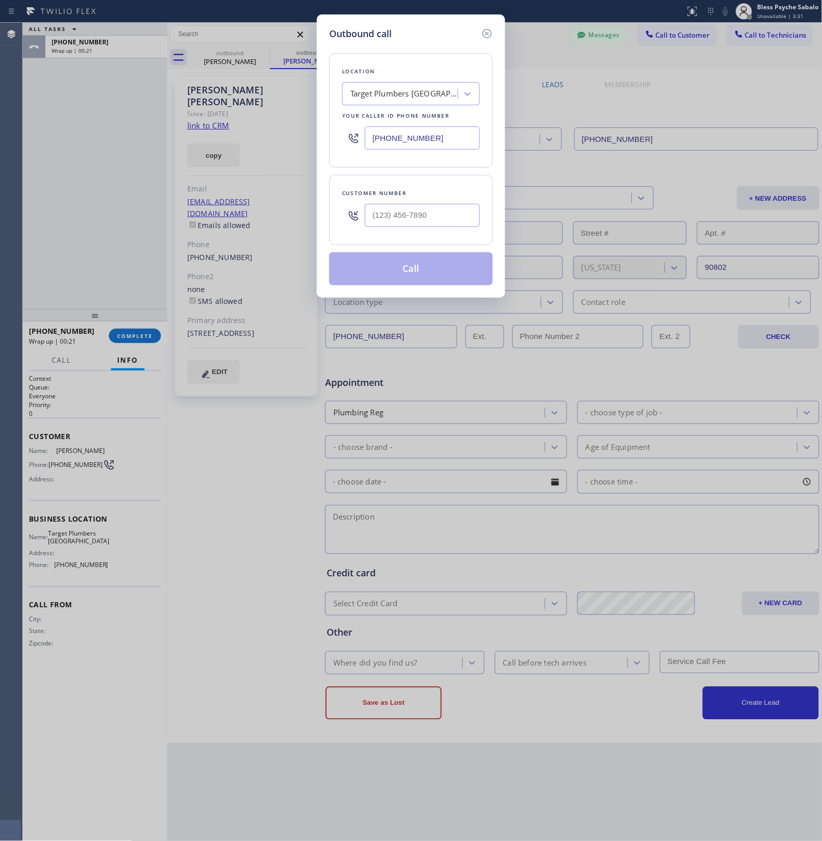
type input "(310) 404-1888"
click at [408, 224] on input "(310) 404-1888" at bounding box center [422, 215] width 115 height 23
click at [417, 281] on button "Call" at bounding box center [411, 268] width 164 height 33
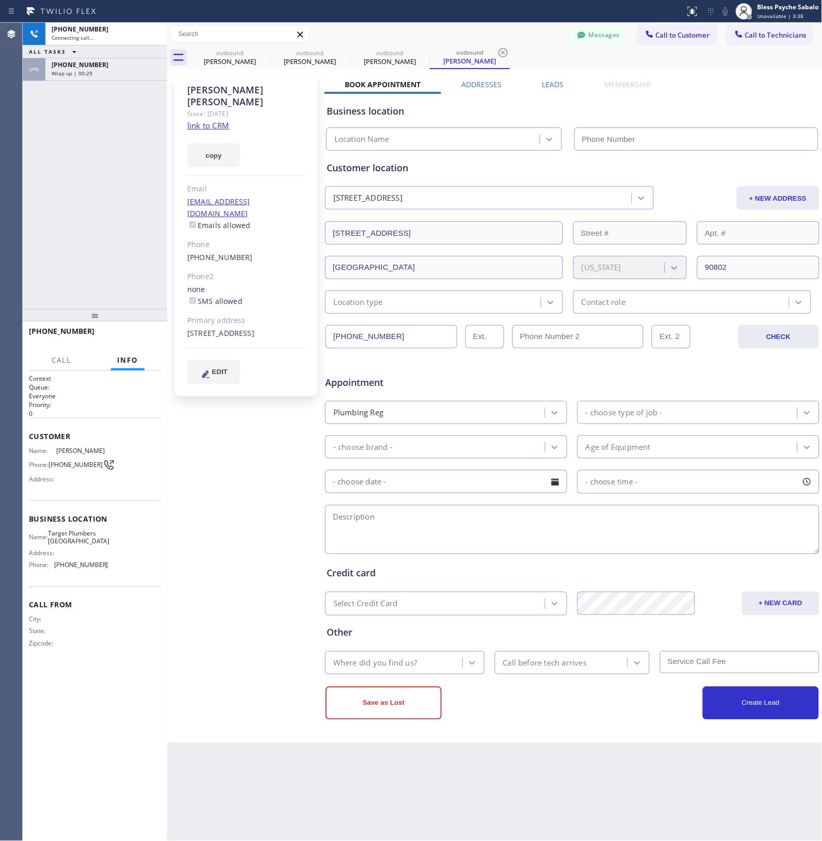
type input "(562) 242-3929"
click at [187, 434] on div "Greg Walter Since: 20 may 2020 link to CRM copy Email gwfishbone28@gmail.com Em…" at bounding box center [247, 406] width 155 height 669
drag, startPoint x: 225, startPoint y: 434, endPoint x: 213, endPoint y: 430, distance: 13.1
click at [222, 432] on div "Greg Walter Since: 20 may 2020 link to CRM copy Email gwfishbone28@gmail.com Em…" at bounding box center [247, 406] width 155 height 669
drag, startPoint x: 29, startPoint y: 434, endPoint x: 70, endPoint y: 476, distance: 58.4
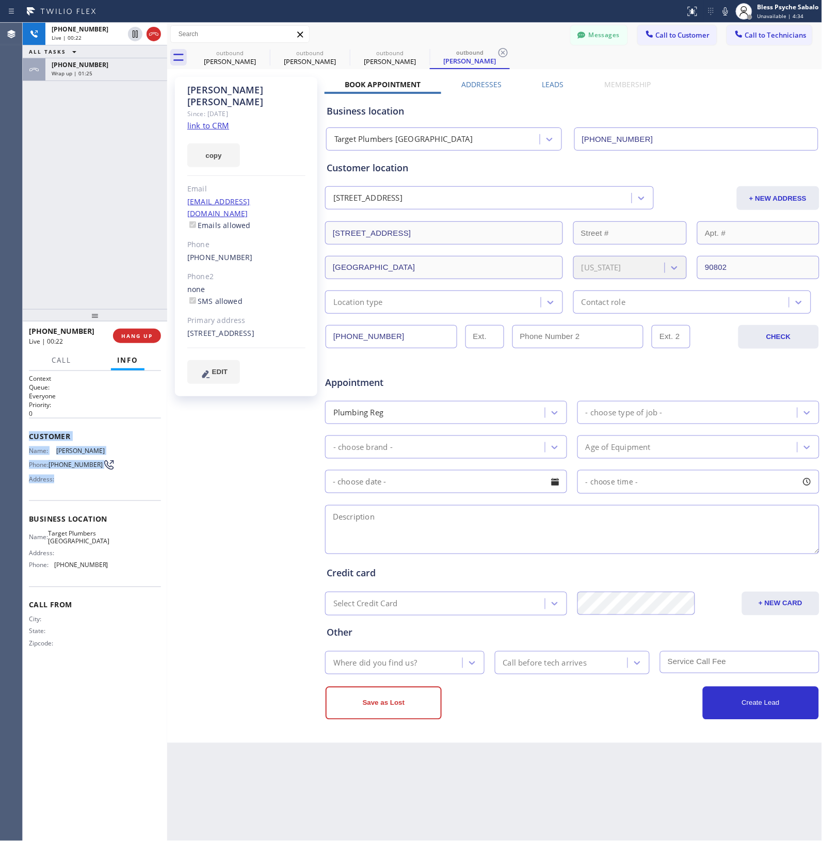
click at [70, 476] on div "Customer Name: Greg Walter Phone: (310) 404-1888 Address:" at bounding box center [95, 459] width 132 height 83
click at [167, 465] on div at bounding box center [167, 432] width 0 height 818
drag, startPoint x: 31, startPoint y: 436, endPoint x: 52, endPoint y: 473, distance: 42.5
click at [56, 479] on div "Customer Name: Greg Walter Phone: (310) 404-1888 Address:" at bounding box center [96, 459] width 134 height 83
click at [151, 453] on div "Name: Greg Walter Phone: (310) 404-1888 Address:" at bounding box center [96, 467] width 134 height 41
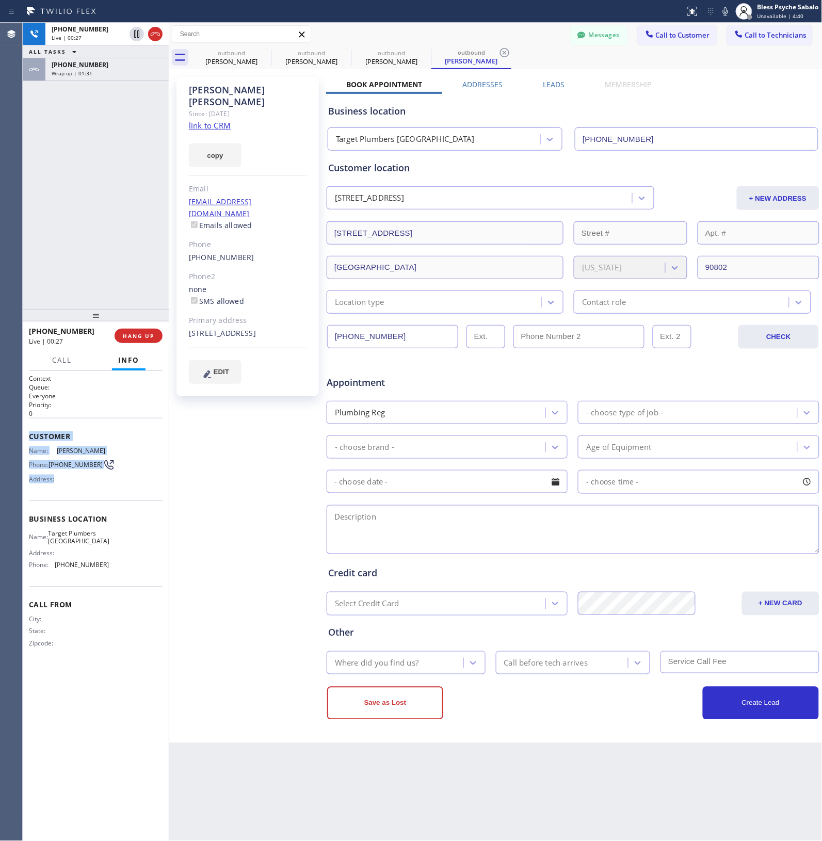
drag, startPoint x: 27, startPoint y: 432, endPoint x: 56, endPoint y: 478, distance: 54.7
click at [56, 478] on div "Context Queue: Everyone Priority: 0 Customer Name: Greg Walter Phone: (310) 404…" at bounding box center [96, 606] width 146 height 470
click at [142, 473] on div "Name: Greg Walter Phone: (310) 404-1888 Address:" at bounding box center [96, 467] width 134 height 41
drag, startPoint x: 30, startPoint y: 433, endPoint x: 58, endPoint y: 478, distance: 52.8
click at [58, 478] on div "Customer Name: Greg Walter Phone: (310) 404-1888 Address:" at bounding box center [96, 459] width 134 height 83
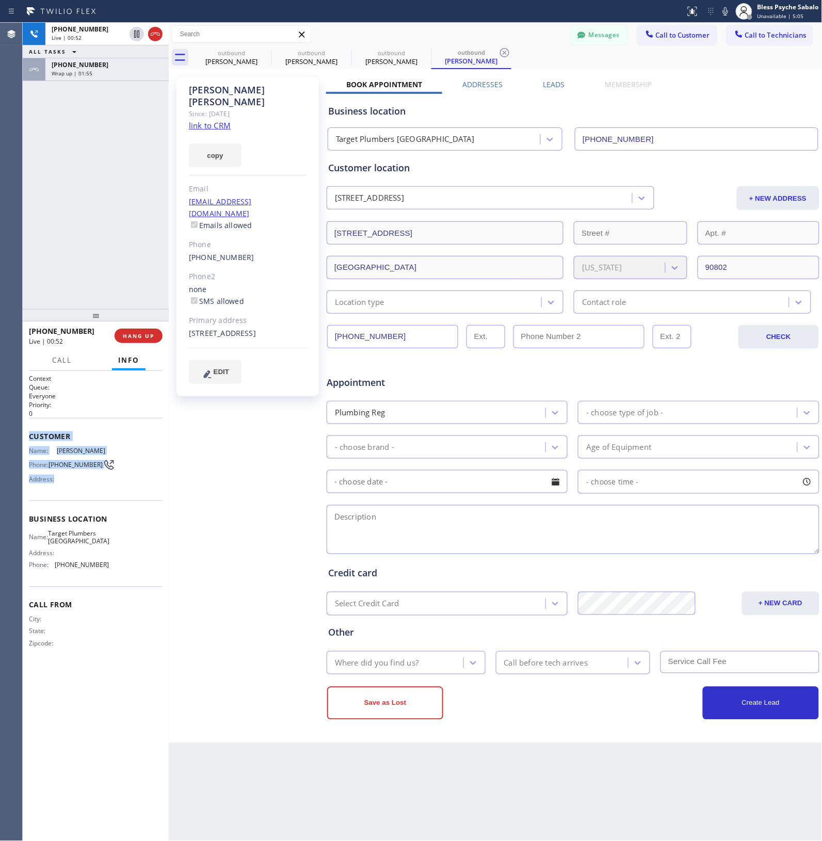
drag, startPoint x: 145, startPoint y: 341, endPoint x: 151, endPoint y: 289, distance: 51.5
click at [145, 341] on button "HANG UP" at bounding box center [139, 336] width 48 height 14
click at [151, 289] on div "+13104041888 Live | 00:53 ALL TASKS ALL TASKS ACTIVE TASKS TASKS IN WRAP UP +13…" at bounding box center [96, 166] width 146 height 286
click at [89, 561] on span "(562) 242-3929" at bounding box center [82, 565] width 54 height 8
click at [228, 252] on link "(310) 404-1888" at bounding box center [222, 257] width 66 height 10
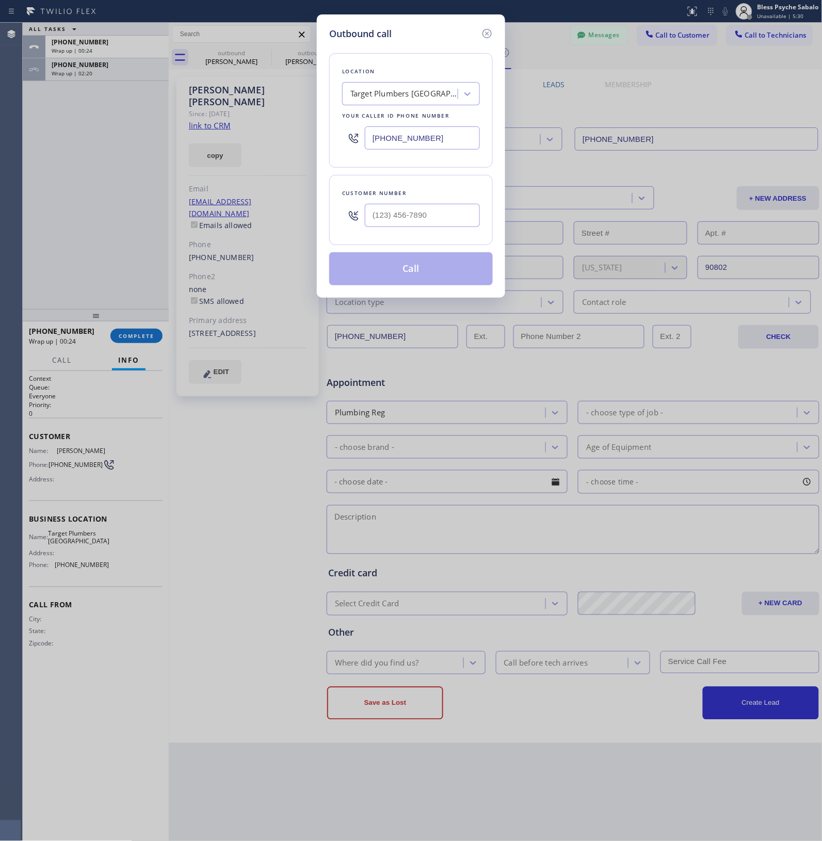
type input "(310) 404-1888"
click at [404, 268] on button "Call" at bounding box center [411, 268] width 164 height 33
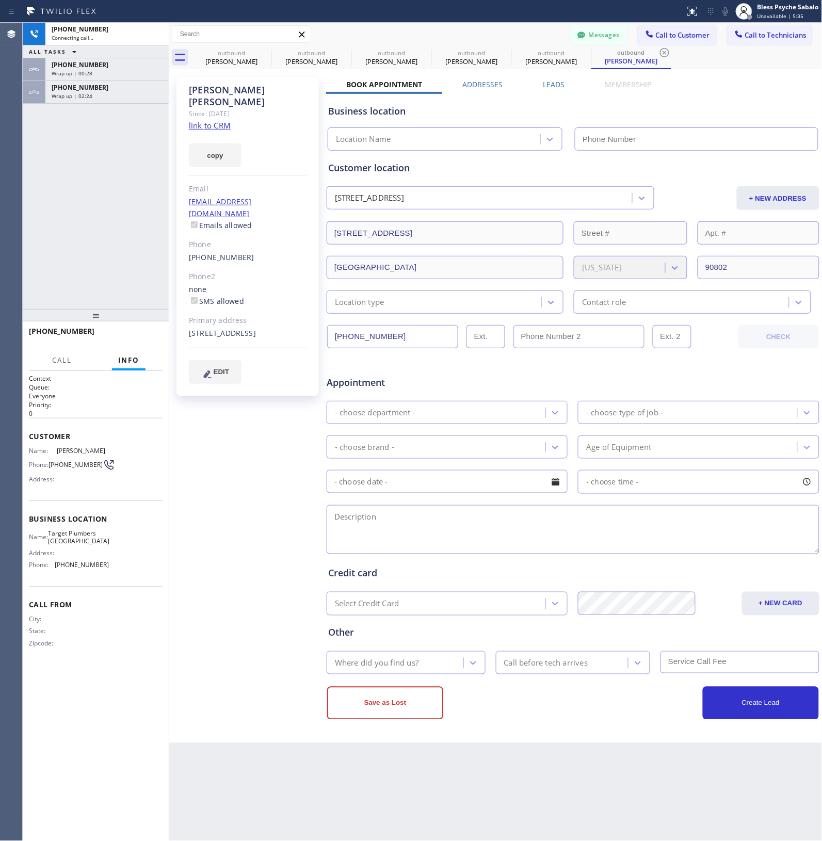
click at [258, 452] on div "Greg Walter Since: 20 may 2020 link to CRM copy Email gwfishbone28@gmail.com Em…" at bounding box center [248, 406] width 155 height 669
type input "(562) 242-3929"
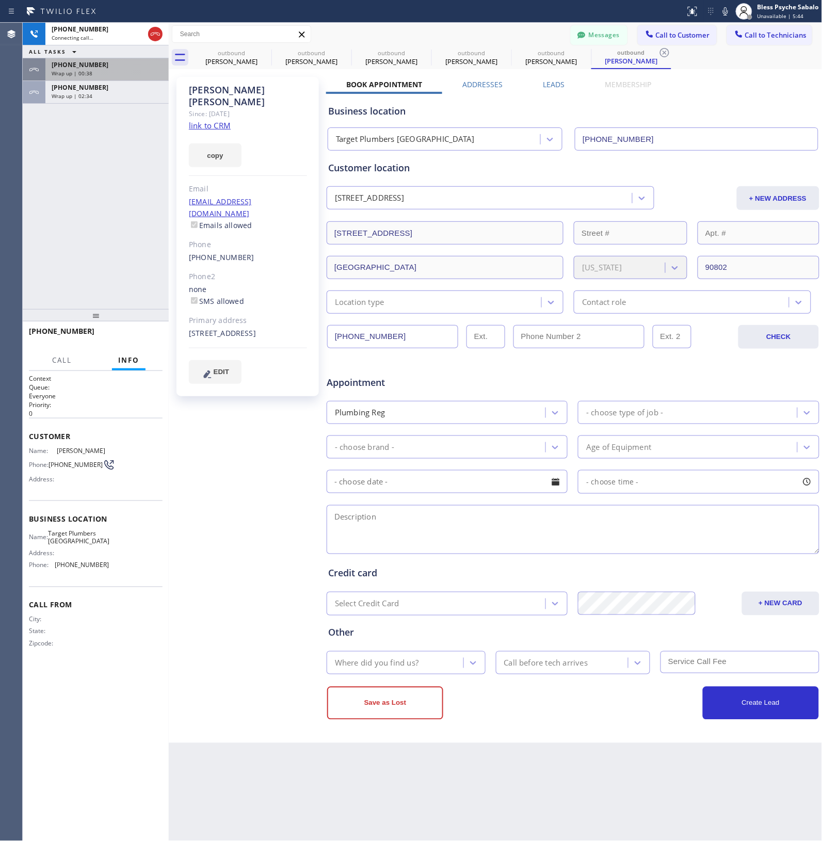
click at [105, 77] on div "+13104041888 Wrap up | 00:38" at bounding box center [104, 69] width 119 height 23
click at [110, 71] on div "Wrap up | 00:39" at bounding box center [107, 73] width 111 height 7
click at [132, 336] on span "COMPLETE" at bounding box center [137, 335] width 36 height 7
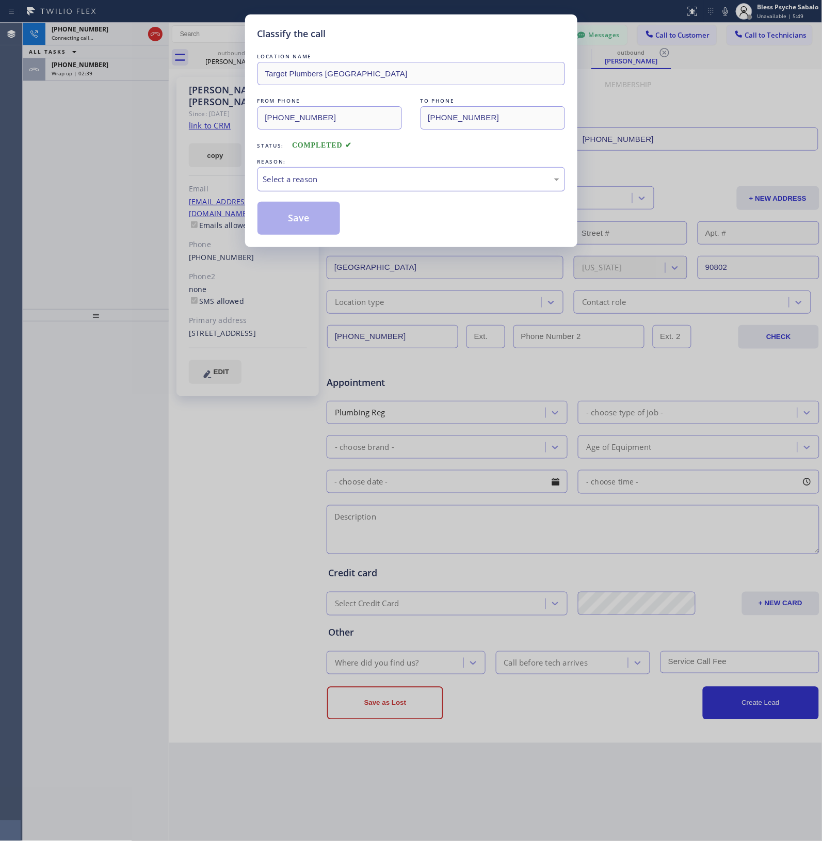
click at [377, 174] on div "Select a reason" at bounding box center [411, 179] width 296 height 12
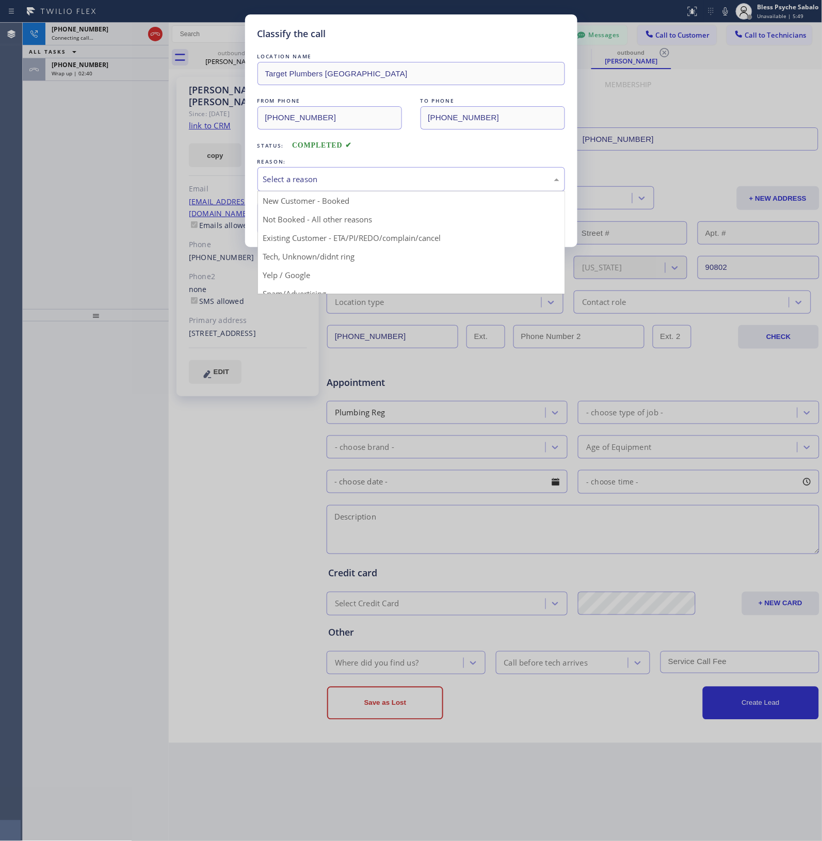
click at [377, 184] on div "Select a reason" at bounding box center [411, 179] width 296 height 12
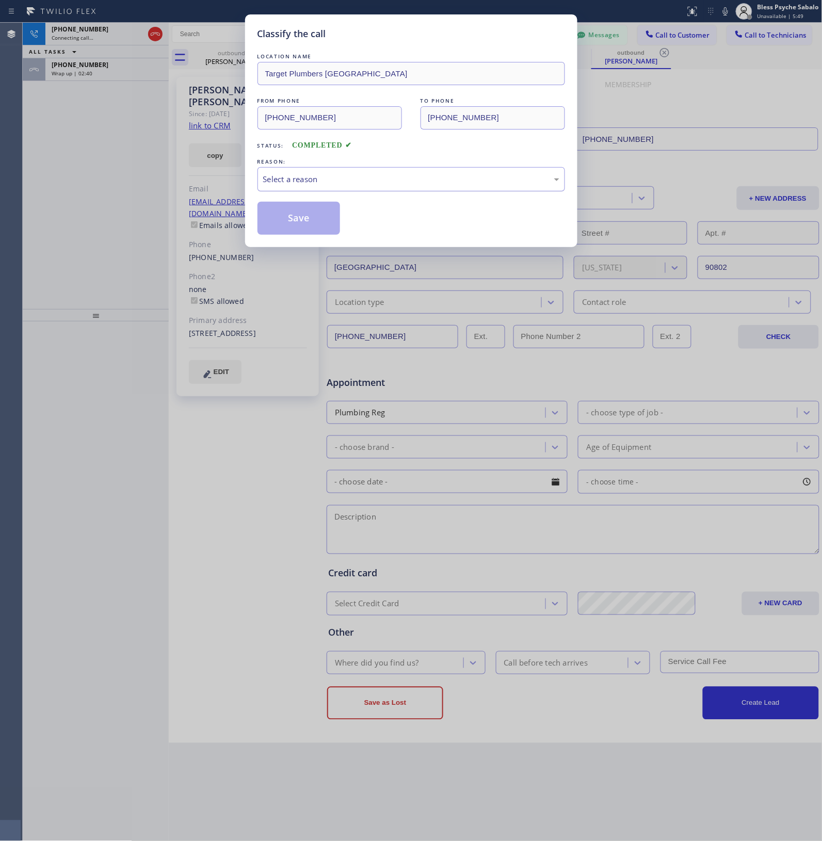
click at [378, 187] on div "Select a reason" at bounding box center [410, 179] width 307 height 24
click at [323, 215] on button "Save" at bounding box center [298, 218] width 83 height 33
click at [307, 181] on div "Existing Customer - ETA/PI/REDO/complain/cancel" at bounding box center [411, 179] width 296 height 12
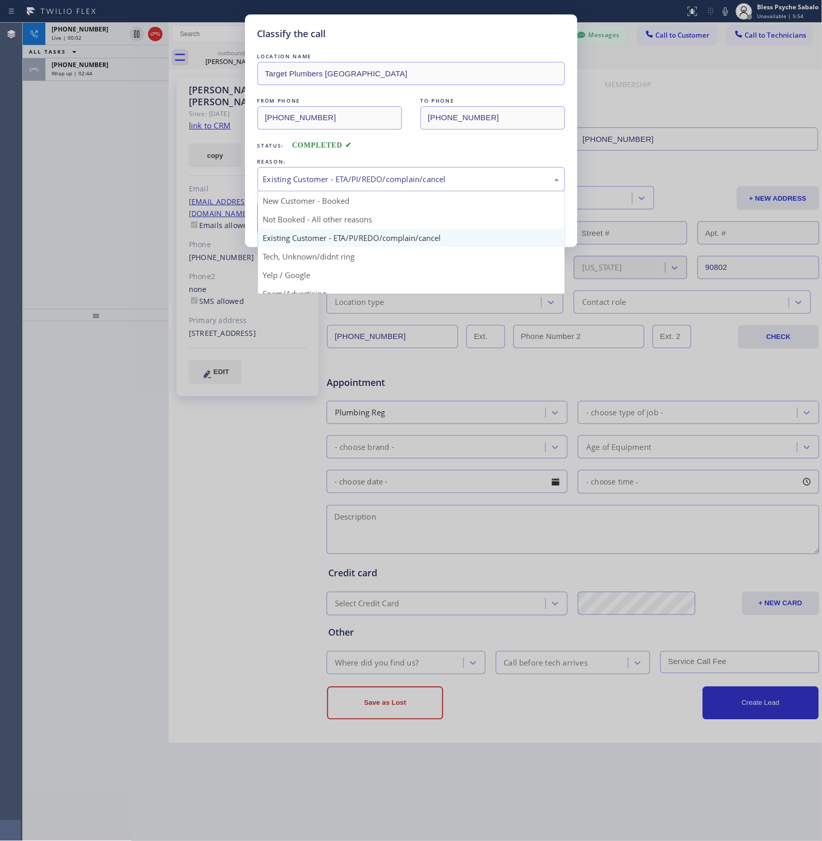
click at [158, 173] on div "+13104041888 Live | 00:02 ALL TASKS ALL TASKS ACTIVE TASKS TASKS IN WRAP UP +13…" at bounding box center [96, 166] width 146 height 286
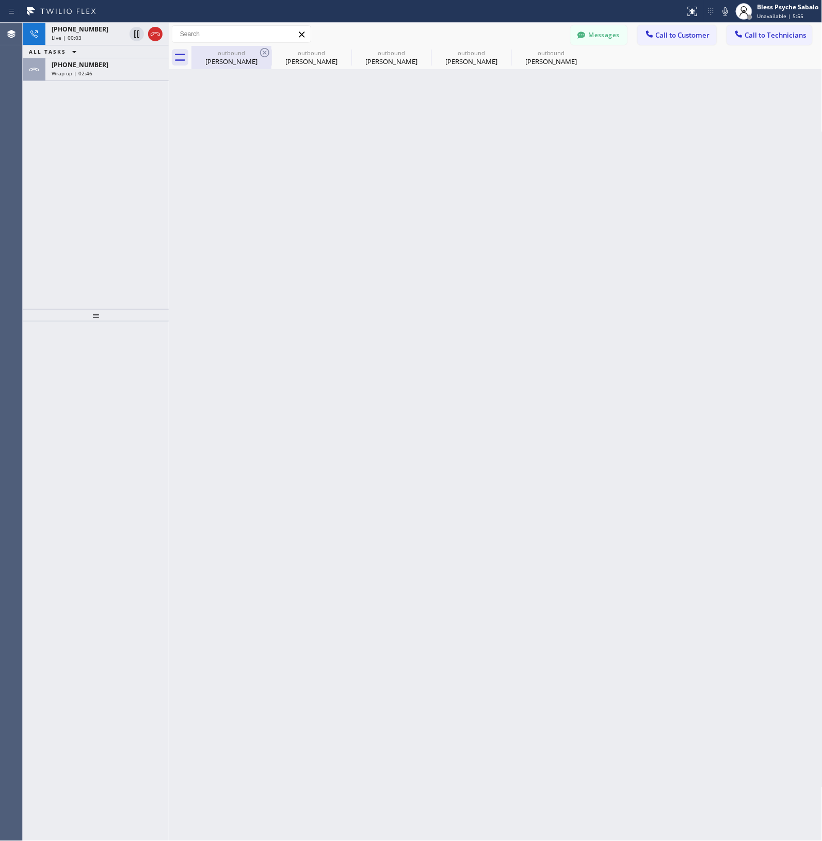
click at [207, 54] on div "outbound" at bounding box center [231, 53] width 78 height 8
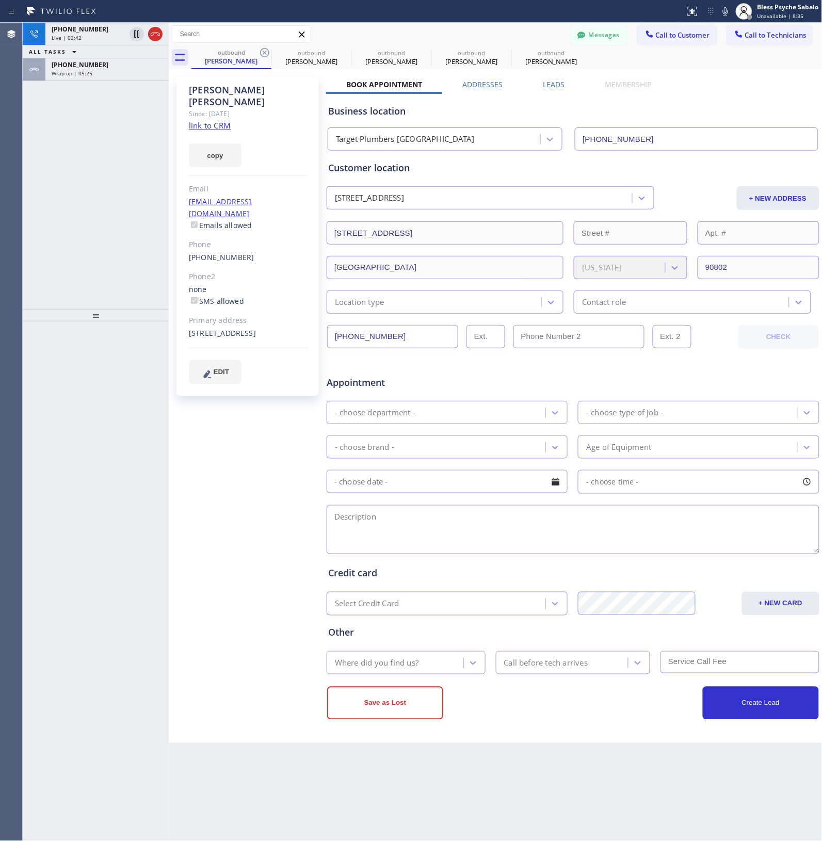
drag, startPoint x: 157, startPoint y: 42, endPoint x: 8, endPoint y: 111, distance: 164.8
click at [157, 42] on div at bounding box center [145, 34] width 37 height 23
click at [125, 161] on div "+13104041888 Live | 02:42 ALL TASKS ALL TASKS ACTIVE TASKS TASKS IN WRAP UP +13…" at bounding box center [96, 166] width 146 height 286
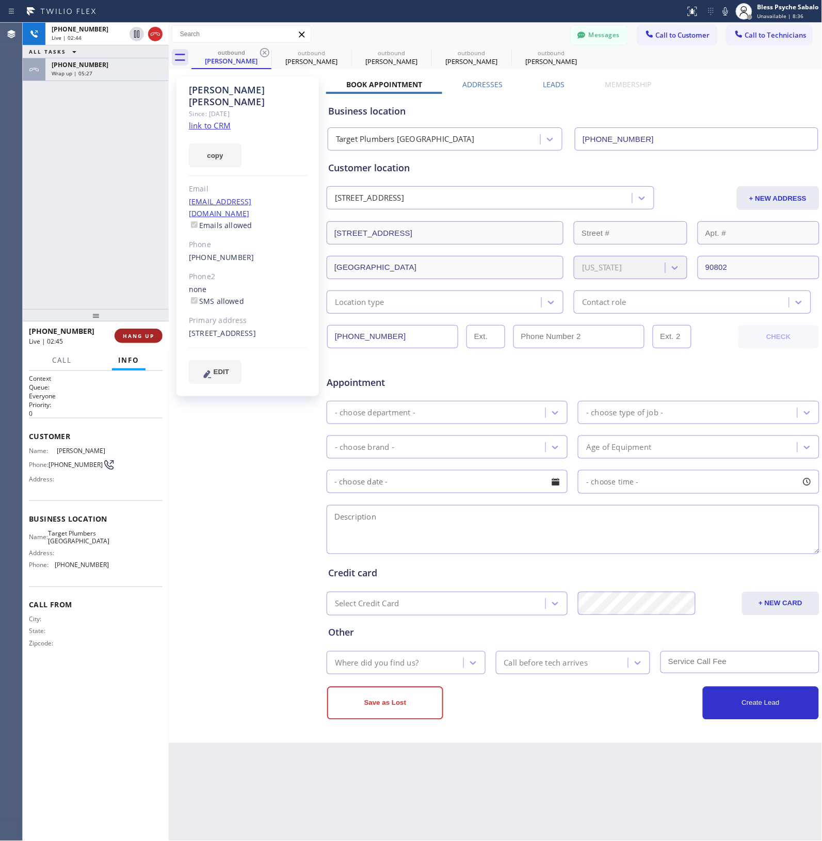
click at [145, 336] on span "HANG UP" at bounding box center [138, 335] width 31 height 7
click at [145, 333] on span "HANG UP" at bounding box center [138, 335] width 31 height 7
click at [146, 322] on div "ALL TASKS ALL TASKS ACTIVE TASKS TASKS IN WRAP UP +13104041888 Wrap up | 01:44 …" at bounding box center [96, 432] width 146 height 818
click at [125, 215] on div "ALL TASKS ALL TASKS ACTIVE TASKS TASKS IN WRAP UP +13104041888 Wrap up | 01:45 …" at bounding box center [96, 166] width 146 height 286
click at [145, 335] on span "COMPLETE" at bounding box center [137, 335] width 36 height 7
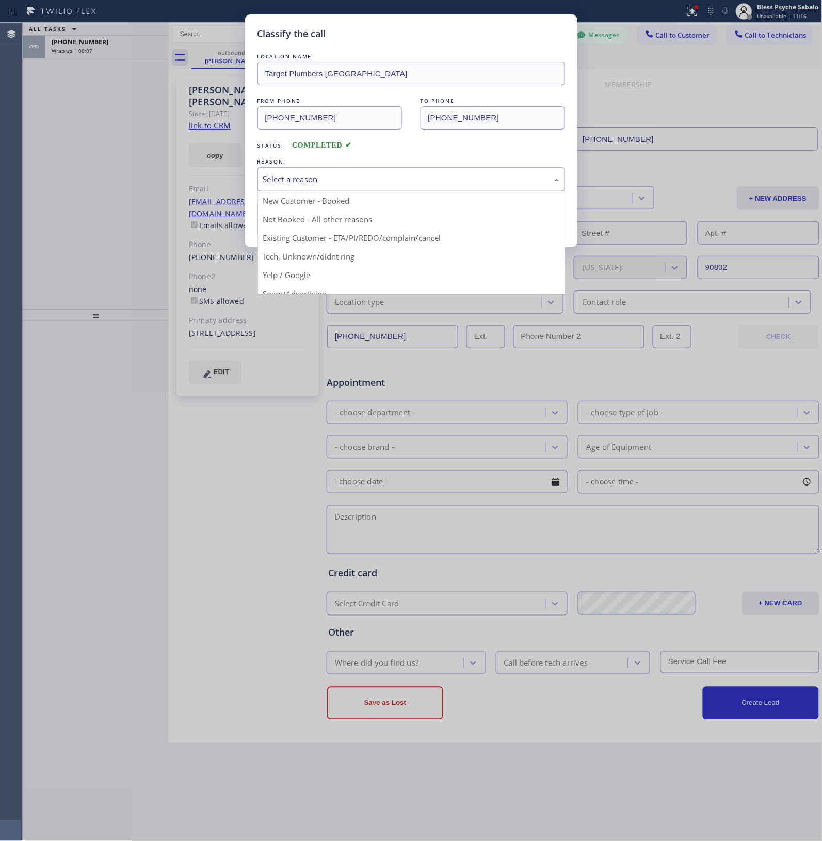
drag, startPoint x: 323, startPoint y: 174, endPoint x: 324, endPoint y: 182, distance: 7.8
click at [324, 174] on div "Select a reason" at bounding box center [411, 179] width 296 height 12
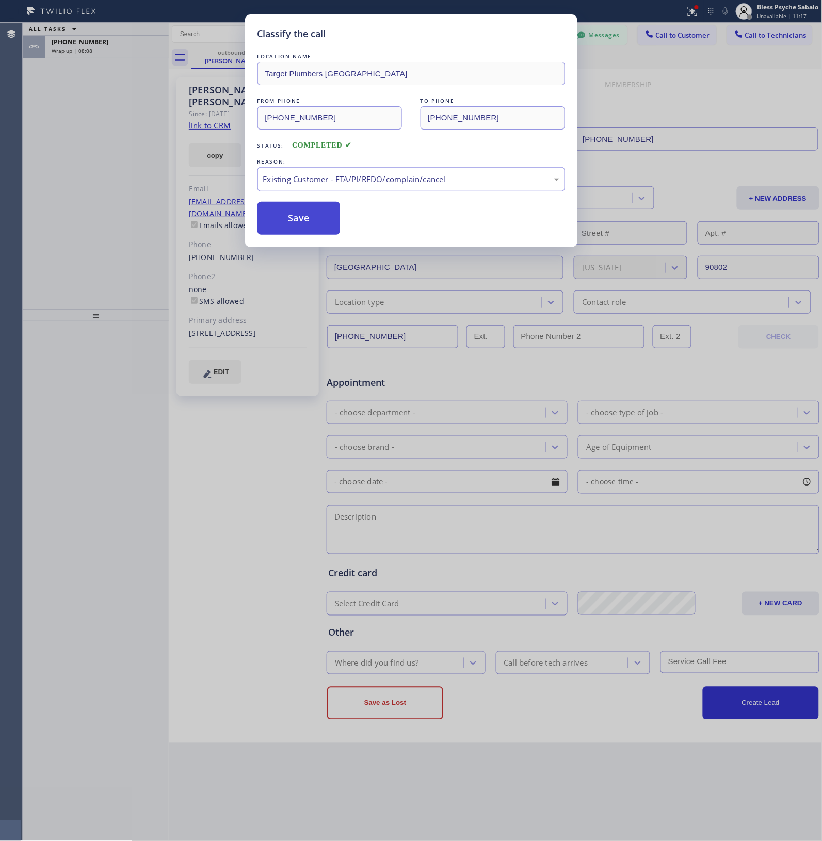
drag, startPoint x: 323, startPoint y: 210, endPoint x: 311, endPoint y: 213, distance: 13.2
click at [321, 210] on button "Save" at bounding box center [298, 218] width 83 height 33
drag, startPoint x: 300, startPoint y: 214, endPoint x: 313, endPoint y: 203, distance: 17.6
click at [288, 212] on button "Save" at bounding box center [298, 218] width 83 height 33
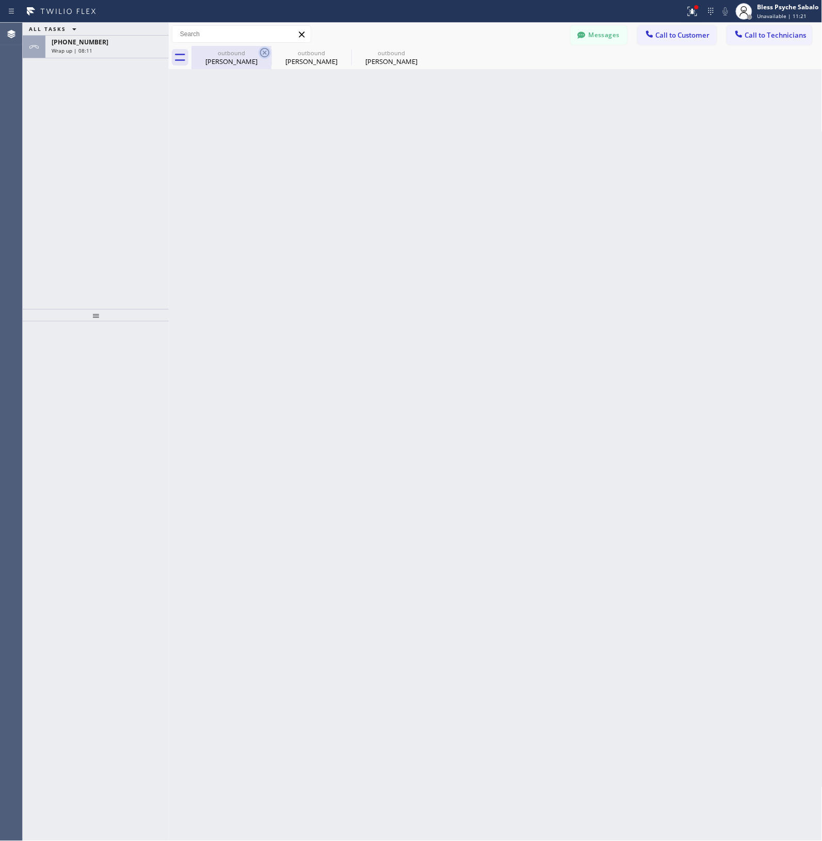
click at [258, 52] on icon at bounding box center [264, 52] width 12 height 12
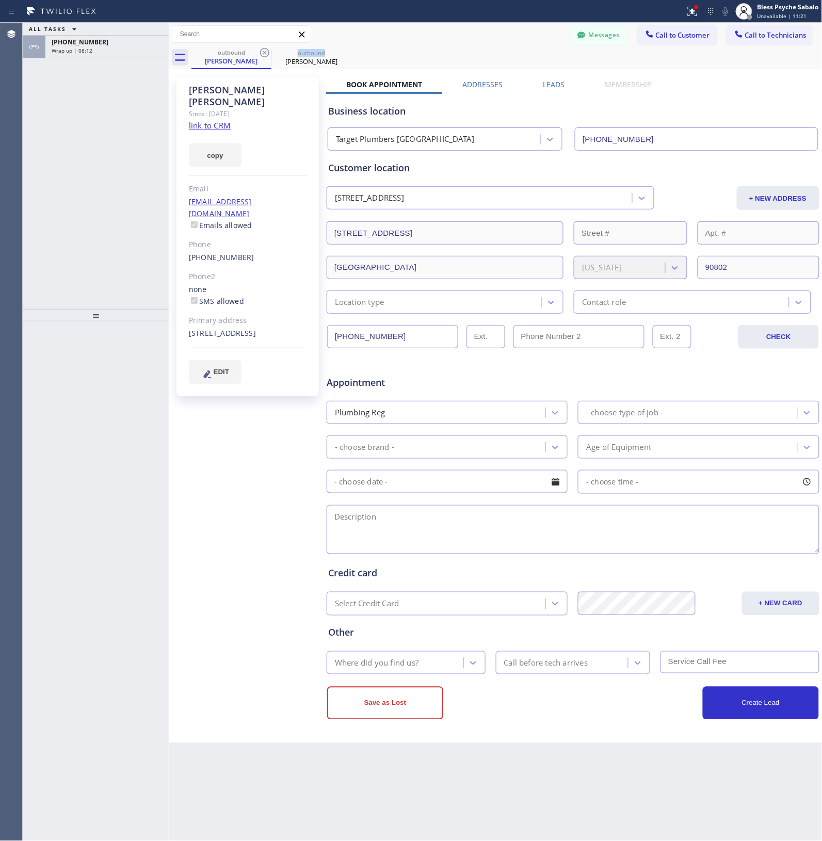
click at [258, 52] on icon at bounding box center [264, 52] width 12 height 12
click at [0, 0] on icon at bounding box center [0, 0] width 0 height 0
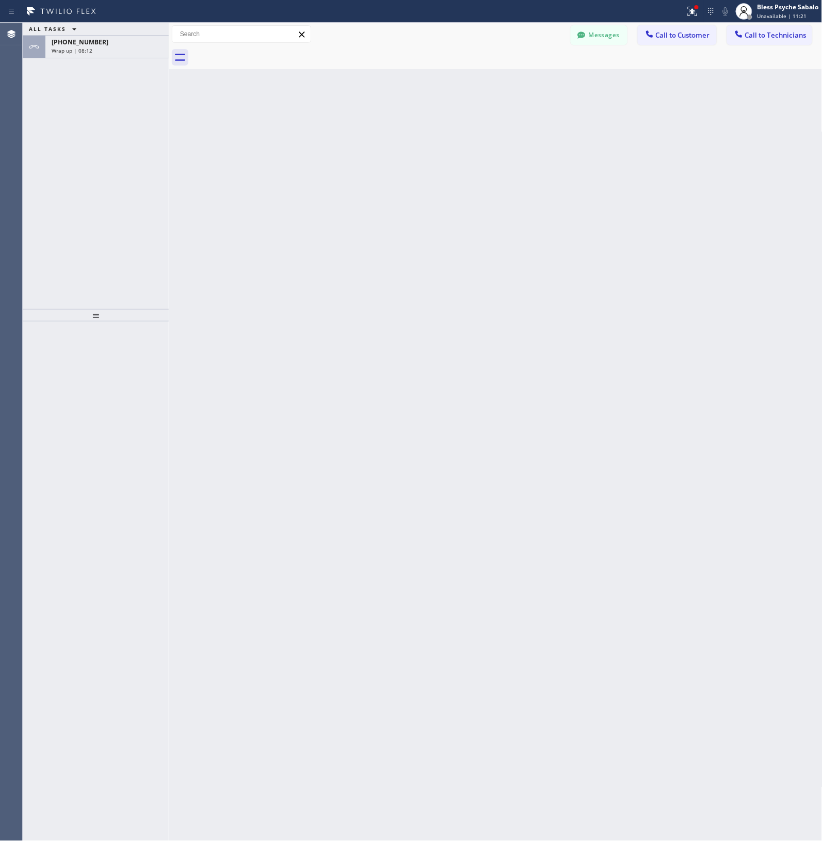
click at [258, 52] on div at bounding box center [506, 57] width 631 height 23
drag, startPoint x: 117, startPoint y: 35, endPoint x: 137, endPoint y: 71, distance: 41.8
click at [114, 37] on div "ALL TASKS ALL TASKS ACTIVE TASKS TASKS IN WRAP UP +13104041888 Wrap up | 08:13" at bounding box center [96, 41] width 146 height 36
drag, startPoint x: 145, startPoint y: 52, endPoint x: 148, endPoint y: 80, distance: 28.5
click at [144, 52] on div "Wrap up | 08:13" at bounding box center [107, 50] width 111 height 7
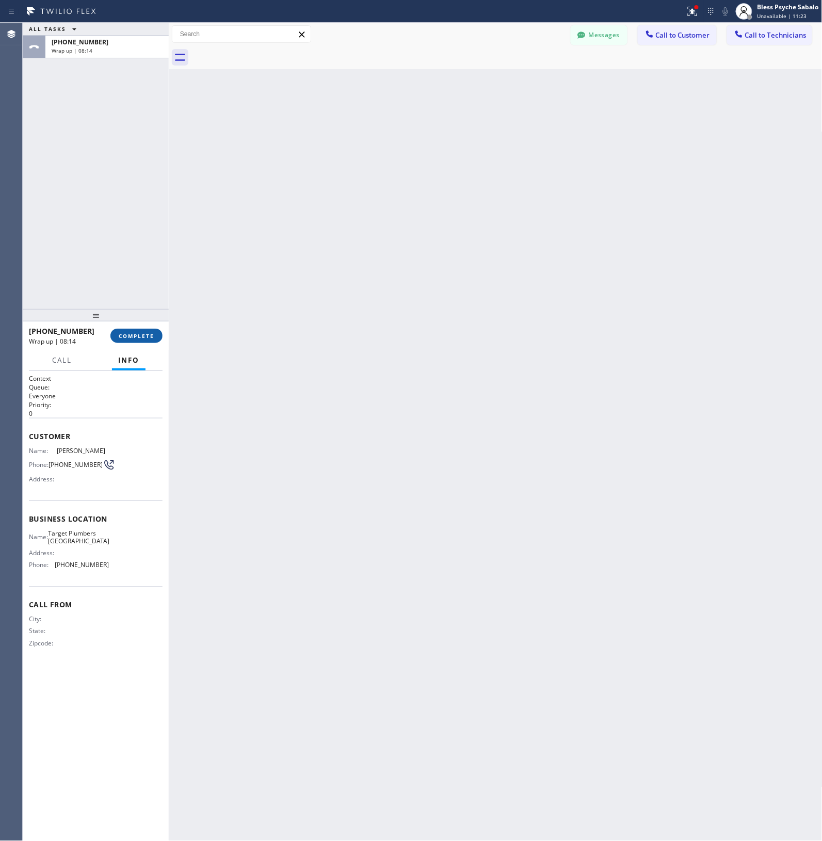
drag, startPoint x: 136, startPoint y: 316, endPoint x: 135, endPoint y: 329, distance: 12.9
click at [135, 317] on div at bounding box center [96, 315] width 146 height 12
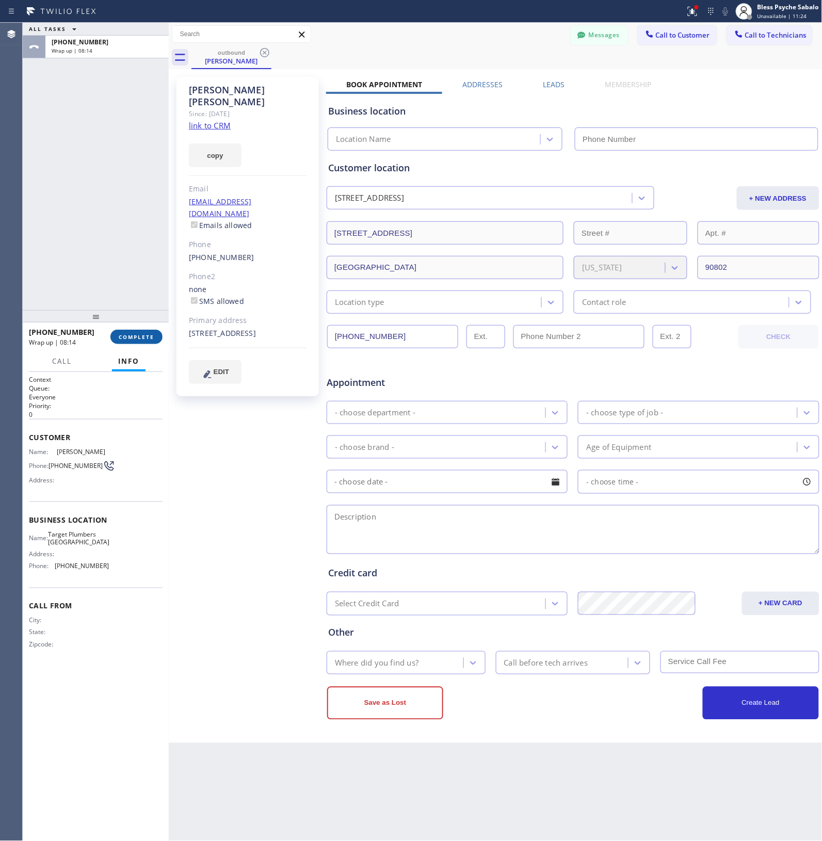
click at [135, 335] on span "COMPLETE" at bounding box center [137, 336] width 36 height 7
type input "(562) 242-3929"
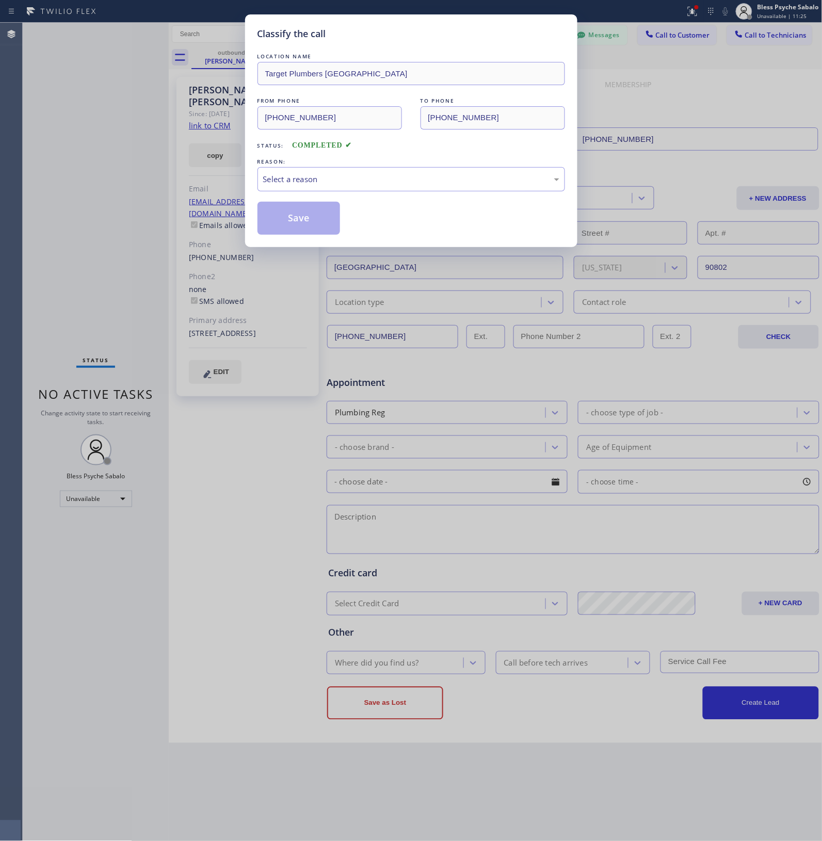
click at [133, 207] on div "Classify the call LOCATION NAME Target Plumbers Long Beach FROM PHONE (562) 242…" at bounding box center [411, 420] width 822 height 841
click at [376, 191] on div "Select a reason" at bounding box center [410, 179] width 307 height 24
click at [310, 223] on button "Save" at bounding box center [298, 218] width 83 height 33
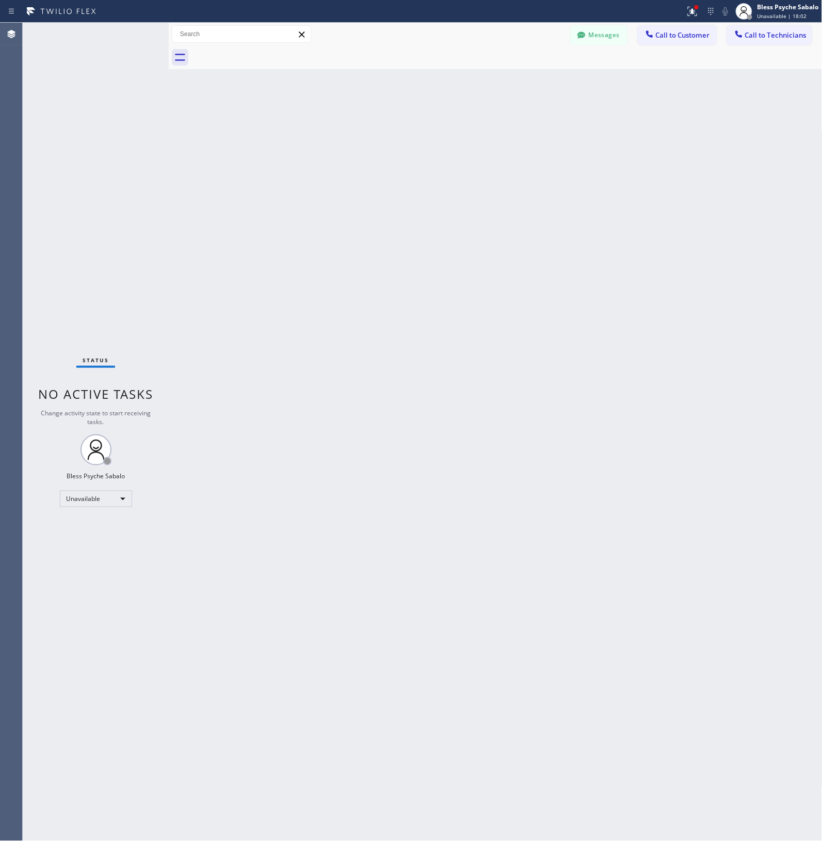
click at [277, 321] on div "Back to Dashboard Change Sender ID Customers Technicians MK [PERSON_NAME] [DATE…" at bounding box center [496, 432] width 654 height 818
click at [425, 254] on div "Back to Dashboard Change Sender ID Customers Technicians MK [PERSON_NAME] [DATE…" at bounding box center [496, 432] width 654 height 818
click at [592, 35] on button "Messages" at bounding box center [599, 35] width 57 height 20
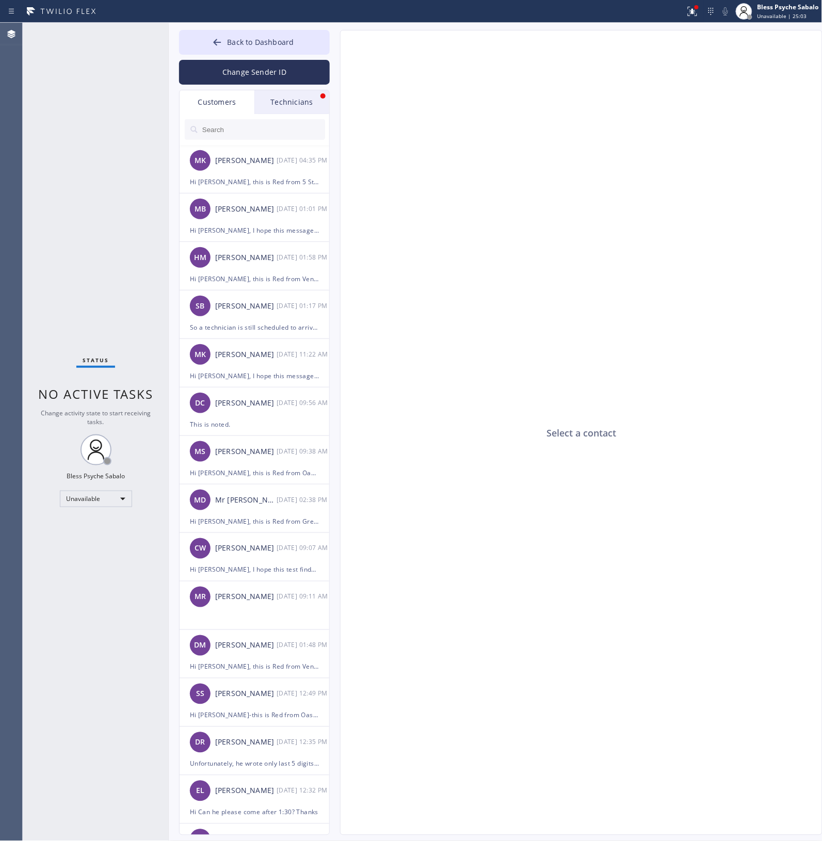
click at [300, 86] on div "Back to Dashboard Change Sender ID Customers Technicians MK [PERSON_NAME] [DATE…" at bounding box center [254, 432] width 151 height 805
click at [304, 93] on div "Technicians" at bounding box center [291, 102] width 75 height 24
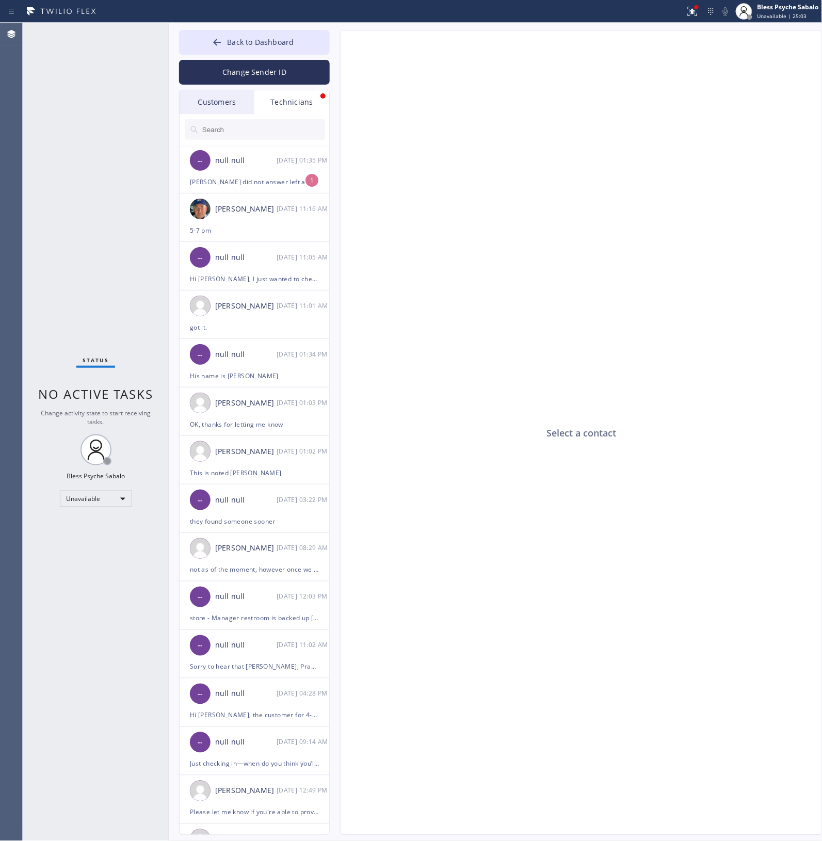
click at [310, 104] on div "Technicians" at bounding box center [291, 102] width 75 height 24
click at [270, 173] on div "-- null null 08/18 01:35 PM" at bounding box center [255, 160] width 151 height 31
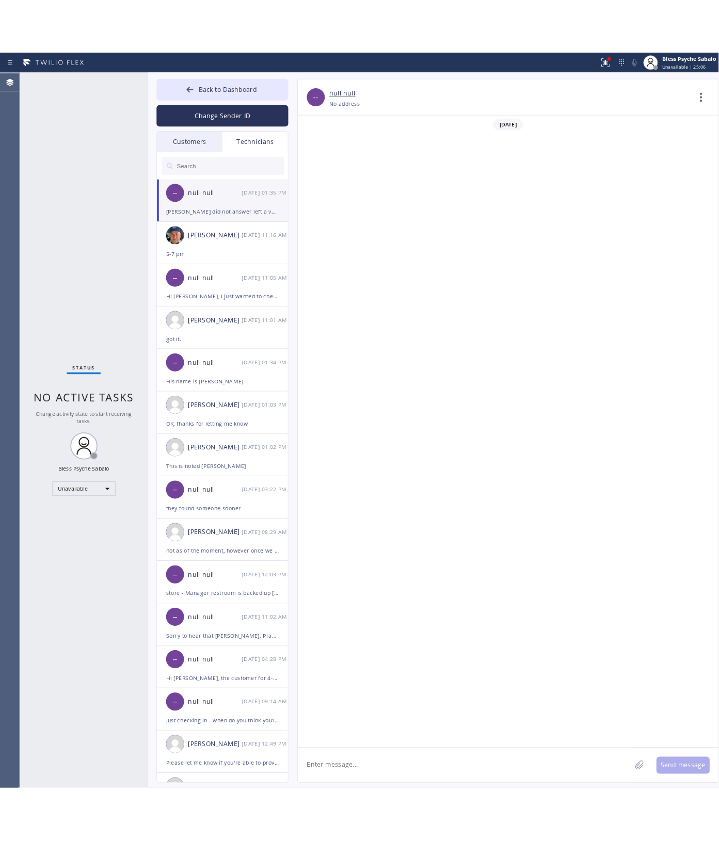
scroll to position [5359, 0]
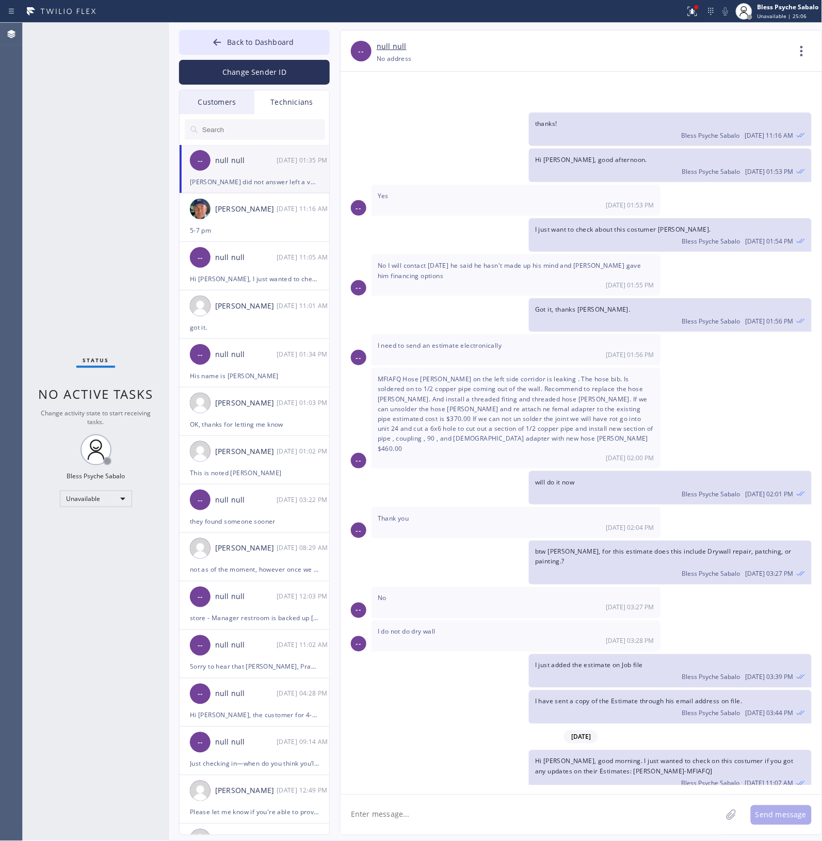
click at [573, 821] on textarea at bounding box center [531, 815] width 381 height 40
click at [475, 839] on span "Tony did not answer left a voice mail and Ernest is still shopping" at bounding box center [510, 843] width 264 height 9
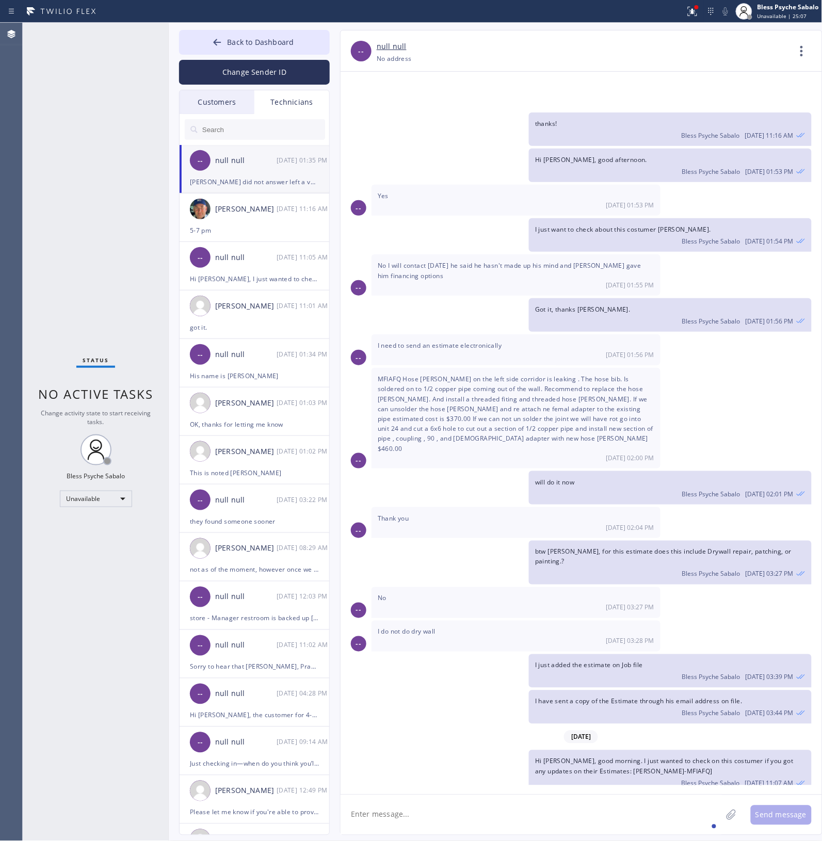
click at [523, 816] on textarea at bounding box center [531, 815] width 381 height 40
click at [507, 839] on span "Tony did not answer left a voice mail and Ernest is still shopping" at bounding box center [510, 843] width 264 height 9
click at [503, 833] on div "Tony did not answer left a voice mail and Ernest is still shopping 08/18 01:35 …" at bounding box center [515, 848] width 289 height 31
click at [508, 808] on textarea at bounding box center [531, 815] width 381 height 40
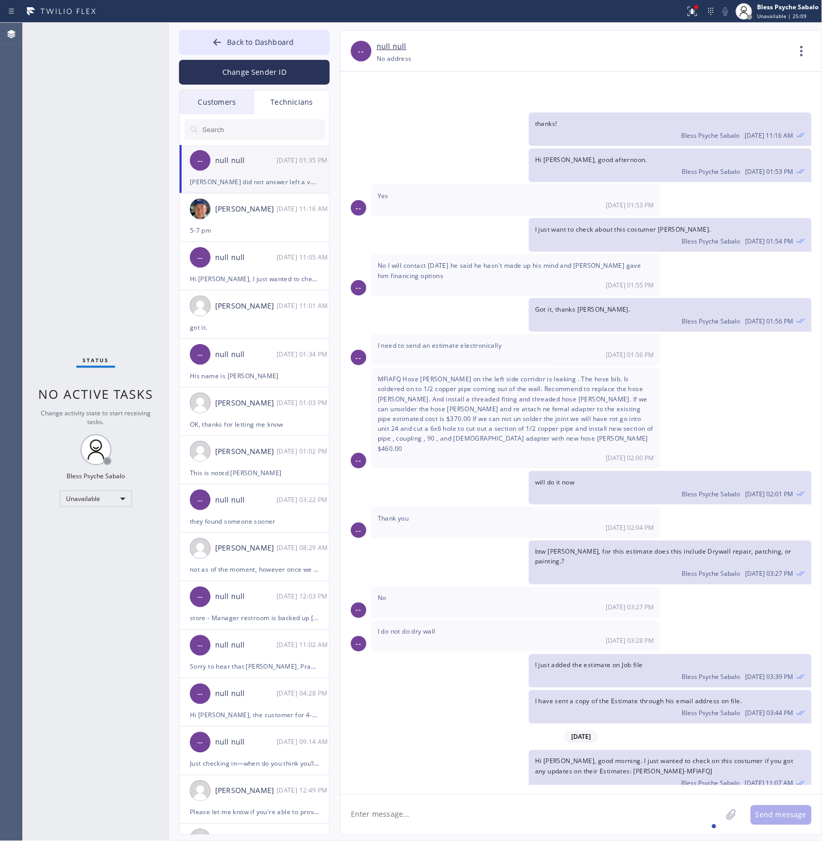
drag, startPoint x: 511, startPoint y: 759, endPoint x: 497, endPoint y: 758, distance: 14.5
click at [497, 833] on div "Tony did not answer left a voice mail and Ernest is still shopping 08/18 01:35 …" at bounding box center [515, 848] width 289 height 31
drag, startPoint x: 525, startPoint y: 772, endPoint x: 520, endPoint y: 759, distance: 13.4
click at [524, 833] on div "Tony did not answer left a voice mail and Ernest is still shopping 08/18 01:35 …" at bounding box center [515, 848] width 289 height 31
click at [396, 541] on div "btw Sam, for this estimate does this include Drywall repair, patching, or paint…" at bounding box center [576, 562] width 471 height 43
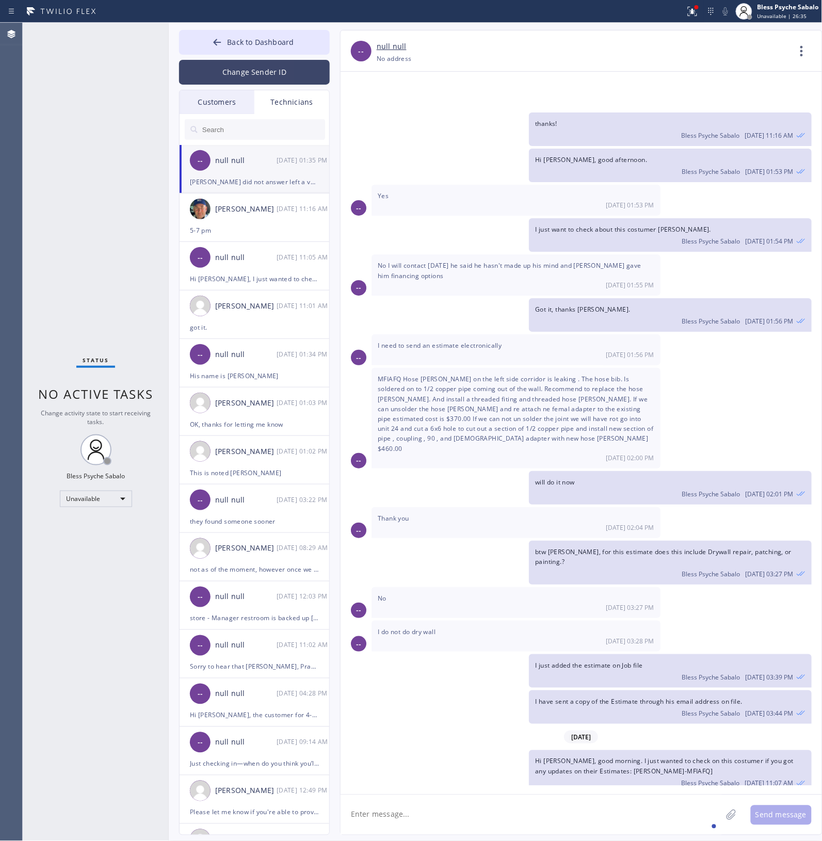
click at [249, 56] on div "Change Sender ID" at bounding box center [254, 70] width 151 height 30
click at [260, 45] on span "Back to Dashboard" at bounding box center [260, 42] width 67 height 10
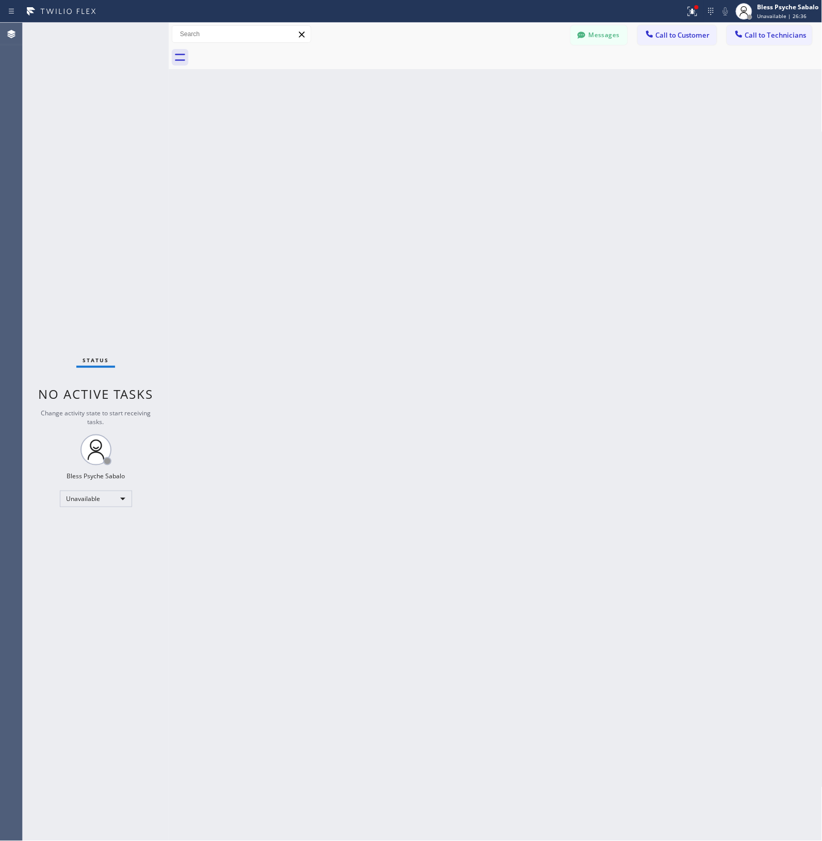
click at [489, 315] on div "Back to Dashboard Change Sender ID Customers Technicians MK [PERSON_NAME] [DATE…" at bounding box center [496, 432] width 654 height 818
drag, startPoint x: 488, startPoint y: 360, endPoint x: 654, endPoint y: 352, distance: 166.3
click at [490, 359] on div "Back to Dashboard Change Sender ID Customers Technicians MK [PERSON_NAME] [DATE…" at bounding box center [496, 432] width 654 height 818
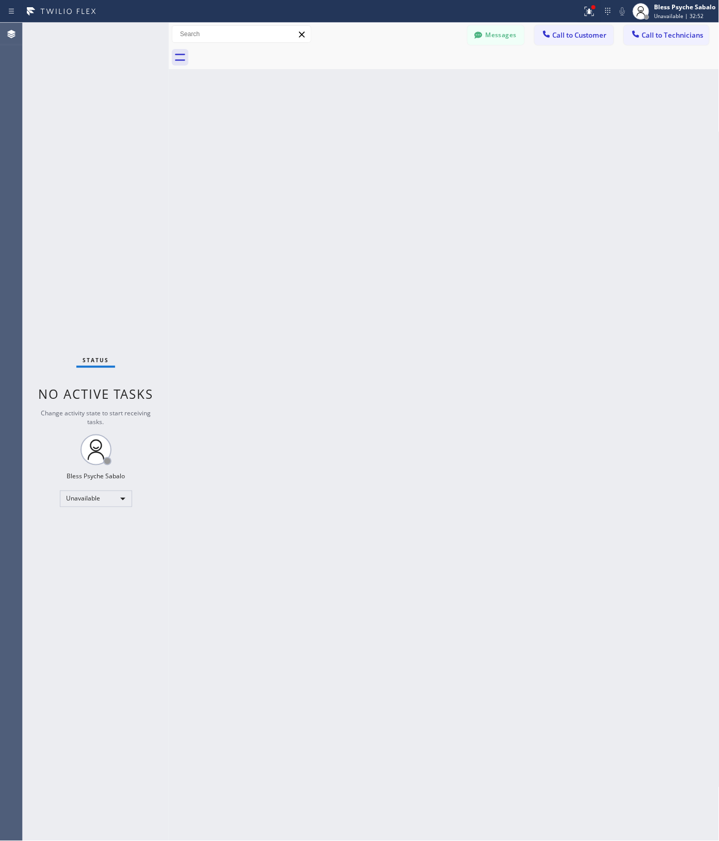
scroll to position [5577, 0]
